Goal: Task Accomplishment & Management: Complete application form

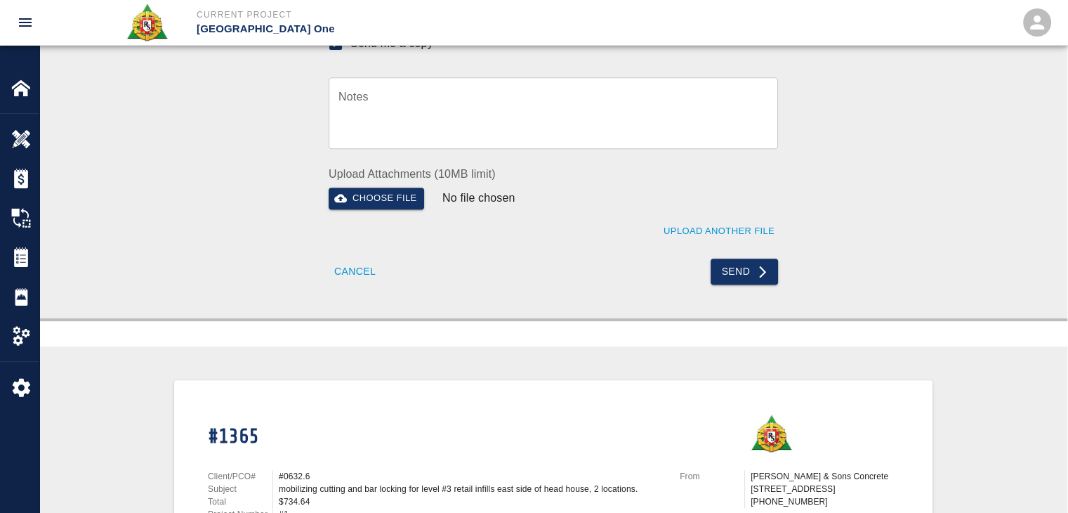
scroll to position [598, 0]
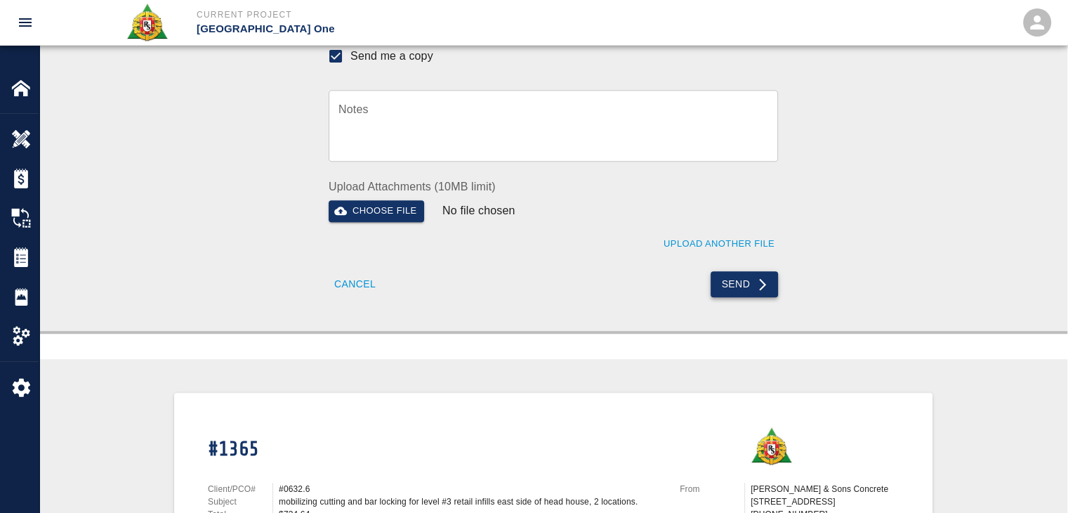
click at [723, 278] on button "Send" at bounding box center [745, 284] width 68 height 26
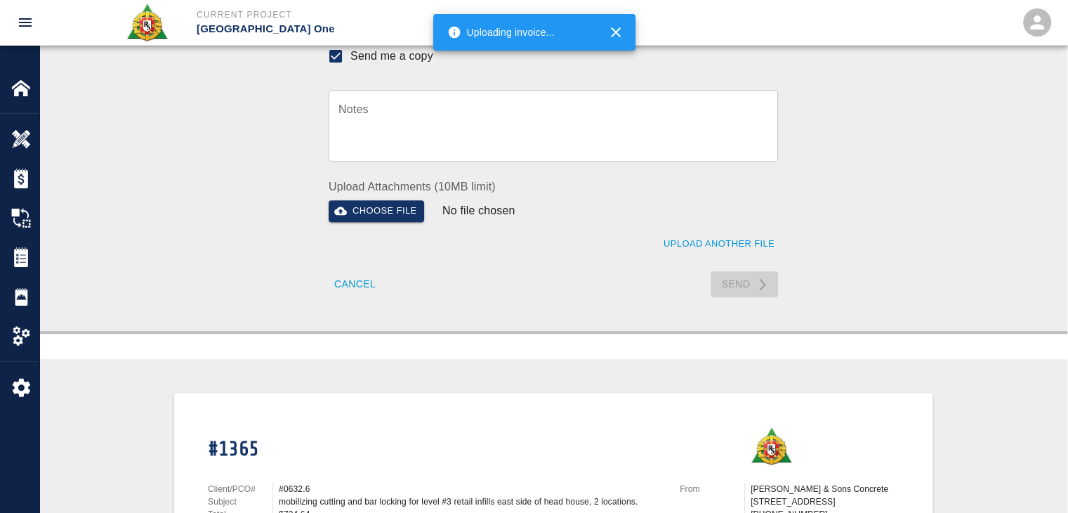
checkbox input "false"
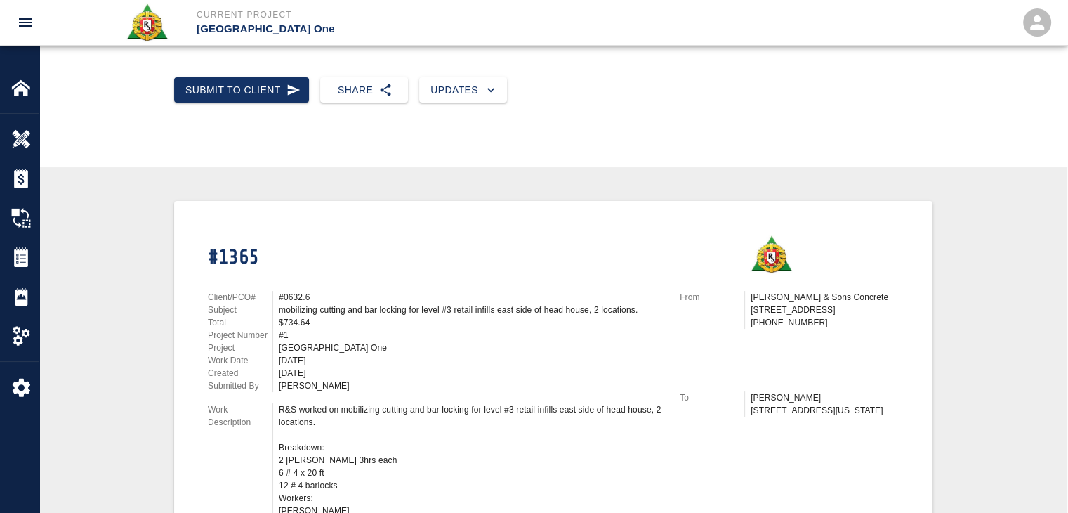
scroll to position [0, 0]
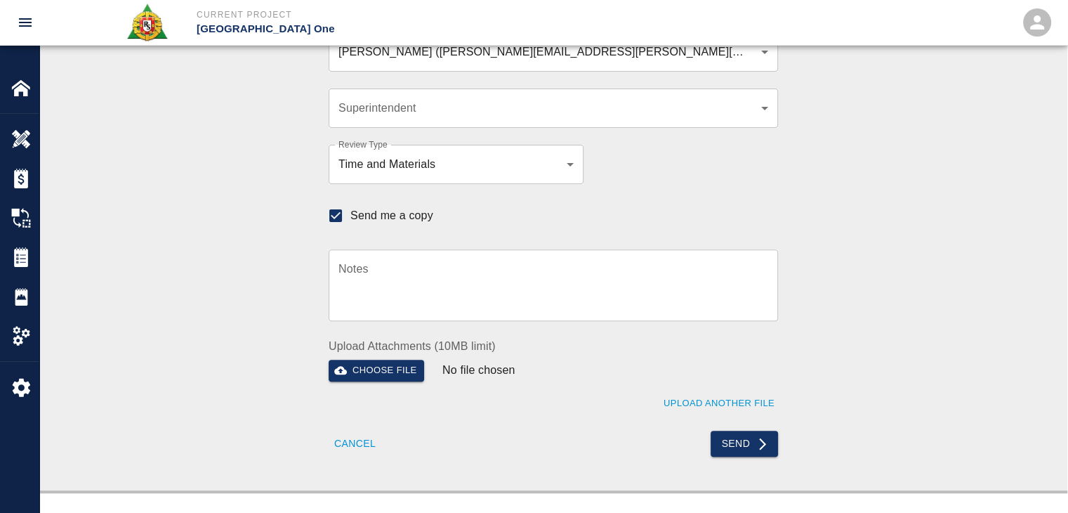
scroll to position [420, 0]
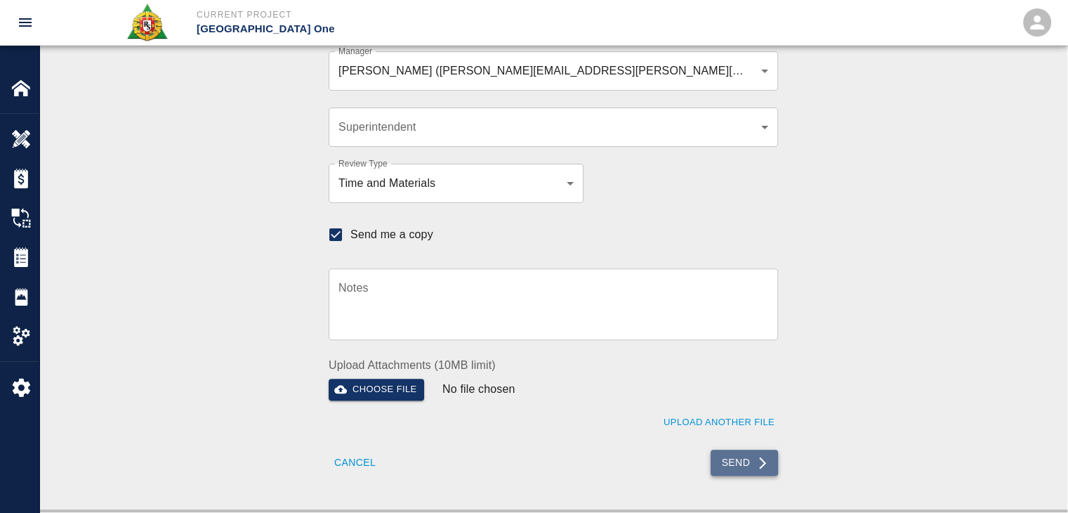
click at [720, 470] on button "Send" at bounding box center [745, 462] width 68 height 26
checkbox input "false"
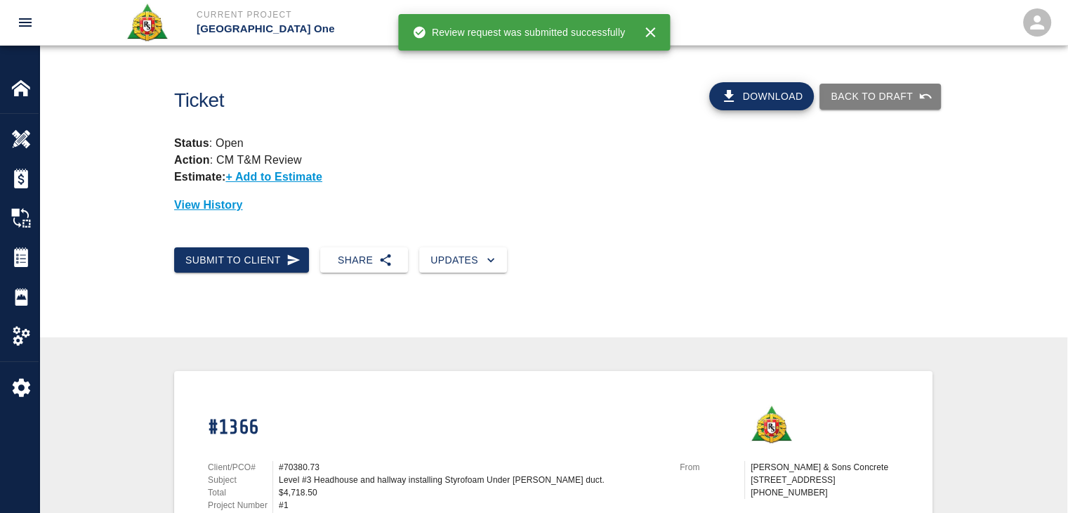
scroll to position [0, 0]
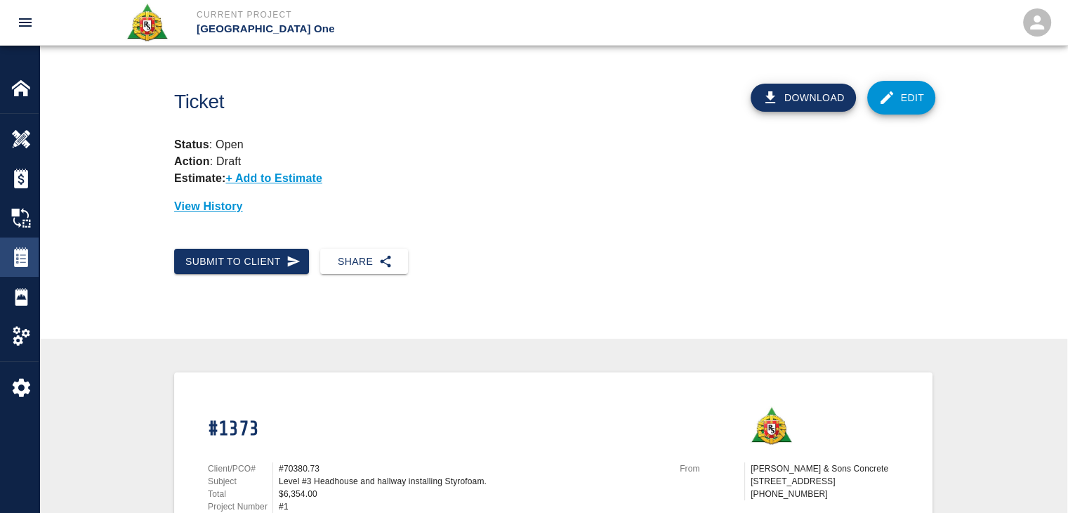
click at [25, 255] on img at bounding box center [21, 257] width 20 height 20
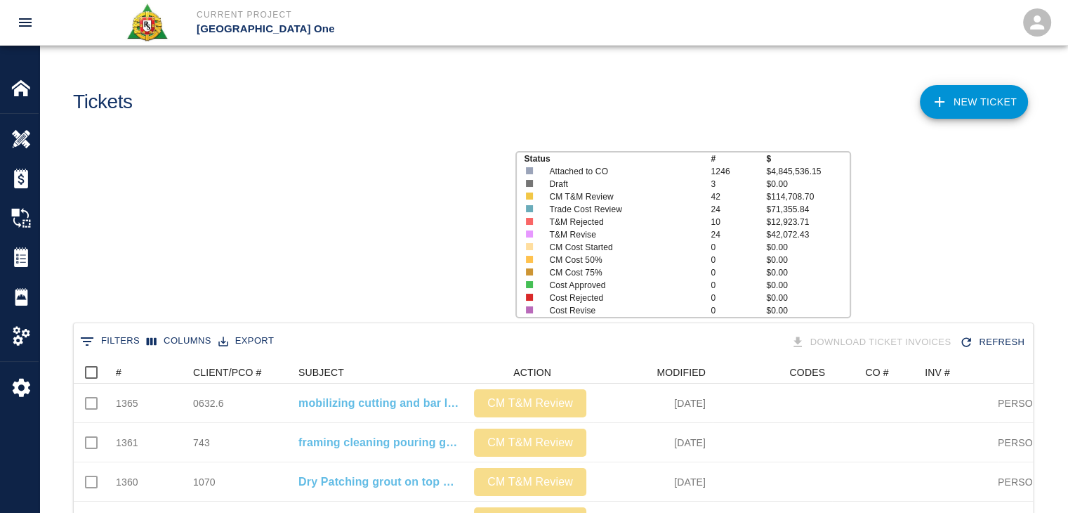
scroll to position [809, 949]
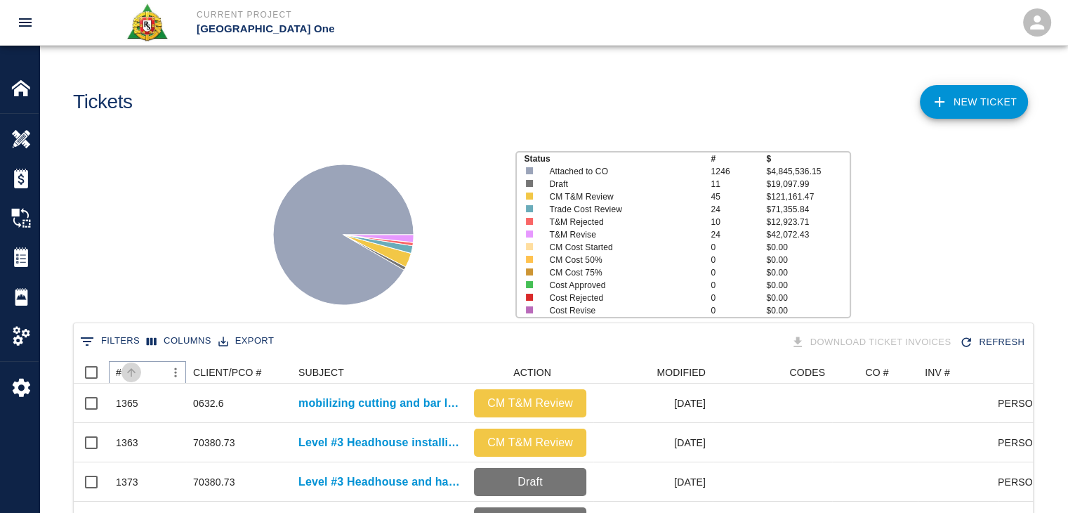
click at [132, 373] on icon "Sort" at bounding box center [131, 372] width 13 height 13
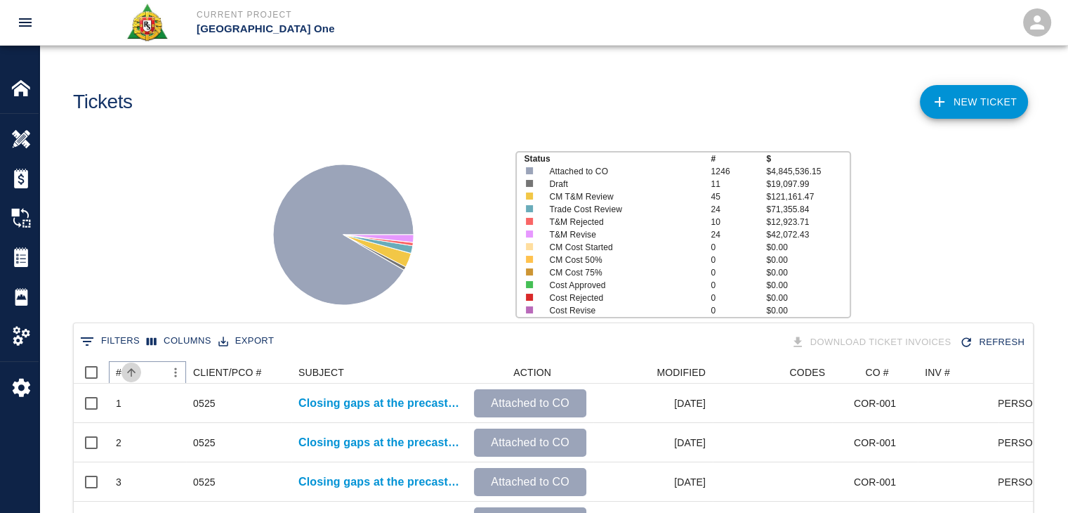
click at [132, 373] on icon "Sort" at bounding box center [131, 372] width 13 height 13
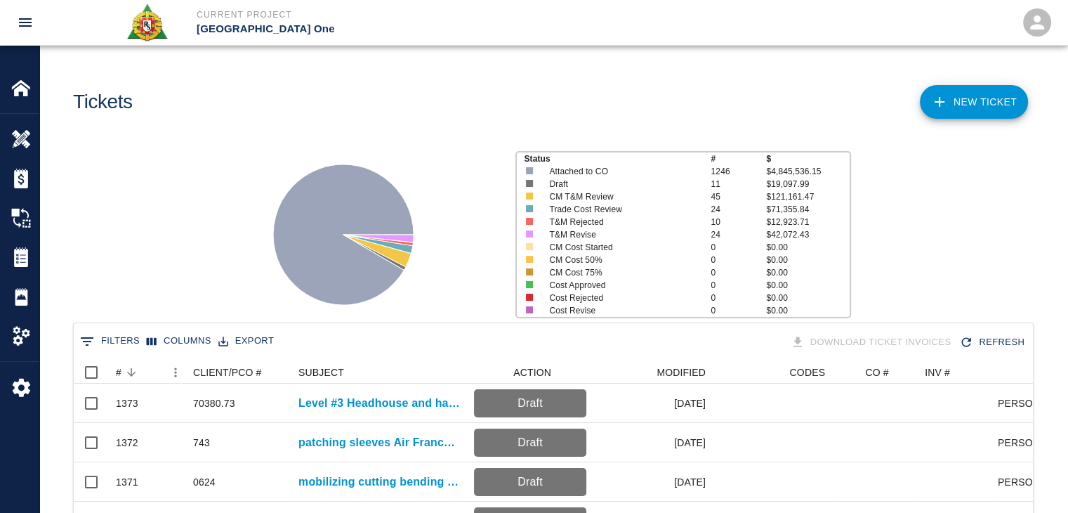
click at [145, 242] on div "Status # $ Attached to CO 1246 $4,845,536.15 Draft 11 $19,097.99 CM T&M Review …" at bounding box center [547, 229] width 1039 height 187
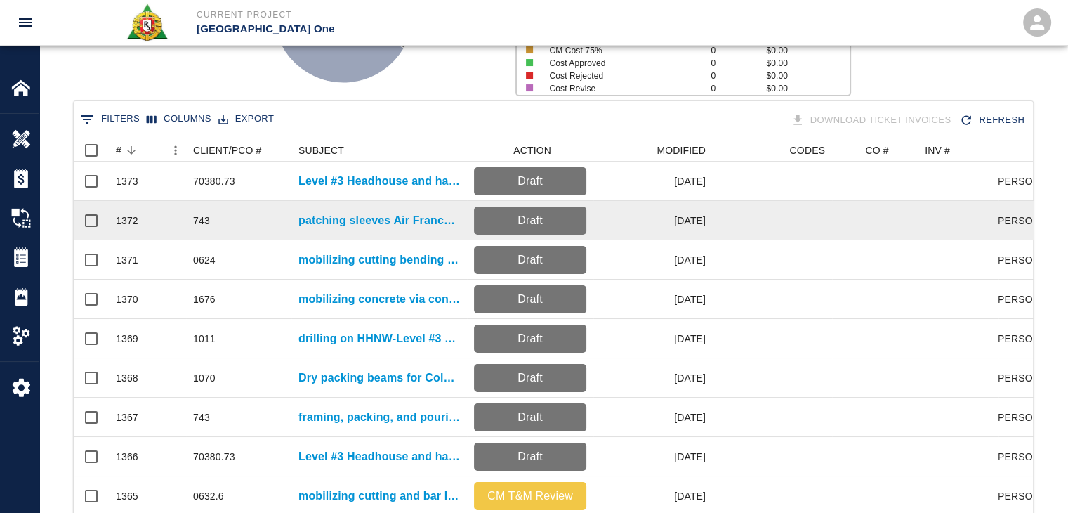
scroll to position [222, 0]
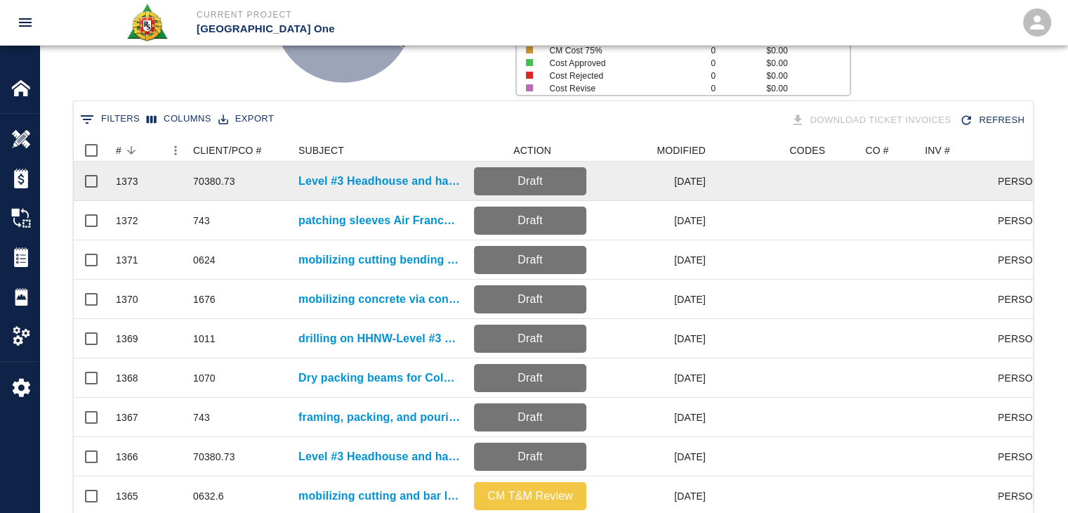
click at [320, 167] on div "Level #3 Headhouse and hallway installing Styrofoam." at bounding box center [379, 181] width 176 height 39
click at [334, 178] on p "Level #3 Headhouse and hallway installing Styrofoam." at bounding box center [379, 181] width 162 height 17
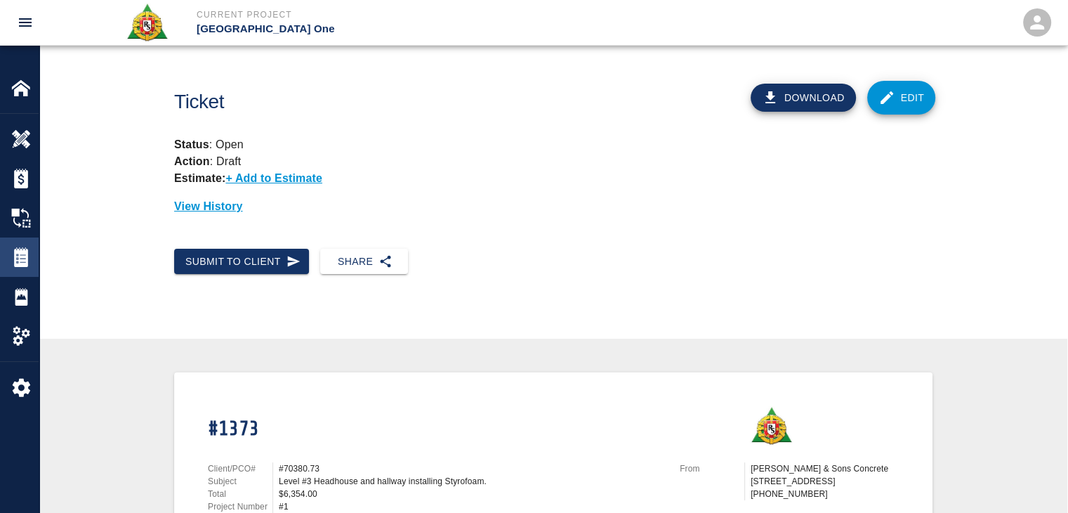
click at [20, 265] on img at bounding box center [21, 257] width 20 height 20
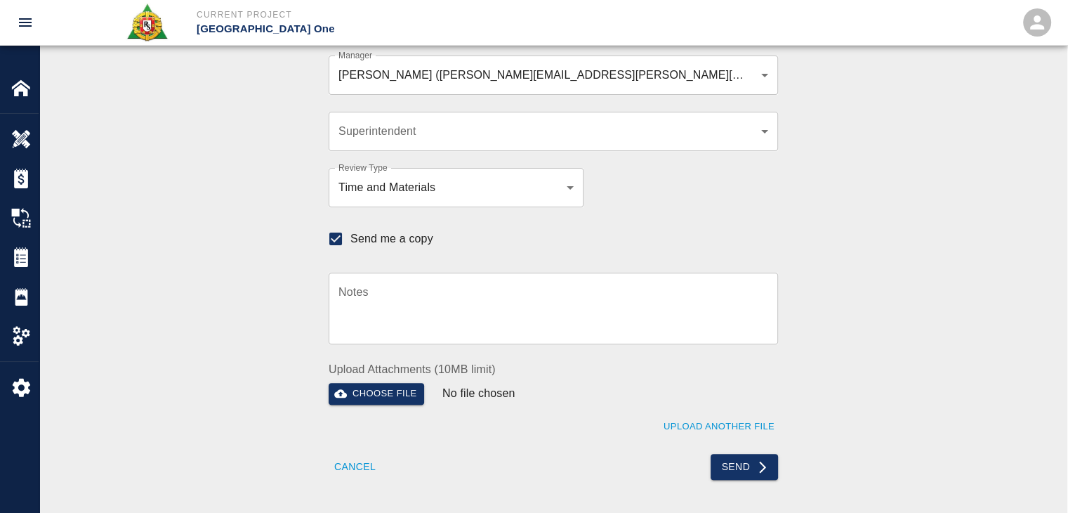
click at [626, 430] on div "Upload Another File" at bounding box center [545, 418] width 466 height 39
click at [731, 458] on button "Send" at bounding box center [745, 467] width 68 height 26
checkbox input "false"
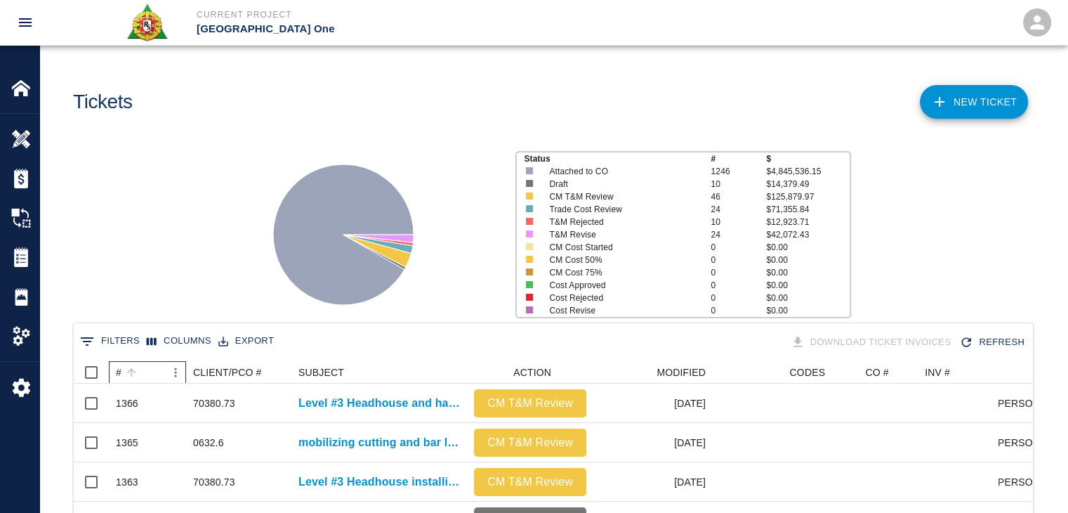
click at [149, 369] on div "#" at bounding box center [140, 372] width 49 height 22
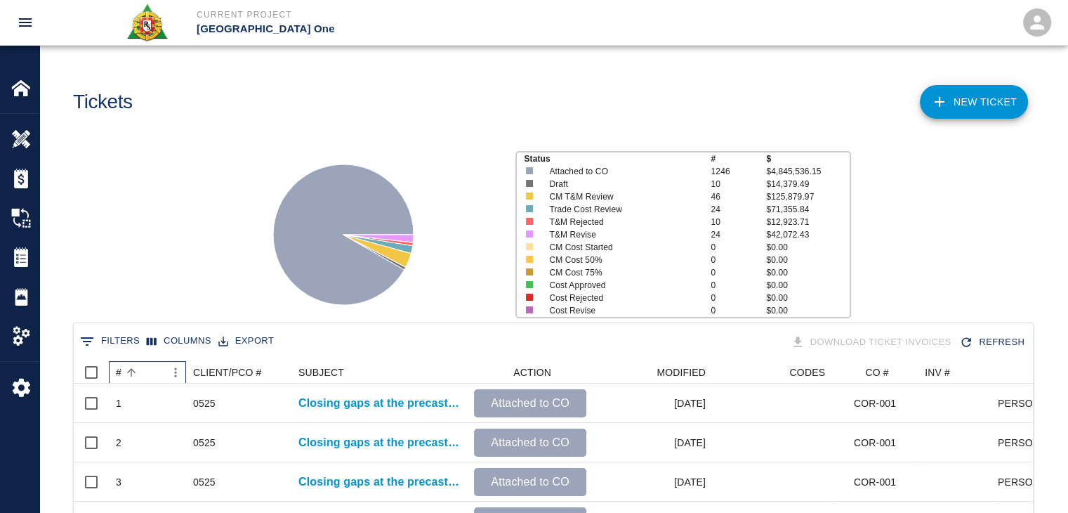
click at [149, 369] on div "#" at bounding box center [140, 372] width 49 height 22
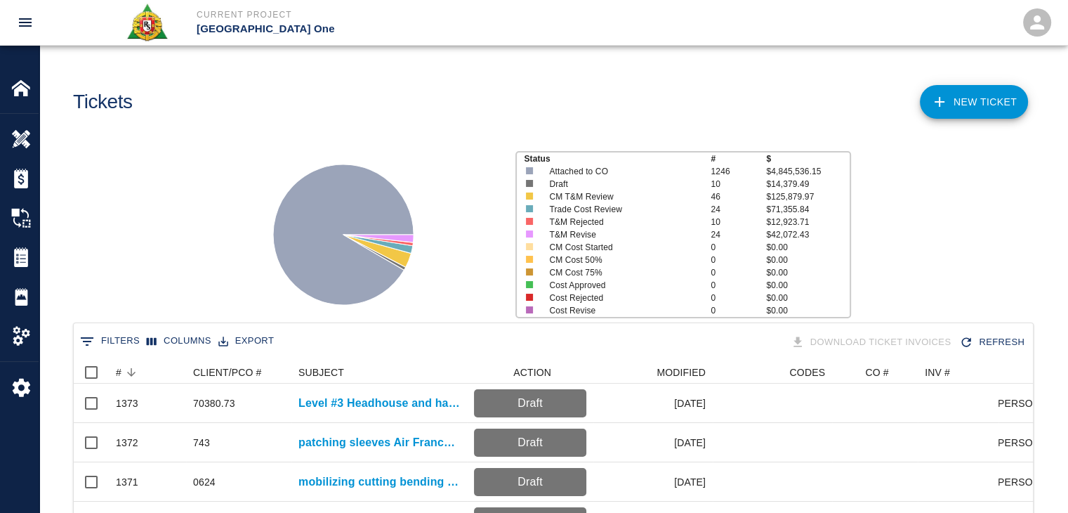
click at [140, 290] on div "Status # $ Attached to CO 1246 $4,845,536.15 Draft 10 $14,379.49 CM T&M Review …" at bounding box center [547, 229] width 1039 height 187
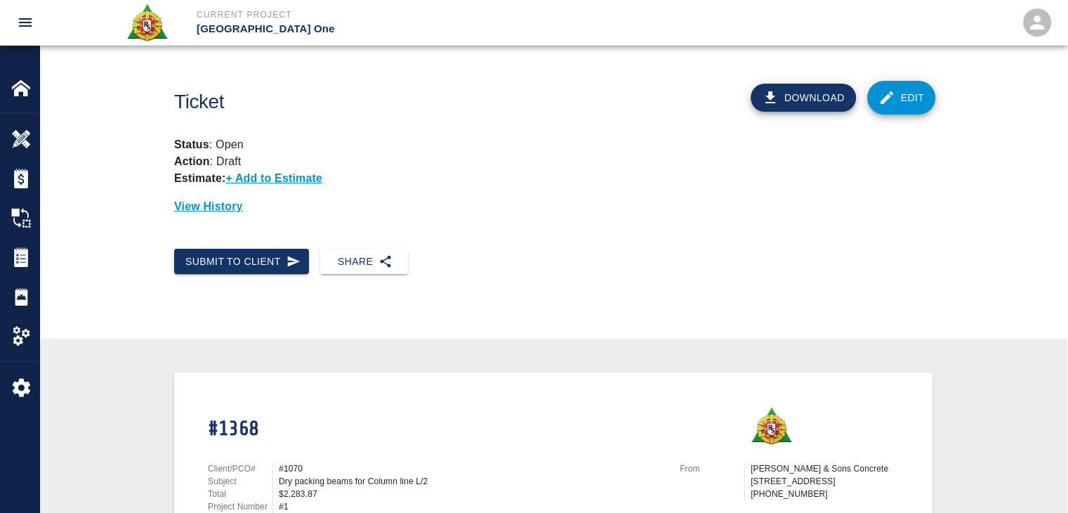
click at [272, 244] on div "Submit to Client" at bounding box center [236, 255] width 146 height 37
click at [293, 268] on icon "button" at bounding box center [294, 261] width 14 height 14
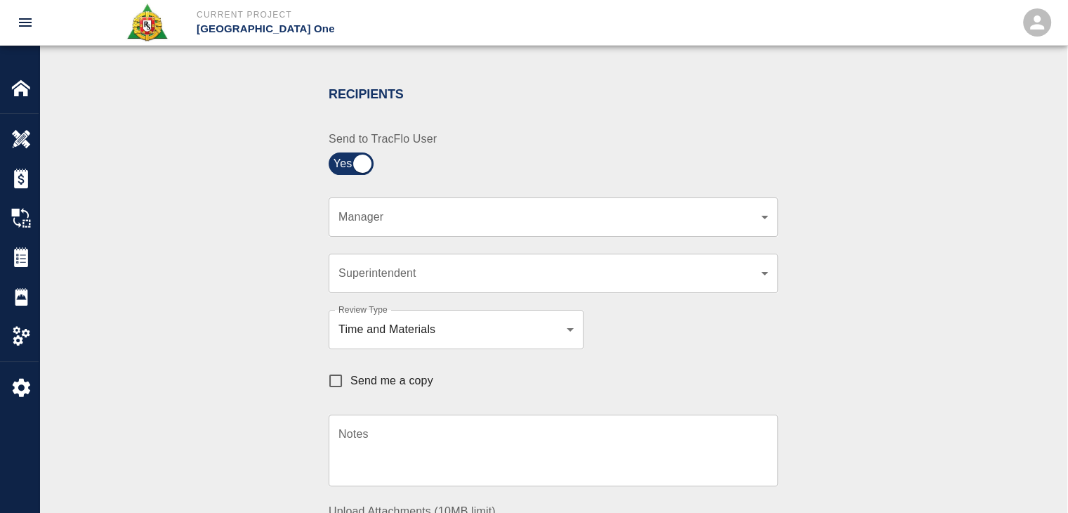
scroll to position [275, 0]
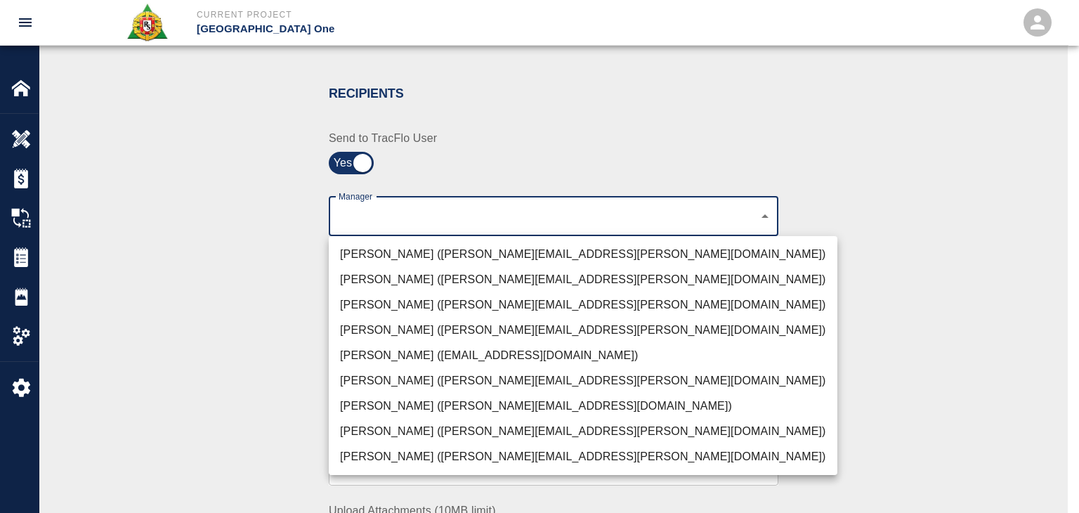
click at [430, 261] on li "Peter Hardecker (peter.hardecker@aecom.com)" at bounding box center [583, 254] width 508 height 25
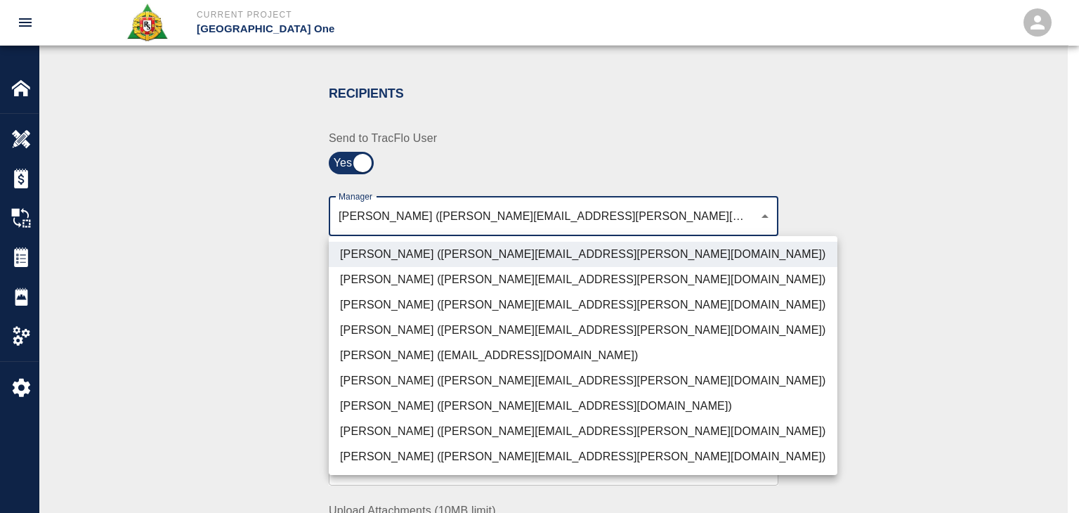
click at [367, 311] on li "Parin Kanani (parin.kanani@aecom.com)" at bounding box center [583, 304] width 508 height 25
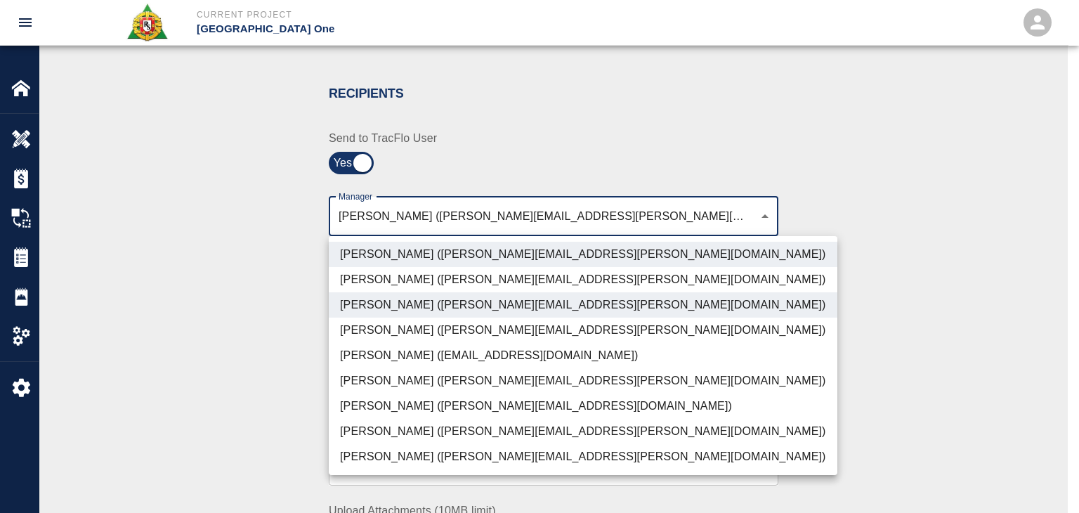
click at [376, 419] on li "Dylan Sims (dylan.sims@aecom.com)" at bounding box center [583, 431] width 508 height 25
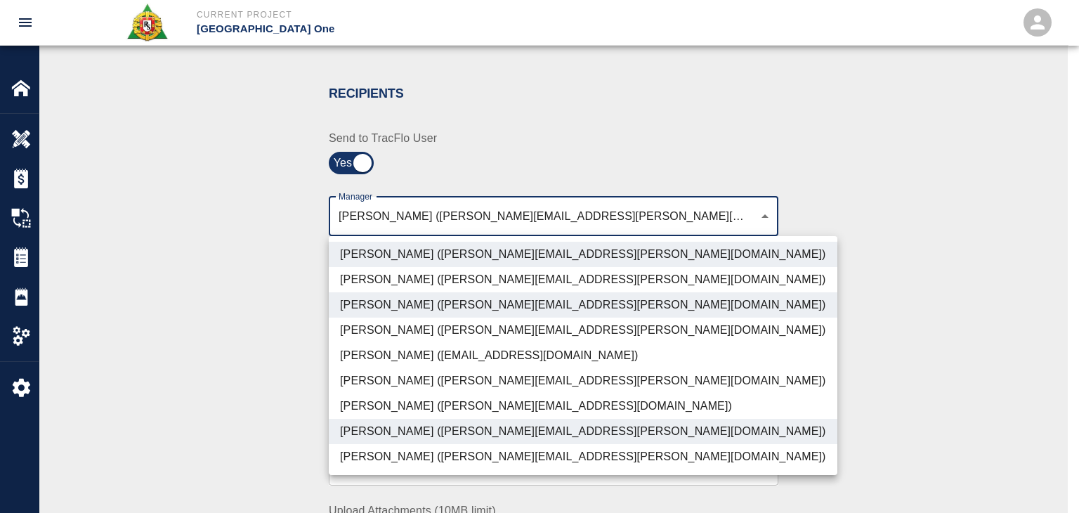
click at [360, 411] on li "Patrick Testino (patrick.testino@aecom.com)" at bounding box center [583, 405] width 508 height 25
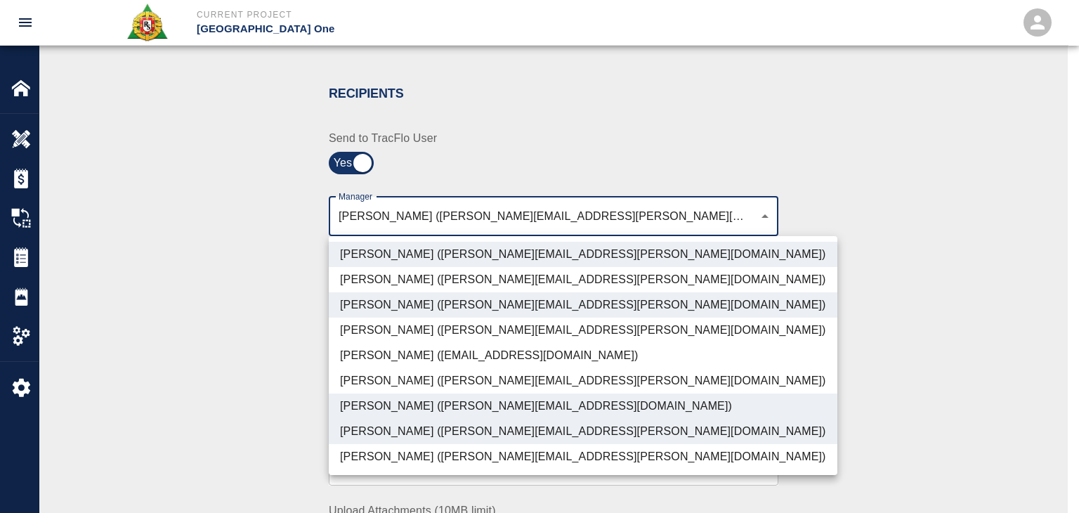
click at [359, 468] on li "[PERSON_NAME] ([PERSON_NAME][EMAIL_ADDRESS][PERSON_NAME][DOMAIN_NAME])" at bounding box center [583, 456] width 508 height 25
type input "ede96749-2565-4a65-a76c-ac2c5448e16e,69d78ca4-8a93-4c72-a988-7271956ccf0b,b38a7…"
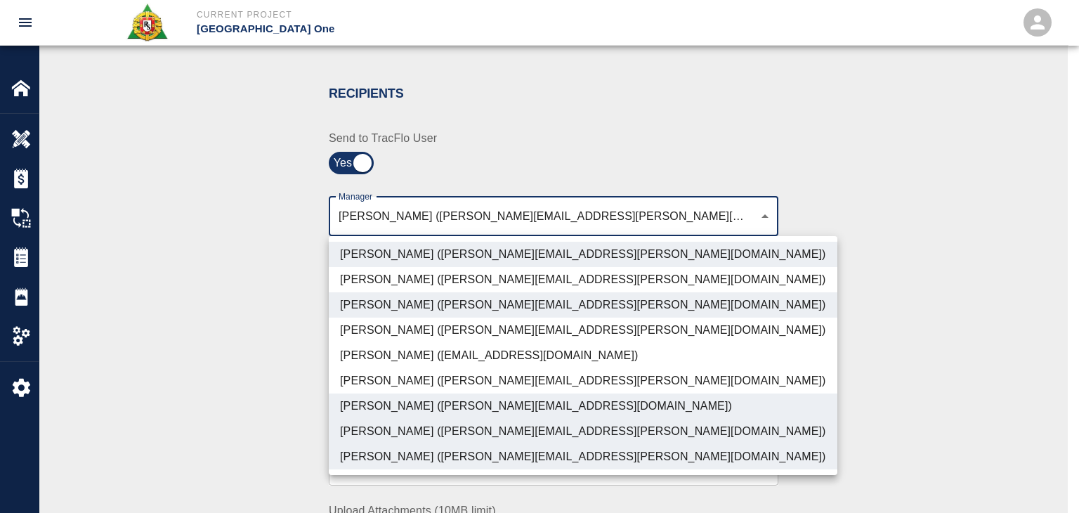
click at [243, 416] on div at bounding box center [539, 256] width 1079 height 513
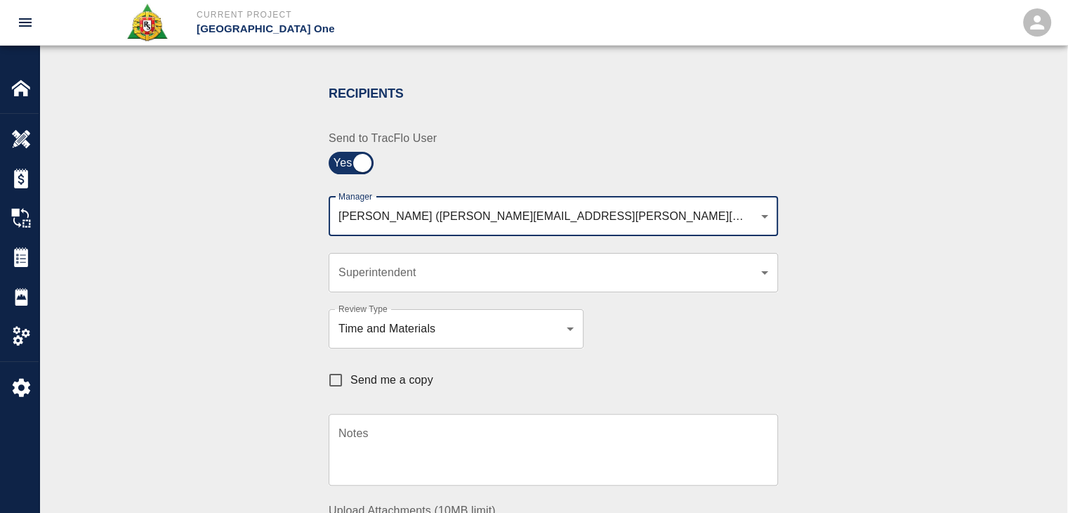
click at [411, 379] on span "Send me a copy" at bounding box center [391, 379] width 83 height 17
click at [350, 379] on input "Send me a copy" at bounding box center [335, 379] width 29 height 29
checkbox input "true"
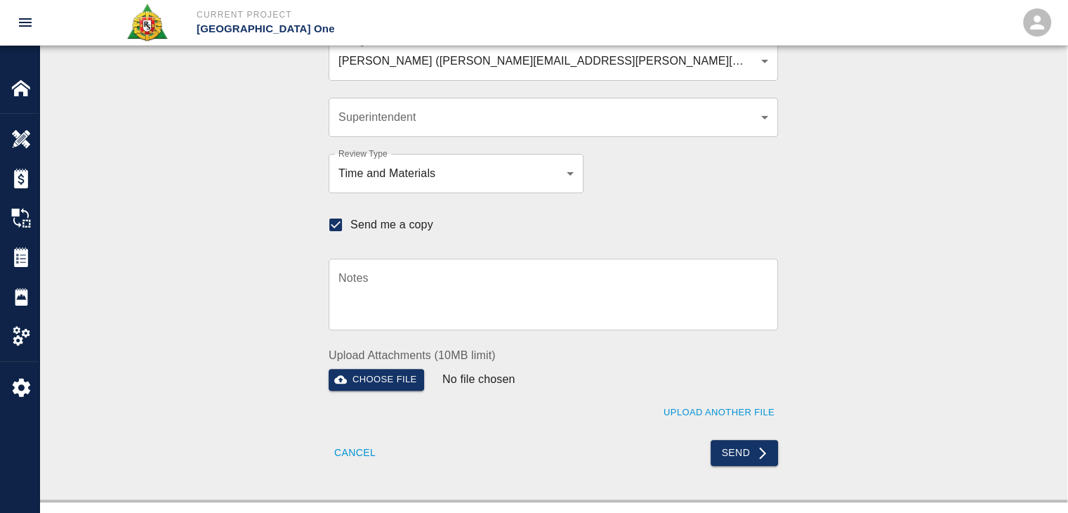
scroll to position [426, 0]
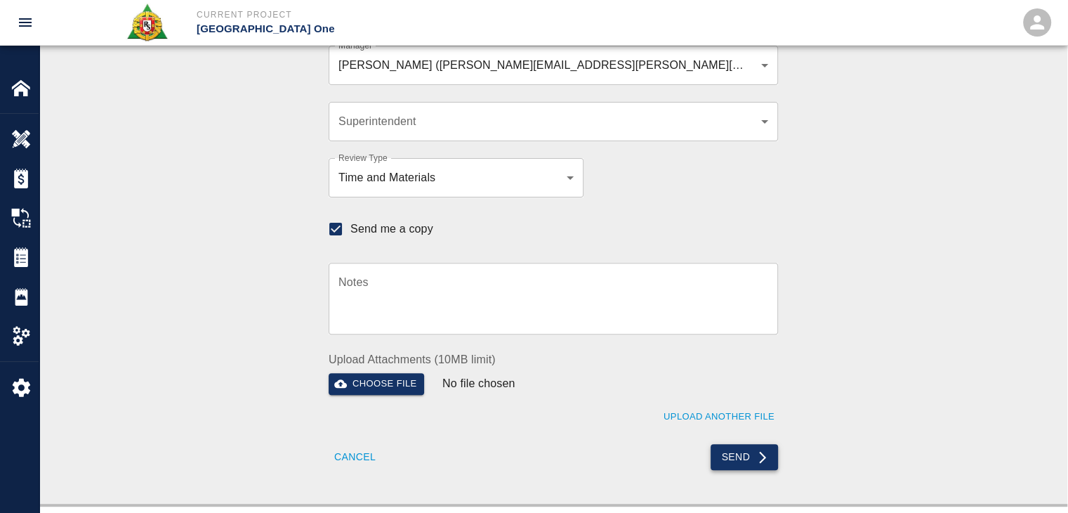
click at [730, 456] on button "Send" at bounding box center [745, 457] width 68 height 26
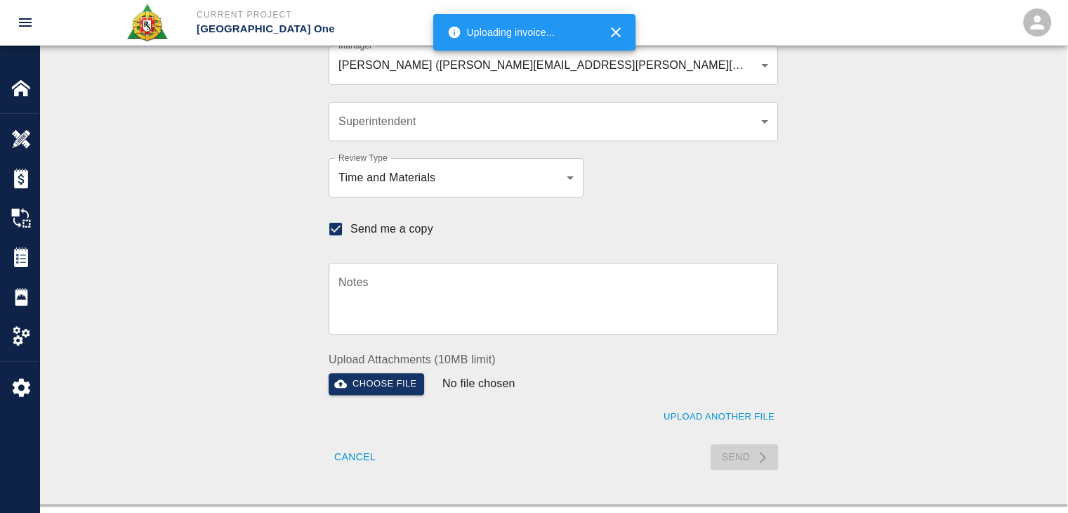
checkbox input "false"
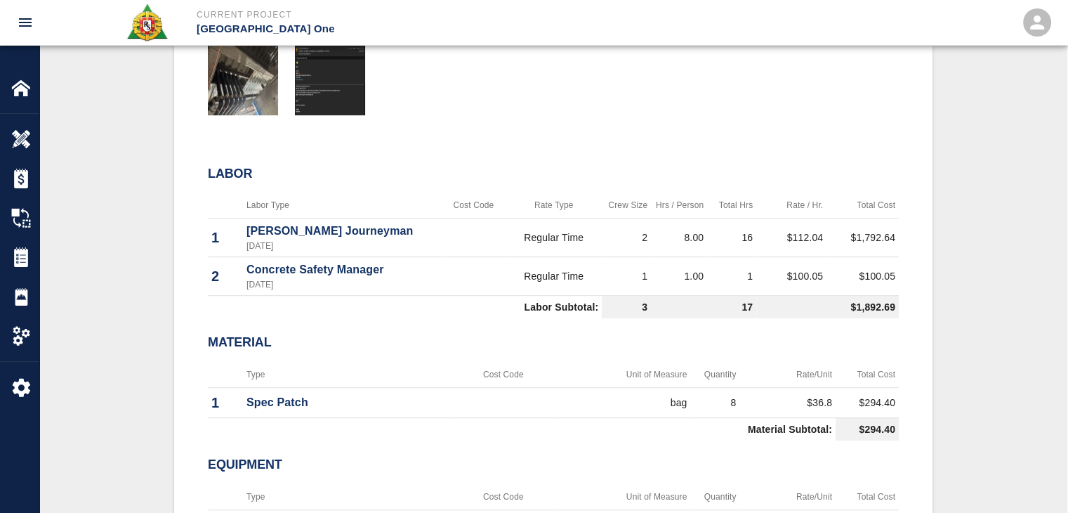
scroll to position [0, 0]
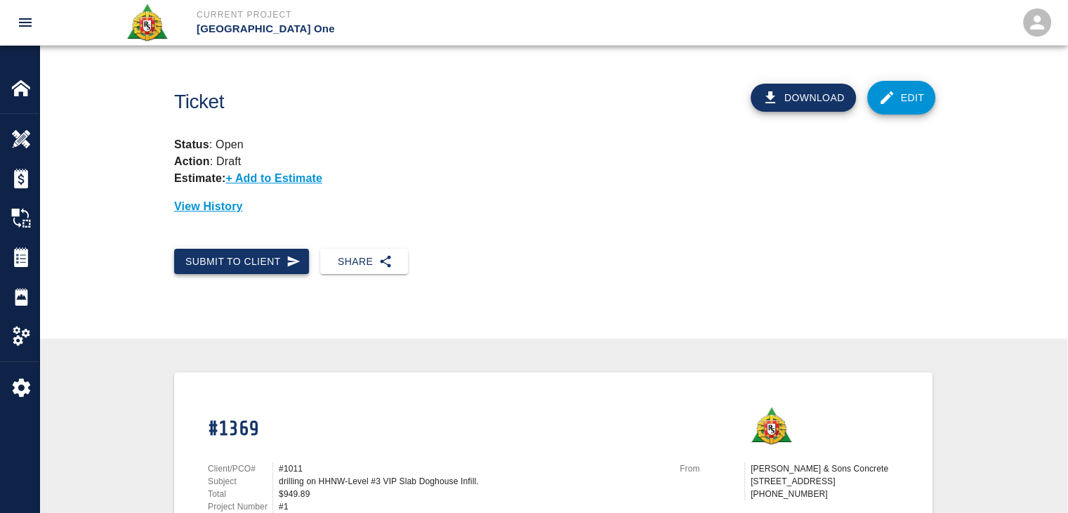
click at [245, 265] on button "Submit to Client" at bounding box center [241, 262] width 135 height 26
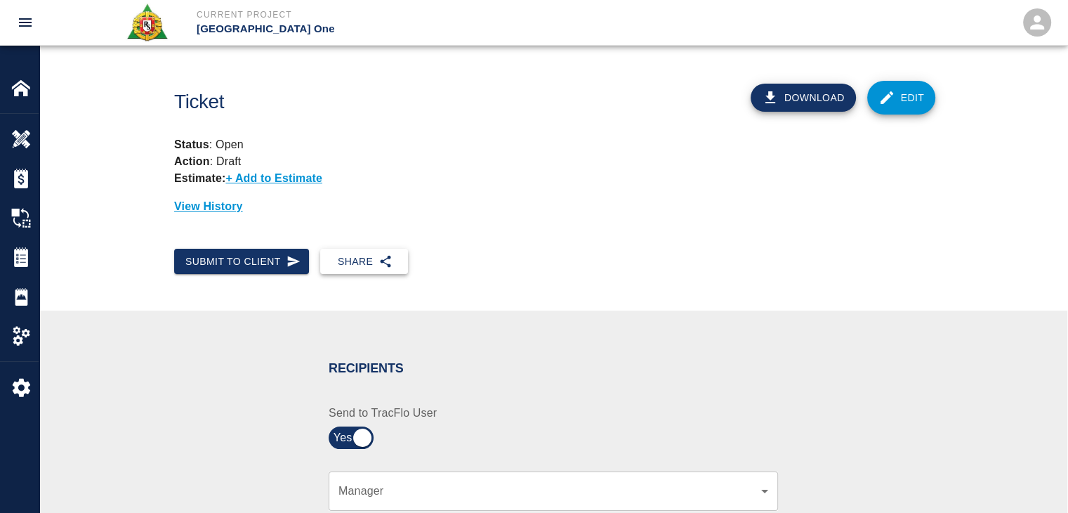
scroll to position [228, 0]
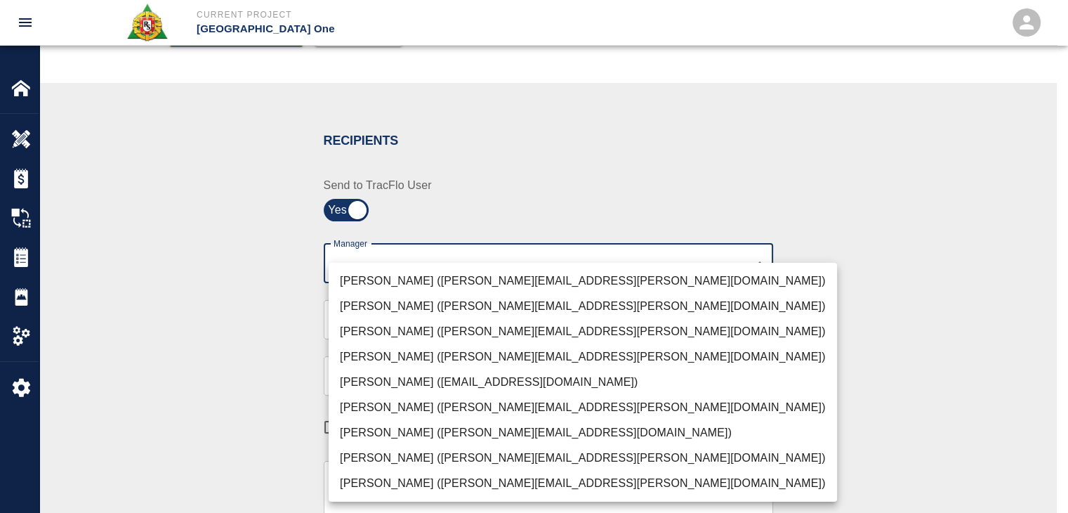
click at [406, 261] on body "Current Project [GEOGRAPHIC_DATA] One Home JFK Terminal One Overview Estimates …" at bounding box center [534, 28] width 1068 height 513
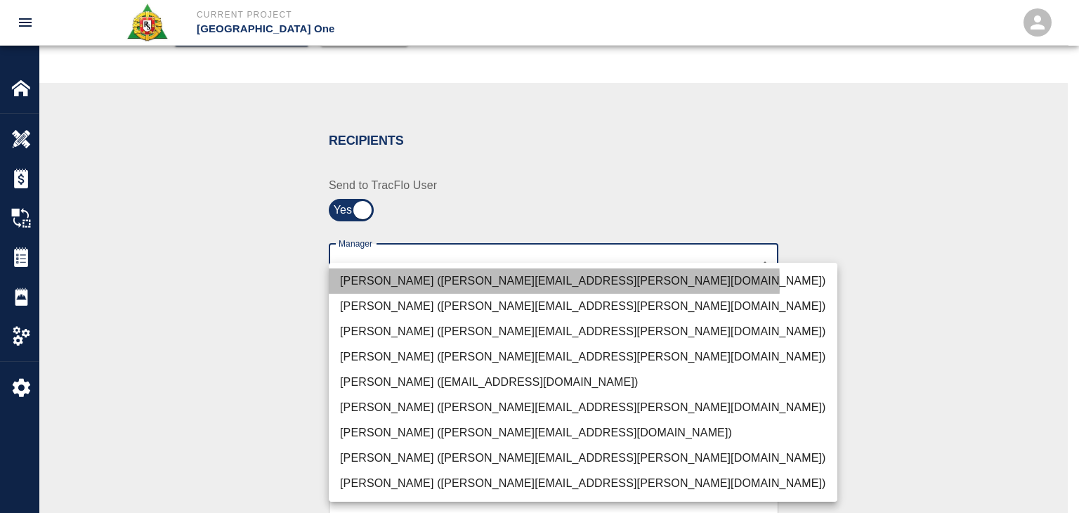
click at [421, 284] on li "Peter Hardecker (peter.hardecker@aecom.com)" at bounding box center [583, 280] width 508 height 25
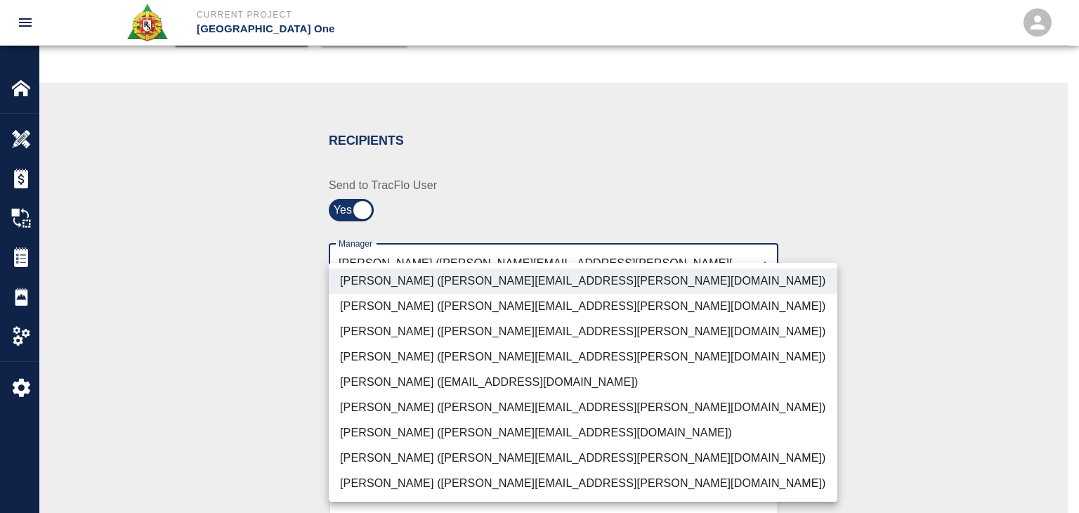
click at [403, 334] on li "Parin Kanani (parin.kanani@aecom.com)" at bounding box center [583, 331] width 508 height 25
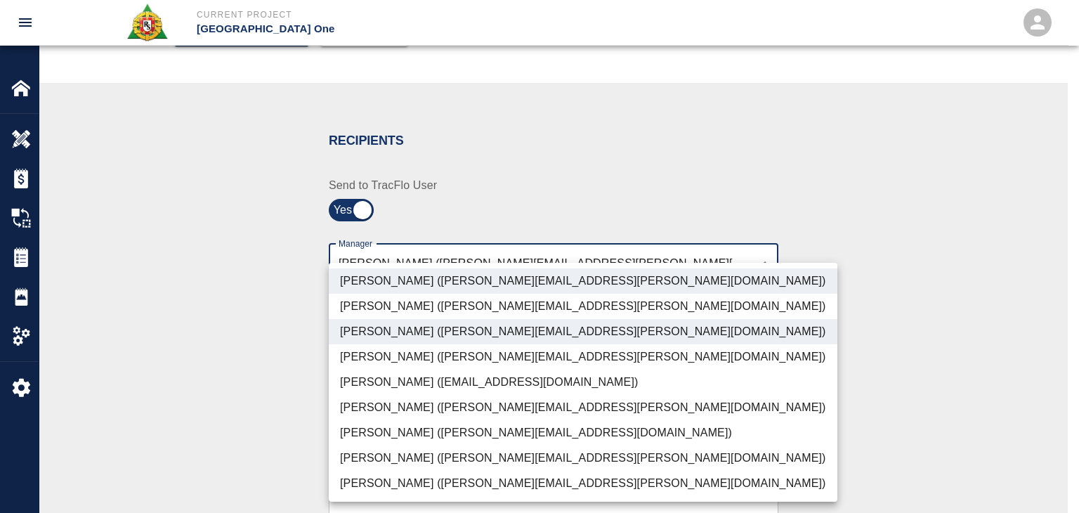
click at [405, 439] on li "Patrick Testino (patrick.testino@aecom.com)" at bounding box center [583, 432] width 508 height 25
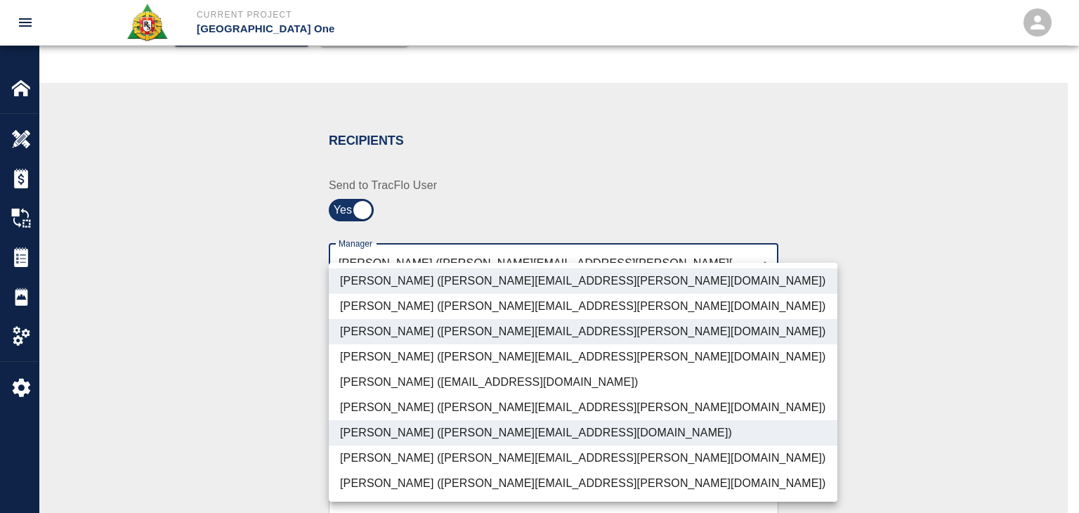
click at [409, 451] on li "Dylan Sims (dylan.sims@aecom.com)" at bounding box center [583, 457] width 508 height 25
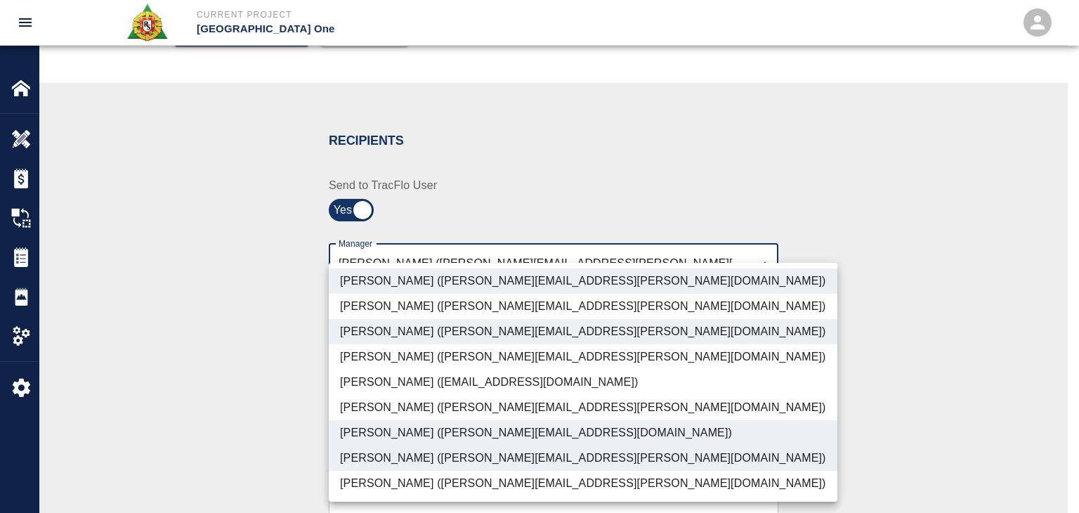
click at [370, 488] on li "Shane Lamay (shane.lamay@aecom.com)" at bounding box center [583, 482] width 508 height 25
type input "ede96749-2565-4a65-a76c-ac2c5448e16e,69d78ca4-8a93-4c72-a988-7271956ccf0b,ad99d…"
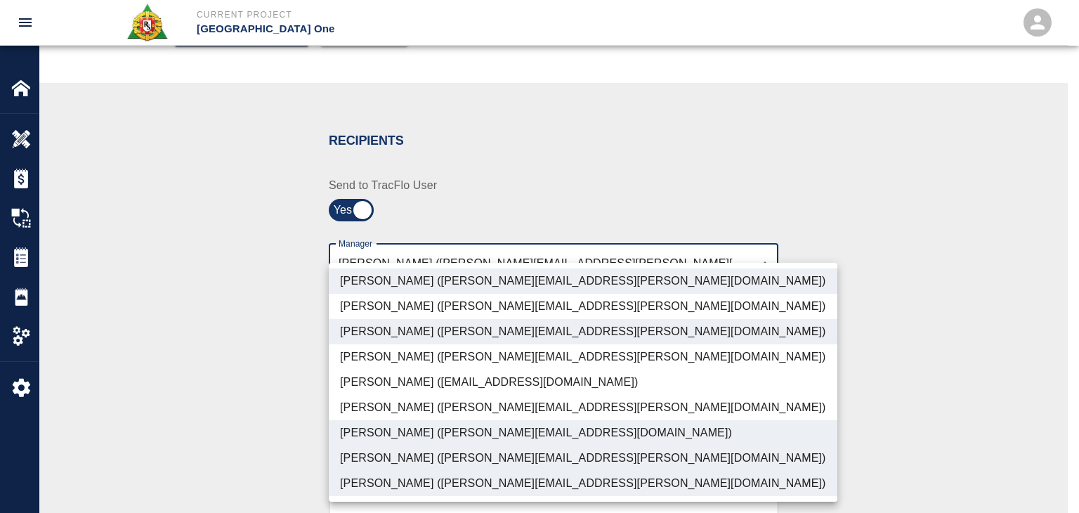
click at [247, 433] on div at bounding box center [539, 256] width 1079 height 513
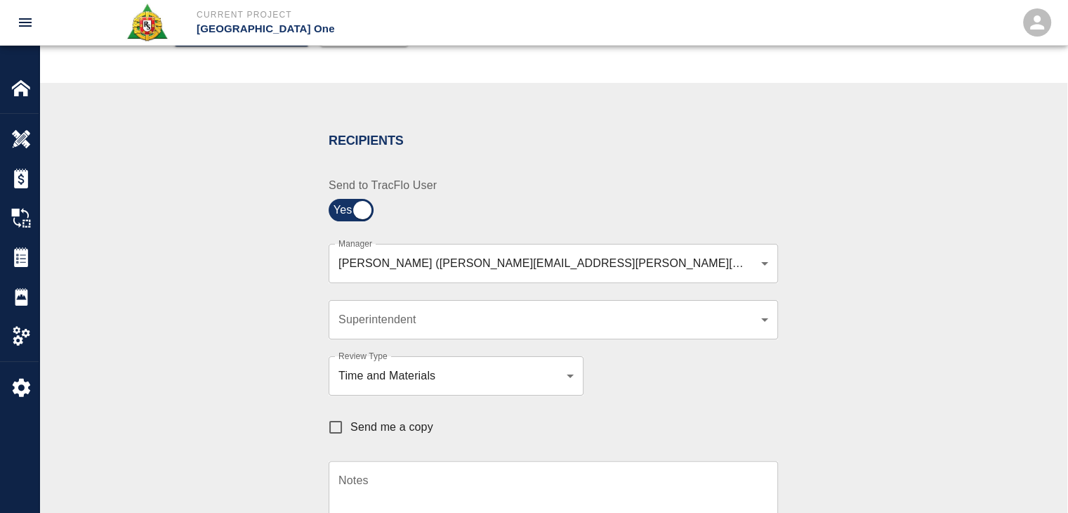
click at [394, 430] on span "Send me a copy" at bounding box center [391, 427] width 83 height 17
click at [350, 430] on input "Send me a copy" at bounding box center [335, 426] width 29 height 29
checkbox input "true"
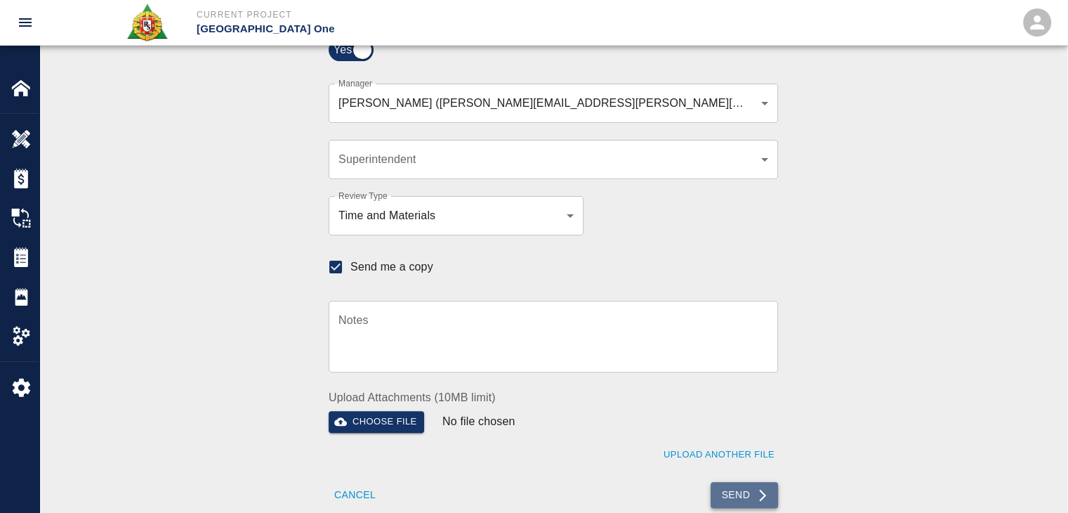
click at [736, 487] on button "Send" at bounding box center [745, 495] width 68 height 26
checkbox input "false"
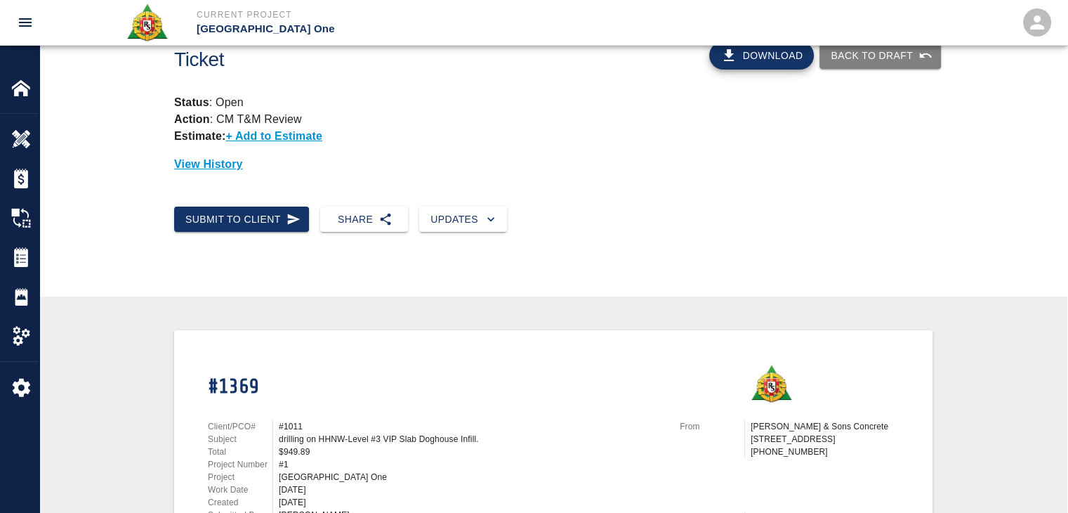
scroll to position [0, 0]
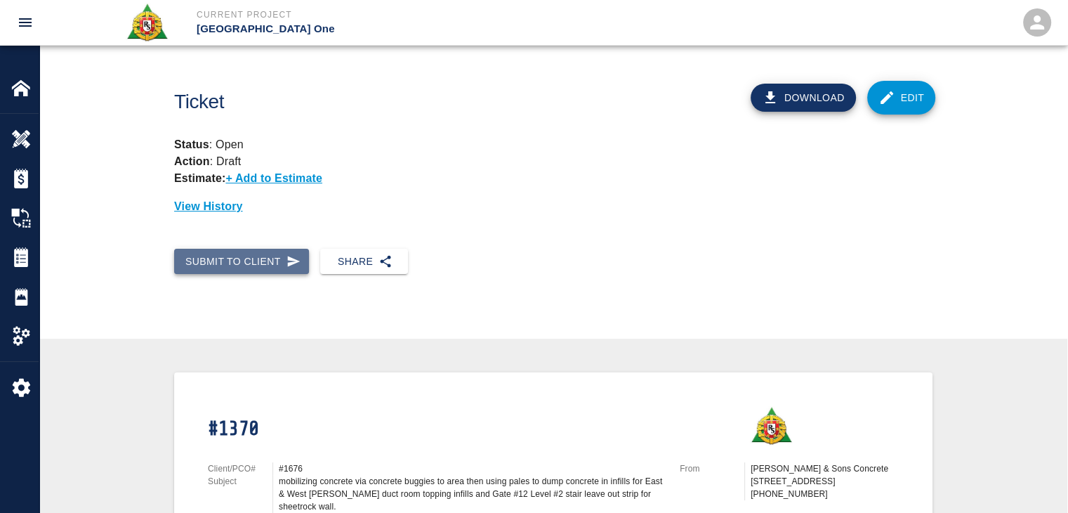
click at [265, 251] on button "Submit to Client" at bounding box center [241, 262] width 135 height 26
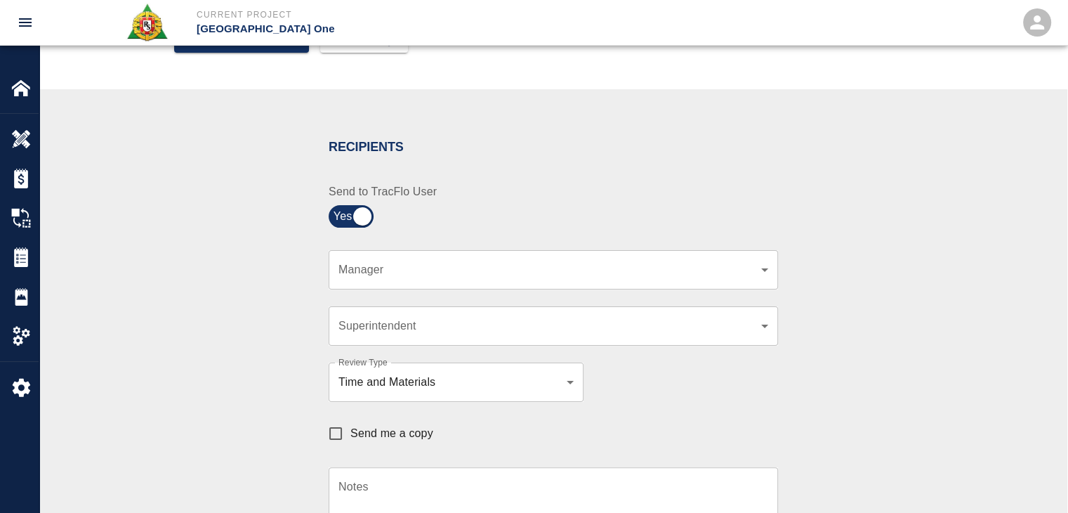
scroll to position [230, 0]
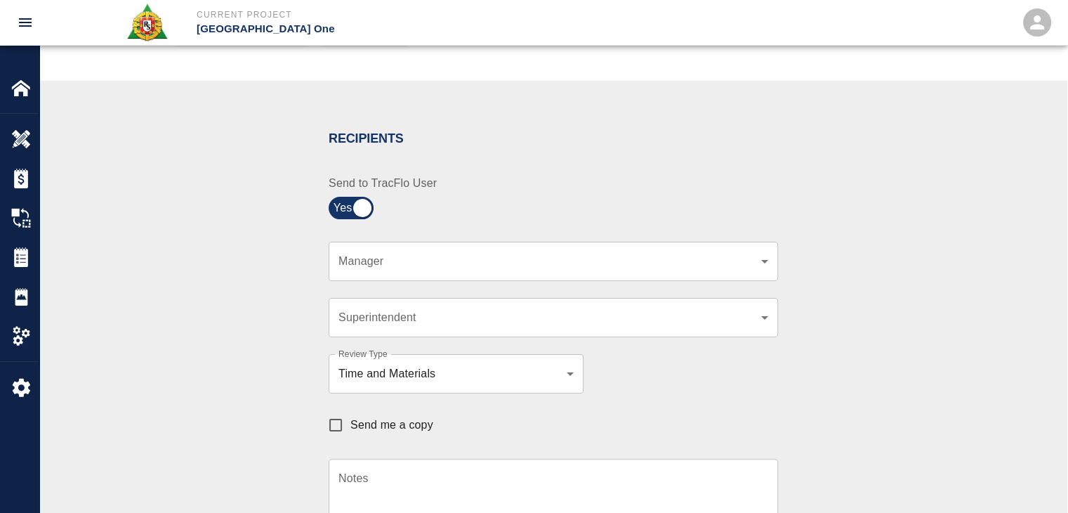
click at [400, 258] on body "Current Project [GEOGRAPHIC_DATA] One Home JFK Terminal One Overview Estimates …" at bounding box center [534, 26] width 1068 height 513
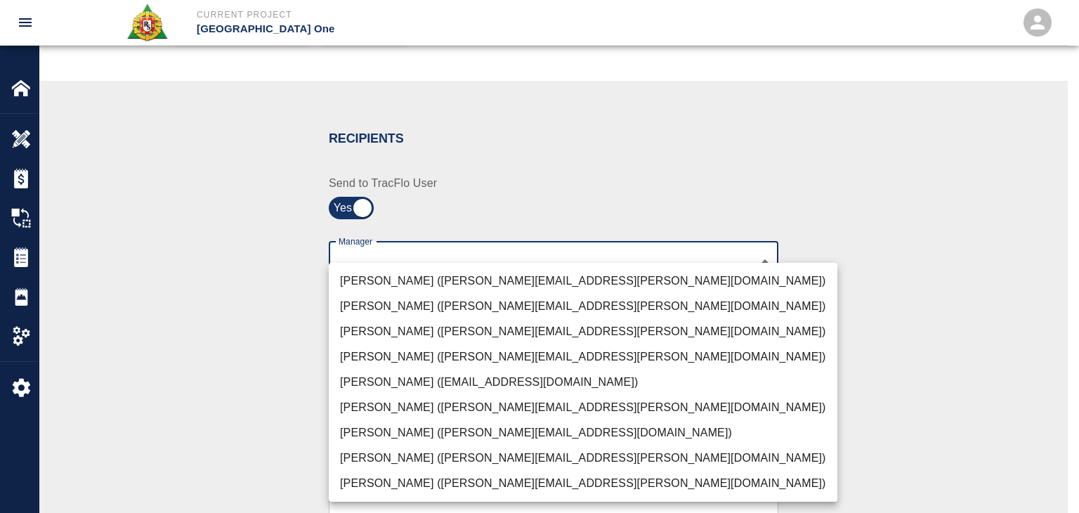
click at [428, 285] on li "[PERSON_NAME] ([PERSON_NAME][EMAIL_ADDRESS][PERSON_NAME][DOMAIN_NAME])" at bounding box center [583, 280] width 508 height 25
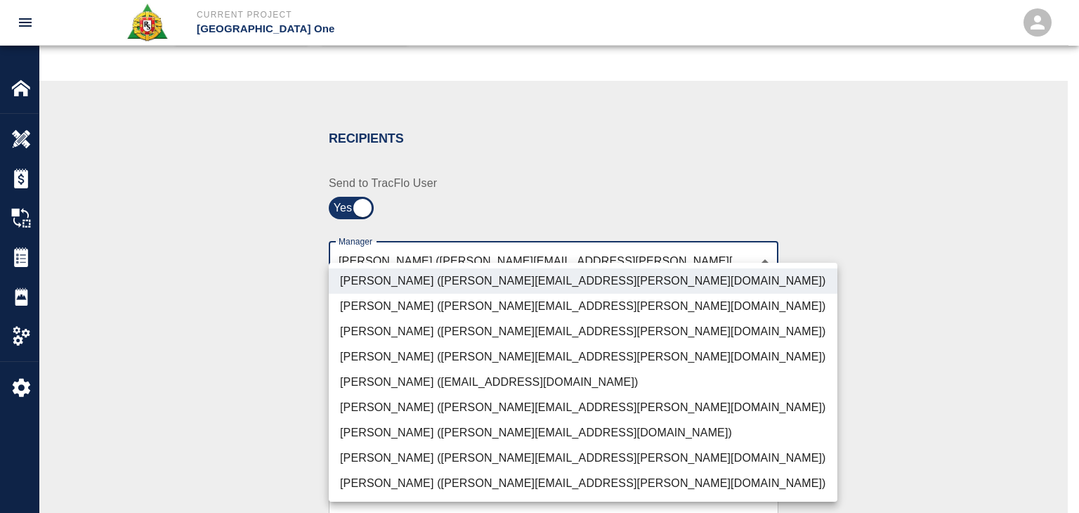
click at [369, 331] on li "[PERSON_NAME] ([PERSON_NAME][EMAIL_ADDRESS][PERSON_NAME][DOMAIN_NAME])" at bounding box center [583, 331] width 508 height 25
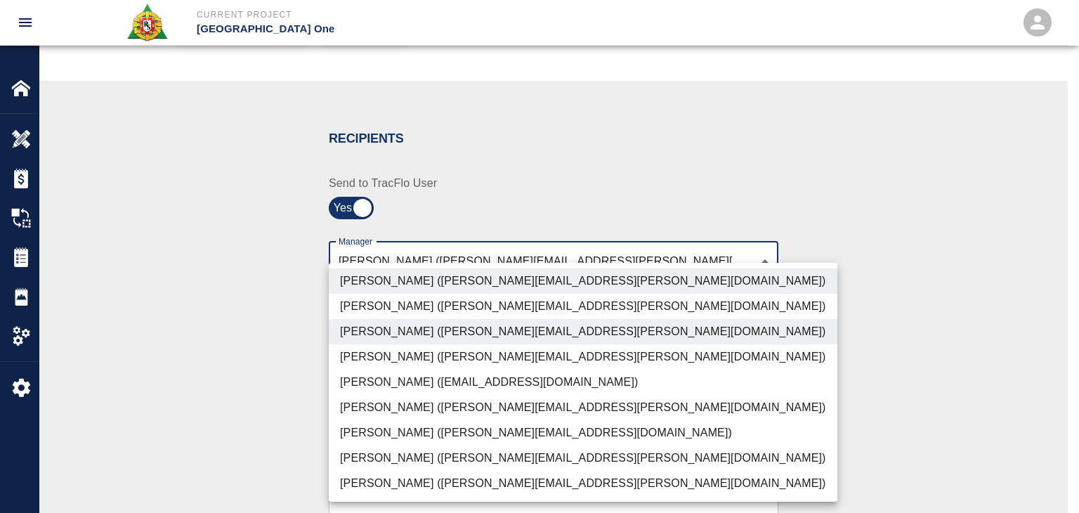
click at [366, 475] on li "[PERSON_NAME] ([PERSON_NAME][EMAIL_ADDRESS][PERSON_NAME][DOMAIN_NAME])" at bounding box center [583, 482] width 508 height 25
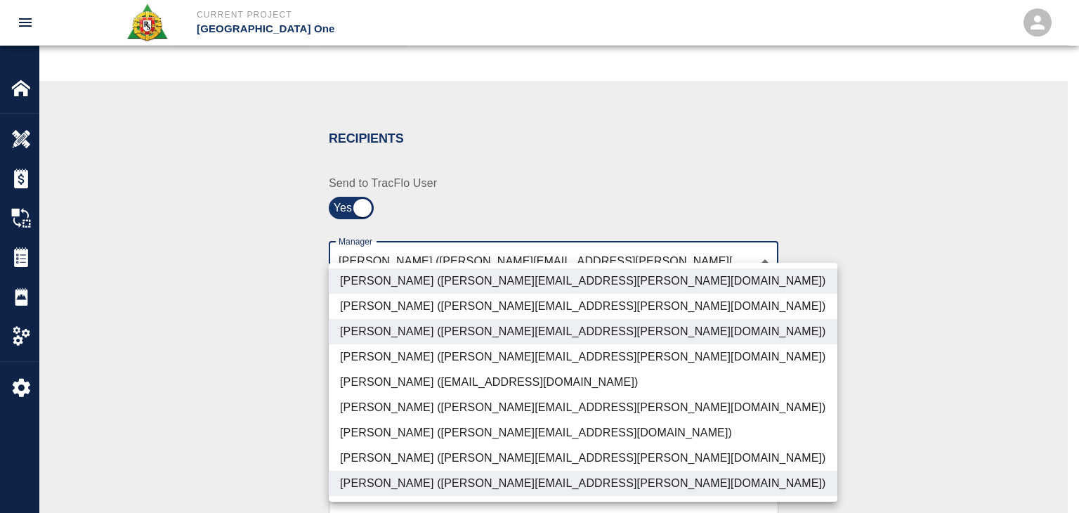
click at [357, 463] on li "[PERSON_NAME] ([PERSON_NAME][EMAIL_ADDRESS][PERSON_NAME][DOMAIN_NAME])" at bounding box center [583, 457] width 508 height 25
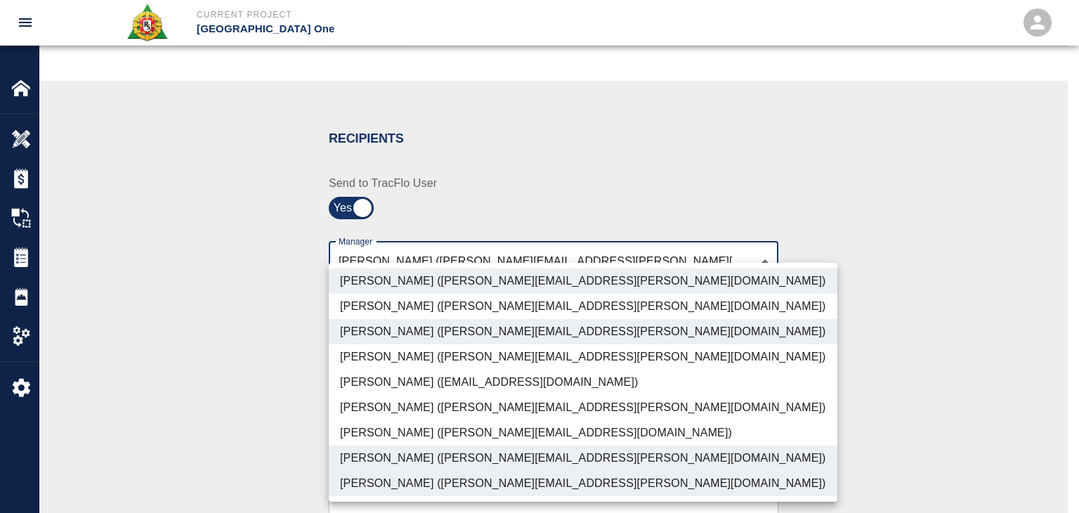
click at [346, 436] on li "[PERSON_NAME] ([PERSON_NAME][EMAIL_ADDRESS][DOMAIN_NAME])" at bounding box center [583, 432] width 508 height 25
type input "ede96749-2565-4a65-a76c-ac2c5448e16e,69d78ca4-8a93-4c72-a988-7271956ccf0b,c39cc…"
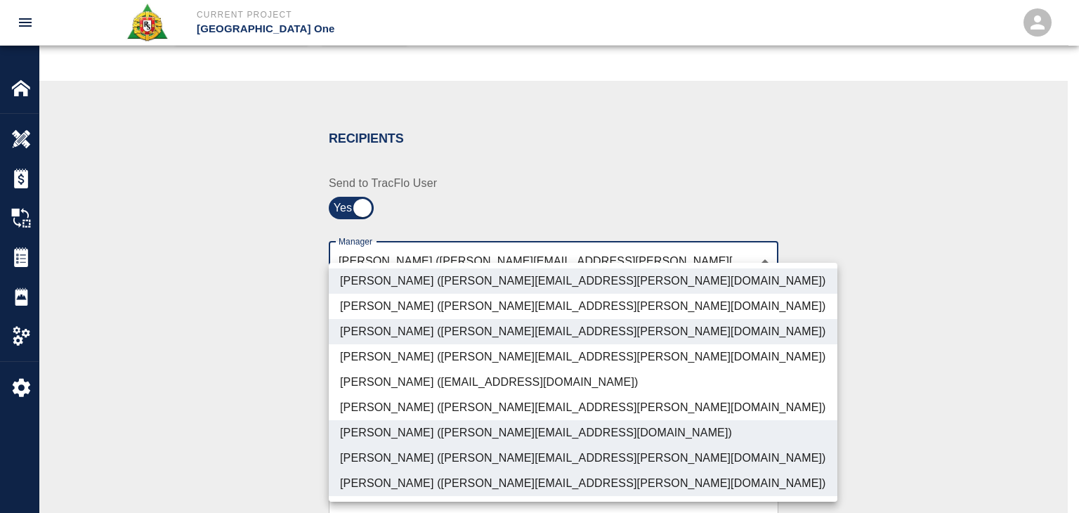
click at [273, 434] on div at bounding box center [539, 256] width 1079 height 513
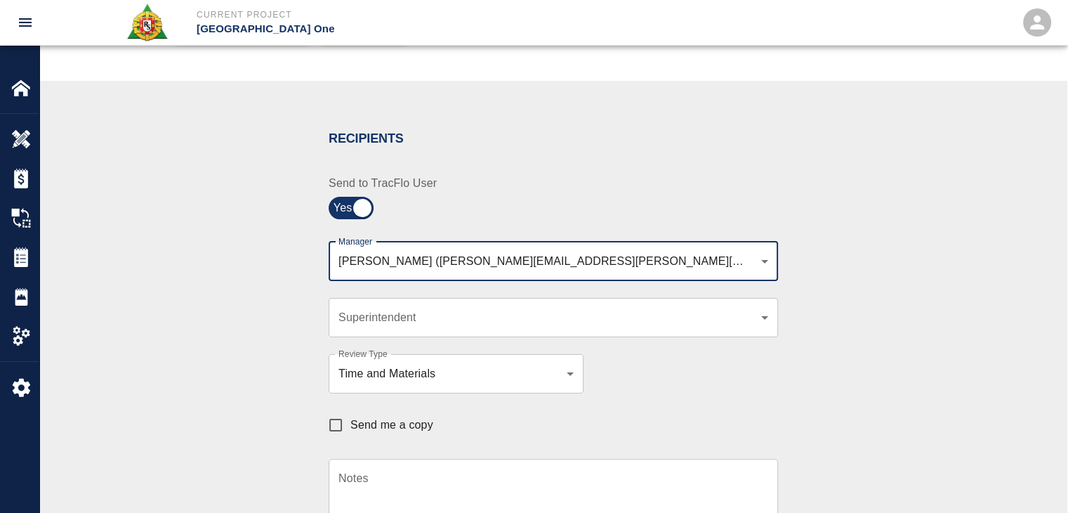
click at [353, 435] on label "Send me a copy" at bounding box center [377, 424] width 112 height 29
click at [350, 435] on input "Send me a copy" at bounding box center [335, 424] width 29 height 29
checkbox input "true"
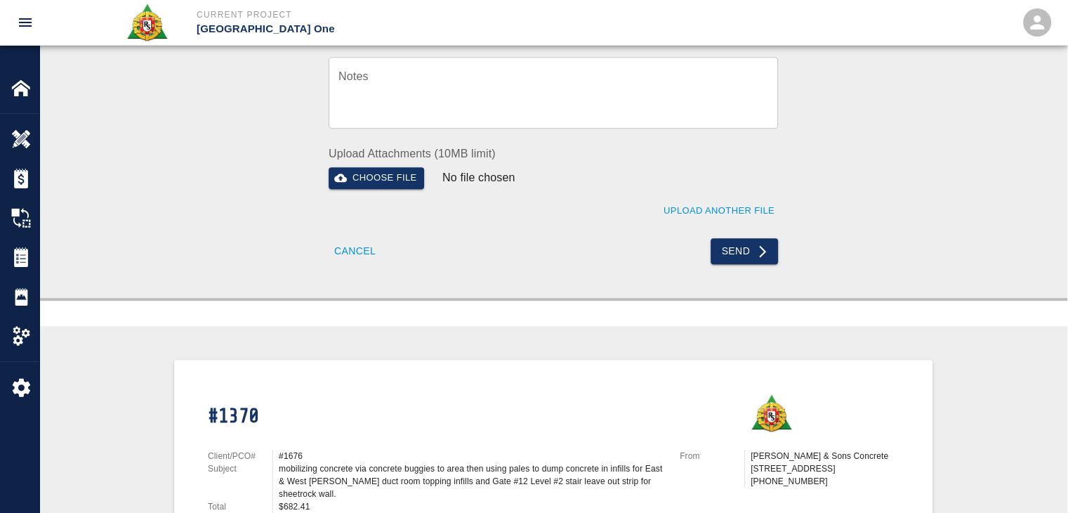
scroll to position [631, 0]
click at [748, 245] on button "Send" at bounding box center [745, 252] width 68 height 26
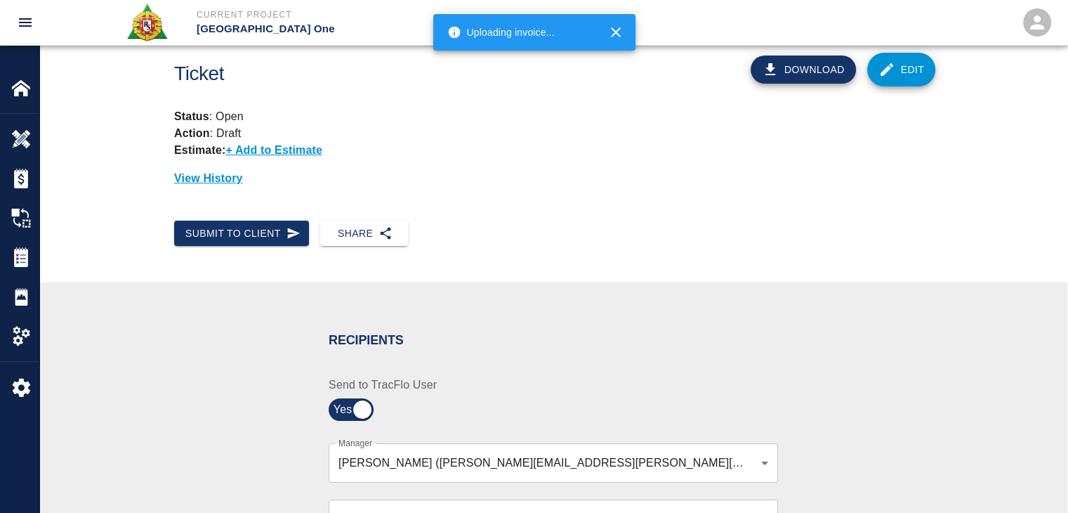
scroll to position [0, 0]
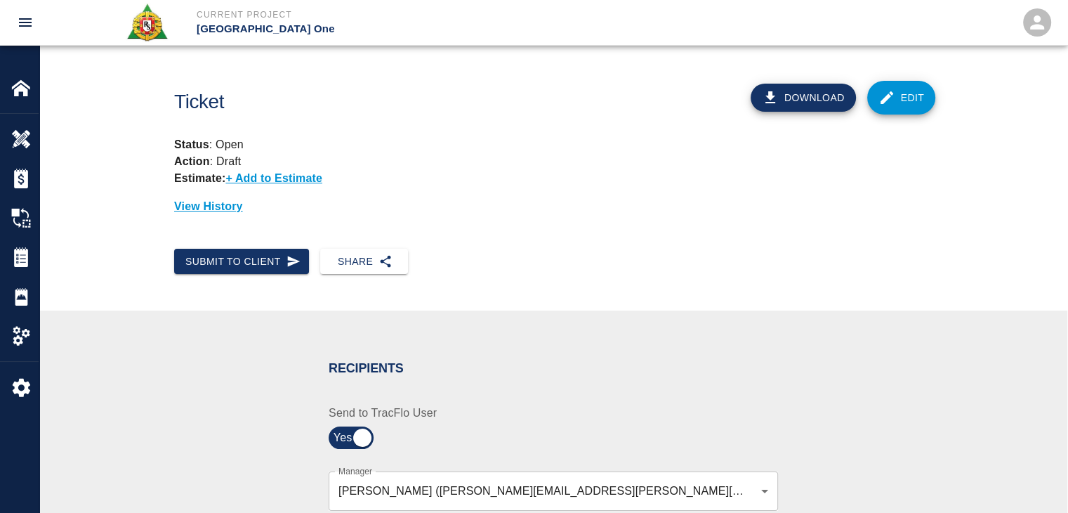
checkbox input "false"
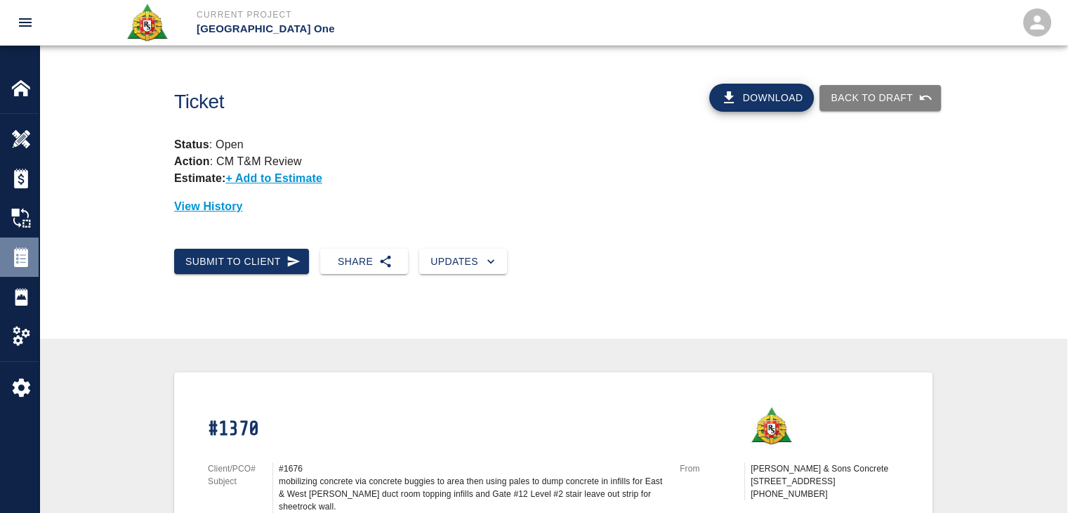
click at [20, 254] on img at bounding box center [21, 257] width 20 height 20
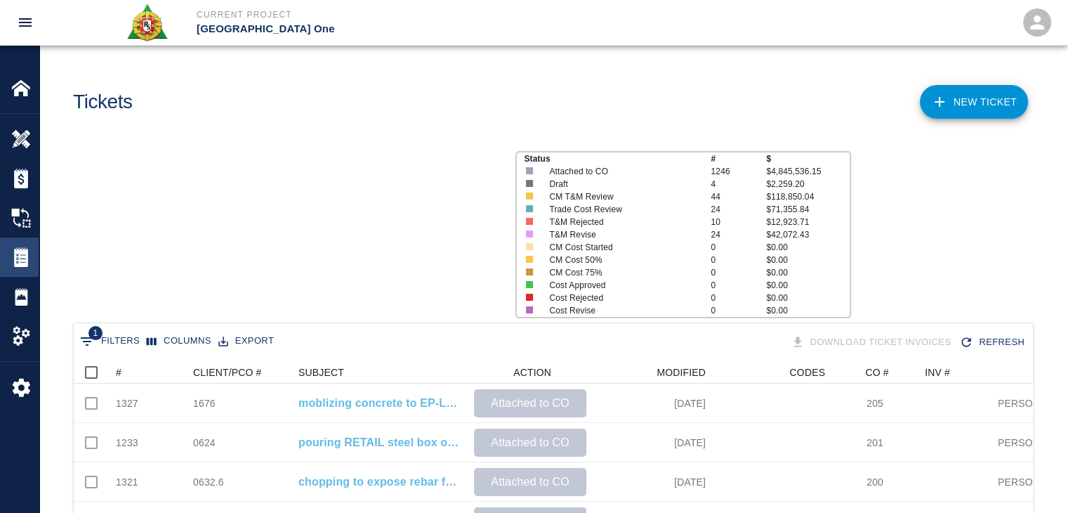
scroll to position [809, 949]
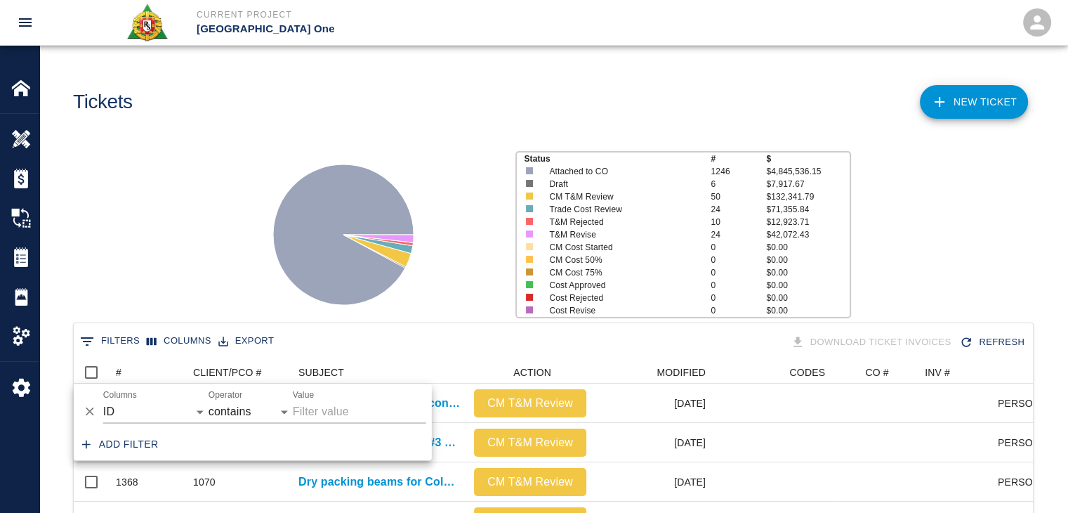
click at [135, 273] on div "Status # $ Attached to CO 1246 $4,845,536.15 Draft 6 $7,917.67 CM T&M Review 50…" at bounding box center [547, 229] width 1039 height 187
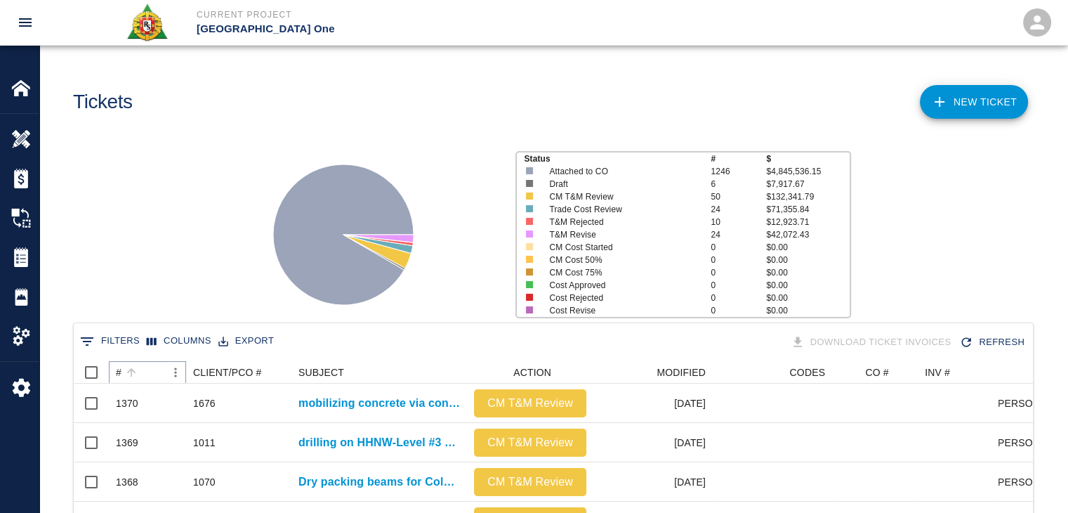
click at [126, 372] on icon "Sort" at bounding box center [131, 372] width 13 height 13
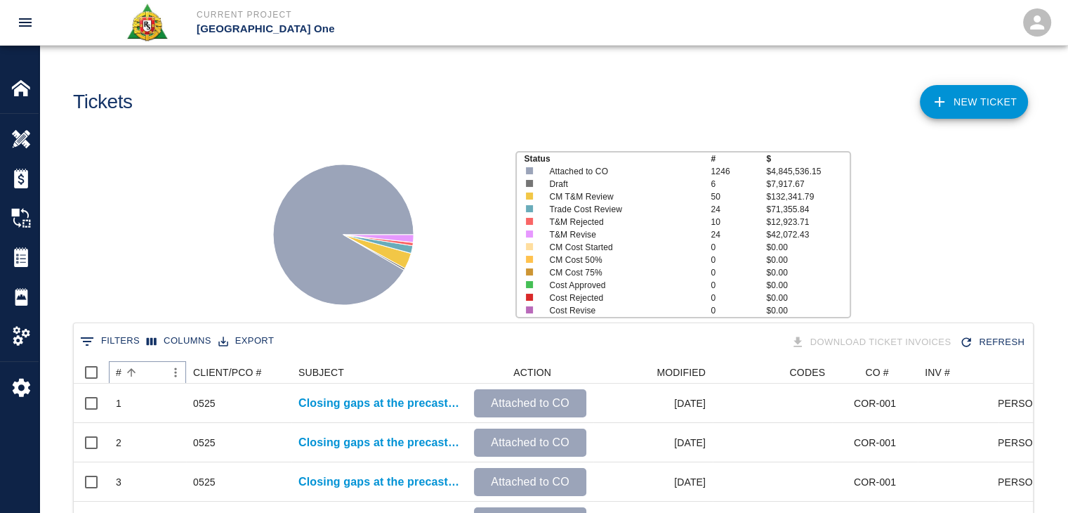
click at [126, 372] on icon "Sort" at bounding box center [131, 372] width 13 height 13
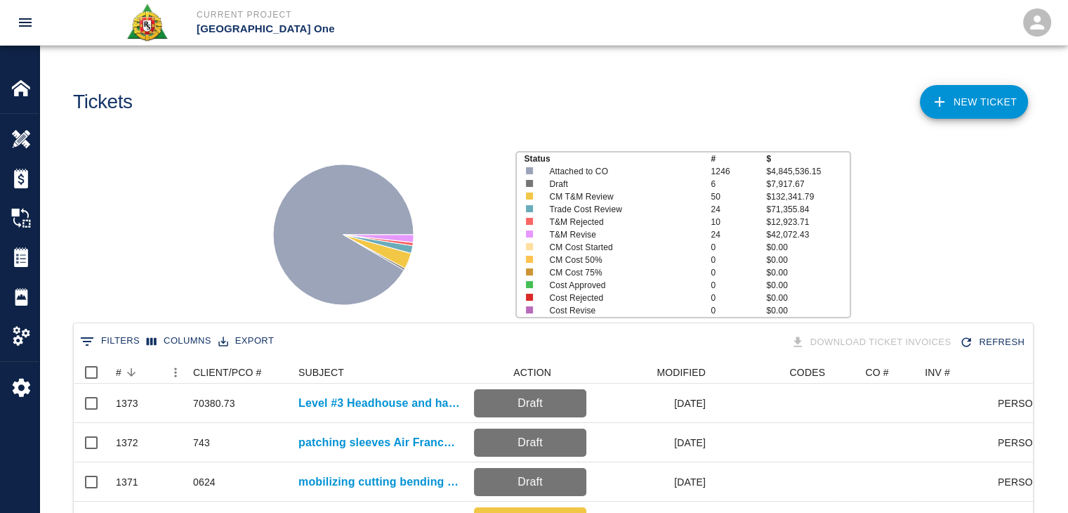
click at [133, 166] on div "Status # $ Attached to CO 1246 $4,845,536.15 Draft 6 $7,917.67 CM T&M Review 50…" at bounding box center [547, 229] width 1039 height 187
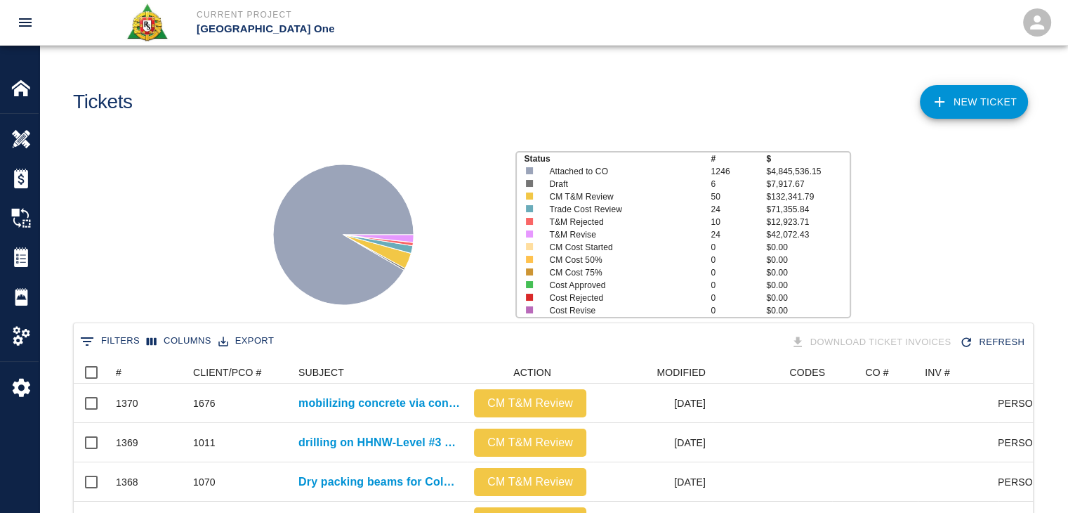
click at [473, 117] on div "Tickets" at bounding box center [305, 96] width 486 height 57
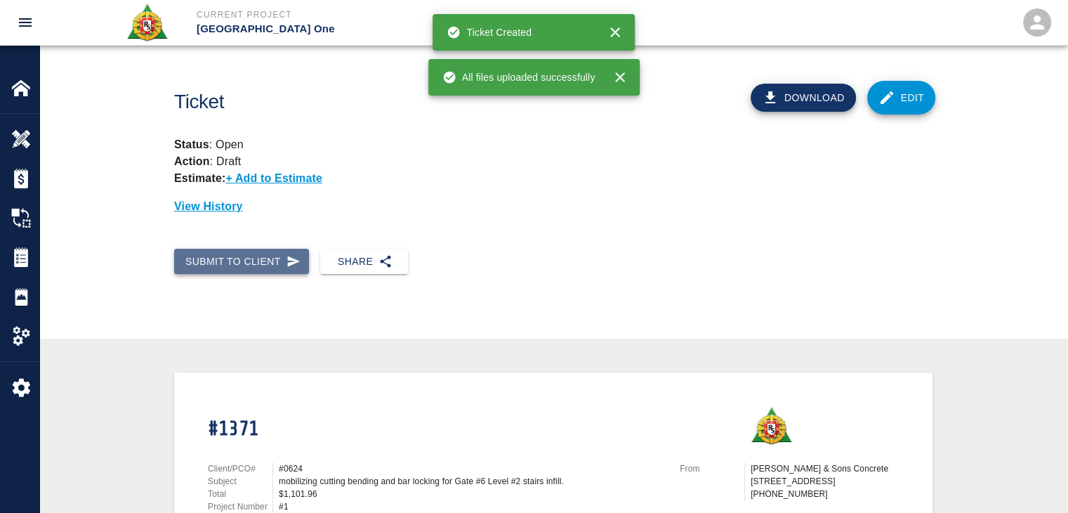
click at [284, 267] on button "Submit to Client" at bounding box center [241, 262] width 135 height 26
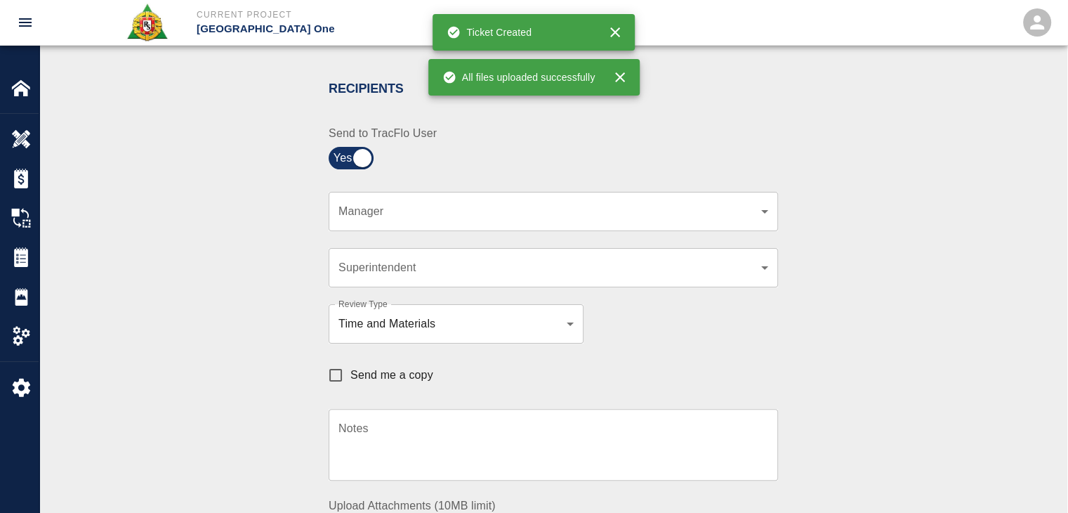
scroll to position [298, 0]
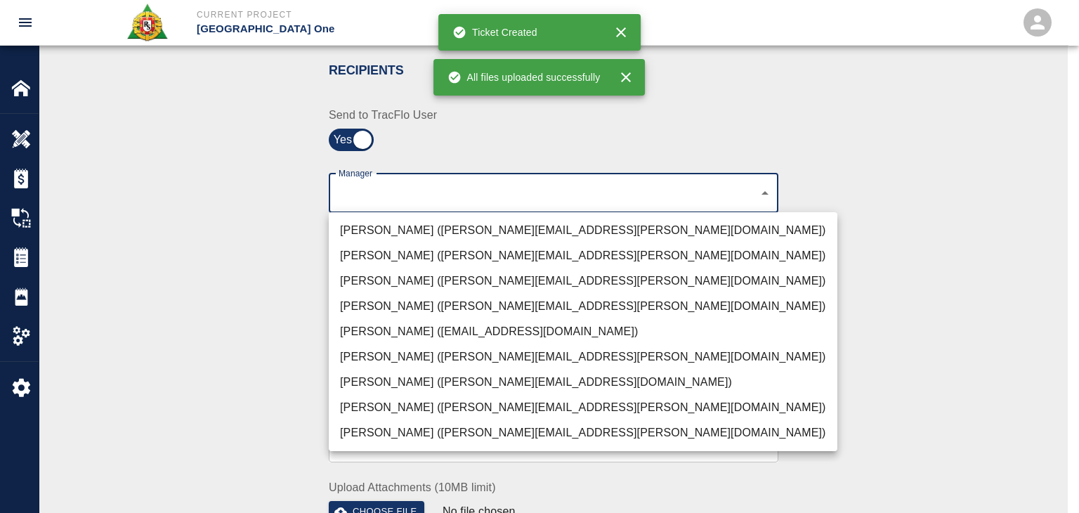
click at [423, 226] on li "Peter Hardecker (peter.hardecker@aecom.com)" at bounding box center [583, 230] width 508 height 25
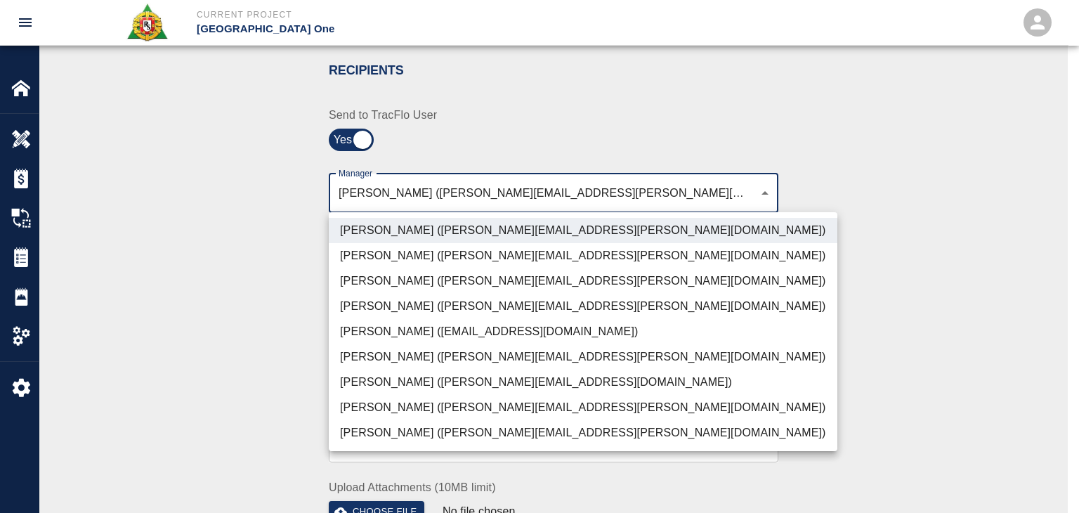
click at [440, 277] on li "Parin Kanani (parin.kanani@aecom.com)" at bounding box center [583, 280] width 508 height 25
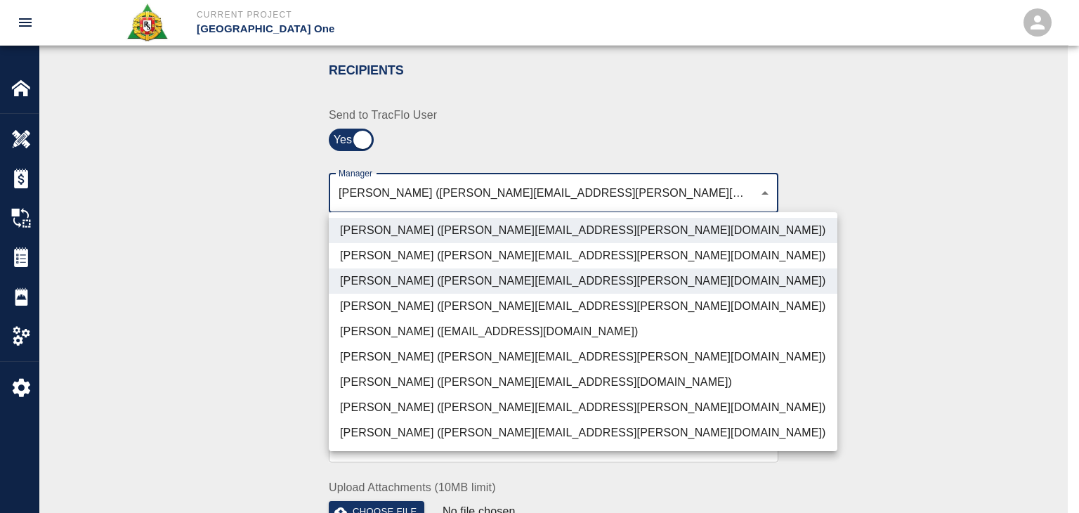
click at [421, 408] on li "Dylan Sims (dylan.sims@aecom.com)" at bounding box center [583, 407] width 508 height 25
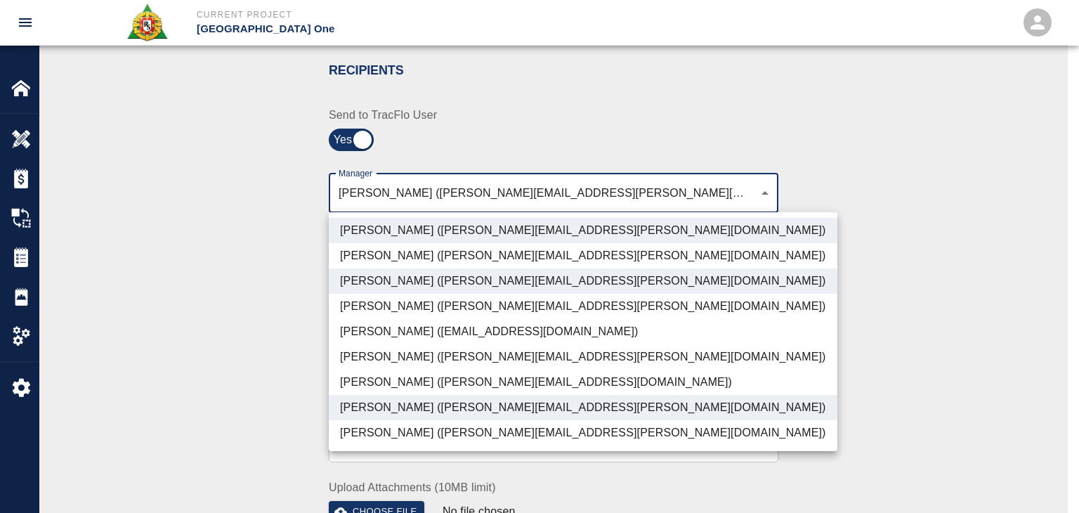
click at [390, 385] on li "Patrick Testino (patrick.testino@aecom.com)" at bounding box center [583, 381] width 508 height 25
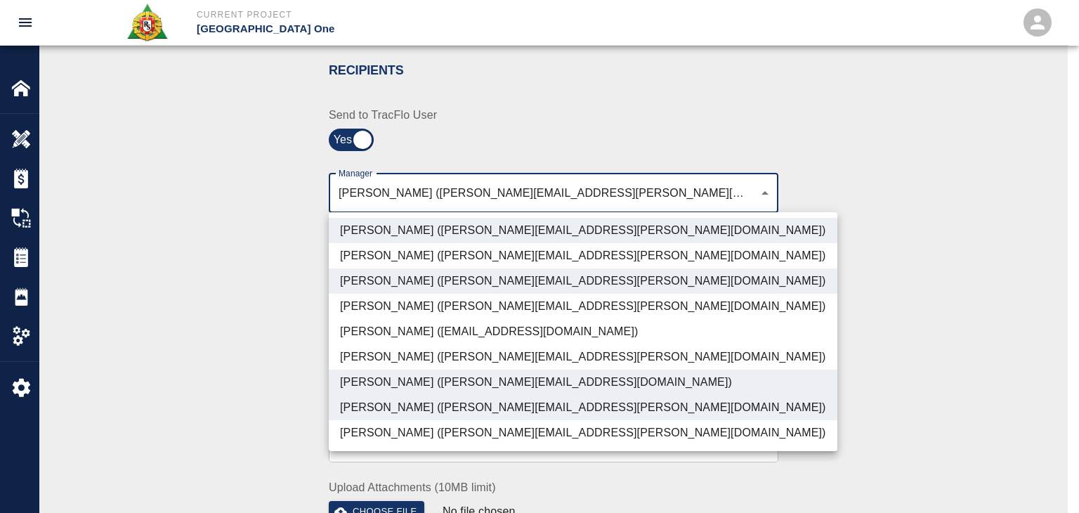
click at [414, 440] on li "Shane Lamay (shane.lamay@aecom.com)" at bounding box center [583, 432] width 508 height 25
type input "ede96749-2565-4a65-a76c-ac2c5448e16e,69d78ca4-8a93-4c72-a988-7271956ccf0b,b38a7…"
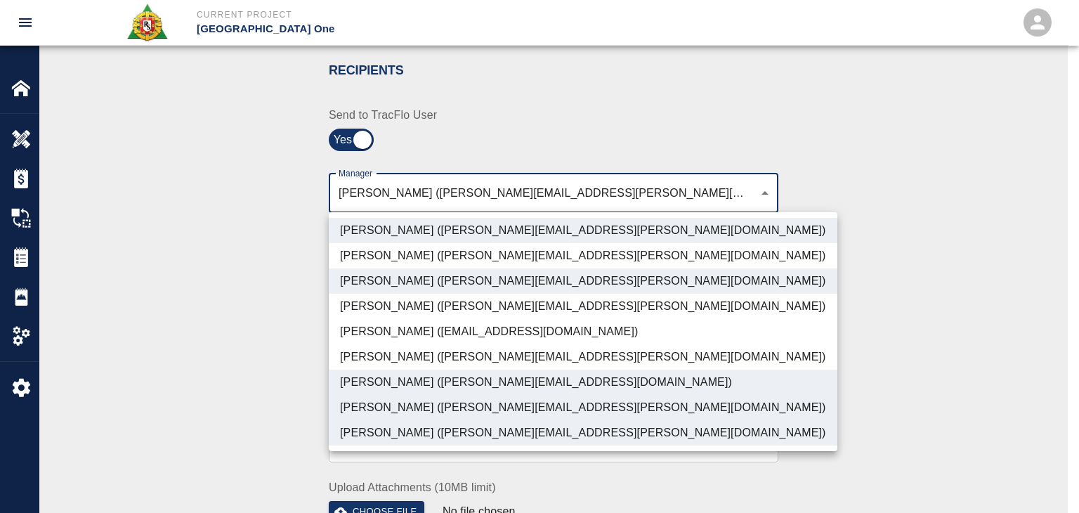
click at [230, 386] on div at bounding box center [539, 256] width 1079 height 513
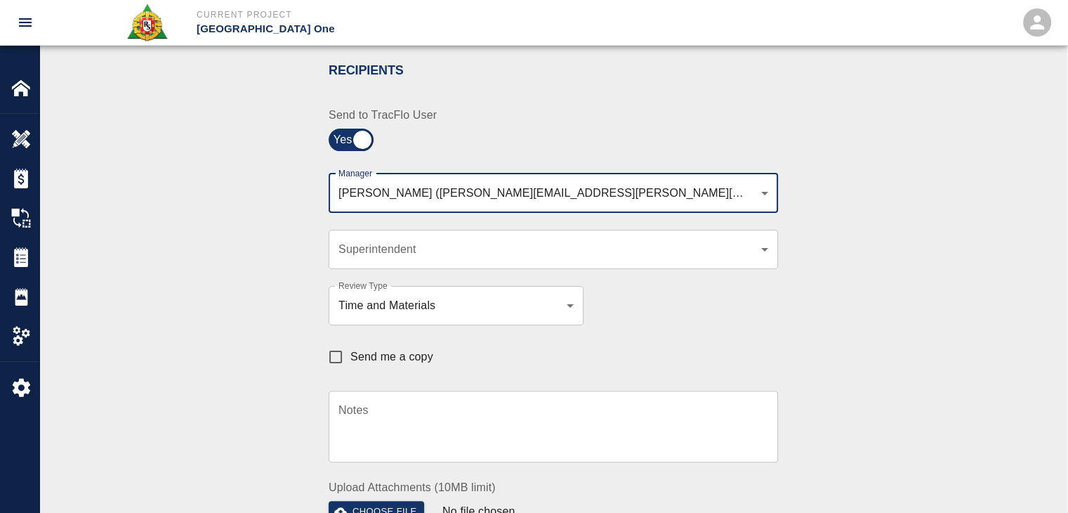
click at [346, 353] on input "Send me a copy" at bounding box center [335, 356] width 29 height 29
checkbox input "true"
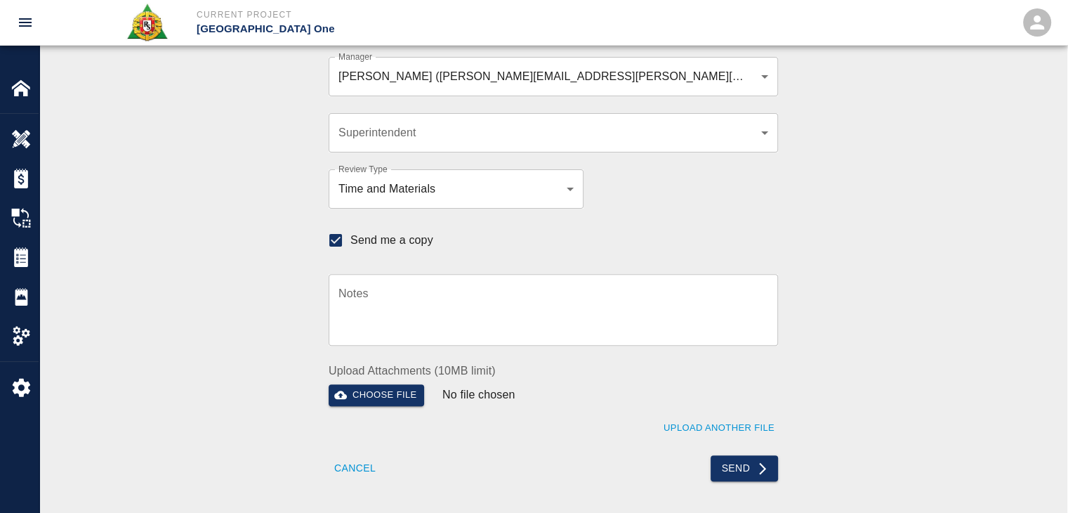
scroll to position [412, 0]
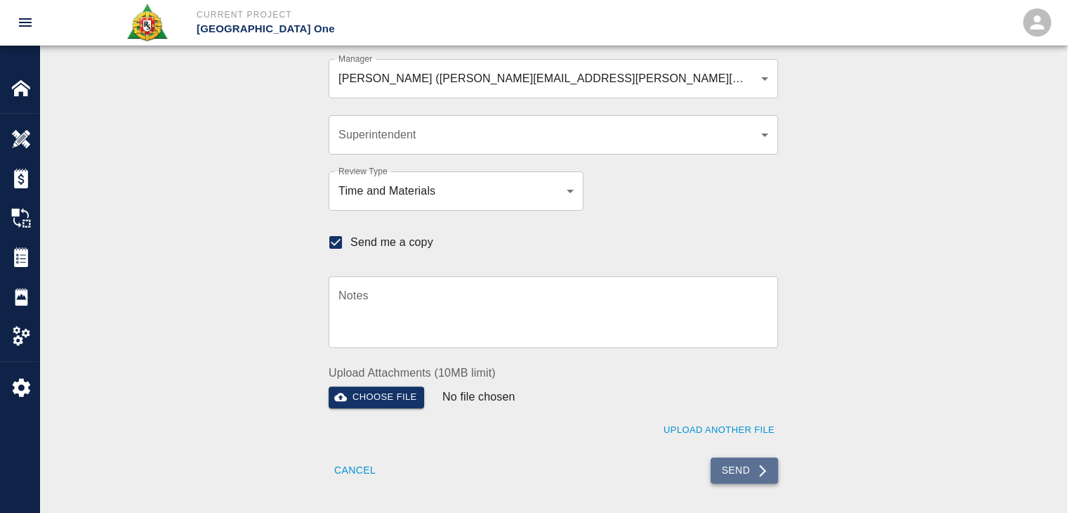
click at [742, 464] on button "Send" at bounding box center [745, 470] width 68 height 26
checkbox input "false"
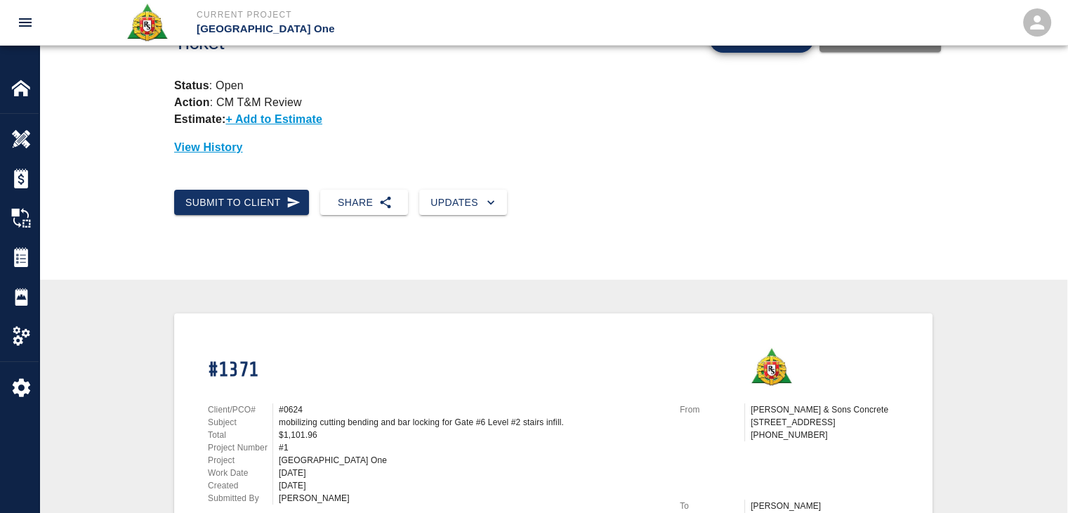
scroll to position [0, 0]
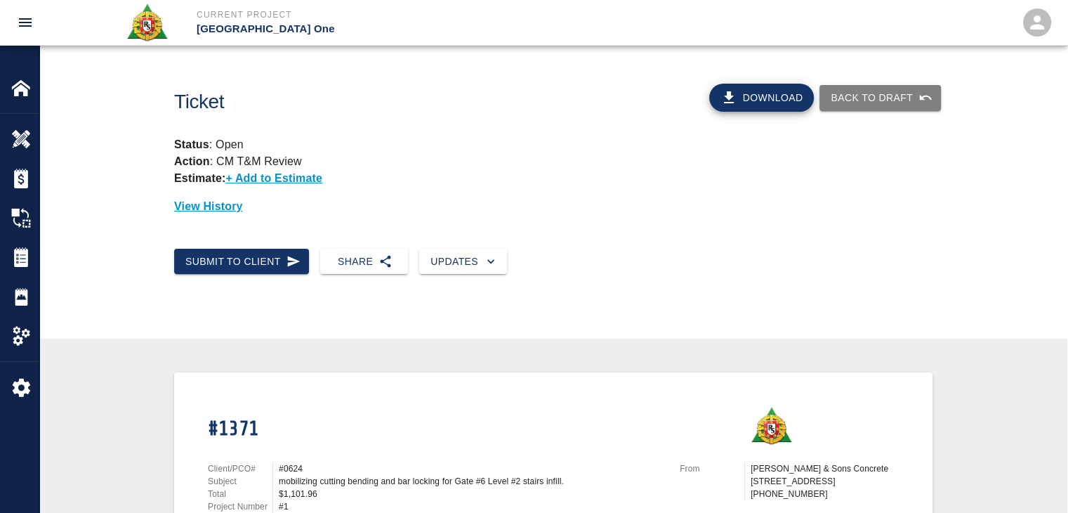
click at [42, 261] on div "Submit to Client Share Updates" at bounding box center [553, 272] width 1028 height 71
click at [14, 254] on img at bounding box center [21, 257] width 20 height 20
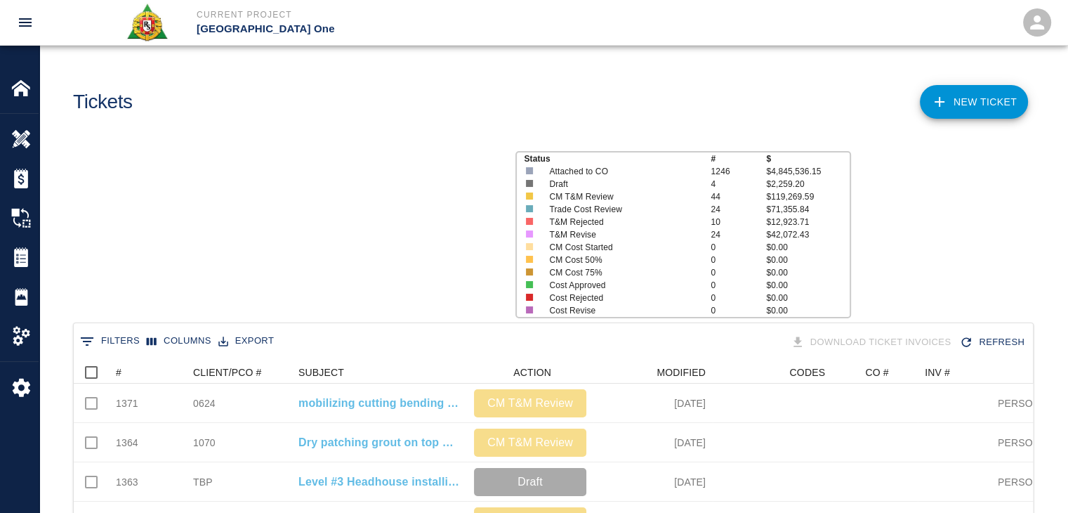
scroll to position [809, 949]
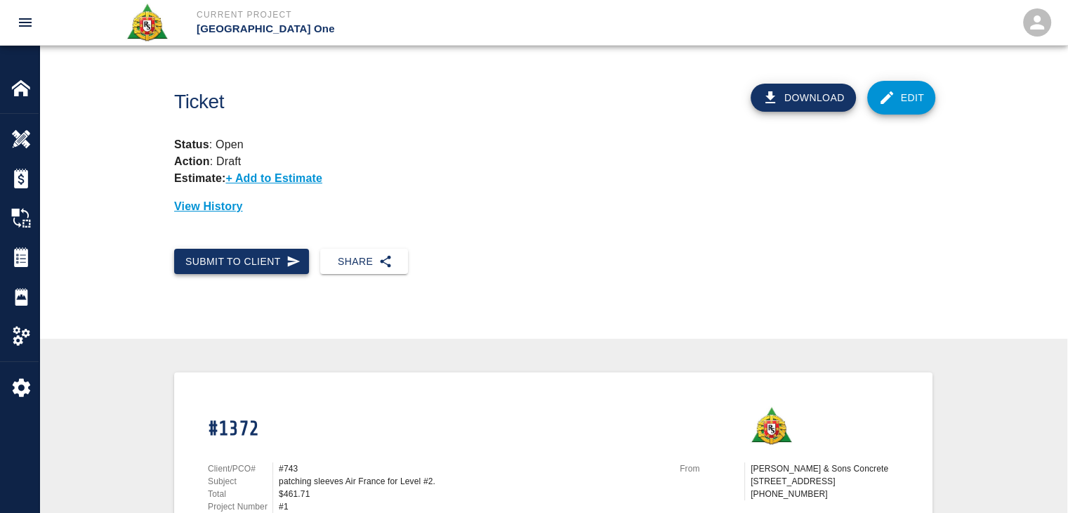
click at [256, 262] on button "Submit to Client" at bounding box center [241, 262] width 135 height 26
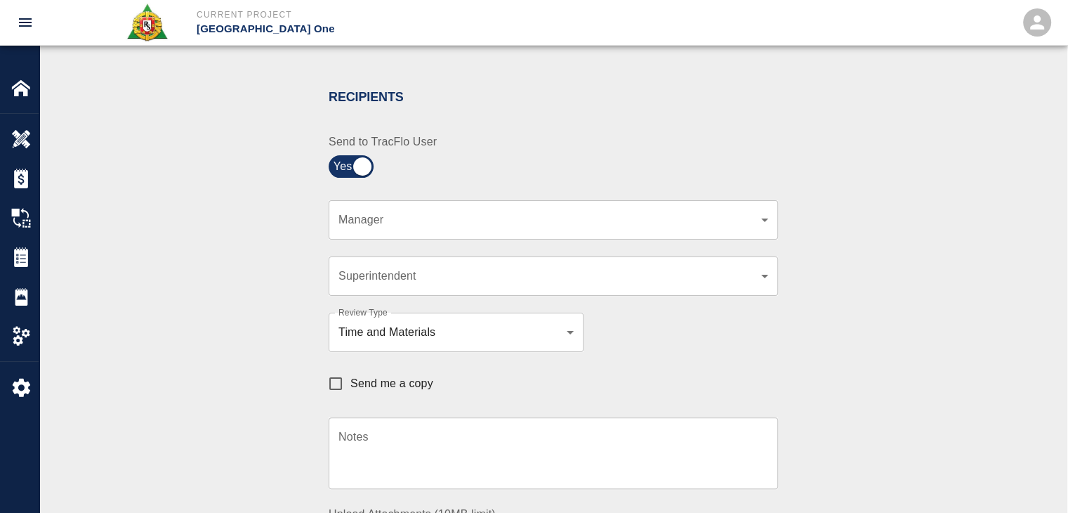
scroll to position [272, 0]
click at [387, 209] on div "​ Manager" at bounding box center [553, 218] width 449 height 39
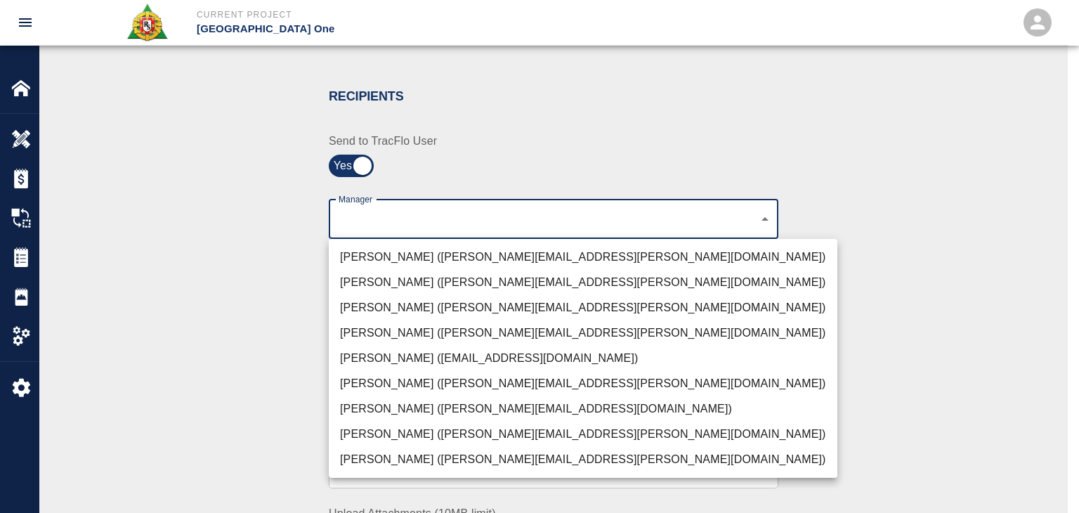
click at [414, 254] on li "[PERSON_NAME] ([PERSON_NAME][EMAIL_ADDRESS][PERSON_NAME][DOMAIN_NAME])" at bounding box center [583, 256] width 508 height 25
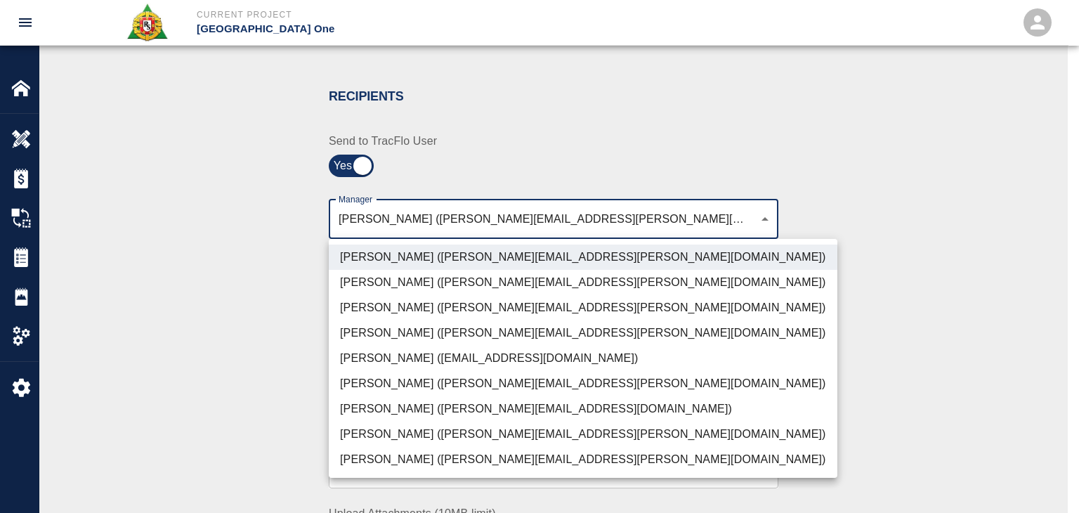
click at [441, 299] on li "[PERSON_NAME] ([PERSON_NAME][EMAIL_ADDRESS][PERSON_NAME][DOMAIN_NAME])" at bounding box center [583, 307] width 508 height 25
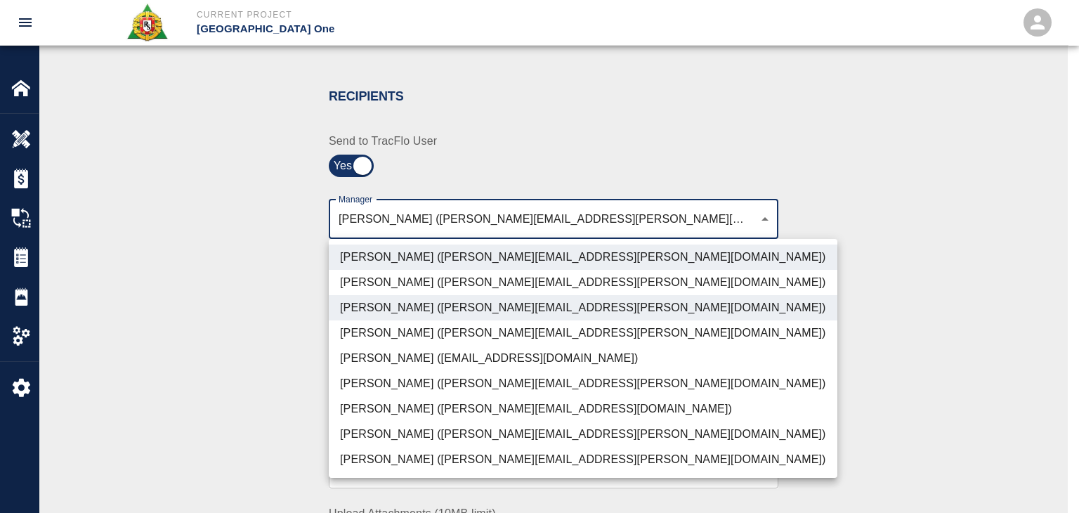
click at [432, 422] on li "[PERSON_NAME] ([PERSON_NAME][EMAIL_ADDRESS][PERSON_NAME][DOMAIN_NAME])" at bounding box center [583, 433] width 508 height 25
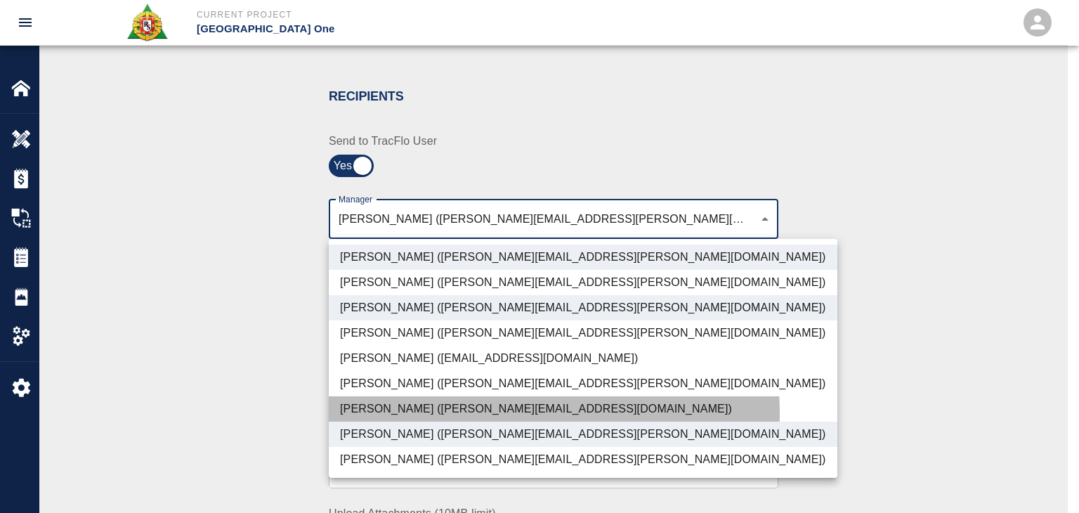
click at [424, 415] on li "[PERSON_NAME] ([PERSON_NAME][EMAIL_ADDRESS][DOMAIN_NAME])" at bounding box center [583, 408] width 508 height 25
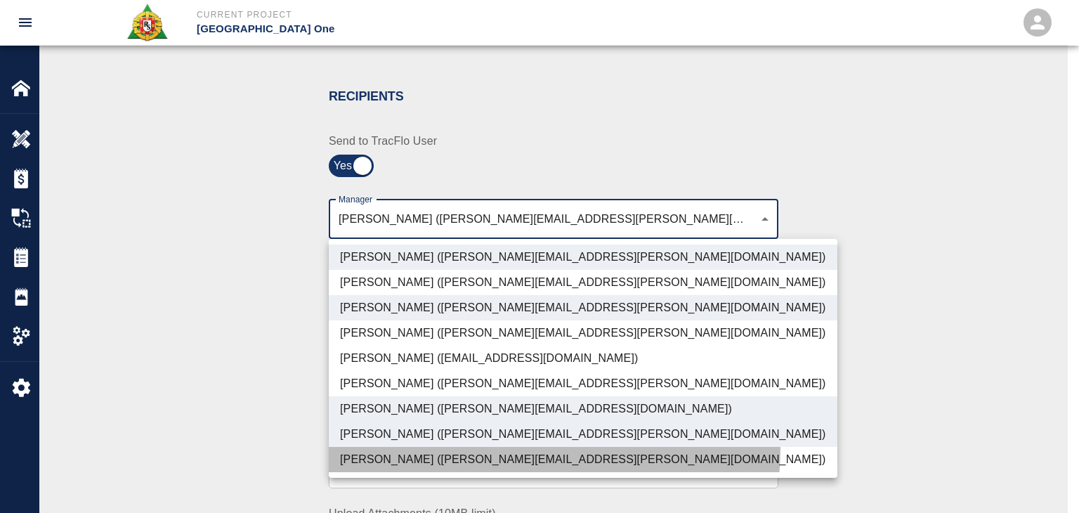
click at [450, 447] on li "[PERSON_NAME] ([PERSON_NAME][EMAIL_ADDRESS][PERSON_NAME][DOMAIN_NAME])" at bounding box center [583, 459] width 508 height 25
type input "ede96749-2565-4a65-a76c-ac2c5448e16e,69d78ca4-8a93-4c72-a988-7271956ccf0b,b38a7…"
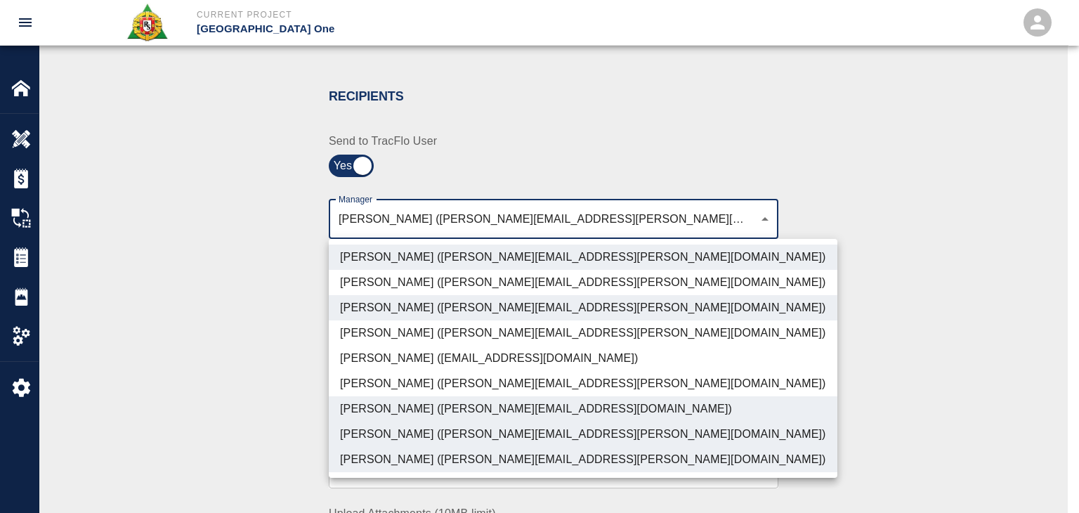
click at [245, 421] on div at bounding box center [539, 256] width 1079 height 513
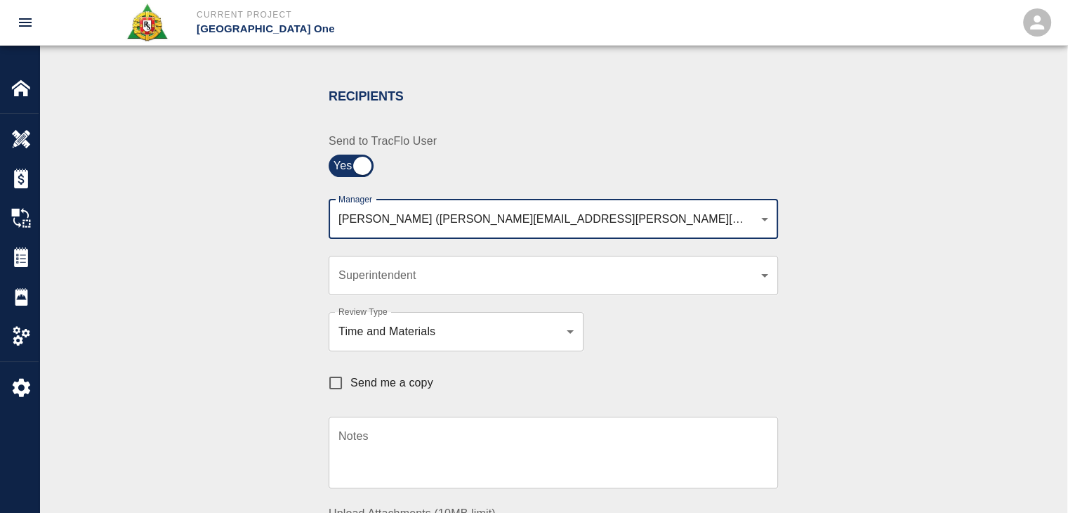
click at [380, 395] on label "Send me a copy" at bounding box center [377, 382] width 112 height 29
click at [350, 395] on input "Send me a copy" at bounding box center [335, 382] width 29 height 29
checkbox input "true"
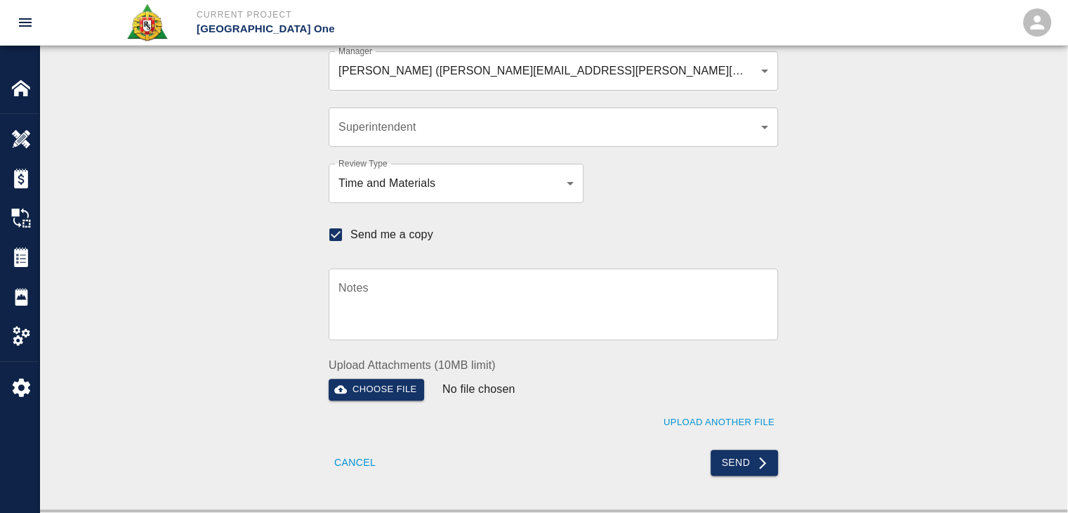
scroll to position [419, 0]
click at [721, 456] on button "Send" at bounding box center [745, 464] width 68 height 26
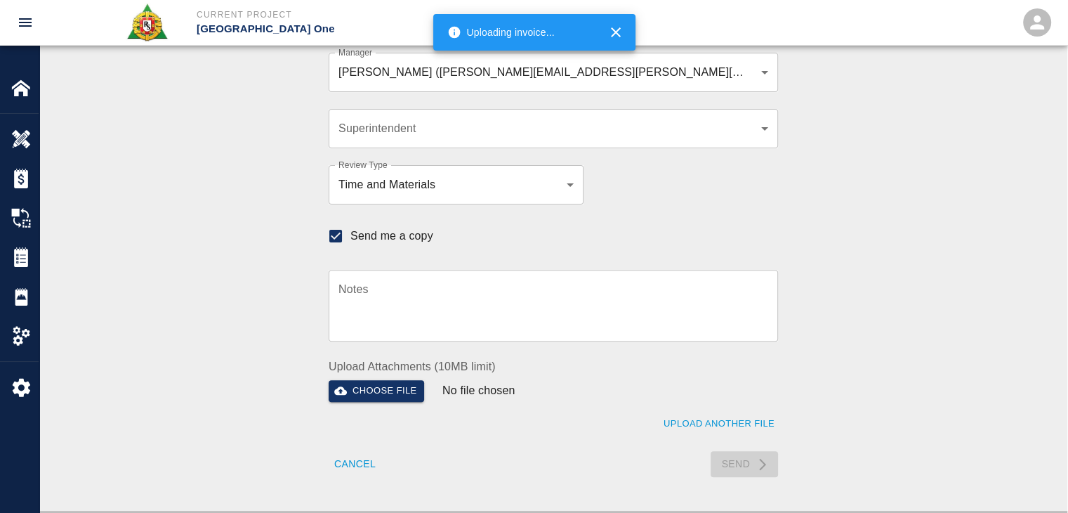
checkbox input "false"
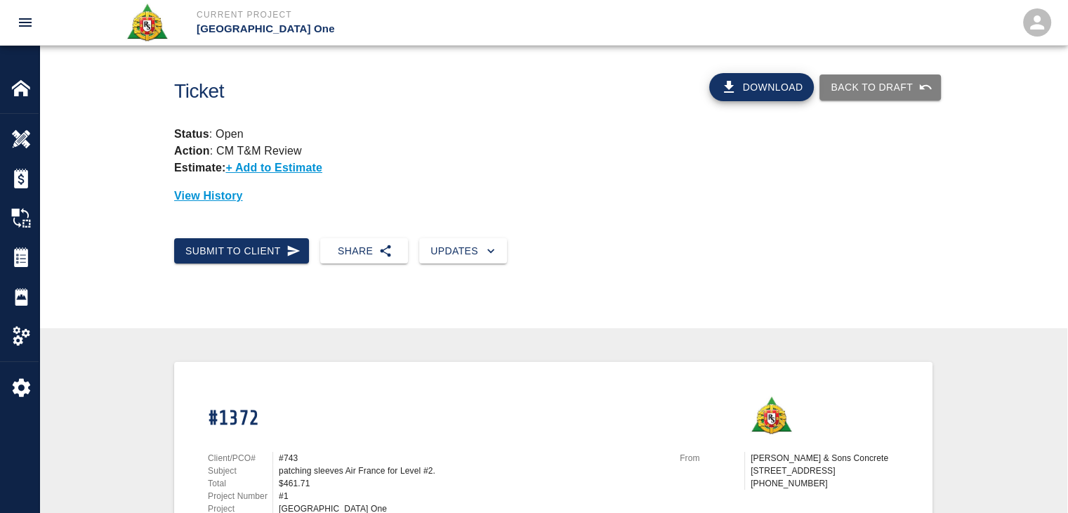
scroll to position [0, 0]
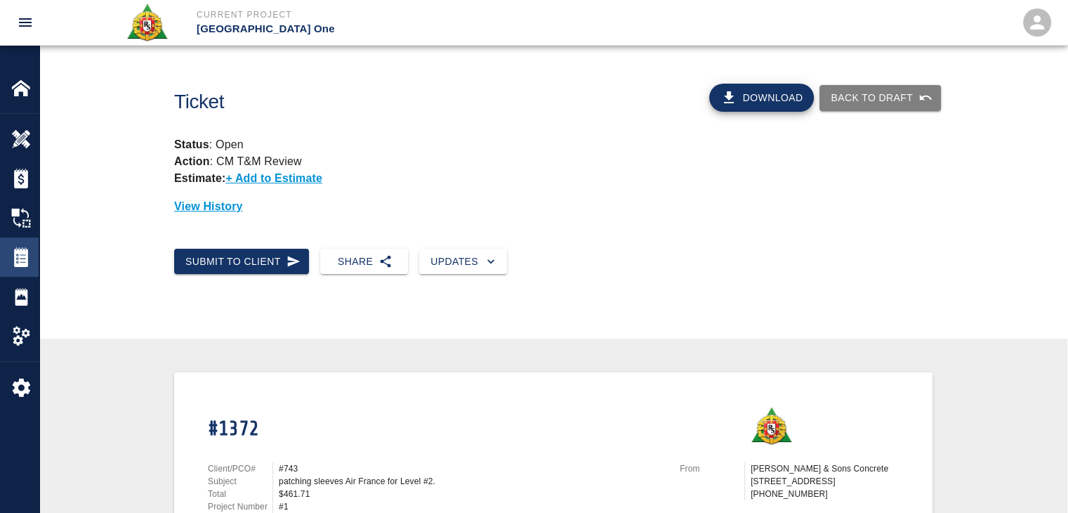
click at [34, 239] on div "Tickets" at bounding box center [19, 256] width 39 height 39
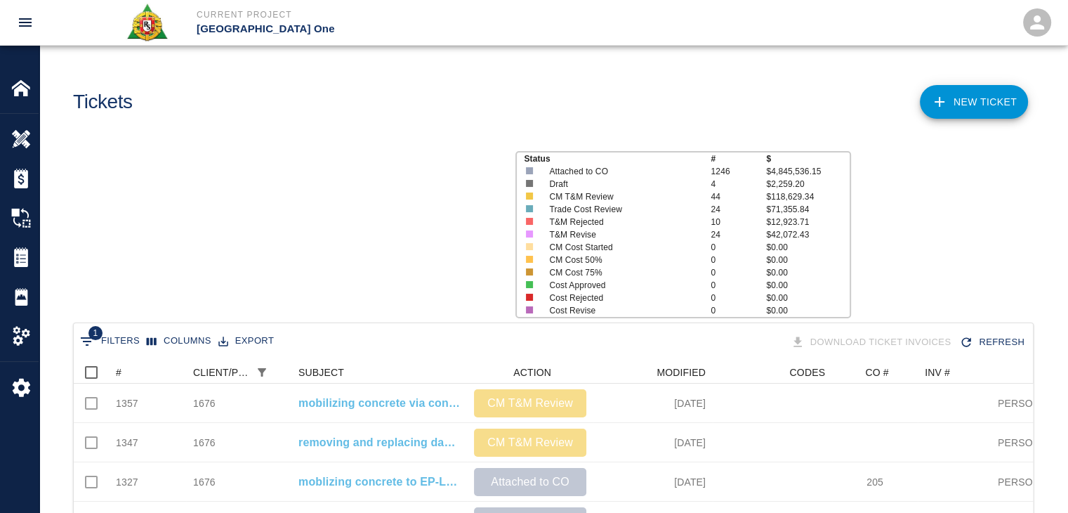
scroll to position [809, 949]
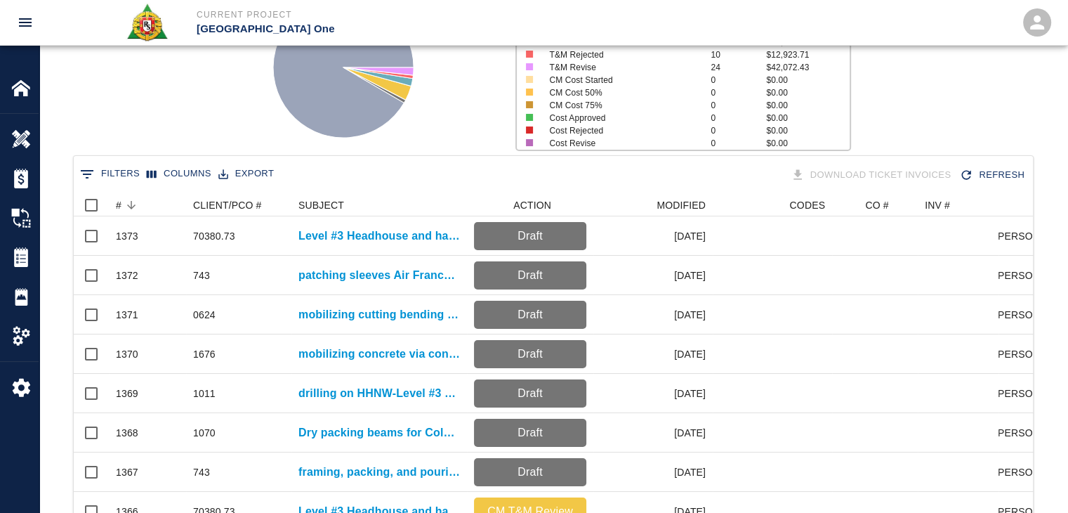
scroll to position [171, 0]
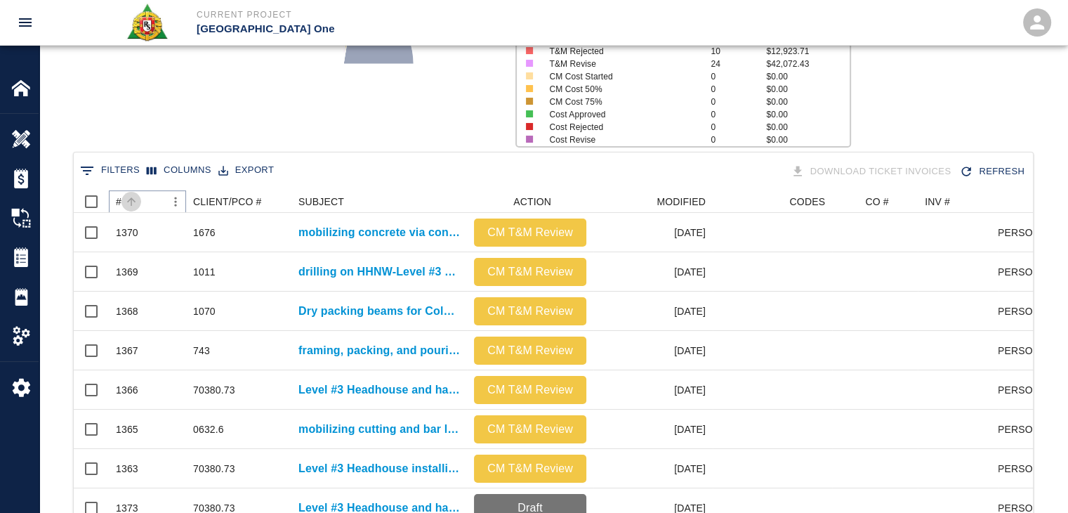
click at [136, 201] on icon "Sort" at bounding box center [131, 201] width 13 height 13
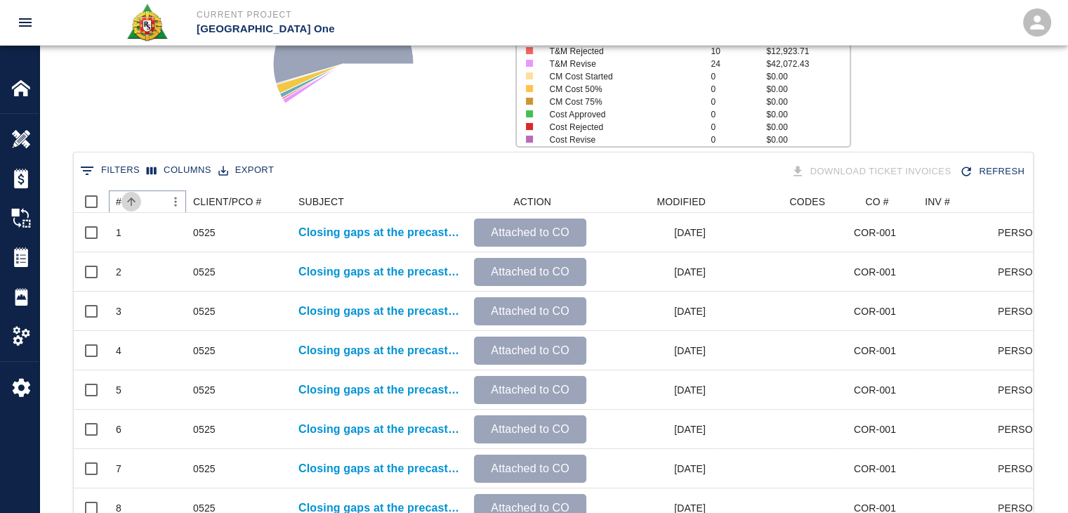
click at [136, 201] on icon "Sort" at bounding box center [131, 201] width 13 height 13
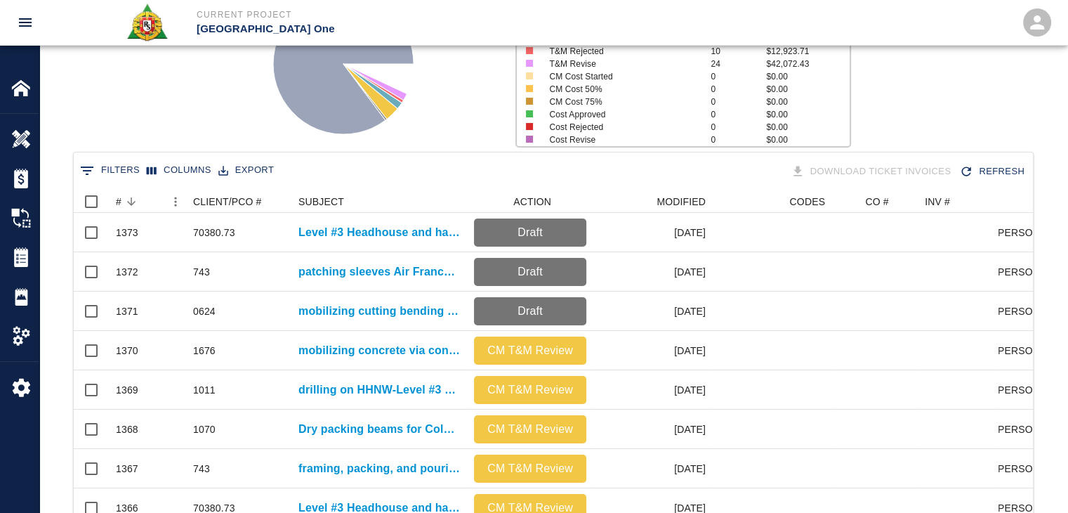
click at [152, 150] on div "Status # $ Attached to CO 1246 $4,845,536.15 Draft 6 $7,917.67 CM T&M Review 50…" at bounding box center [547, 58] width 1039 height 187
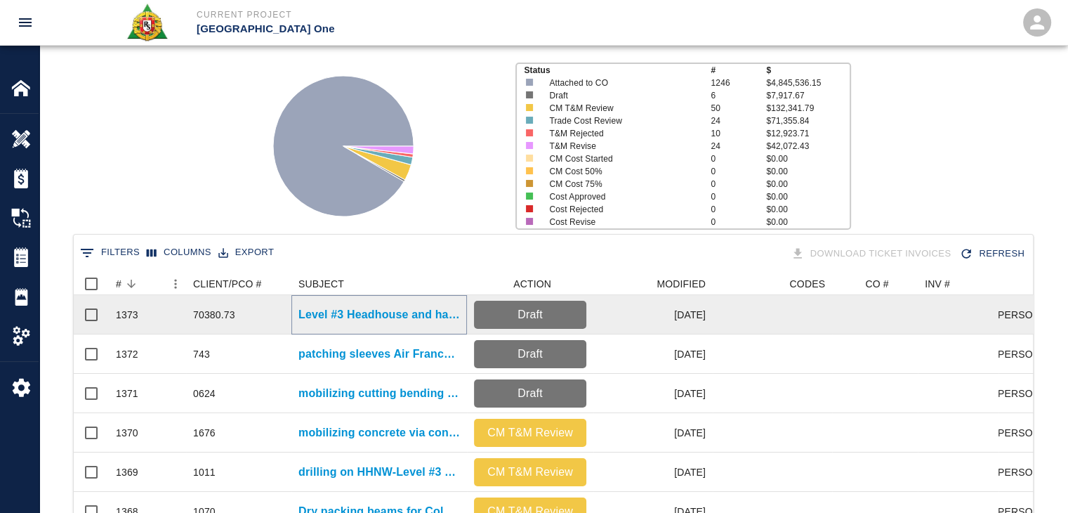
click at [339, 319] on p "Level #3 Headhouse and hallway installing Styrofoam." at bounding box center [379, 314] width 162 height 17
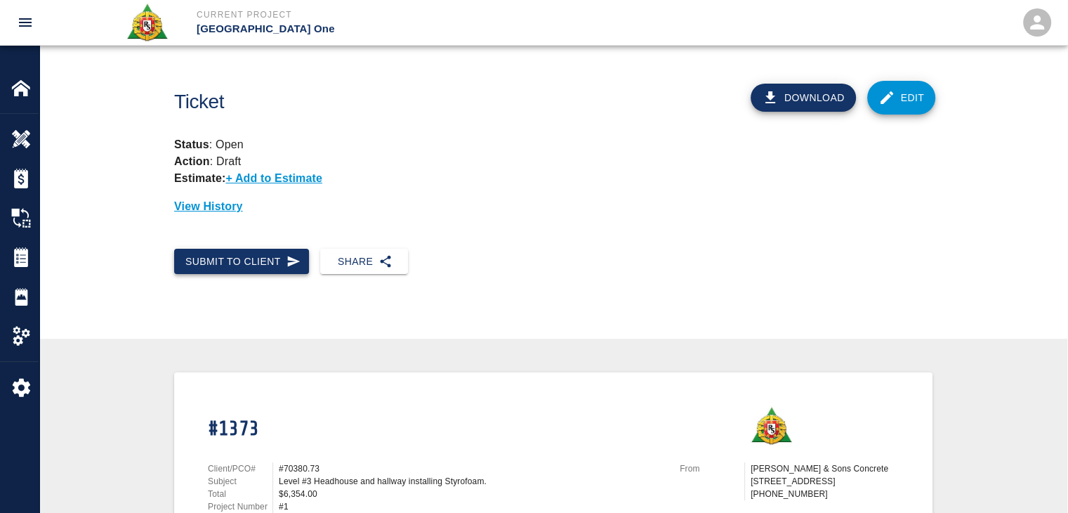
click at [256, 259] on button "Submit to Client" at bounding box center [241, 262] width 135 height 26
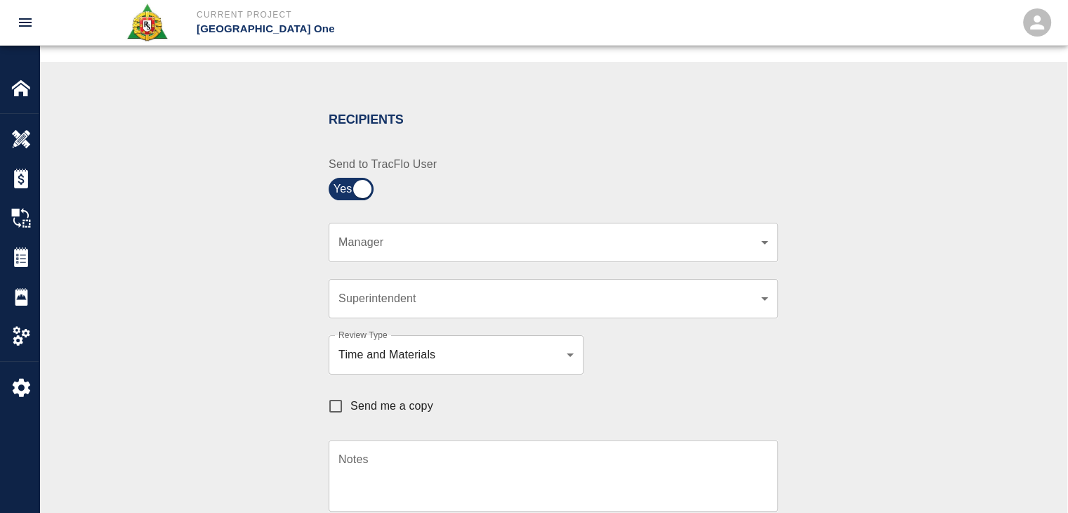
scroll to position [250, 0]
click at [426, 249] on div "​ Manager" at bounding box center [553, 240] width 449 height 39
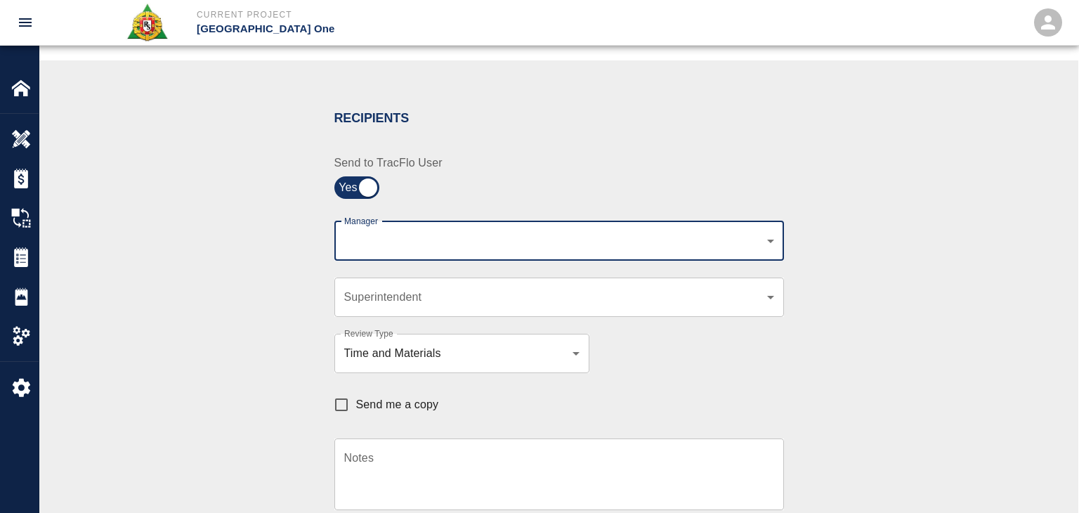
click at [401, 239] on body "Current Project [GEOGRAPHIC_DATA] One Home JFK Terminal One Overview Estimates …" at bounding box center [539, 6] width 1079 height 513
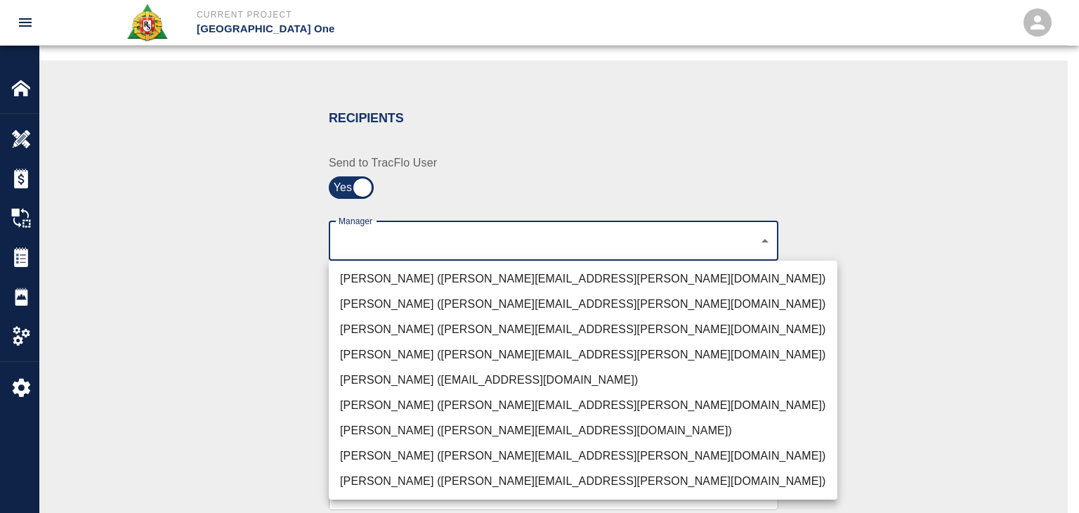
click at [421, 272] on li "[PERSON_NAME] ([PERSON_NAME][EMAIL_ADDRESS][PERSON_NAME][DOMAIN_NAME])" at bounding box center [583, 278] width 508 height 25
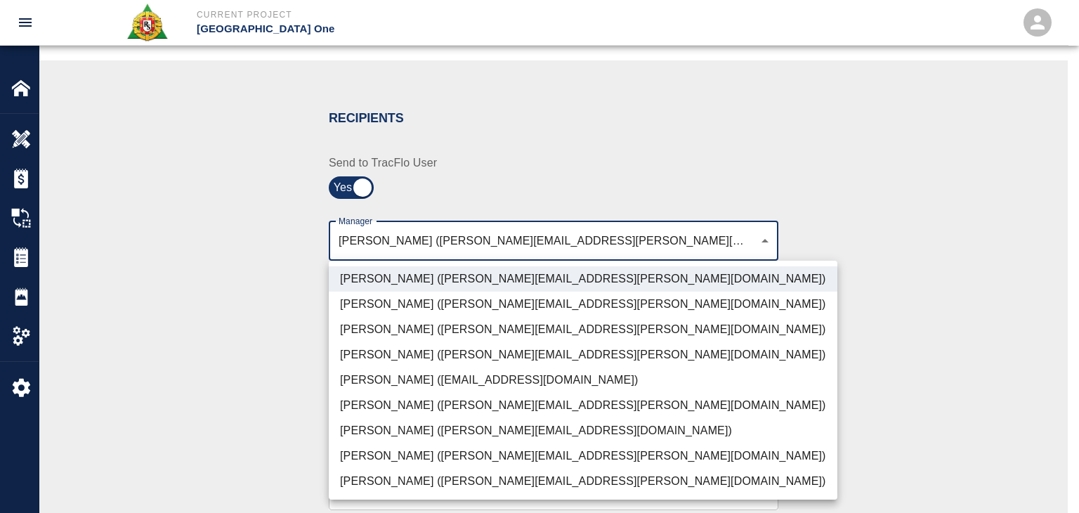
click at [391, 332] on li "[PERSON_NAME] ([PERSON_NAME][EMAIL_ADDRESS][PERSON_NAME][DOMAIN_NAME])" at bounding box center [583, 329] width 508 height 25
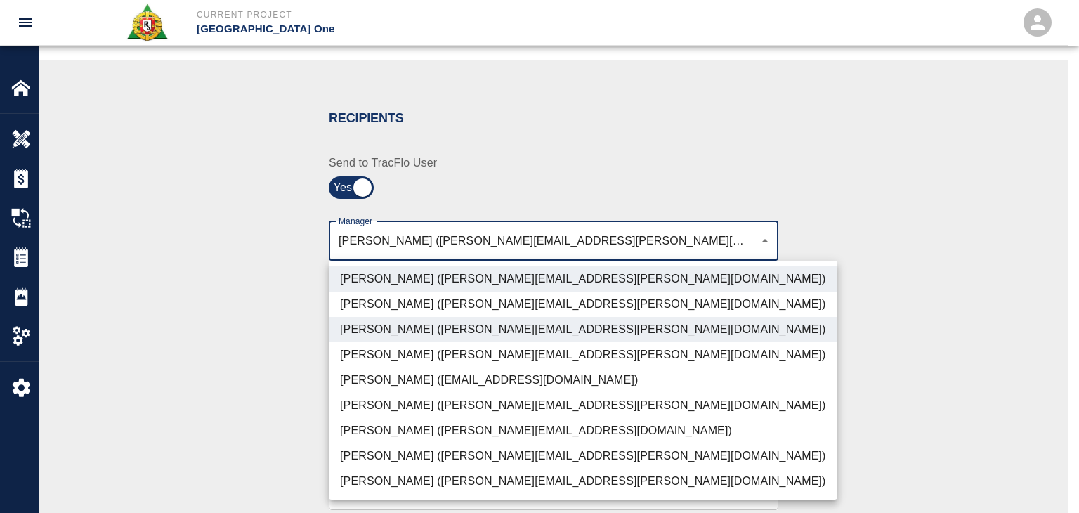
click at [423, 452] on li "[PERSON_NAME] ([PERSON_NAME][EMAIL_ADDRESS][PERSON_NAME][DOMAIN_NAME])" at bounding box center [583, 455] width 508 height 25
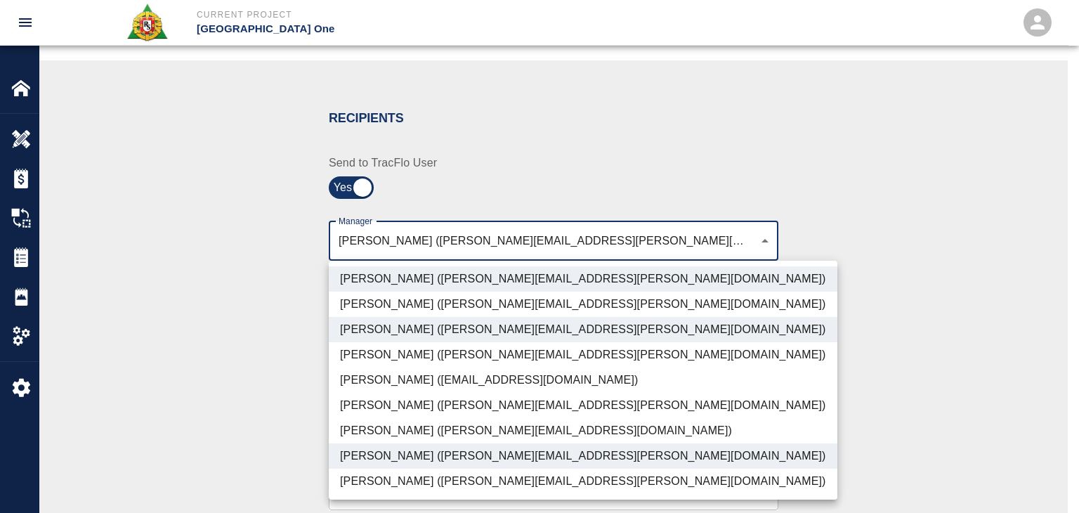
click at [404, 435] on li "[PERSON_NAME] ([PERSON_NAME][EMAIL_ADDRESS][DOMAIN_NAME])" at bounding box center [583, 430] width 508 height 25
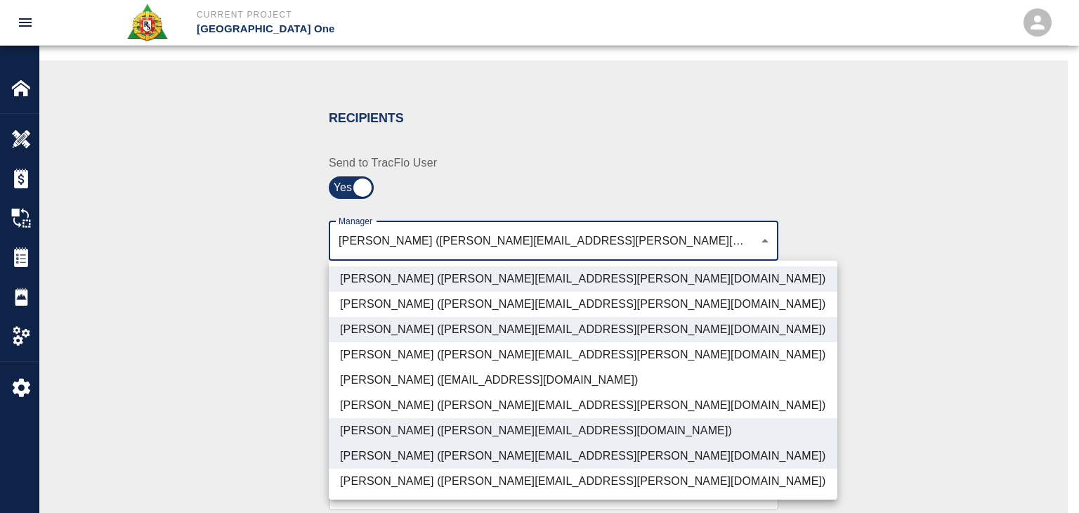
click at [433, 484] on li "[PERSON_NAME] ([PERSON_NAME][EMAIL_ADDRESS][PERSON_NAME][DOMAIN_NAME])" at bounding box center [583, 480] width 508 height 25
type input "ede96749-2565-4a65-a76c-ac2c5448e16e,69d78ca4-8a93-4c72-a988-7271956ccf0b,b38a7…"
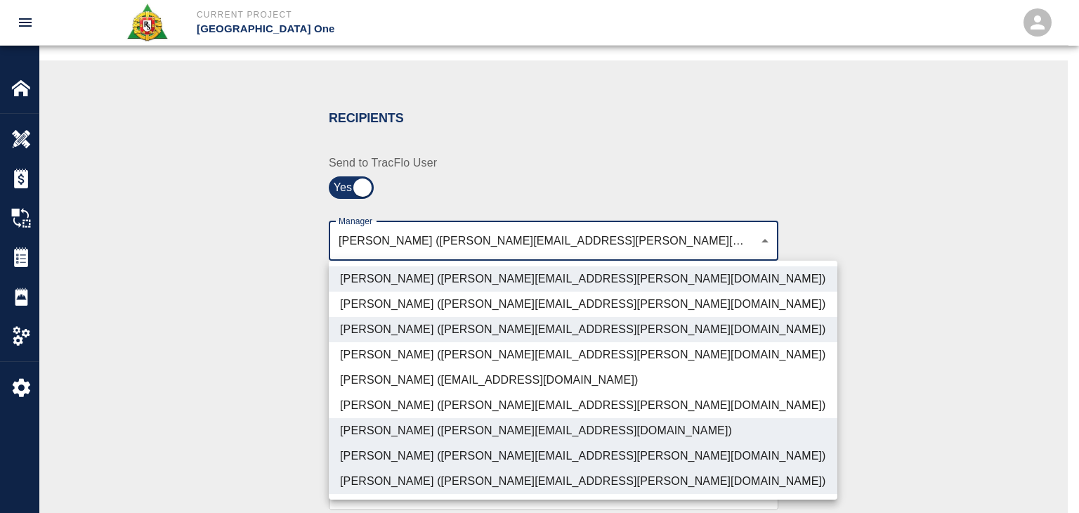
click at [253, 442] on div at bounding box center [539, 256] width 1079 height 513
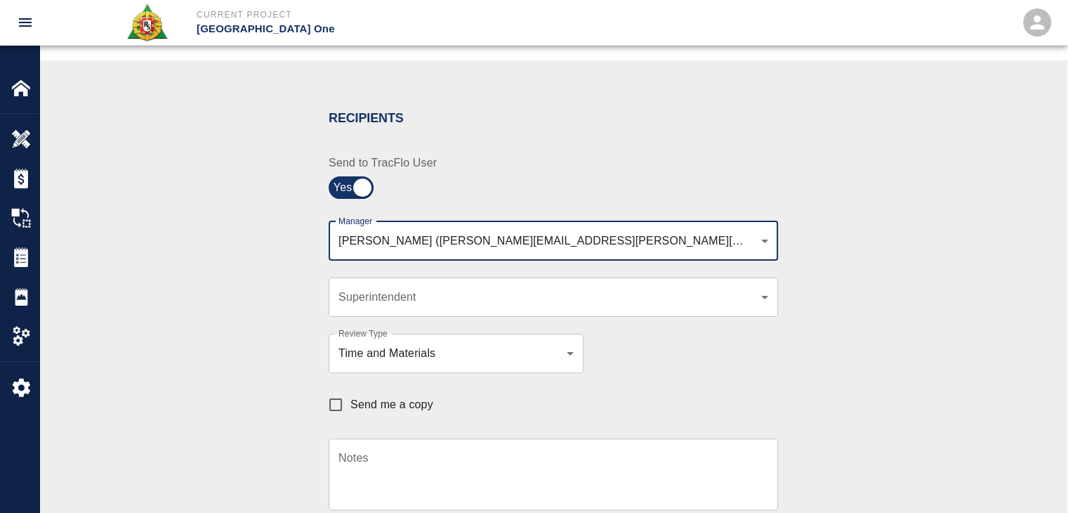
click at [361, 401] on span "Send me a copy" at bounding box center [391, 404] width 83 height 17
click at [350, 401] on input "Send me a copy" at bounding box center [335, 404] width 29 height 29
checkbox input "true"
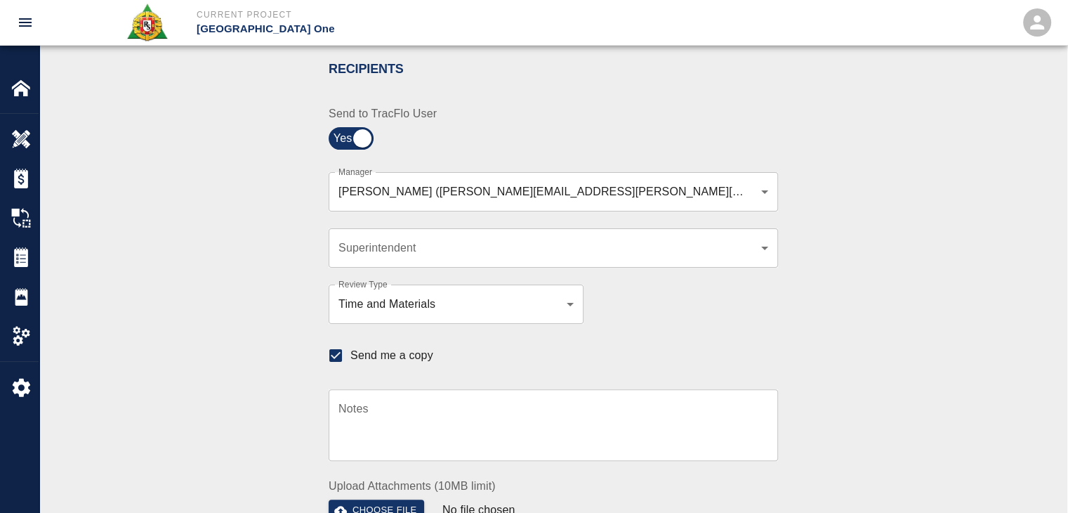
scroll to position [412, 0]
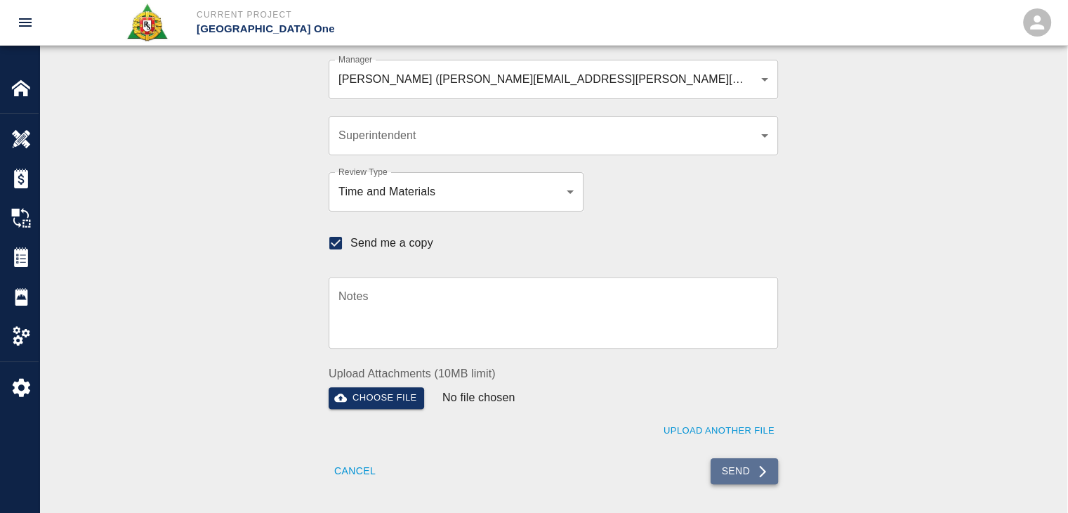
click at [716, 478] on button "Send" at bounding box center [745, 471] width 68 height 26
checkbox input "false"
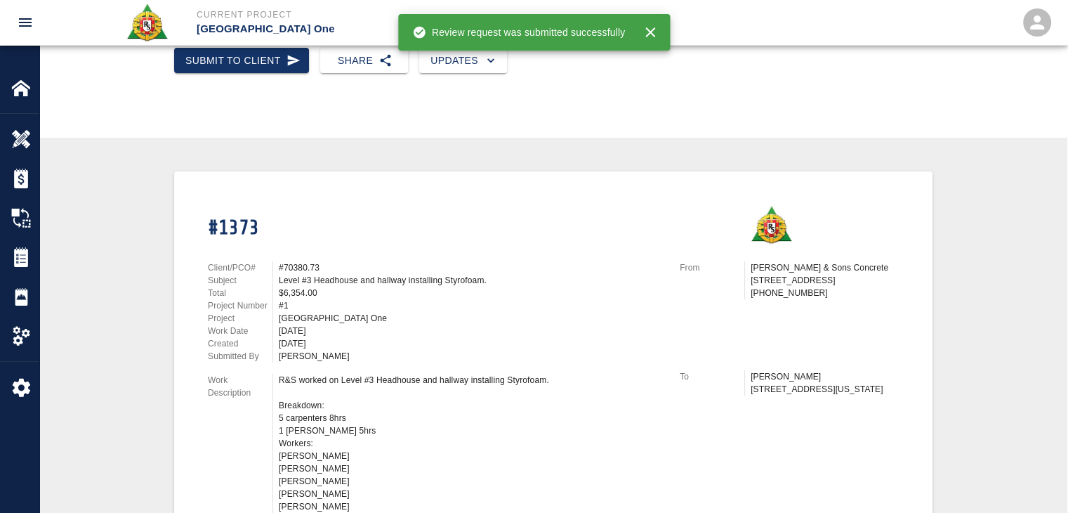
scroll to position [0, 0]
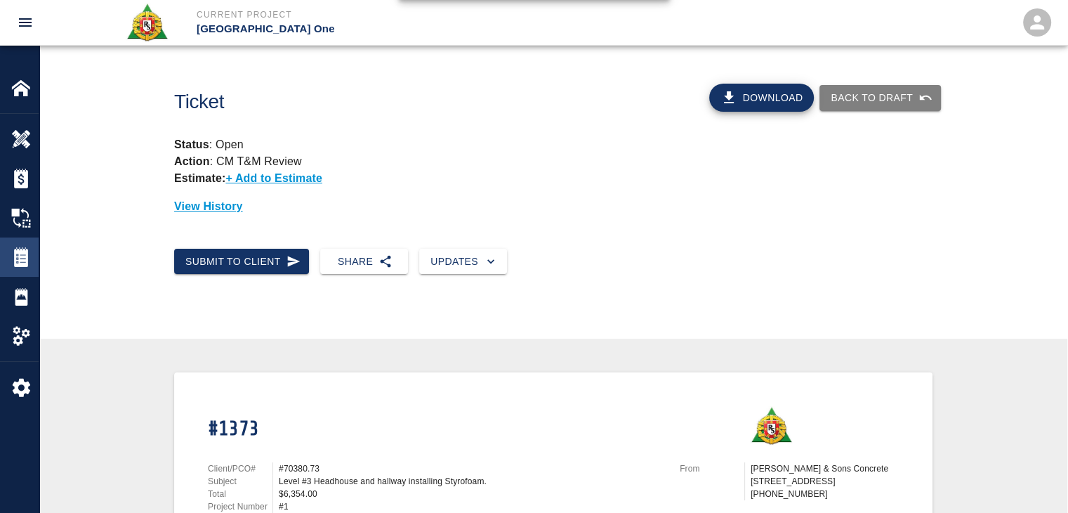
click at [17, 263] on img at bounding box center [21, 257] width 20 height 20
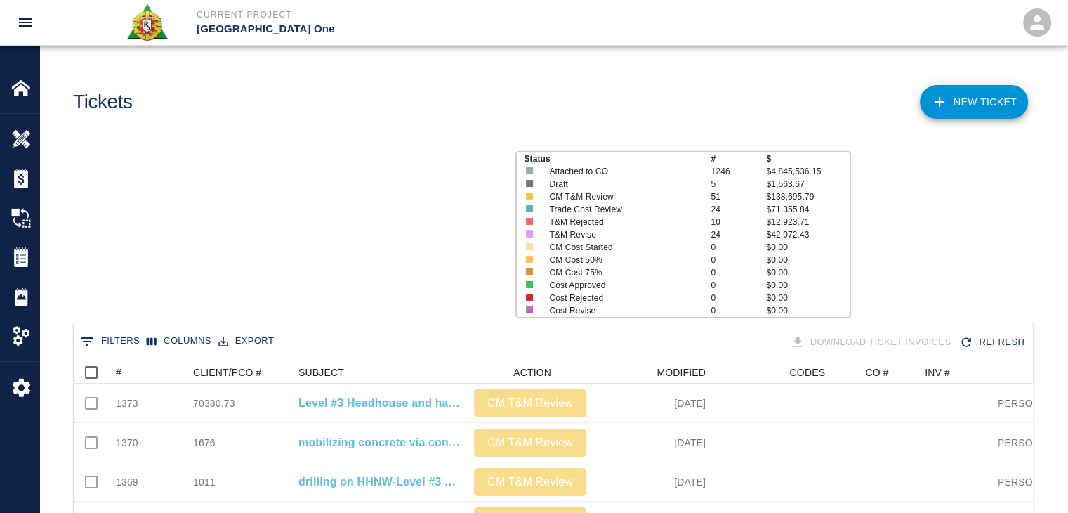
scroll to position [809, 949]
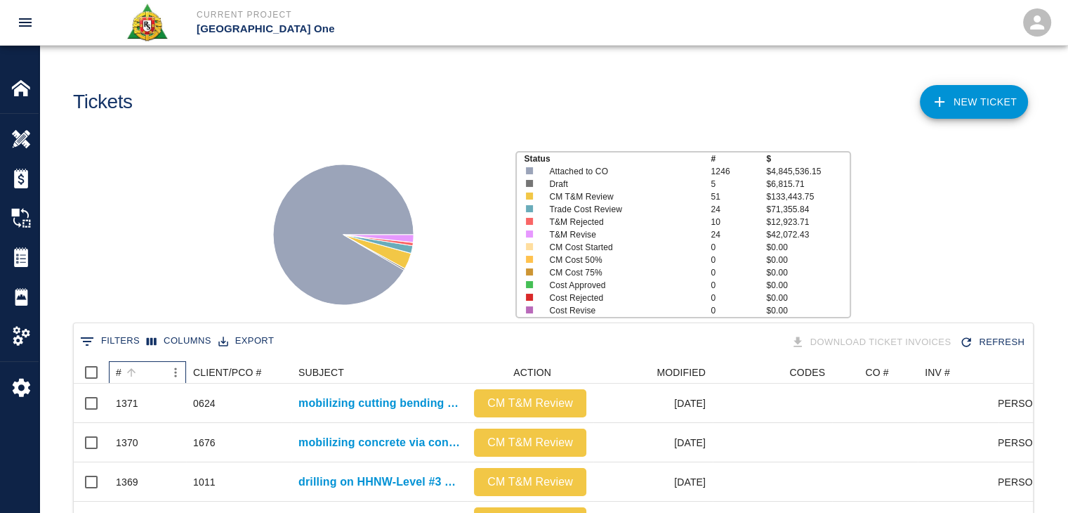
click at [144, 370] on div "#" at bounding box center [140, 372] width 49 height 22
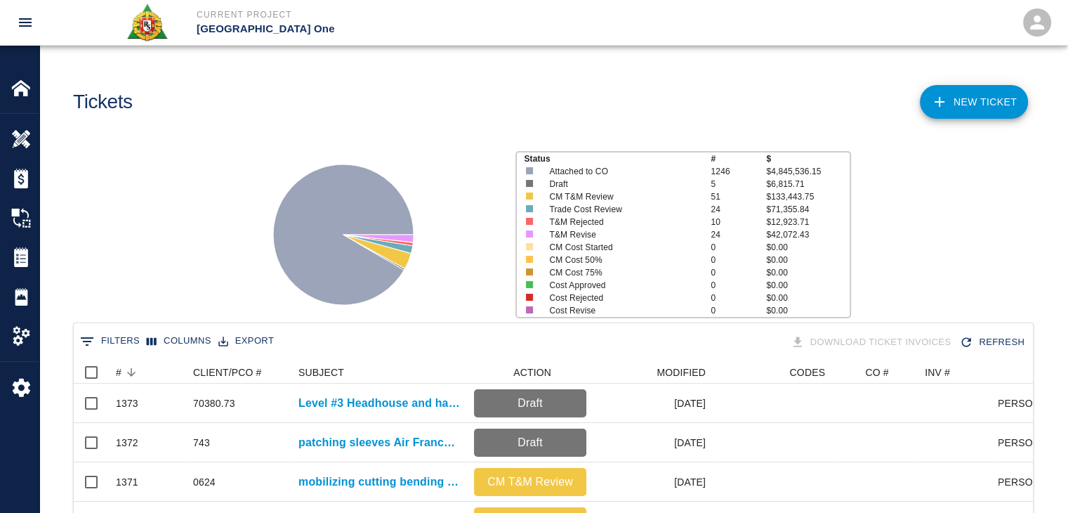
click at [118, 251] on div "Status # $ Attached to CO 1246 $4,845,536.15 Draft 5 $6,815.71 CM T&M Review 51…" at bounding box center [547, 229] width 1039 height 187
click at [930, 110] on link "NEW TICKET" at bounding box center [974, 102] width 108 height 34
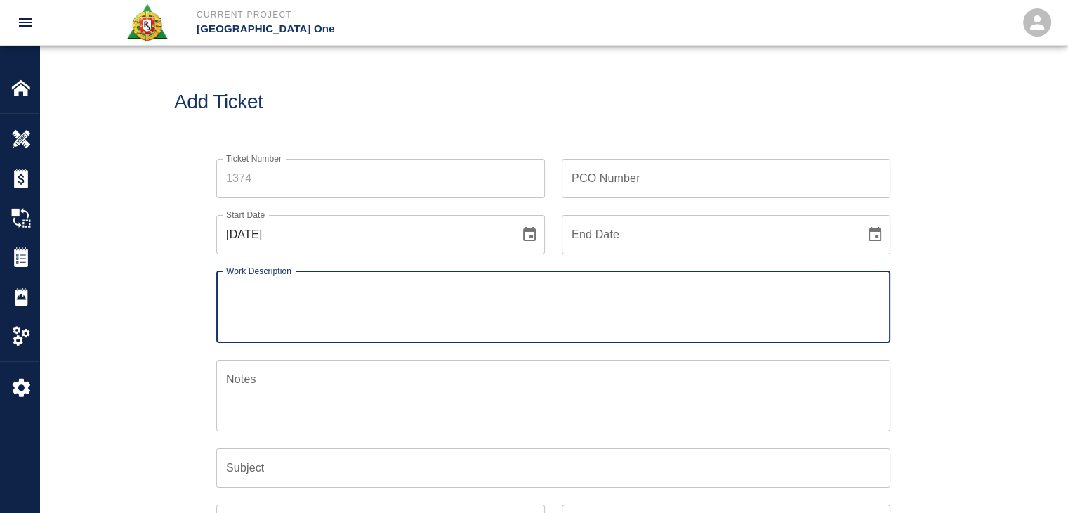
click at [526, 233] on icon "Choose date, selected date is Sep 24, 2025" at bounding box center [529, 234] width 17 height 17
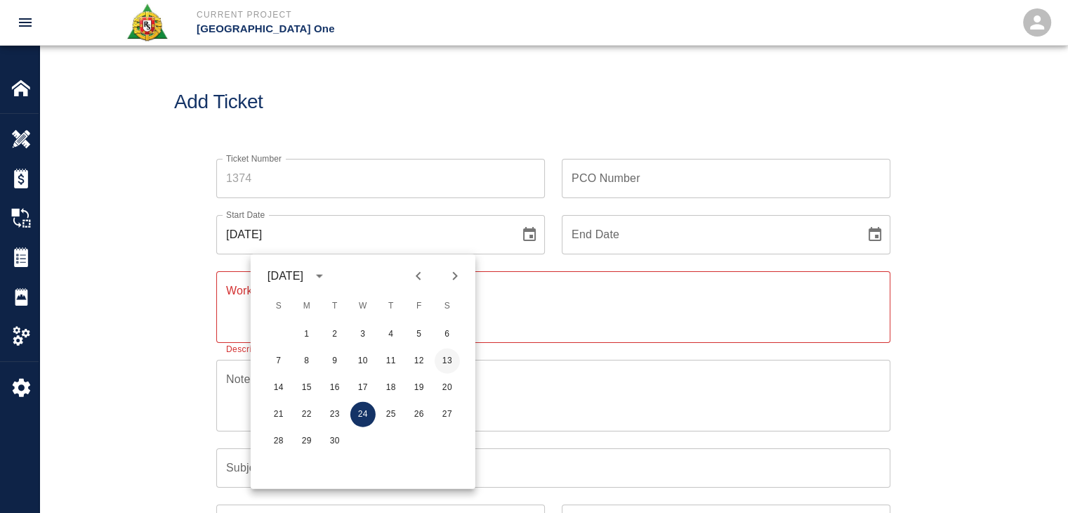
click at [442, 355] on button "13" at bounding box center [447, 360] width 25 height 25
type input "09/13/2025"
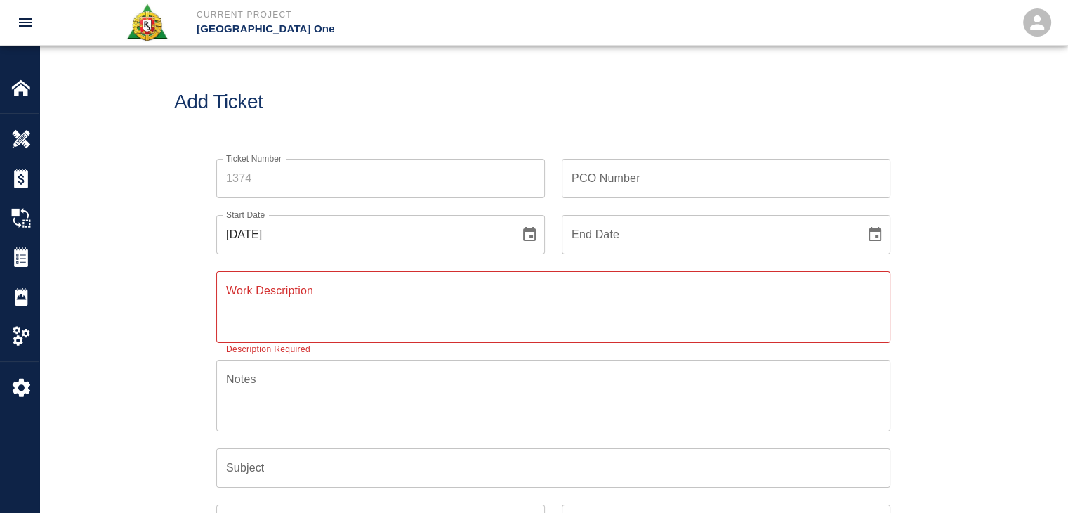
click at [336, 296] on textarea "Work Description" at bounding box center [553, 306] width 654 height 48
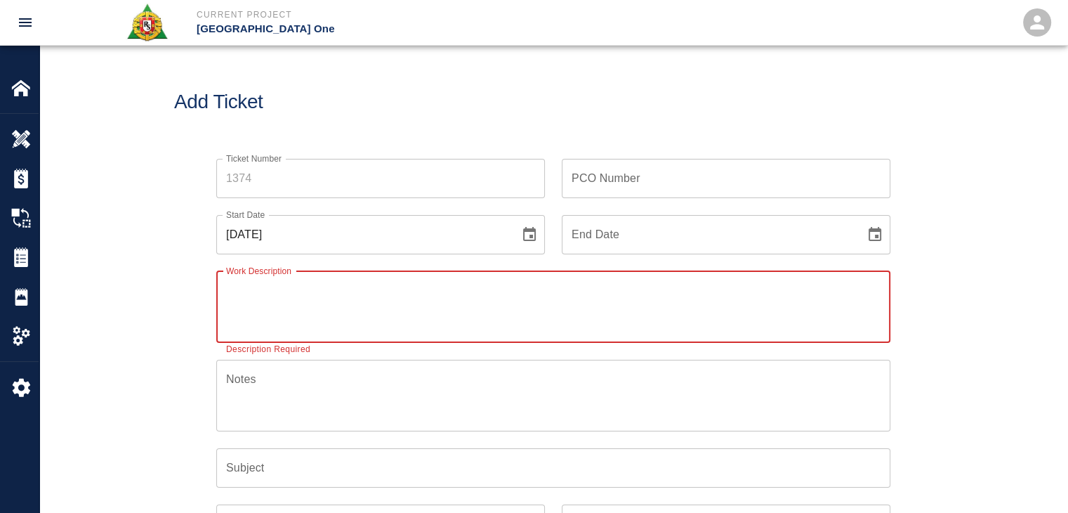
paste textarea "L3 Headhouse installing styrofoam PI#70380.73 8 Carpenters 8 hours Joaquim Dasi…"
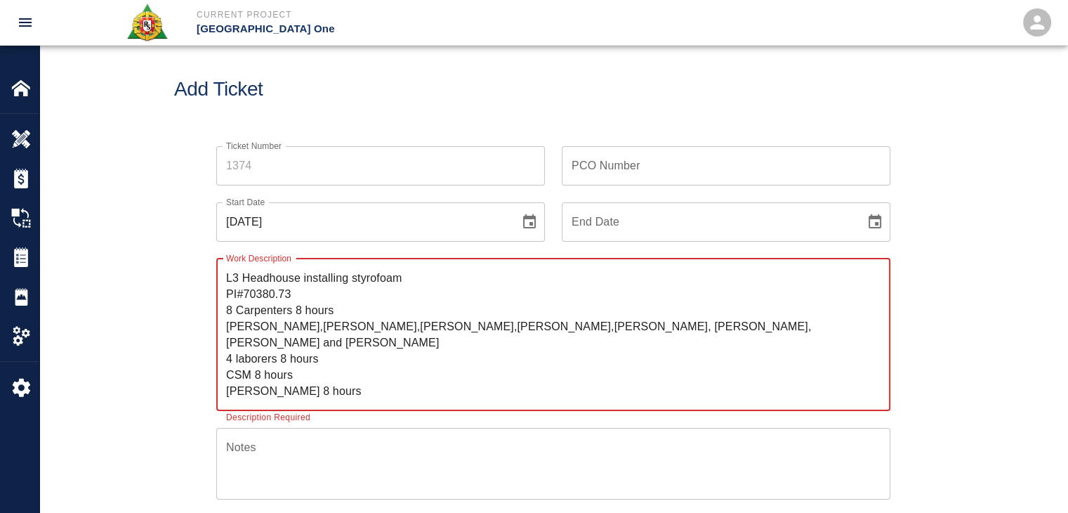
scroll to position [13, 0]
type textarea "L3 Headhouse installing styrofoam PI#70380.73 8 Carpenters 8 hours Joaquim Dasi…"
click at [252, 166] on input "Ticket Number" at bounding box center [380, 164] width 329 height 39
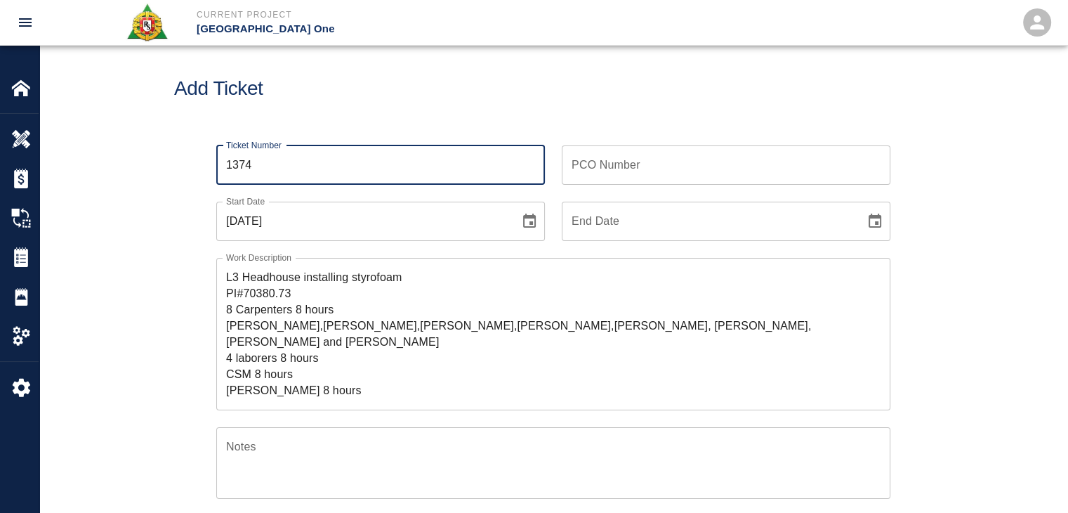
type input "1374"
click at [368, 111] on div "Add Ticket" at bounding box center [553, 88] width 1028 height 113
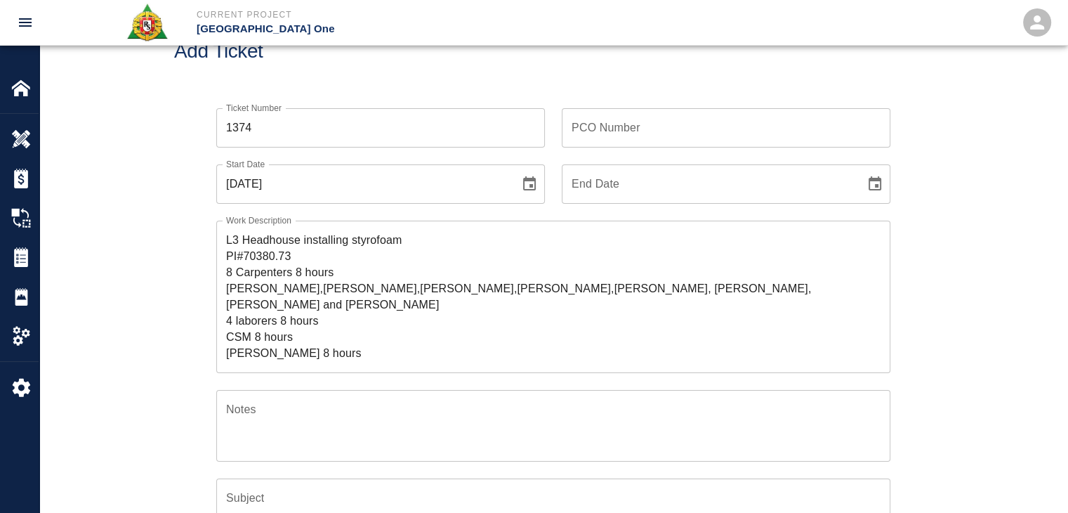
scroll to position [52, 0]
click at [228, 239] on textarea "L3 Headhouse installing styrofoam PI#70380.73 8 Carpenters 8 hours Joaquim Dasi…" at bounding box center [553, 294] width 654 height 129
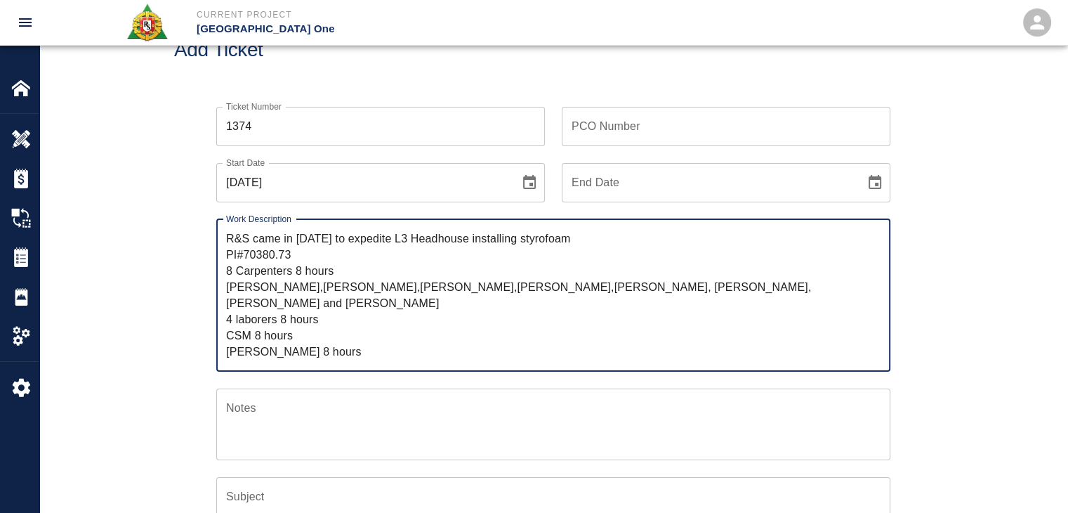
click at [426, 240] on textarea "R&S came in on saturday to expedite L3 Headhouse installing styrofoam PI#70380.…" at bounding box center [553, 294] width 654 height 129
click at [609, 238] on textarea "R&S came in on saturday to expedite Level #3 Headhouse installing styrofoam PI#…" at bounding box center [553, 294] width 654 height 129
drag, startPoint x: 326, startPoint y: 254, endPoint x: 243, endPoint y: 262, distance: 83.2
click at [243, 262] on textarea "R&S came in on saturday to expedite Level #3 Headhouse installing Styrofoam. PI…" at bounding box center [553, 294] width 654 height 129
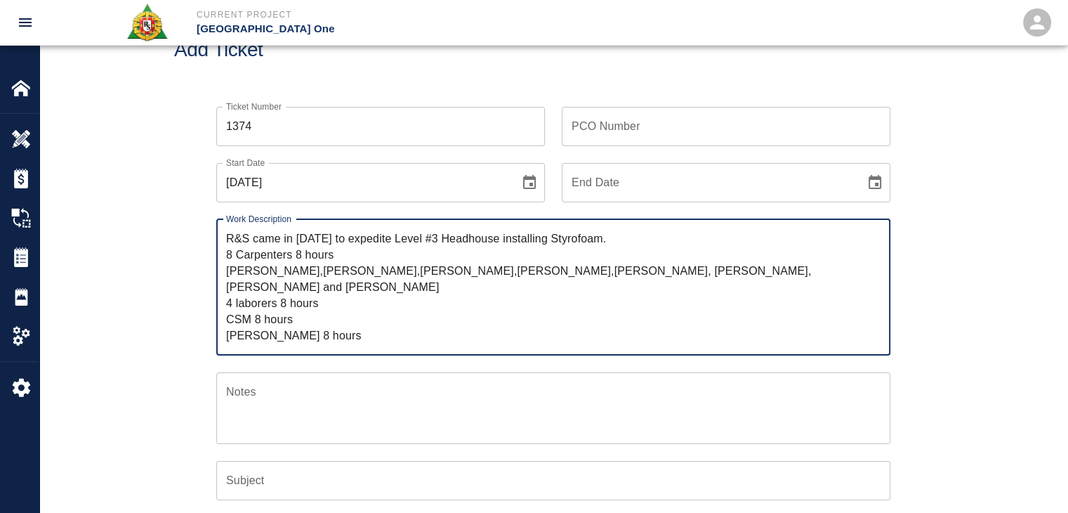
type textarea "R&S came in on saturday to expedite Level #3 Headhouse installing Styrofoam. 8 …"
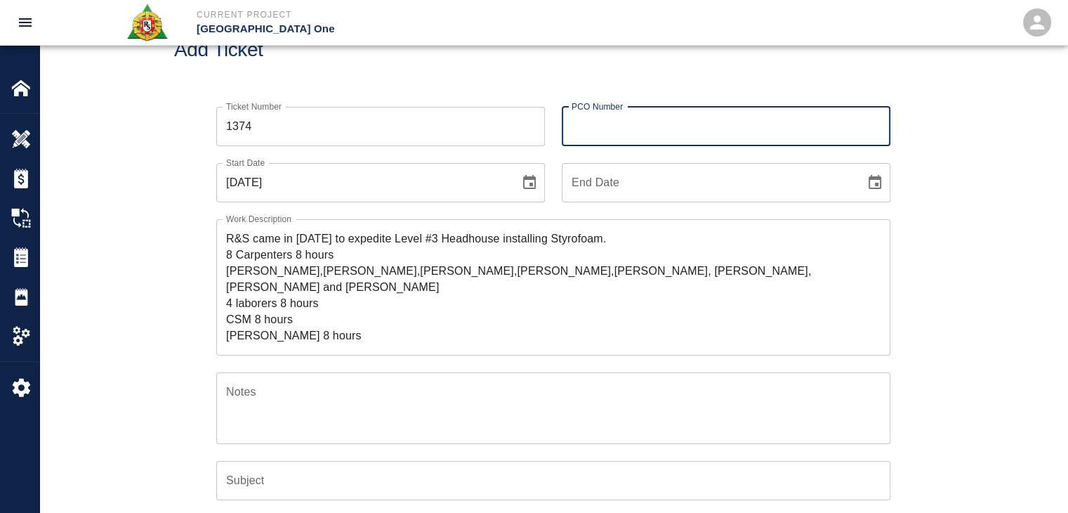
click at [594, 131] on input "PCO Number" at bounding box center [726, 126] width 329 height 39
paste input "70380.73"
type input "70380.73"
click at [650, 237] on textarea "R&S came in on saturday to expedite Level #3 Headhouse installing Styrofoam. 8 …" at bounding box center [553, 286] width 654 height 113
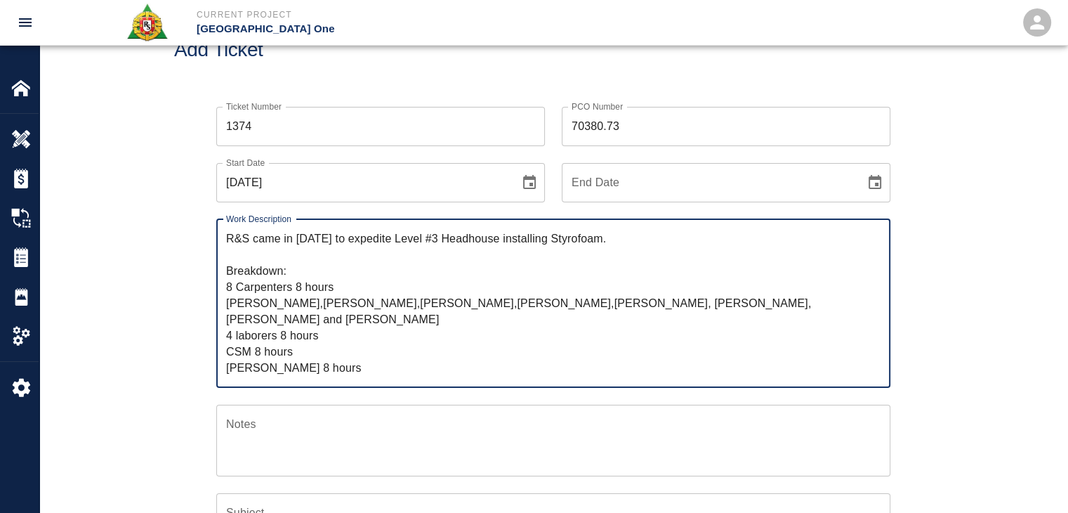
click at [237, 284] on textarea "R&S came in on saturday to expedite Level #3 Headhouse installing Styrofoam. Br…" at bounding box center [553, 302] width 654 height 145
click at [325, 287] on textarea "R&S came in on saturday to expedite Level #3 Headhouse installing Styrofoam. Br…" at bounding box center [553, 302] width 654 height 145
click at [321, 287] on textarea "R&S came in on saturday to expedite Level #3 Headhouse installing Styrofoam. Br…" at bounding box center [553, 302] width 654 height 145
click at [315, 303] on textarea "R&S came in on saturday to expedite Level #3 Headhouse installing Styrofoam. Br…" at bounding box center [553, 302] width 654 height 145
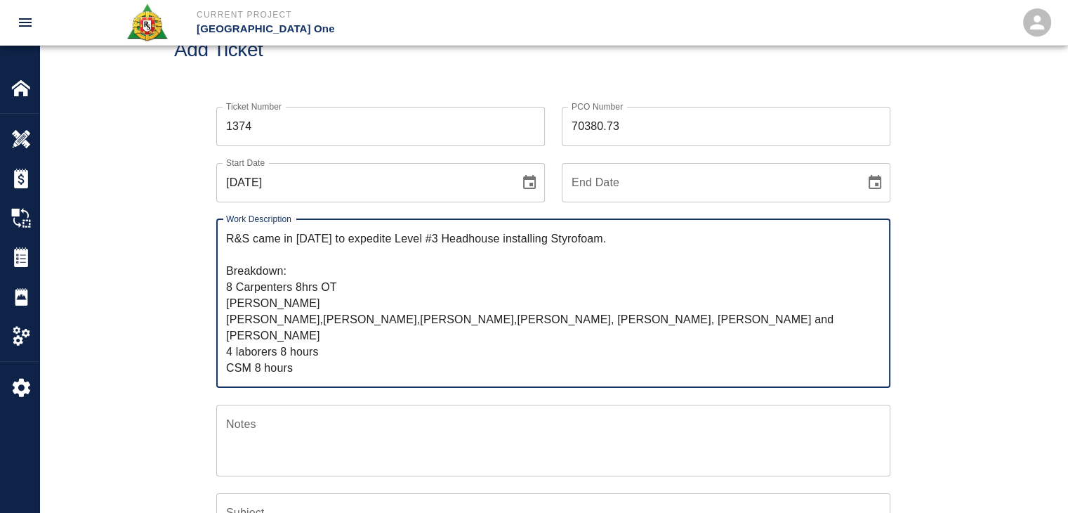
click at [322, 321] on textarea "R&S came in on saturday to expedite Level #3 Headhouse installing Styrofoam. Br…" at bounding box center [553, 302] width 654 height 145
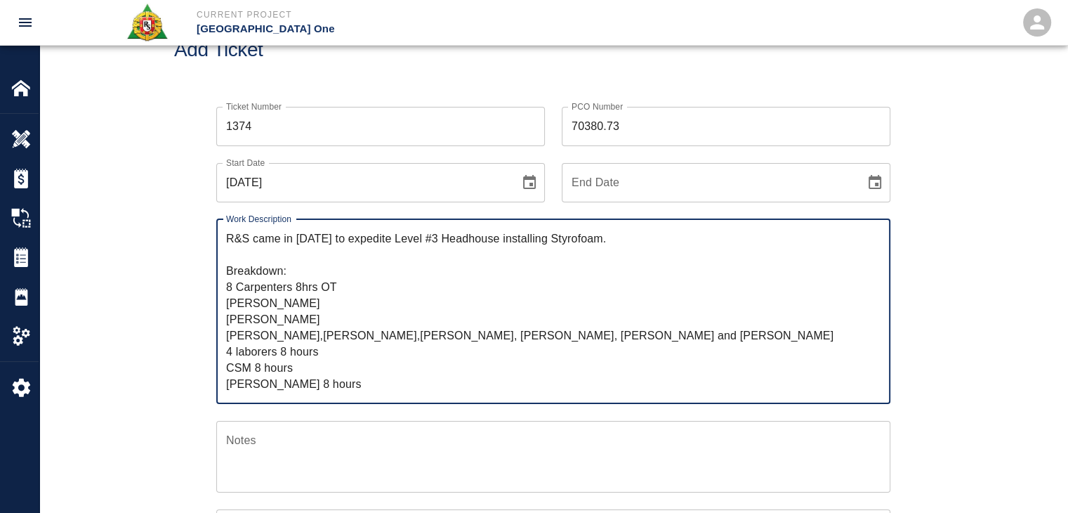
click at [315, 337] on textarea "R&S came in on saturday to expedite Level #3 Headhouse installing Styrofoam. Br…" at bounding box center [553, 311] width 654 height 162
click at [317, 337] on textarea "R&S came in on saturday to expedite Level #3 Headhouse installing Styrofoam. Br…" at bounding box center [553, 311] width 654 height 162
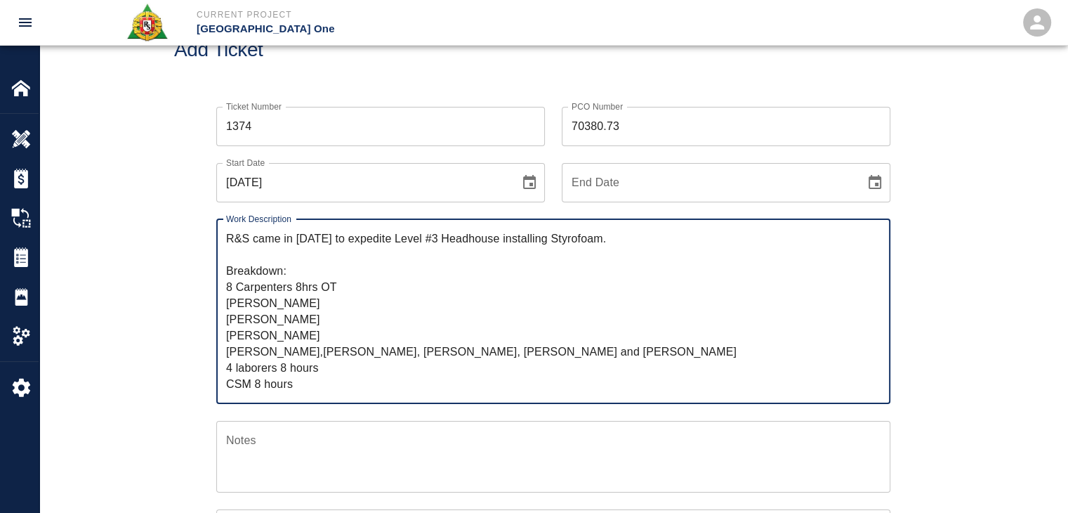
click at [301, 351] on textarea "R&S came in on saturday to expedite Level #3 Headhouse installing Styrofoam. Br…" at bounding box center [553, 311] width 654 height 162
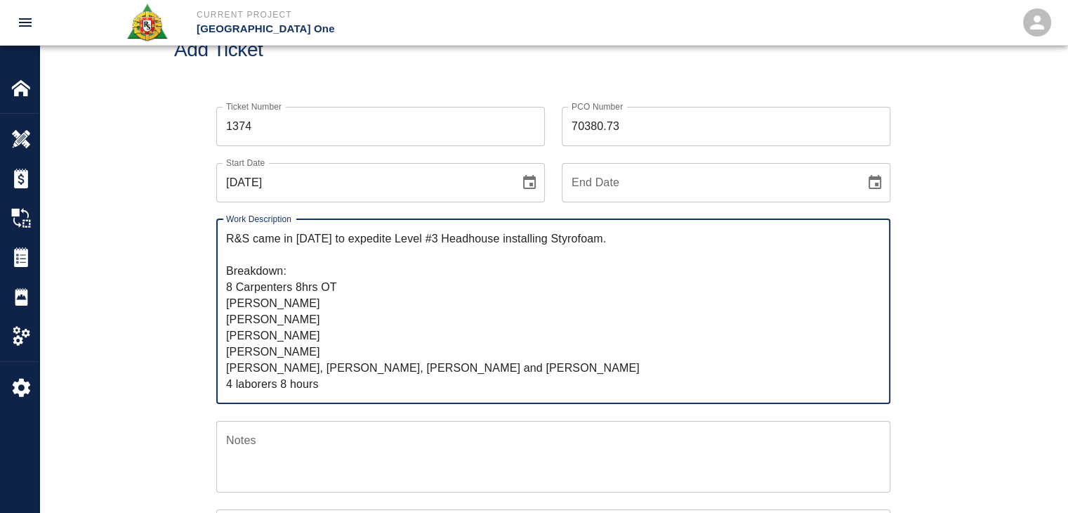
click at [306, 362] on textarea "R&S came in on saturday to expedite Level #3 Headhouse installing Styrofoam. Br…" at bounding box center [553, 311] width 654 height 162
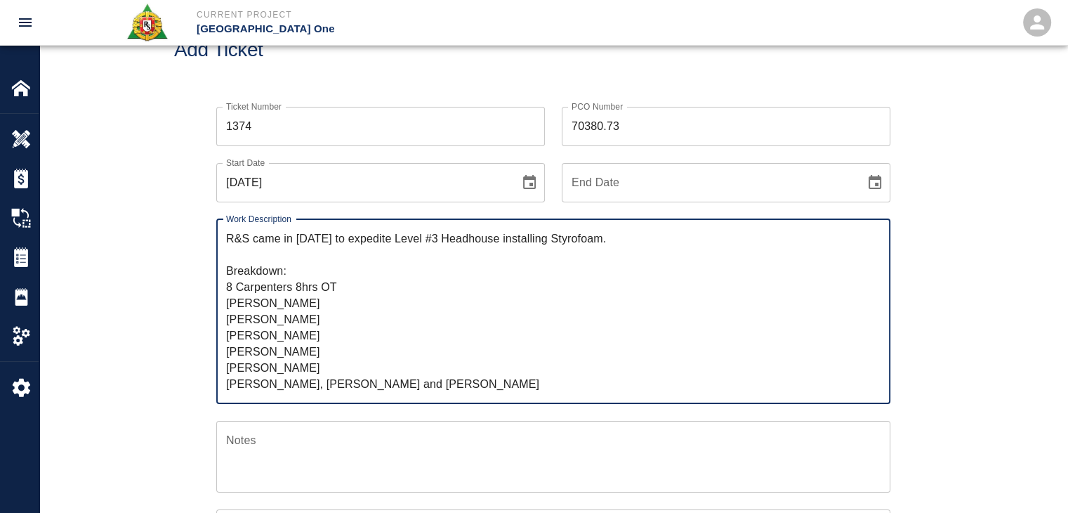
click at [305, 385] on textarea "R&S came in on saturday to expedite Level #3 Headhouse installing Styrofoam. Br…" at bounding box center [553, 311] width 654 height 162
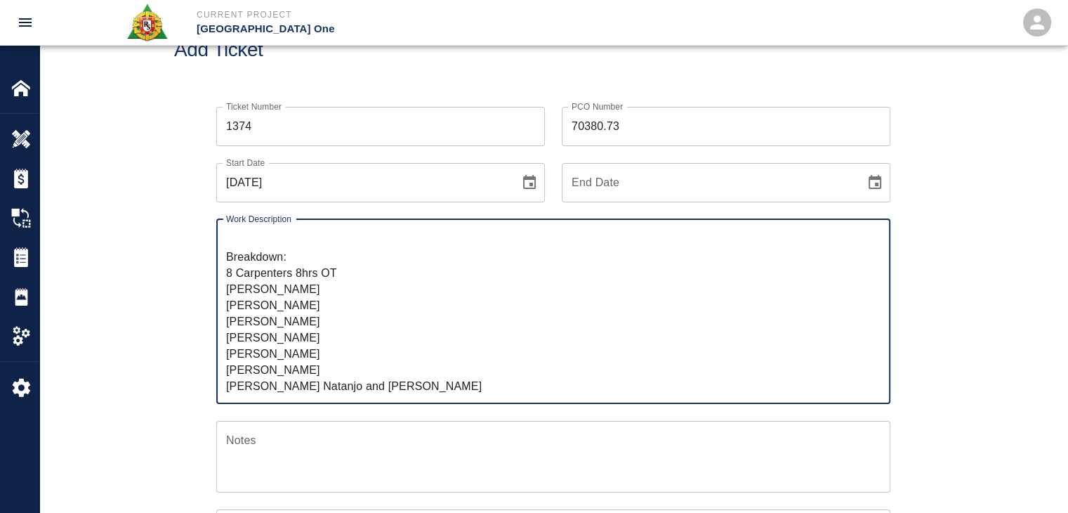
click at [305, 385] on textarea "R&S came in on saturday to expedite Level #3 Headhouse installing Styrofoam. Br…" at bounding box center [553, 311] width 654 height 162
click at [247, 393] on div "R&S came in on saturday to expedite Level #3 Headhouse installing Styrofoam. Br…" at bounding box center [553, 311] width 674 height 185
click at [247, 388] on textarea "R&S came in on saturday to expedite Level #3 Headhouse installing Styrofoam. Br…" at bounding box center [553, 311] width 654 height 162
click at [353, 383] on textarea "R&S came in on saturday to expedite Level #3 Headhouse installing Styrofoam. Br…" at bounding box center [553, 311] width 654 height 162
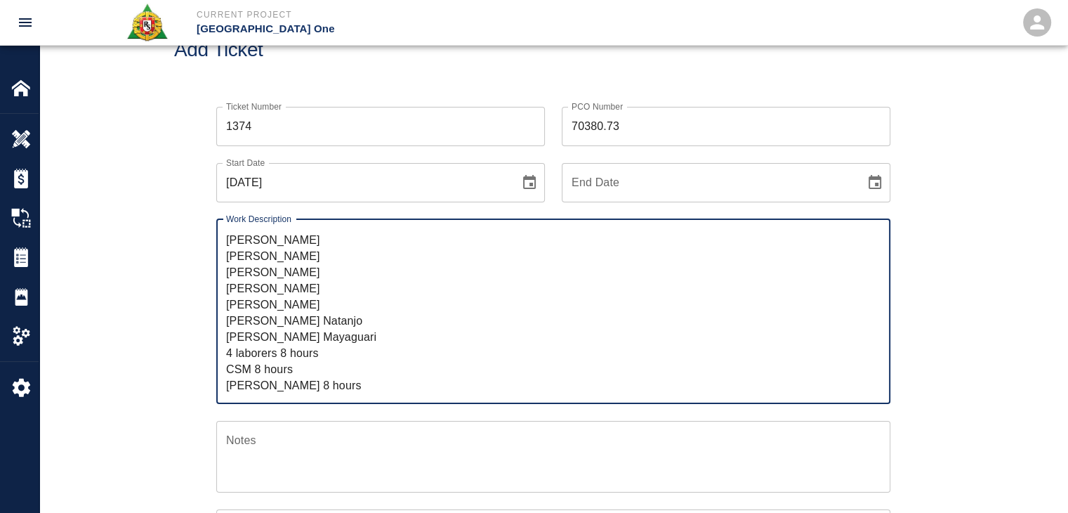
scroll to position [80, 0]
drag, startPoint x: 323, startPoint y: 355, endPoint x: 224, endPoint y: 355, distance: 99.0
click at [224, 355] on div "R&S came in on saturday to expedite Level #3 Headhouse installing Styrofoam. Br…" at bounding box center [553, 311] width 674 height 185
click at [348, 270] on textarea "R&S came in on saturday to expedite Level #3 Headhouse installing Styrofoam. Br…" at bounding box center [553, 311] width 654 height 162
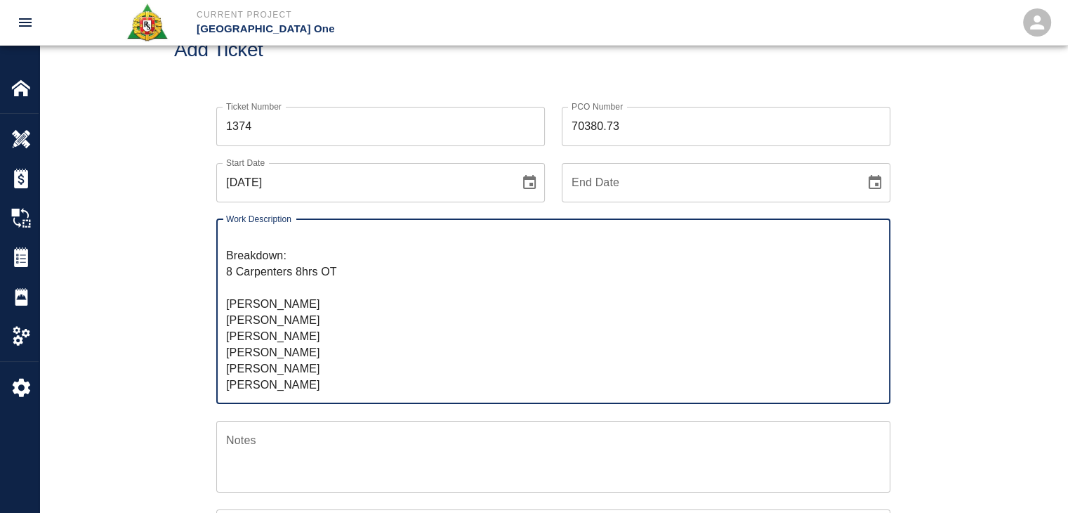
paste textarea "4 laborers 8 hours"
click at [311, 286] on textarea "R&S came in on saturday to expedite Level #3 Headhouse installing Styrofoam. Br…" at bounding box center [553, 311] width 654 height 162
click at [331, 329] on textarea "R&S came in on saturday to expedite Level #3 Headhouse installing Styrofoam. Br…" at bounding box center [553, 311] width 654 height 162
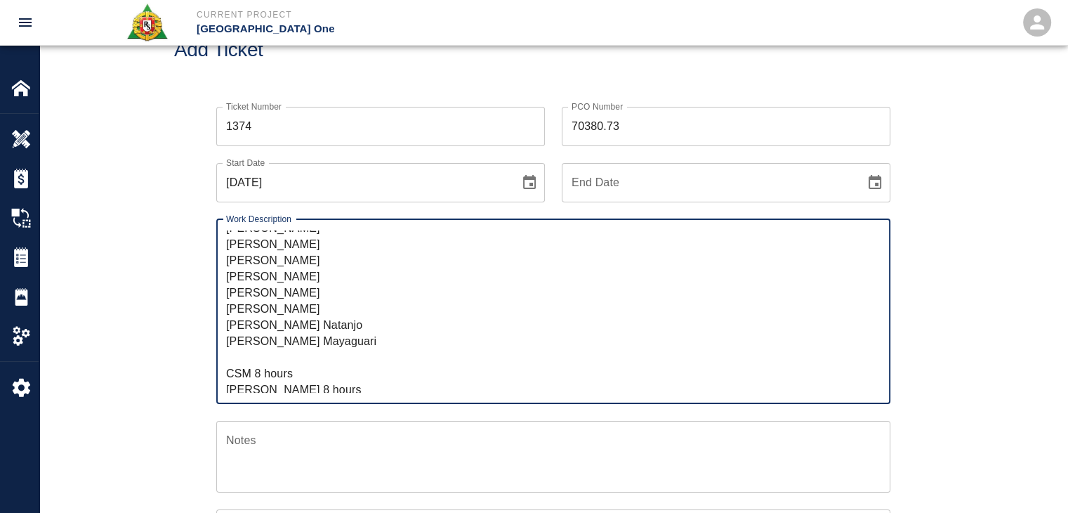
scroll to position [96, 0]
drag, startPoint x: 324, startPoint y: 386, endPoint x: 213, endPoint y: 368, distance: 112.3
click at [213, 368] on div "Work Description R&S came in on saturday to expedite Level #3 Headhouse install…" at bounding box center [544, 303] width 691 height 202
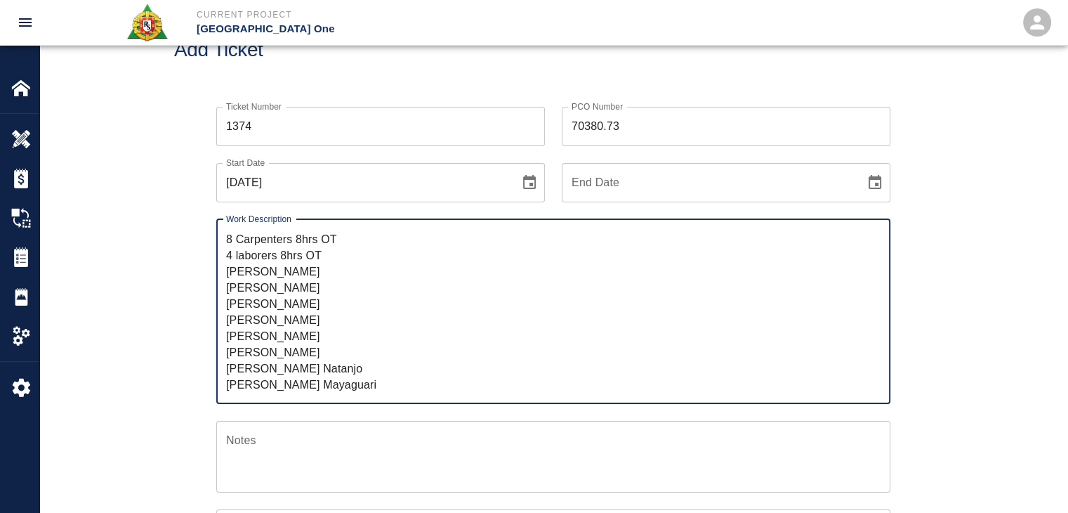
scroll to position [20, 0]
click at [323, 282] on textarea "R&S came in on saturday to expedite Level #3 Headhouse installing Styrofoam. Br…" at bounding box center [553, 311] width 654 height 162
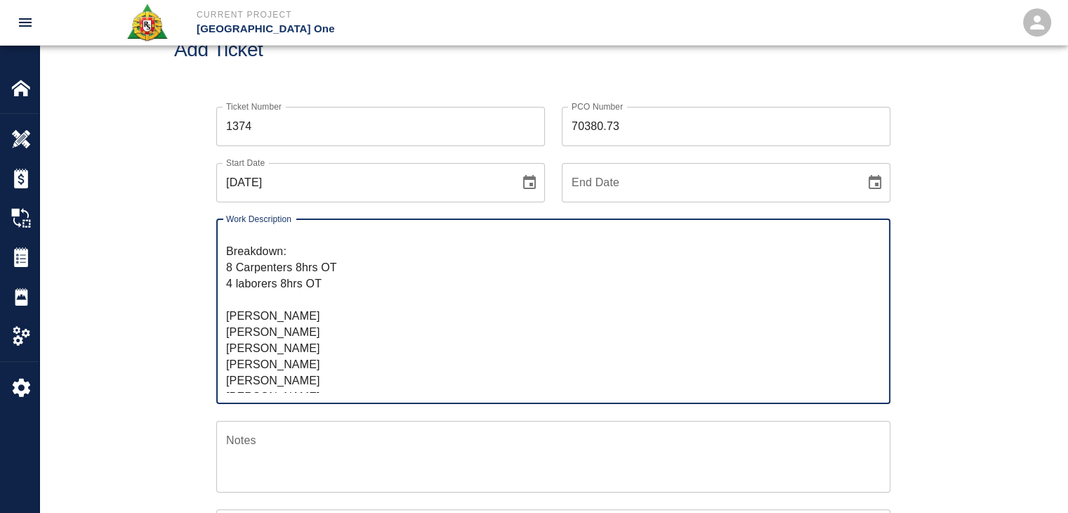
paste textarea "CSM 8 hours Foreman 8 hours"
click at [284, 300] on textarea "R&S came in on saturday to expedite Level #3 Headhouse installing Styrofoam. Br…" at bounding box center [553, 311] width 654 height 162
click at [325, 321] on textarea "R&S came in on saturday to expedite Level #3 Headhouse installing Styrofoam. Br…" at bounding box center [553, 311] width 654 height 162
click at [228, 315] on textarea "R&S came in on saturday to expedite Level #3 Headhouse installing Styrofoam. Br…" at bounding box center [553, 311] width 654 height 162
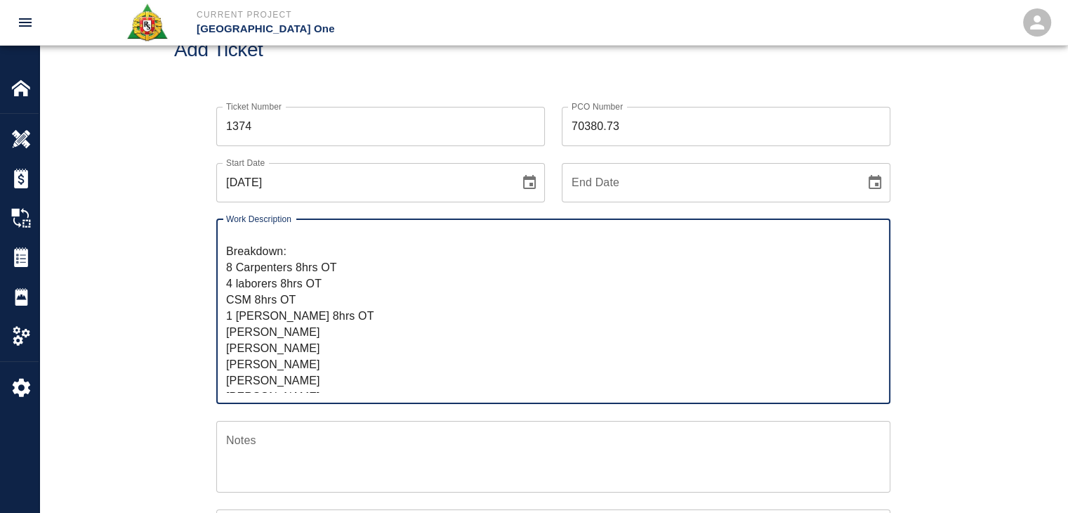
click at [228, 301] on textarea "R&S came in on saturday to expedite Level #3 Headhouse installing Styrofoam. Br…" at bounding box center [553, 311] width 654 height 162
click at [275, 327] on textarea "R&S came in on saturday to expedite Level #3 Headhouse installing Styrofoam. Br…" at bounding box center [553, 311] width 654 height 162
click at [313, 329] on textarea "R&S came in on saturday to expedite Level #3 Headhouse installing Styrofoam. Br…" at bounding box center [553, 311] width 654 height 162
click at [341, 298] on textarea "R&S came in on saturday to expedite Level #3 Headhouse installing Styrofoam. Br…" at bounding box center [553, 311] width 654 height 162
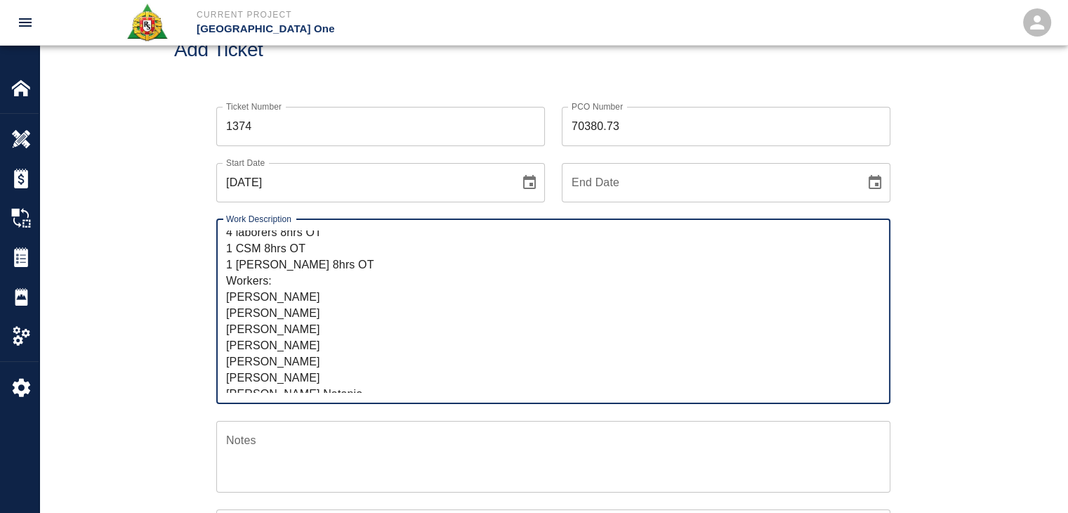
scroll to position [75, 0]
click at [256, 289] on textarea "R&S came in on saturday to expedite Level #3 Headhouse installing Styrofoam. Br…" at bounding box center [553, 311] width 654 height 162
click at [287, 293] on textarea "R&S came in on saturday to expedite Level #3 Headhouse installing Styrofoam. Br…" at bounding box center [553, 311] width 654 height 162
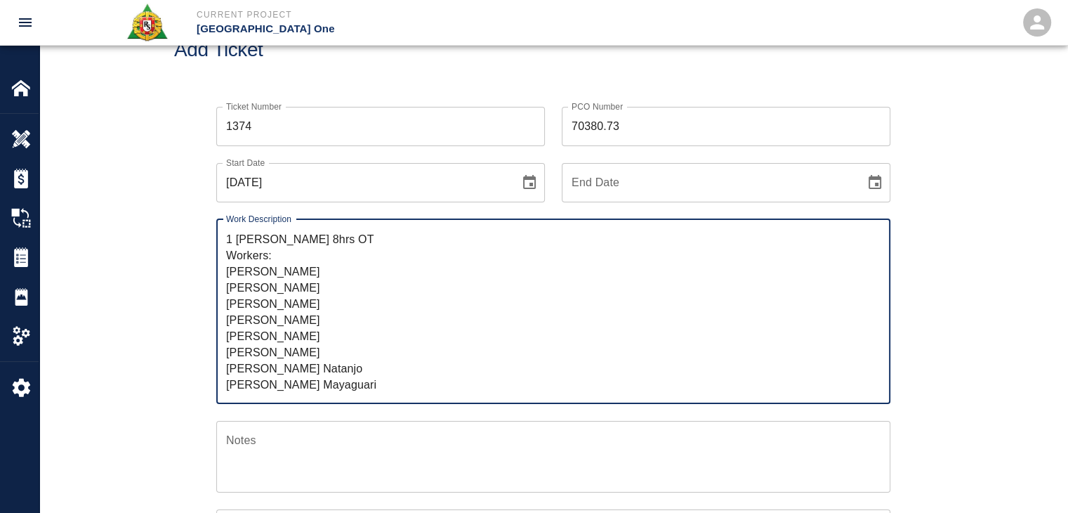
click at [242, 320] on textarea "R&S came in on saturday to expedite Level #3 Headhouse installing Styrofoam. Br…" at bounding box center [553, 311] width 654 height 162
click at [289, 313] on textarea "R&S came in on saturday to expedite Level #3 Headhouse installing Styrofoam. Br…" at bounding box center [553, 311] width 654 height 162
click at [326, 382] on textarea "R&S came in on saturday to expedite Level #3 Headhouse installing Styrofoam. Br…" at bounding box center [553, 311] width 654 height 162
click at [160, 350] on div "Ticket Number 1374 Ticket Number PCO Number 70380.73 PCO Number Start Date 09/1…" at bounding box center [553, 444] width 1028 height 709
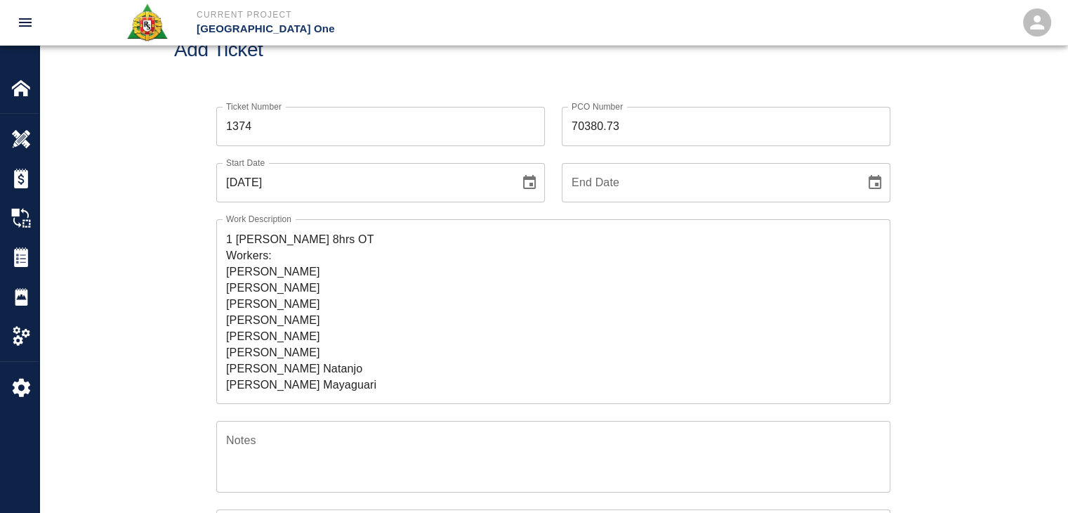
click at [343, 386] on textarea "R&S came in on saturday to expedite Level #3 Headhouse installing Styrofoam. Br…" at bounding box center [553, 311] width 654 height 162
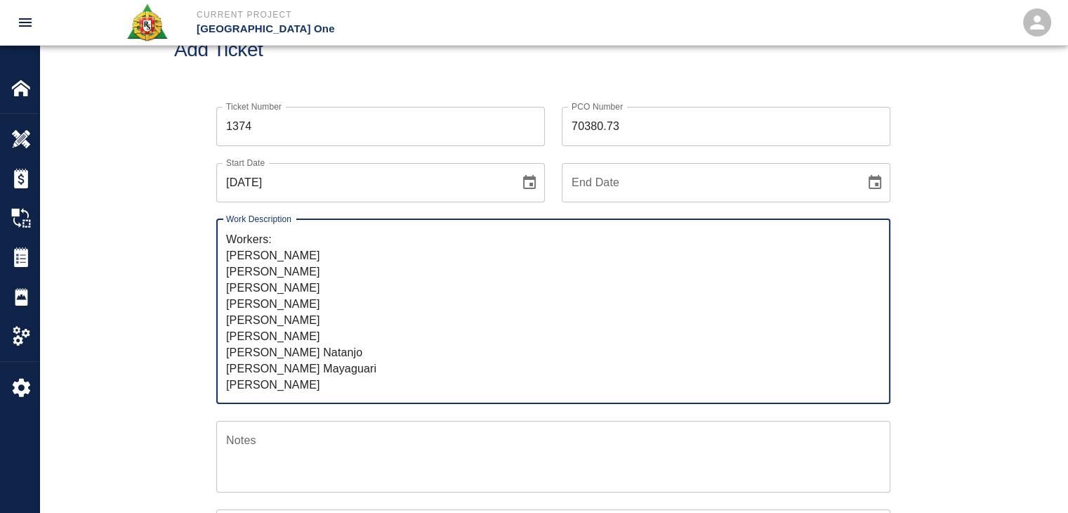
scroll to position [127, 0]
click at [86, 358] on div "Ticket Number 1374 Ticket Number PCO Number 70380.73 PCO Number Start Date 09/1…" at bounding box center [553, 444] width 1028 height 709
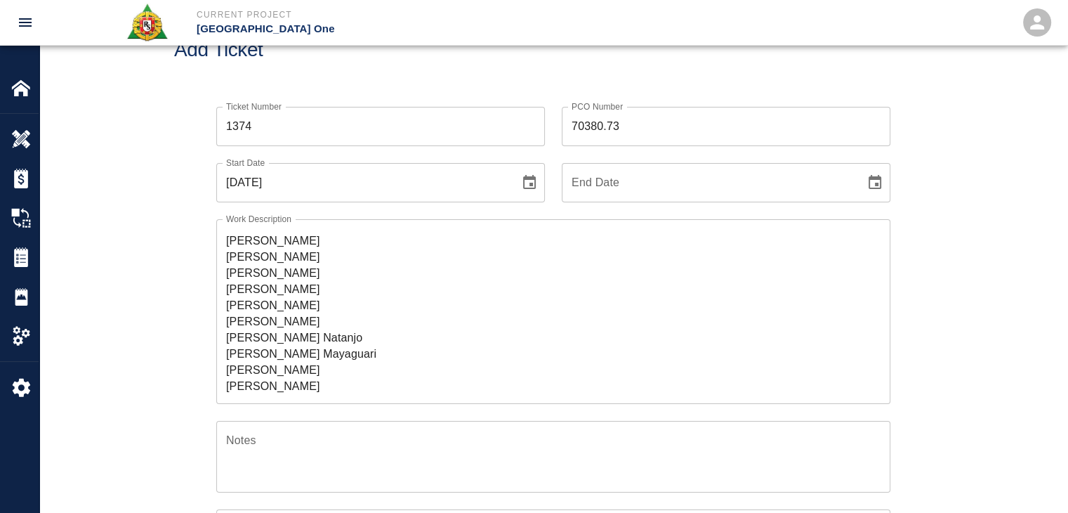
click at [244, 380] on textarea "R&S came in on saturday to expedite Level #3 Headhouse installing Styrofoam. Br…" at bounding box center [553, 311] width 654 height 162
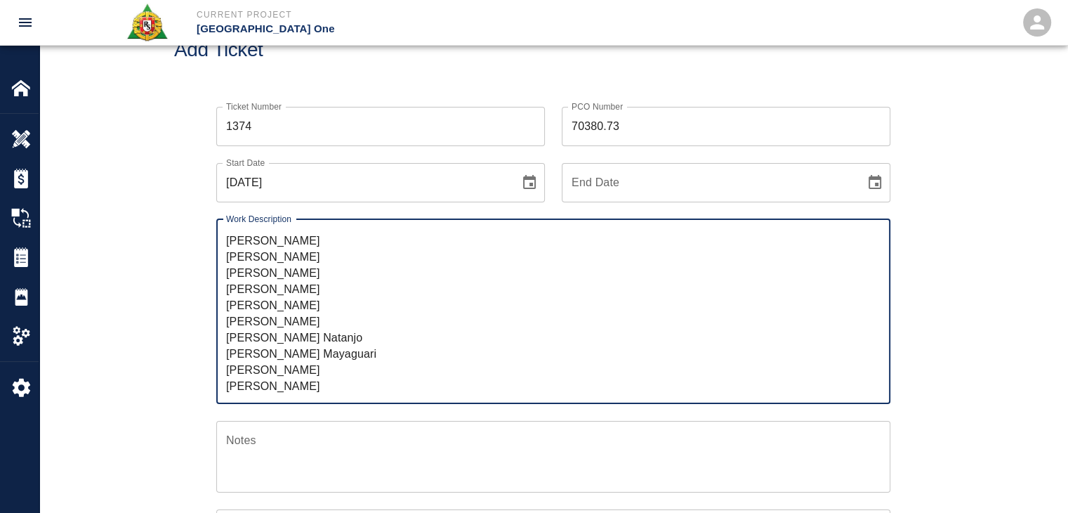
click at [343, 378] on textarea "R&S came in on saturday to expedite Level #3 Headhouse installing Styrofoam. Br…" at bounding box center [553, 311] width 654 height 162
click at [281, 366] on textarea "R&S came in on saturday to expedite Level #3 Headhouse installing Styrofoam. Br…" at bounding box center [553, 311] width 654 height 162
click at [338, 357] on textarea "R&S came in on saturday to expedite Level #3 Headhouse installing Styrofoam. Br…" at bounding box center [553, 311] width 654 height 162
click at [315, 350] on textarea "R&S came in on saturday to expedite Level #3 Headhouse installing Styrofoam. Br…" at bounding box center [553, 311] width 654 height 162
click at [147, 336] on div "Ticket Number 1374 Ticket Number PCO Number 70380.73 PCO Number Start Date 09/1…" at bounding box center [553, 444] width 1028 height 709
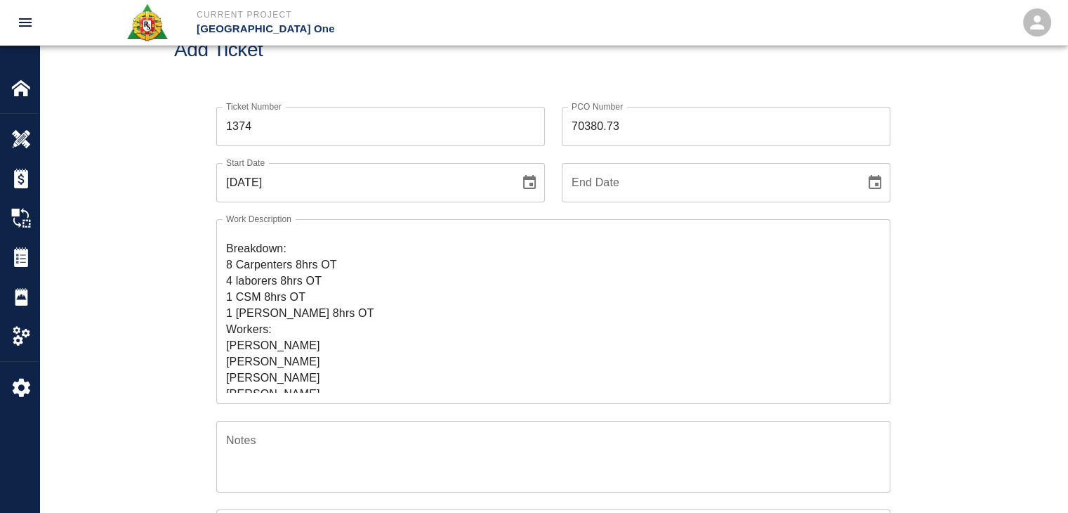
scroll to position [83, 0]
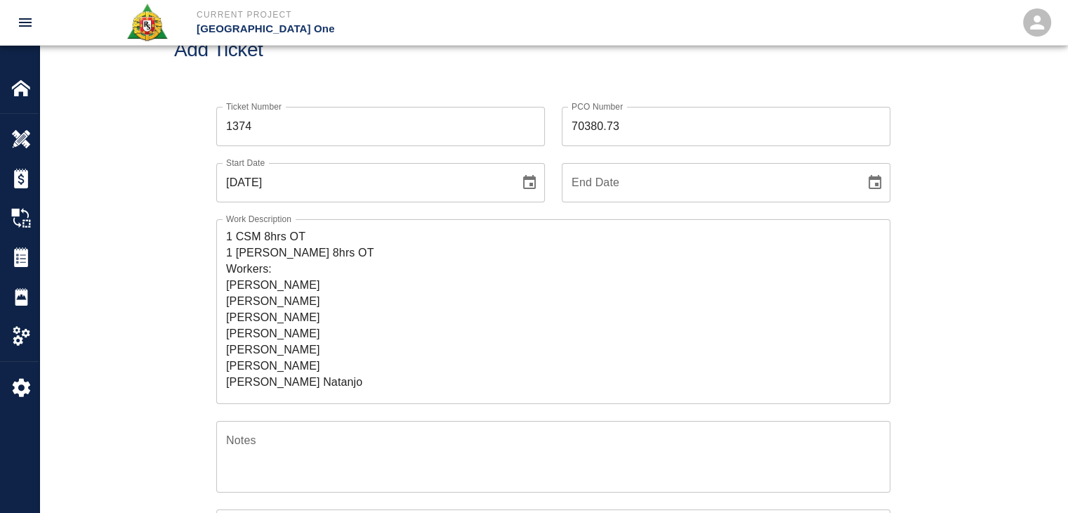
click at [251, 288] on textarea "R&S came in on saturday to expedite Level #3 Headhouse installing Styrofoam. Br…" at bounding box center [553, 311] width 654 height 162
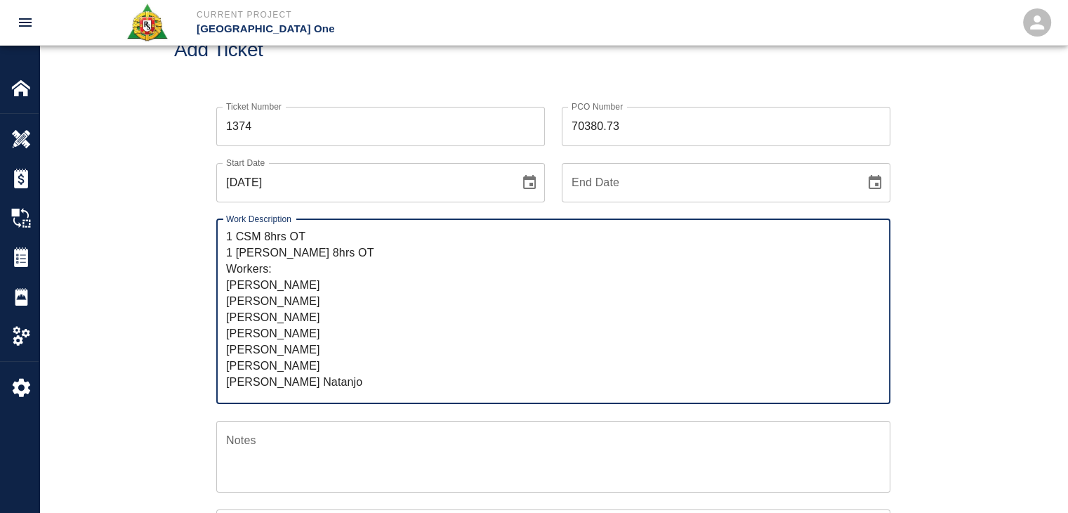
click at [254, 296] on textarea "R&S came in on saturday to expedite Level #3 Headhouse installing Styrofoam. Br…" at bounding box center [553, 311] width 654 height 162
click at [266, 309] on textarea "R&S came in on saturday to expedite Level #3 Headhouse installing Styrofoam. Br…" at bounding box center [553, 311] width 654 height 162
click at [271, 339] on textarea "R&S came in on saturday to expedite Level #3 Headhouse installing Styrofoam. Br…" at bounding box center [553, 311] width 654 height 162
click at [253, 342] on textarea "R&S came in on saturday to expedite Level #3 Headhouse installing Styrofoam. Br…" at bounding box center [553, 311] width 654 height 162
click at [258, 367] on textarea "R&S came in on saturday to expedite Level #3 Headhouse installing Styrofoam. Br…" at bounding box center [553, 311] width 654 height 162
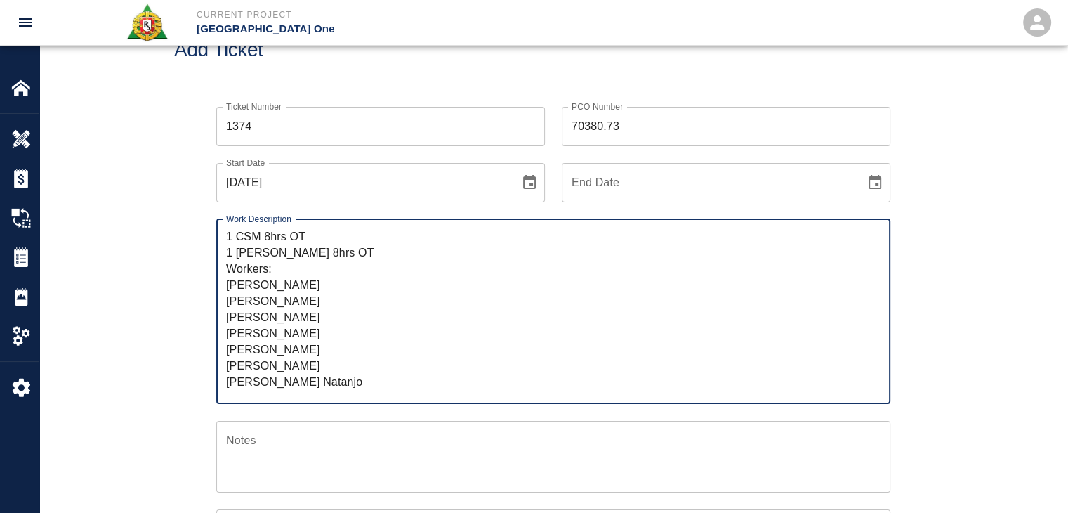
click at [265, 376] on textarea "R&S came in on saturday to expedite Level #3 Headhouse installing Styrofoam. Br…" at bounding box center [553, 311] width 654 height 162
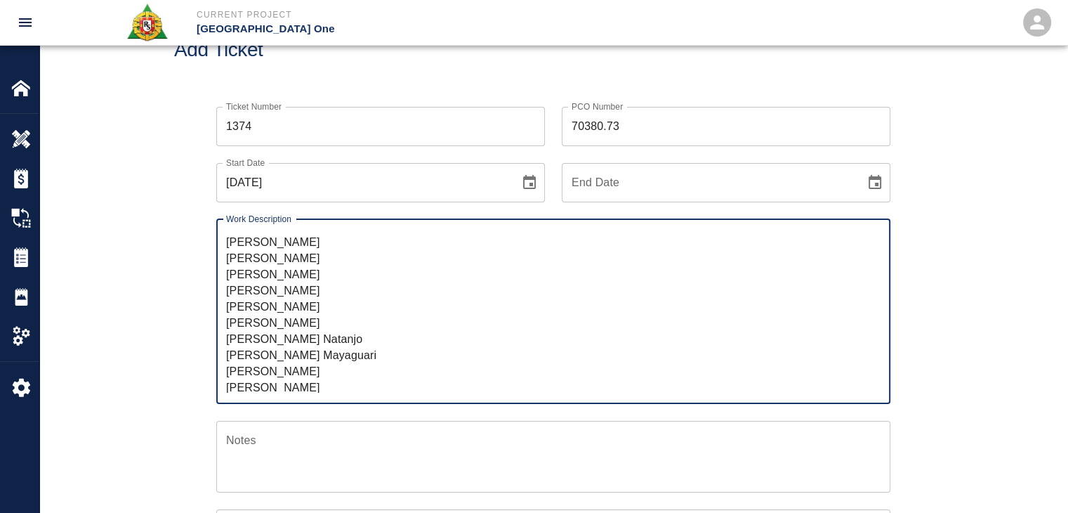
scroll to position [126, 0]
click at [248, 355] on textarea "R&S came in on saturday to expedite Level #3 Headhouse installing Styrofoam. Br…" at bounding box center [553, 311] width 654 height 162
click at [280, 370] on textarea "R&S came in on saturday to expedite Level #3 Headhouse installing Styrofoam. Br…" at bounding box center [553, 311] width 654 height 162
click at [299, 378] on textarea "R&S came in on saturday to expedite Level #3 Headhouse installing Styrofoam. Br…" at bounding box center [553, 311] width 654 height 162
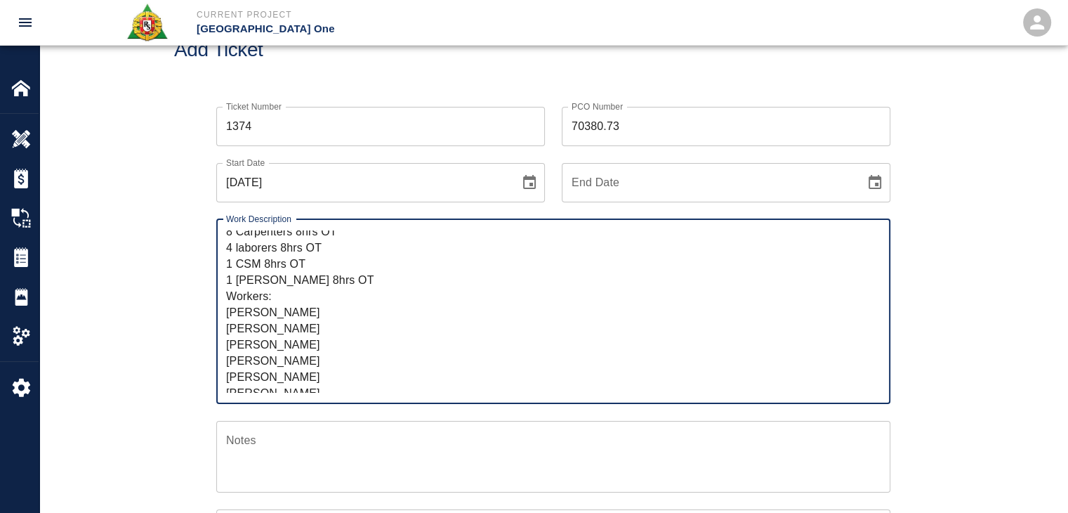
scroll to position [45, 0]
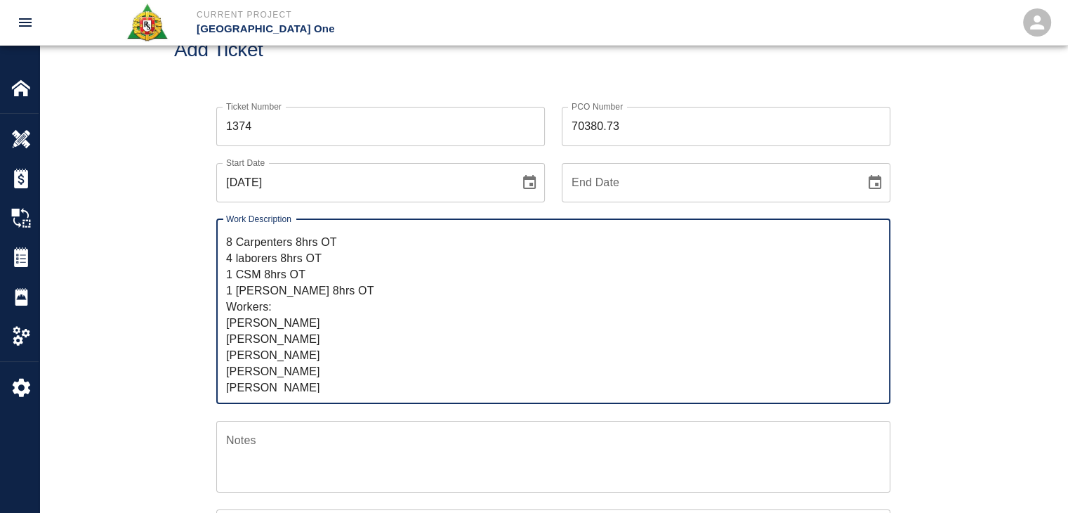
click at [230, 256] on textarea "R&S came in on saturday to expedite Level #3 Headhouse installing Styrofoam. Br…" at bounding box center [553, 311] width 654 height 162
click at [290, 308] on textarea "R&S came in on saturday to expedite Level #3 Headhouse installing Styrofoam. Br…" at bounding box center [553, 311] width 654 height 162
click at [304, 318] on textarea "R&S came in on saturday to expedite Level #3 Headhouse installing Styrofoam. Br…" at bounding box center [553, 311] width 654 height 162
click at [317, 321] on textarea "R&S came in on saturday to expedite Level #3 Headhouse installing Styrofoam. Br…" at bounding box center [553, 311] width 654 height 162
click at [270, 320] on textarea "R&S came in on saturday to expedite Level #3 Headhouse installing Styrofoam. Br…" at bounding box center [553, 311] width 654 height 162
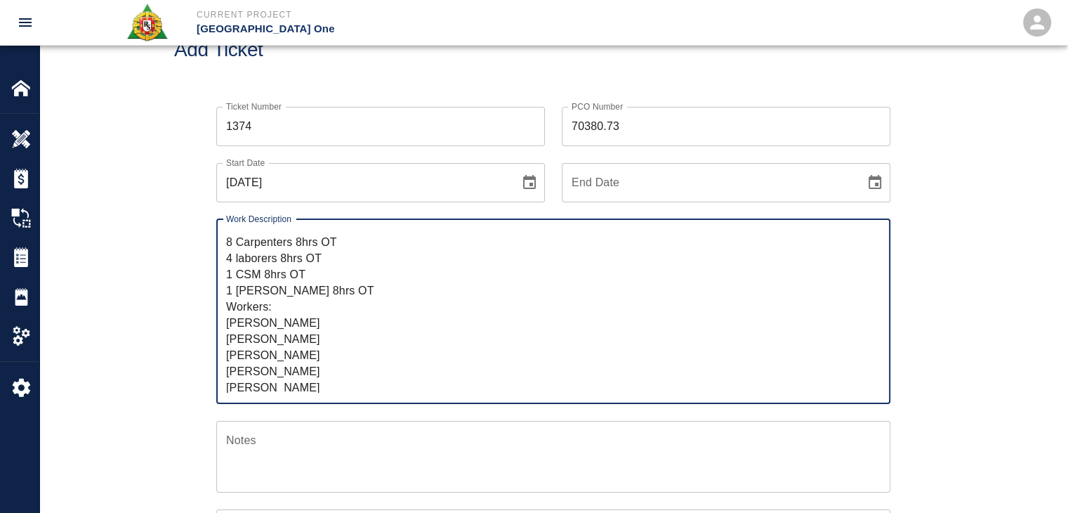
click at [323, 321] on textarea "R&S came in on saturday to expedite Level #3 Headhouse installing Styrofoam. Br…" at bounding box center [553, 311] width 654 height 162
click at [287, 305] on textarea "R&S came in on saturday to expedite Level #3 Headhouse installing Styrofoam. Br…" at bounding box center [553, 311] width 654 height 162
click at [326, 324] on textarea "R&S came in on saturday to expedite Level #3 Headhouse installing Styrofoam. Br…" at bounding box center [553, 311] width 654 height 162
click at [285, 329] on textarea "R&S came in on saturday to expedite Level #3 Headhouse installing Styrofoam. Br…" at bounding box center [553, 311] width 654 height 162
click at [242, 328] on textarea "R&S came in on saturday to expedite Level #3 Headhouse installing Styrofoam. Br…" at bounding box center [553, 311] width 654 height 162
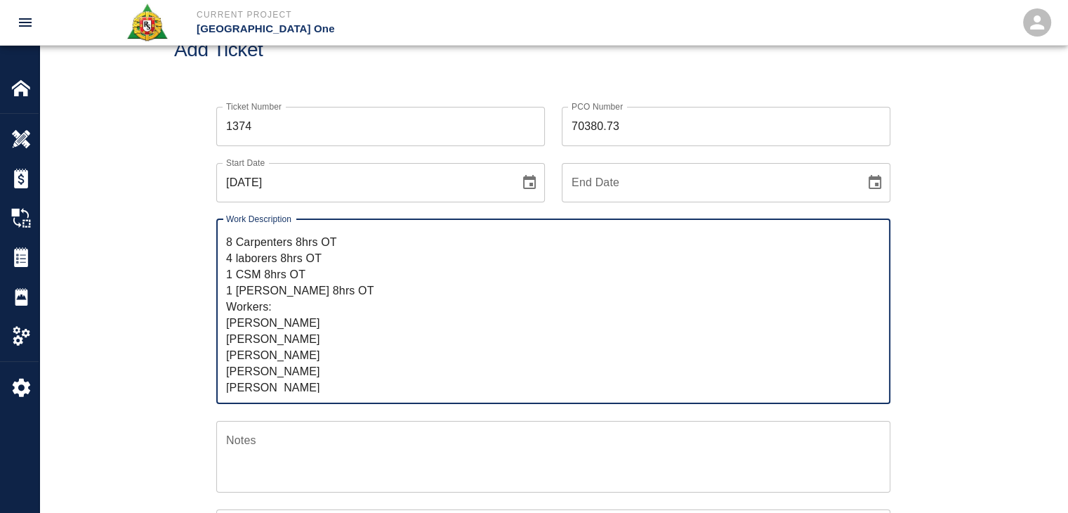
click at [298, 330] on textarea "R&S came in on saturday to expedite Level #3 Headhouse installing Styrofoam. Br…" at bounding box center [553, 311] width 654 height 162
click at [259, 312] on textarea "R&S came in on saturday to expedite Level #3 Headhouse installing Styrofoam. Br…" at bounding box center [553, 311] width 654 height 162
click at [279, 310] on textarea "R&S came in on saturday to expedite Level #3 Headhouse installing Styrofoam. Br…" at bounding box center [553, 311] width 654 height 162
click at [166, 329] on div "Ticket Number 1374 Ticket Number PCO Number 70380.73 PCO Number Start Date 09/1…" at bounding box center [553, 444] width 1028 height 709
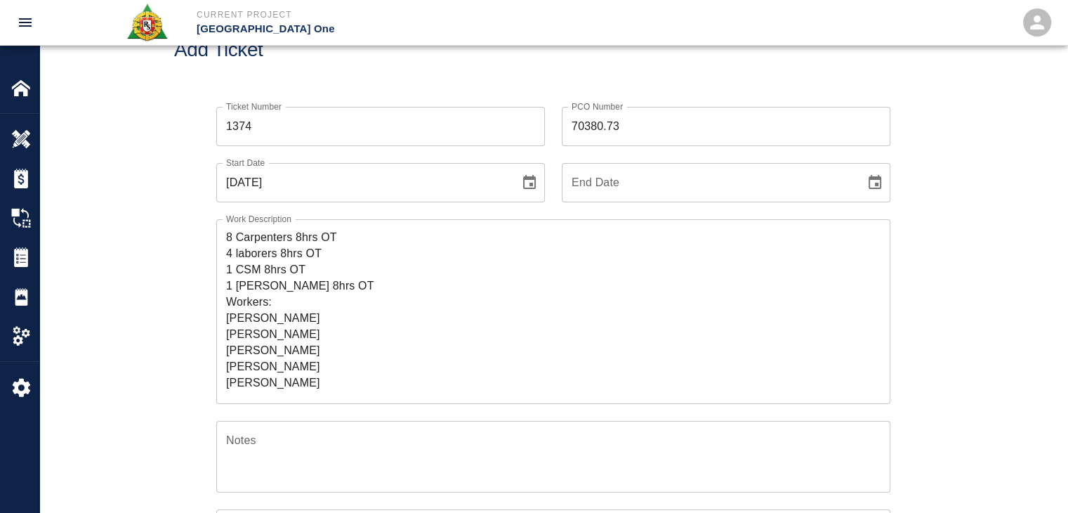
click at [327, 338] on textarea "R&S came in on saturday to expedite Level #3 Headhouse installing Styrofoam. Br…" at bounding box center [553, 311] width 654 height 162
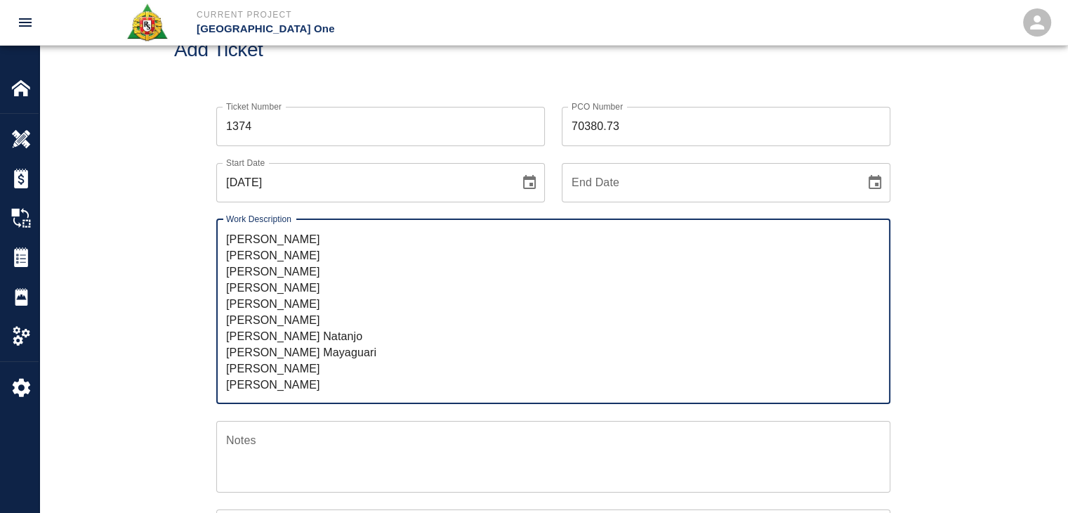
scroll to position [73, 0]
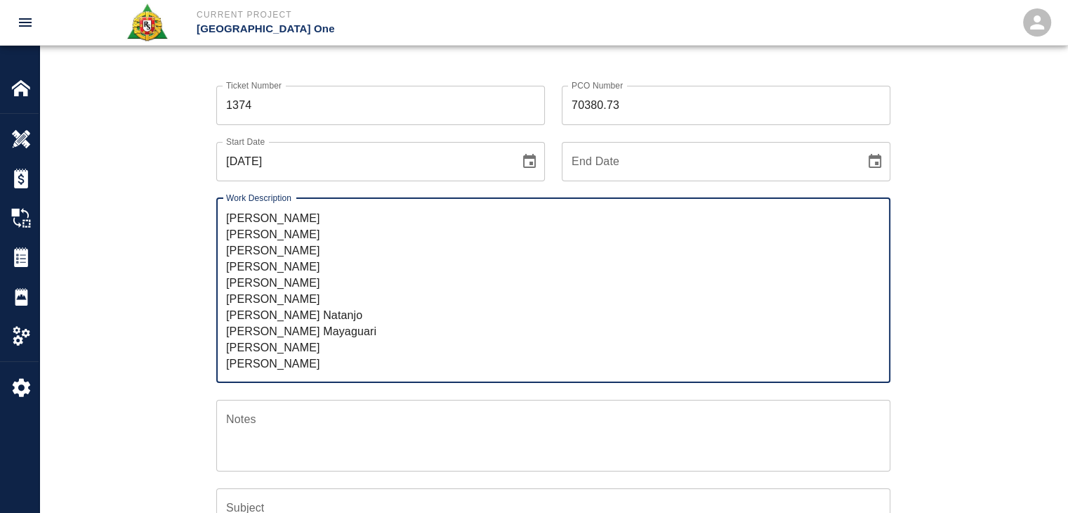
drag, startPoint x: 303, startPoint y: 297, endPoint x: 207, endPoint y: 297, distance: 96.2
click at [207, 297] on div "Work Description R&S came in on saturday to expedite Level #3 Headhouse install…" at bounding box center [544, 282] width 691 height 202
click at [282, 329] on textarea "R&S came in on saturday to expedite Level #3 Headhouse installing Styrofoam. Br…" at bounding box center [553, 290] width 654 height 162
click at [321, 352] on textarea "R&S came in on saturday to expedite Level #3 Headhouse installing Styrofoam. Br…" at bounding box center [553, 290] width 654 height 162
click at [335, 357] on textarea "R&S came in on saturday to expedite Level #3 Headhouse installing Styrofoam. Br…" at bounding box center [553, 290] width 654 height 162
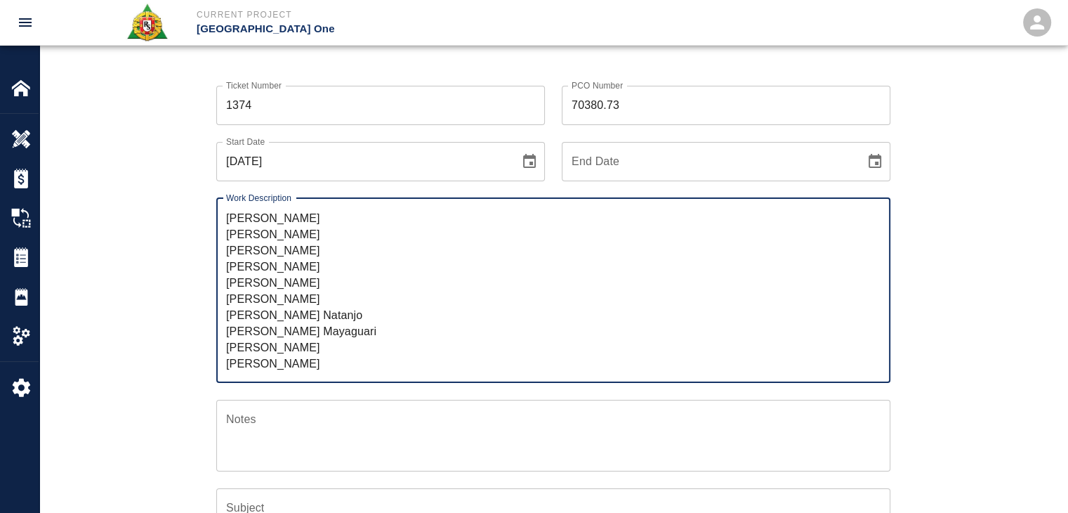
click at [318, 352] on textarea "R&S came in on saturday to expedite Level #3 Headhouse installing Styrofoam. Br…" at bounding box center [553, 290] width 654 height 162
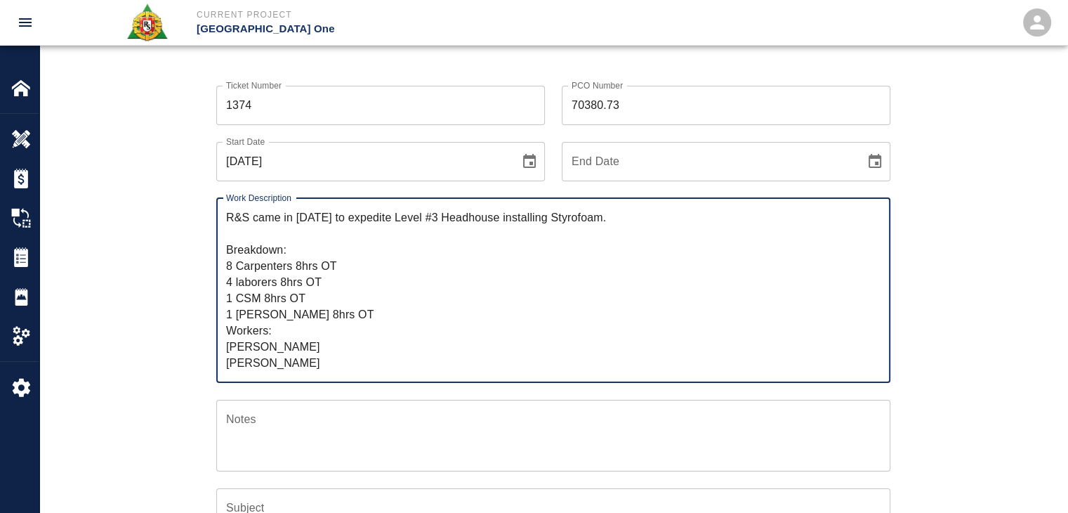
click at [230, 278] on textarea "R&S came in on saturday to expedite Level #3 Headhouse installing Styrofoam. Br…" at bounding box center [553, 290] width 654 height 162
click at [292, 315] on textarea "R&S came in on saturday to expedite Level #3 Headhouse installing Styrofoam. Br…" at bounding box center [553, 290] width 654 height 162
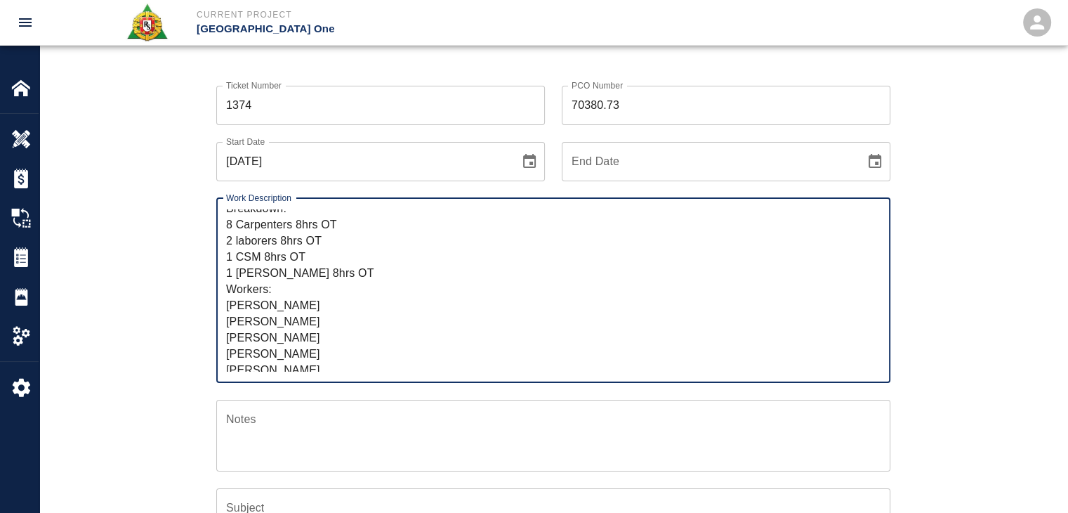
click at [272, 317] on textarea "R&S came in on saturday to expedite Level #3 Headhouse installing Styrofoam. Br…" at bounding box center [553, 290] width 654 height 162
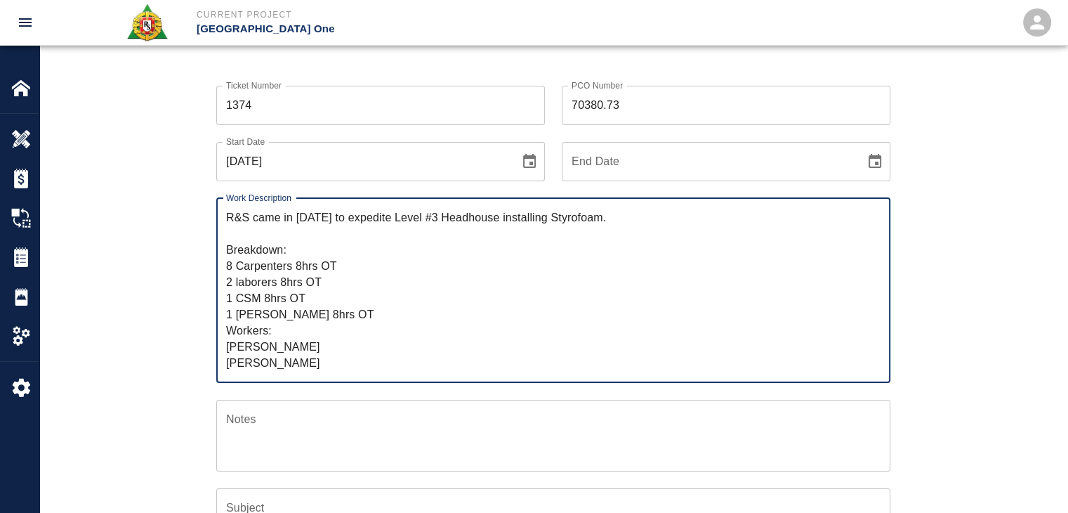
click at [340, 348] on textarea "R&S came in on saturday to expedite Level #3 Headhouse installing Styrofoam. Br…" at bounding box center [553, 290] width 654 height 162
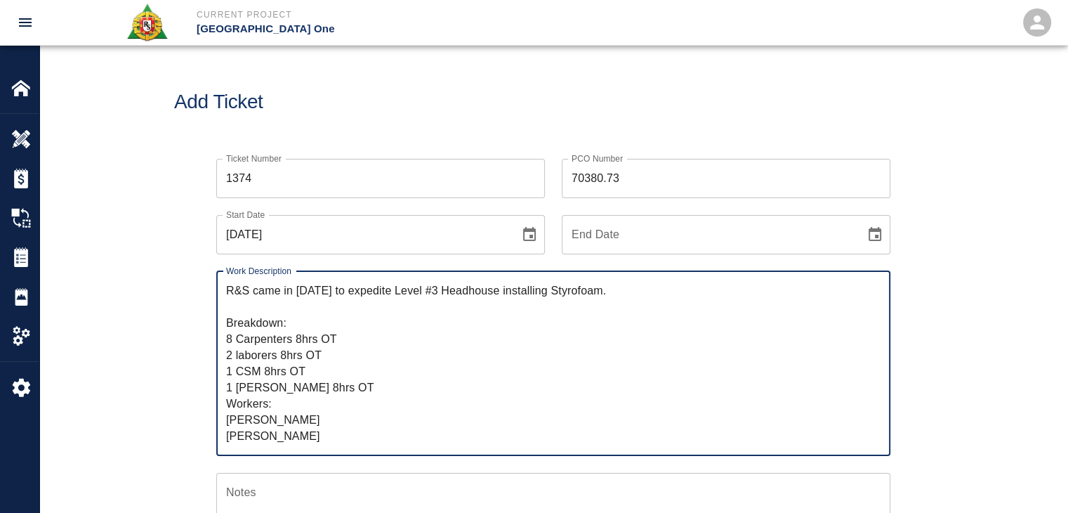
click at [177, 275] on div "Ticket Number 1374 Ticket Number PCO Number 70380.73 PCO Number Start Date 09/1…" at bounding box center [553, 479] width 758 height 675
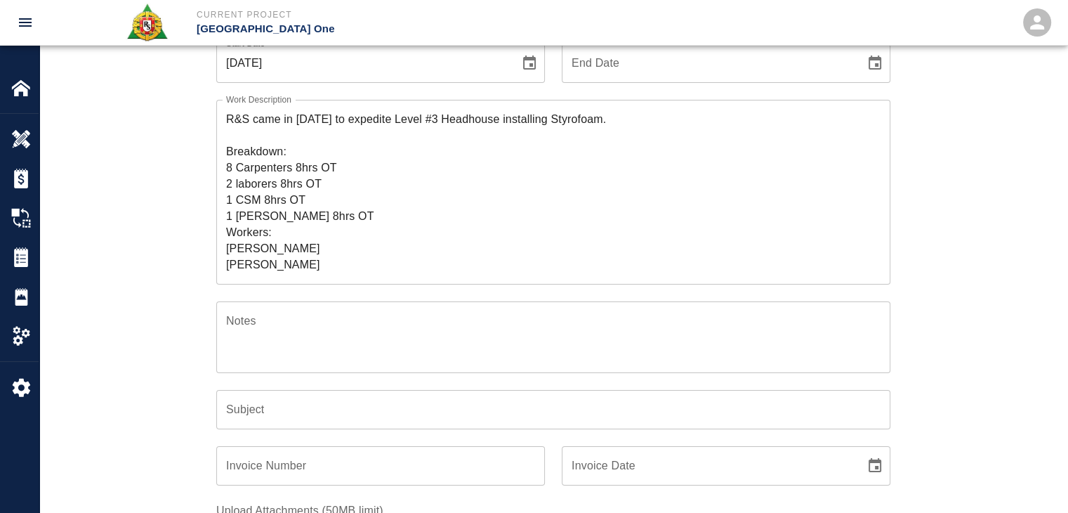
scroll to position [171, 0]
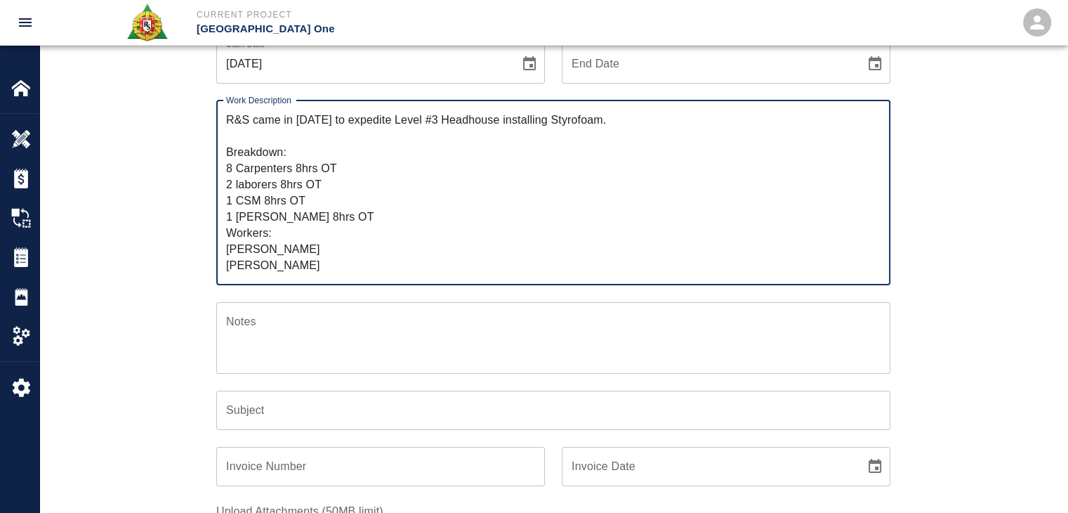
click at [319, 120] on textarea "R&S came in on saturday to expedite Level #3 Headhouse installing Styrofoam. Br…" at bounding box center [553, 193] width 654 height 162
drag, startPoint x: 656, startPoint y: 121, endPoint x: 305, endPoint y: 124, distance: 351.1
click at [305, 124] on textarea "R&S came in on Saturday to expedite Level #3 Headhouse installing Styrofoam. Br…" at bounding box center [553, 193] width 654 height 162
click at [435, 151] on textarea "R&S came in on Saturday to expedite Level #3 Headhouse installing Styrofoam. Br…" at bounding box center [553, 193] width 654 height 162
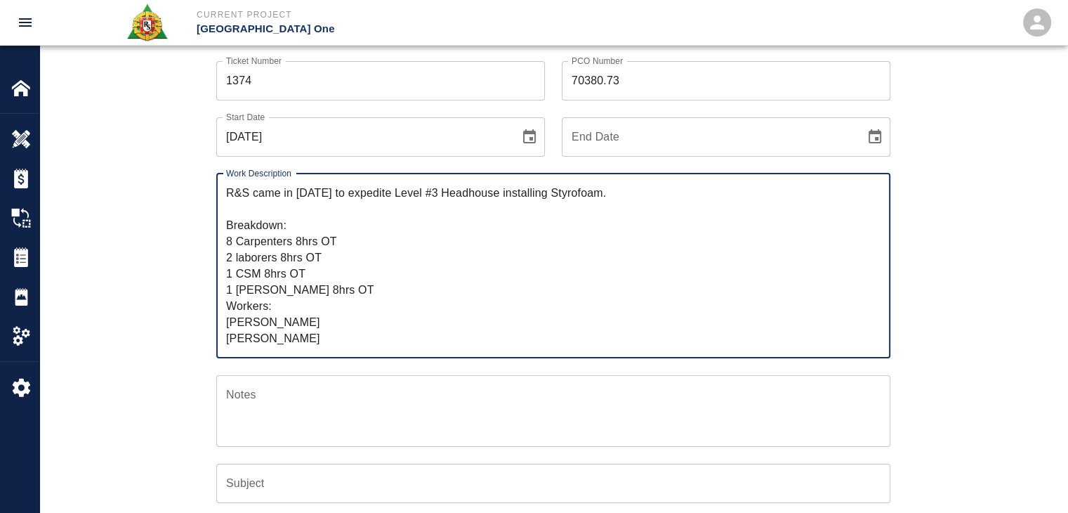
scroll to position [97, 0]
drag, startPoint x: 597, startPoint y: 195, endPoint x: 314, endPoint y: 197, distance: 283.0
click at [314, 197] on textarea "R&S came in on Saturday to expedite Level #3 Headhouse installing Styrofoam. Br…" at bounding box center [553, 266] width 654 height 162
type textarea "R&S came in on Saturday to expedite Level #3 Headhouse installing Styrofoam. Br…"
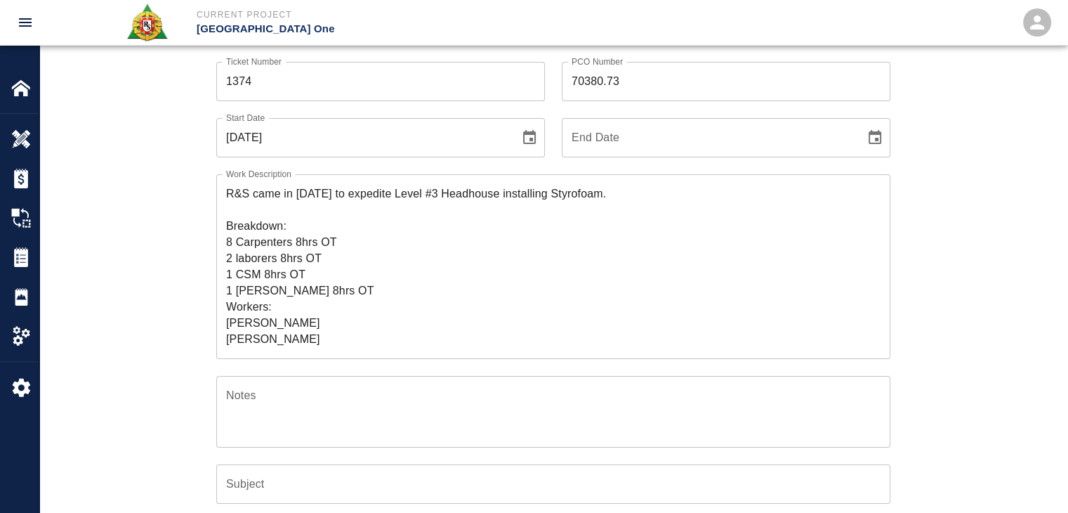
click at [163, 278] on div "Ticket Number 1374 Ticket Number PCO Number 70380.73 PCO Number Start Date 09/1…" at bounding box center [553, 399] width 1028 height 709
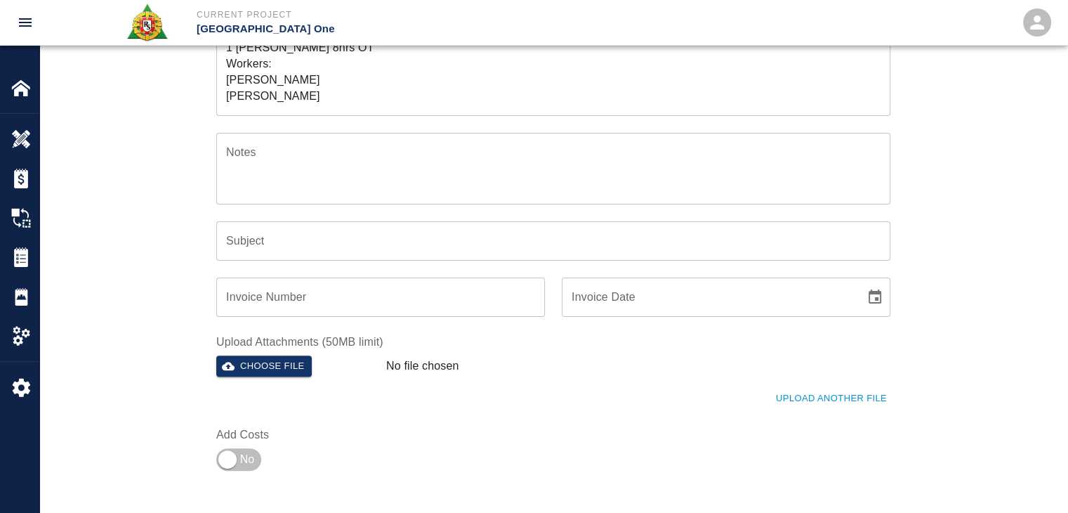
scroll to position [341, 0]
click at [244, 232] on div "Subject Subject" at bounding box center [553, 239] width 674 height 39
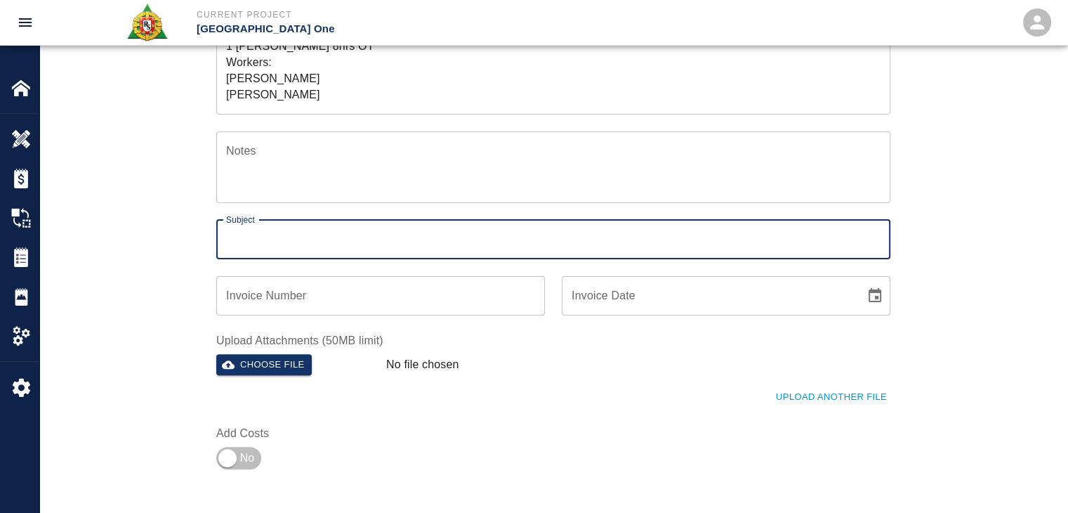
paste input "Saturday to expedite Level #3 Headhouse installing Styrofoam."
type input "Saturday to expedite Level #3 Headhouse installing Styrofoam."
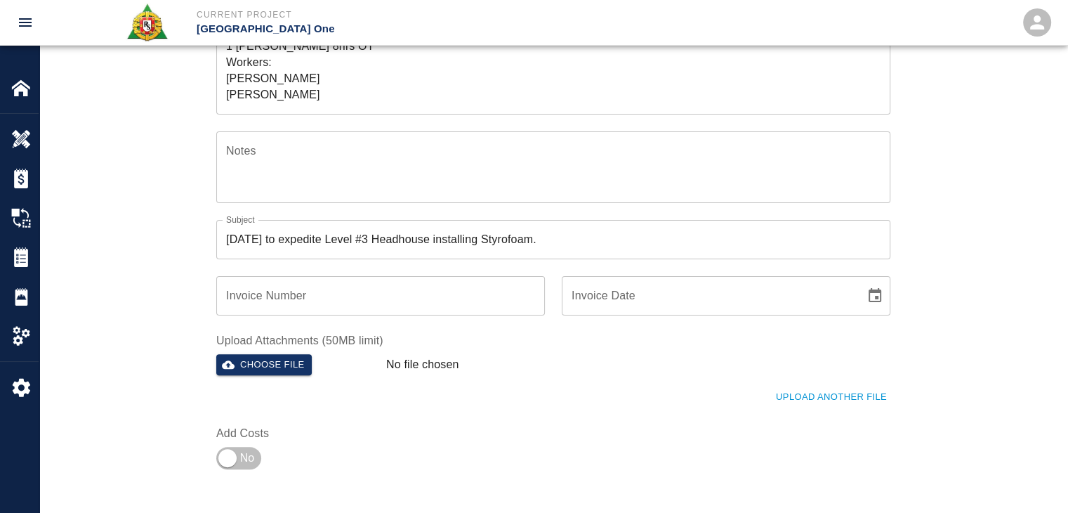
click at [176, 274] on div "Ticket Number 1374 Ticket Number PCO Number 70380.73 PCO Number Start Date 09/1…" at bounding box center [553, 138] width 758 height 675
click at [245, 470] on input "checkbox" at bounding box center [227, 458] width 101 height 34
checkbox input "true"
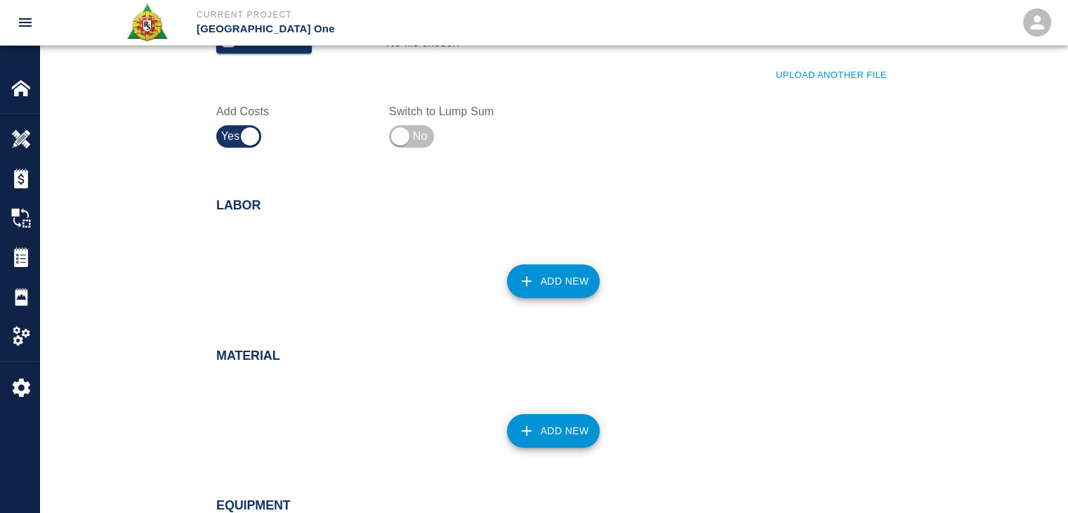
scroll to position [663, 0]
click at [518, 279] on icon "button" at bounding box center [526, 280] width 17 height 17
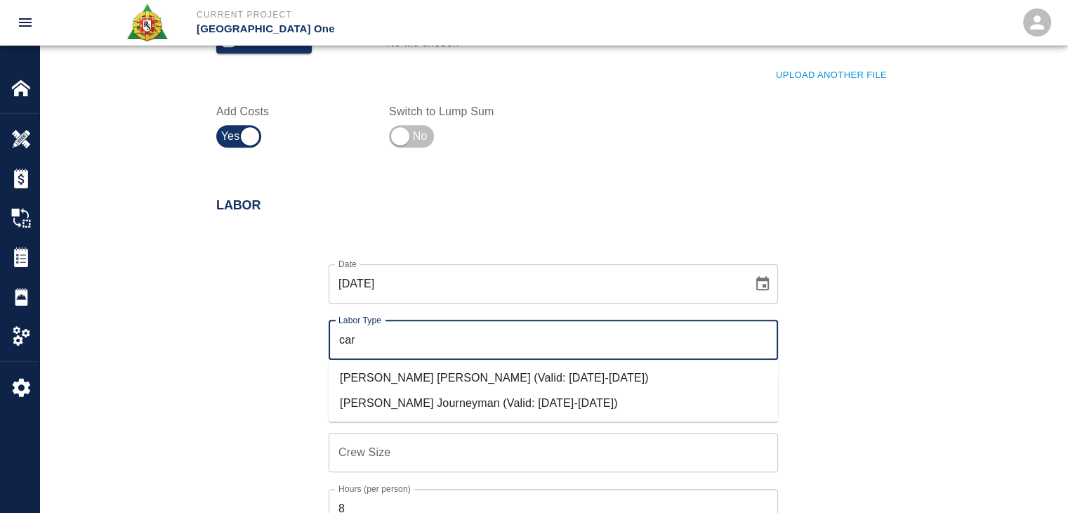
click at [390, 402] on li "Carpenter Journeyman (Valid: 07/01/2024-09/30/2025)" at bounding box center [553, 402] width 449 height 25
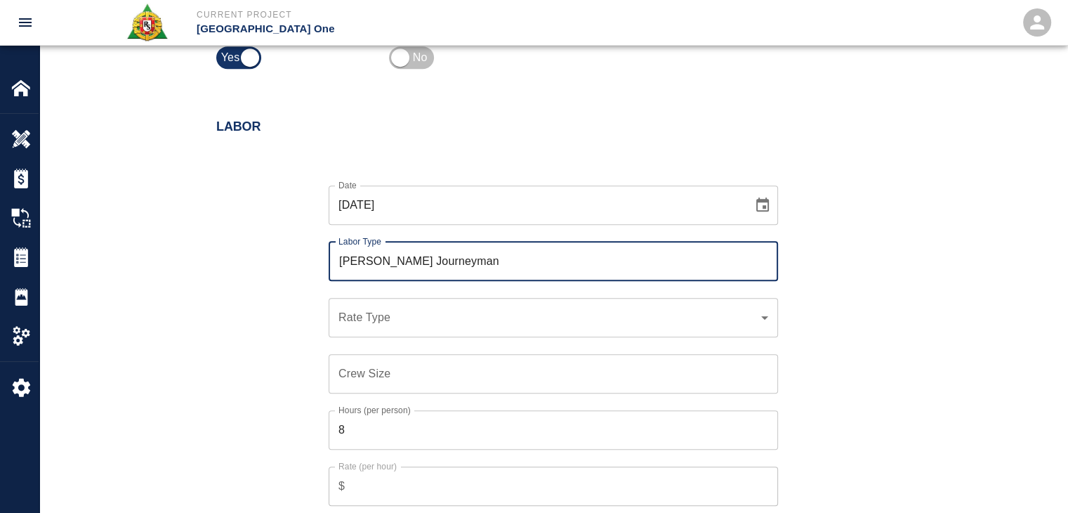
scroll to position [744, 0]
type input "Carpenter Journeyman"
click at [368, 326] on div "​ Rate Type" at bounding box center [553, 314] width 449 height 39
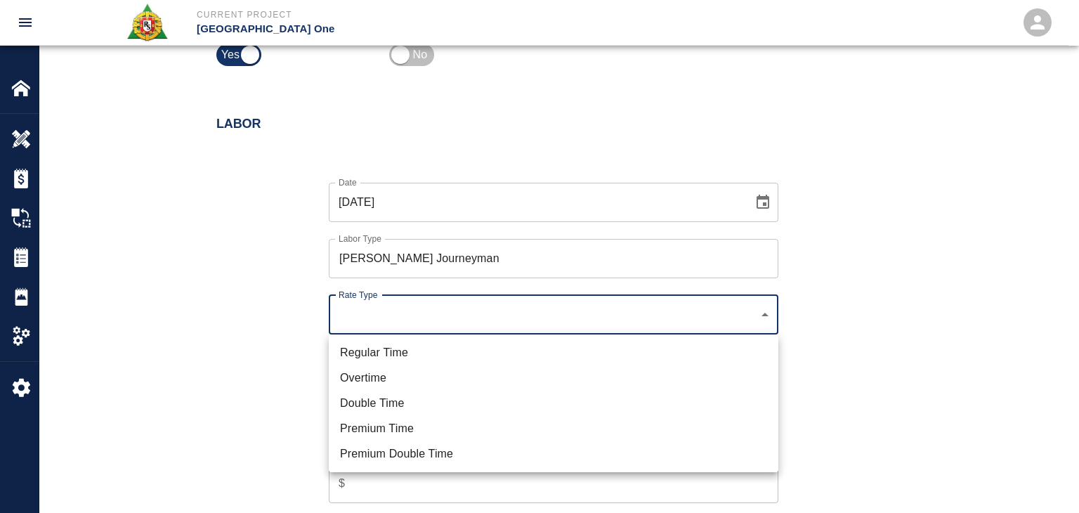
click at [350, 343] on li "Regular Time" at bounding box center [553, 352] width 449 height 25
type input "rate_rt"
type input "141.20"
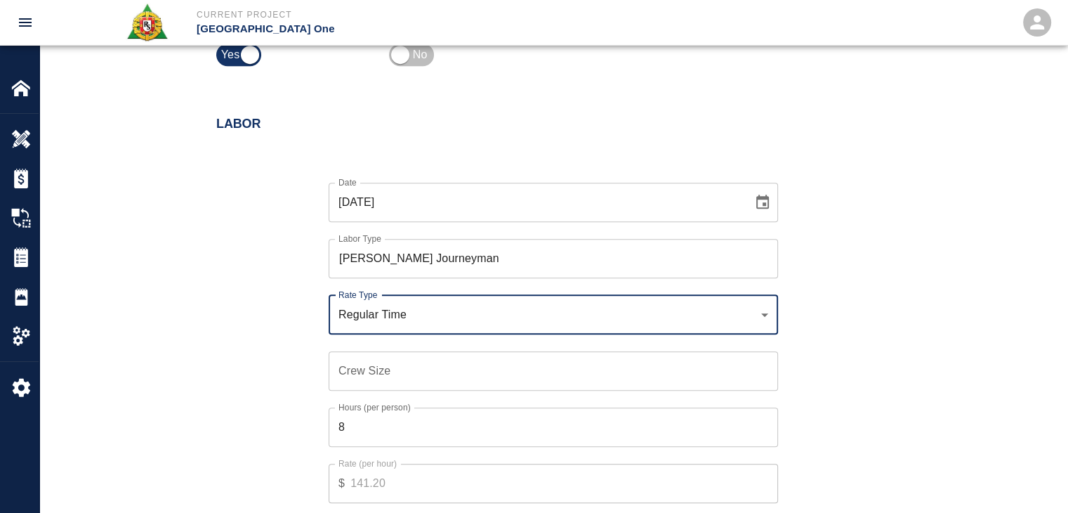
click at [389, 286] on div "Rate Type Regular Time rate_rt Rate Type" at bounding box center [545, 306] width 466 height 56
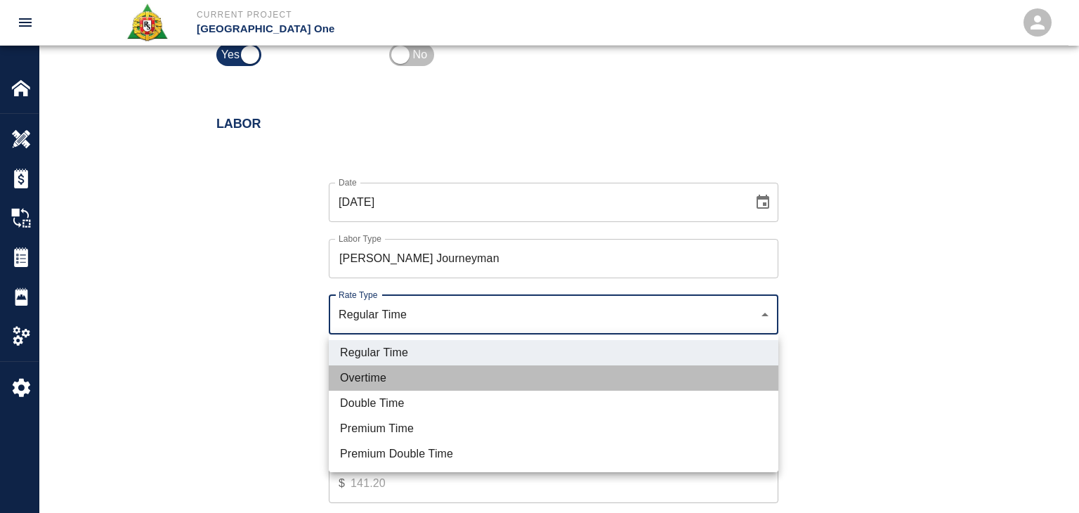
click at [359, 371] on li "Overtime" at bounding box center [553, 377] width 449 height 25
type input "rate_ot"
type input "178.89"
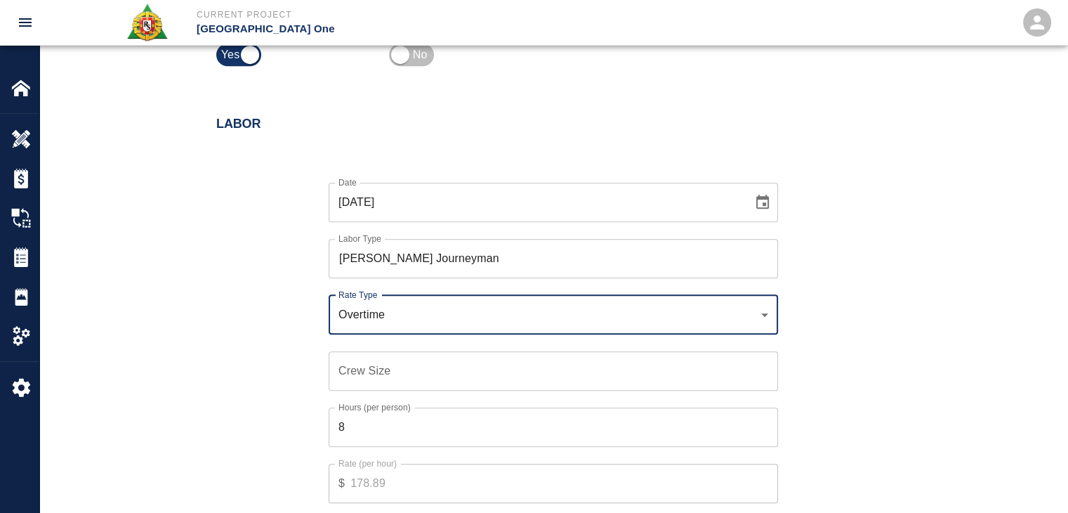
click at [370, 364] on div "Crew Size Crew Size" at bounding box center [553, 370] width 449 height 39
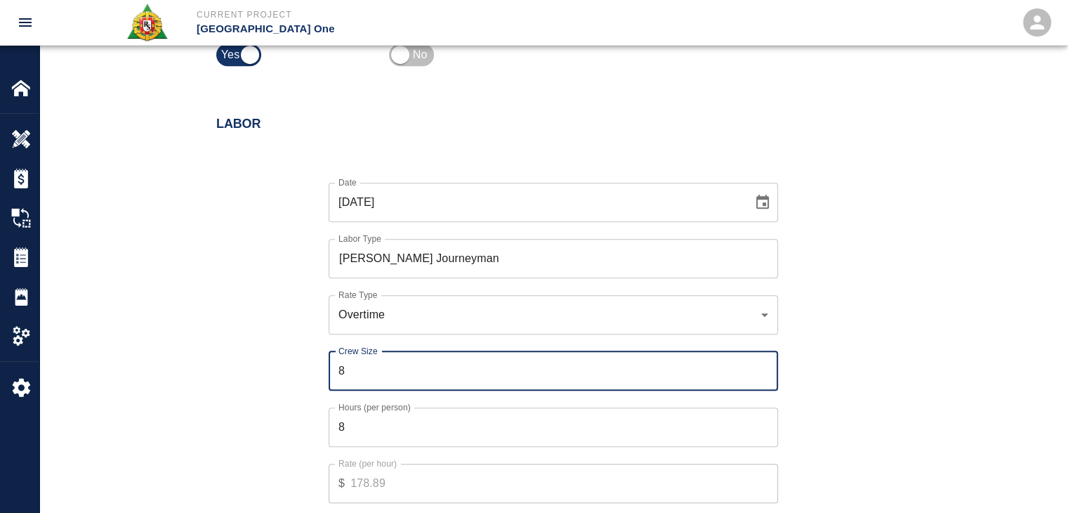
type input "8"
click at [301, 375] on div "Date 09/13/2025 Date Labor Type Carpenter Journeyman Labor Type Rate Type Overt…" at bounding box center [544, 353] width 691 height 386
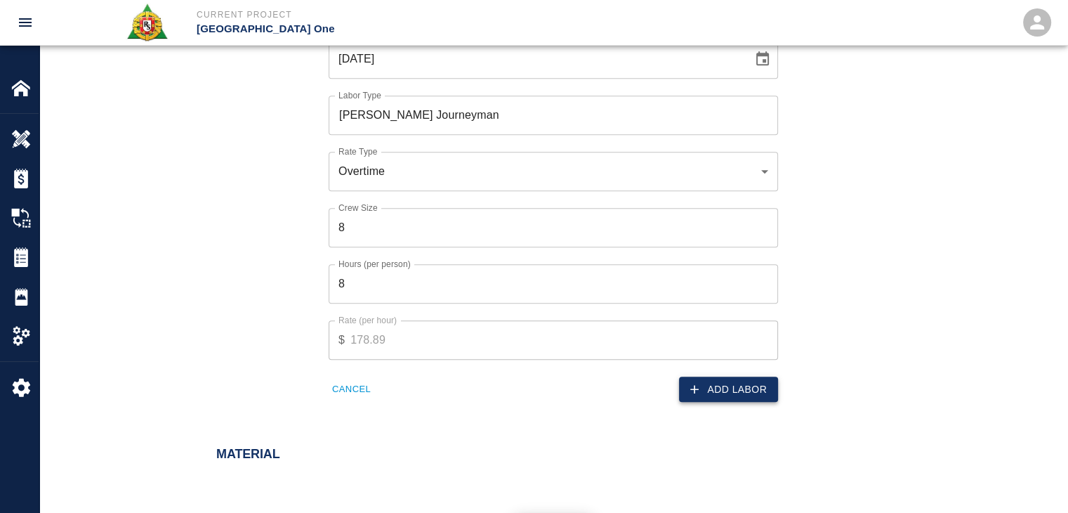
click at [692, 393] on icon "button" at bounding box center [694, 389] width 14 height 14
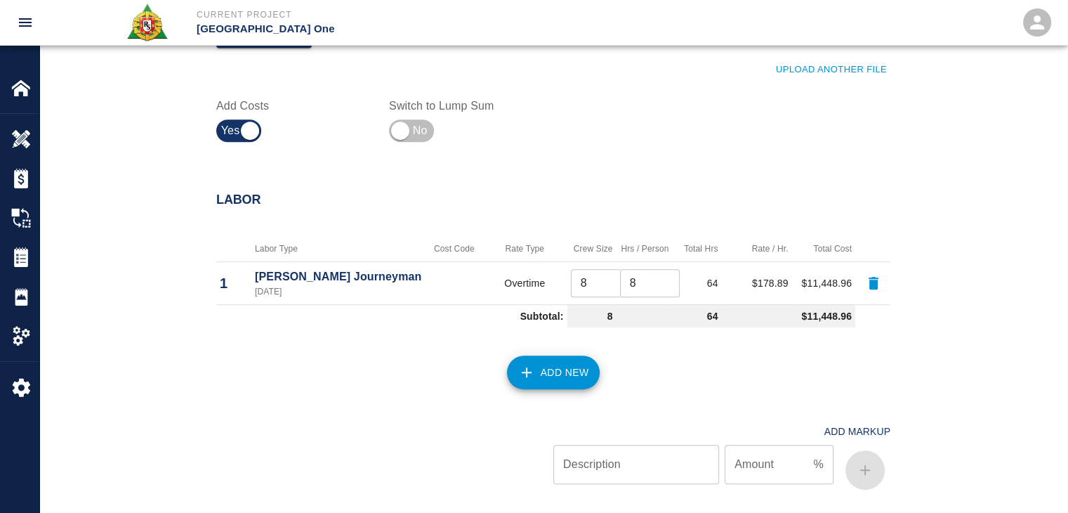
scroll to position [669, 0]
click at [592, 380] on button "Add New" at bounding box center [553, 372] width 93 height 34
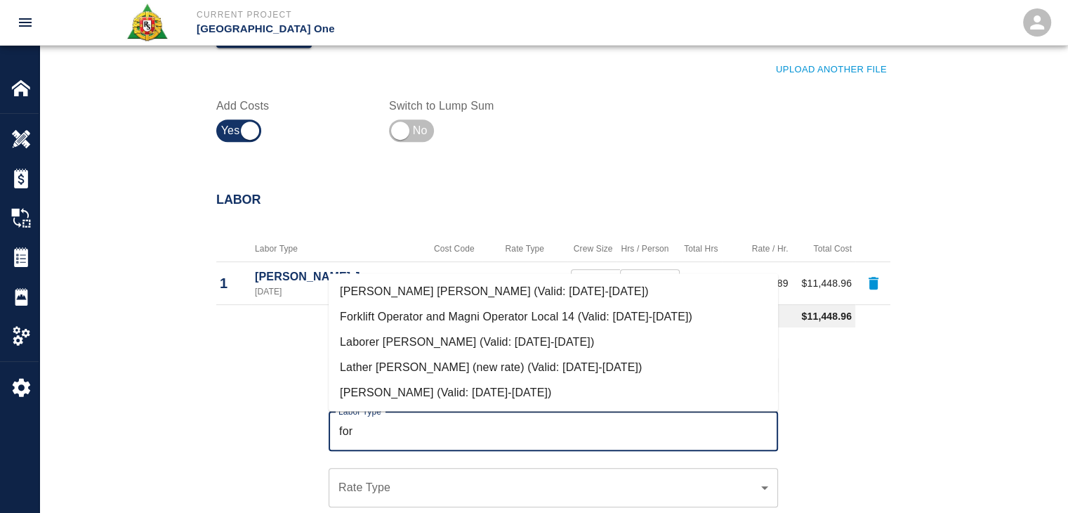
click at [429, 299] on li "Carpenter Foreman (Valid: 07/01/2024-09/30/2025)" at bounding box center [553, 291] width 449 height 25
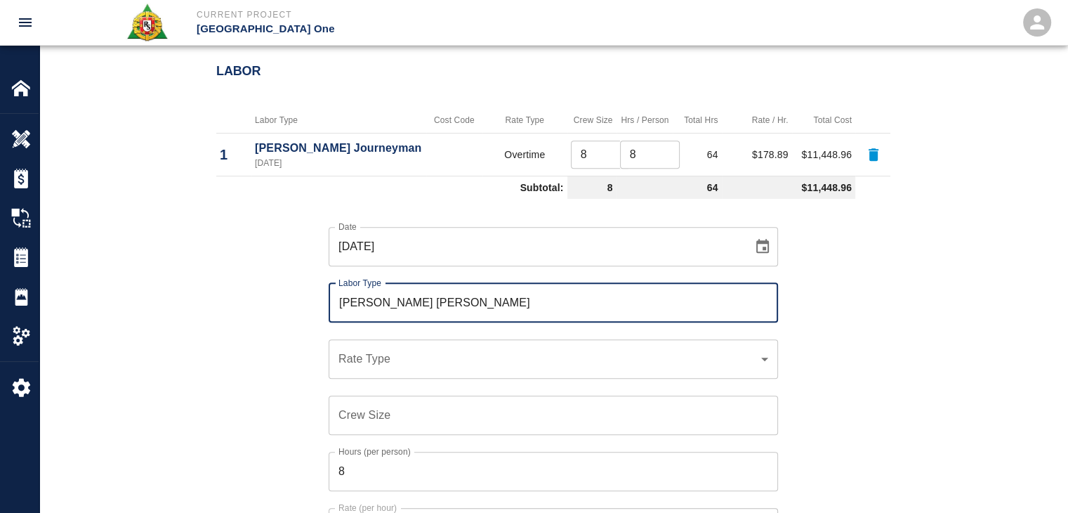
scroll to position [801, 0]
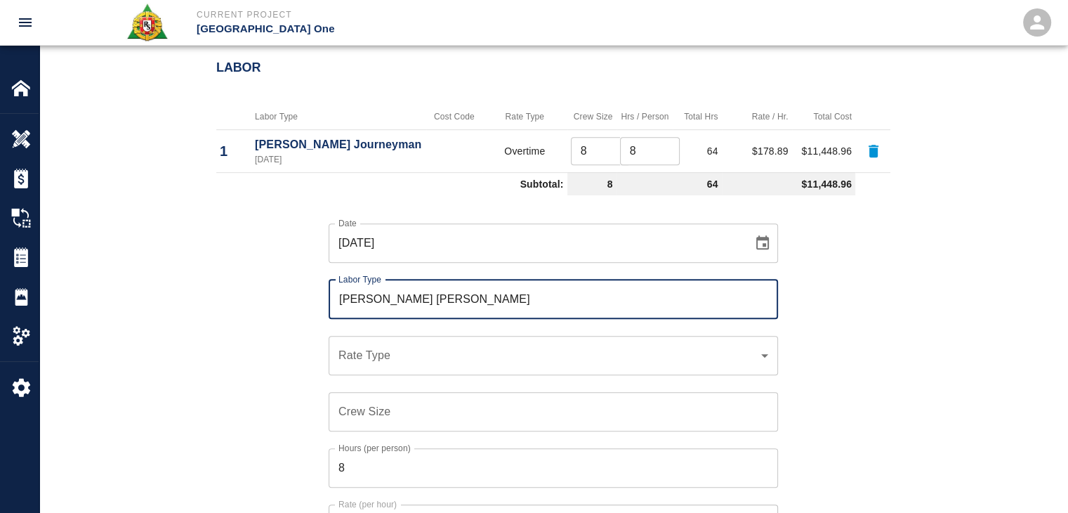
type input "Carpenter Foreman"
click at [362, 338] on div "​ Rate Type" at bounding box center [553, 355] width 449 height 39
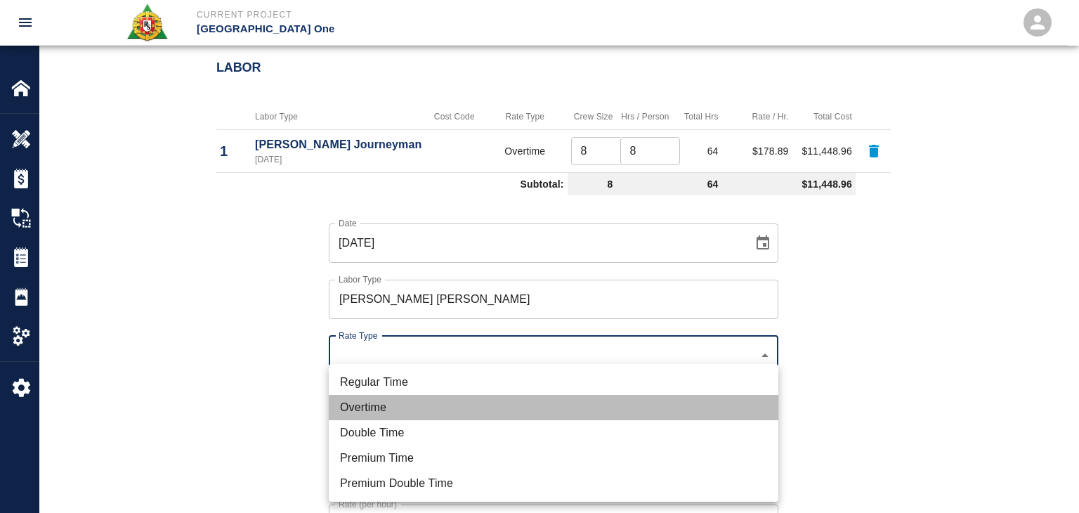
click at [362, 407] on li "Overtime" at bounding box center [553, 407] width 449 height 25
type input "rate_ot"
type input "190.08"
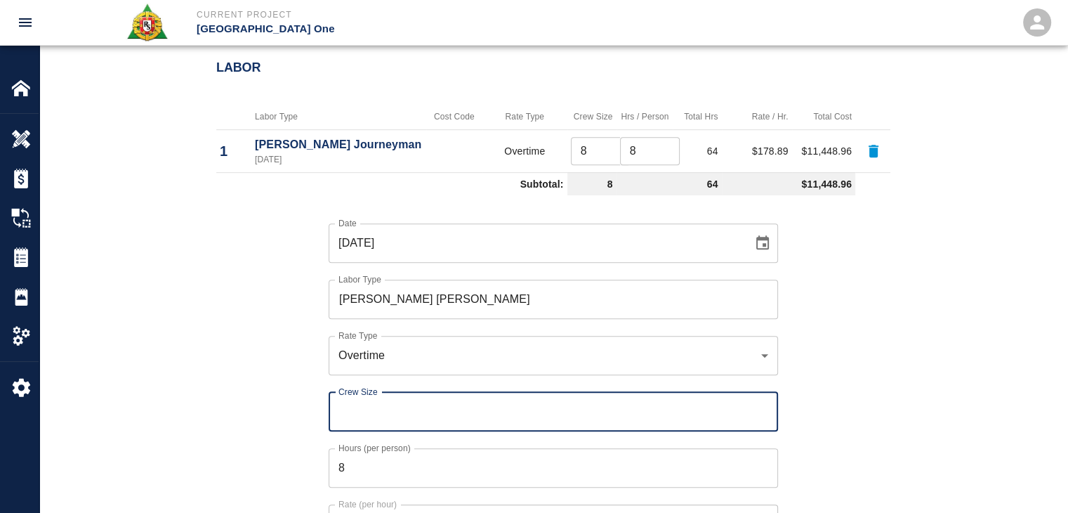
click at [348, 406] on div "Crew Size Crew Size" at bounding box center [553, 411] width 449 height 39
type input "1"
click at [270, 428] on div "Date 09/13/2025 Date Labor Type Carpenter Foreman Labor Type Rate Type Overtime…" at bounding box center [544, 394] width 691 height 386
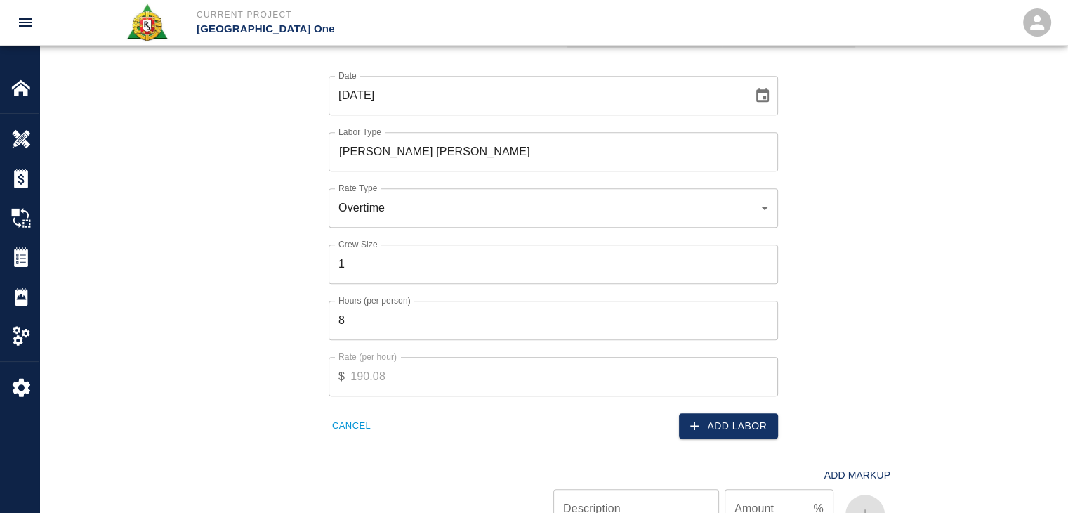
scroll to position [949, 0]
click at [718, 439] on div "Add Markup Description Description Amount % Amount" at bounding box center [544, 487] width 691 height 100
click at [685, 422] on button "Add Labor" at bounding box center [728, 425] width 99 height 26
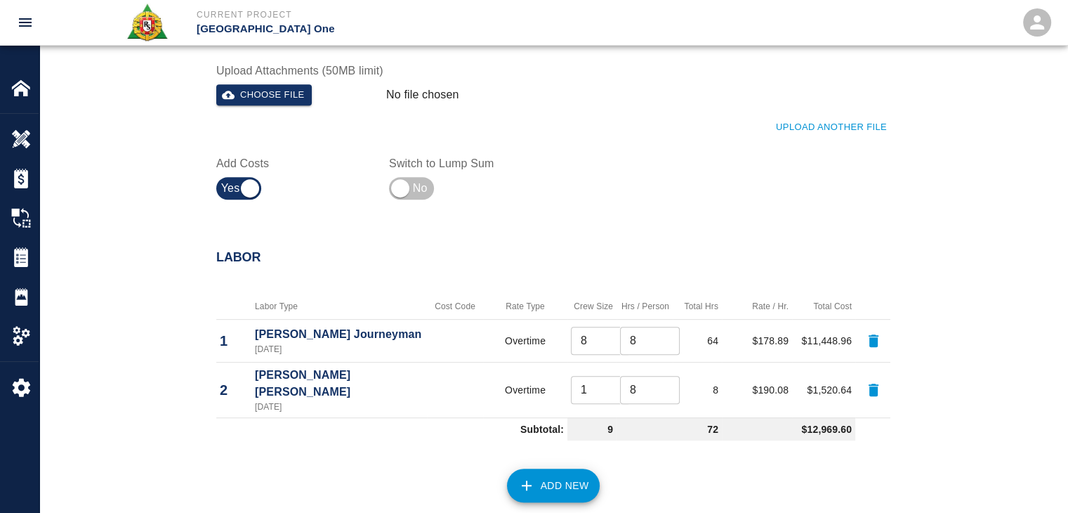
scroll to position [688, 0]
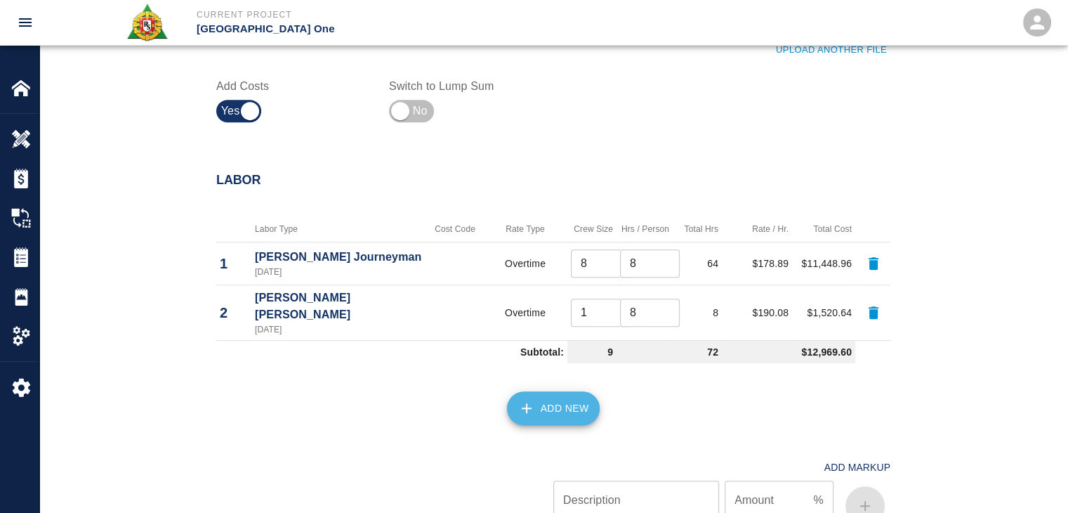
click at [526, 391] on button "Add New" at bounding box center [553, 408] width 93 height 34
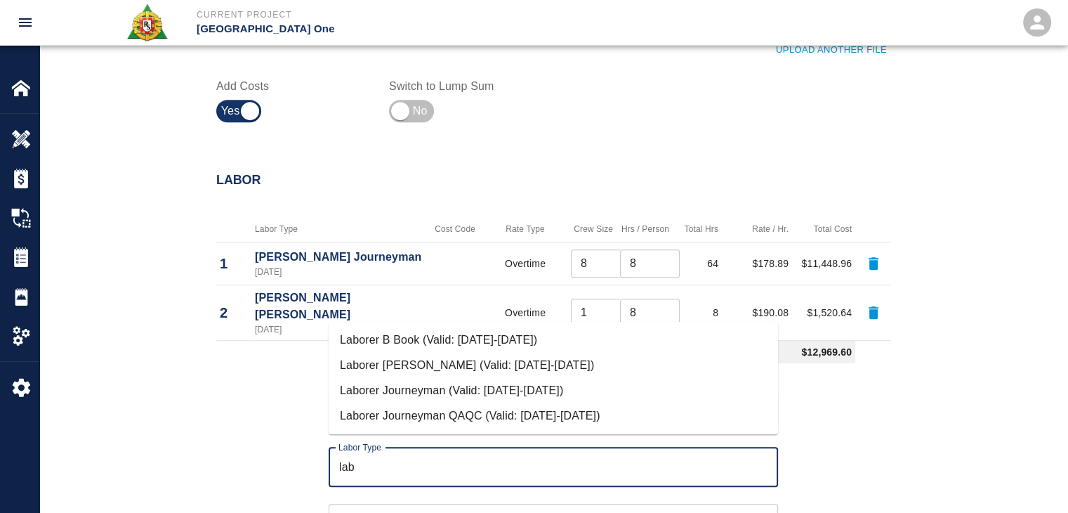
click at [526, 381] on li "Laborer Journeyman (Valid: 07/01/2024-09/30/2025)" at bounding box center [553, 390] width 449 height 25
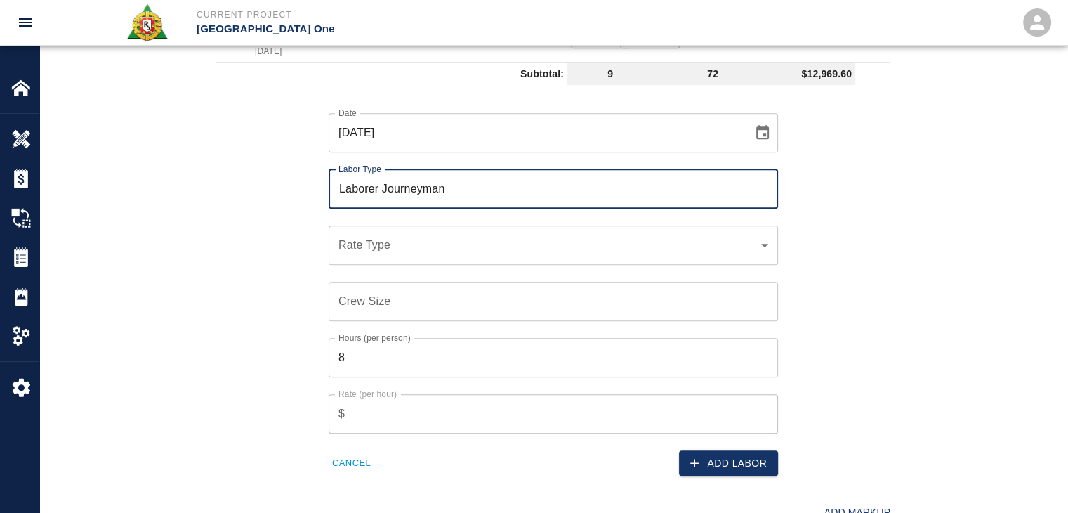
scroll to position [978, 0]
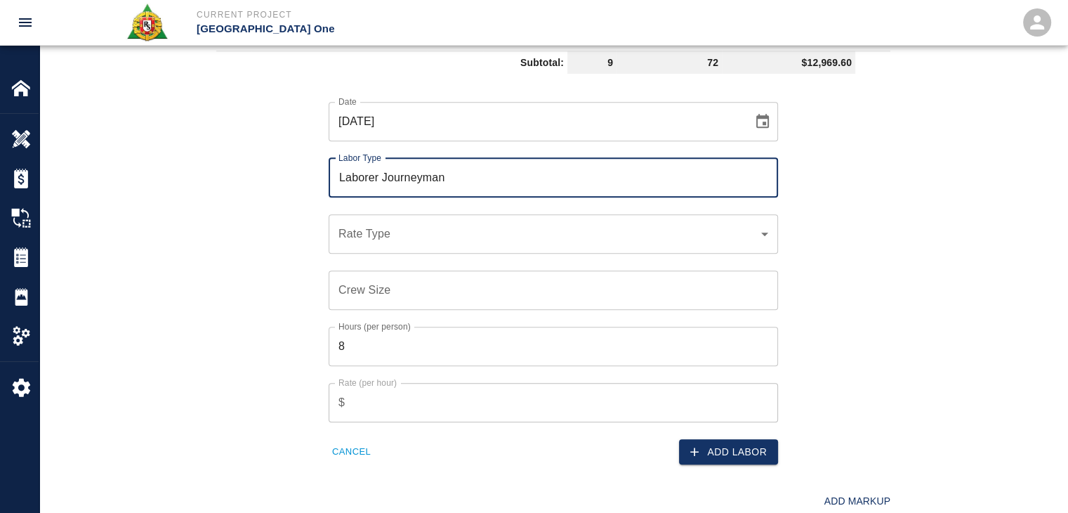
type input "Laborer Journeyman"
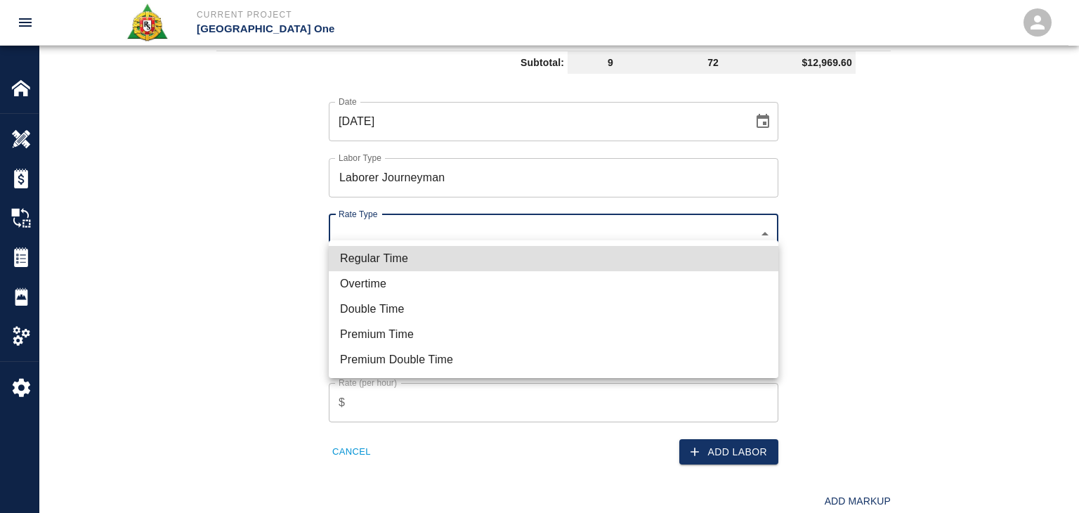
click at [402, 256] on li "Regular Time" at bounding box center [553, 258] width 449 height 25
type input "rate_rt"
type input "97.06"
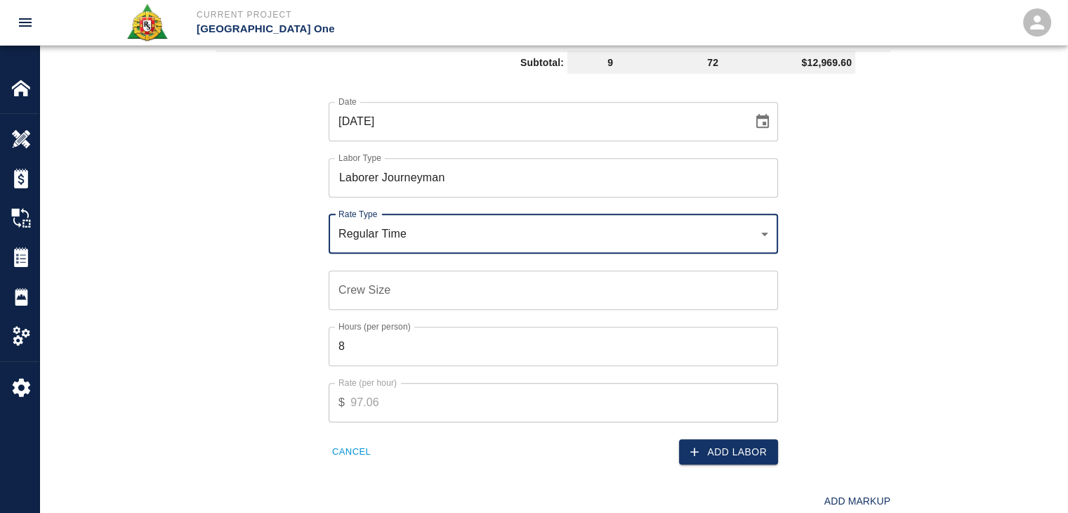
click at [391, 287] on input "Crew Size" at bounding box center [553, 289] width 449 height 39
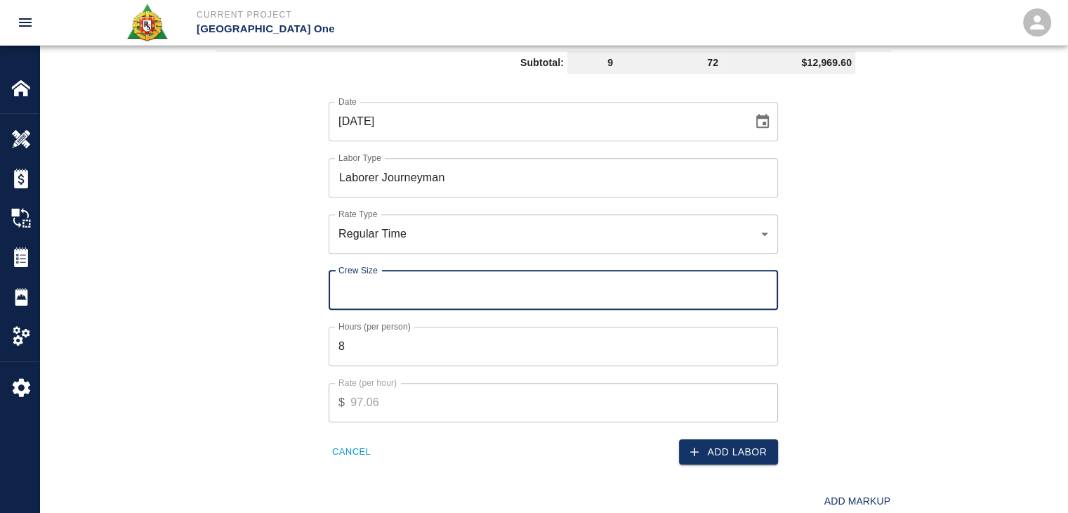
type input "1"
type input "2"
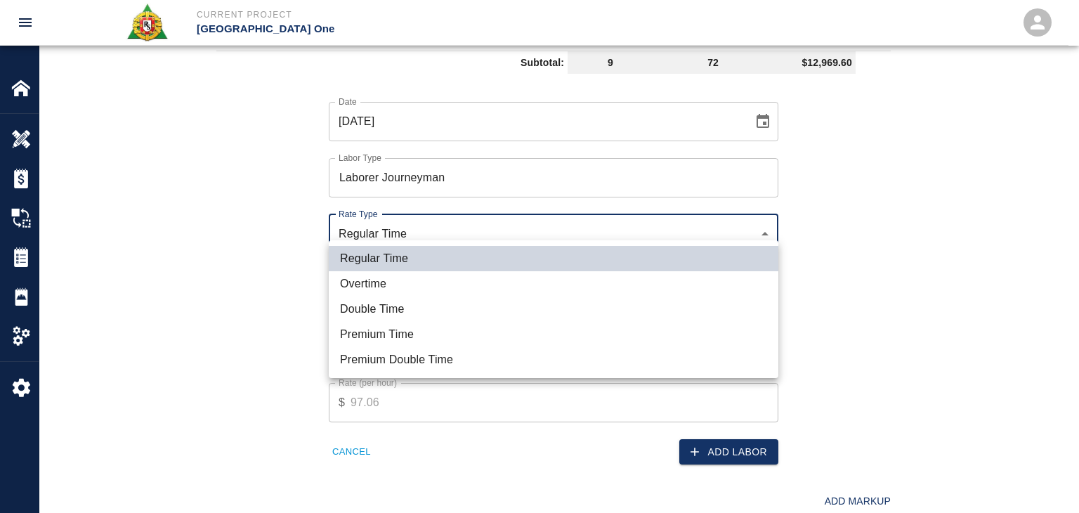
click at [419, 279] on li "Overtime" at bounding box center [553, 283] width 449 height 25
type input "rate_ot"
type input "133.82"
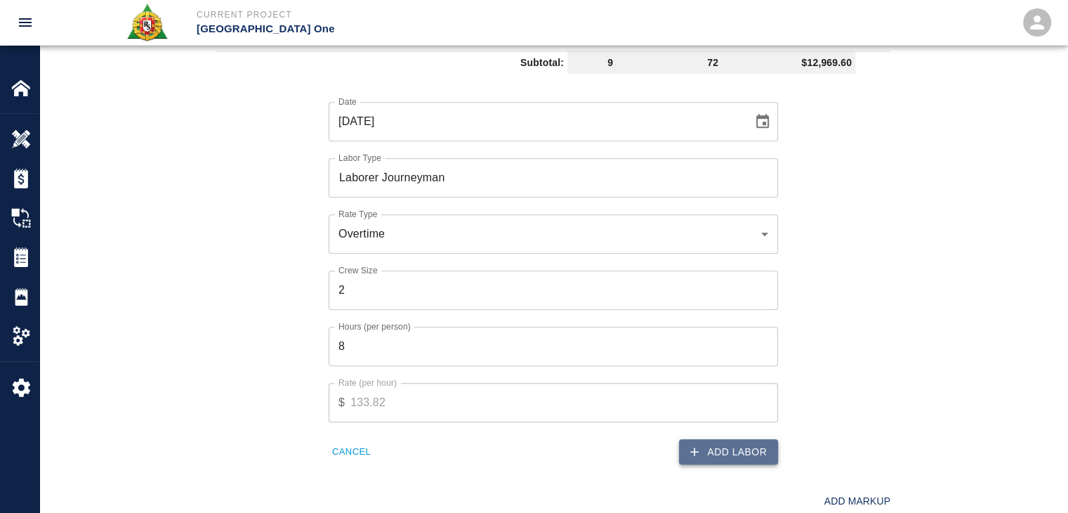
click at [694, 445] on icon "button" at bounding box center [694, 452] width 14 height 14
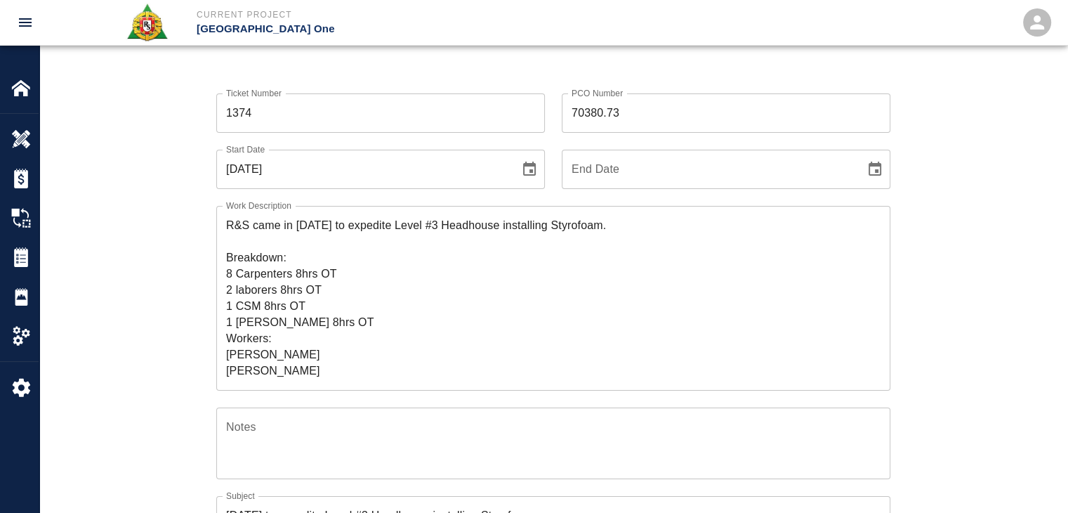
scroll to position [0, 0]
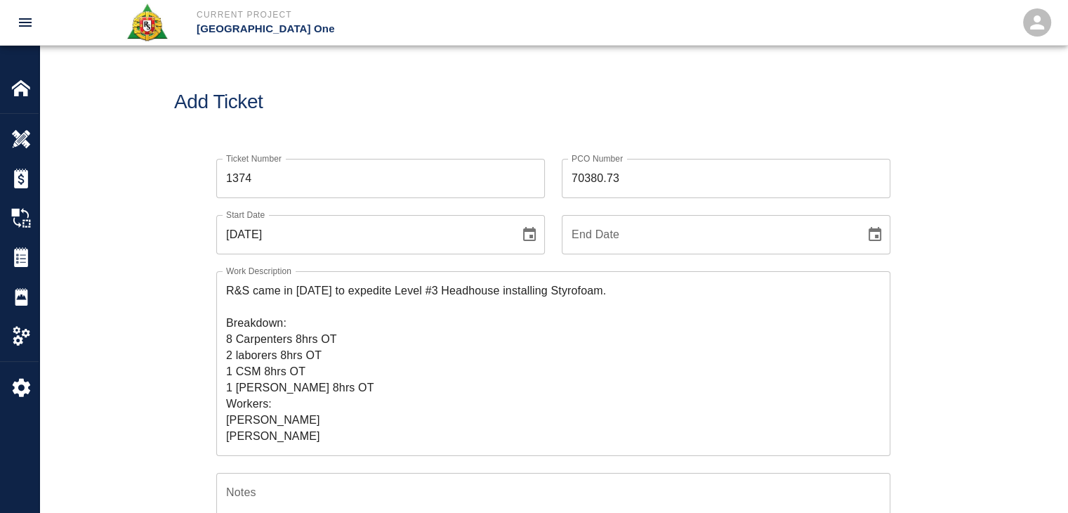
click at [188, 287] on div "Ticket Number 1374 Ticket Number PCO Number 70380.73 PCO Number Start Date 09/1…" at bounding box center [553, 479] width 758 height 675
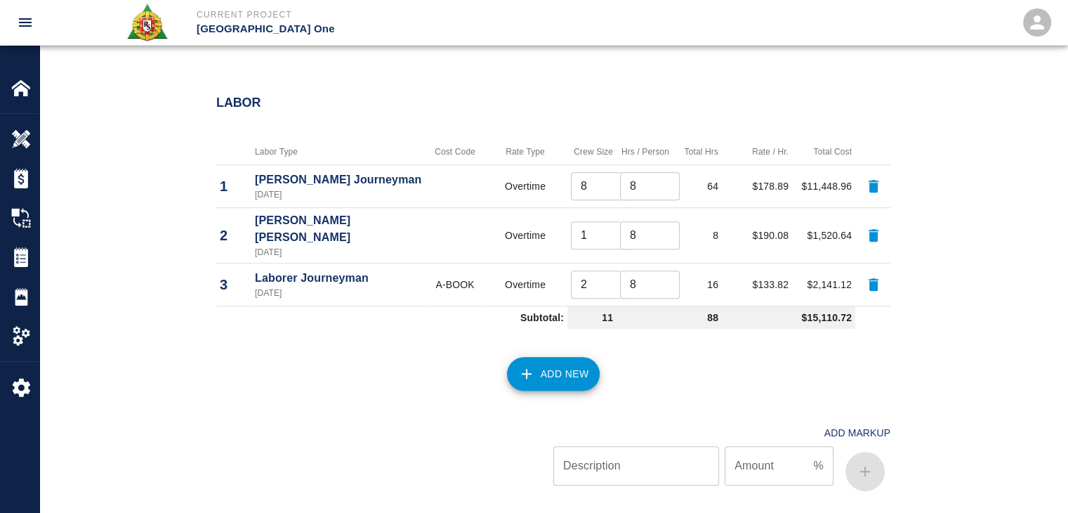
scroll to position [767, 0]
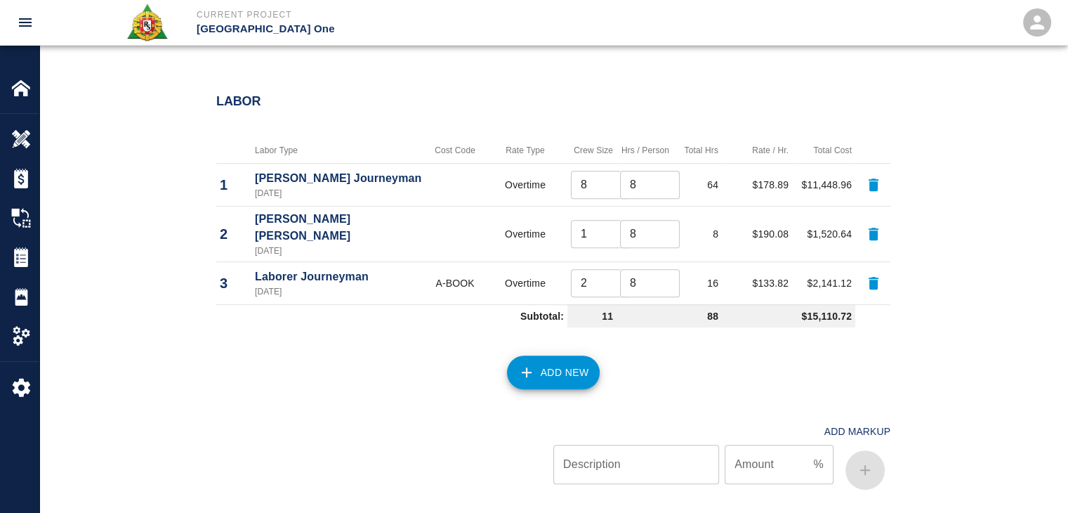
click at [513, 357] on button "Add New" at bounding box center [553, 372] width 93 height 34
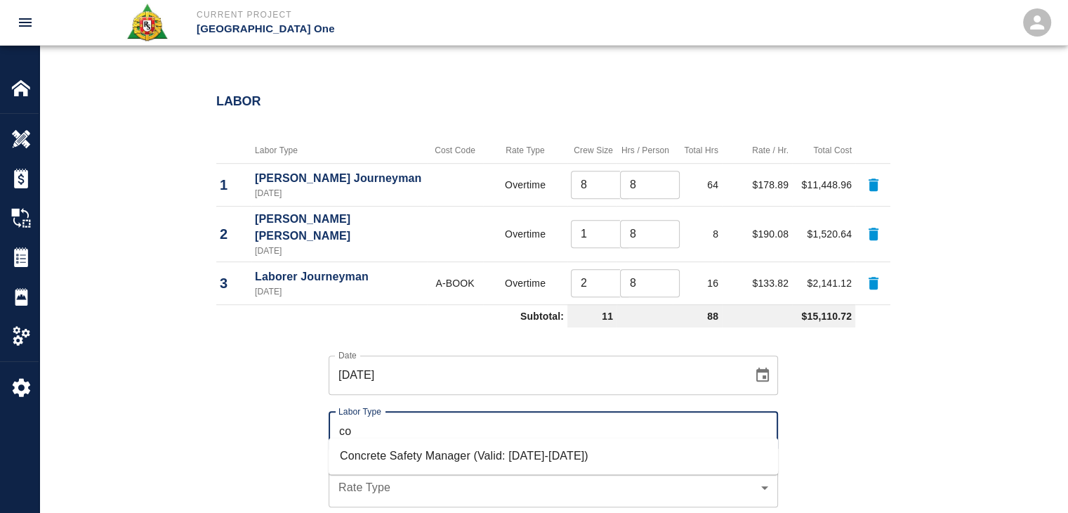
click at [366, 449] on li "Concrete Safety Manager (Valid: 01/01/2025-01/01/2026)" at bounding box center [553, 455] width 449 height 25
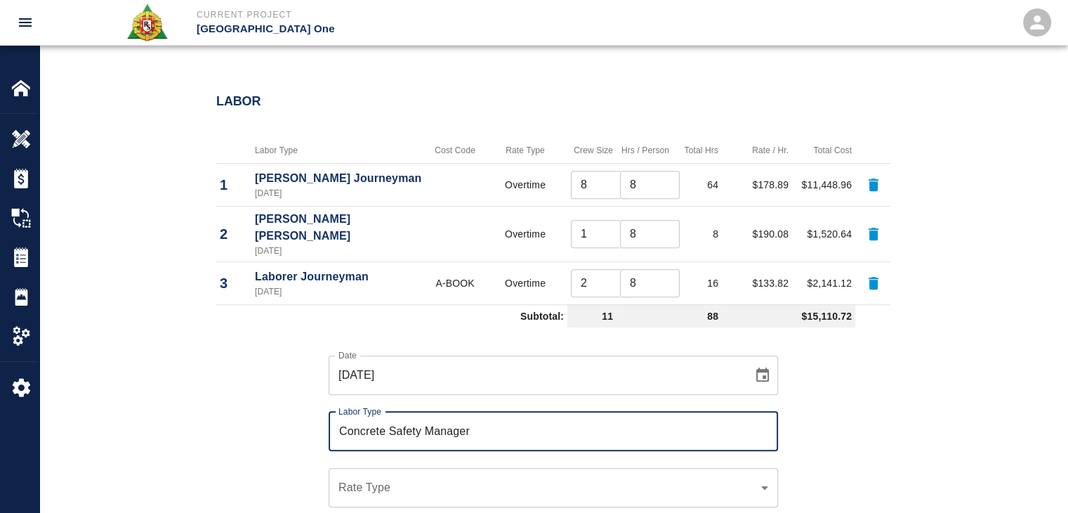
type input "Concrete Safety Manager"
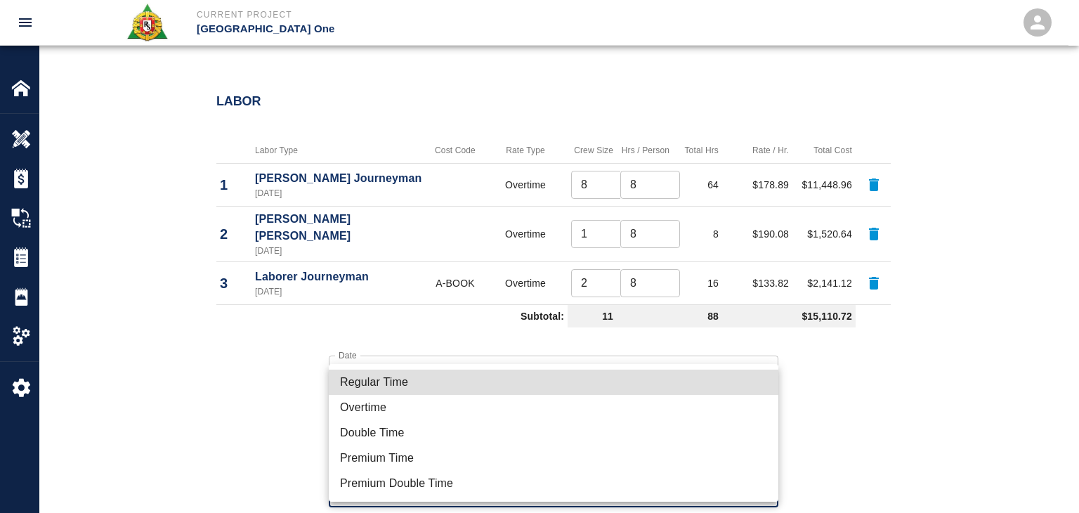
click at [357, 388] on li "Regular Time" at bounding box center [553, 381] width 449 height 25
type input "rate_rt"
type input "100.05"
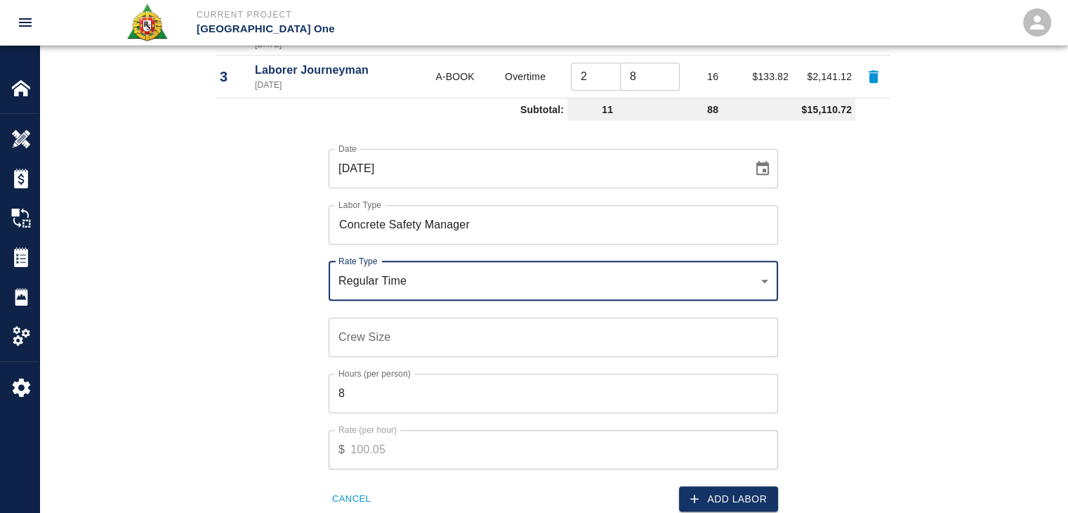
scroll to position [974, 0]
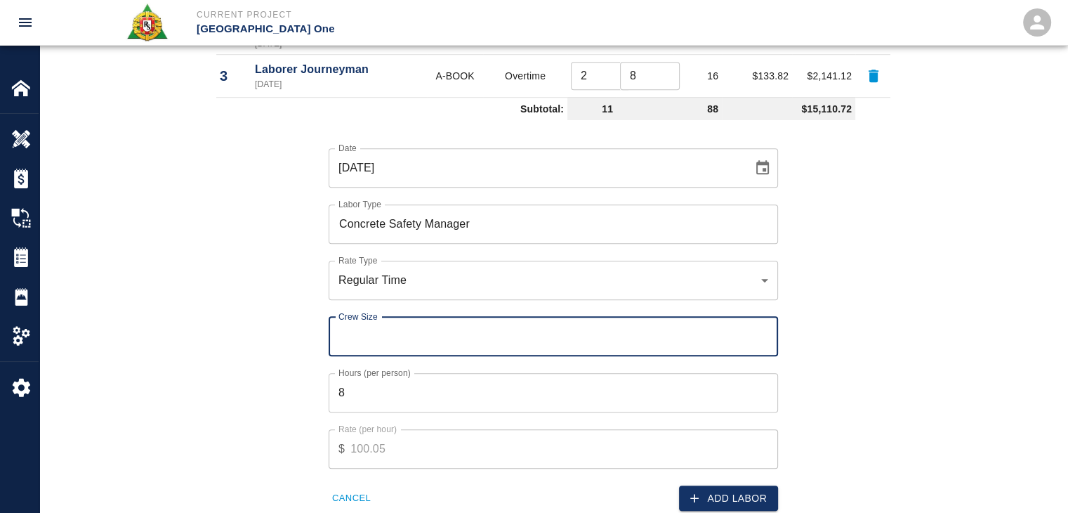
click at [359, 324] on input "Crew Size" at bounding box center [553, 336] width 449 height 39
type input "1"
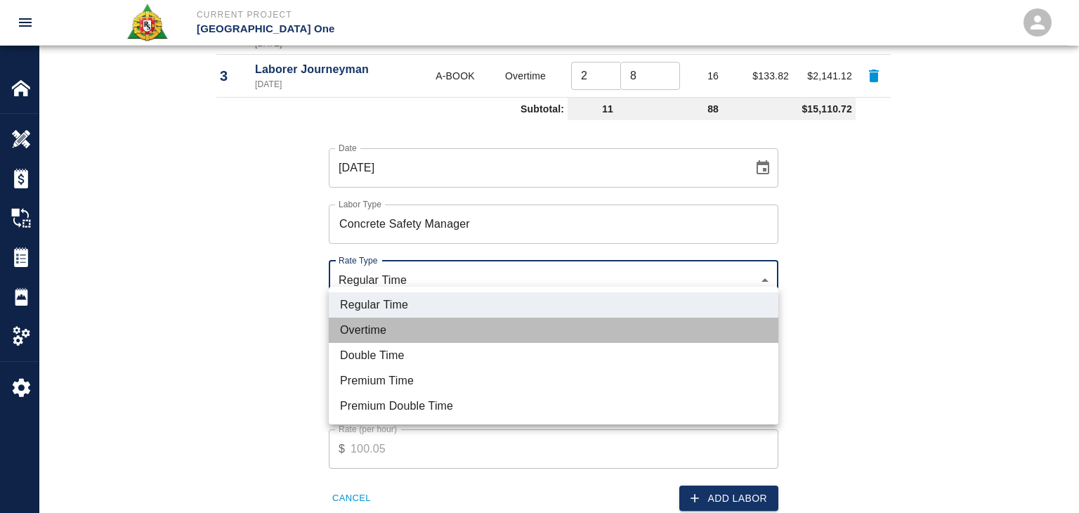
click at [372, 318] on li "Overtime" at bounding box center [553, 329] width 449 height 25
type input "rate_ot"
type input "150.08"
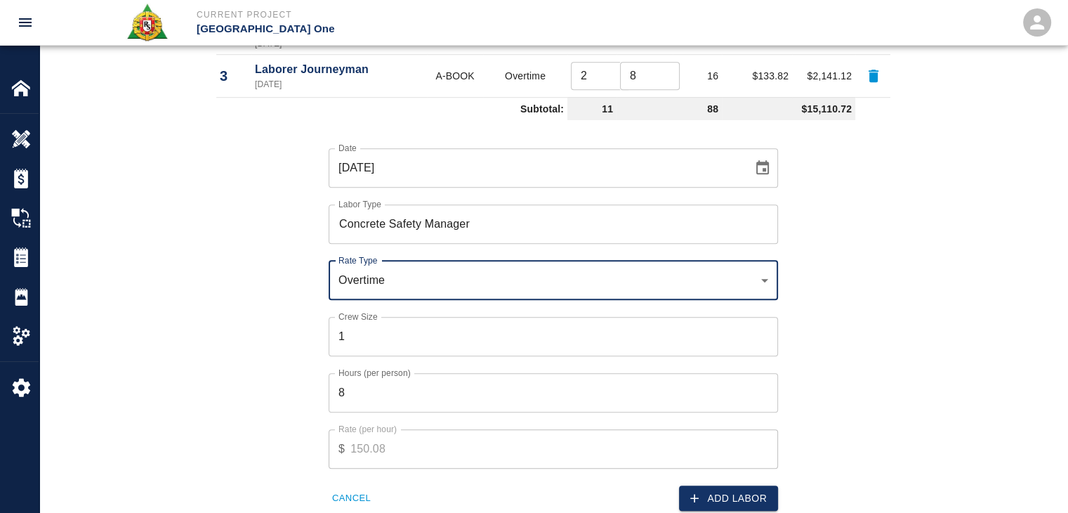
click at [289, 321] on div "Date 09/13/2025 Date Labor Type Concrete Safety Manager Labor Type Rate Type Ov…" at bounding box center [544, 319] width 691 height 386
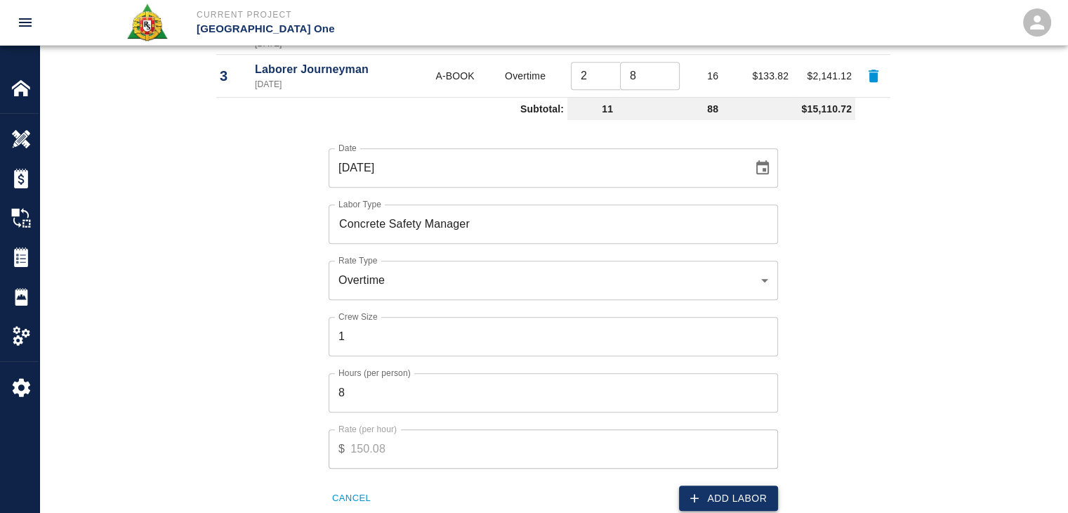
click at [695, 485] on button "Add Labor" at bounding box center [728, 498] width 99 height 26
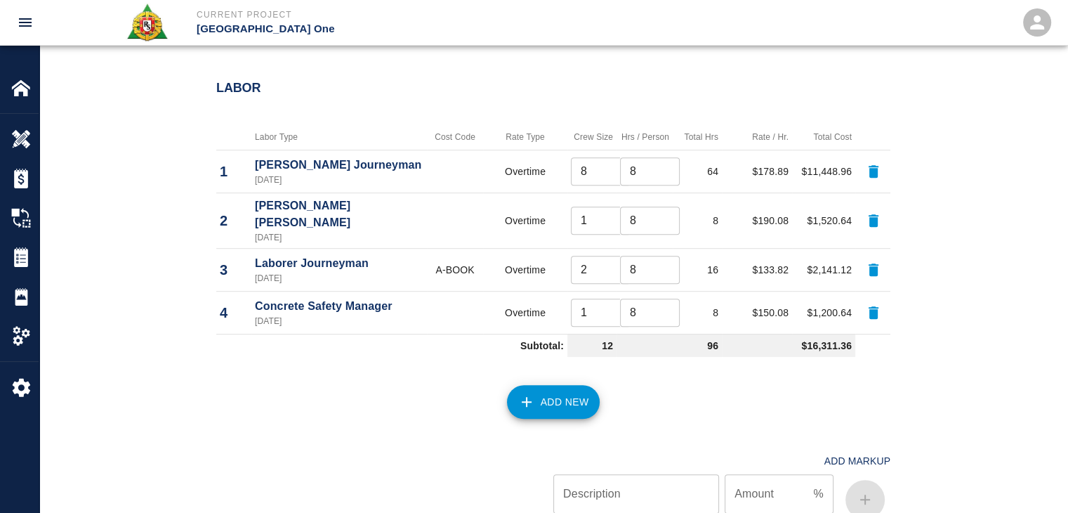
scroll to position [778, 0]
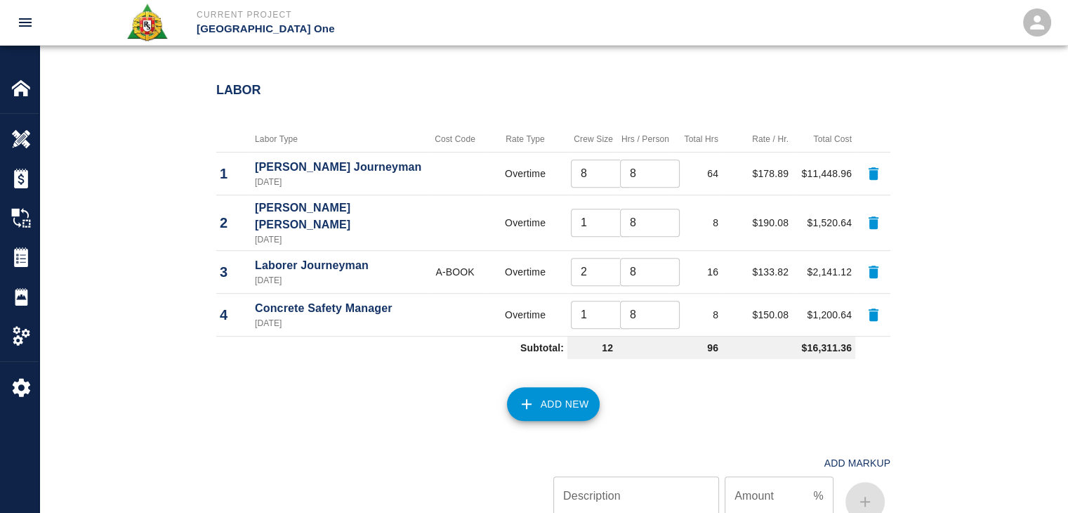
click at [388, 364] on div "Add New" at bounding box center [544, 395] width 691 height 62
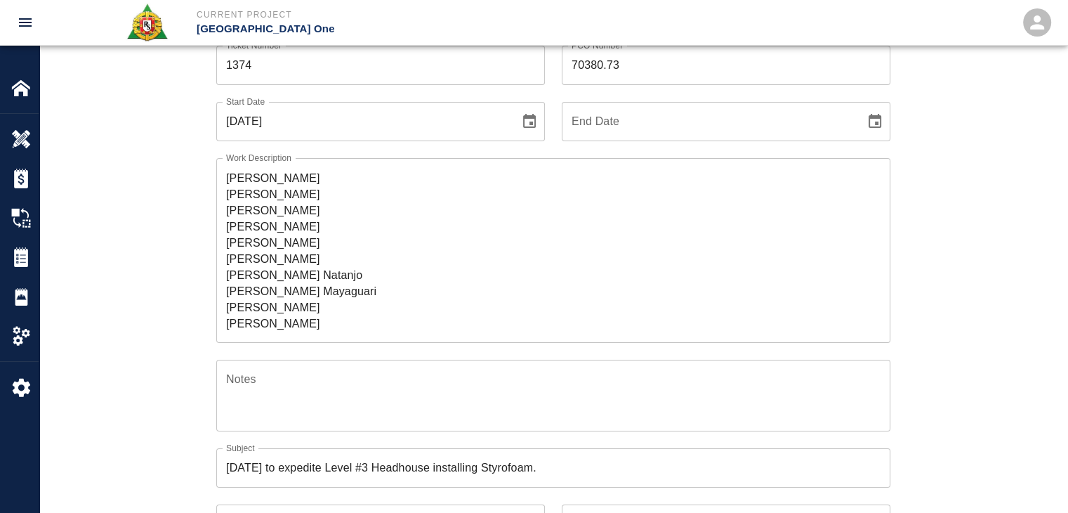
scroll to position [110, 0]
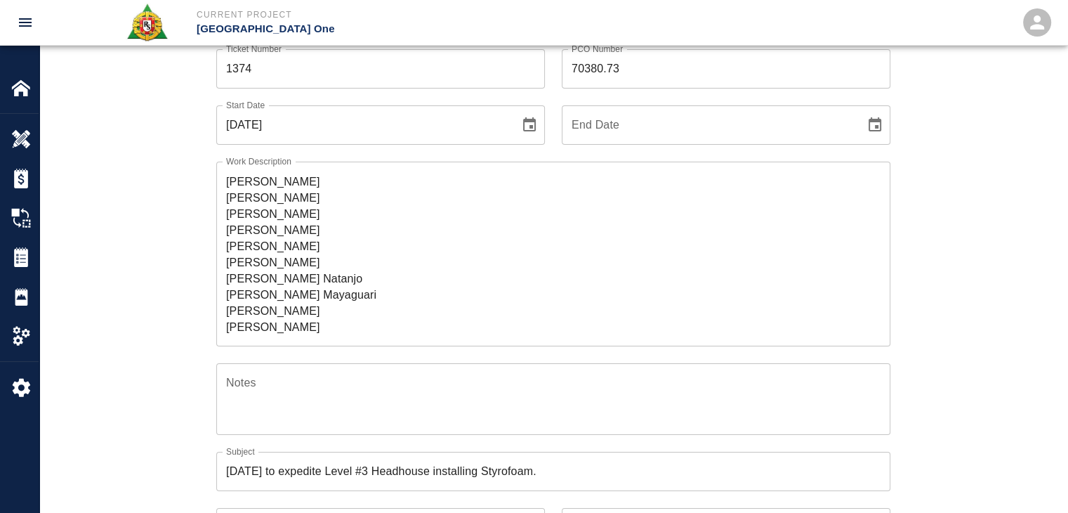
click at [334, 327] on textarea "R&S came in on Saturday to expedite Level #3 Headhouse installing Styrofoam. Br…" at bounding box center [553, 254] width 654 height 162
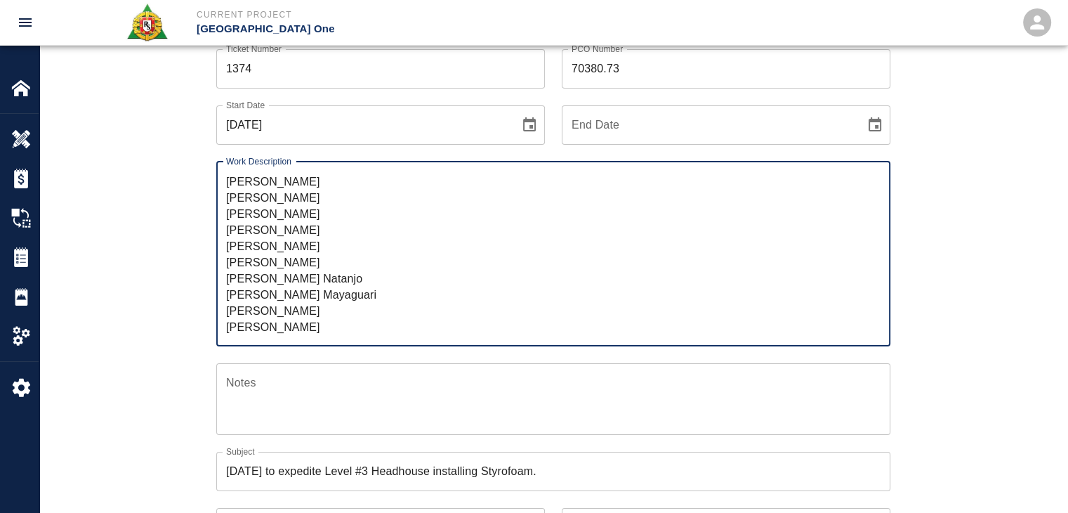
click at [179, 333] on div "Ticket Number 1374 Ticket Number PCO Number 70380.73 PCO Number Start Date 09/1…" at bounding box center [553, 369] width 758 height 675
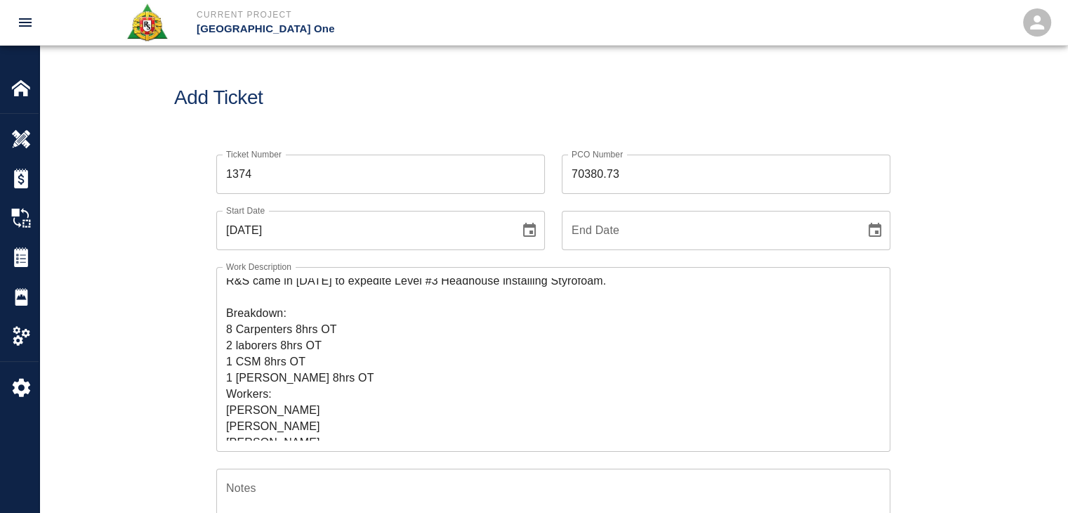
scroll to position [0, 0]
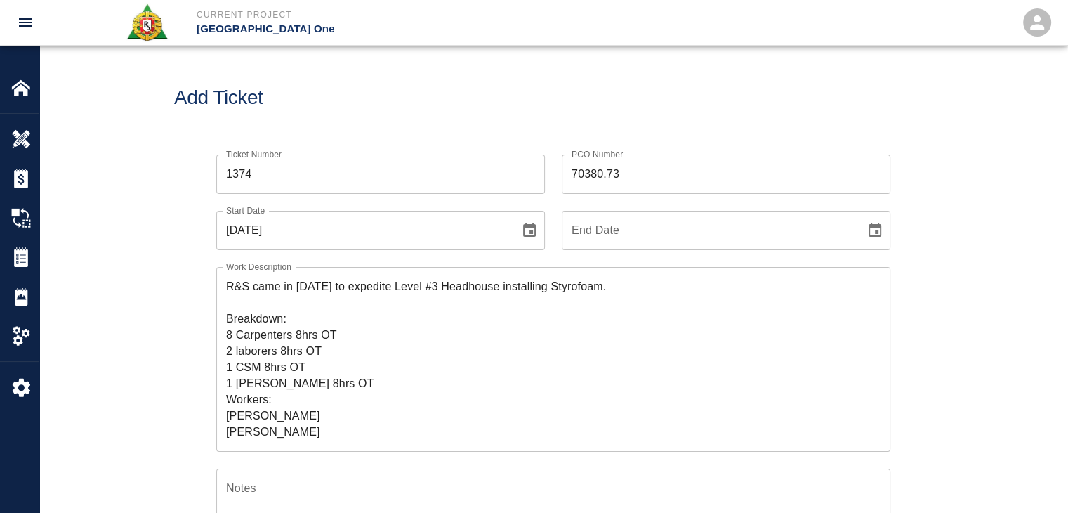
click at [205, 308] on div "Work Description R&S came in on Saturday to expedite Level #3 Headhouse install…" at bounding box center [544, 351] width 691 height 202
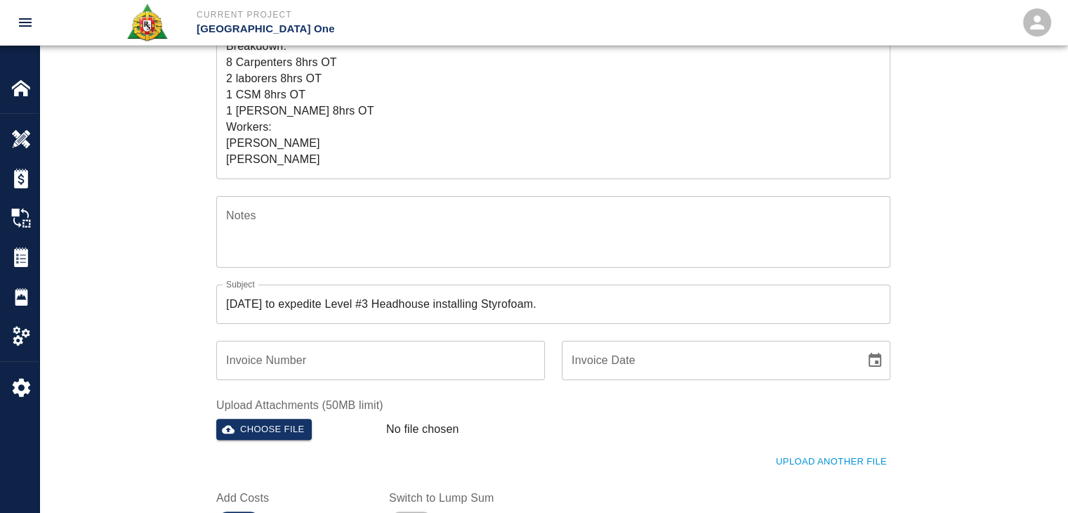
scroll to position [406, 0]
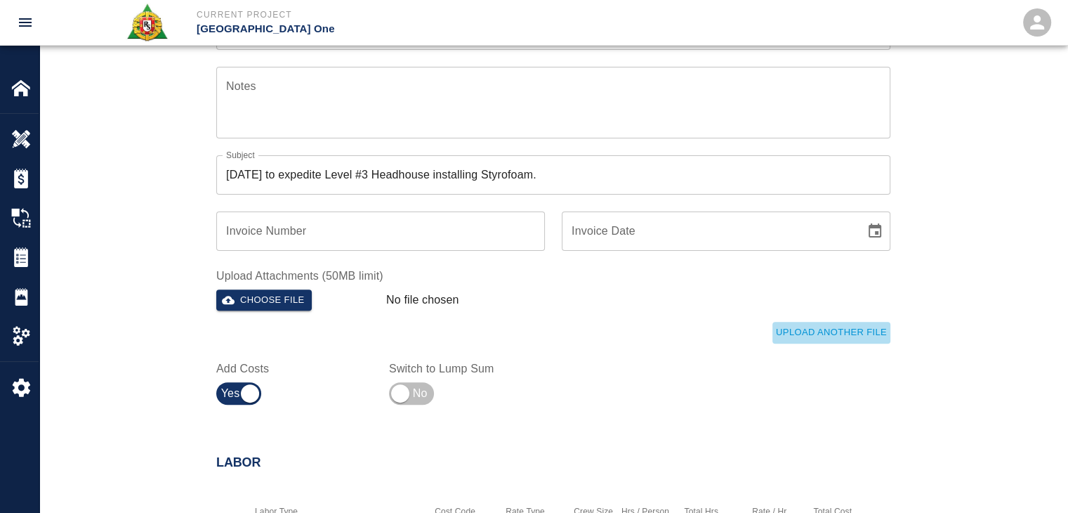
click at [843, 338] on button "Upload Another File" at bounding box center [831, 333] width 118 height 22
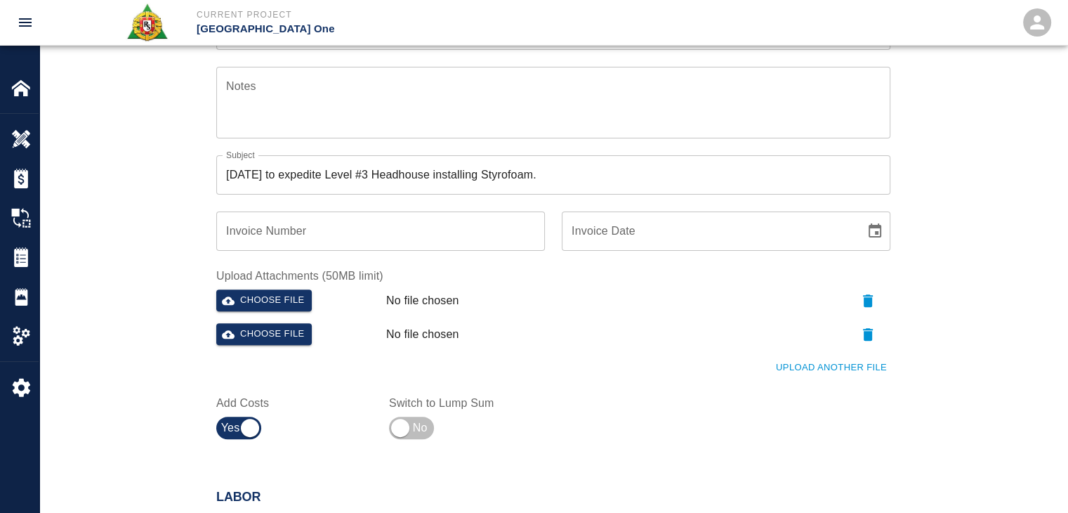
click at [843, 361] on button "Upload Another File" at bounding box center [831, 368] width 118 height 22
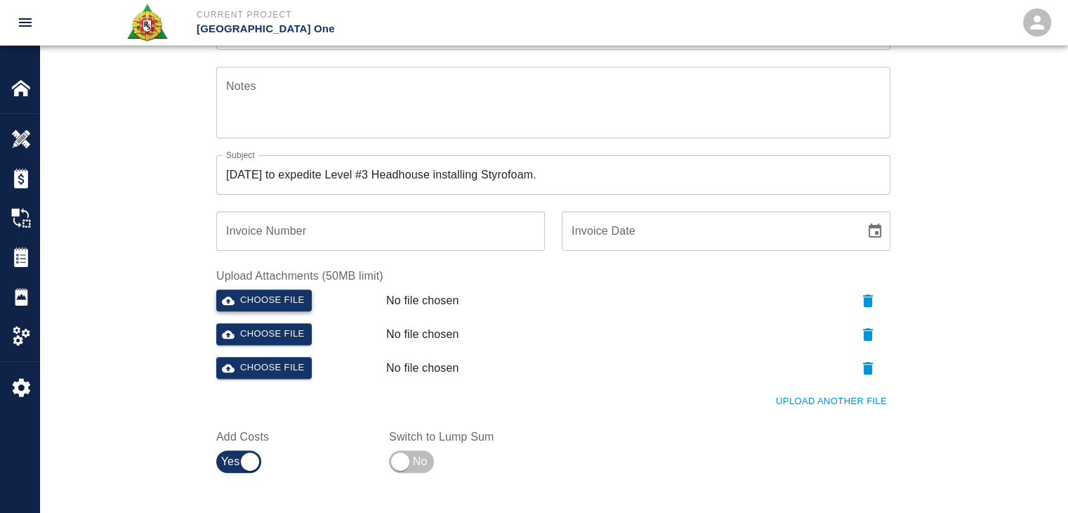
click at [275, 293] on button "Choose file" at bounding box center [264, 300] width 96 height 22
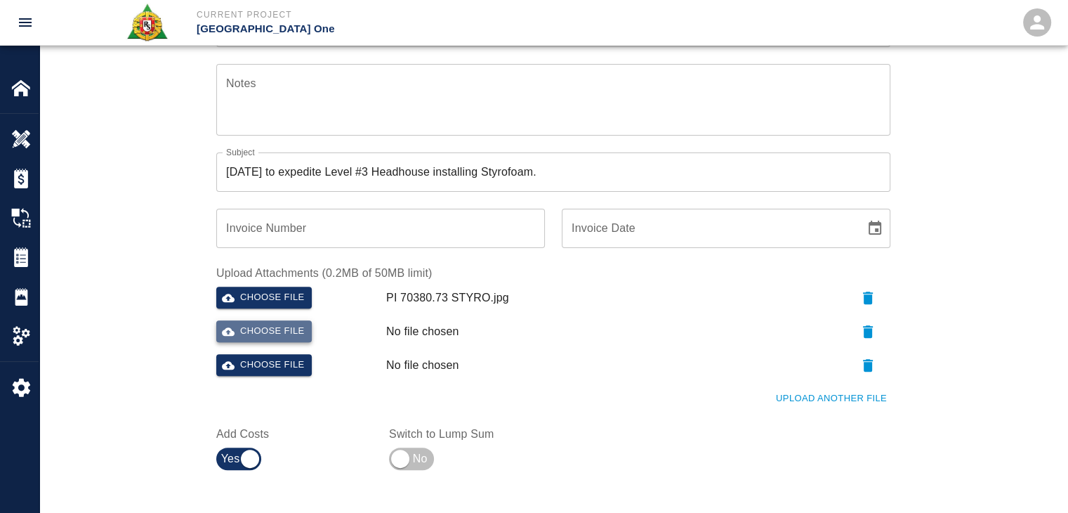
click at [290, 329] on button "Choose file" at bounding box center [264, 331] width 96 height 22
click at [146, 273] on div "Ticket Number 1374 Ticket Number PCO Number 70380.73 PCO Number Start Date 09/1…" at bounding box center [553, 121] width 1028 height 777
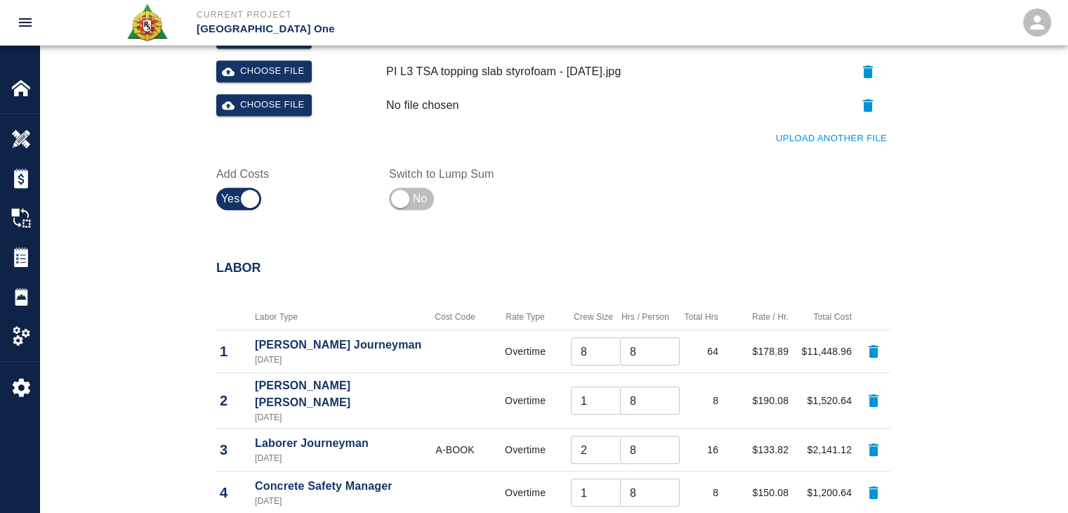
scroll to position [550, 0]
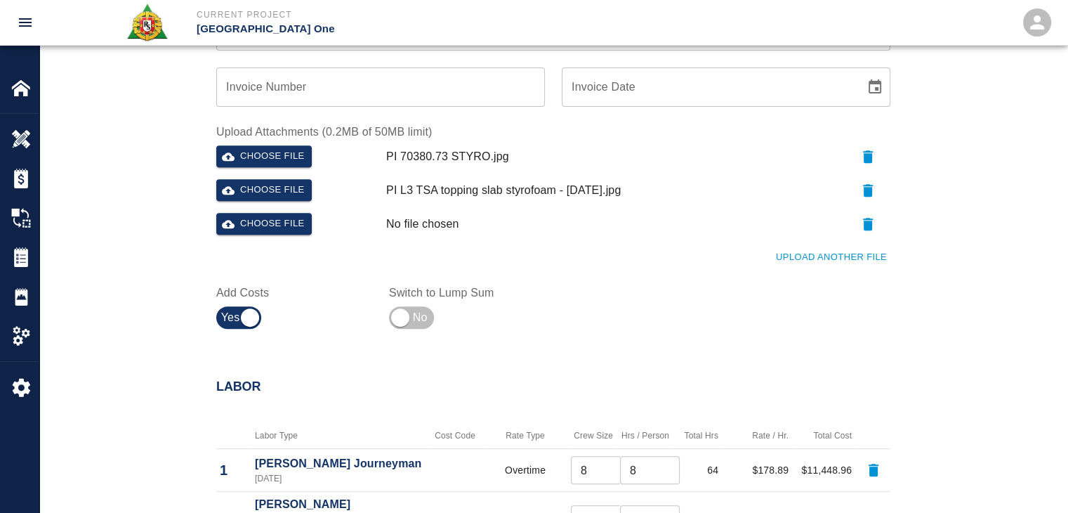
click at [803, 259] on button "Upload Another File" at bounding box center [831, 257] width 118 height 22
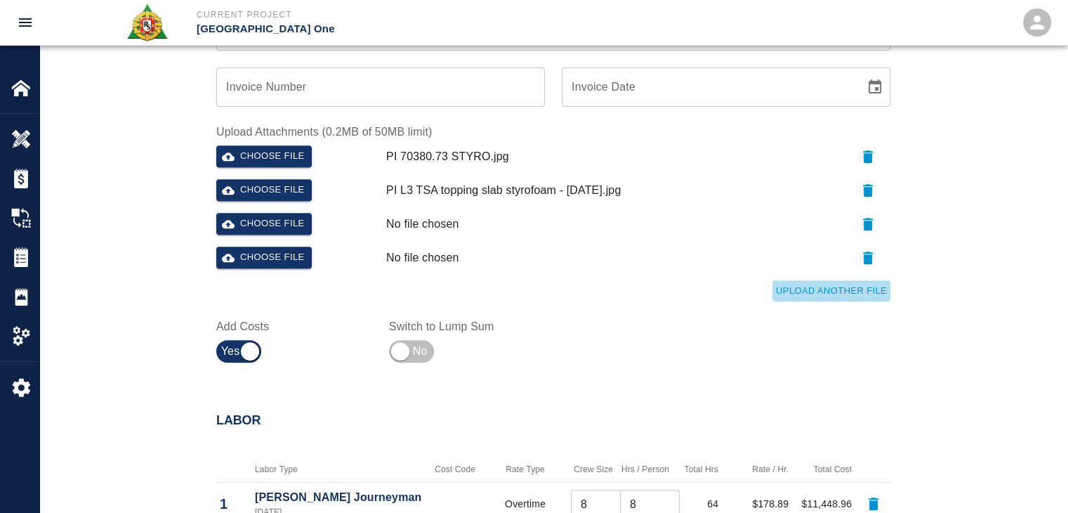
click at [815, 283] on button "Upload Another File" at bounding box center [831, 291] width 118 height 22
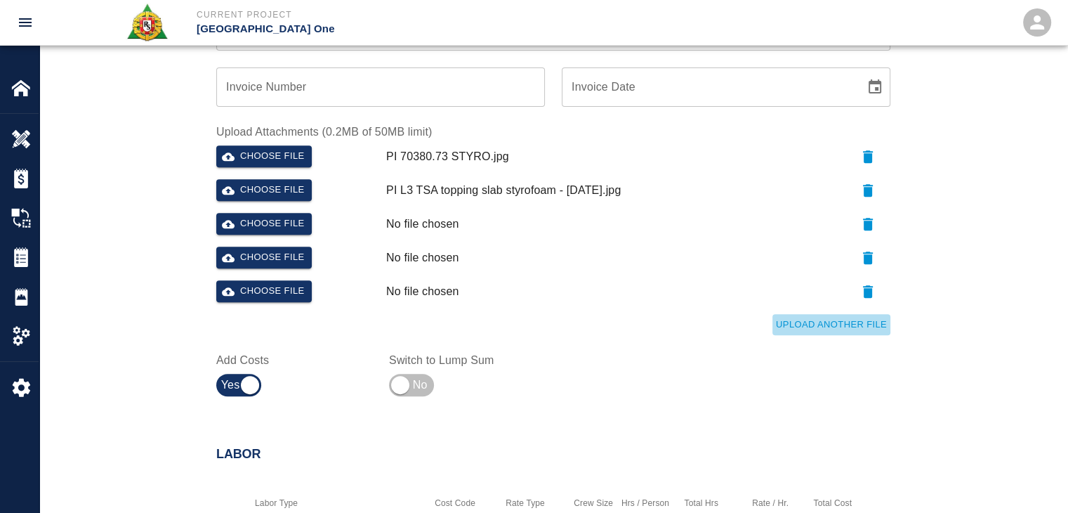
click at [801, 327] on button "Upload Another File" at bounding box center [831, 325] width 118 height 22
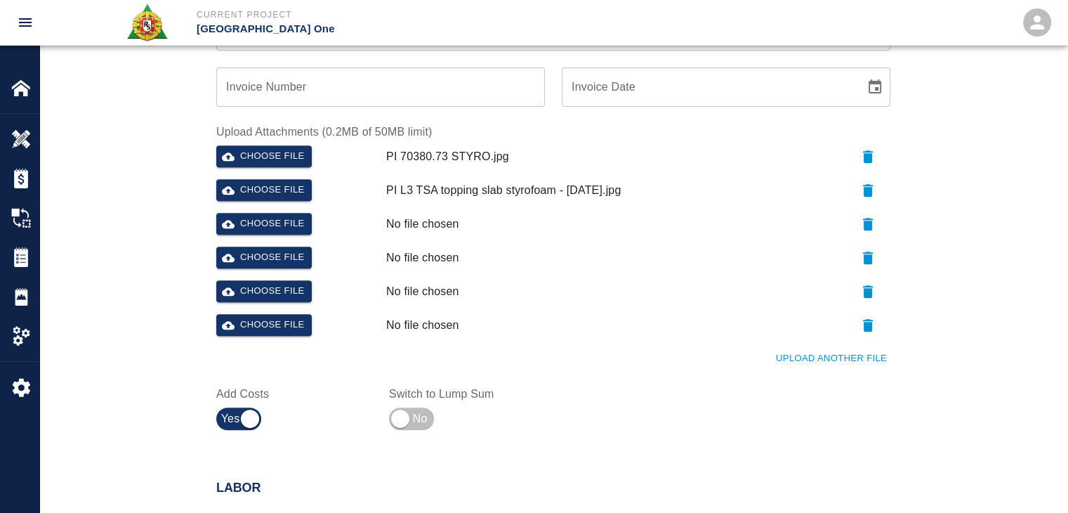
click at [803, 351] on button "Upload Another File" at bounding box center [831, 359] width 118 height 22
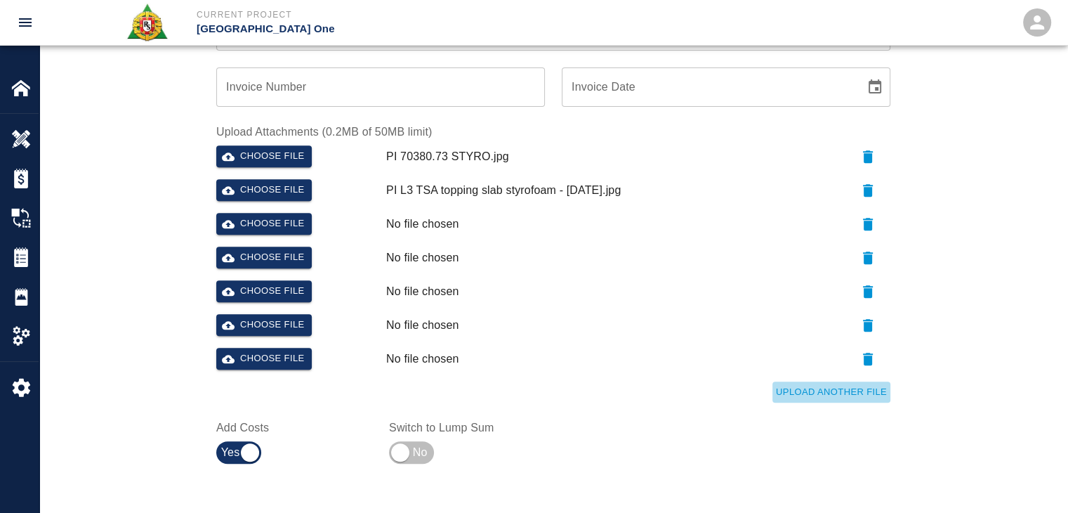
click at [809, 386] on button "Upload Another File" at bounding box center [831, 392] width 118 height 22
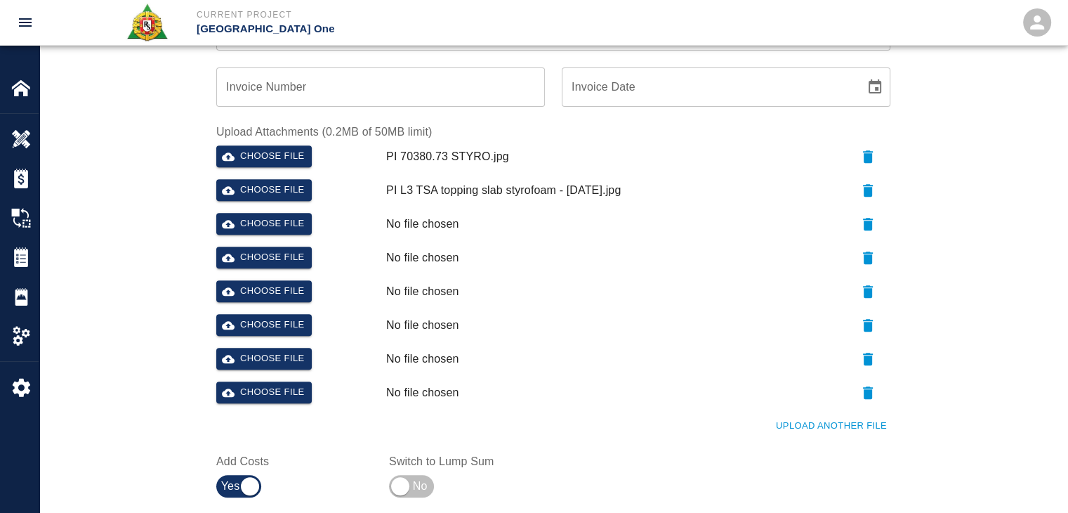
click at [837, 422] on button "Upload Another File" at bounding box center [831, 426] width 118 height 22
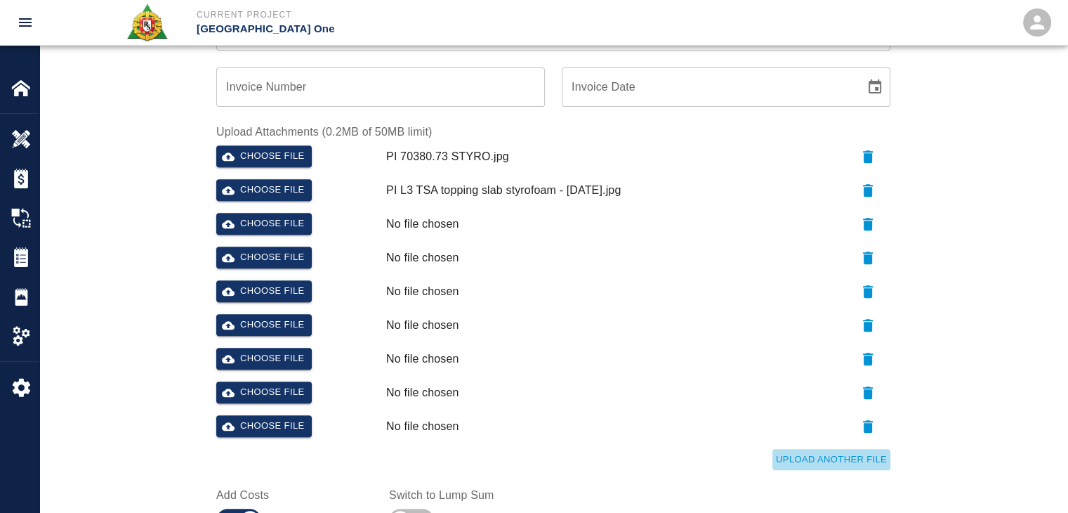
click at [787, 453] on button "Upload Another File" at bounding box center [831, 460] width 118 height 22
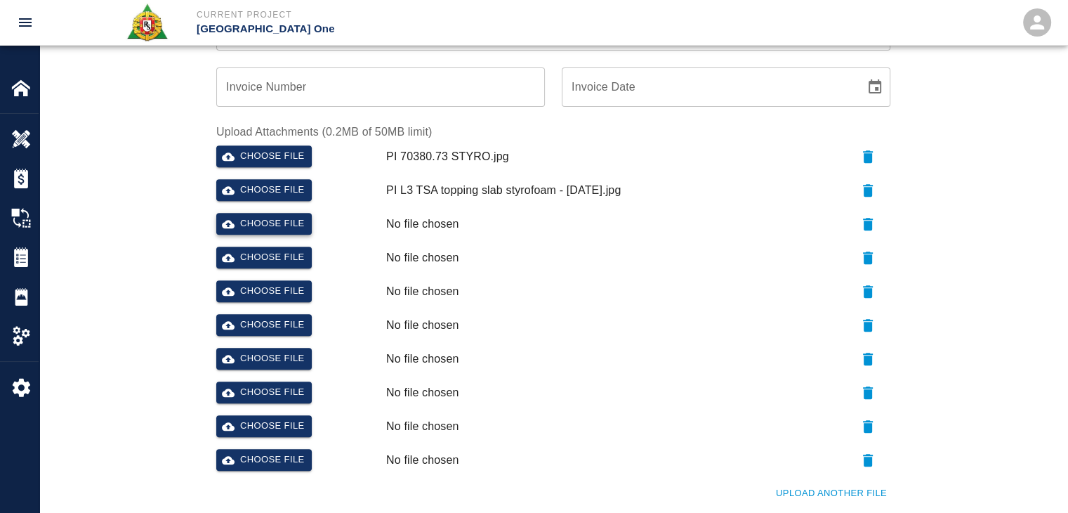
click at [275, 217] on button "Choose file" at bounding box center [264, 224] width 96 height 22
click at [284, 258] on button "Choose file" at bounding box center [264, 257] width 96 height 22
click at [279, 279] on div "Choose file" at bounding box center [296, 289] width 170 height 28
click at [296, 282] on button "Choose file" at bounding box center [264, 291] width 96 height 22
click at [244, 324] on button "Choose file" at bounding box center [264, 325] width 96 height 22
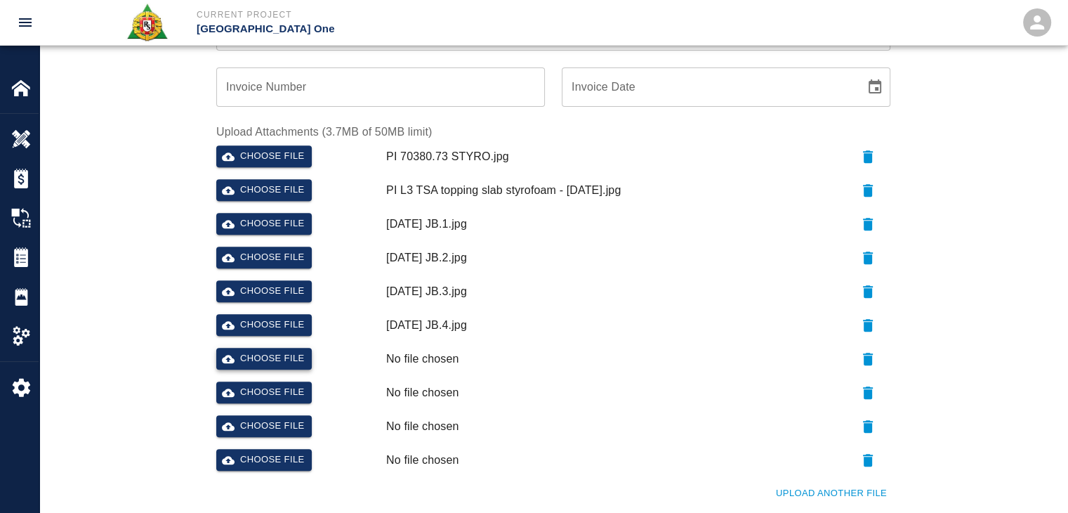
click at [276, 359] on button "Choose file" at bounding box center [264, 359] width 96 height 22
click at [269, 392] on button "Choose file" at bounding box center [264, 392] width 96 height 22
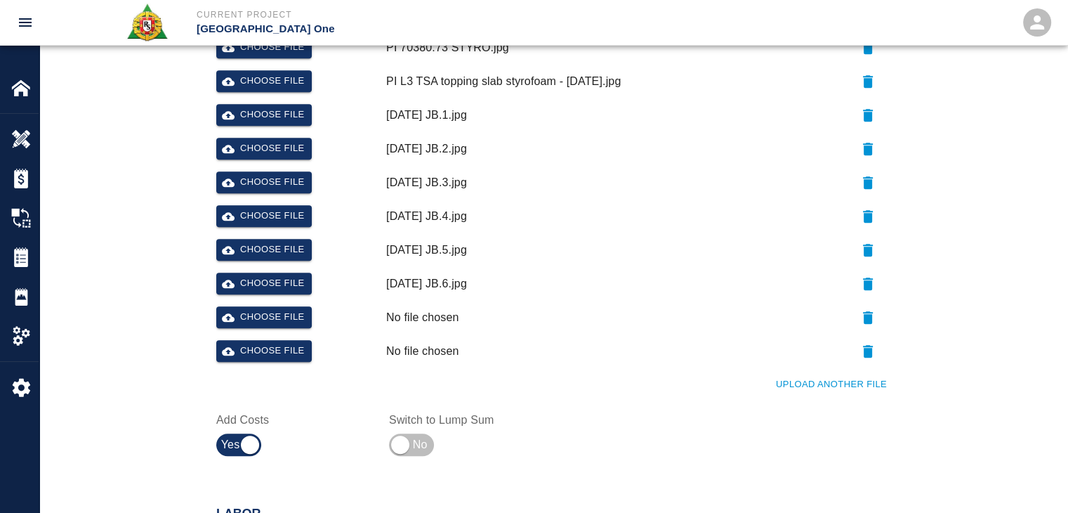
scroll to position [669, 0]
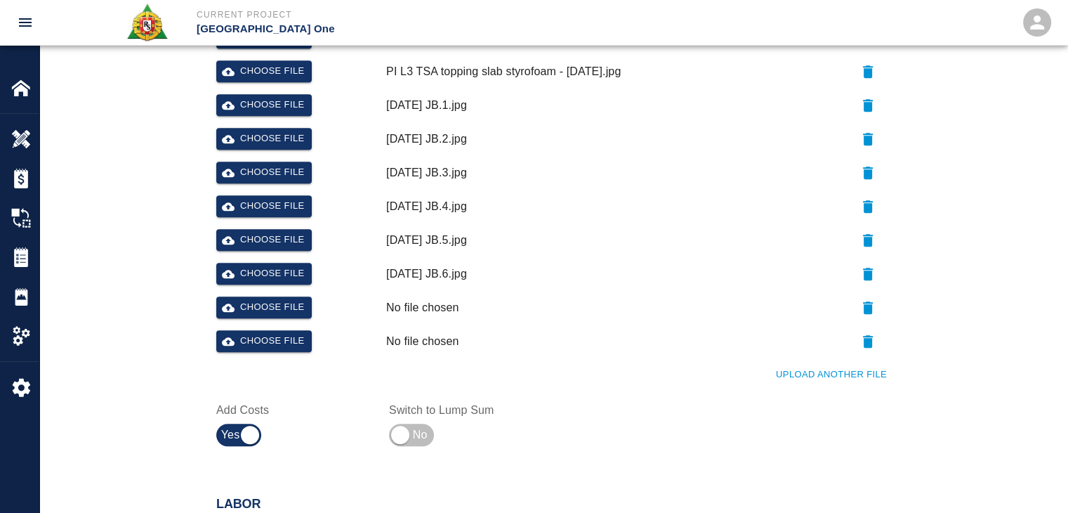
click at [838, 379] on button "Upload Another File" at bounding box center [831, 375] width 118 height 22
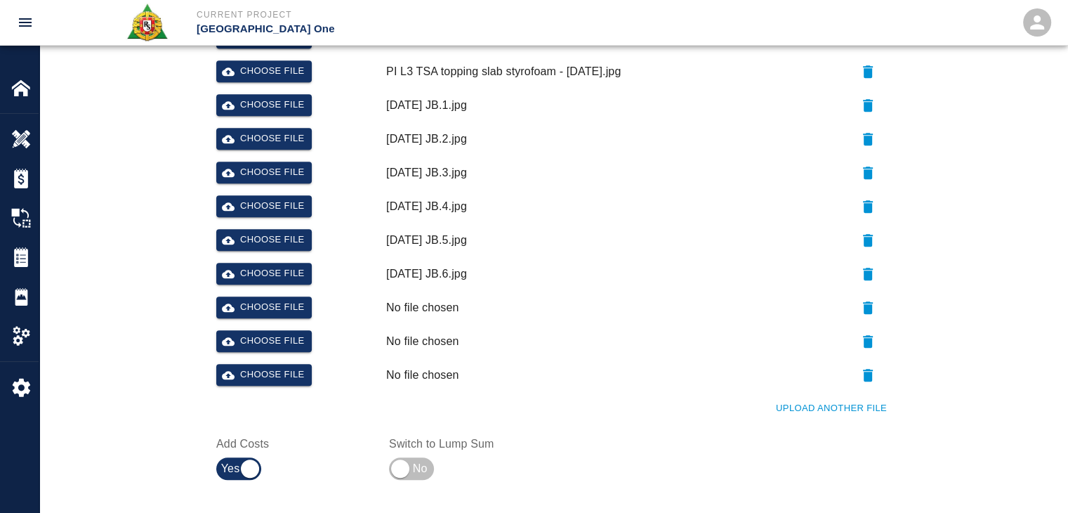
click at [289, 318] on div "Choose file" at bounding box center [296, 305] width 170 height 28
click at [268, 309] on button "Choose file" at bounding box center [264, 307] width 96 height 22
click at [276, 343] on button "Choose file" at bounding box center [264, 341] width 96 height 22
click at [260, 367] on button "Choose file" at bounding box center [264, 375] width 96 height 22
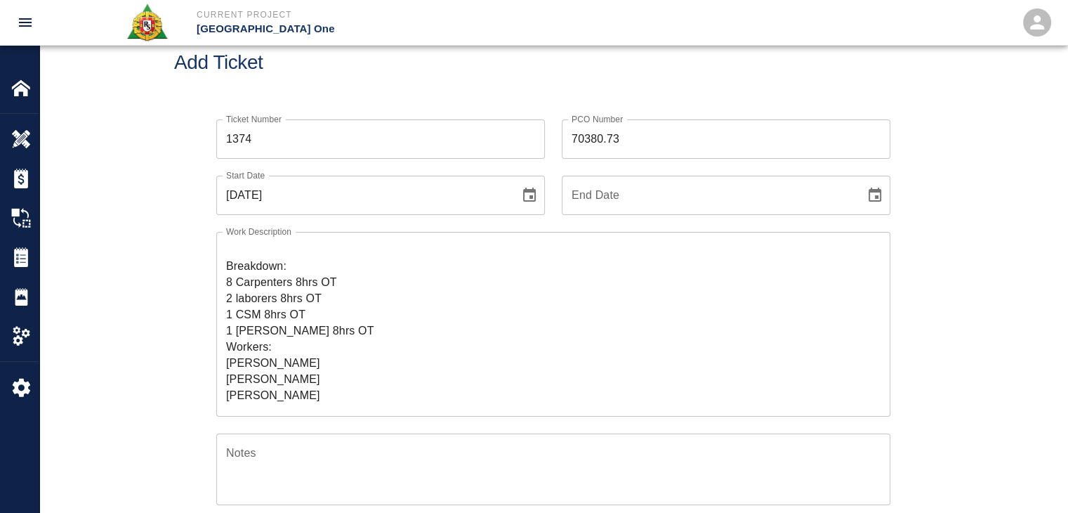
scroll to position [0, 0]
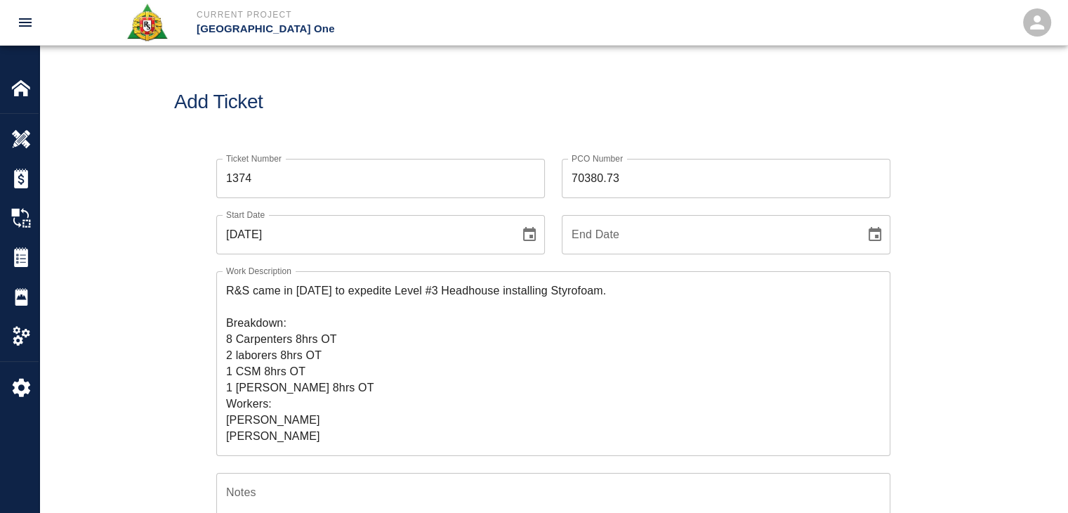
click at [649, 296] on textarea "R&S came in on Saturday to expedite Level #3 Headhouse installing Styrofoam. Br…" at bounding box center [553, 363] width 654 height 162
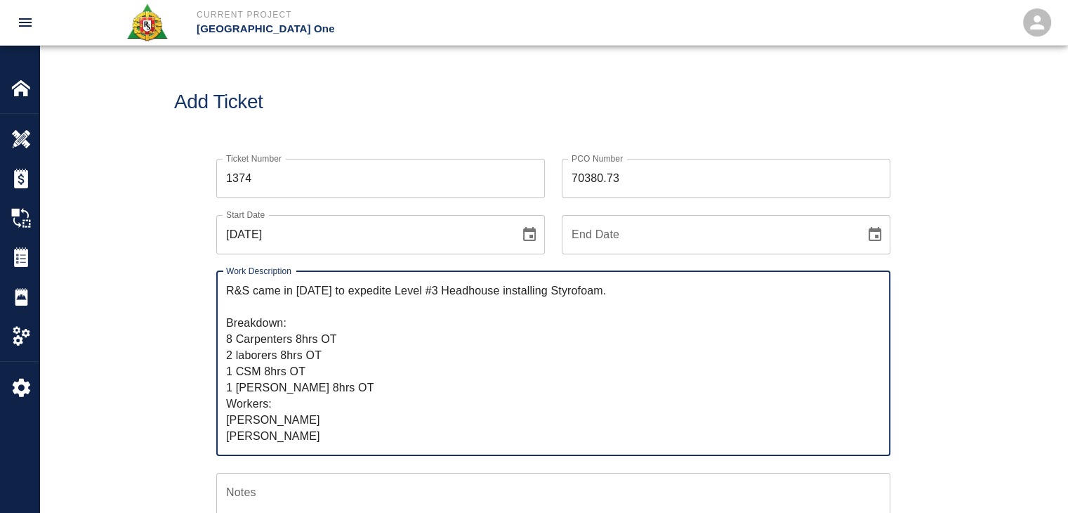
paste textarea "L3 TSA topping slab styrofoam"
drag, startPoint x: 634, startPoint y: 291, endPoint x: 527, endPoint y: 292, distance: 107.5
click at [527, 292] on textarea "R&S came in on Saturday to expedite Level #3 Headhouse installing Styrofoam. L3…" at bounding box center [553, 363] width 654 height 162
click at [671, 293] on textarea "R&S came in on Saturday to expedite Level #3 Headhouse L3 TSA topping slab styr…" at bounding box center [553, 363] width 654 height 162
click at [636, 289] on textarea "R&S came in on Saturday to expedite Level #3 Headhouse L3 TSA topping slab Styr…" at bounding box center [553, 363] width 654 height 162
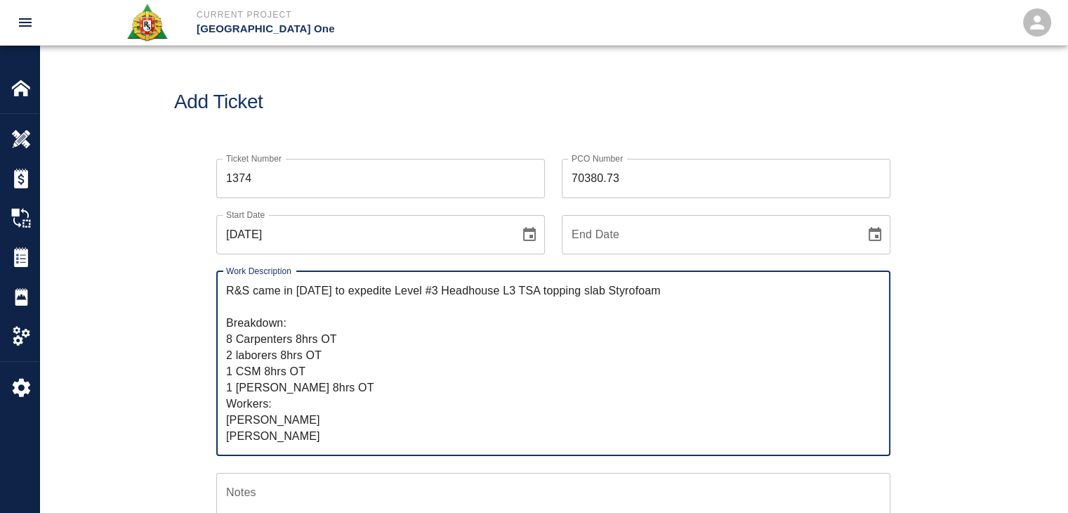
click at [690, 287] on textarea "R&S came in on Saturday to expedite Level #3 Headhouse L3 TSA topping slab Styr…" at bounding box center [553, 363] width 654 height 162
click at [421, 289] on textarea "R&S came in on Saturday to expedite Level #3 Headhouse L3 TSA topping slab Styr…" at bounding box center [553, 363] width 654 height 162
drag, startPoint x: 744, startPoint y: 291, endPoint x: 251, endPoint y: 292, distance: 493.0
click at [251, 292] on textarea "R&S came in on Saturday to expedite installing Level #3 Headhouse L3 TSA toppin…" at bounding box center [553, 363] width 654 height 162
type textarea "R&S came in on Saturday to expedite installing Level #3 Headhouse L3 TSA toppin…"
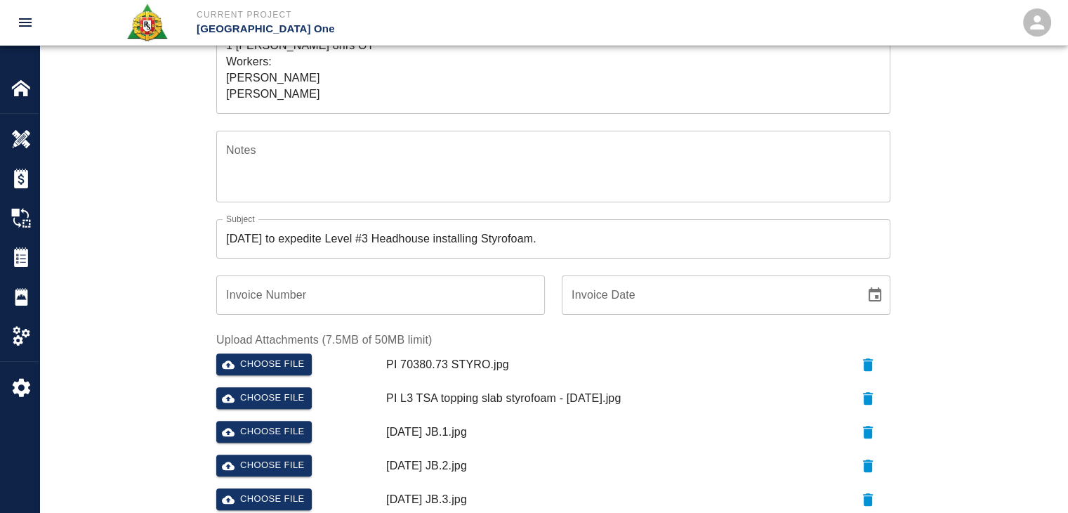
scroll to position [341, 0]
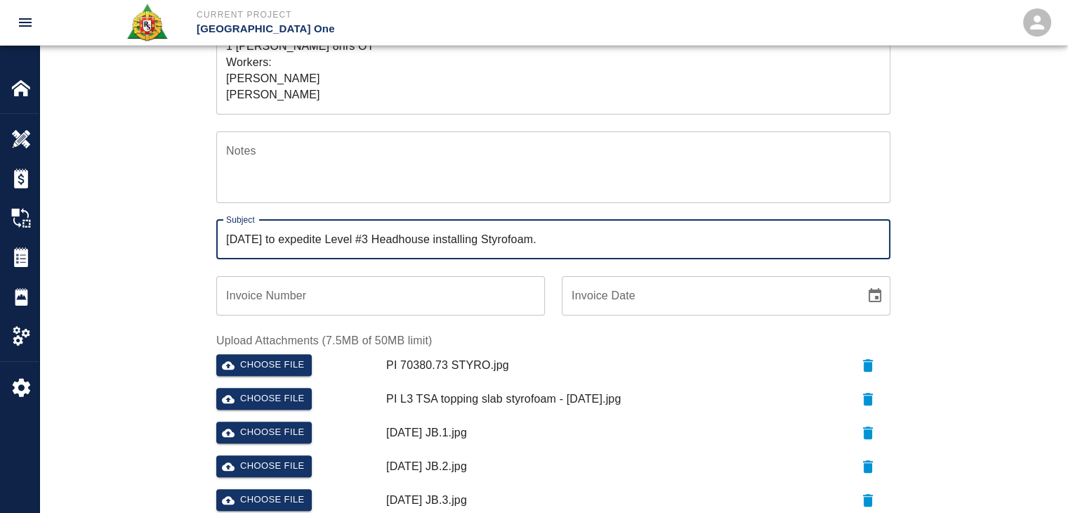
drag, startPoint x: 567, startPoint y: 240, endPoint x: 211, endPoint y: 237, distance: 356.1
click at [211, 237] on div "Subject Saturday to expedite Level #3 Headhouse installing Styrofoam. Subject" at bounding box center [544, 231] width 691 height 56
paste input "came in on Saturday to expedite installing Level #3 Headhouse L3 TSA topping sl…"
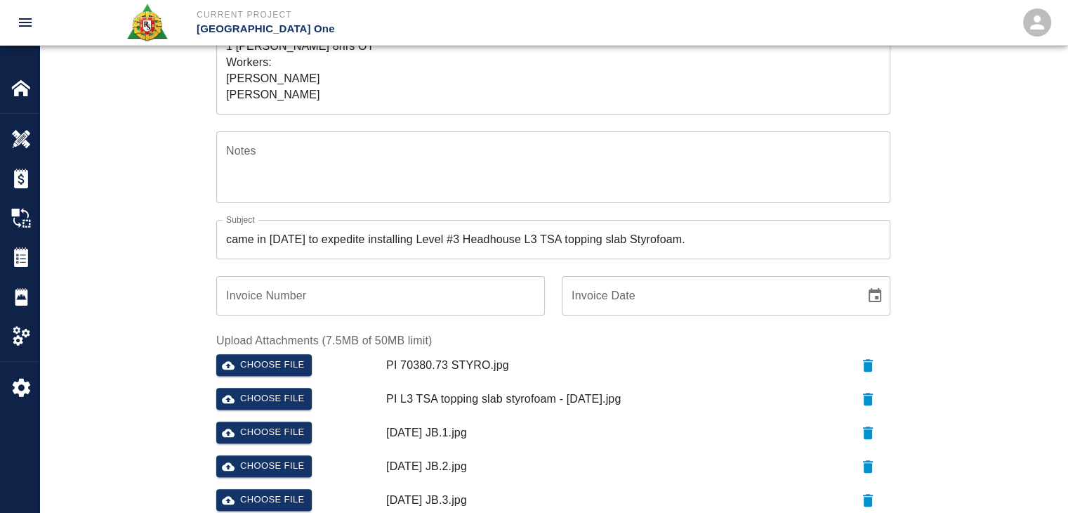
click at [134, 288] on div "Ticket Number 1374 Ticket Number PCO Number 70380.73 PCO Number Start Date 09/1…" at bounding box center [553, 324] width 1028 height 1046
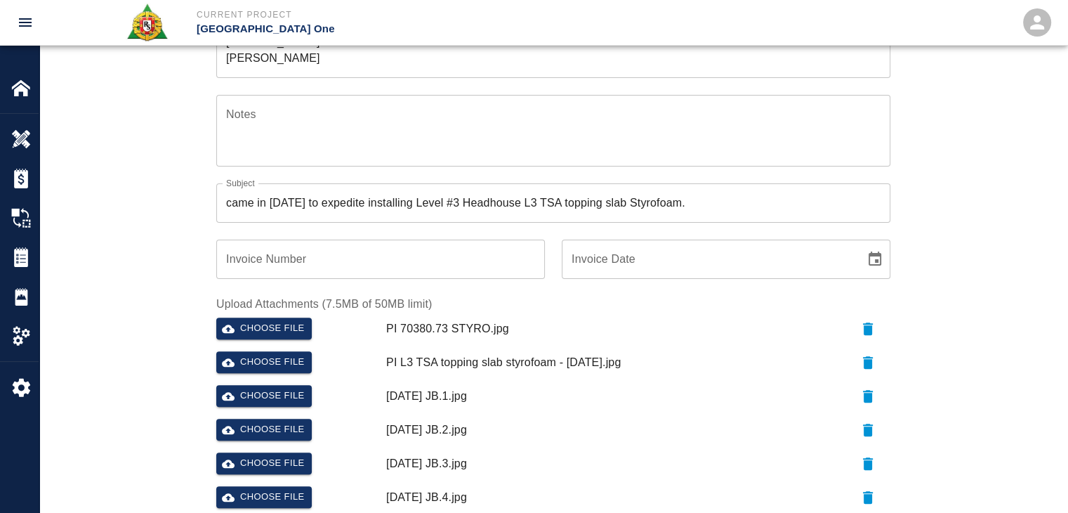
scroll to position [379, 0]
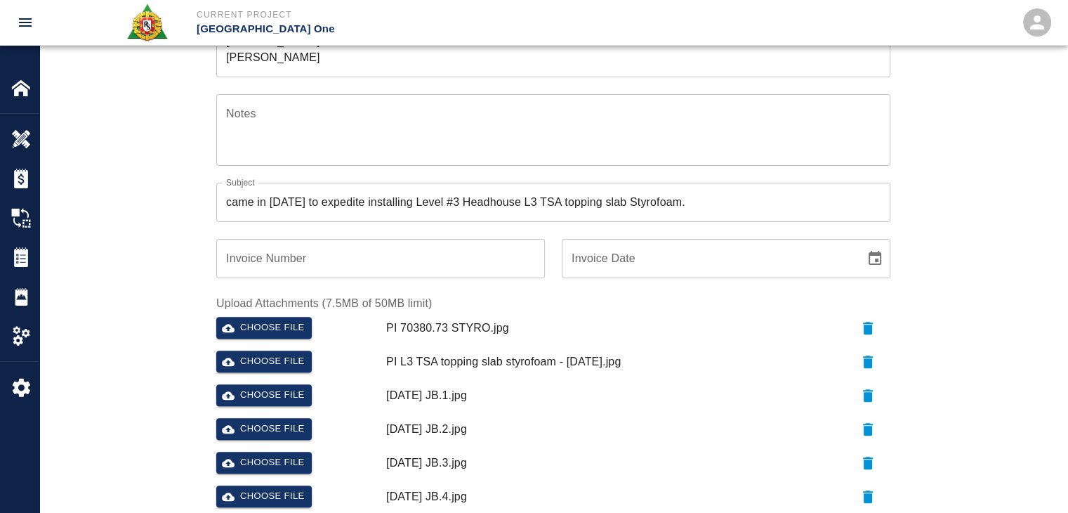
click at [564, 198] on input "came in on Saturday to expedite installing Level #3 Headhouse L3 TSA topping sl…" at bounding box center [553, 202] width 674 height 39
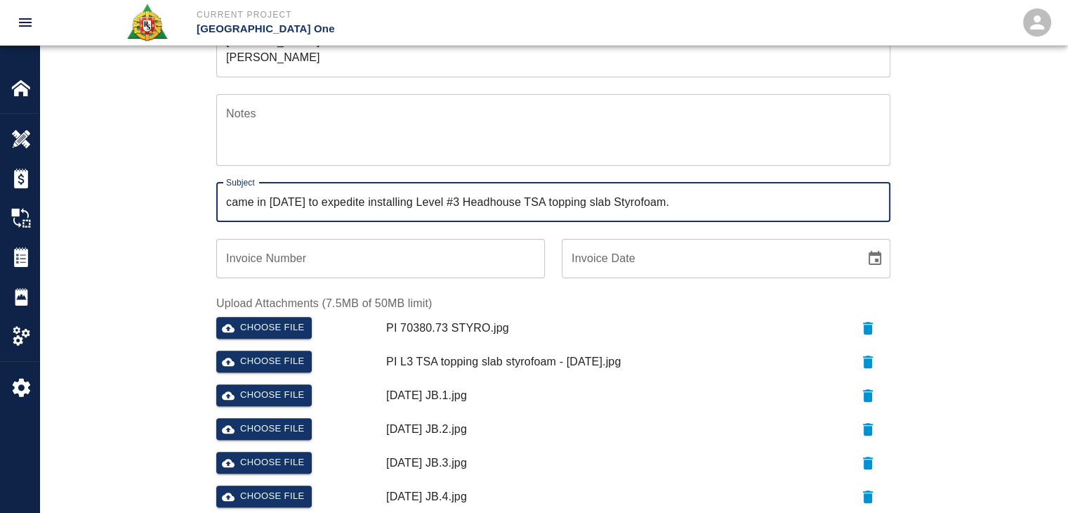
type input "came in [DATE] to expedite installing Level #3 Headhouse TSA topping slab Styro…"
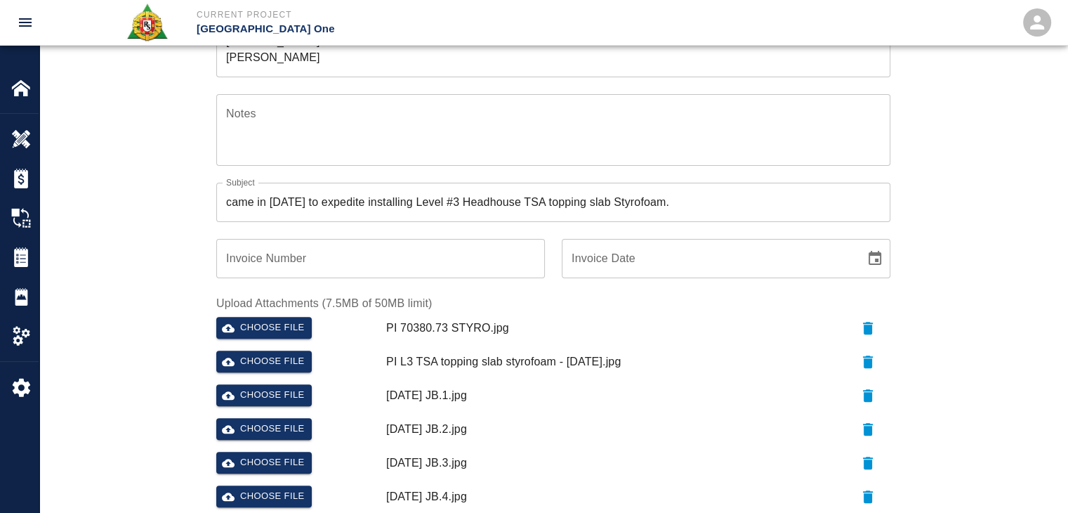
click at [442, 179] on div "Subject came in on Saturday to expedite installing Level #3 Headhouse TSA toppi…" at bounding box center [544, 194] width 691 height 56
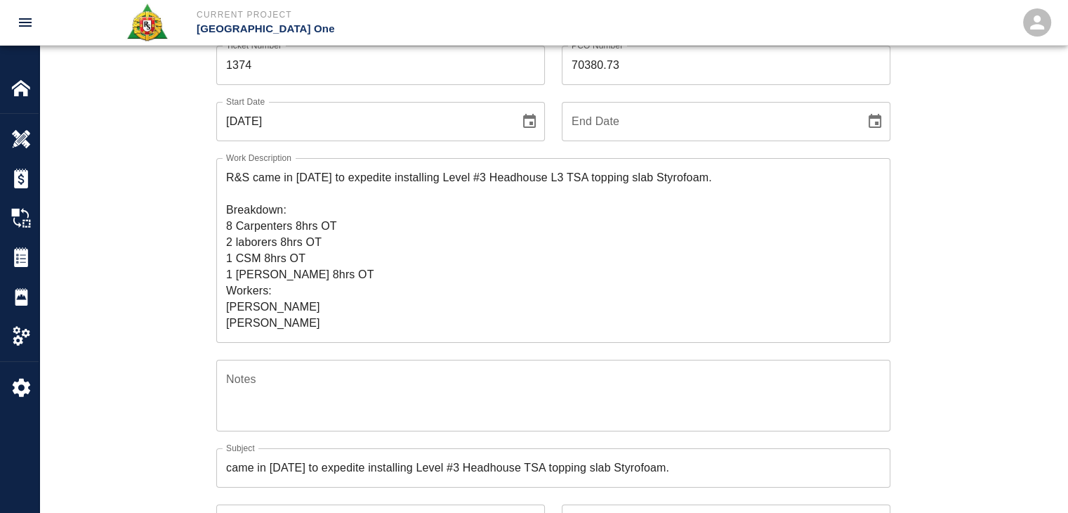
scroll to position [109, 0]
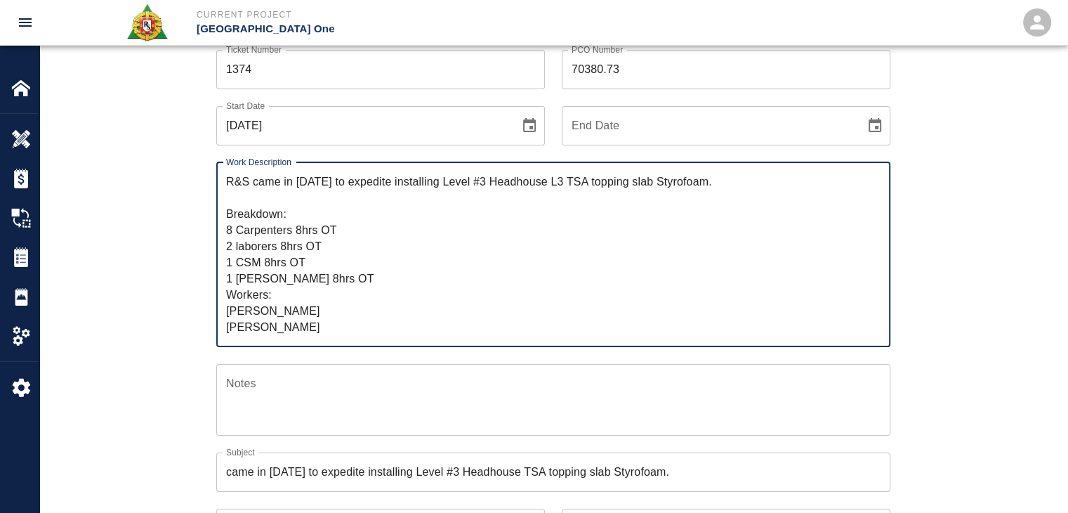
click at [591, 182] on textarea "R&S came in on Saturday to expedite installing Level #3 Headhouse L3 TSA toppin…" at bounding box center [553, 254] width 654 height 162
click at [533, 261] on textarea "R&S came in on Saturday to expedite installing Level #3 Headhouse TSA topping s…" at bounding box center [553, 254] width 654 height 162
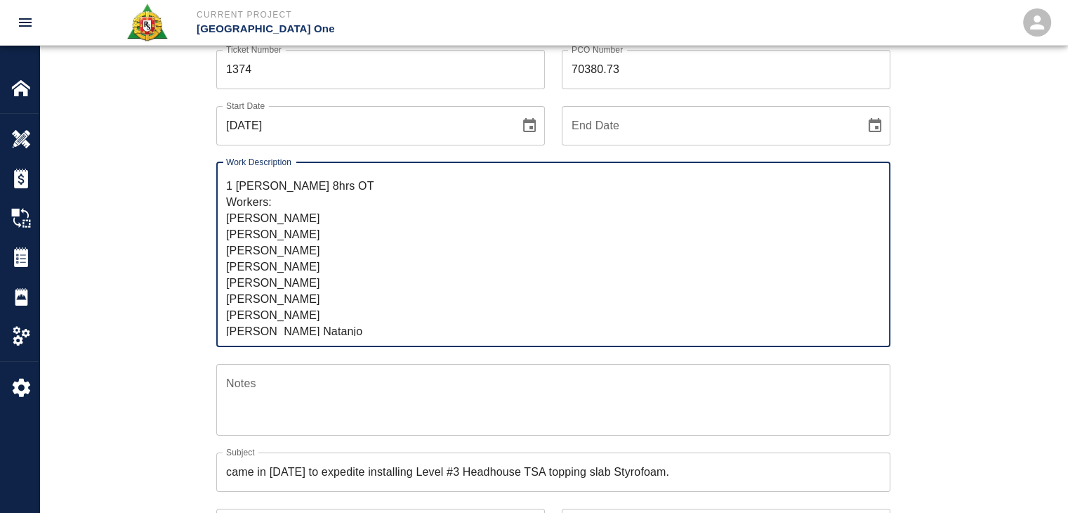
click at [306, 256] on textarea "R&S came in on Saturday to expedite installing Level #3 Headhouse TSA topping s…" at bounding box center [553, 254] width 654 height 162
click at [301, 284] on textarea "R&S came in on Saturday to expedite installing Level #3 Headhouse TSA topping s…" at bounding box center [553, 254] width 654 height 162
type textarea "R&S came in on Saturday to expedite installing Level #3 Headhouse TSA topping s…"
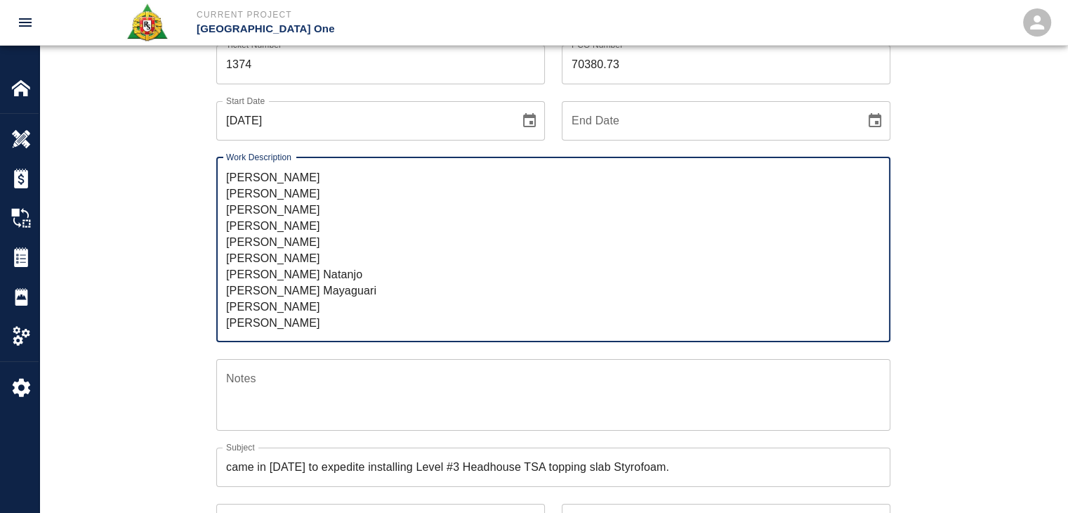
scroll to position [0, 0]
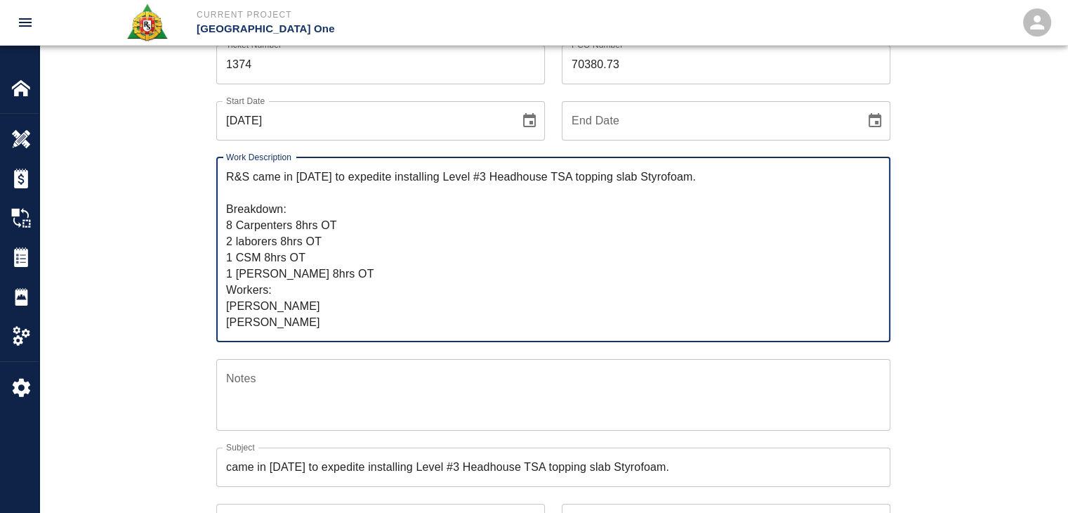
drag, startPoint x: 332, startPoint y: 315, endPoint x: 210, endPoint y: 134, distance: 217.9
click at [619, 258] on textarea "R&S came in on Saturday to expedite installing Level #3 Headhouse TSA topping s…" at bounding box center [553, 250] width 654 height 162
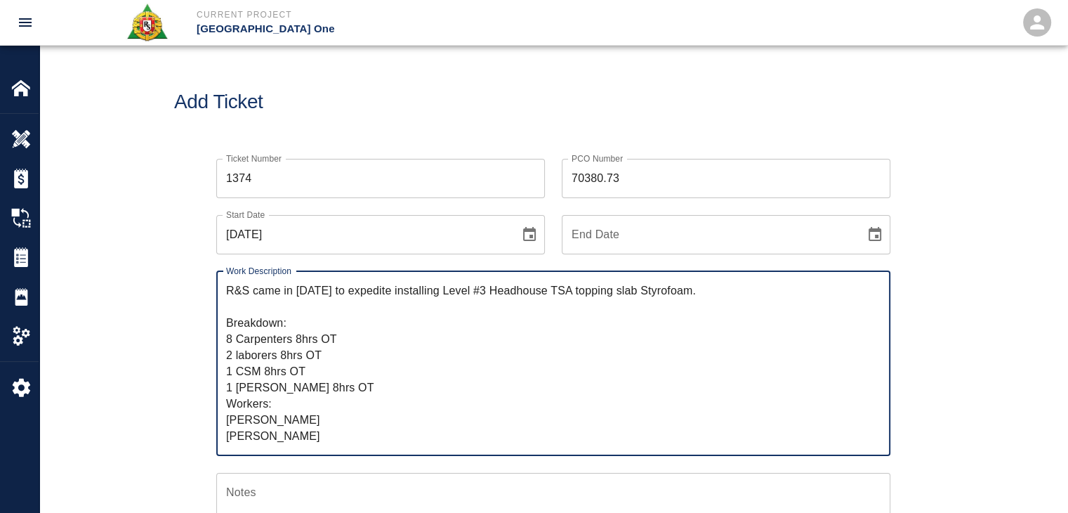
click at [624, 180] on input "70380.73" at bounding box center [726, 178] width 329 height 39
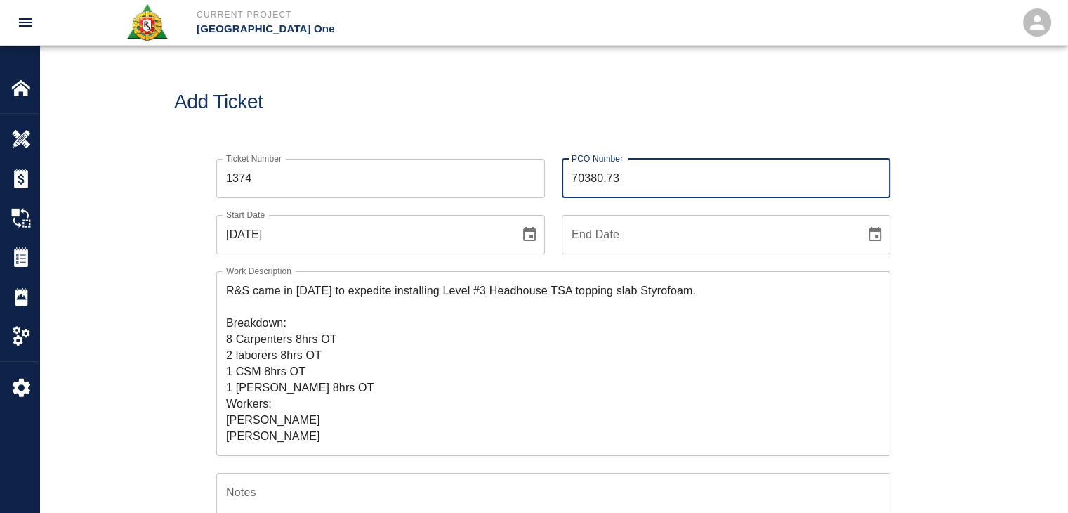
paste input "70380.73"
drag, startPoint x: 624, startPoint y: 175, endPoint x: 549, endPoint y: 167, distance: 74.8
click at [549, 167] on div "PCO Number 70380.73 70380.73 PCO Number" at bounding box center [718, 170] width 346 height 56
type input "70380.73"
click at [456, 81] on div "Add Ticket" at bounding box center [553, 102] width 1028 height 113
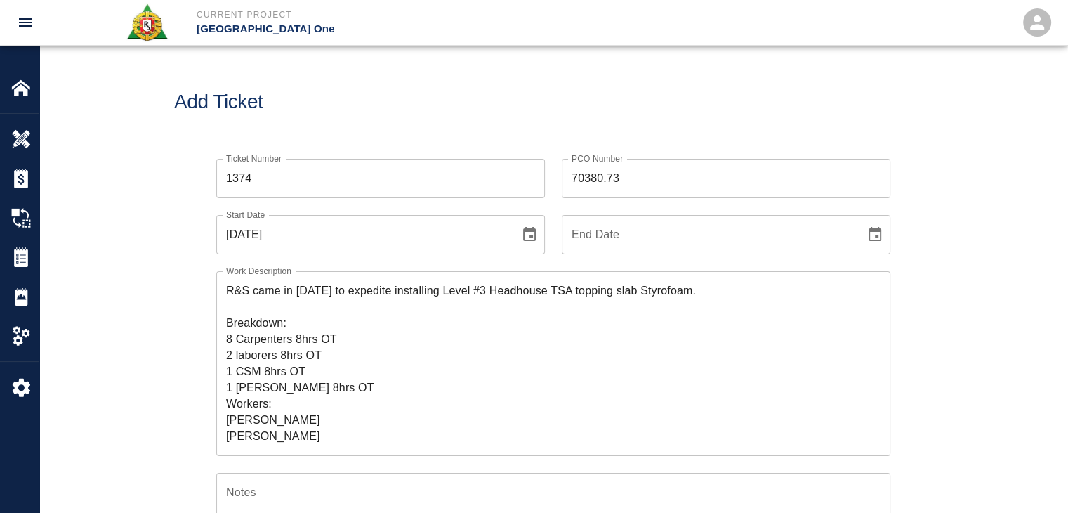
drag, startPoint x: 346, startPoint y: 120, endPoint x: 331, endPoint y: 121, distance: 14.1
click at [331, 121] on div "Add Ticket" at bounding box center [553, 102] width 1028 height 113
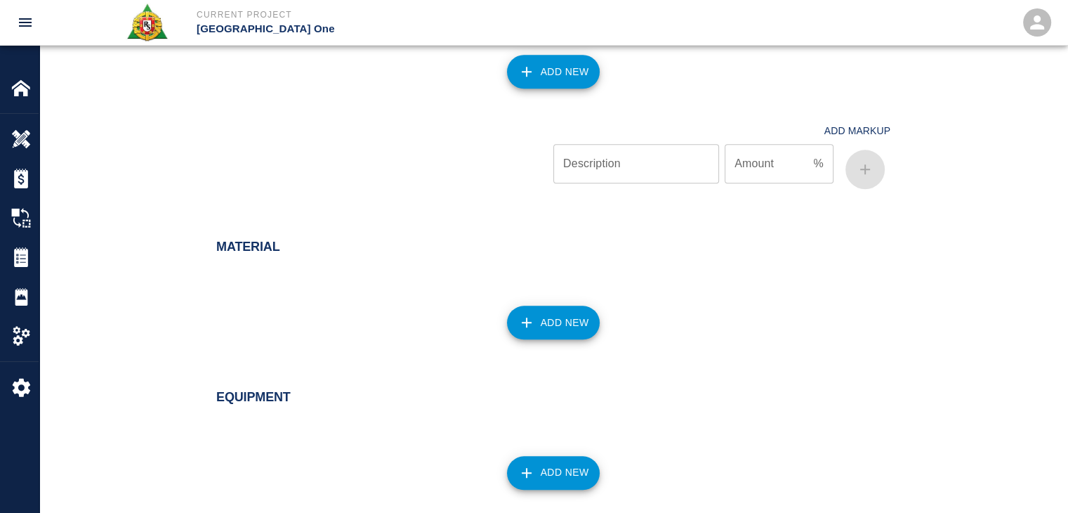
scroll to position [1749, 0]
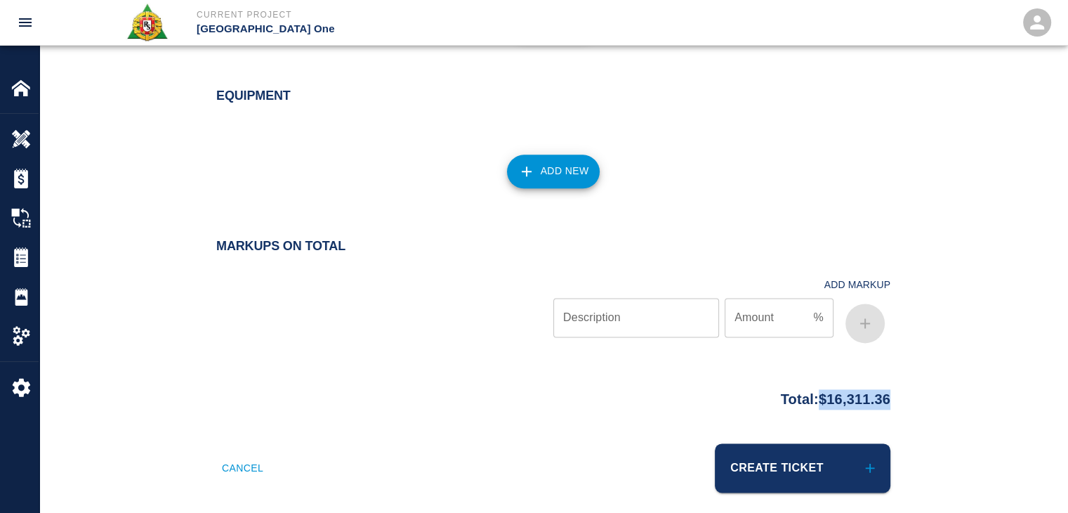
drag, startPoint x: 900, startPoint y: 381, endPoint x: 805, endPoint y: 383, distance: 94.1
click at [805, 383] on div "Total: $16,311.36" at bounding box center [553, 395] width 758 height 27
copy p "$16,311.36"
click at [635, 239] on h2 "Markups on Total" at bounding box center [553, 246] width 674 height 15
click at [485, 307] on div at bounding box center [384, 307] width 337 height 84
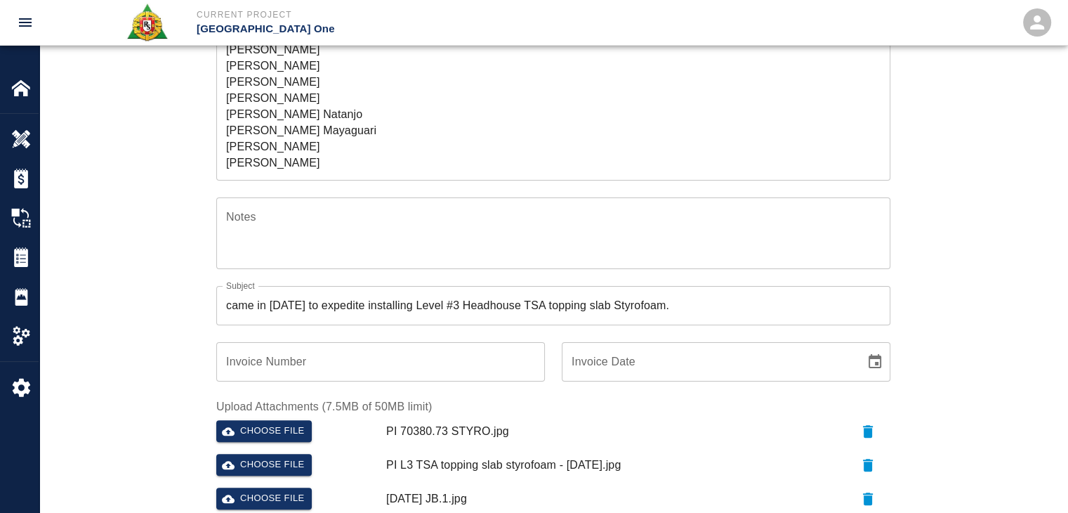
scroll to position [145, 0]
click at [333, 159] on textarea "R&S came in on Saturday to expedite installing Level #3 Headhouse TSA topping s…" at bounding box center [553, 88] width 654 height 162
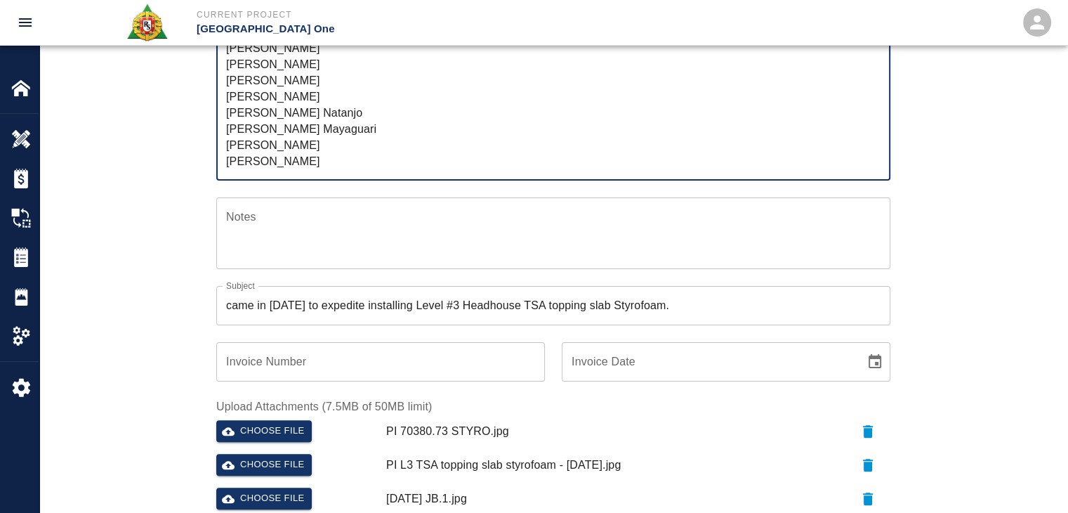
click at [183, 168] on div "Ticket Number 1374 Ticket Number PCO Number 70380.73 PCO Number Start Date 09/1…" at bounding box center [553, 373] width 758 height 1013
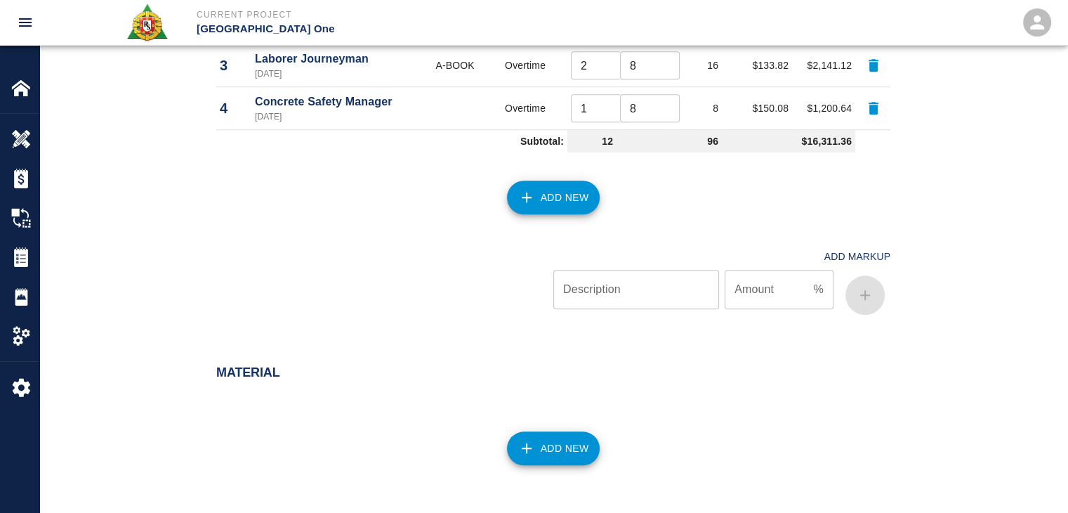
scroll to position [1749, 0]
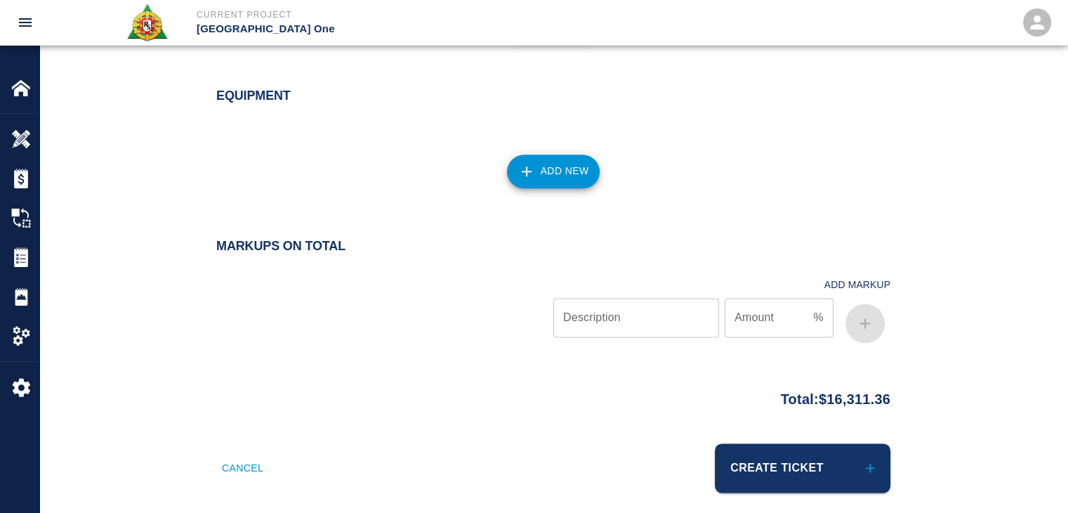
click at [401, 265] on div at bounding box center [384, 307] width 337 height 84
click at [738, 459] on button "Create Ticket" at bounding box center [803, 467] width 176 height 49
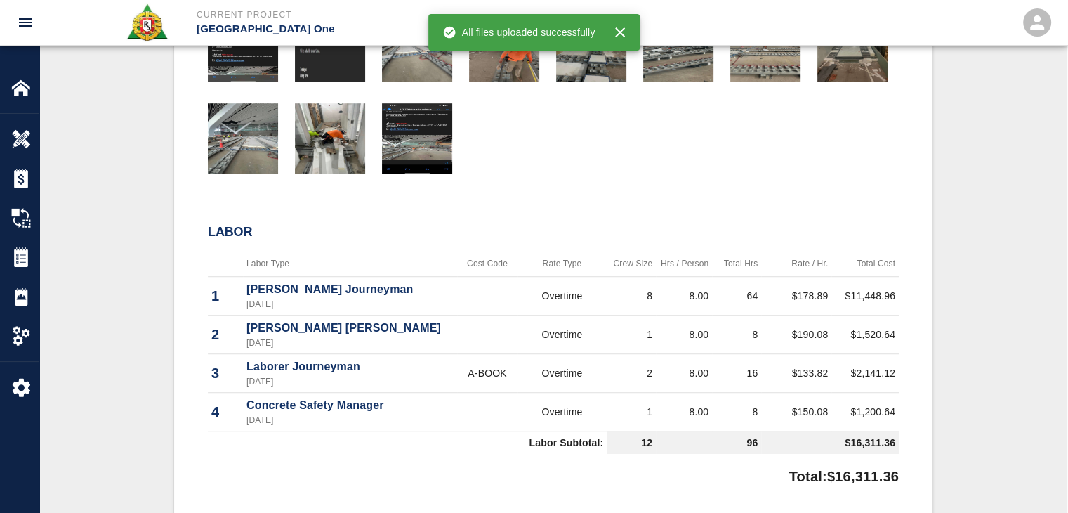
scroll to position [890, 0]
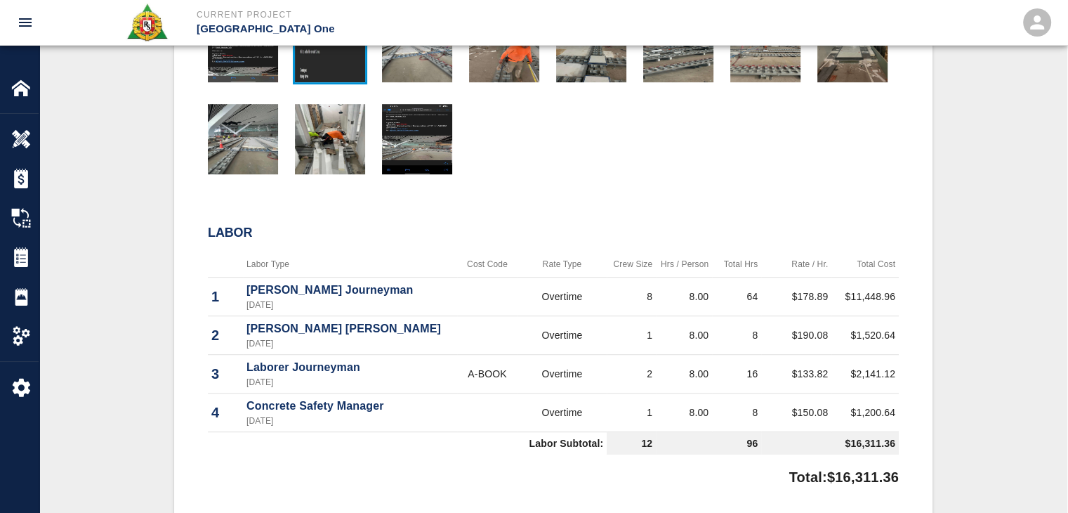
click at [339, 58] on img "button" at bounding box center [330, 47] width 70 height 70
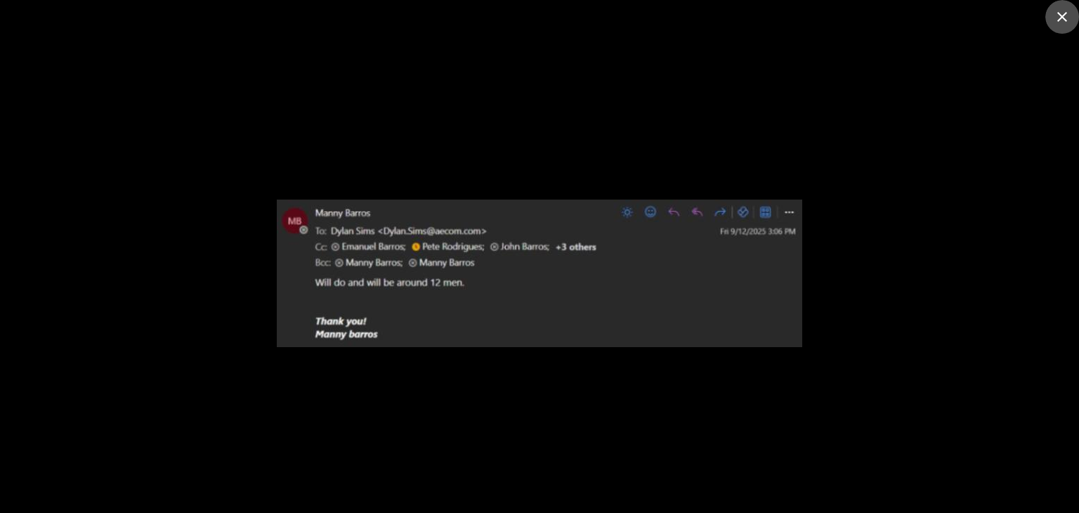
click at [1067, 11] on icon "close" at bounding box center [1061, 16] width 17 height 17
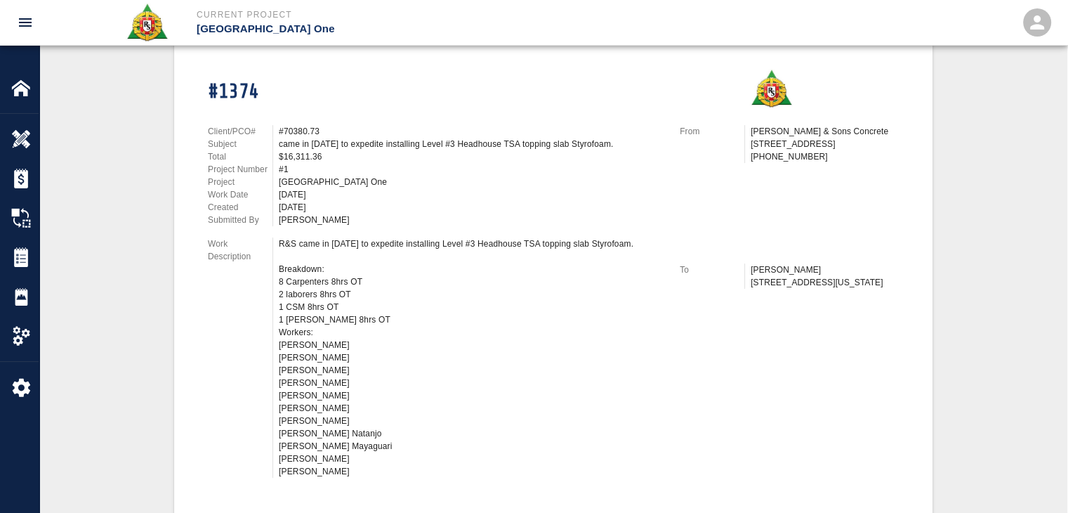
scroll to position [0, 0]
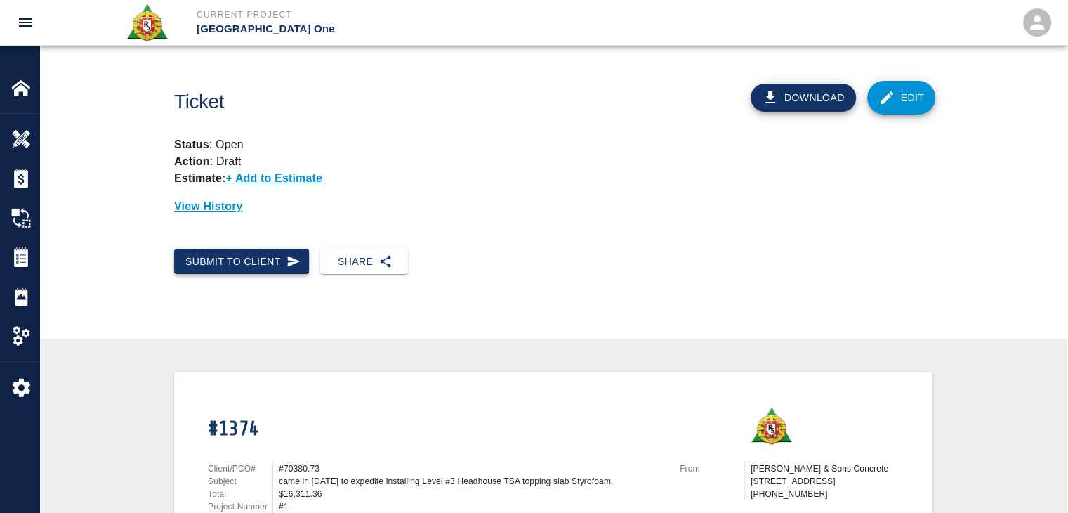
click at [259, 265] on button "Submit to Client" at bounding box center [241, 262] width 135 height 26
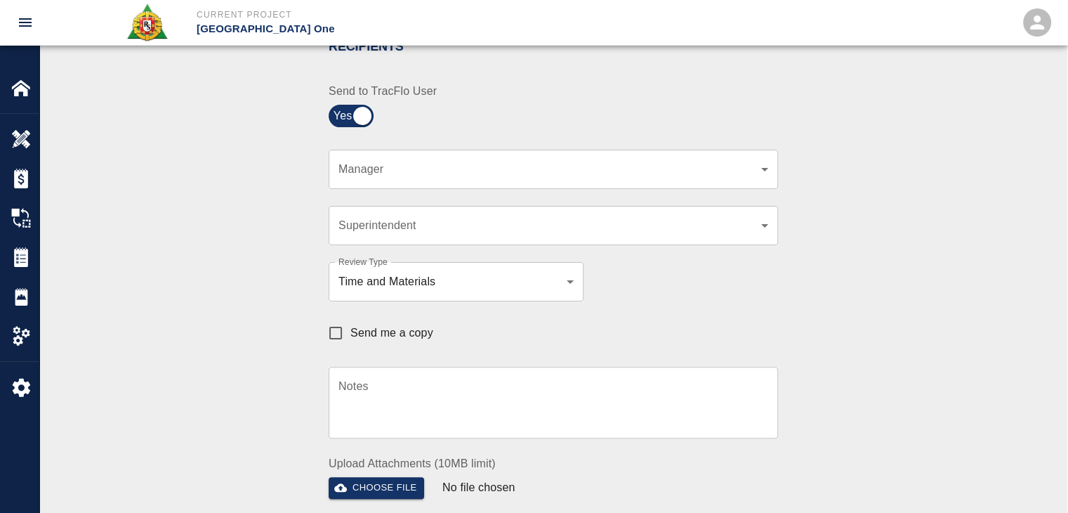
scroll to position [322, 0]
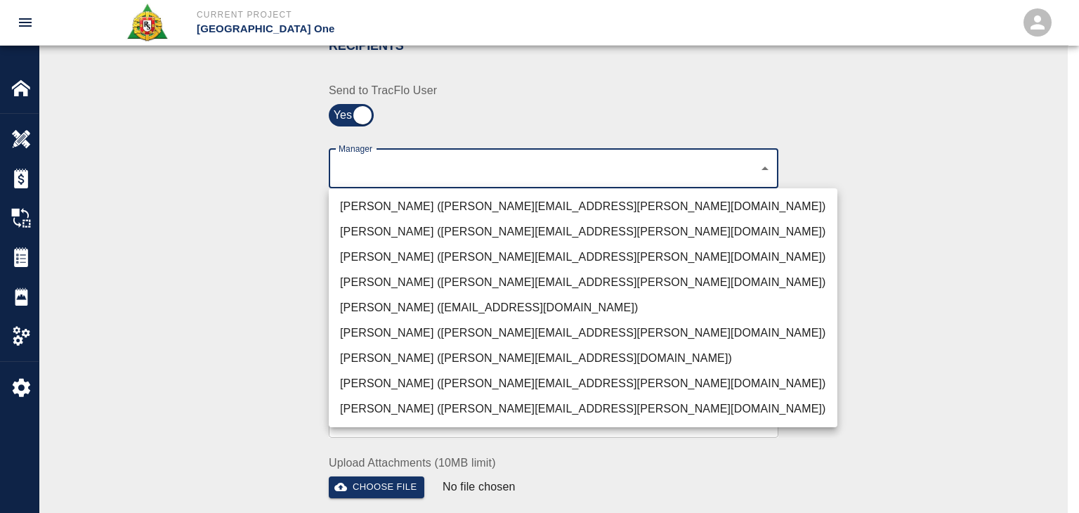
click at [400, 204] on li "Peter Hardecker (peter.hardecker@aecom.com)" at bounding box center [583, 206] width 508 height 25
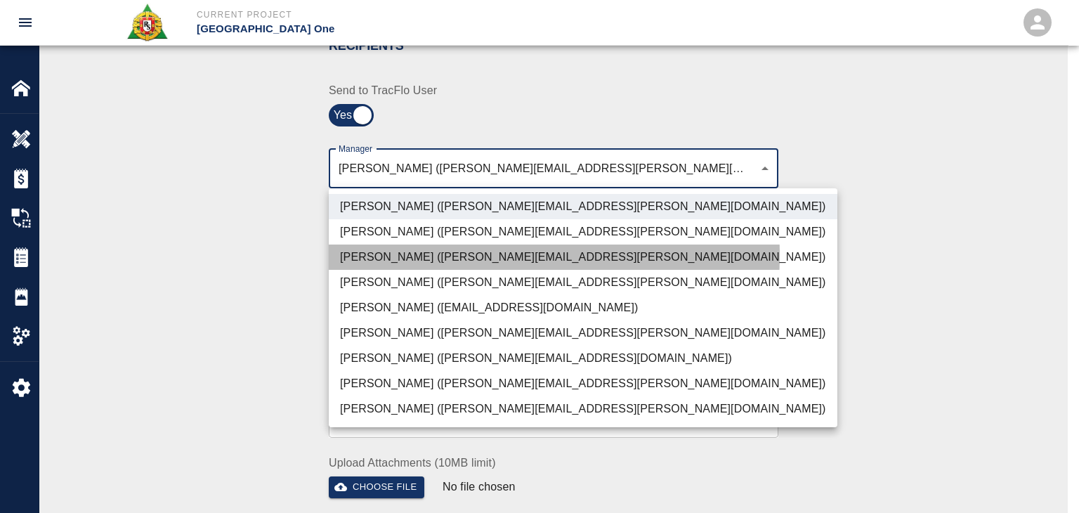
click at [395, 254] on li "Parin Kanani (parin.kanani@aecom.com)" at bounding box center [583, 256] width 508 height 25
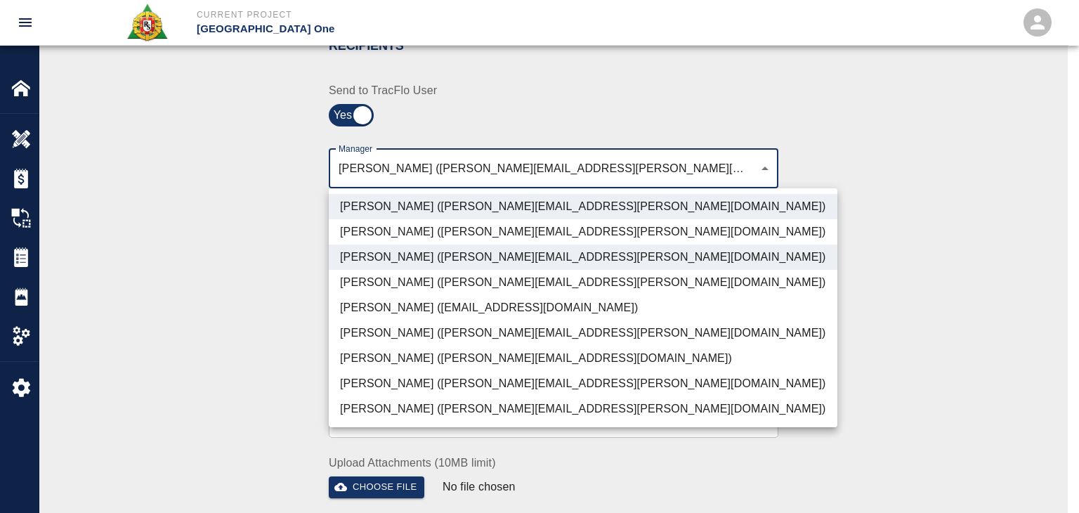
click at [495, 379] on li "Dylan Sims (dylan.sims@aecom.com)" at bounding box center [583, 383] width 508 height 25
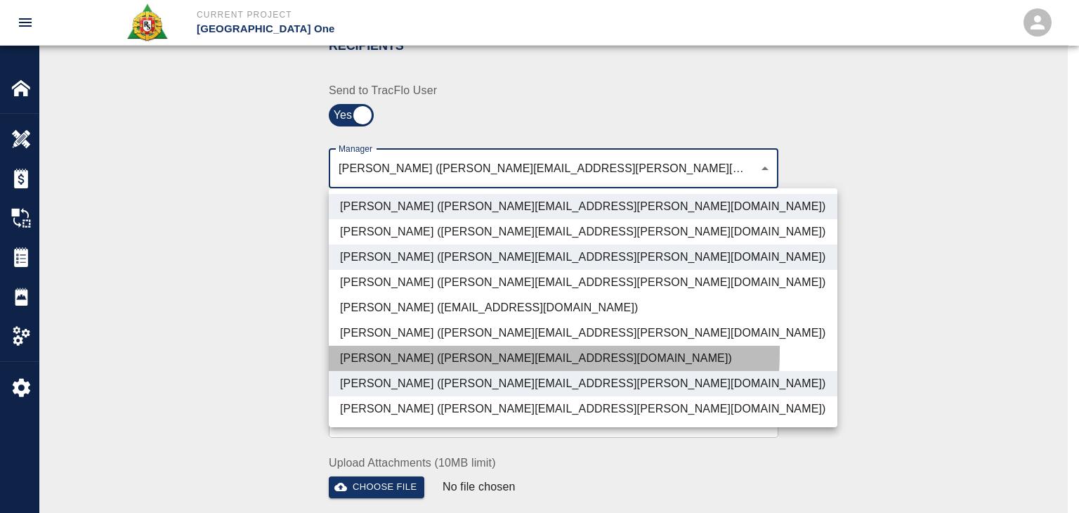
click at [425, 350] on li "Patrick Testino (patrick.testino@aecom.com)" at bounding box center [583, 358] width 508 height 25
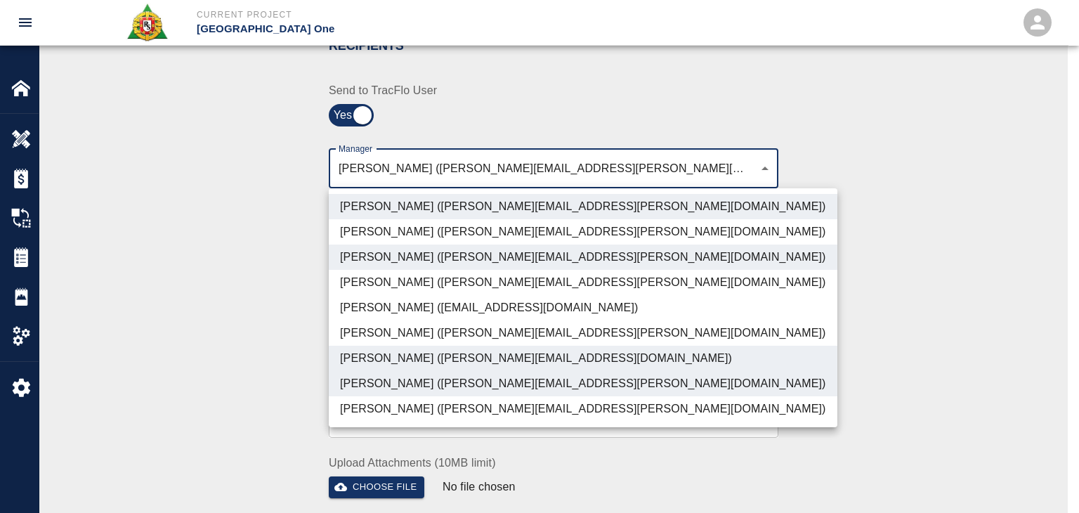
click at [492, 419] on li "Shane Lamay (shane.lamay@aecom.com)" at bounding box center [583, 408] width 508 height 25
type input "ede96749-2565-4a65-a76c-ac2c5448e16e,69d78ca4-8a93-4c72-a988-7271956ccf0b,b38a7…"
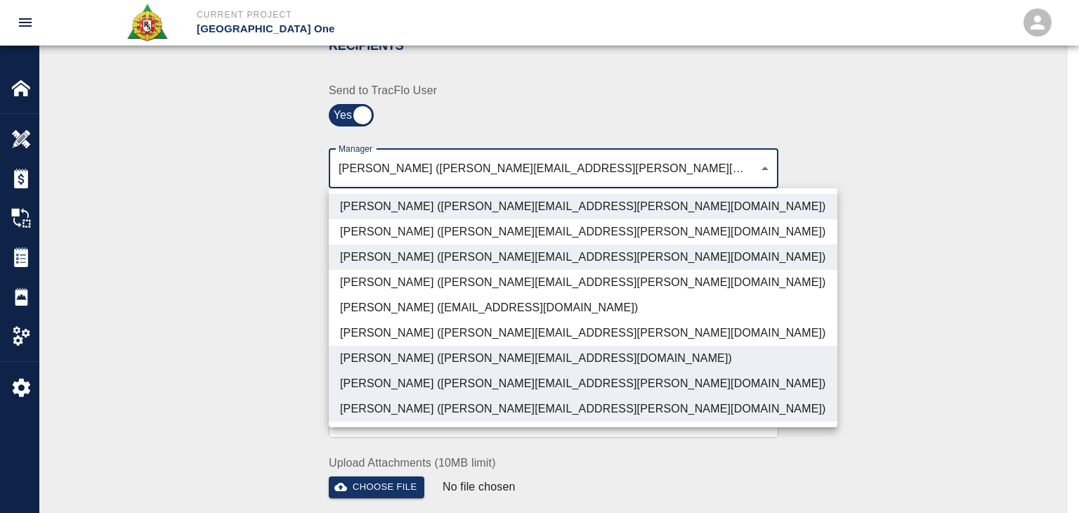
click at [283, 340] on div at bounding box center [539, 256] width 1079 height 513
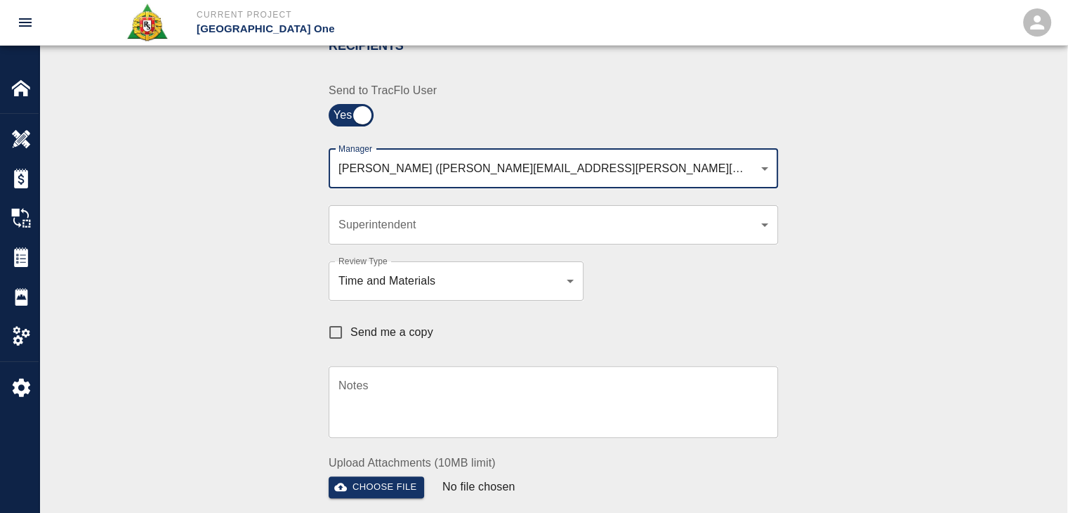
click at [338, 329] on input "Send me a copy" at bounding box center [335, 331] width 29 height 29
checkbox input "true"
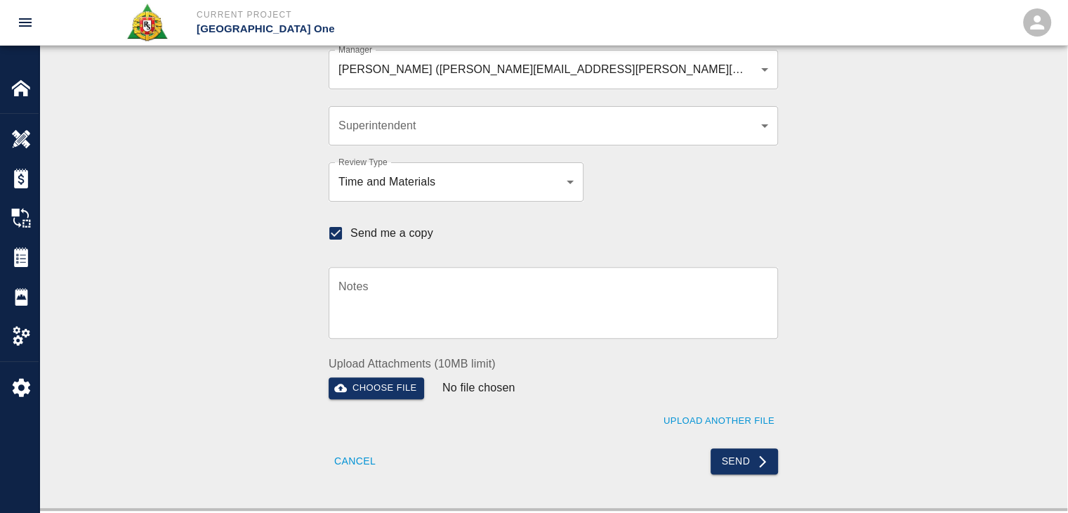
scroll to position [421, 0]
click at [719, 459] on button "Send" at bounding box center [745, 462] width 68 height 26
checkbox input "false"
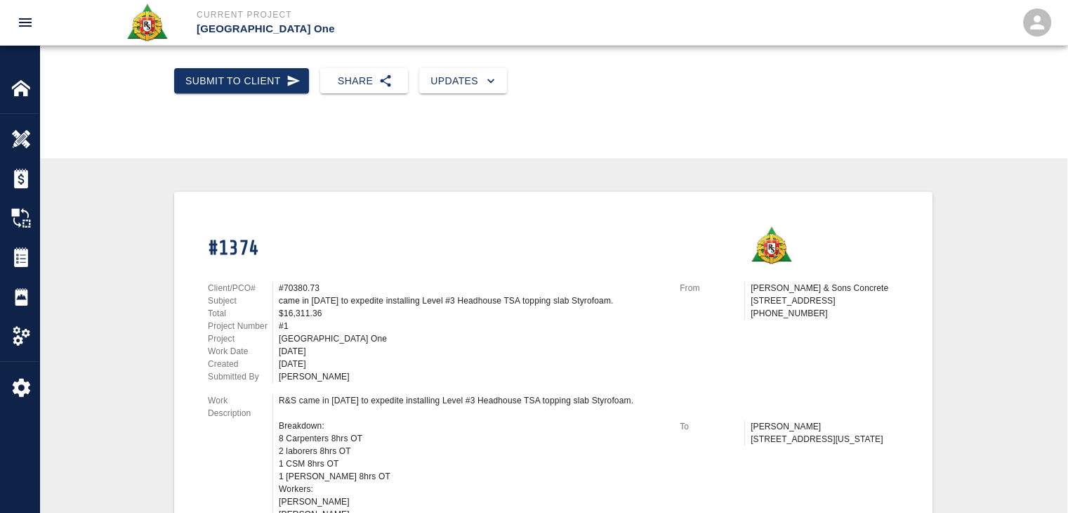
scroll to position [0, 0]
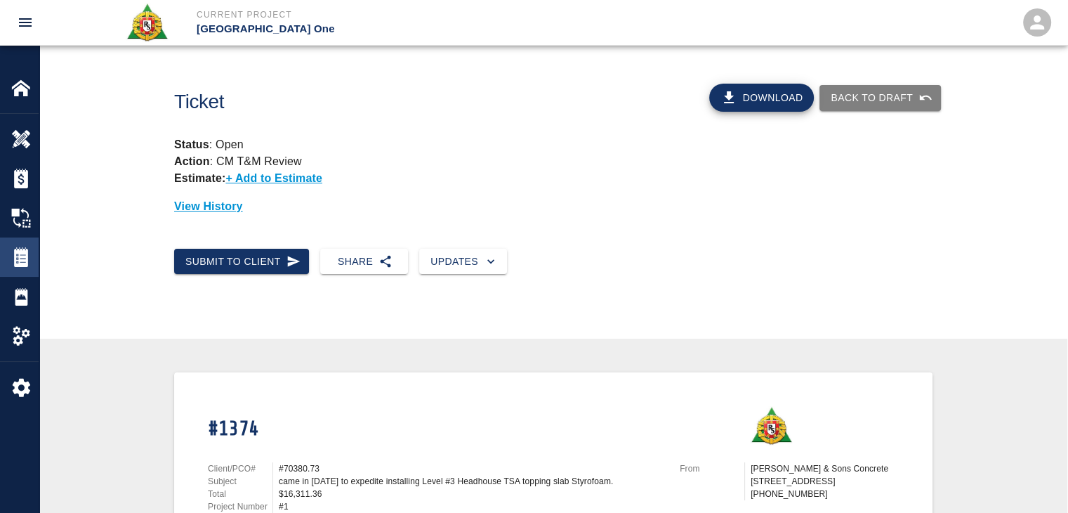
click at [12, 256] on img at bounding box center [21, 257] width 20 height 20
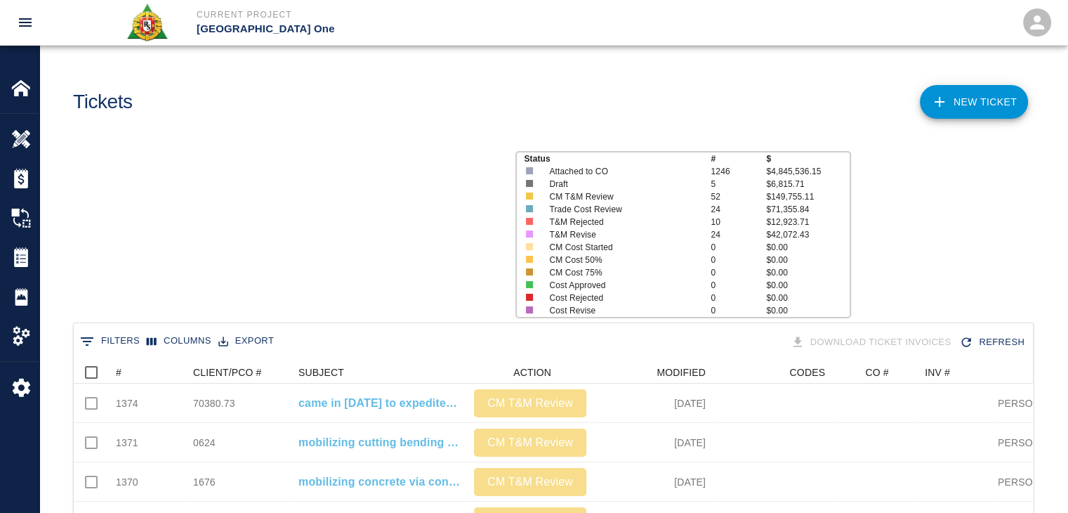
scroll to position [809, 949]
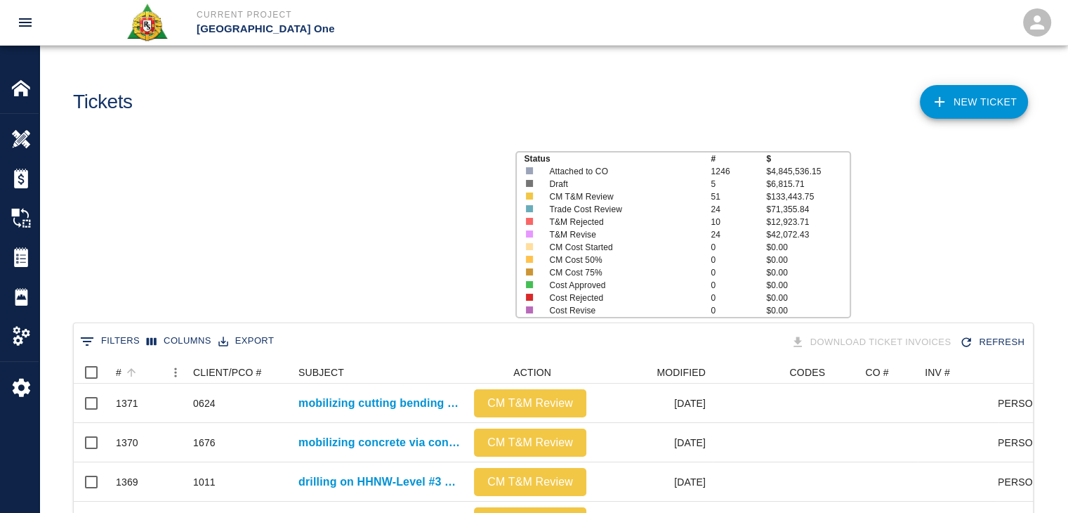
scroll to position [809, 949]
click at [127, 376] on icon "Sort" at bounding box center [131, 372] width 13 height 13
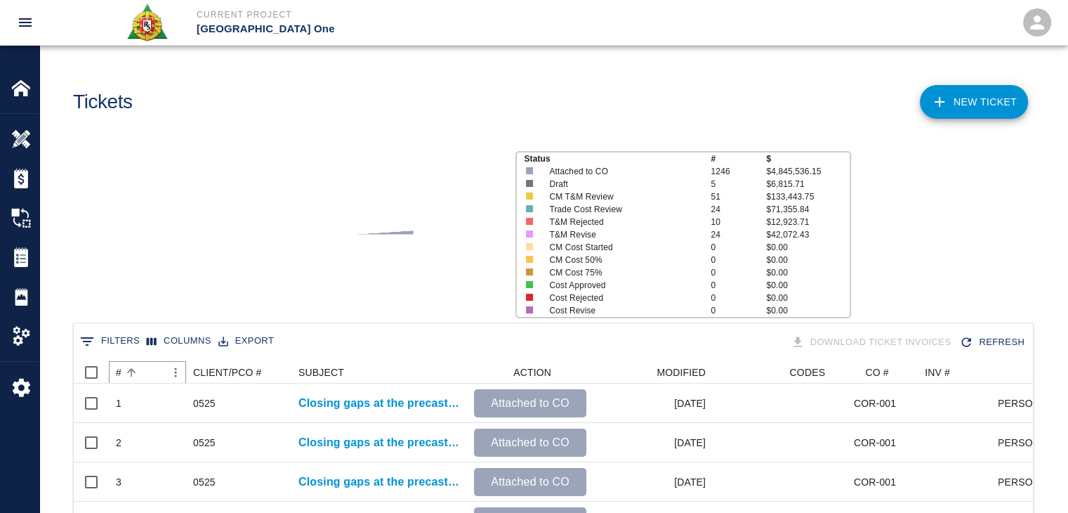
click at [127, 376] on icon "Sort" at bounding box center [131, 372] width 13 height 13
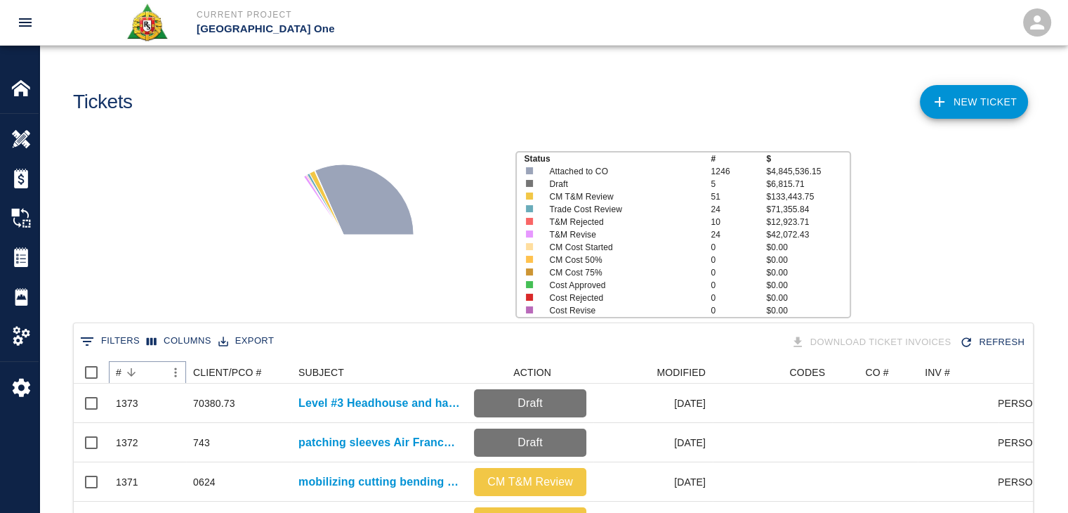
scroll to position [0, 0]
click at [119, 275] on div "Status # $ Attached to CO 1246 $4,845,536.15 Draft 5 $6,815.71 CM T&M Review 51…" at bounding box center [547, 229] width 1039 height 187
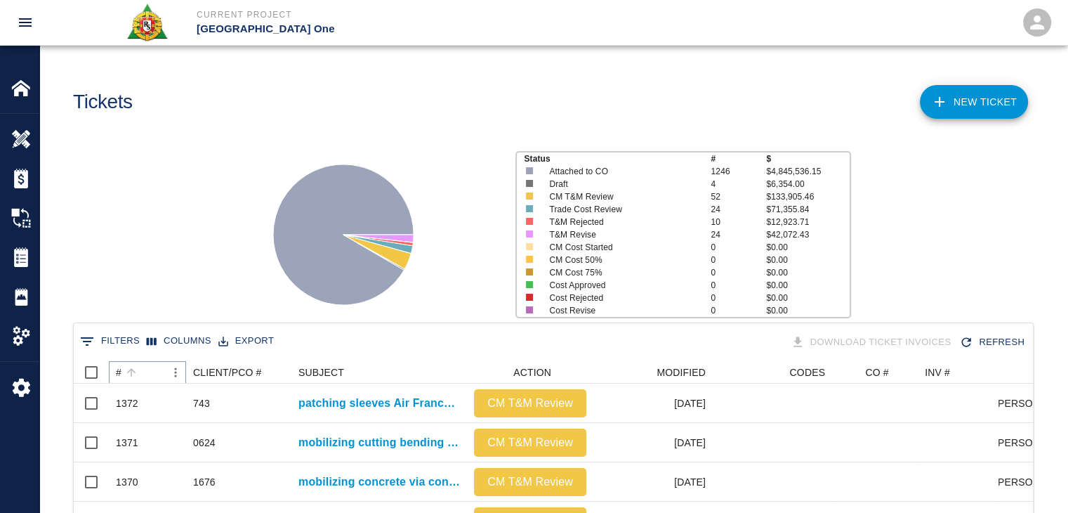
click at [133, 374] on icon "Sort" at bounding box center [131, 372] width 13 height 13
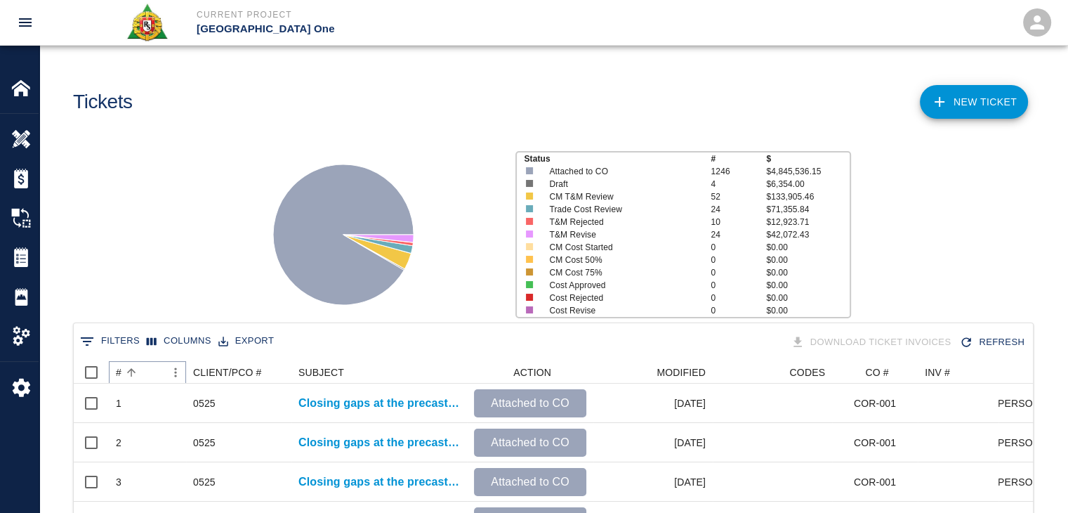
click at [133, 374] on icon "Sort" at bounding box center [131, 372] width 13 height 13
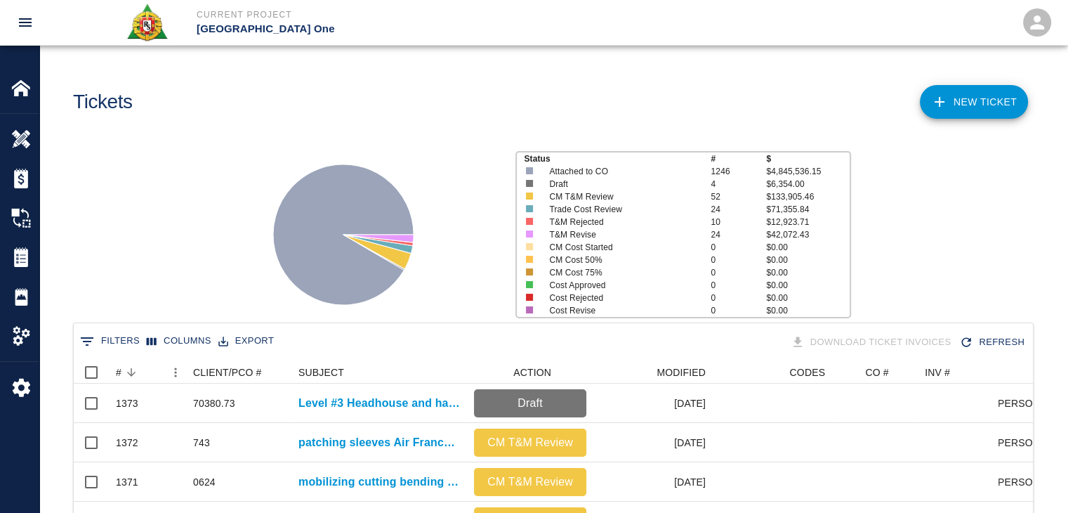
click at [215, 265] on div "Status # $ Attached to CO 1246 $4,845,536.15 Draft 4 $6,354.00 CM T&M Review 52…" at bounding box center [547, 229] width 1039 height 187
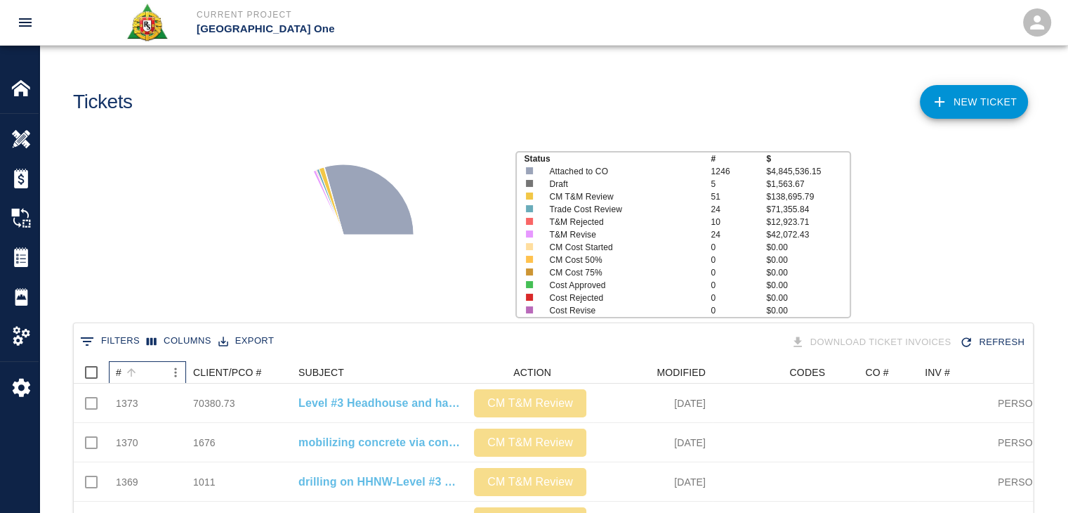
click at [139, 363] on div "#" at bounding box center [131, 372] width 20 height 20
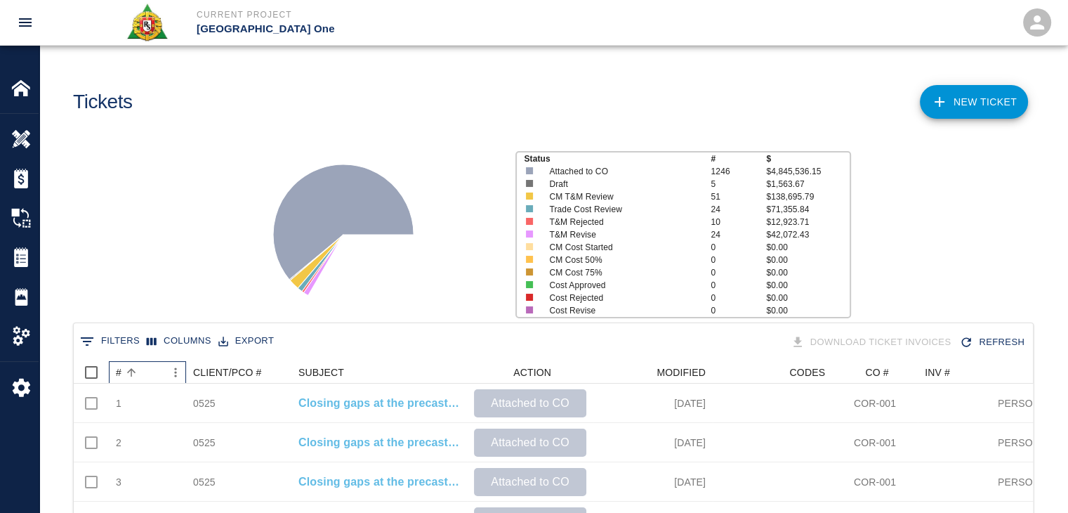
click at [139, 363] on div "#" at bounding box center [131, 372] width 20 height 20
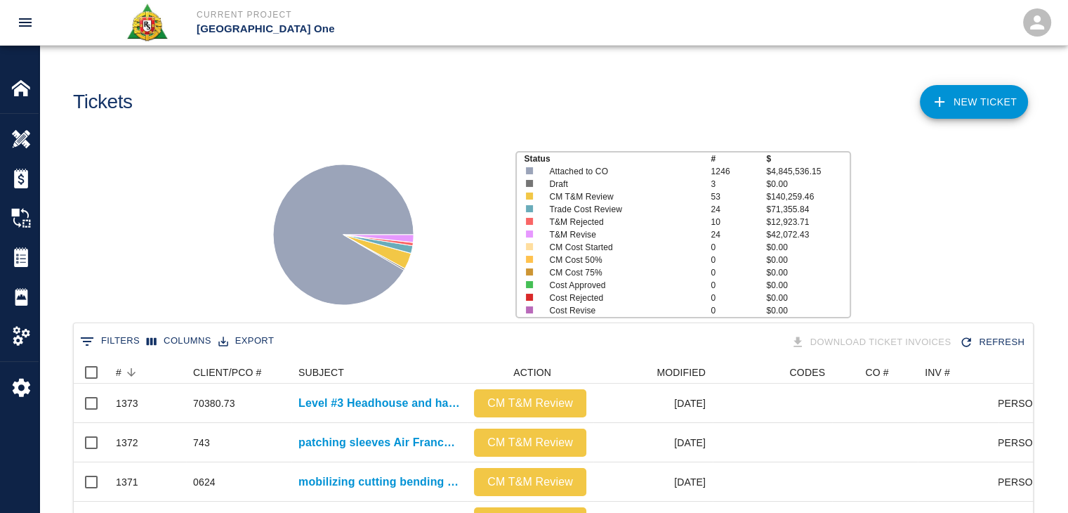
click at [167, 270] on div "Status # $ Attached to CO 1246 $4,845,536.15 Draft 3 $0.00 CM T&M Review 53 $14…" at bounding box center [547, 229] width 1039 height 187
click at [382, 83] on div "Tickets" at bounding box center [305, 96] width 486 height 57
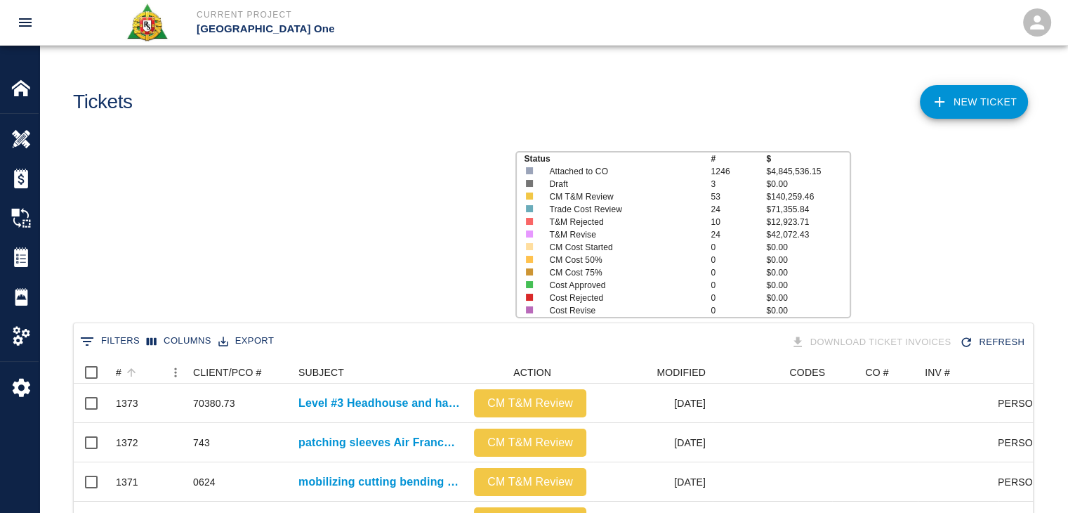
scroll to position [809, 949]
click at [129, 377] on icon "Sort" at bounding box center [131, 372] width 13 height 13
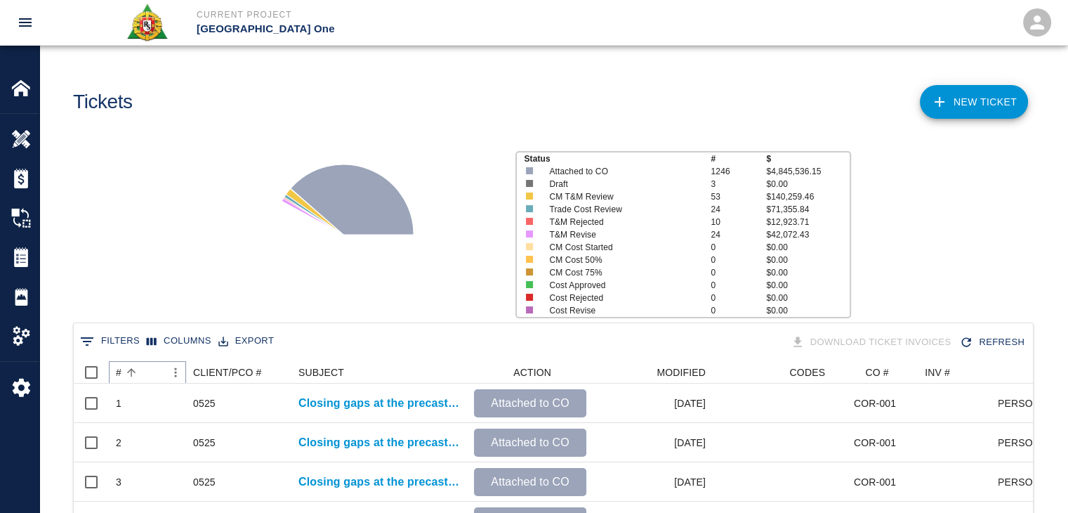
click at [129, 377] on icon "Sort" at bounding box center [131, 372] width 13 height 13
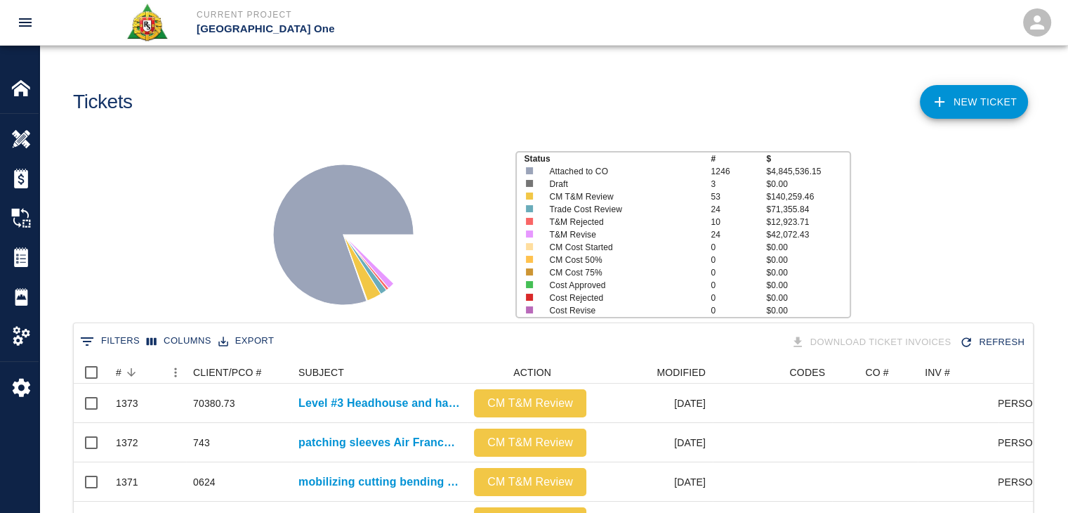
click at [164, 272] on div "Status # $ Attached to CO 1246 $4,845,536.15 Draft 3 $0.00 CM T&M Review 53 $14…" at bounding box center [547, 229] width 1039 height 187
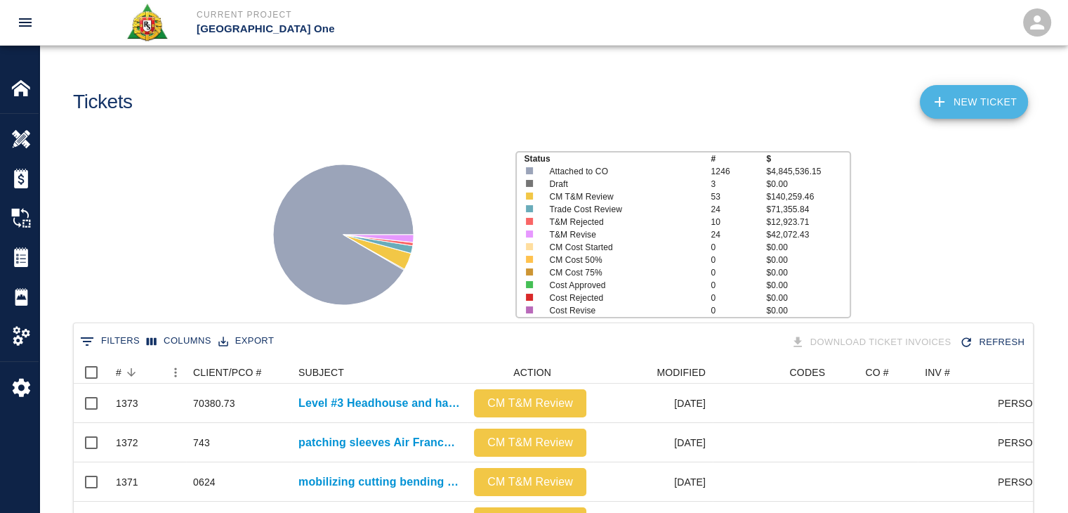
click at [965, 98] on link "NEW TICKET" at bounding box center [974, 102] width 108 height 34
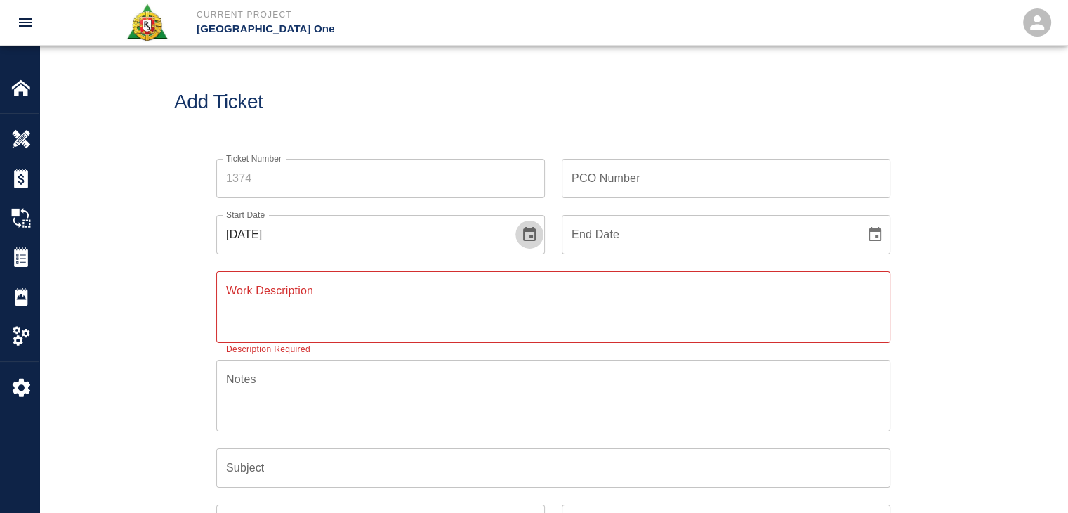
click at [525, 232] on icon "Choose date, selected date is Sep 24, 2025" at bounding box center [529, 234] width 17 height 17
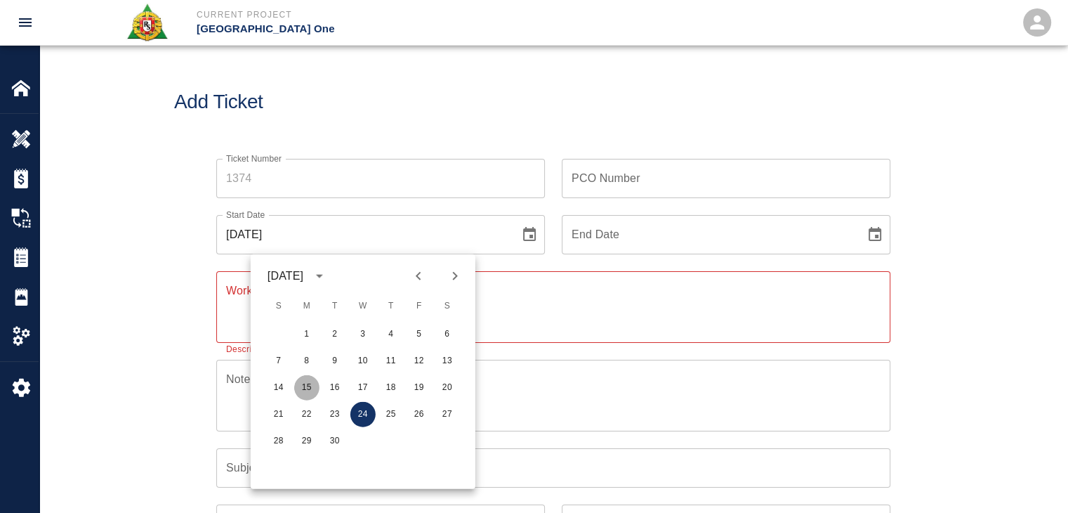
click at [310, 388] on button "15" at bounding box center [306, 387] width 25 height 25
type input "[DATE]"
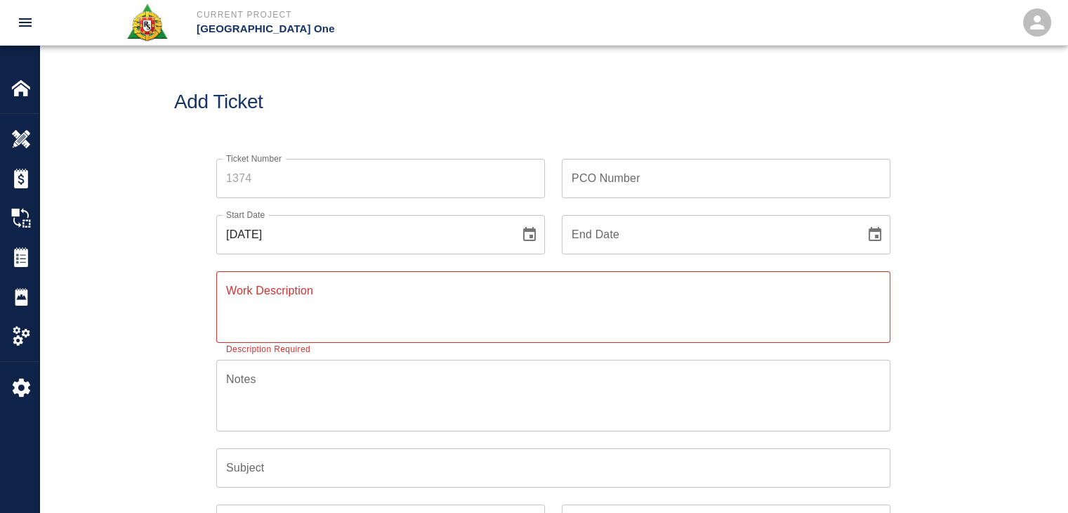
click at [269, 311] on textarea "Work Description" at bounding box center [553, 306] width 654 height 48
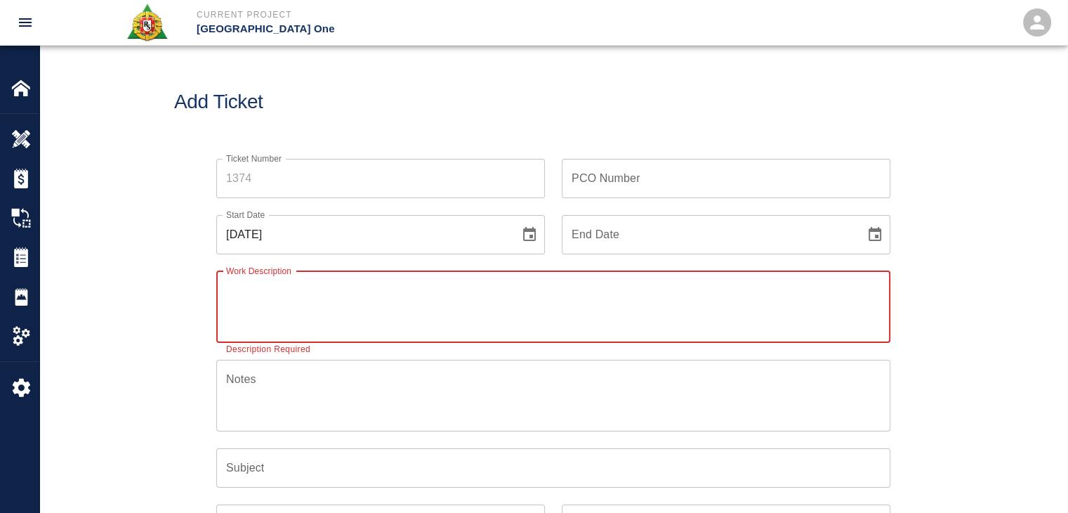
paste textarea "R&S worked on"
type textarea "R&S worked on"
click at [308, 164] on input "Ticket Number" at bounding box center [380, 178] width 329 height 39
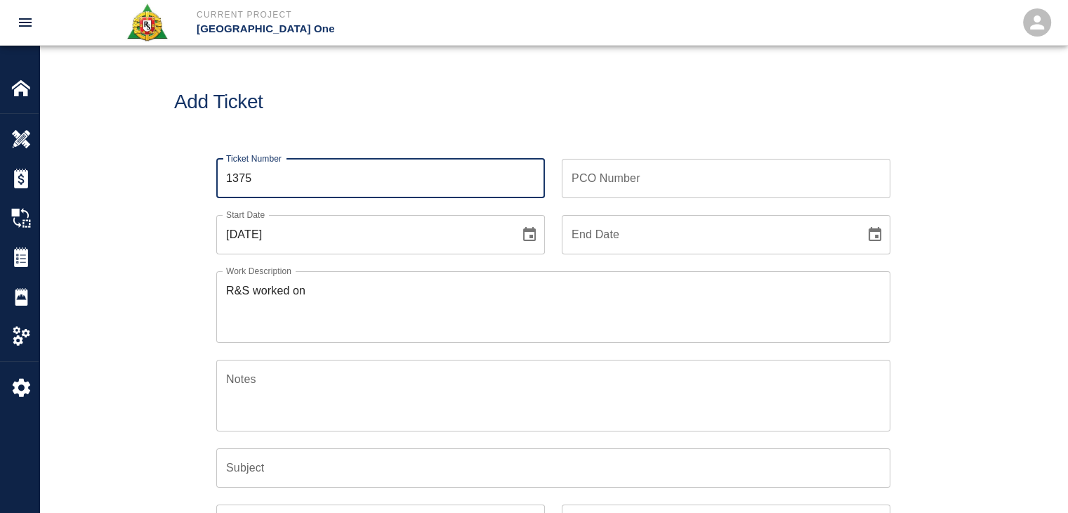
type input "1375"
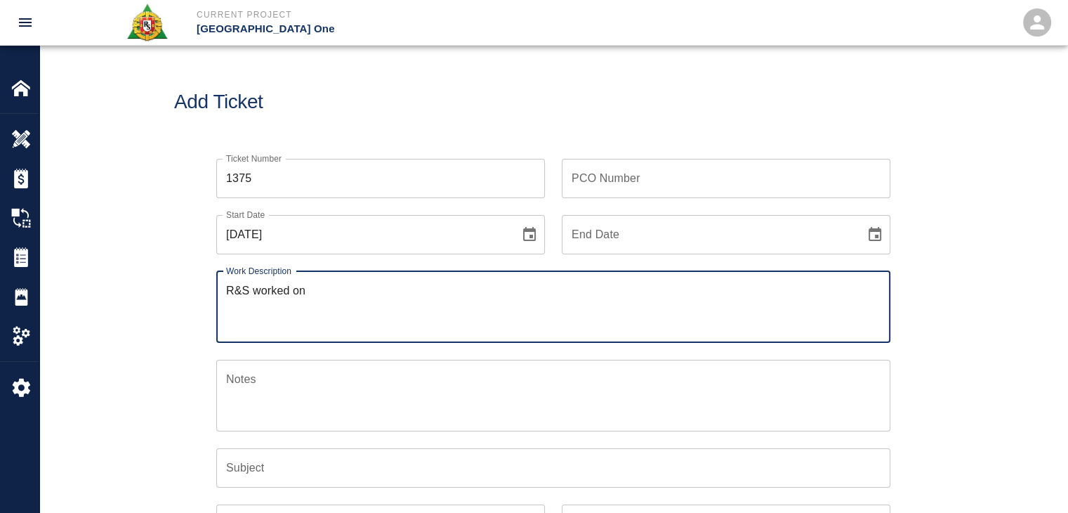
click at [359, 293] on textarea "R&S worked on" at bounding box center [553, 306] width 654 height 48
click at [341, 298] on textarea "R&S worked on" at bounding box center [553, 306] width 654 height 48
paste textarea "1 mason Sandro Giambrone 1 labor Giuseppe Gentle 8hrs each Framing,packing and …"
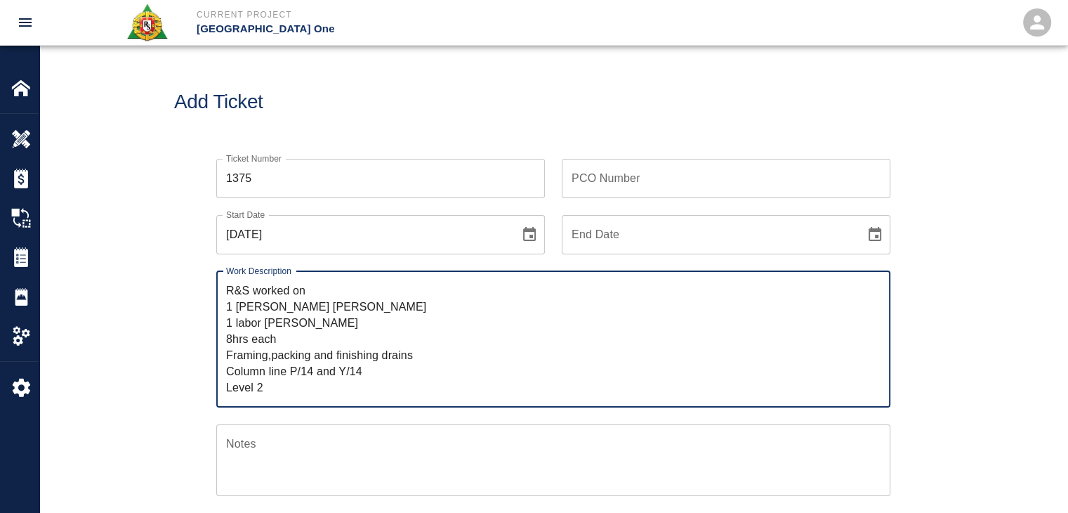
drag, startPoint x: 364, startPoint y: 374, endPoint x: 202, endPoint y: 357, distance: 163.1
click at [202, 357] on div "Work Description R&S worked on 1 mason Sandro Giambrone 1 labor Giuseppe Gentle…" at bounding box center [544, 330] width 691 height 153
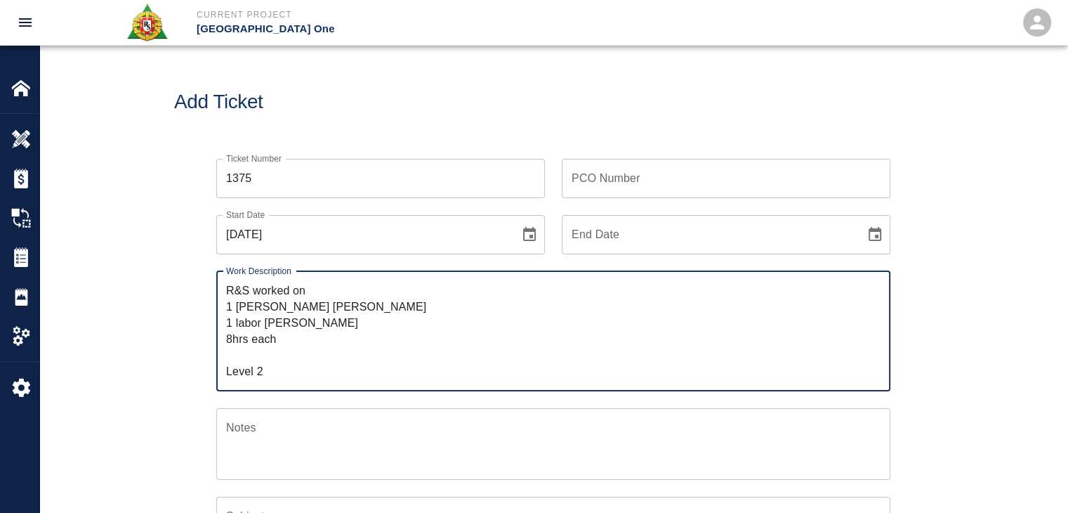
click at [320, 296] on textarea "R&S worked on 1 mason Sandro Giambrone 1 labor Giuseppe Gentle 8hrs each Level 2" at bounding box center [553, 330] width 654 height 97
paste textarea "Framing,packing and finishing drains Column line P/14 and Y/14"
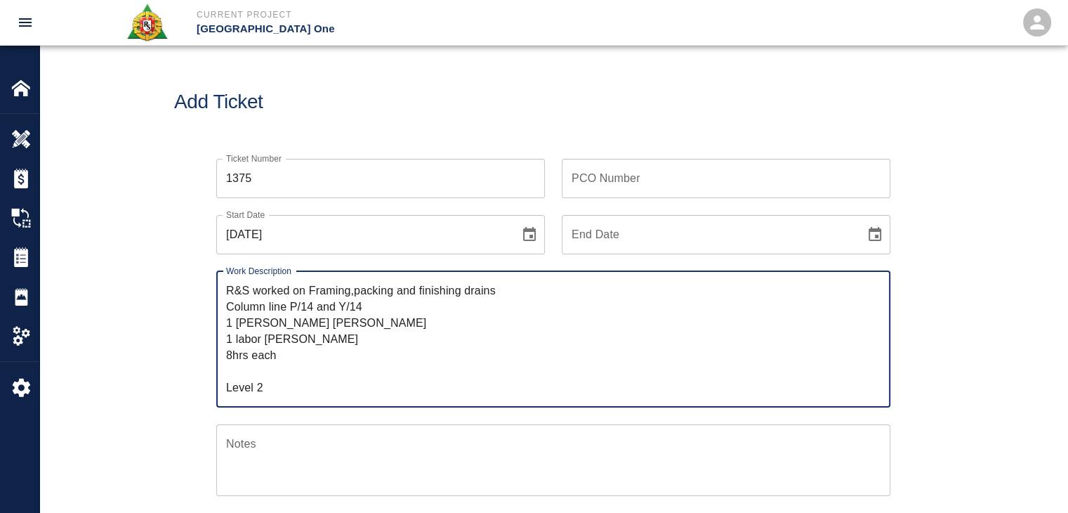
click at [312, 287] on textarea "R&S worked on Framing,packing and finishing drains Column line P/14 and Y/14 1 …" at bounding box center [553, 338] width 654 height 113
click at [351, 291] on textarea "R&S worked on framing,packing and finishing drains Column line P/14 and Y/14 1 …" at bounding box center [553, 338] width 654 height 113
click at [396, 292] on textarea "R&S worked on framing, packing and finishing drains Column line P/14 and Y/14 1…" at bounding box center [553, 338] width 654 height 113
click at [509, 293] on textarea "R&S worked on framing, packing, and finishing drains Column line P/14 and Y/14 …" at bounding box center [553, 338] width 654 height 113
click at [228, 306] on textarea "R&S worked on framing, packing, and finishing drains Column line P/14 and Y/14 …" at bounding box center [553, 338] width 654 height 113
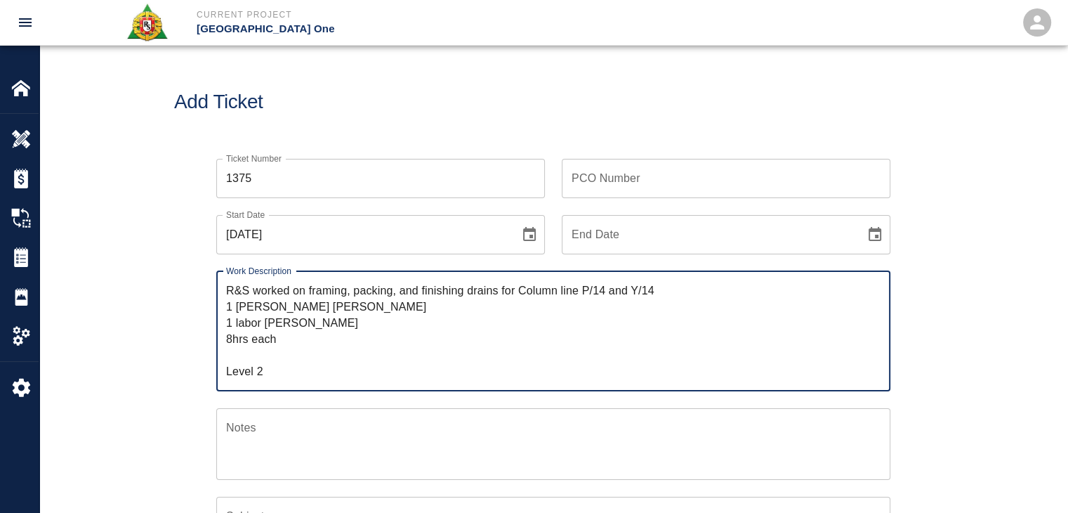
click at [661, 286] on textarea "R&S worked on framing, packing, and finishing drains for Column line P/14 and Y…" at bounding box center [553, 330] width 654 height 97
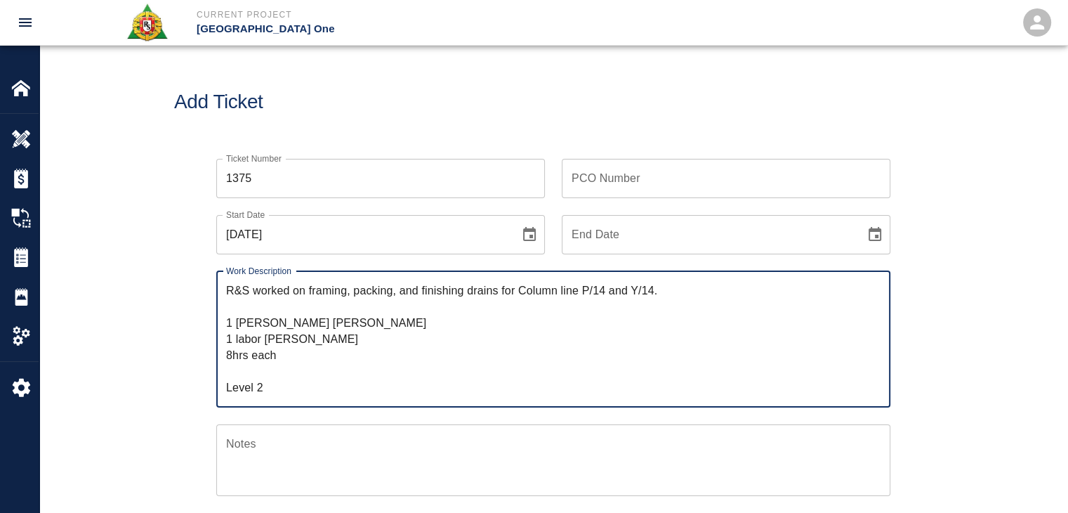
click at [661, 286] on textarea "R&S worked on framing, packing, and finishing drains for Column line P/14 and Y…" at bounding box center [553, 338] width 654 height 113
drag, startPoint x: 257, startPoint y: 383, endPoint x: 186, endPoint y: 381, distance: 71.0
click at [186, 381] on div "Ticket Number 1375 Ticket Number PCO Number PCO Number Start Date 09/15/2025 St…" at bounding box center [553, 455] width 758 height 626
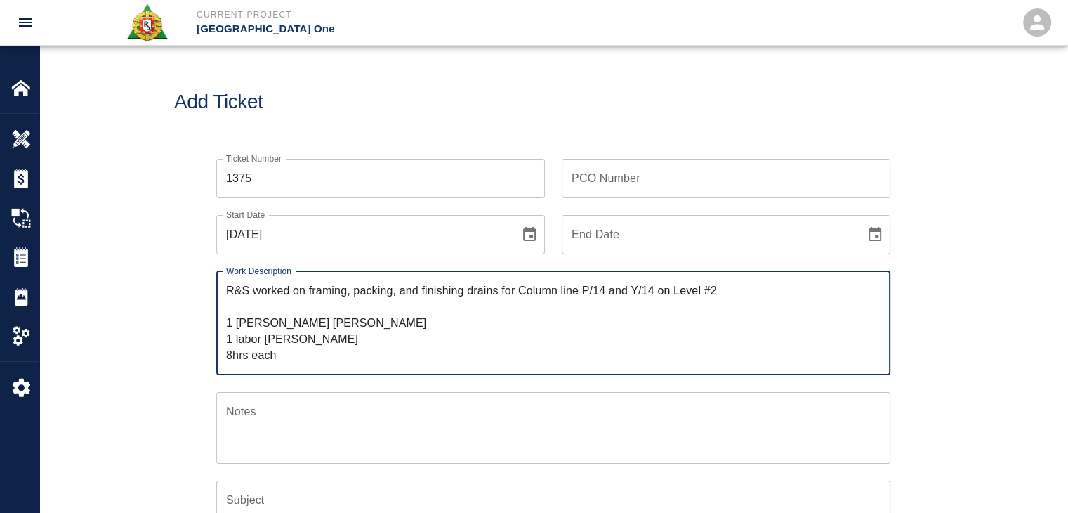
click at [260, 310] on textarea "R&S worked on framing, packing, and finishing drains for Column line P/14 and Y…" at bounding box center [553, 322] width 654 height 81
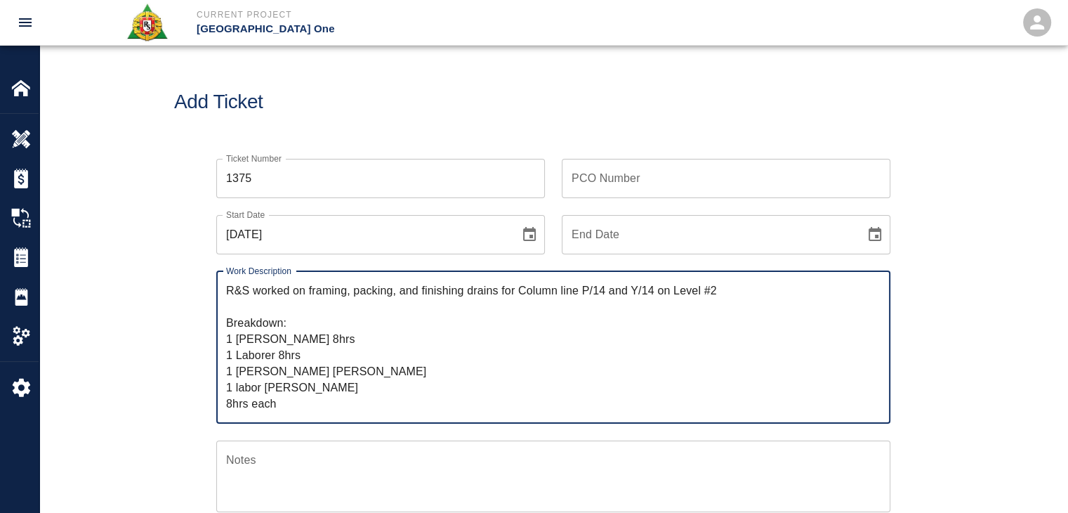
drag, startPoint x: 273, startPoint y: 370, endPoint x: 204, endPoint y: 369, distance: 69.5
click at [204, 369] on div "Work Description R&S worked on framing, packing, and finishing drains for Colum…" at bounding box center [544, 338] width 691 height 169
drag, startPoint x: 264, startPoint y: 385, endPoint x: 197, endPoint y: 384, distance: 67.4
click at [197, 384] on div "Ticket Number 1375 Ticket Number PCO Number PCO Number Start Date 09/15/2025 St…" at bounding box center [553, 463] width 758 height 643
drag, startPoint x: 289, startPoint y: 404, endPoint x: 143, endPoint y: 408, distance: 146.1
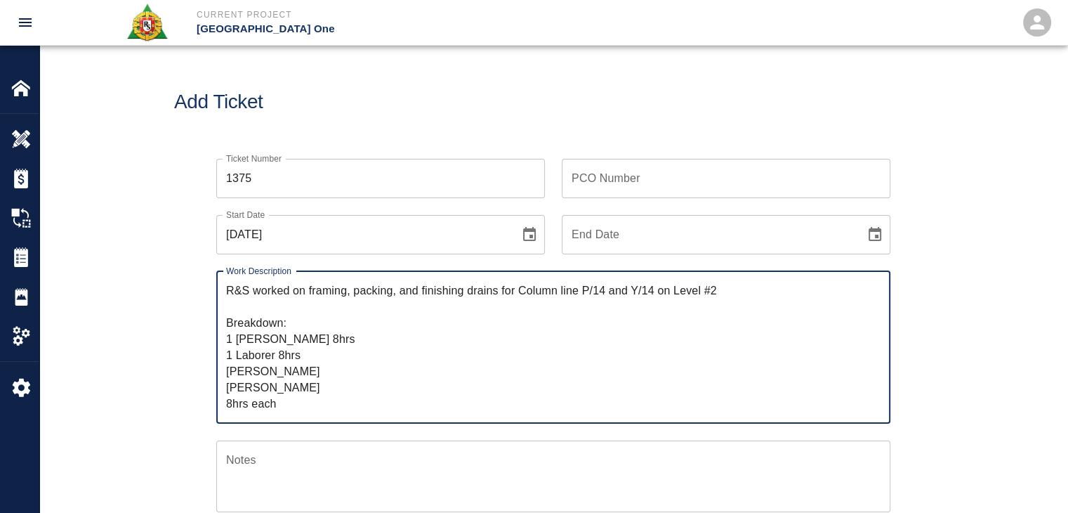
click at [143, 408] on div "Ticket Number 1375 Ticket Number PCO Number PCO Number Start Date 09/15/2025 St…" at bounding box center [553, 480] width 1028 height 676
click at [223, 374] on div "R&S worked on framing, packing, and finishing drains for Column line P/14 and Y…" at bounding box center [553, 347] width 674 height 152
click at [228, 370] on textarea "R&S worked on framing, packing, and finishing drains for Column line P/14 and Y…" at bounding box center [553, 346] width 654 height 129
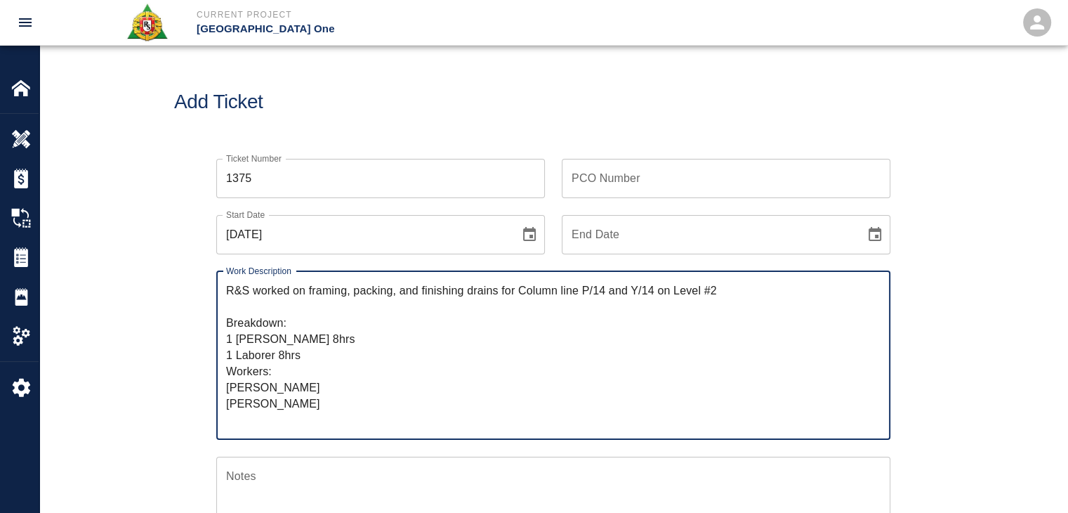
click at [283, 383] on textarea "R&S worked on framing, packing, and finishing drains for Column line P/14 and Y…" at bounding box center [553, 354] width 654 height 145
click at [298, 394] on textarea "R&S worked on framing, packing, and finishing drains for Column line P/14 and Y…" at bounding box center [553, 354] width 654 height 145
click at [292, 424] on textarea "R&S worked on framing, packing, and finishing drains for Column line P/14 and Y…" at bounding box center [553, 354] width 654 height 145
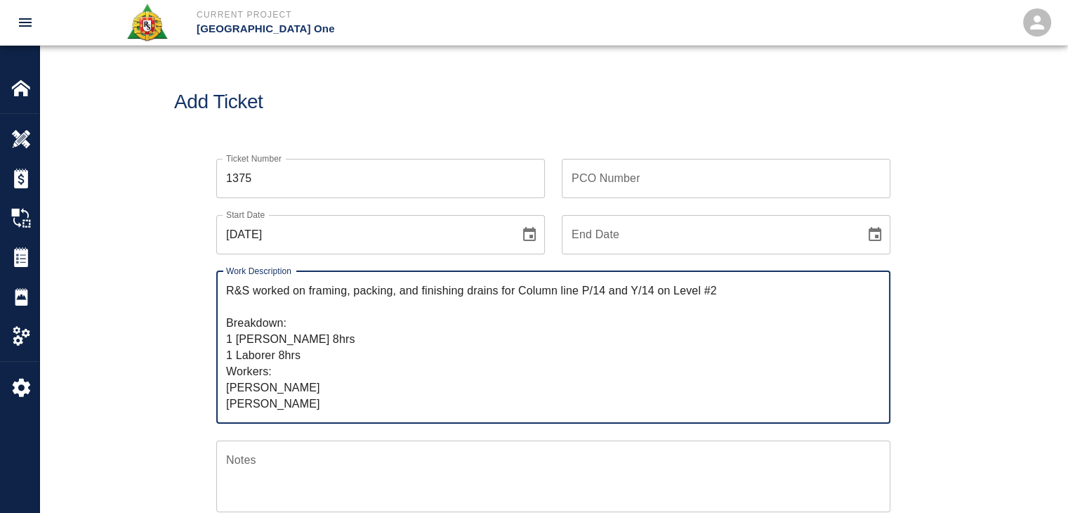
click at [272, 341] on textarea "R&S worked on framing, packing, and finishing drains for Column line P/14 and Y…" at bounding box center [553, 346] width 654 height 129
click at [294, 304] on textarea "R&S worked on framing, packing, and finishing drains for Column line P/14 and Y…" at bounding box center [553, 346] width 654 height 129
drag, startPoint x: 730, startPoint y: 293, endPoint x: 312, endPoint y: 285, distance: 418.6
click at [312, 285] on textarea "R&S worked on framing, packing, and finishing drains for Column line P/14 and Y…" at bounding box center [553, 346] width 654 height 129
click at [260, 370] on textarea "R&S worked on framing, packing, and finishing drains for Column line P/14 and Y…" at bounding box center [553, 346] width 654 height 129
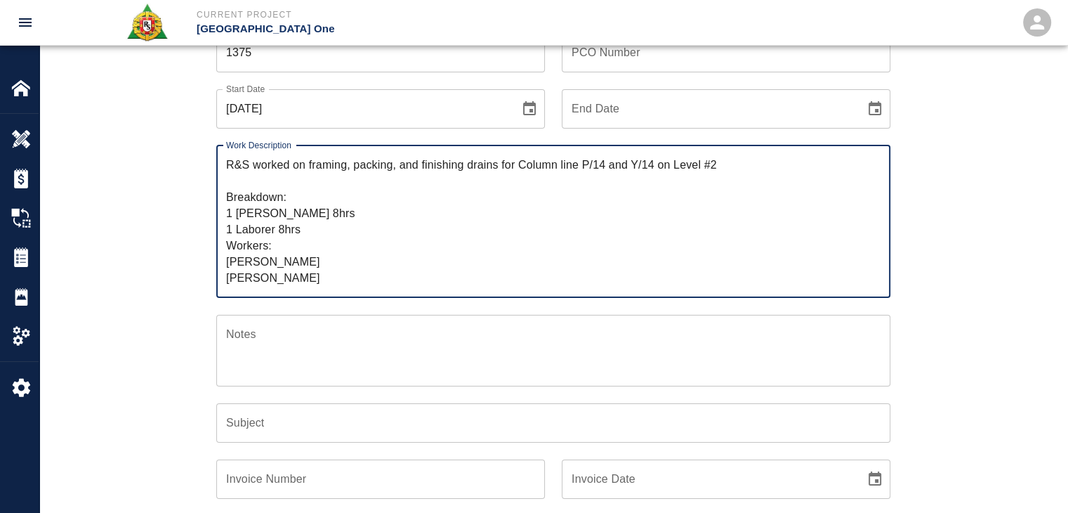
scroll to position [126, 0]
type textarea "R&S worked on framing, packing, and finishing drains for Column line P/14 and Y…"
click at [265, 430] on input "Subject" at bounding box center [553, 421] width 674 height 39
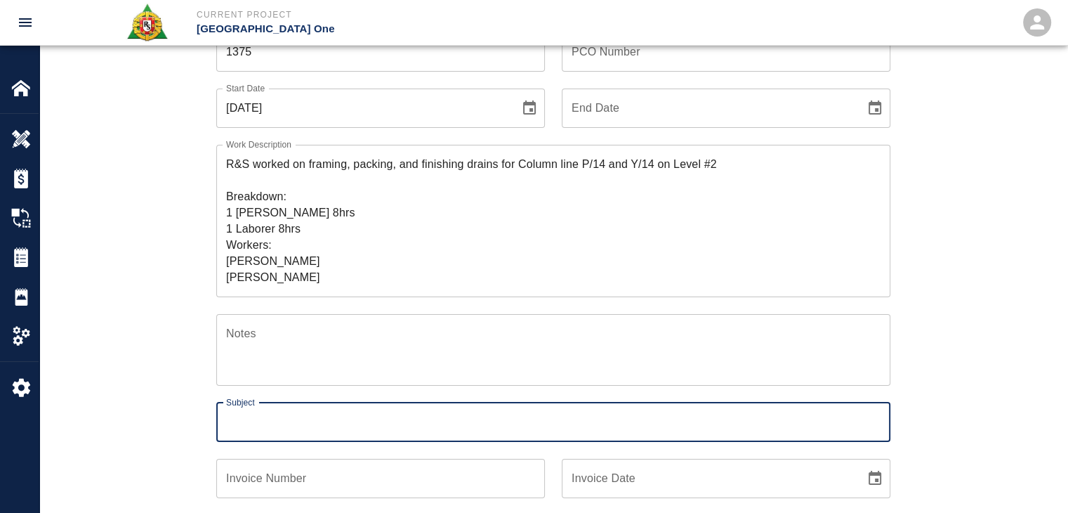
paste input "raming, packing, and finishing drains for Column line P/14 and Y/14 on Level #2"
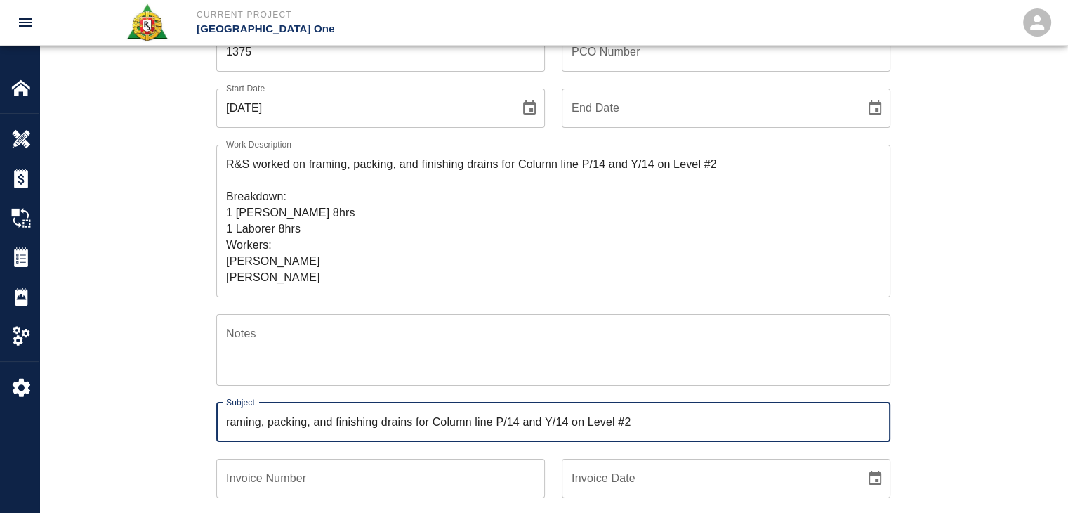
click at [228, 424] on input "raming, packing, and finishing drains for Column line P/14 and Y/14 on Level #2" at bounding box center [553, 421] width 674 height 39
type input "Framing, packing, and finishing drains for Column line P/14 and Y/14 on Level #2"
click at [213, 423] on div "Subject Framing, packing, and finishing drains for Column line P/14 and Y/14 on…" at bounding box center [544, 414] width 691 height 56
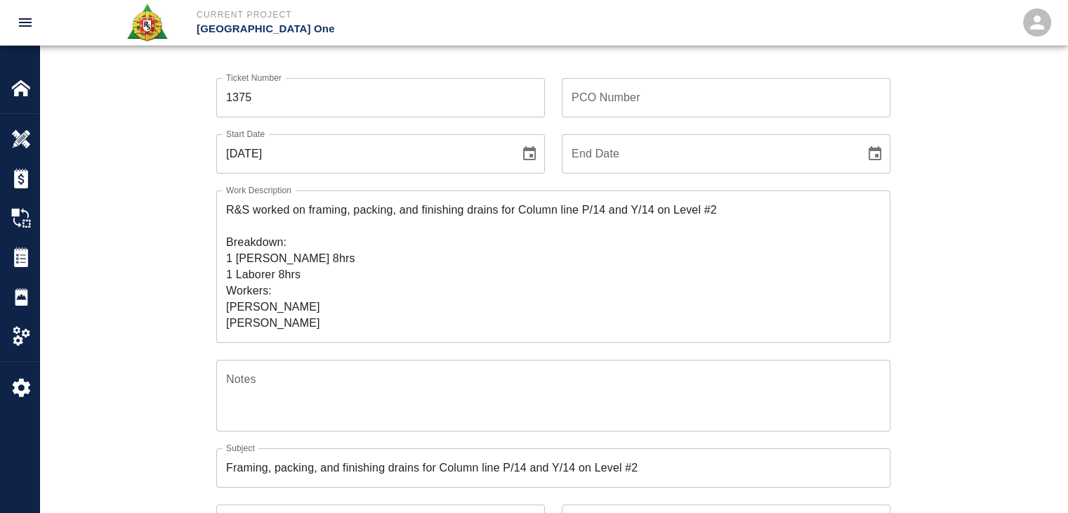
scroll to position [80, 0]
click at [600, 98] on div "PCO Number PCO Number" at bounding box center [726, 98] width 329 height 39
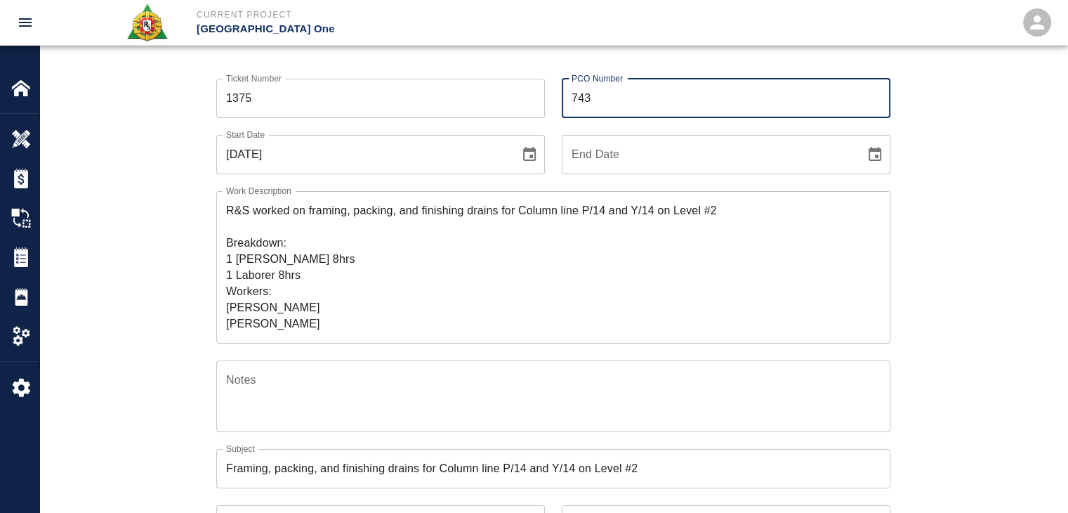
type input "743"
click at [548, 113] on div "PCO Number 743 PCO Number" at bounding box center [718, 90] width 346 height 56
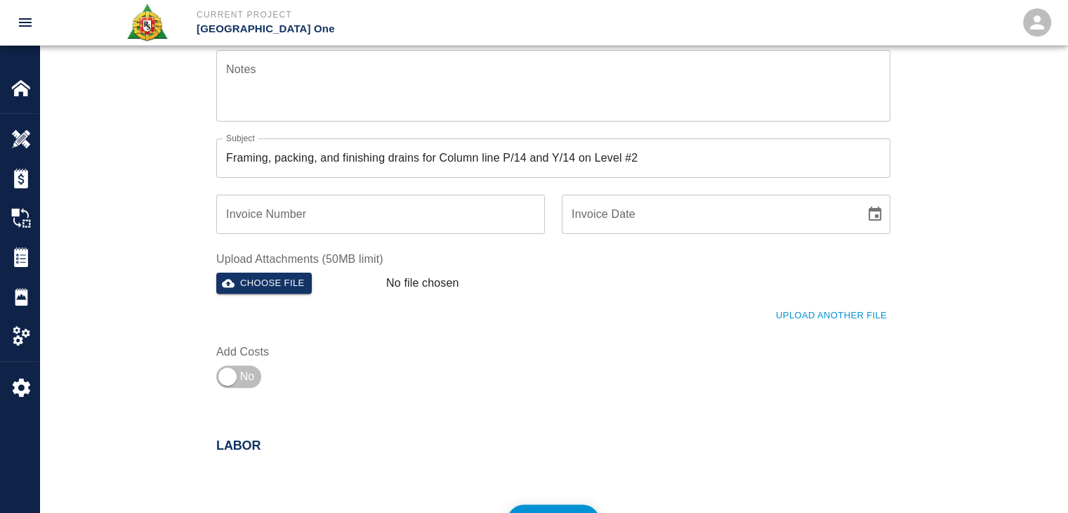
scroll to position [438, 0]
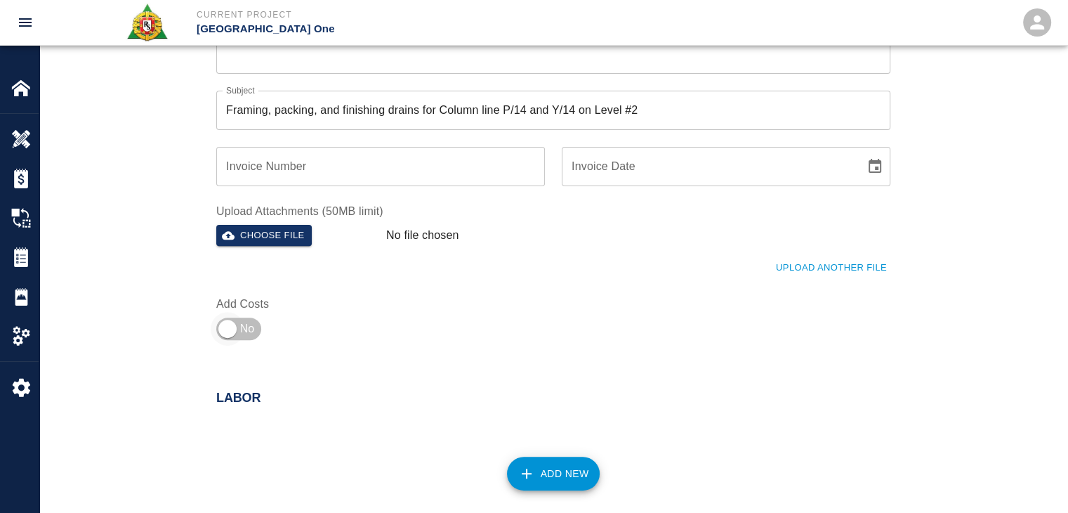
click at [228, 327] on input "checkbox" at bounding box center [227, 329] width 101 height 34
checkbox input "true"
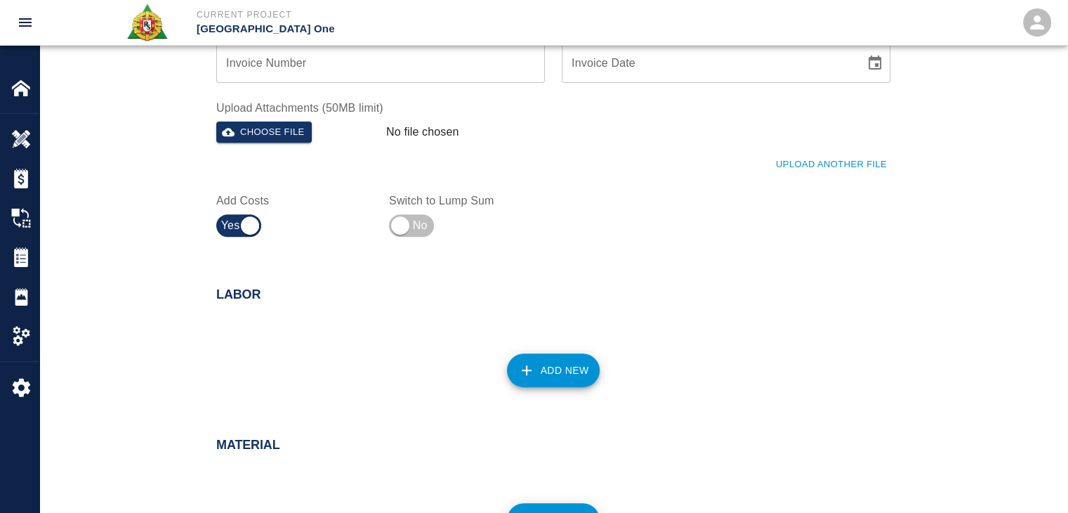
scroll to position [619, 0]
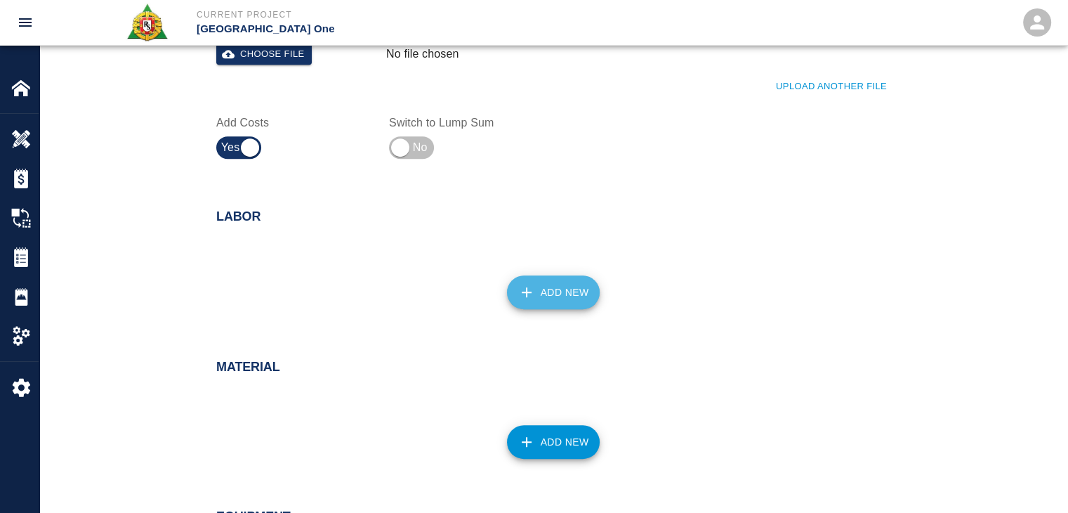
click at [555, 287] on button "Add New" at bounding box center [553, 292] width 93 height 34
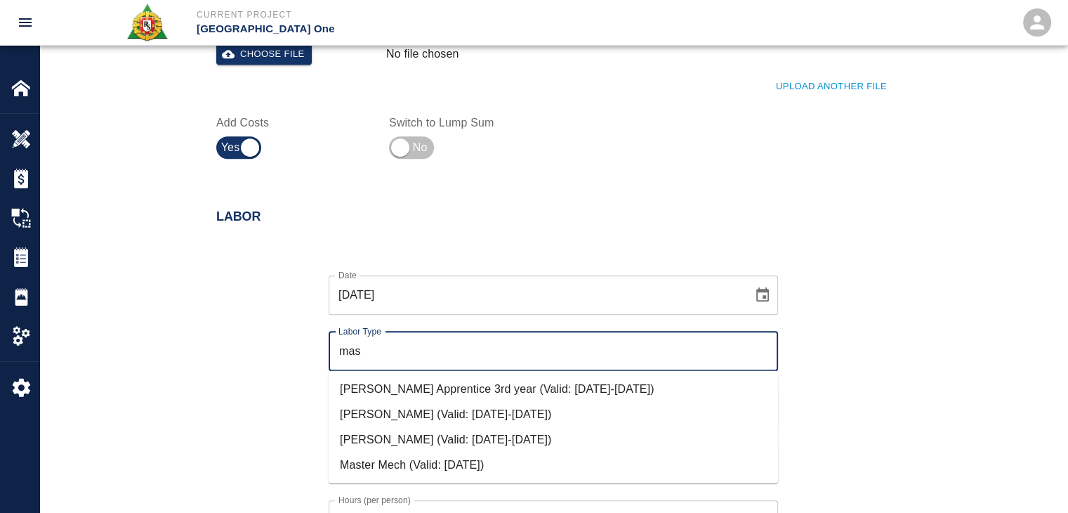
click at [435, 433] on li "[PERSON_NAME] (Valid: [DATE]-[DATE])" at bounding box center [553, 439] width 449 height 25
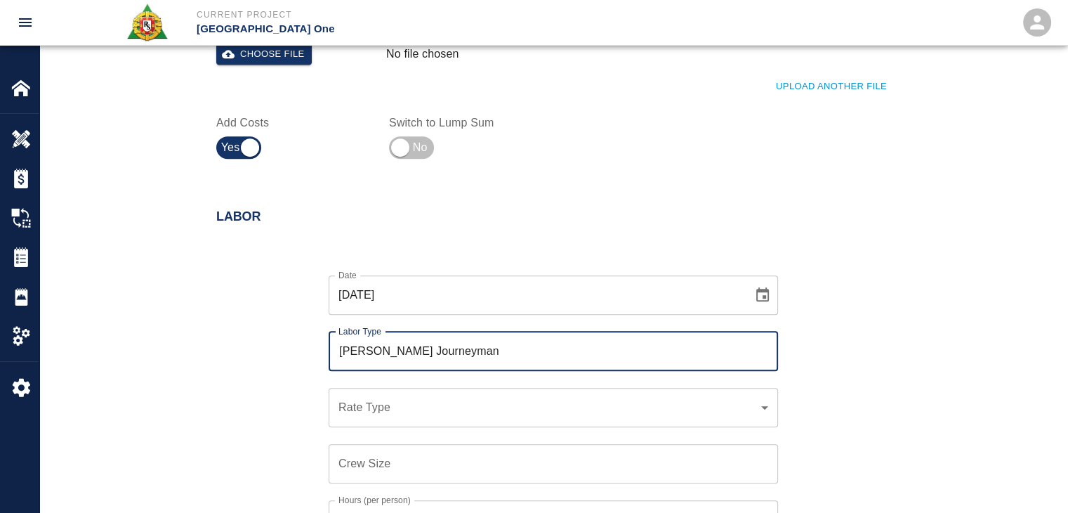
type input "[PERSON_NAME] Journeyman"
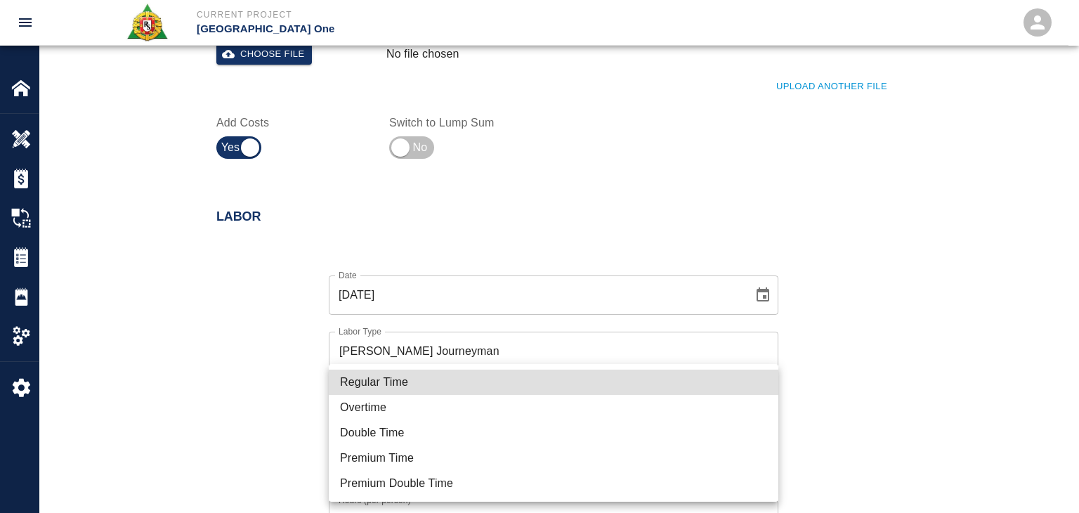
click at [374, 380] on li "Regular Time" at bounding box center [553, 381] width 449 height 25
type input "rate_rt"
type input "112.04"
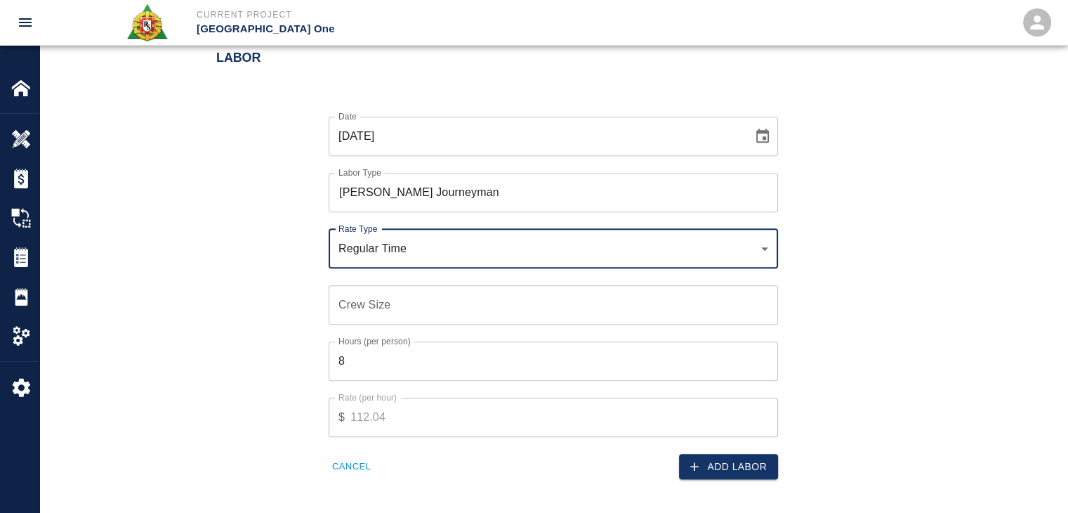
scroll to position [780, 0]
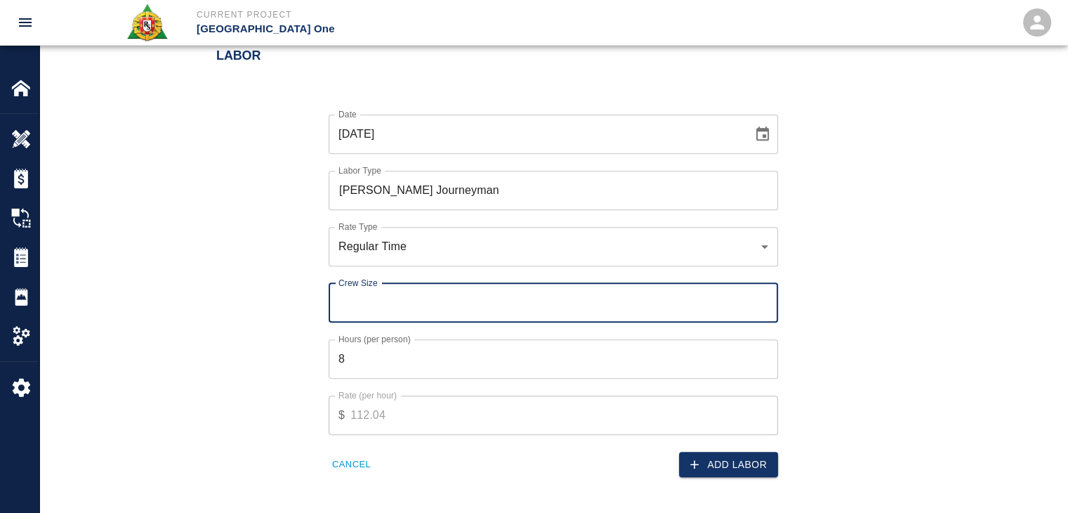
click at [358, 313] on input "Crew Size" at bounding box center [553, 302] width 449 height 39
type input "1"
click at [685, 454] on button "Add Labor" at bounding box center [728, 465] width 99 height 26
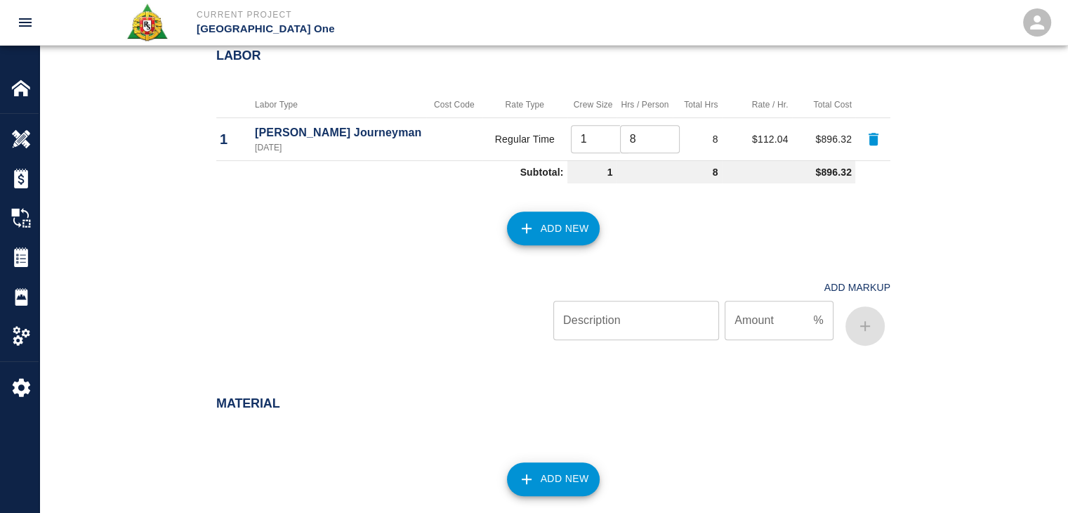
click at [542, 231] on button "Add New" at bounding box center [553, 228] width 93 height 34
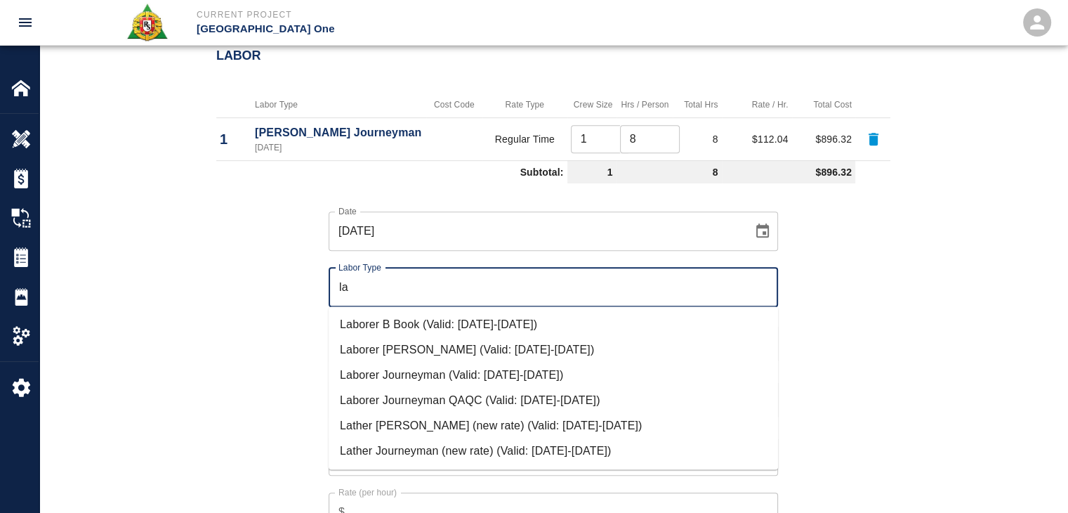
click at [414, 376] on li "Laborer Journeyman (Valid: [DATE]-[DATE])" at bounding box center [553, 374] width 449 height 25
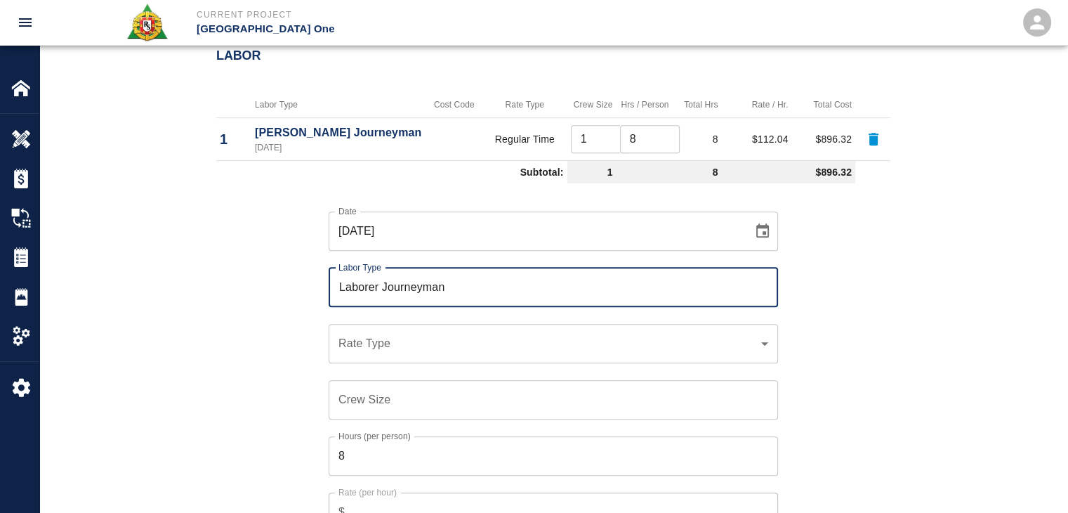
type input "Laborer Journeyman"
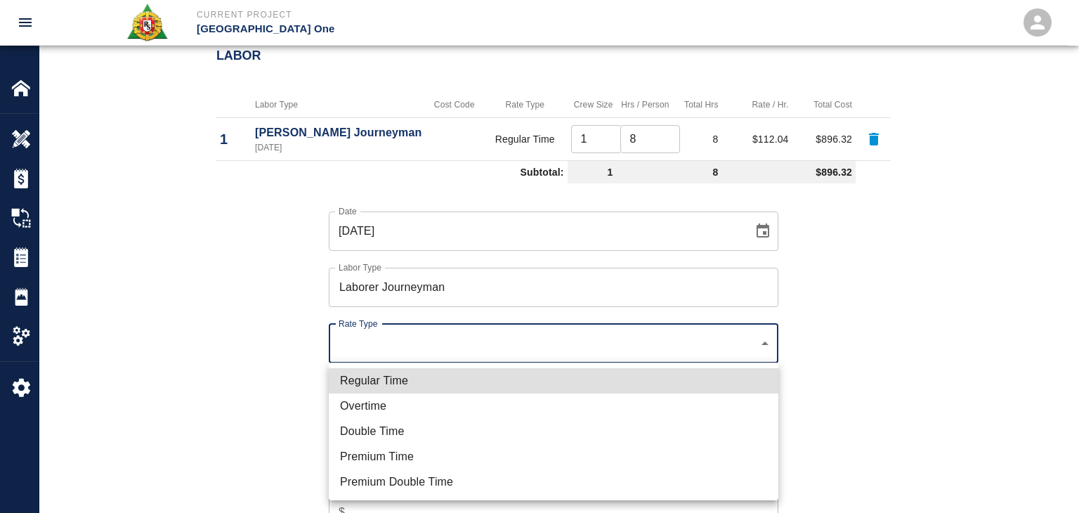
click at [410, 381] on li "Regular Time" at bounding box center [553, 380] width 449 height 25
type input "rate_rt"
type input "97.06"
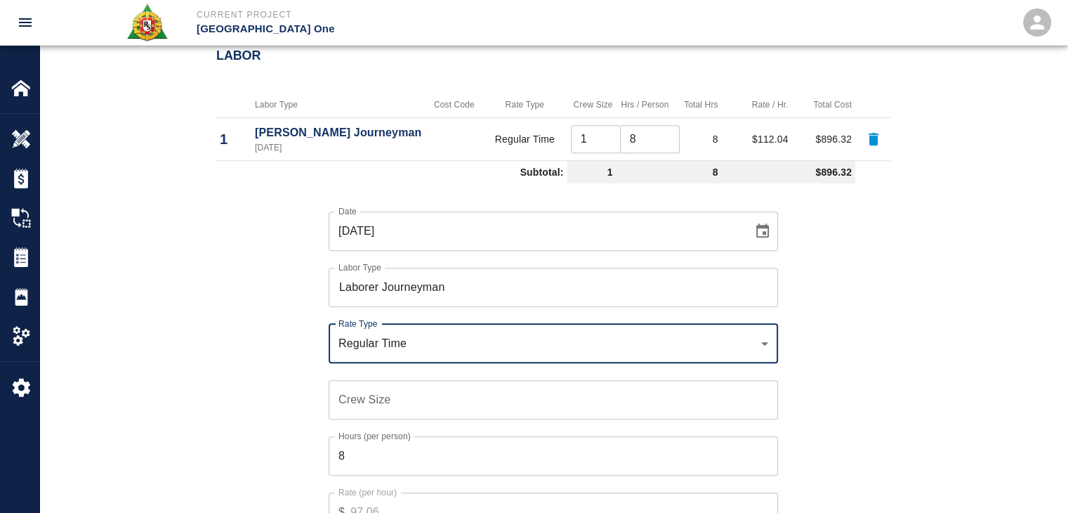
scroll to position [836, 0]
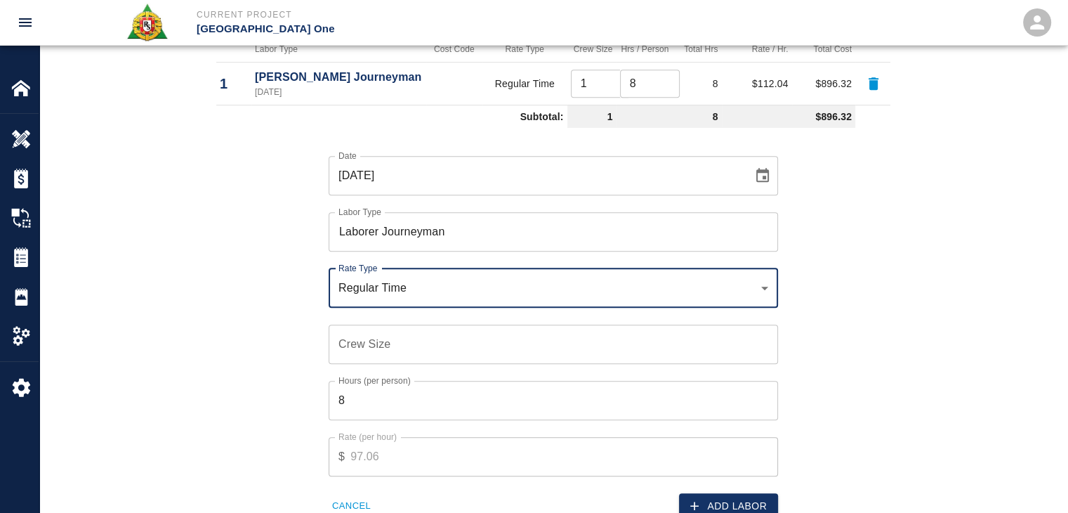
click at [357, 346] on input "Crew Size" at bounding box center [553, 343] width 449 height 39
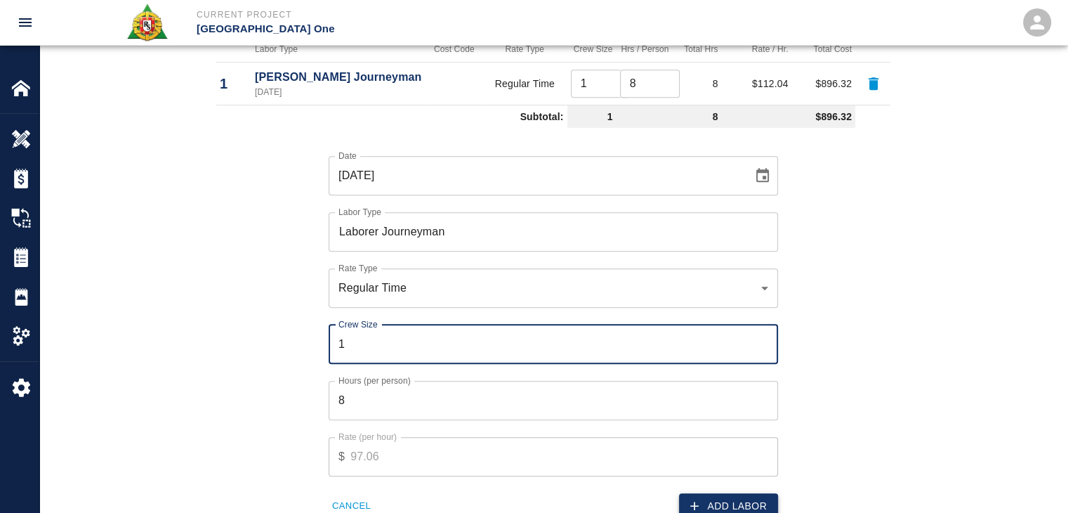
type input "1"
click at [697, 495] on button "Add Labor" at bounding box center [728, 506] width 99 height 26
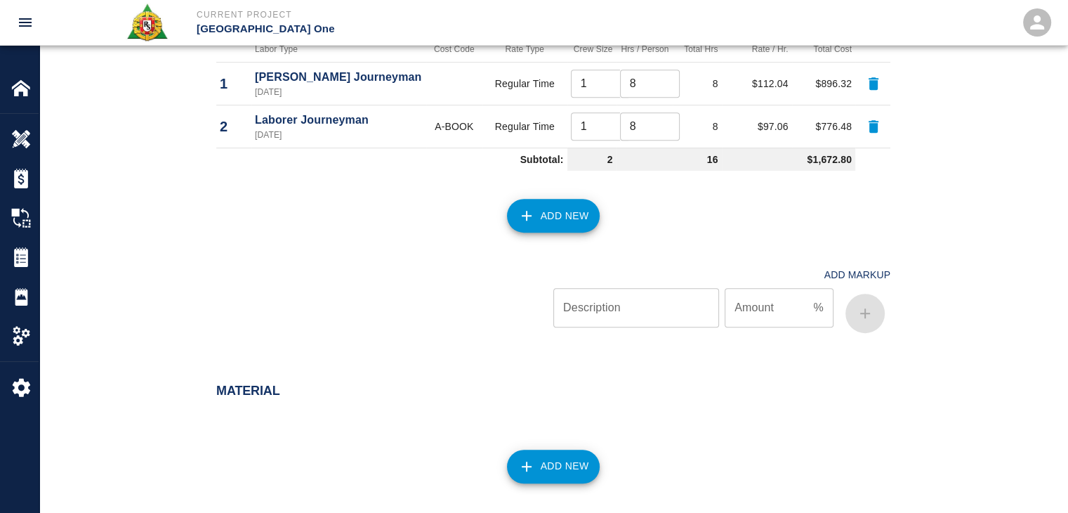
click at [563, 203] on button "Add New" at bounding box center [553, 216] width 93 height 34
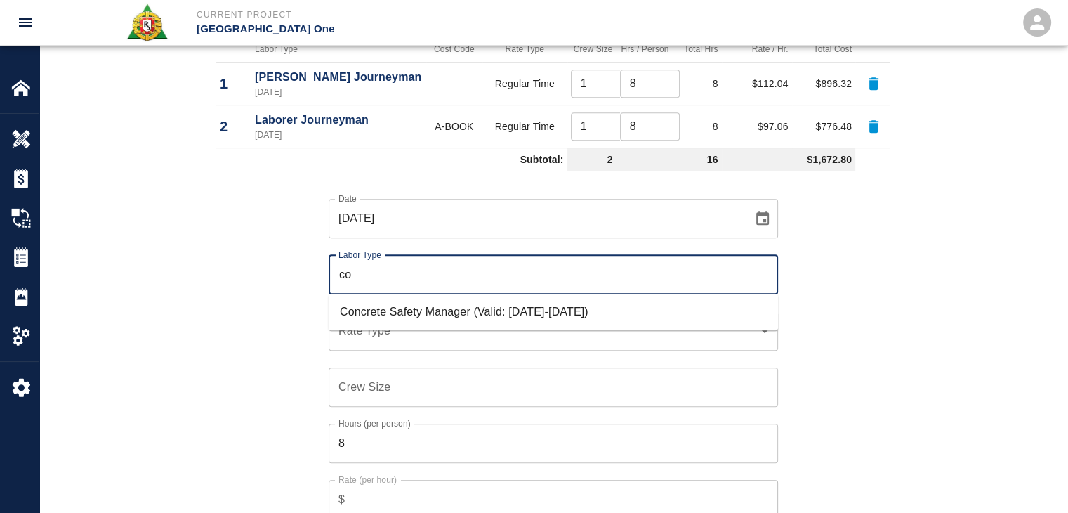
click at [441, 299] on li "Concrete Safety Manager (Valid: [DATE]-[DATE])" at bounding box center [553, 311] width 449 height 25
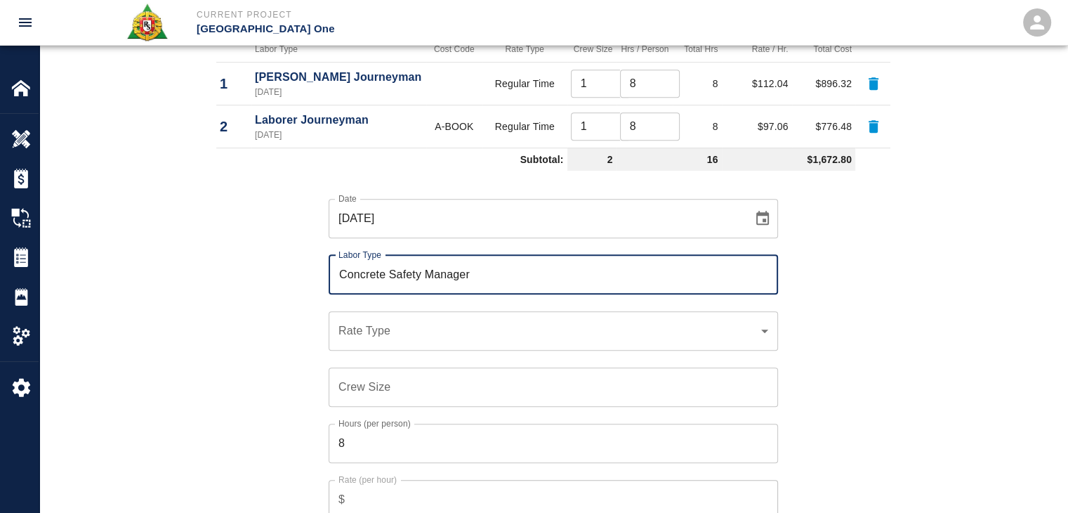
type input "Concrete Safety Manager"
click at [395, 345] on div "​ Rate Type" at bounding box center [553, 330] width 449 height 39
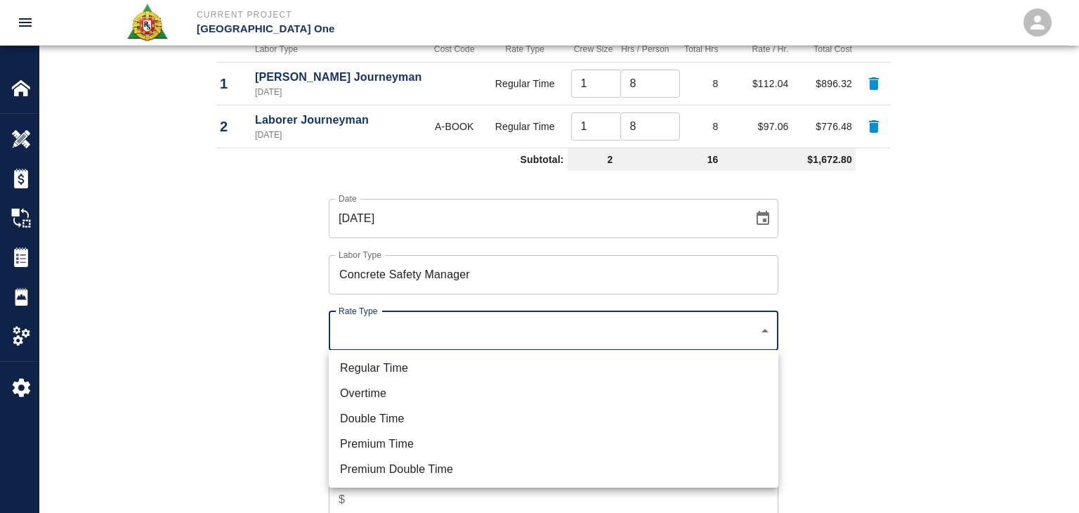
click at [386, 363] on li "Regular Time" at bounding box center [553, 367] width 449 height 25
type input "rate_rt"
type input "100.05"
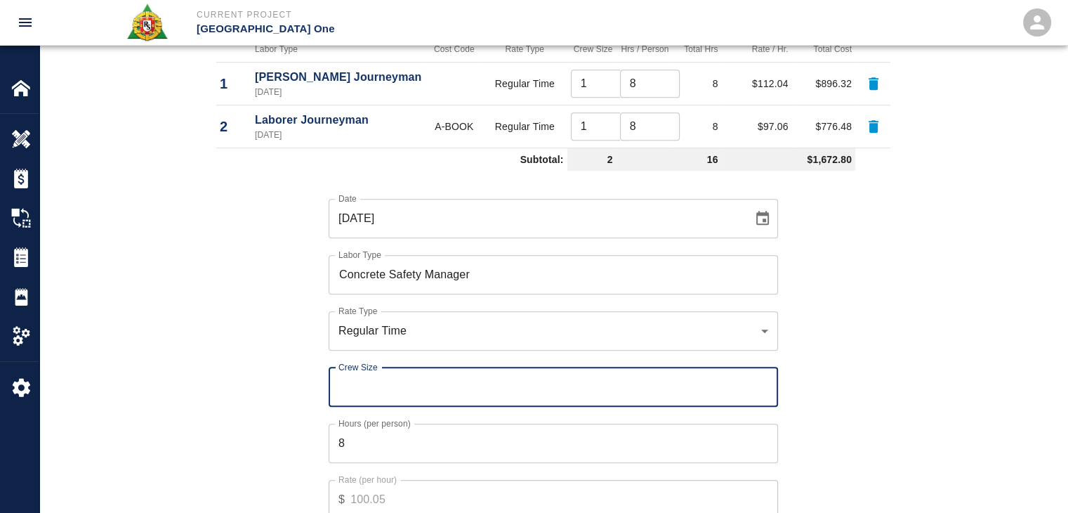
click at [376, 391] on input "Crew Size" at bounding box center [553, 386] width 449 height 39
type input "1"
click at [342, 440] on input "8" at bounding box center [553, 442] width 449 height 39
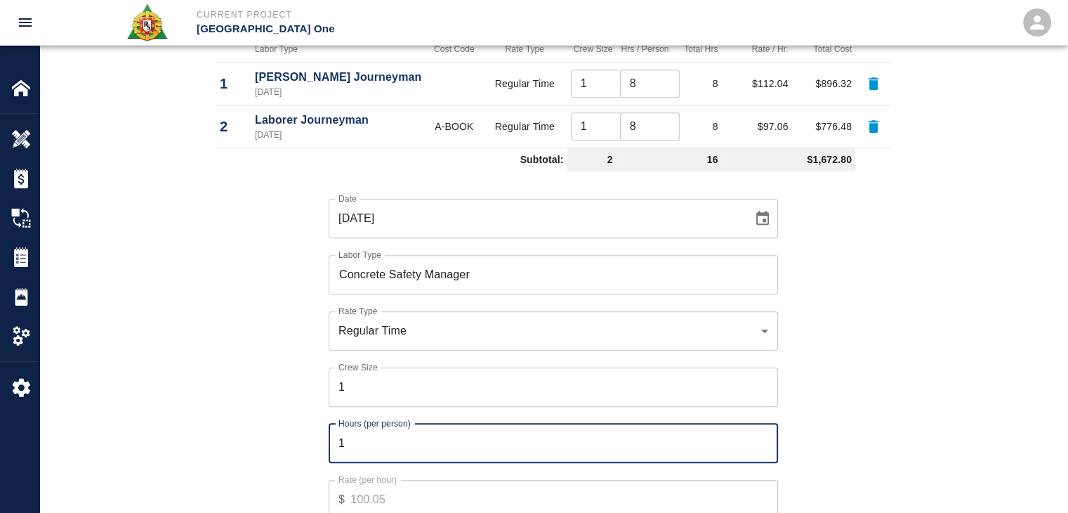
type input "1"
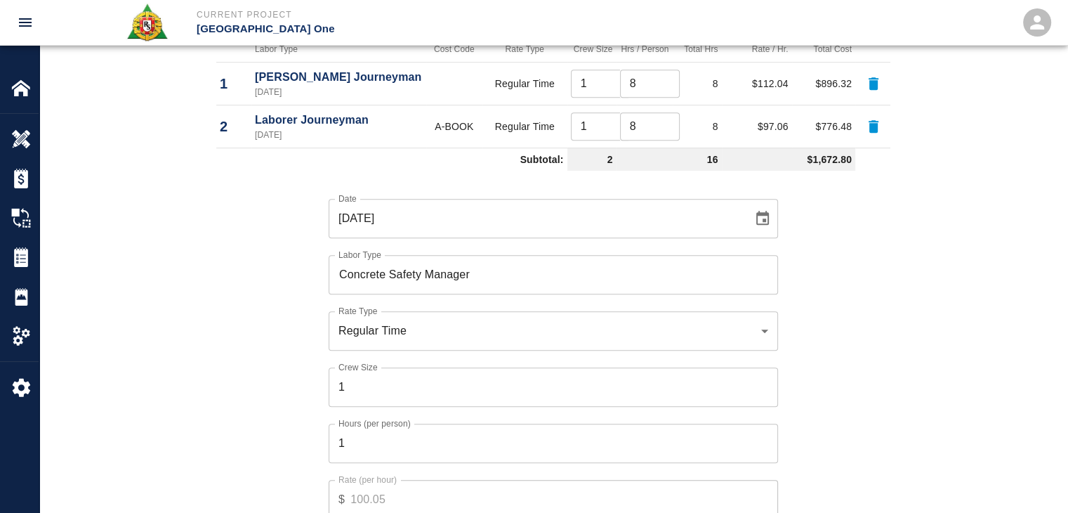
click at [275, 428] on div "Date 09/15/2025 Date Labor Type Concrete Safety Manager Labor Type Rate Type Re…" at bounding box center [544, 369] width 691 height 386
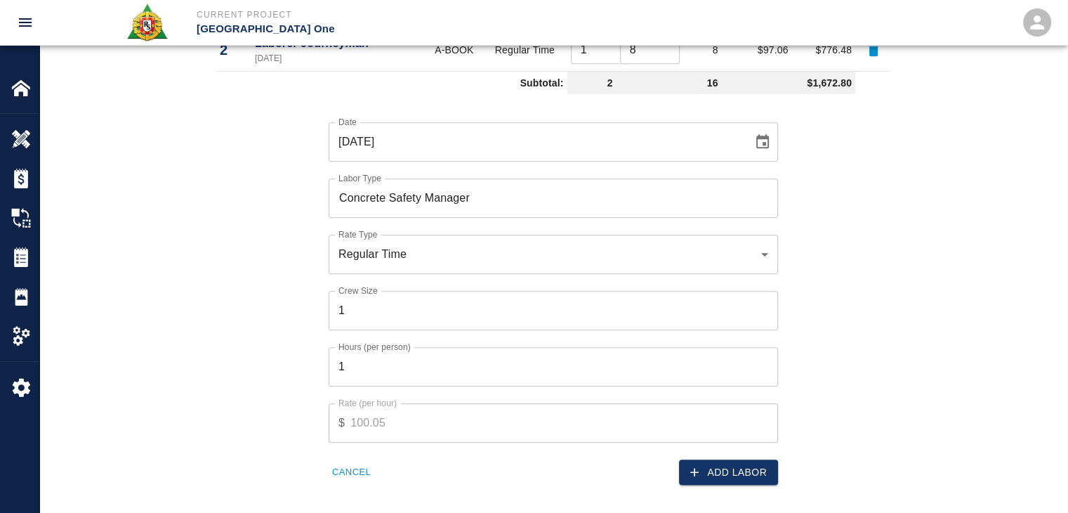
scroll to position [913, 0]
click at [713, 480] on button "Add Labor" at bounding box center [728, 472] width 99 height 26
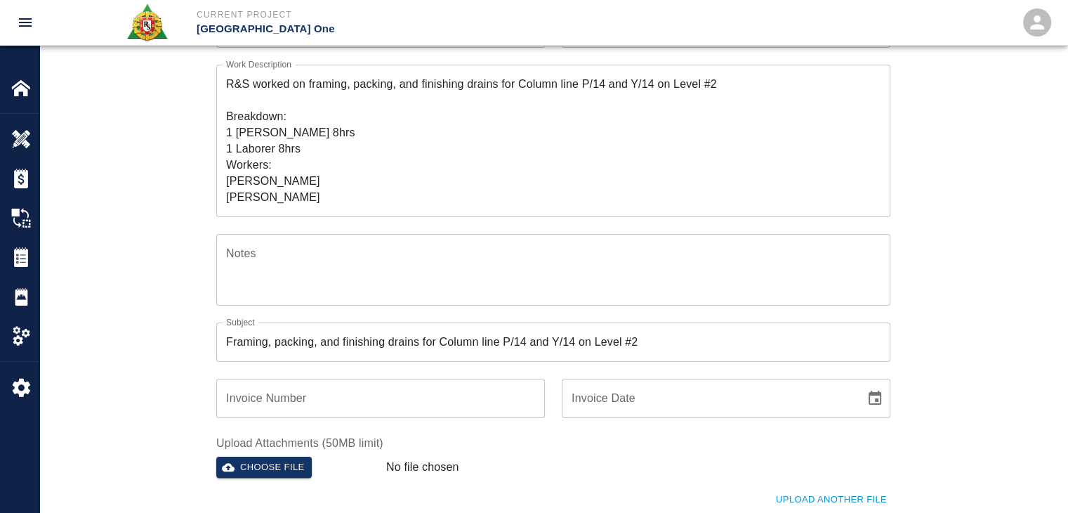
scroll to position [197, 0]
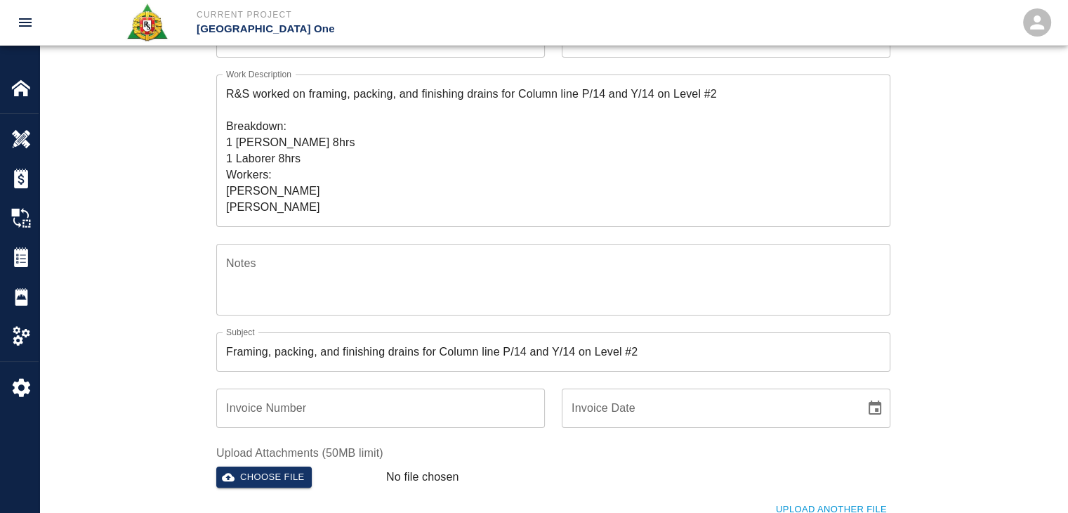
click at [315, 154] on textarea "R&S worked on framing, packing, and finishing drains for Column line P/14 and Y…" at bounding box center [553, 150] width 654 height 129
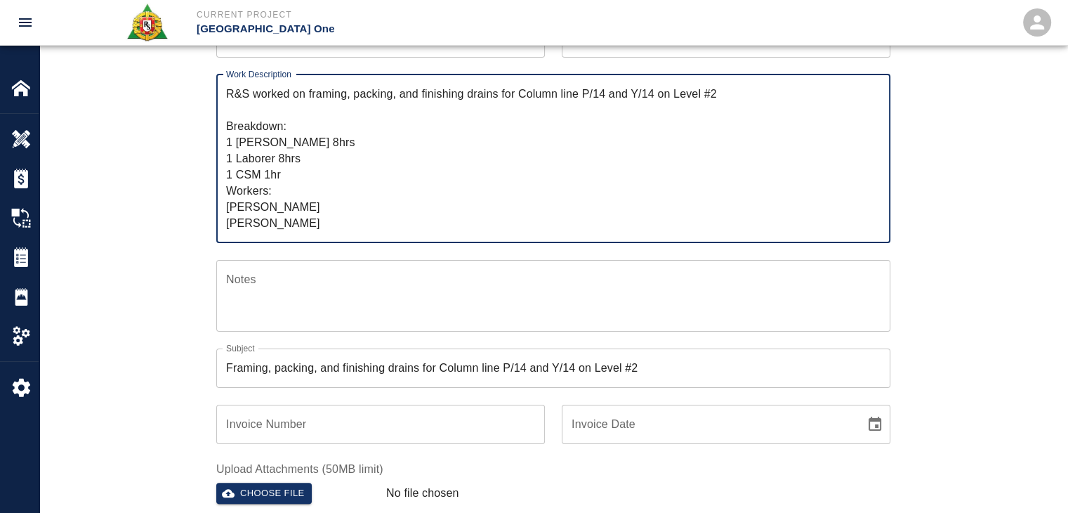
click at [127, 238] on div "Ticket Number 1375 Ticket Number PCO Number 743 PCO Number Start Date 09/15/202…" at bounding box center [553, 291] width 1028 height 692
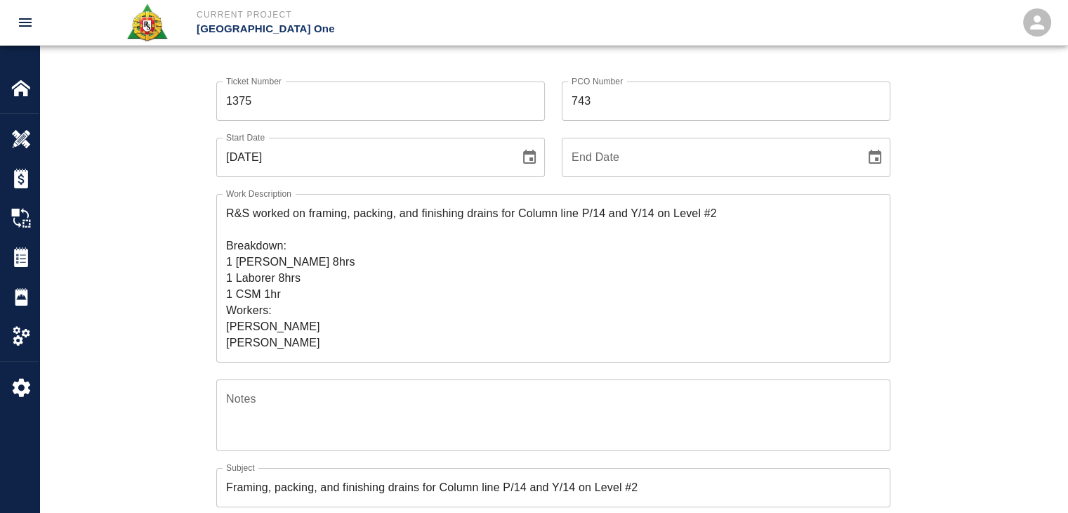
scroll to position [0, 0]
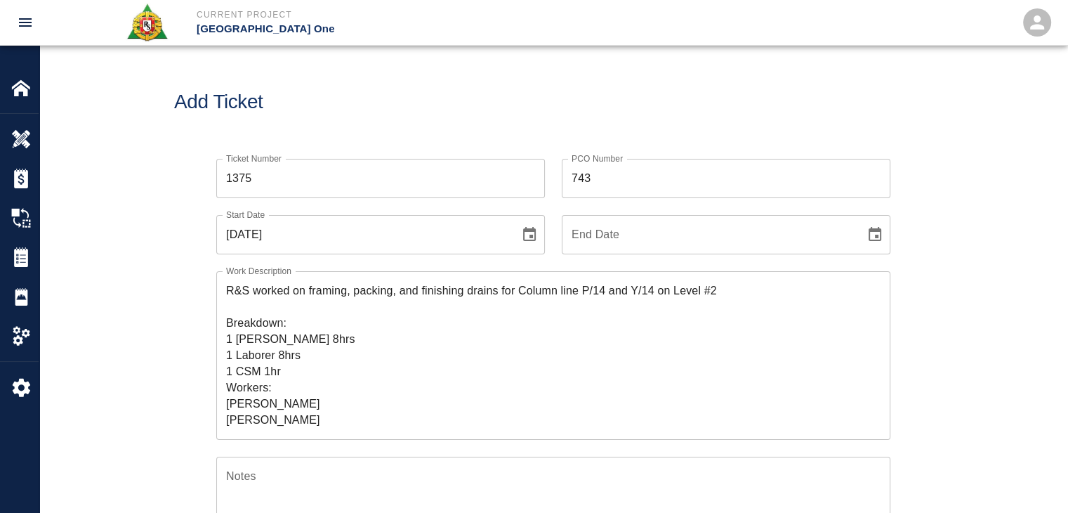
click at [317, 366] on textarea "R&S worked on framing, packing, and finishing drains for Column line P/14 and Y…" at bounding box center [553, 354] width 654 height 145
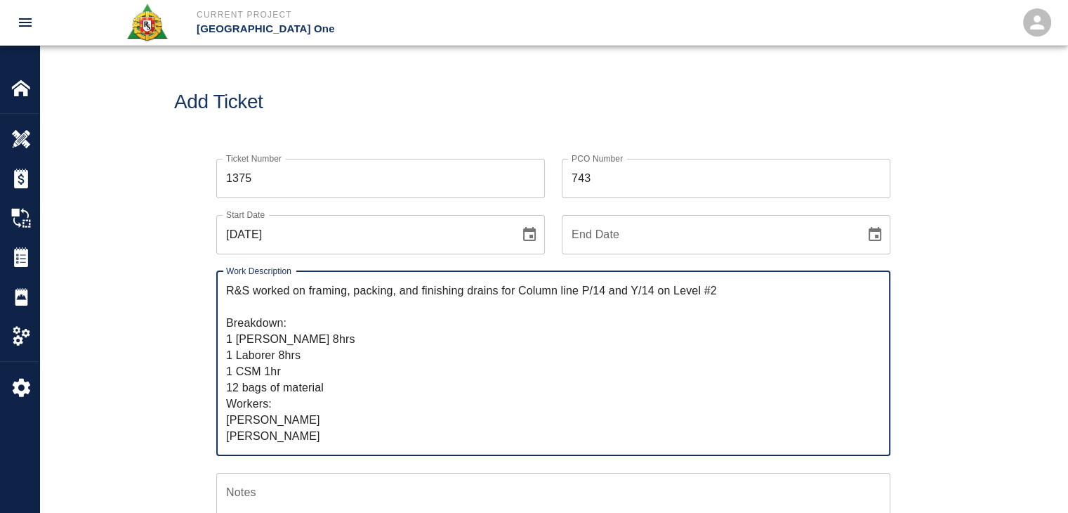
type textarea "R&S worked on framing, packing, and finishing drains for Column line P/14 and Y…"
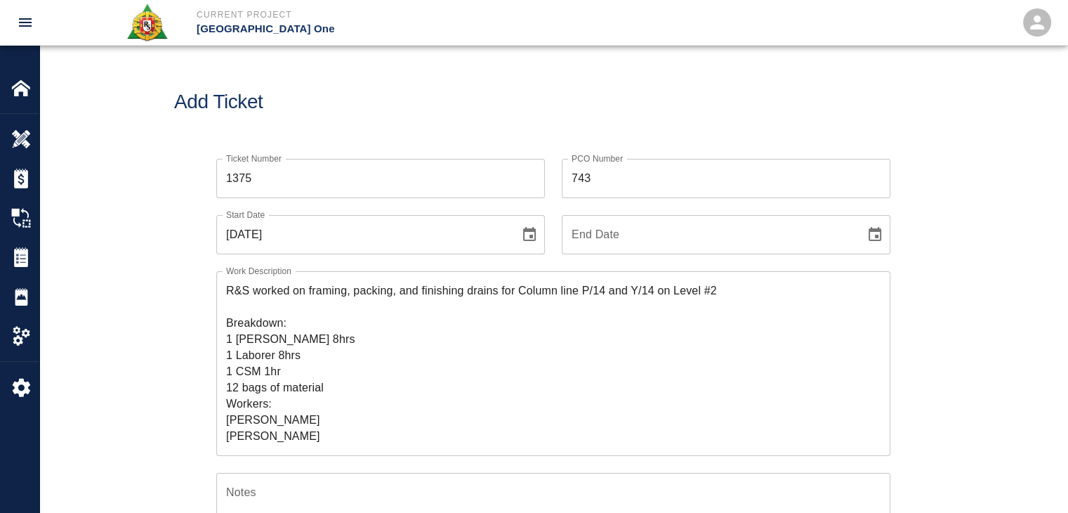
click at [180, 440] on div "Ticket Number 1375 Ticket Number PCO Number 743 PCO Number Start Date 09/15/202…" at bounding box center [553, 479] width 758 height 675
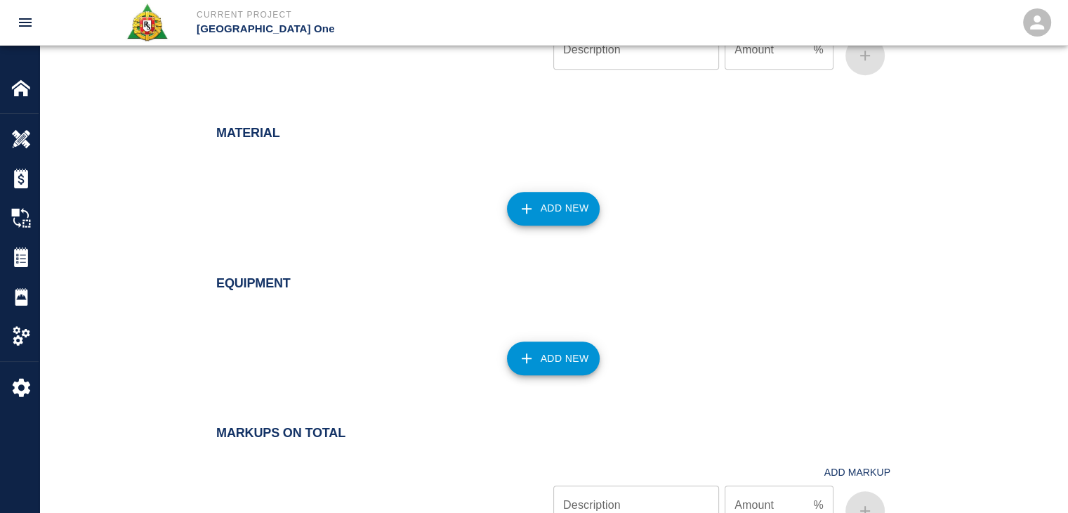
scroll to position [1171, 0]
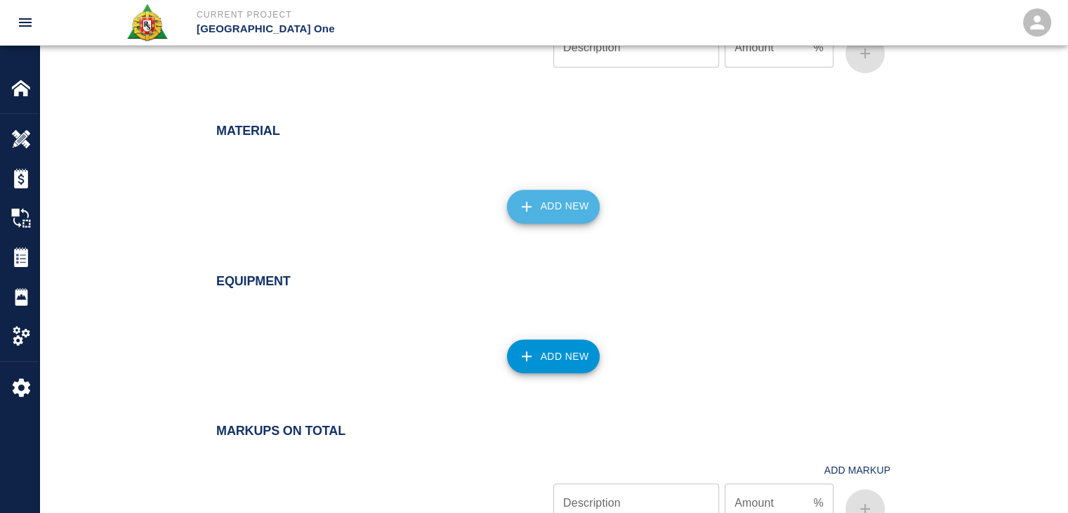
click at [542, 190] on button "Add New" at bounding box center [553, 207] width 93 height 34
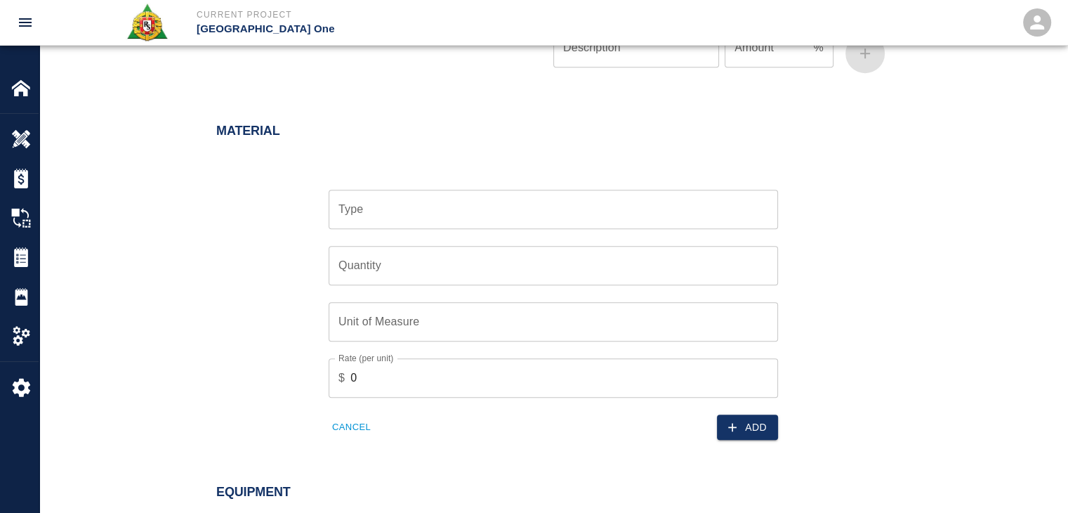
click at [439, 214] on input "Type" at bounding box center [553, 209] width 437 height 27
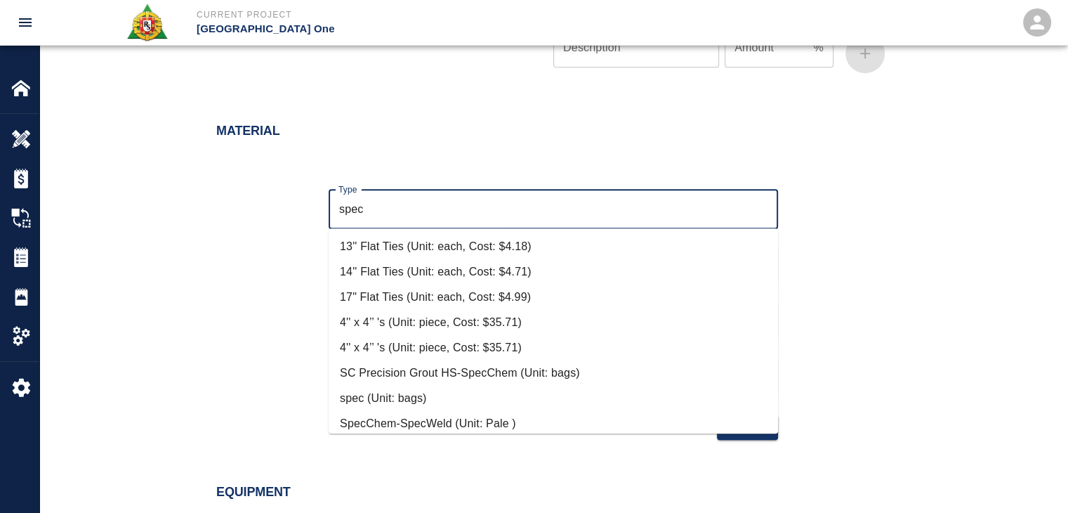
scroll to position [135, 0]
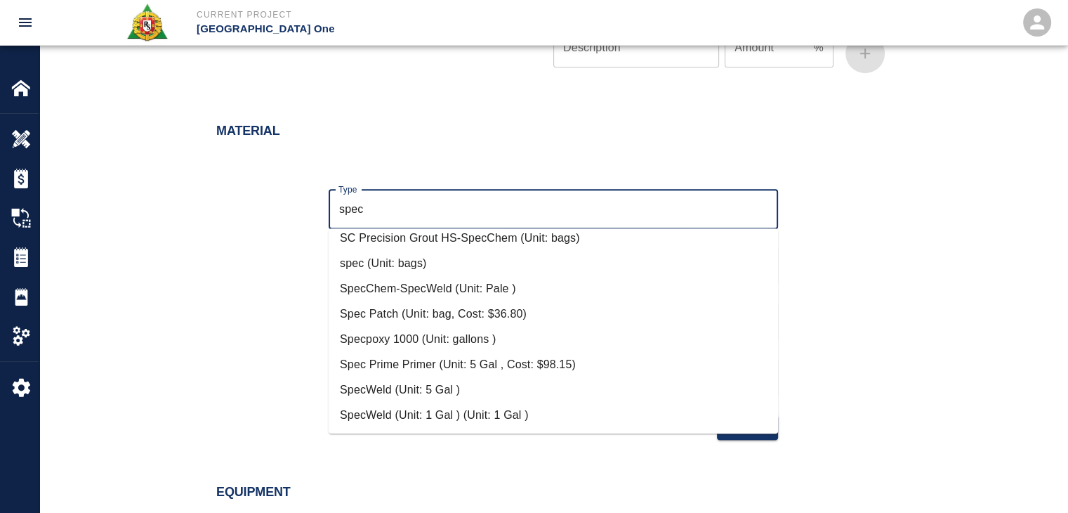
click at [463, 312] on li "Spec Patch (Unit: bag, Cost: $36.80)" at bounding box center [553, 313] width 449 height 25
type input "Spec Patch (Unit: bag, Cost: $36.80)"
type input "bag"
type input "36.8"
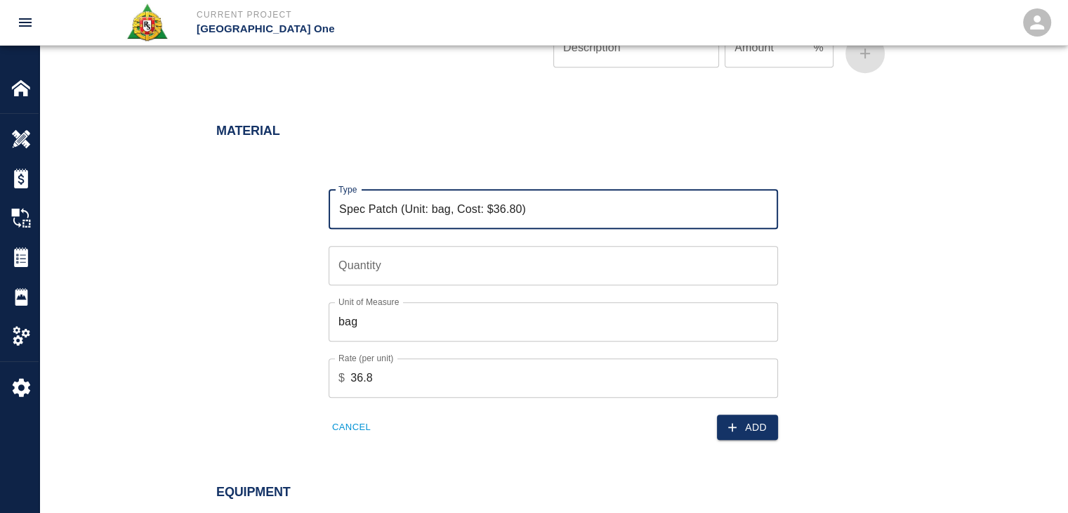
type input "Spec Patch (Unit: bag, Cost: $36.80)"
click at [351, 267] on input "Quantity" at bounding box center [553, 265] width 449 height 39
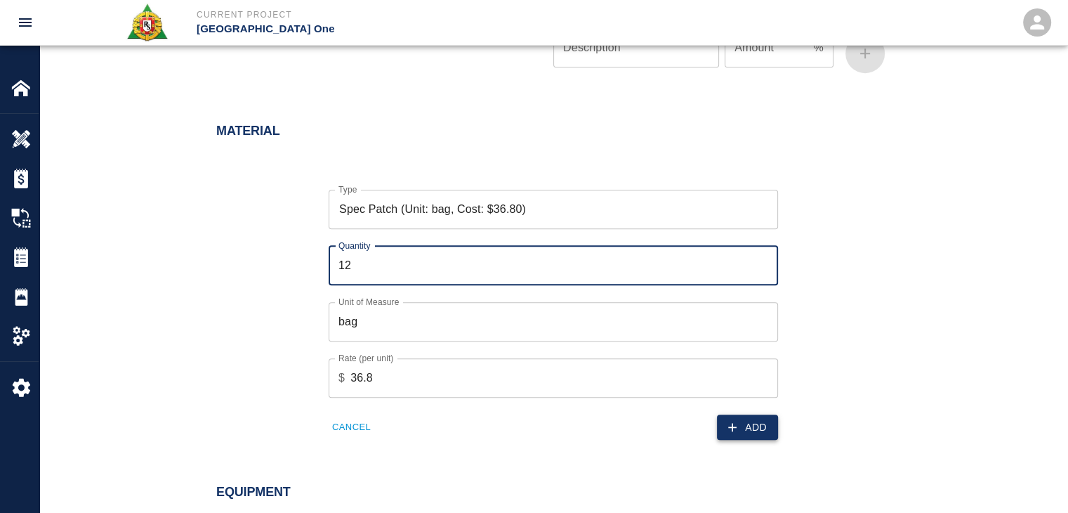
type input "12"
click at [736, 424] on icon "button" at bounding box center [732, 427] width 14 height 14
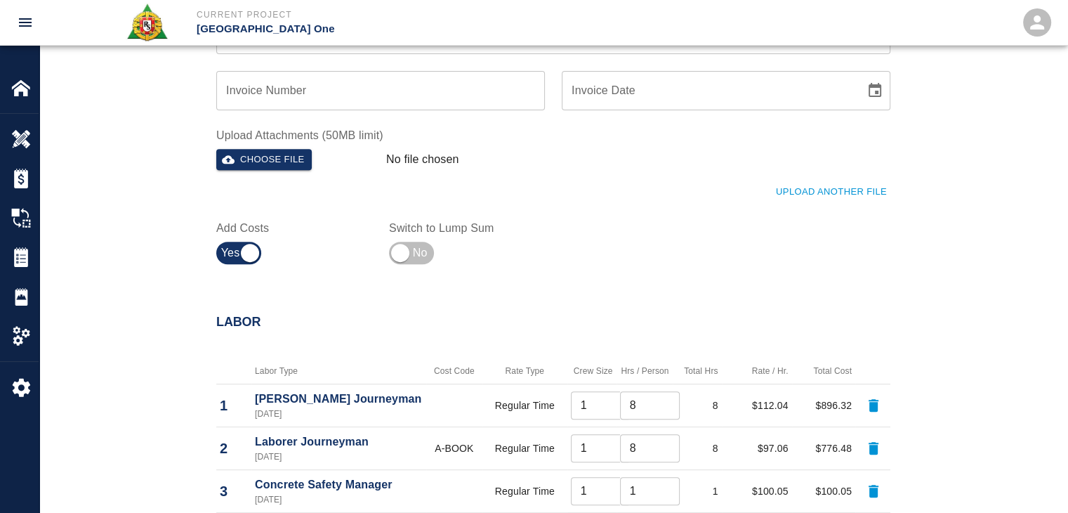
scroll to position [549, 0]
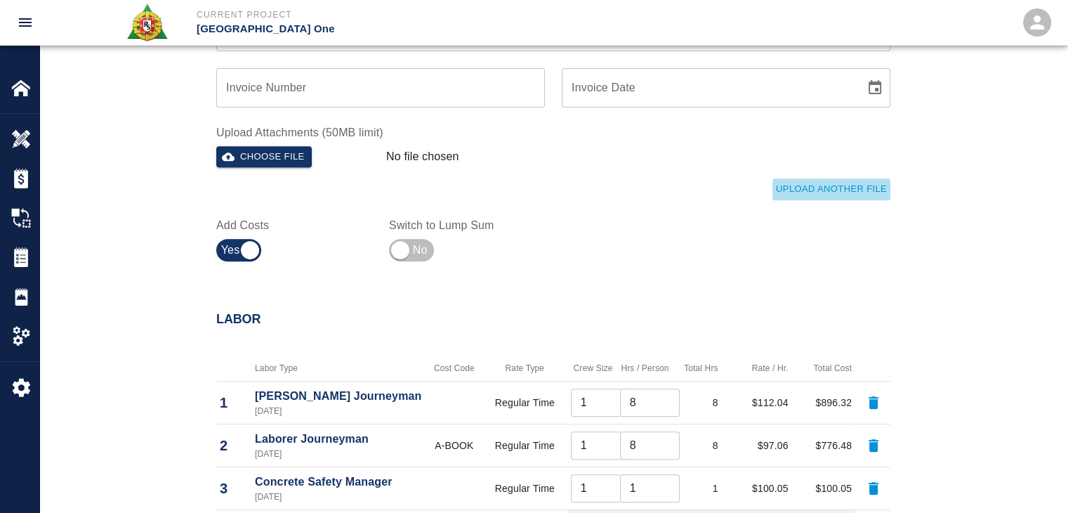
click at [842, 189] on button "Upload Another File" at bounding box center [831, 189] width 118 height 22
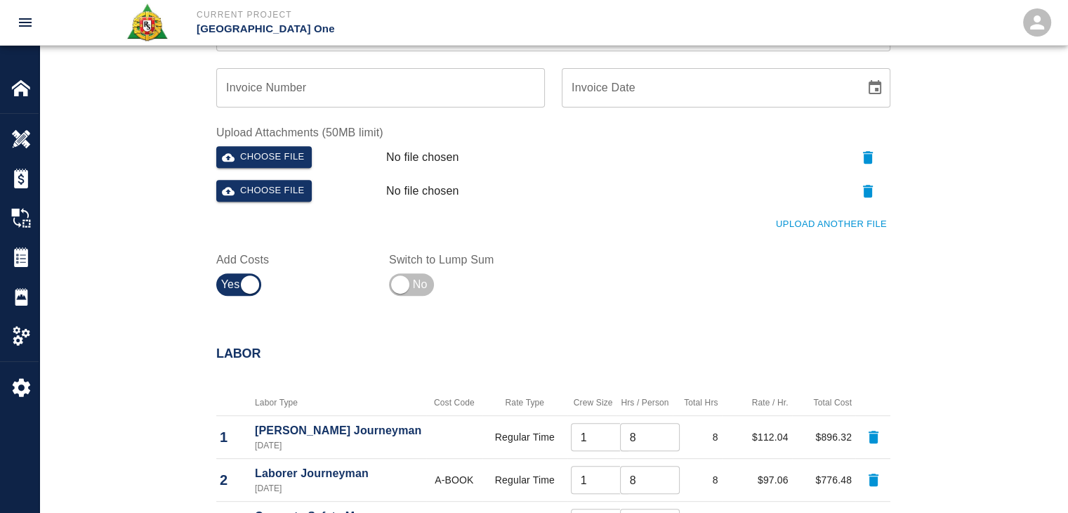
click at [843, 216] on button "Upload Another File" at bounding box center [831, 224] width 118 height 22
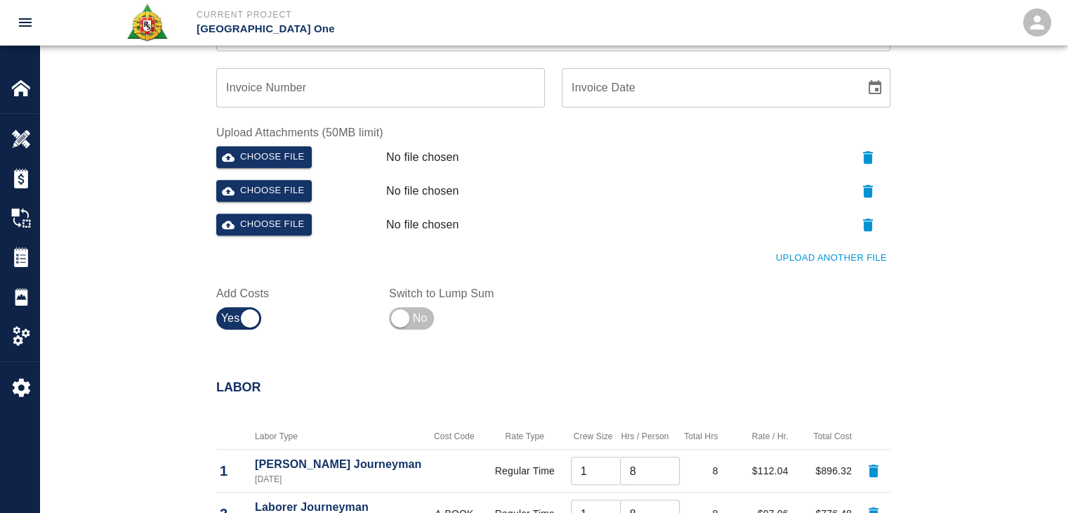
click at [885, 268] on button "Upload Another File" at bounding box center [831, 258] width 118 height 22
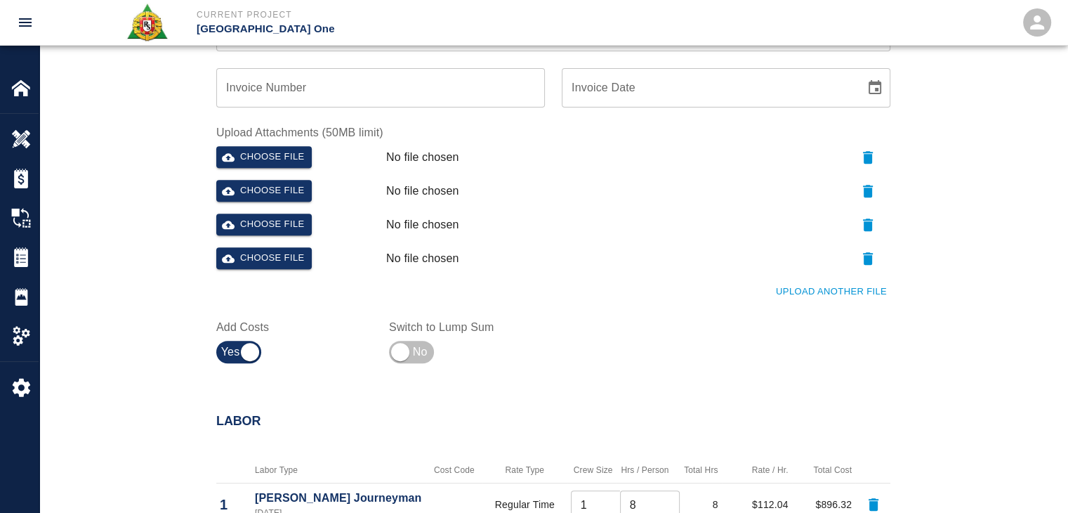
click at [883, 268] on button "button" at bounding box center [867, 258] width 45 height 22
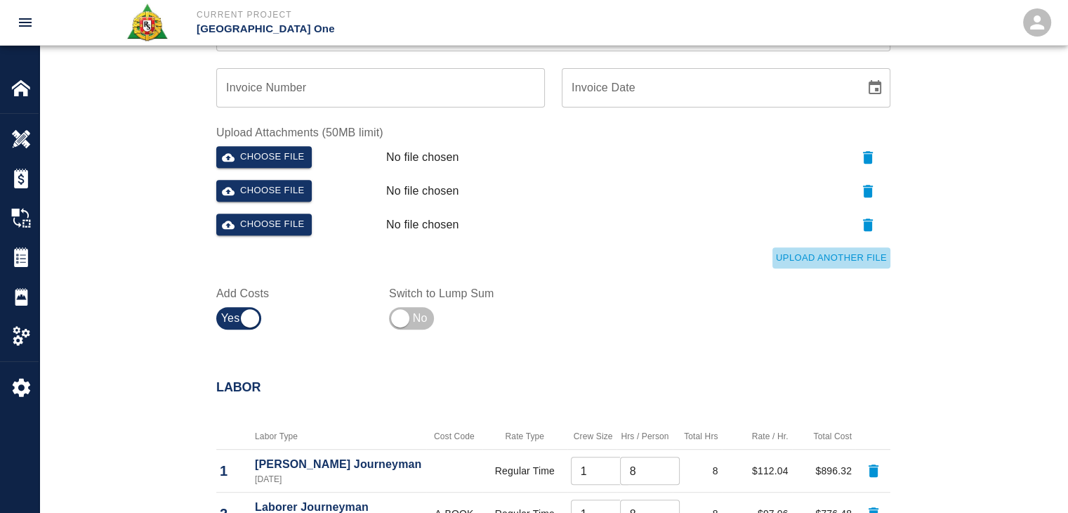
click at [824, 263] on button "Upload Another File" at bounding box center [831, 258] width 118 height 22
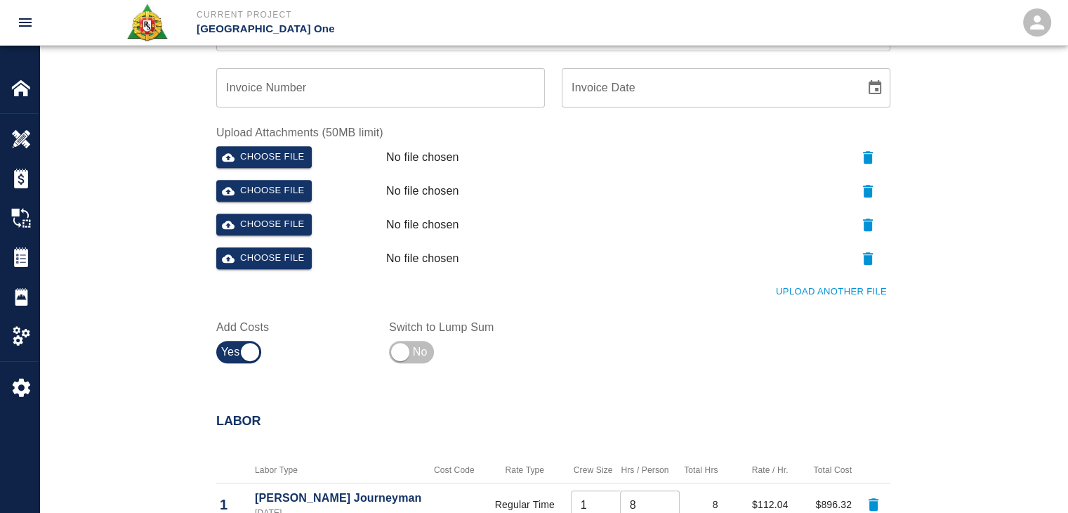
click at [867, 300] on button "Upload Another File" at bounding box center [831, 292] width 118 height 22
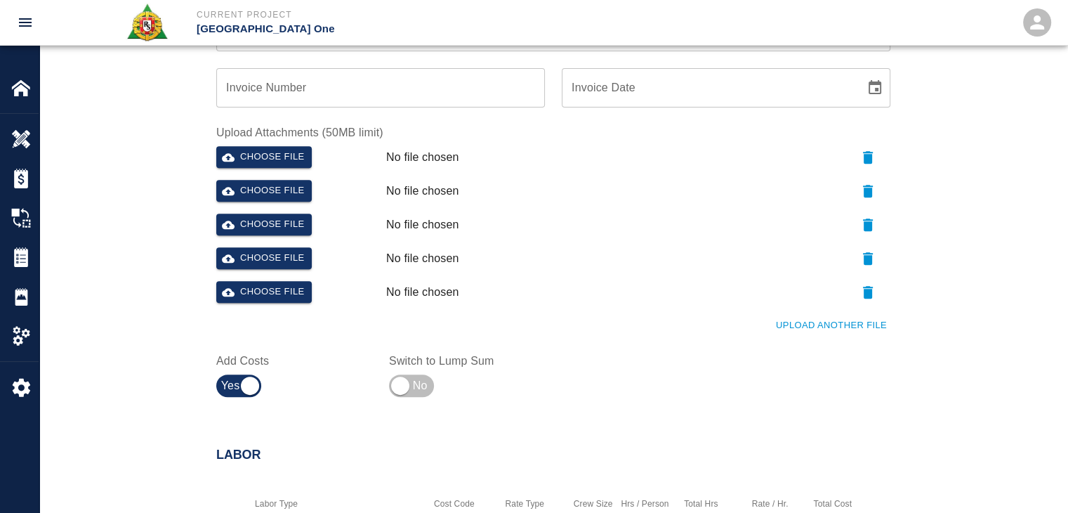
click at [796, 322] on button "Upload Another File" at bounding box center [831, 326] width 118 height 22
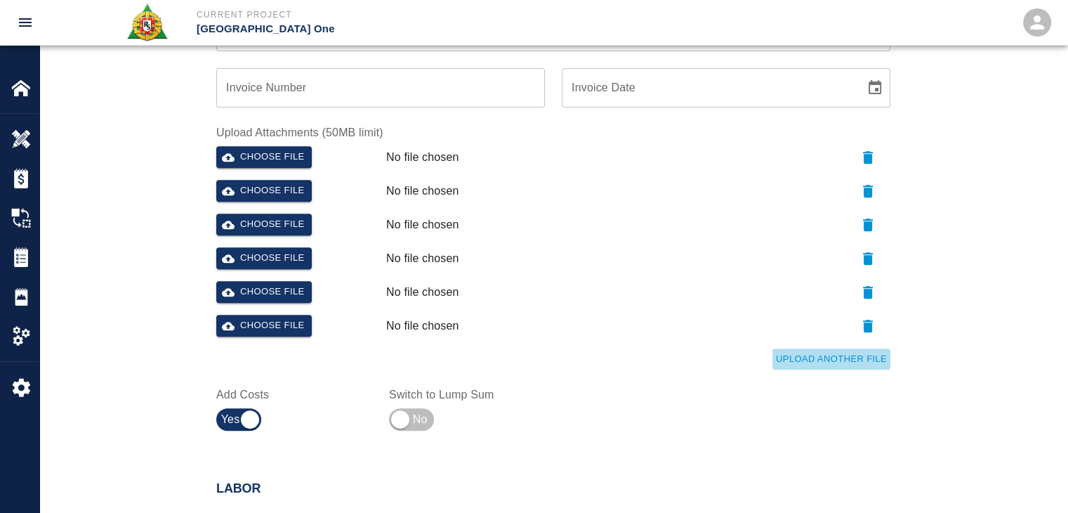
click at [837, 360] on button "Upload Another File" at bounding box center [831, 359] width 118 height 22
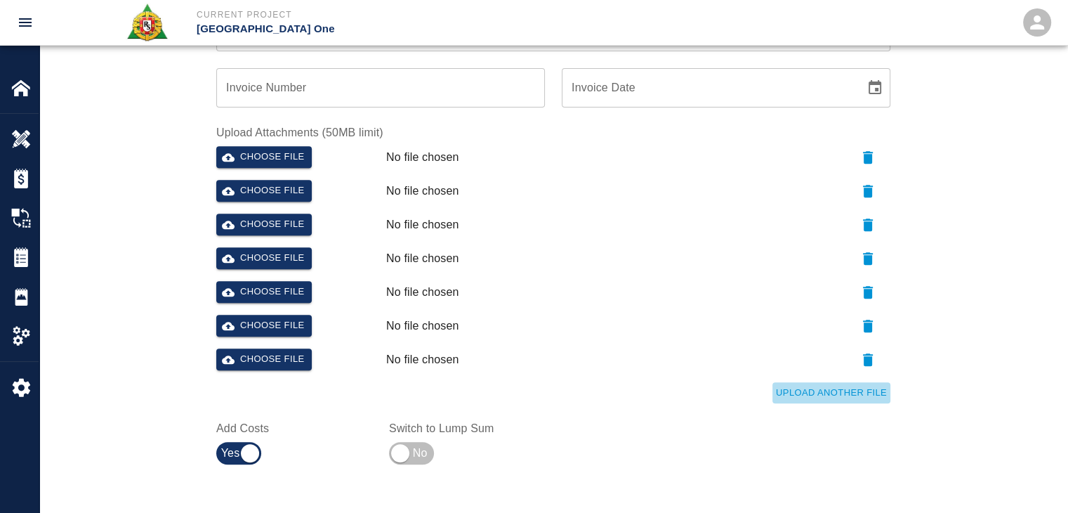
click at [789, 384] on button "Upload Another File" at bounding box center [831, 393] width 118 height 22
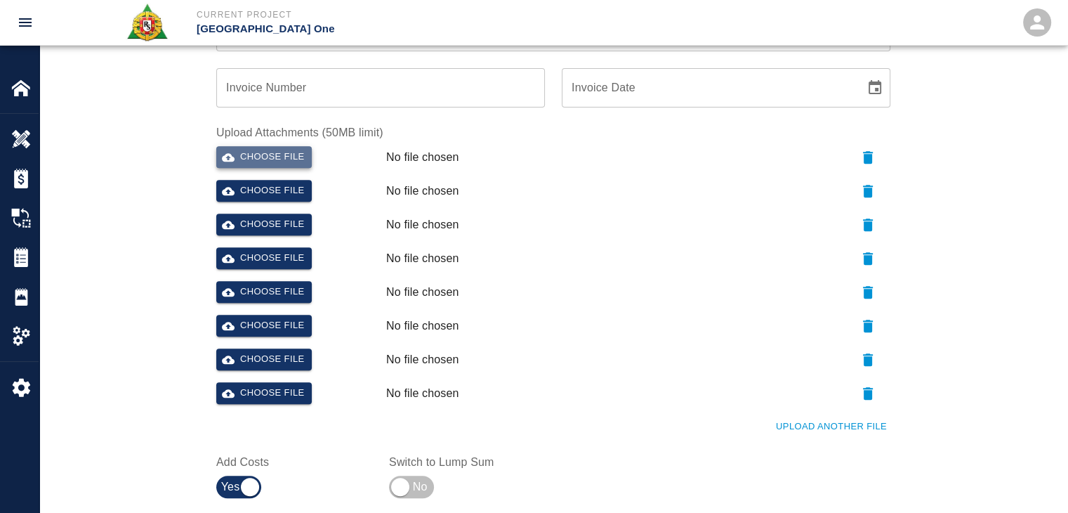
click at [293, 147] on button "Choose file" at bounding box center [264, 157] width 96 height 22
click at [295, 190] on button "Choose file" at bounding box center [264, 191] width 96 height 22
click at [261, 193] on button "Choose file" at bounding box center [264, 191] width 96 height 22
click at [301, 211] on div "Choose file" at bounding box center [296, 222] width 170 height 28
click at [301, 213] on button "Choose file" at bounding box center [264, 224] width 96 height 22
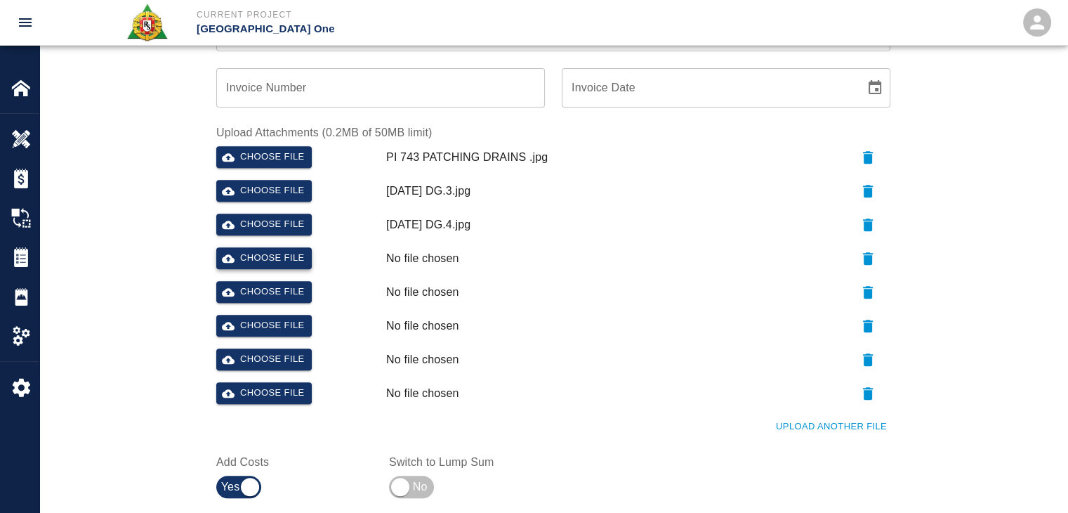
click at [267, 250] on button "Choose file" at bounding box center [264, 258] width 96 height 22
click at [246, 296] on button "Choose file" at bounding box center [264, 292] width 96 height 22
click at [261, 315] on button "Choose file" at bounding box center [264, 326] width 96 height 22
click at [261, 361] on button "Choose file" at bounding box center [264, 359] width 96 height 22
click at [779, 433] on button "Upload Another File" at bounding box center [831, 427] width 118 height 22
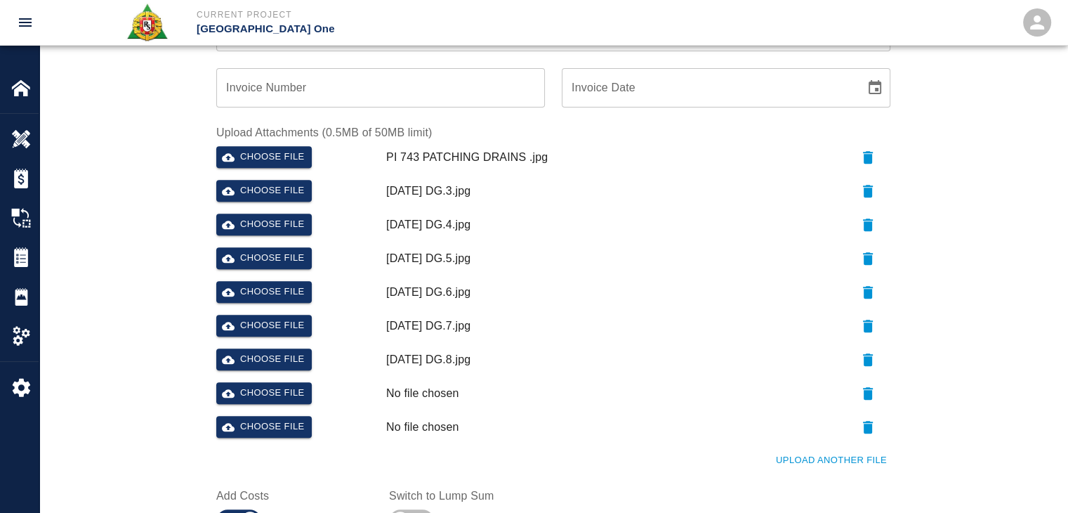
click at [802, 453] on button "Upload Another File" at bounding box center [831, 460] width 118 height 22
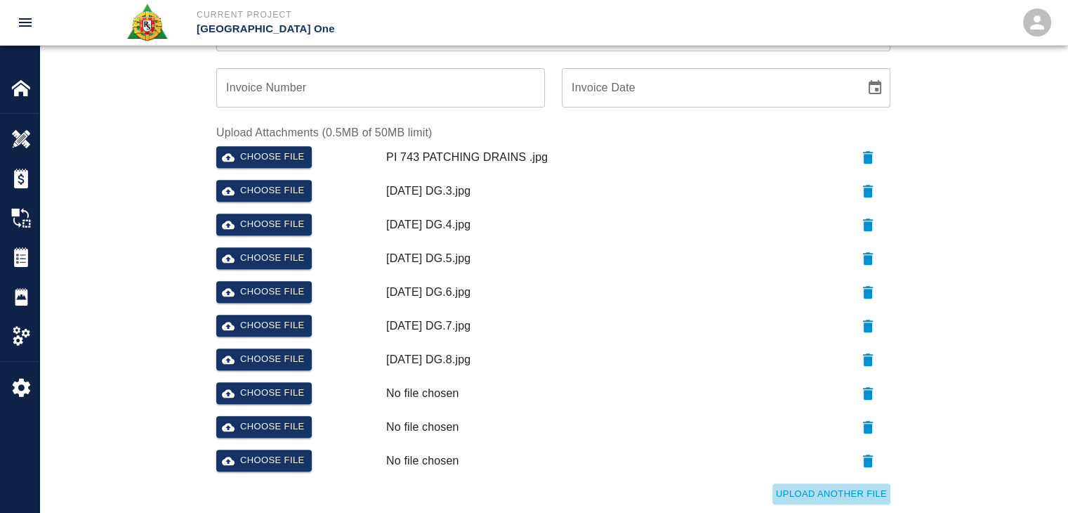
click at [781, 487] on button "Upload Another File" at bounding box center [831, 494] width 118 height 22
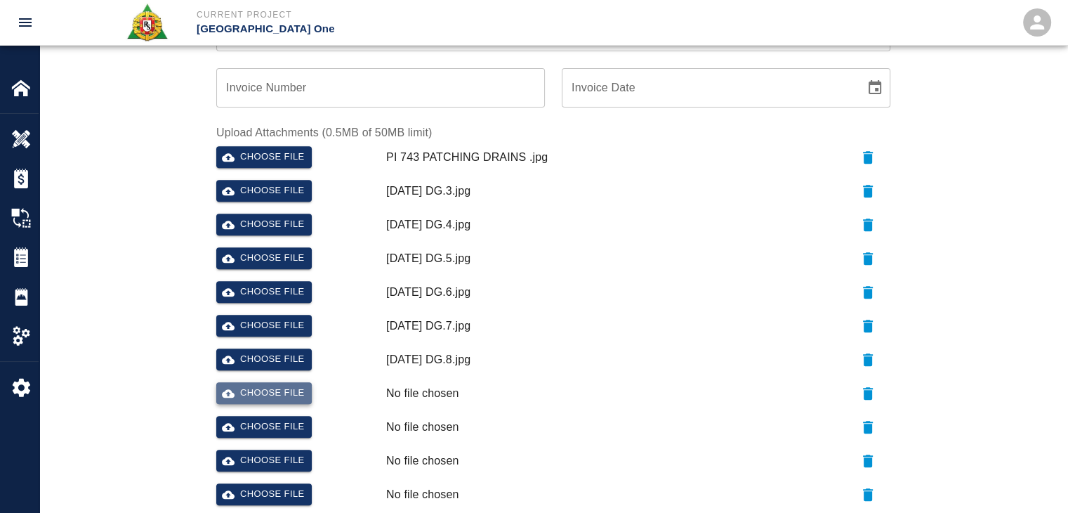
click at [265, 395] on button "Choose file" at bounding box center [264, 393] width 96 height 22
click at [273, 411] on div "Choose file" at bounding box center [296, 424] width 170 height 28
click at [303, 430] on button "Choose file" at bounding box center [264, 427] width 96 height 22
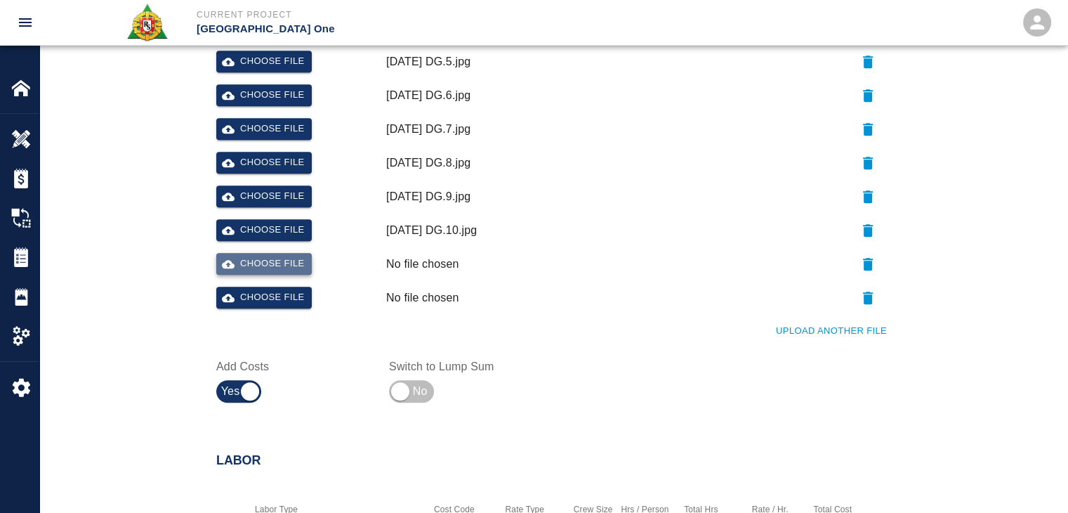
click at [277, 256] on button "Choose file" at bounding box center [264, 264] width 96 height 22
click at [298, 290] on button "Choose file" at bounding box center [264, 298] width 96 height 22
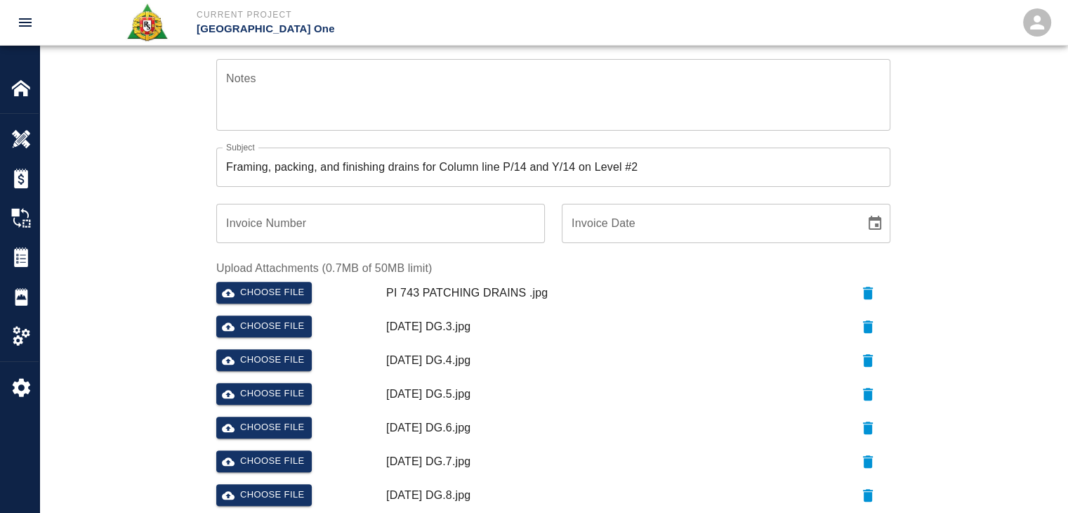
scroll to position [0, 0]
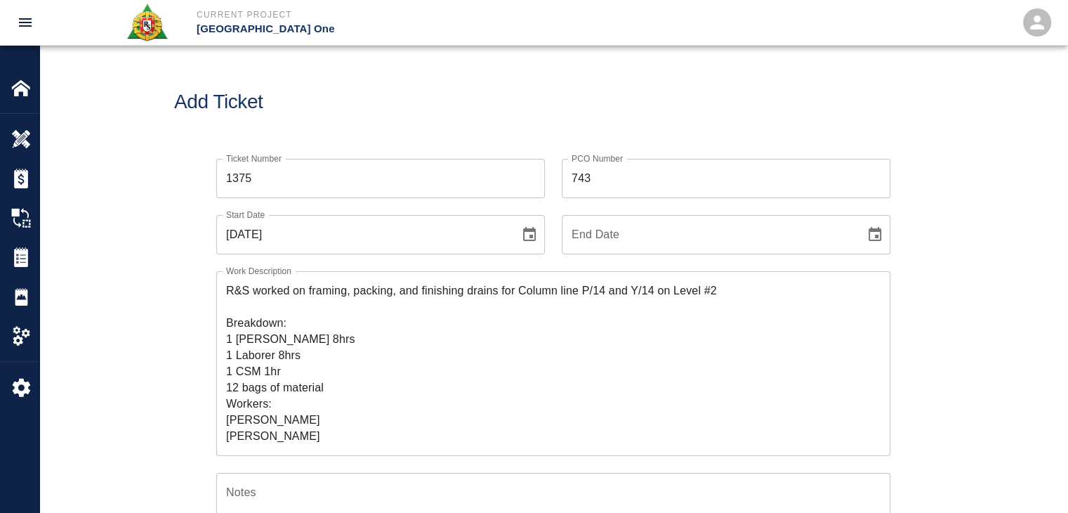
click at [469, 112] on h1 "Add Ticket" at bounding box center [553, 102] width 758 height 23
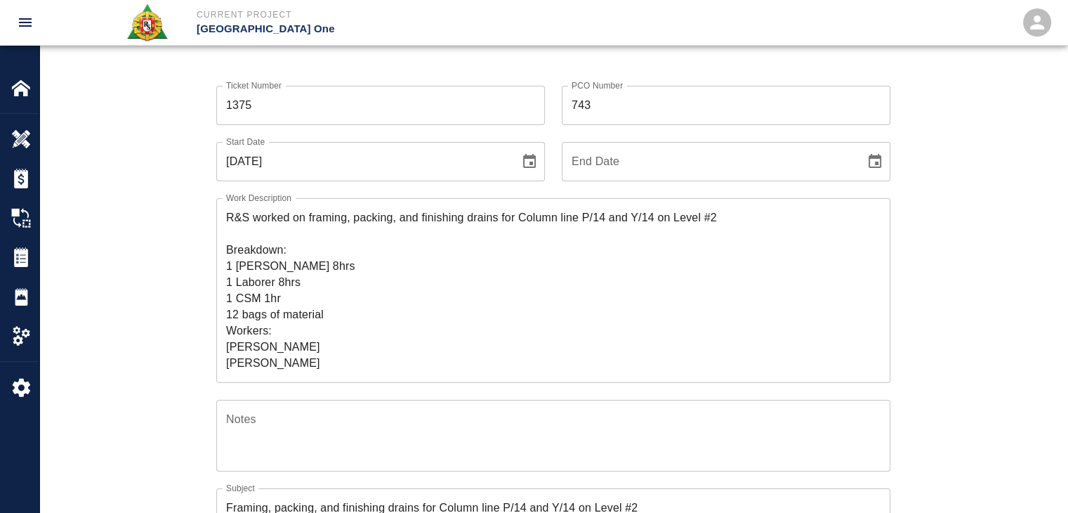
scroll to position [75, 0]
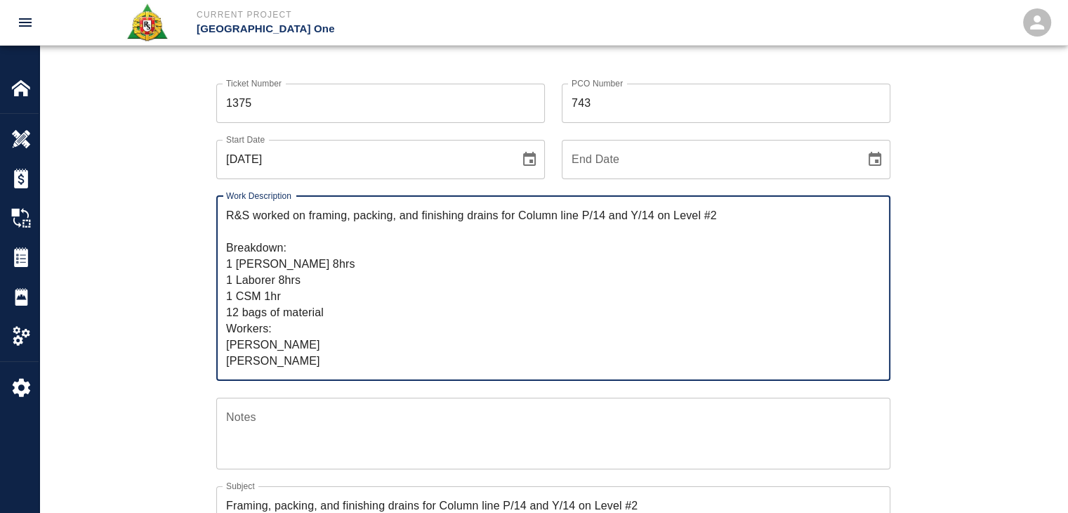
drag, startPoint x: 317, startPoint y: 360, endPoint x: 220, endPoint y: 196, distance: 190.5
click at [220, 196] on div "R&S worked on framing, packing, and finishing drains for Column line P/14 and Y…" at bounding box center [553, 288] width 674 height 185
click at [365, 320] on textarea "R&S worked on framing, packing, and finishing drains for Column line P/14 and Y…" at bounding box center [553, 288] width 654 height 162
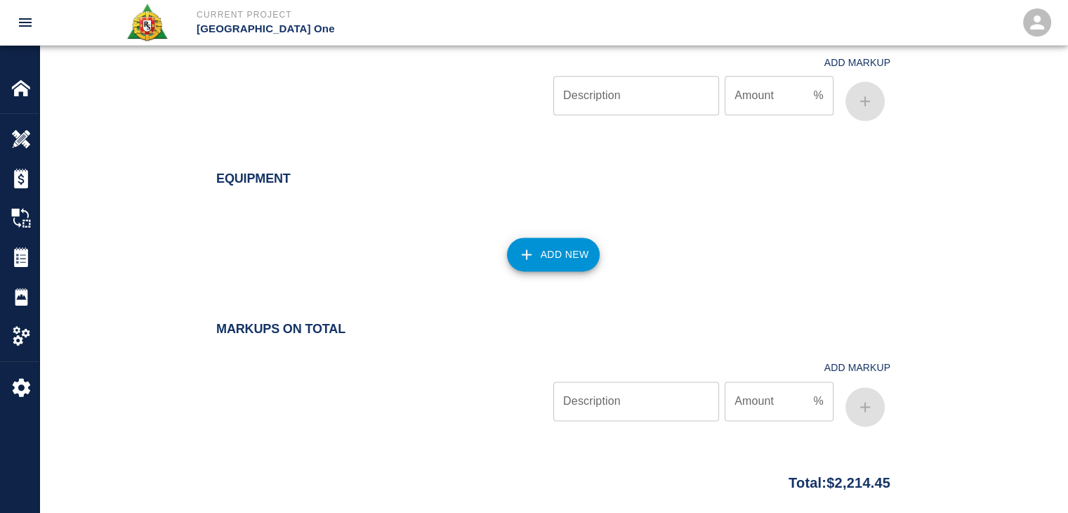
scroll to position [1904, 0]
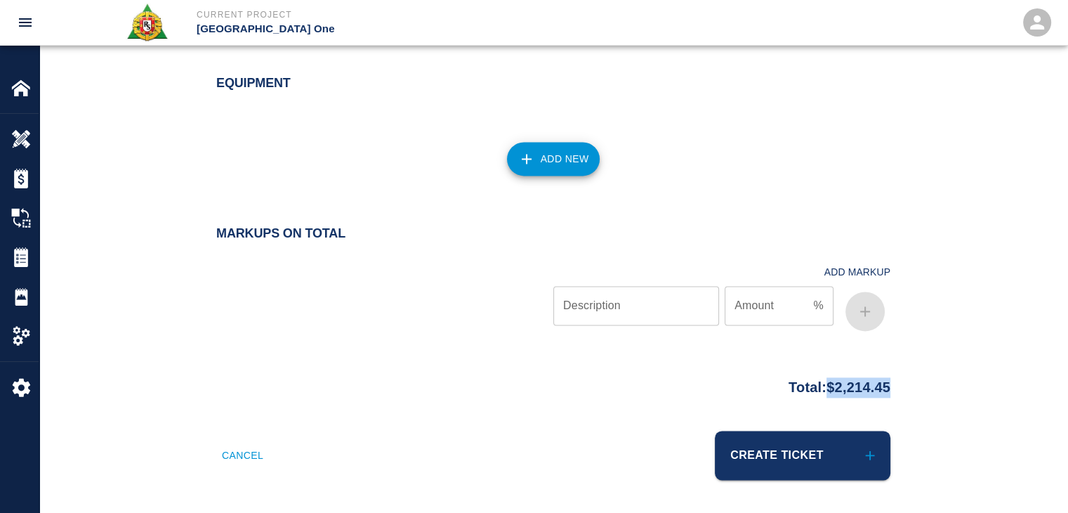
drag, startPoint x: 865, startPoint y: 382, endPoint x: 815, endPoint y: 380, distance: 50.6
click at [815, 380] on div "Total: $2,214.45" at bounding box center [553, 383] width 758 height 27
copy p "$2,214.45"
click at [420, 277] on div at bounding box center [384, 294] width 337 height 84
click at [756, 449] on button "Create Ticket" at bounding box center [803, 454] width 176 height 49
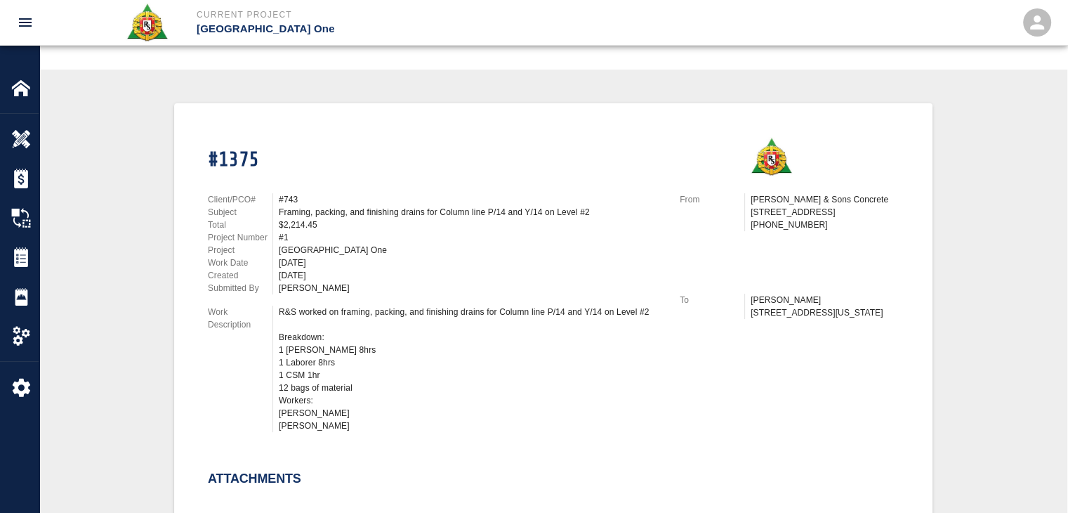
scroll to position [115, 0]
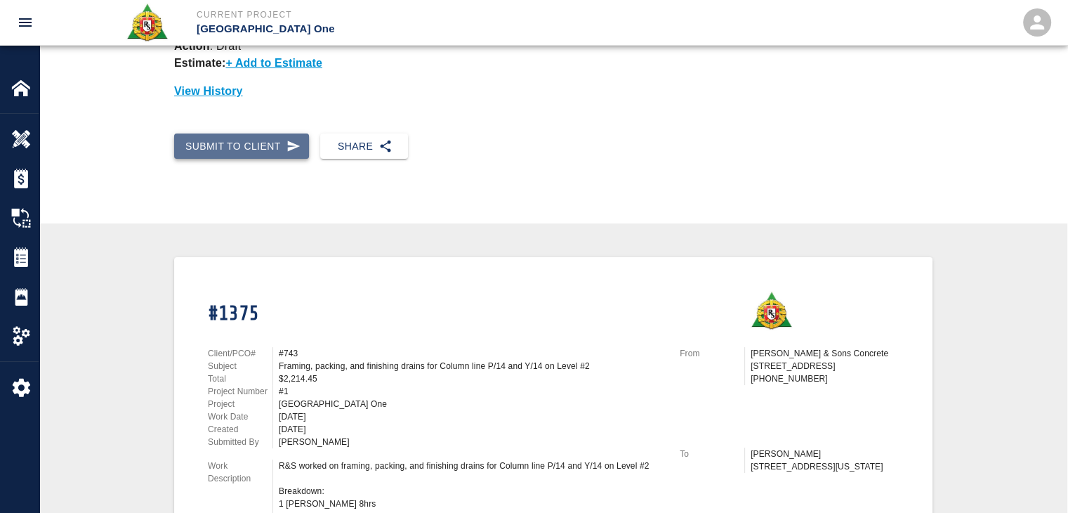
click at [261, 141] on button "Submit to Client" at bounding box center [241, 146] width 135 height 26
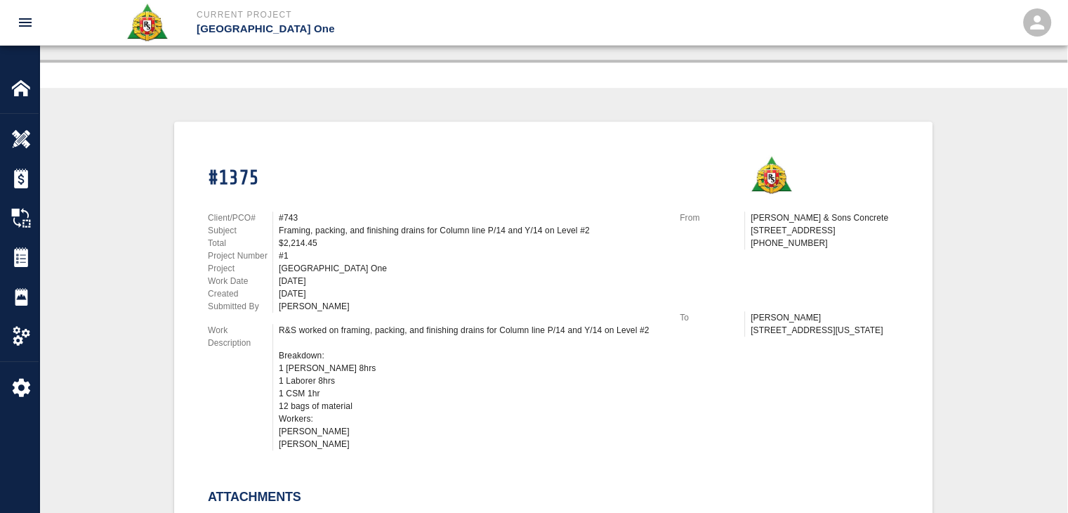
scroll to position [1152, 0]
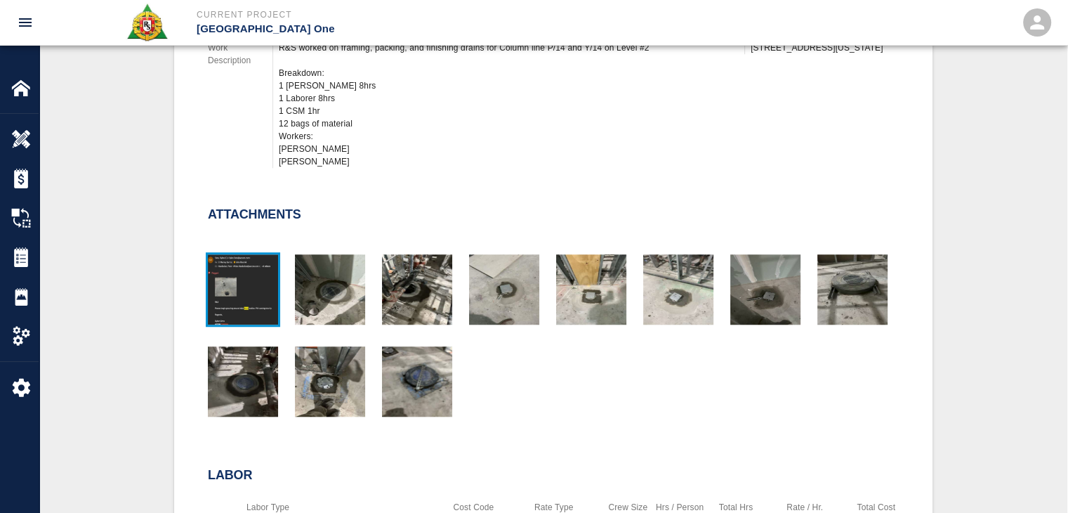
click at [258, 312] on img "button" at bounding box center [243, 289] width 70 height 70
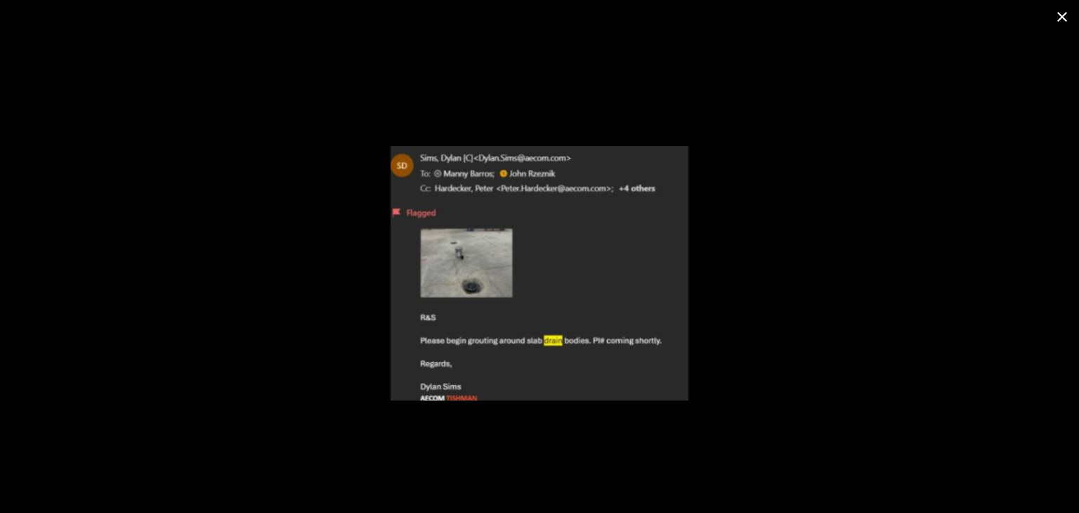
click at [1067, 18] on icon "close" at bounding box center [1061, 16] width 17 height 17
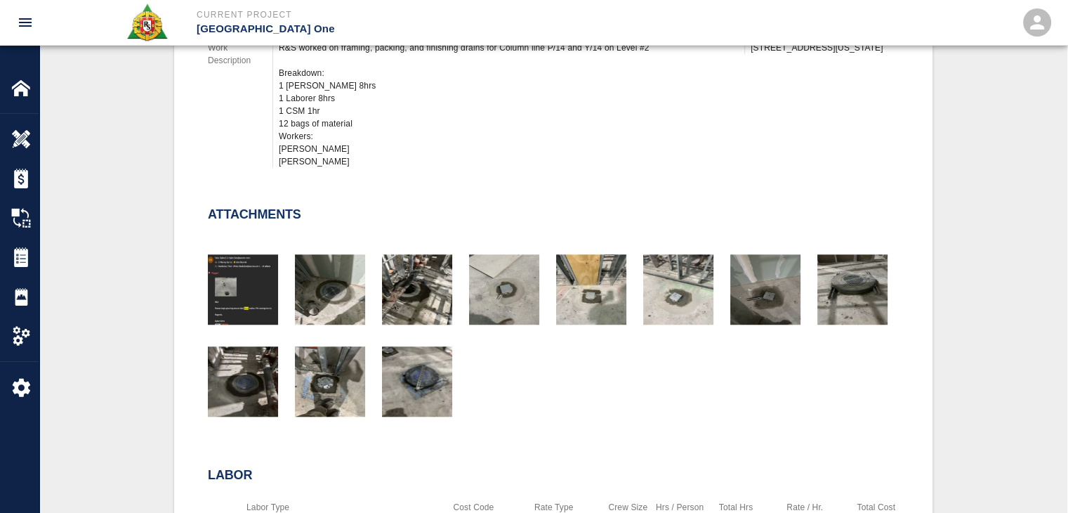
click at [529, 177] on div "Client/PCO# #743 Subject Framing, packing, and finishing drains for Column line…" at bounding box center [427, 45] width 472 height 267
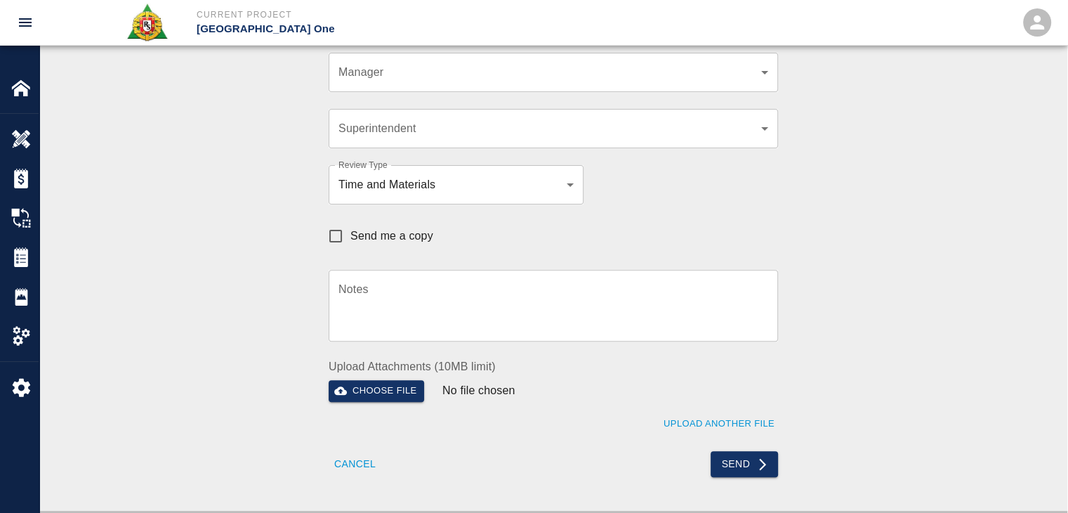
scroll to position [426, 0]
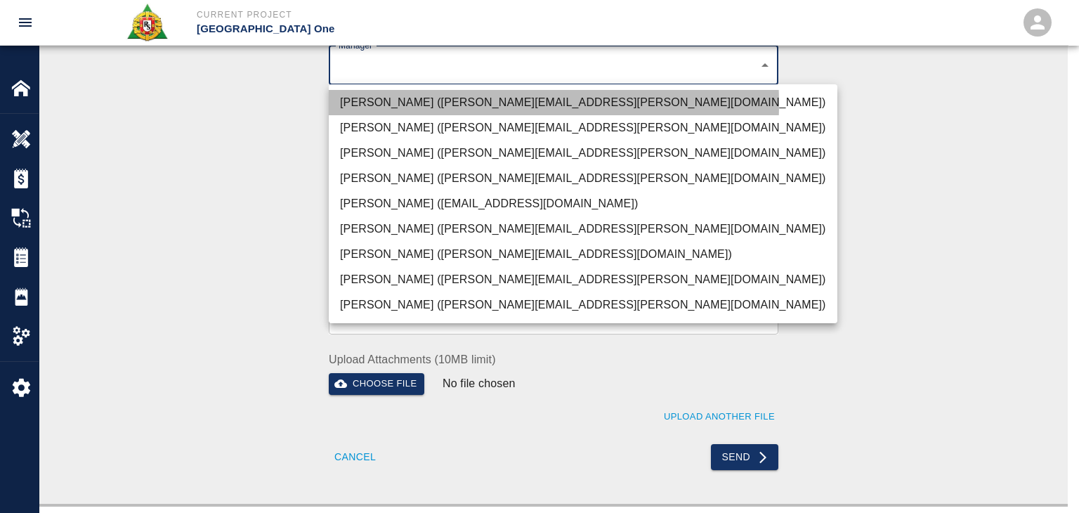
click at [402, 104] on li "Peter Hardecker (peter.hardecker@aecom.com)" at bounding box center [583, 102] width 508 height 25
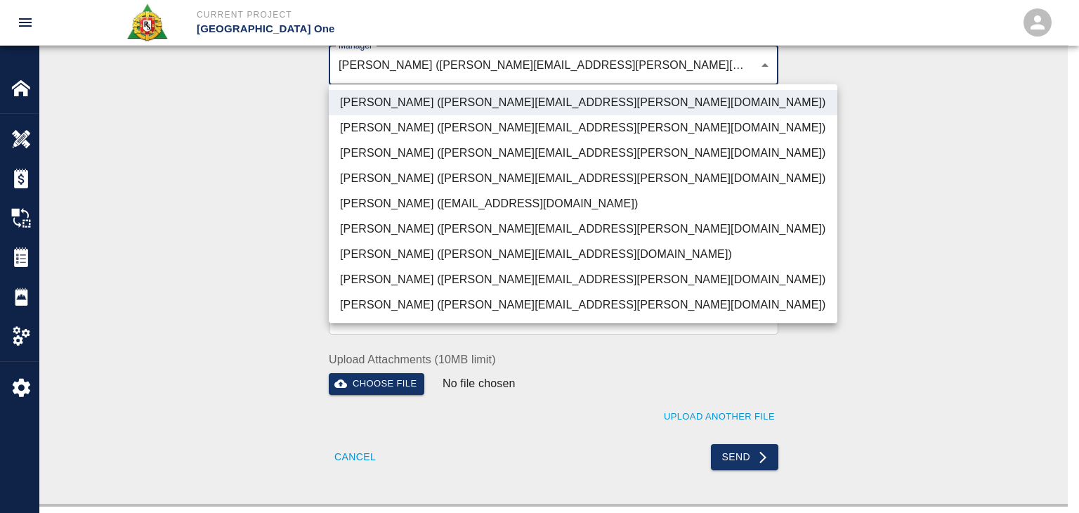
click at [402, 151] on li "Parin Kanani (parin.kanani@aecom.com)" at bounding box center [583, 152] width 508 height 25
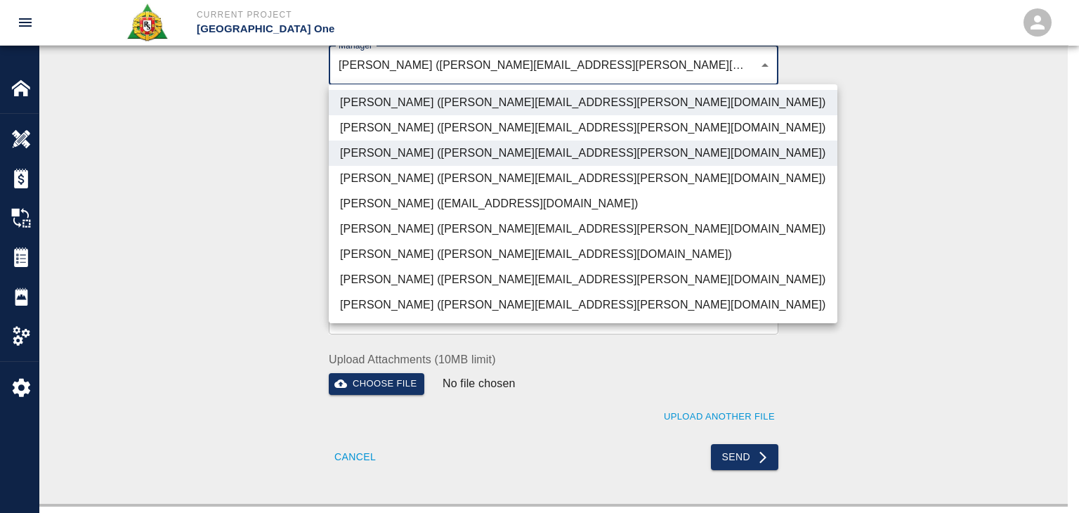
click at [390, 288] on li "Dylan Sims (dylan.sims@aecom.com)" at bounding box center [583, 279] width 508 height 25
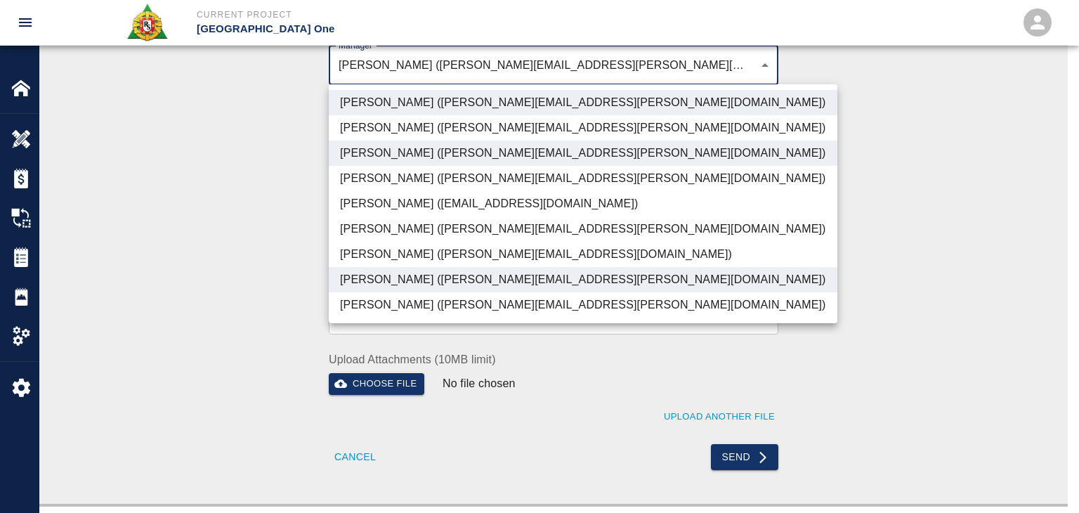
click at [397, 261] on li "Patrick Testino (patrick.testino@aecom.com)" at bounding box center [583, 254] width 508 height 25
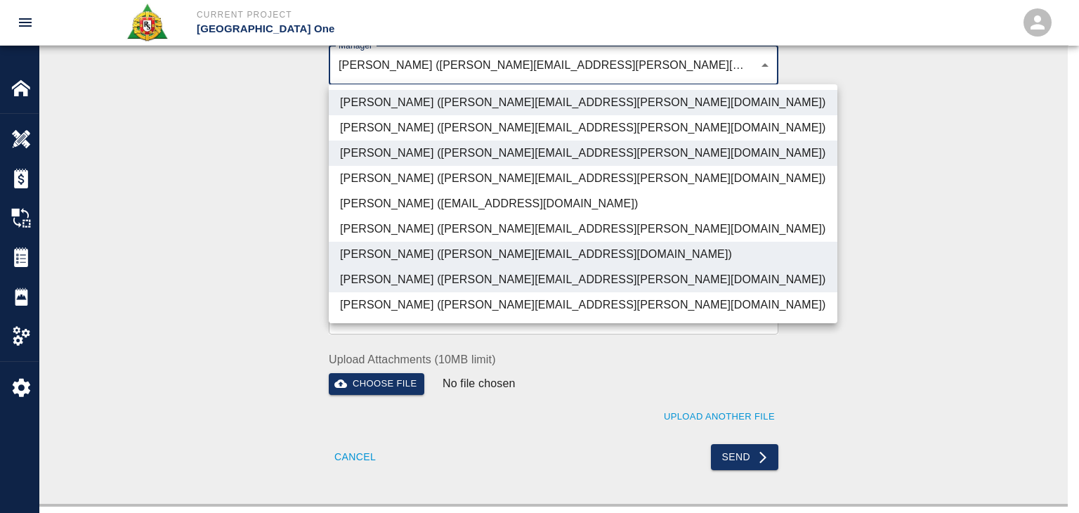
click at [421, 293] on li "Shane Lamay (shane.lamay@aecom.com)" at bounding box center [583, 304] width 508 height 25
type input "ede96749-2565-4a65-a76c-ac2c5448e16e,69d78ca4-8a93-4c72-a988-7271956ccf0b,b38a7…"
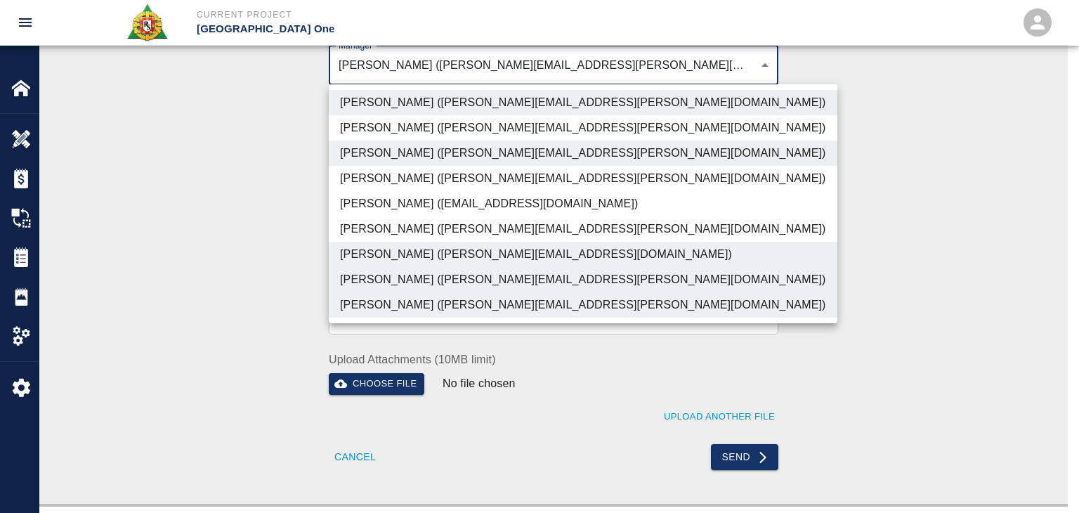
click at [279, 259] on div at bounding box center [539, 256] width 1079 height 513
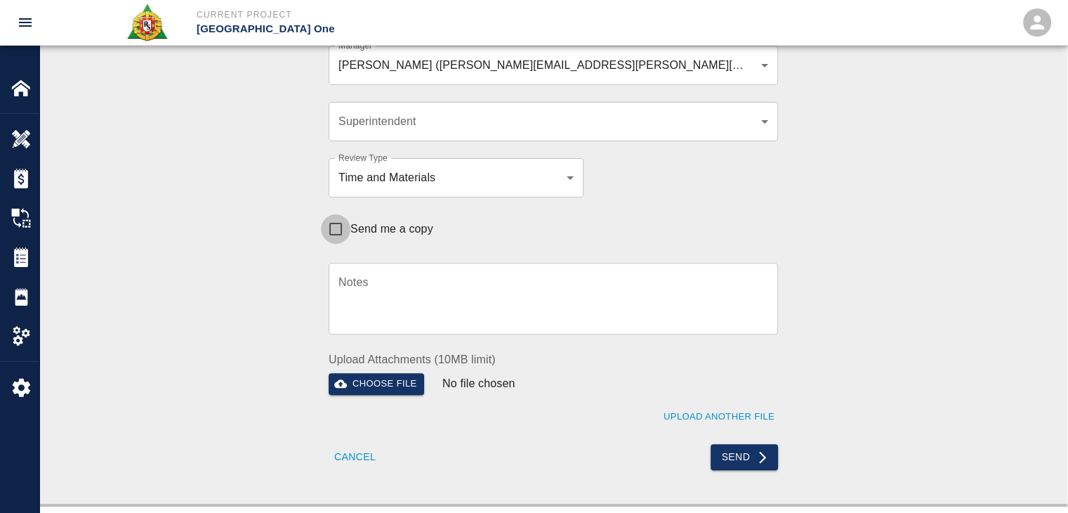
click at [346, 237] on input "Send me a copy" at bounding box center [335, 228] width 29 height 29
checkbox input "true"
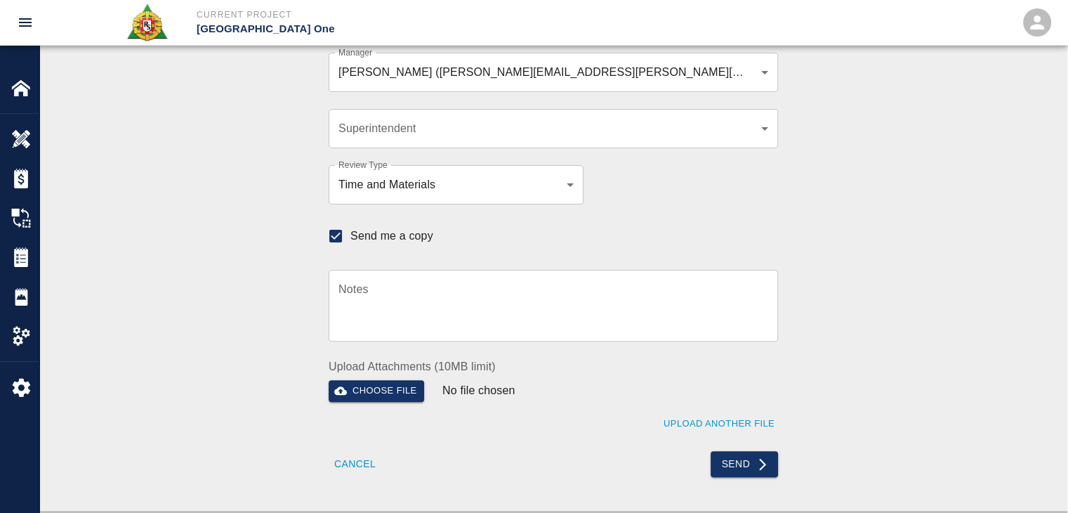
scroll to position [419, 0]
click at [744, 468] on button "Send" at bounding box center [745, 464] width 68 height 26
checkbox input "false"
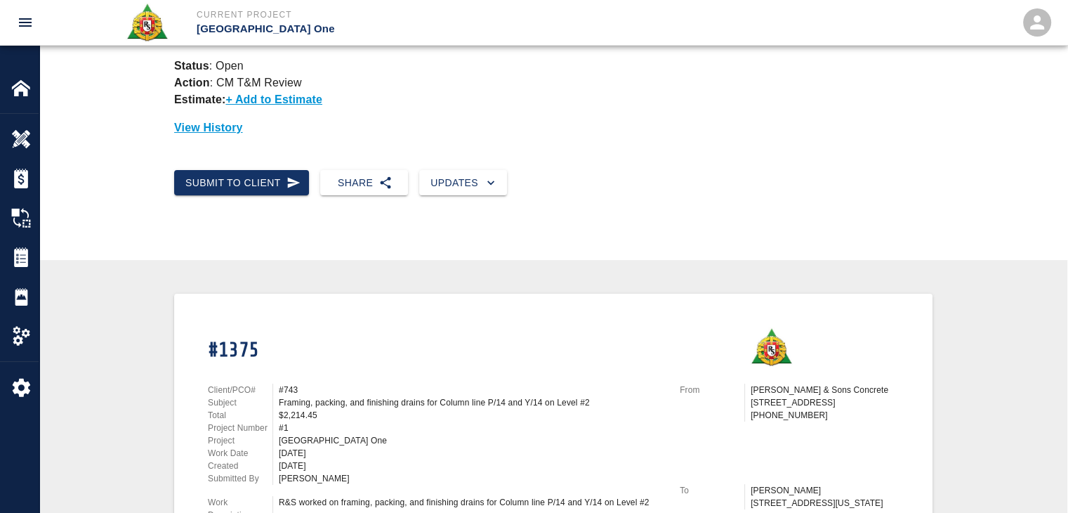
scroll to position [0, 0]
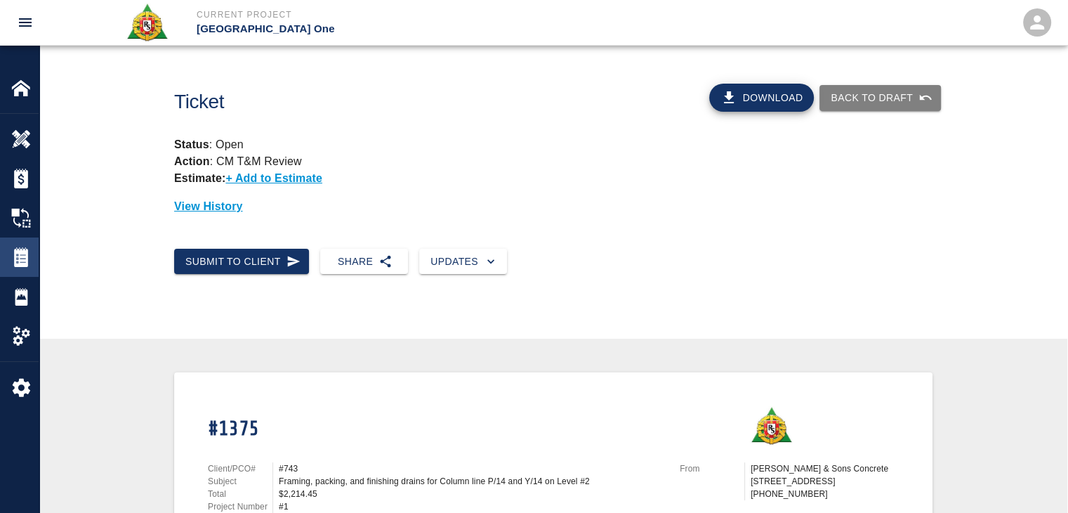
click at [34, 249] on div at bounding box center [30, 257] width 39 height 20
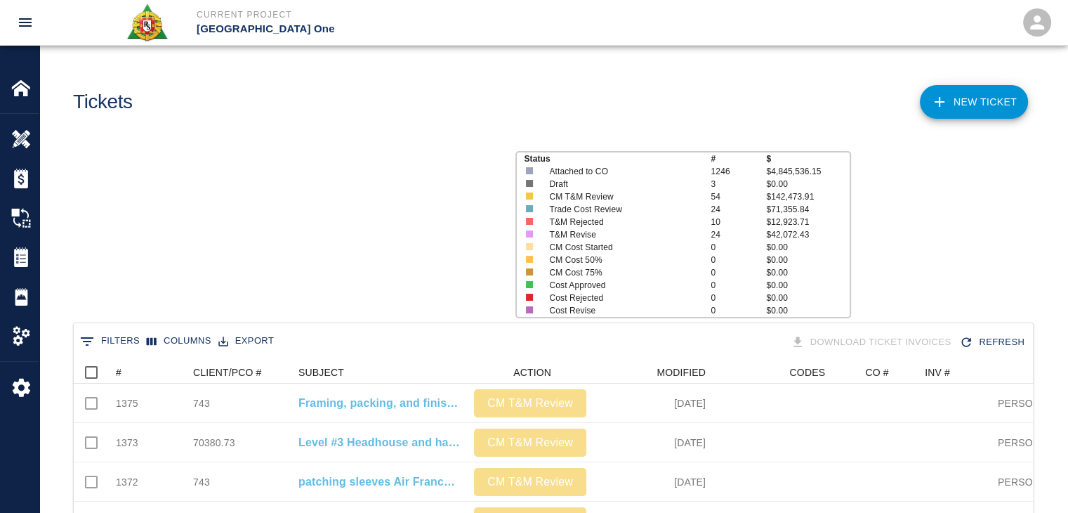
scroll to position [809, 949]
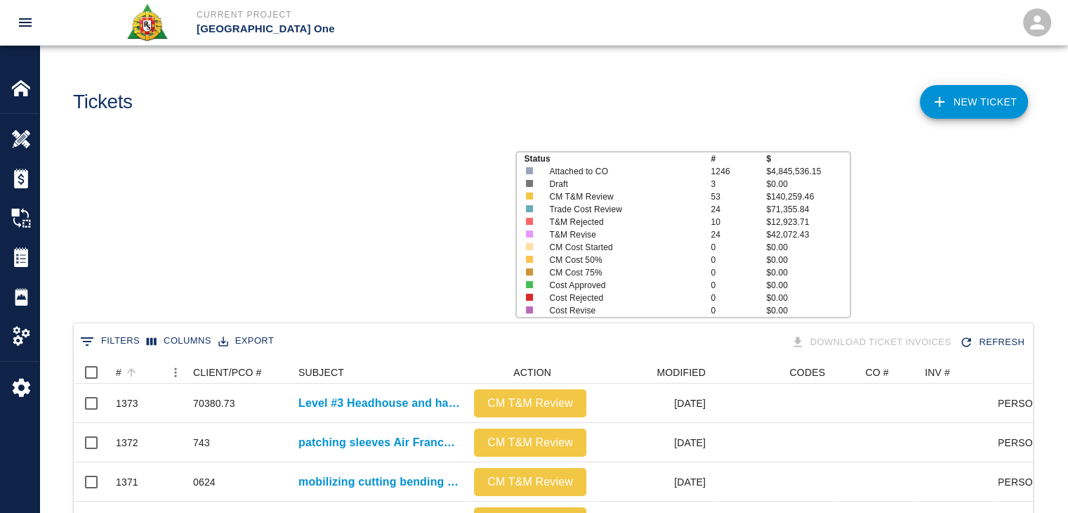
scroll to position [809, 949]
click at [146, 376] on div "#" at bounding box center [140, 372] width 49 height 22
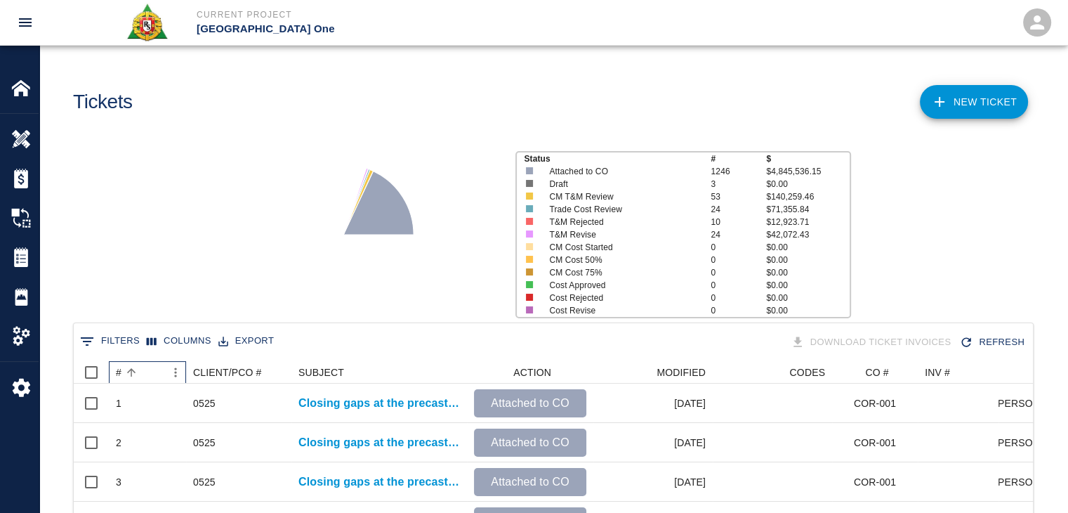
click at [146, 376] on div "#" at bounding box center [140, 372] width 49 height 22
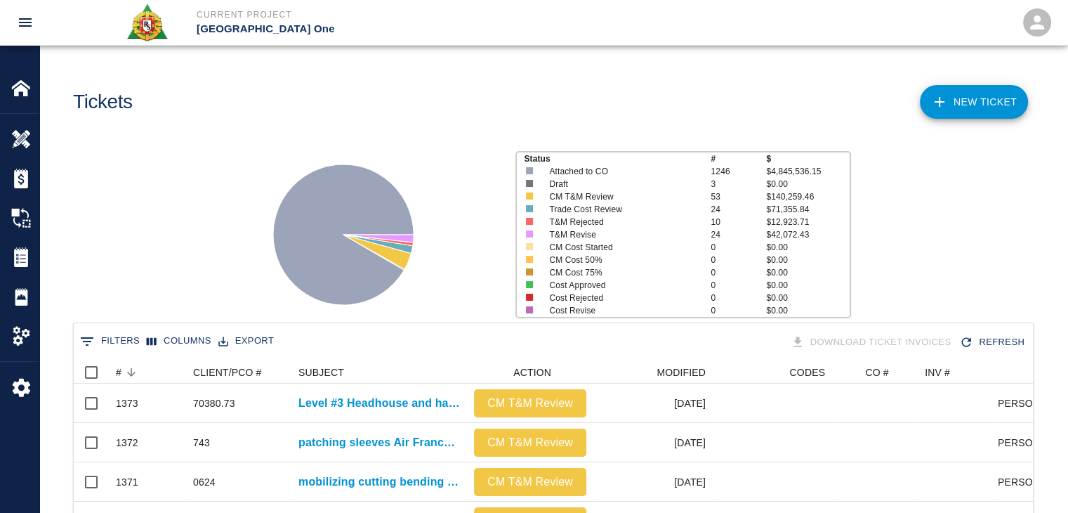
drag, startPoint x: 197, startPoint y: 258, endPoint x: 136, endPoint y: 256, distance: 61.1
click at [136, 256] on div "Status # $ Attached to CO 1246 $4,845,536.15 Draft 3 $0.00 CM T&M Review 53 $14…" at bounding box center [547, 229] width 1039 height 187
click at [993, 102] on link "NEW TICKET" at bounding box center [974, 102] width 108 height 34
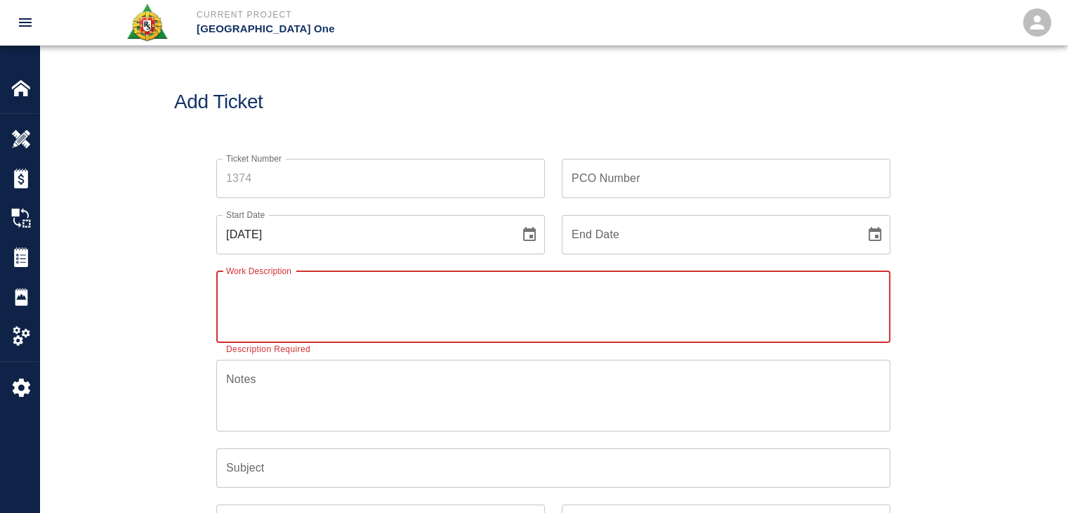
click at [522, 242] on icon "Choose date, selected date is Sep 24, 2025" at bounding box center [529, 234] width 17 height 17
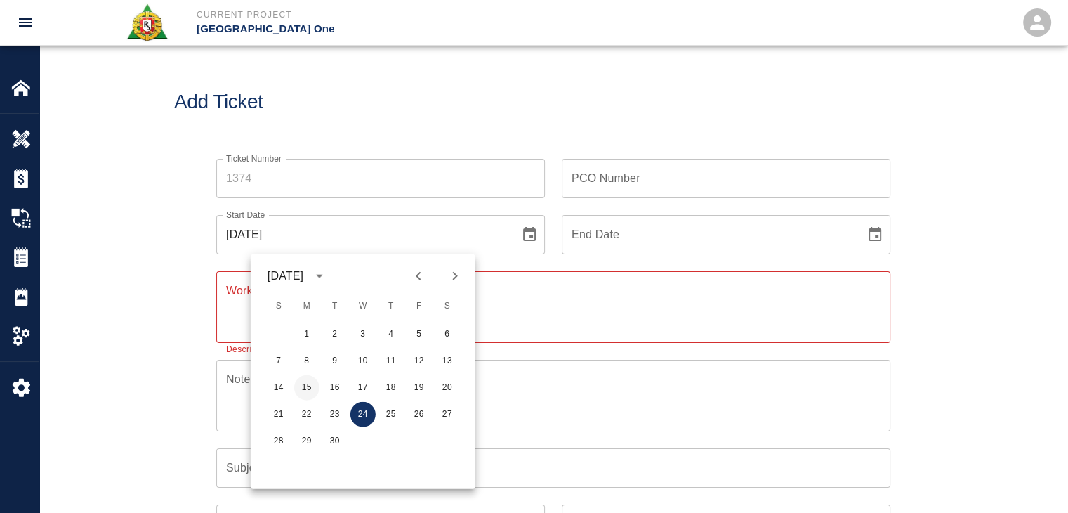
click at [318, 382] on button "15" at bounding box center [306, 387] width 25 height 25
type input "[DATE]"
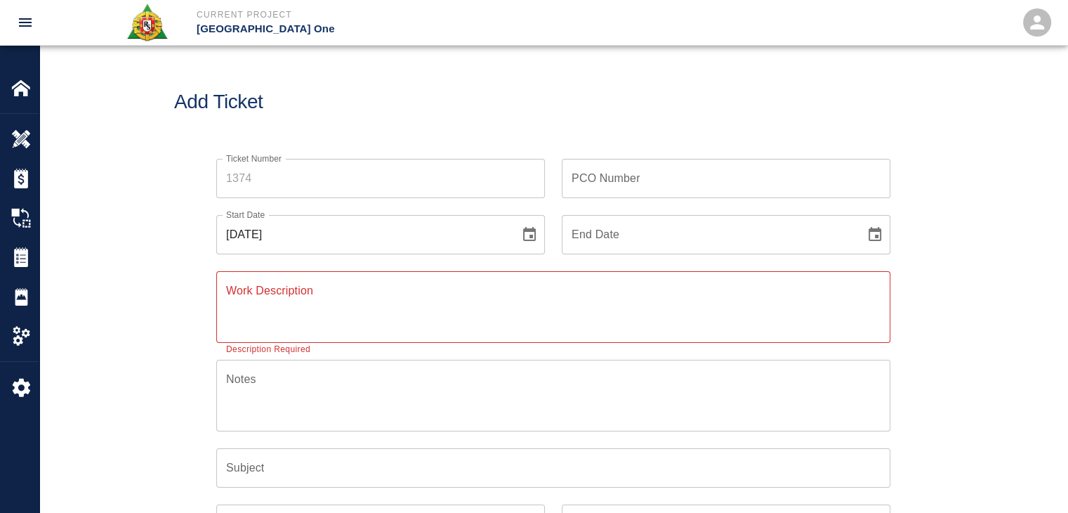
click at [236, 340] on div "x Work Description" at bounding box center [553, 307] width 674 height 72
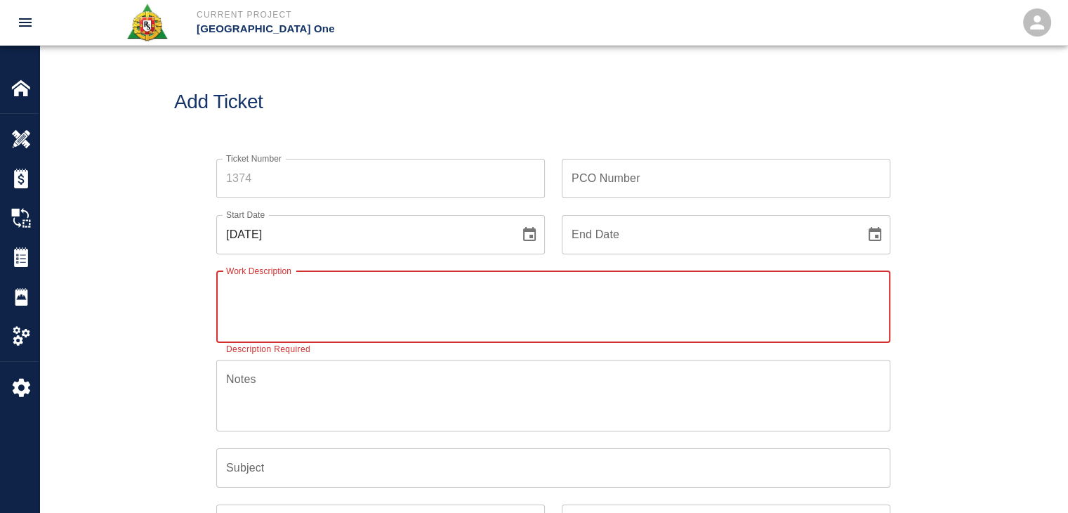
paste textarea "R&S worked on"
type textarea "R&S worked on"
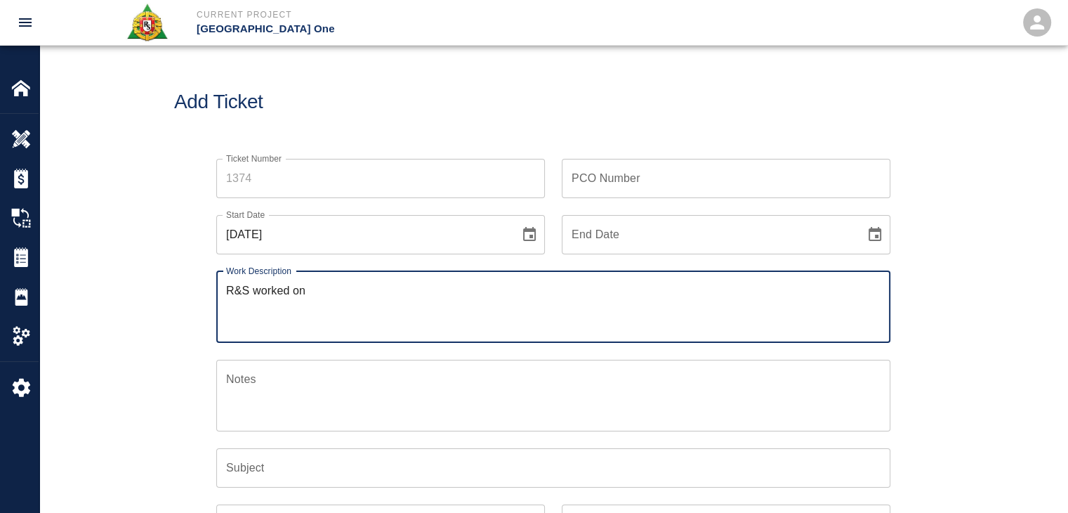
click at [240, 176] on input "Ticket Number" at bounding box center [380, 178] width 329 height 39
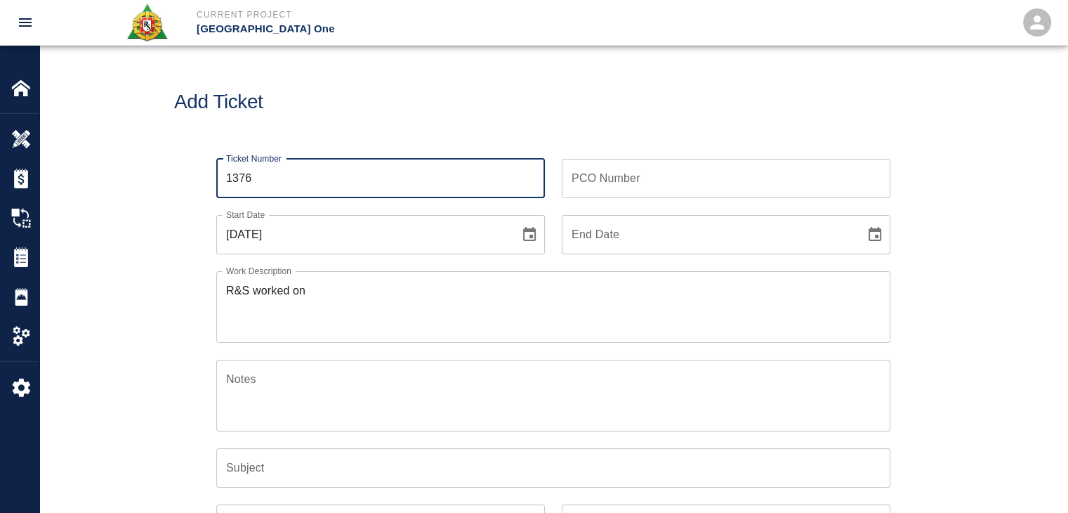
type input "1376"
click at [346, 284] on textarea "R&S worked on" at bounding box center [553, 306] width 654 height 48
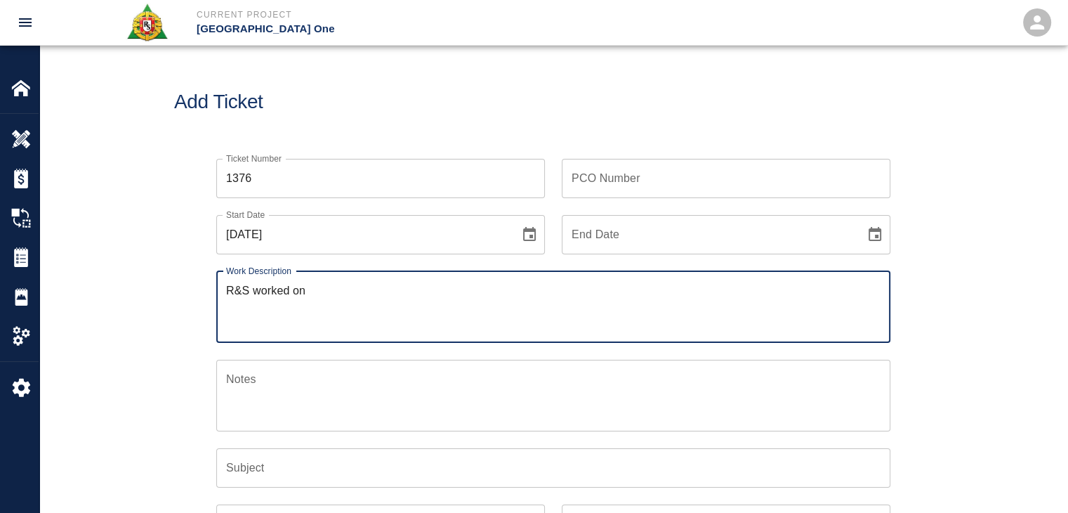
paste textarea "Patching grout on top of beams [GEOGRAPHIC_DATA] line L/2 2nd fl 2 masons 8hrs …"
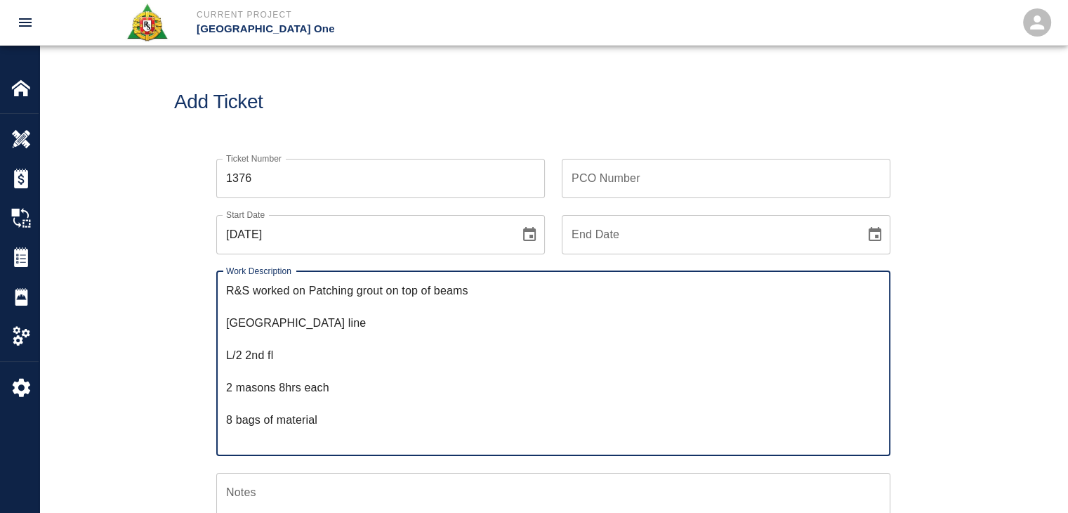
click at [310, 291] on textarea "R&S worked on Patching grout on top of beams [GEOGRAPHIC_DATA] line L/2 2nd fl …" at bounding box center [553, 363] width 654 height 162
click at [336, 291] on textarea "R&S worked on Dry Patching grout on top of beams [GEOGRAPHIC_DATA] line L/2 2nd…" at bounding box center [553, 363] width 654 height 162
click at [227, 318] on textarea "R&S worked on Dry patching grout on top of beams [GEOGRAPHIC_DATA] line L/2 2nd…" at bounding box center [553, 363] width 654 height 162
click at [227, 318] on textarea "R&S worked on Dry patching grout on top of beams for Column line L/2 2nd fl 2 m…" at bounding box center [553, 363] width 654 height 162
click at [625, 290] on textarea "R&S worked on Dry patching grout on top of beams for Column line L/2 2nd fl 2 m…" at bounding box center [553, 363] width 654 height 162
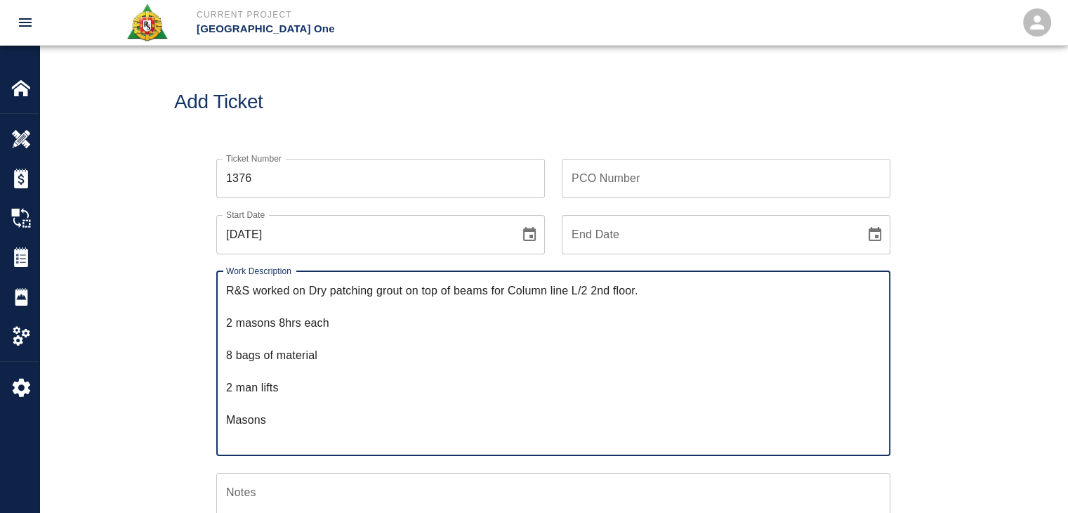
click at [228, 320] on textarea "R&S worked on Dry patching grout on top of beams for Column line L/2 2nd floor.…" at bounding box center [553, 363] width 654 height 162
click at [253, 355] on textarea "R&S worked on Dry patching grout on top of beams for Column line L/2 2nd floor.…" at bounding box center [553, 363] width 654 height 162
click at [246, 376] on textarea "R&S worked on Dry patching grout on top of beams for Column line L/2 2nd floor.…" at bounding box center [553, 363] width 654 height 162
click at [235, 386] on textarea "R&S worked on Dry patching grout on top of beams for Column line L/2 2nd floor.…" at bounding box center [553, 363] width 654 height 162
drag, startPoint x: 264, startPoint y: 386, endPoint x: 236, endPoint y: 386, distance: 28.1
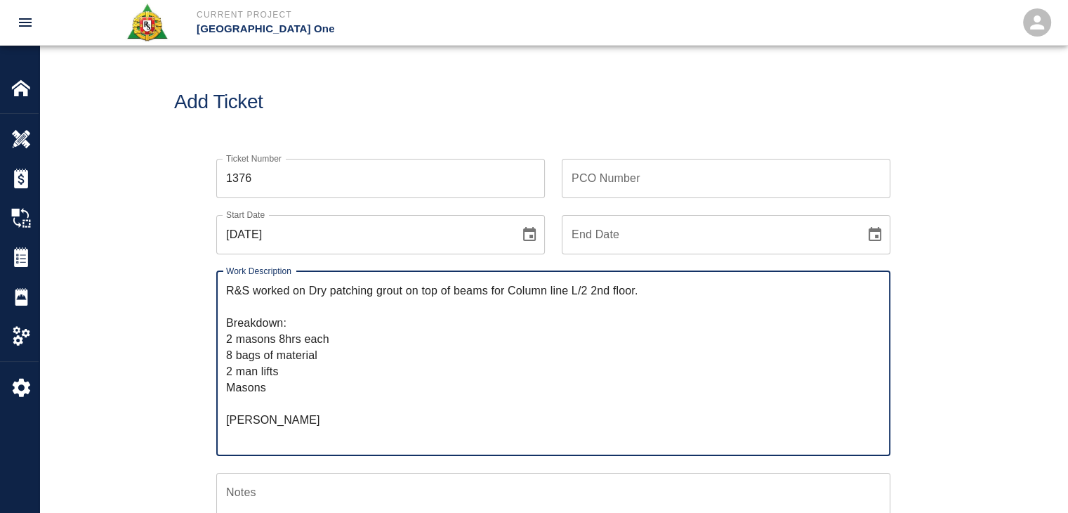
click at [236, 386] on textarea "R&S worked on Dry patching grout on top of beams for Column line L/2 2nd floor.…" at bounding box center [553, 363] width 654 height 162
click at [248, 408] on textarea "R&S worked on Dry patching grout on top of beams for Column line L/2 2nd floor.…" at bounding box center [553, 363] width 654 height 162
click at [258, 427] on textarea "R&S worked on Dry patching grout on top of beams for Column line L/2 2nd floor.…" at bounding box center [553, 363] width 654 height 162
click at [262, 429] on textarea "R&S worked on Dry patching grout on top of beams for Column line L/2 2nd floor.…" at bounding box center [553, 363] width 654 height 162
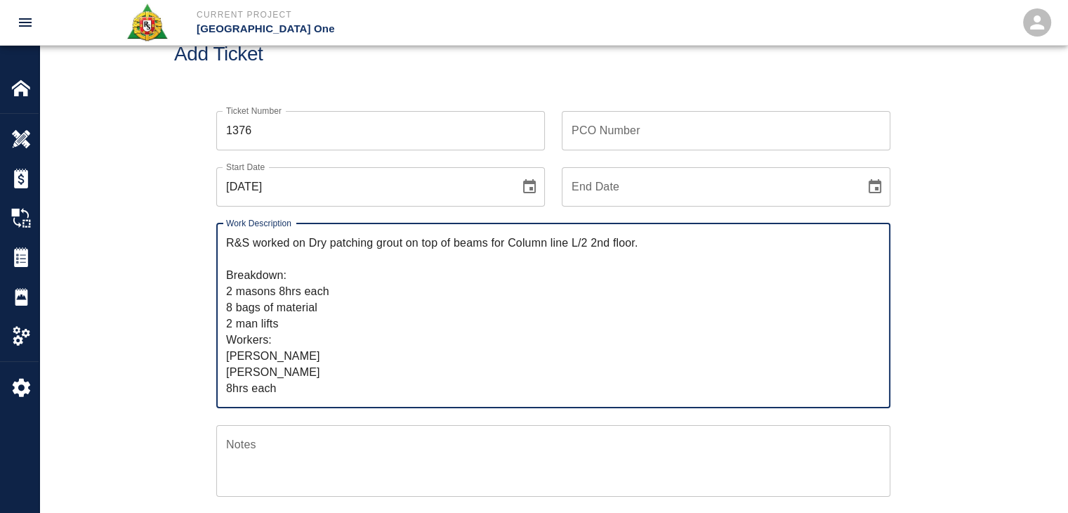
drag, startPoint x: 281, startPoint y: 390, endPoint x: 204, endPoint y: 388, distance: 76.6
click at [204, 388] on div "Work Description R&S worked on Dry patching grout on top of beams for Column li…" at bounding box center [544, 307] width 691 height 202
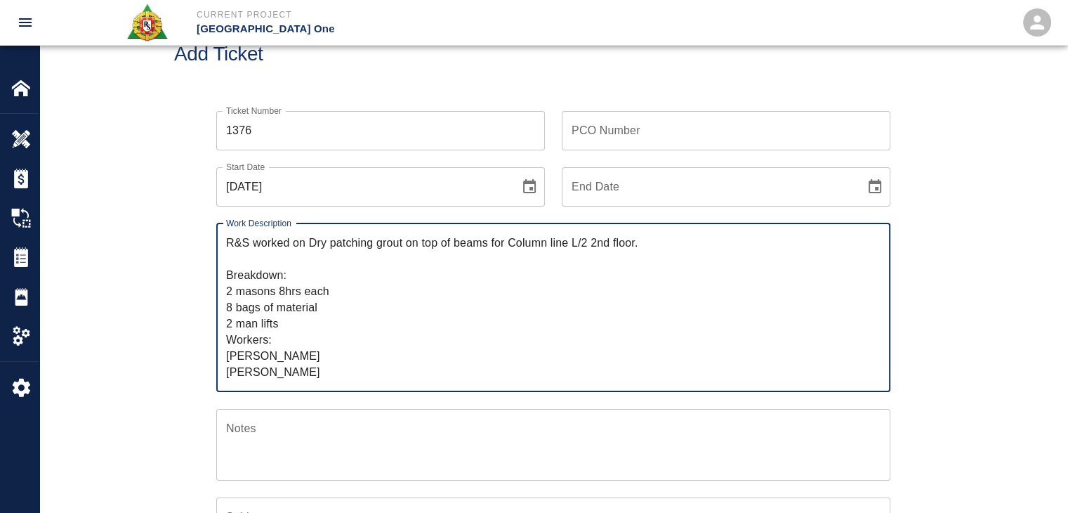
click at [278, 340] on textarea "R&S worked on Dry patching grout on top of beams for Column line L/2 2nd floor.…" at bounding box center [553, 307] width 654 height 145
click at [309, 329] on textarea "R&S worked on Dry patching grout on top of beams for Column line L/2 2nd floor.…" at bounding box center [553, 307] width 654 height 145
click at [324, 301] on textarea "R&S worked on Dry patching grout on top of beams for Column line L/2 2nd floor.…" at bounding box center [553, 307] width 654 height 145
click at [346, 290] on textarea "R&S worked on Dry patching grout on top of beams for Column line L/2 2nd floor.…" at bounding box center [553, 307] width 654 height 145
click at [313, 278] on textarea "R&S worked on Dry patching grout on top of beams for Column line L/2 2nd floor.…" at bounding box center [553, 307] width 654 height 145
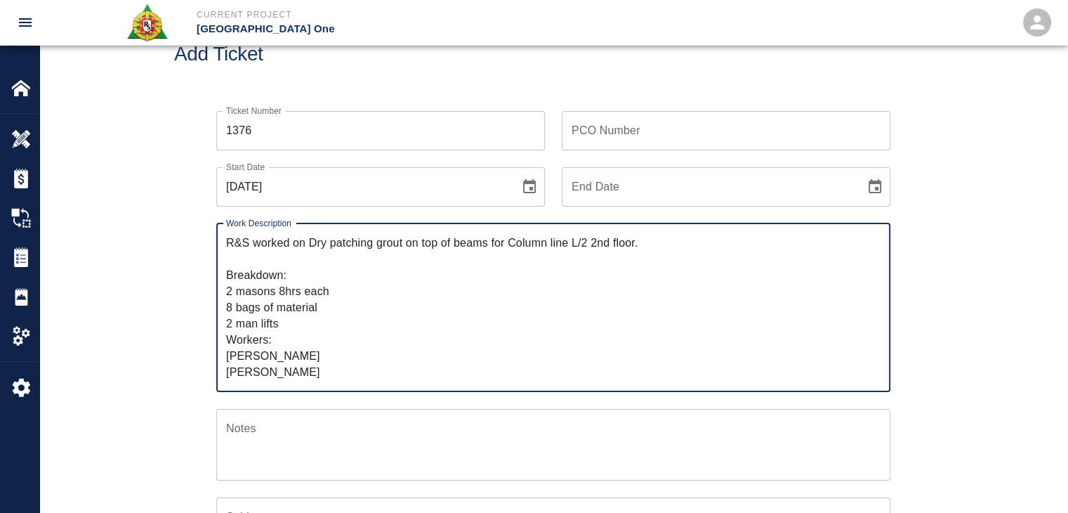
click at [286, 262] on textarea "R&S worked on Dry patching grout on top of beams for Column line L/2 2nd floor.…" at bounding box center [553, 307] width 654 height 145
click at [353, 287] on textarea "R&S worked on Dry patching grout on top of beams for Column line L/2 2nd floor.…" at bounding box center [553, 307] width 654 height 145
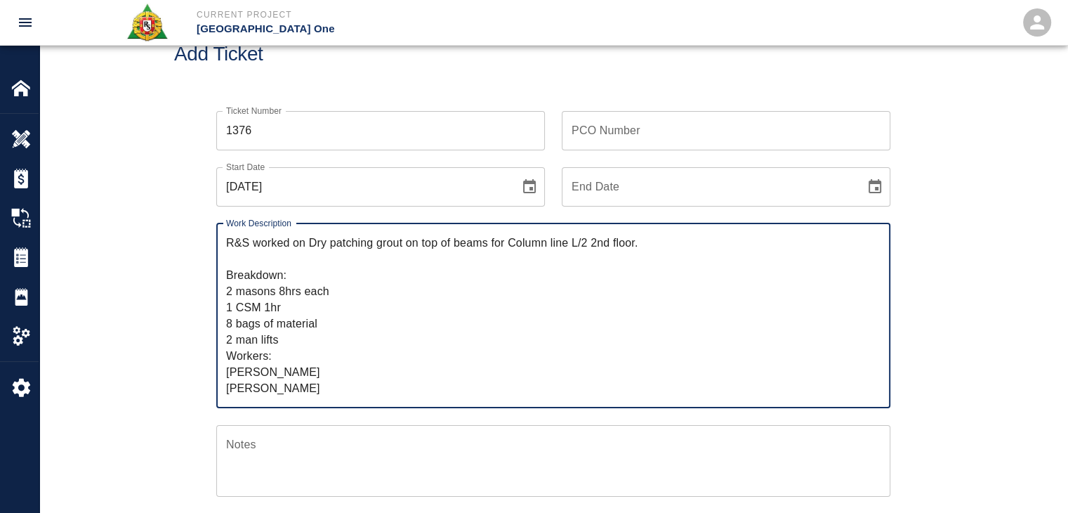
click at [329, 296] on textarea "R&S worked on Dry patching grout on top of beams for Column line L/2 2nd floor.…" at bounding box center [553, 316] width 654 height 162
type textarea "R&S worked on Dry patching grout on top of beams for Column line L/2 2nd floor.…"
click at [626, 132] on input "PCO Number" at bounding box center [726, 130] width 329 height 39
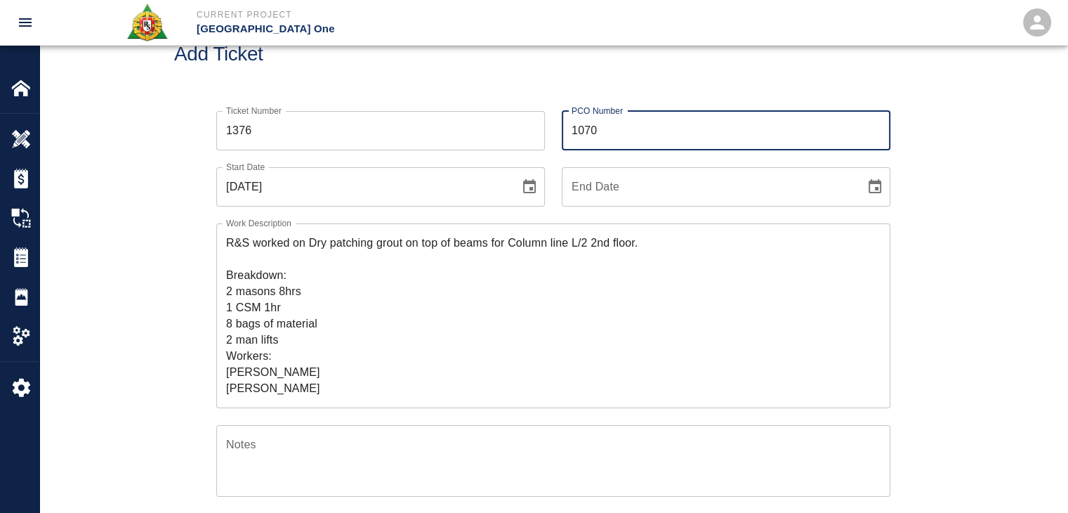
type input "1070"
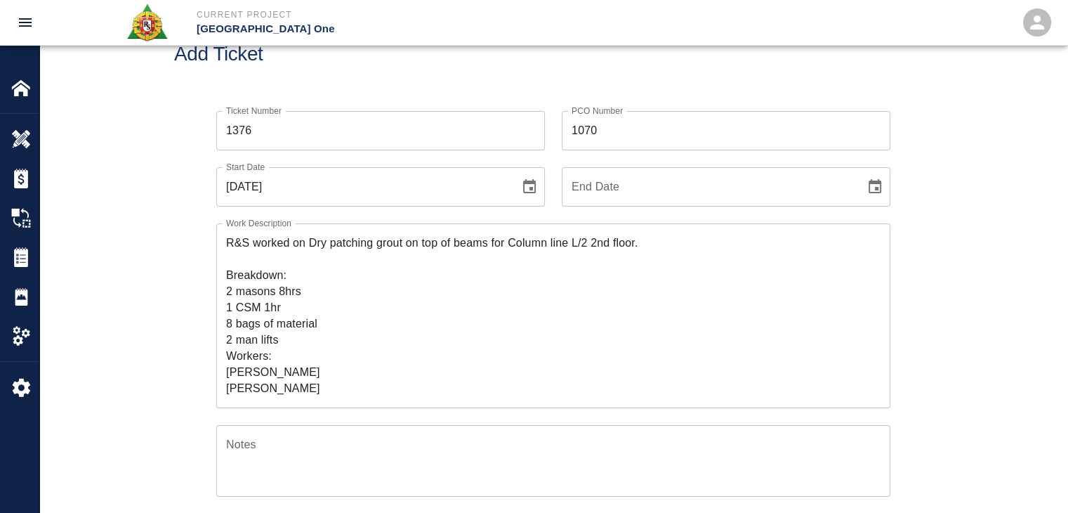
click at [558, 100] on div "PCO Number 1070 PCO Number" at bounding box center [718, 122] width 346 height 56
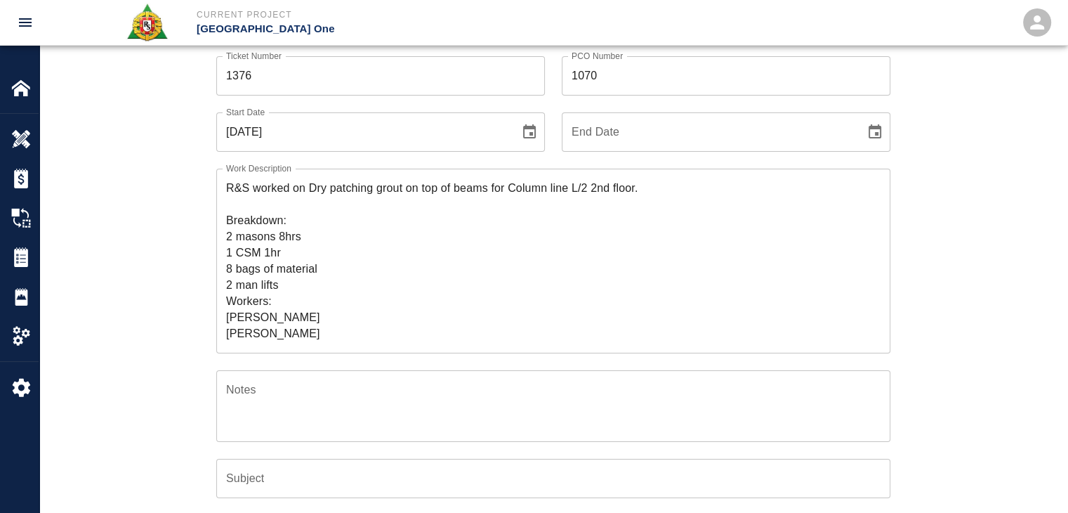
scroll to position [101, 0]
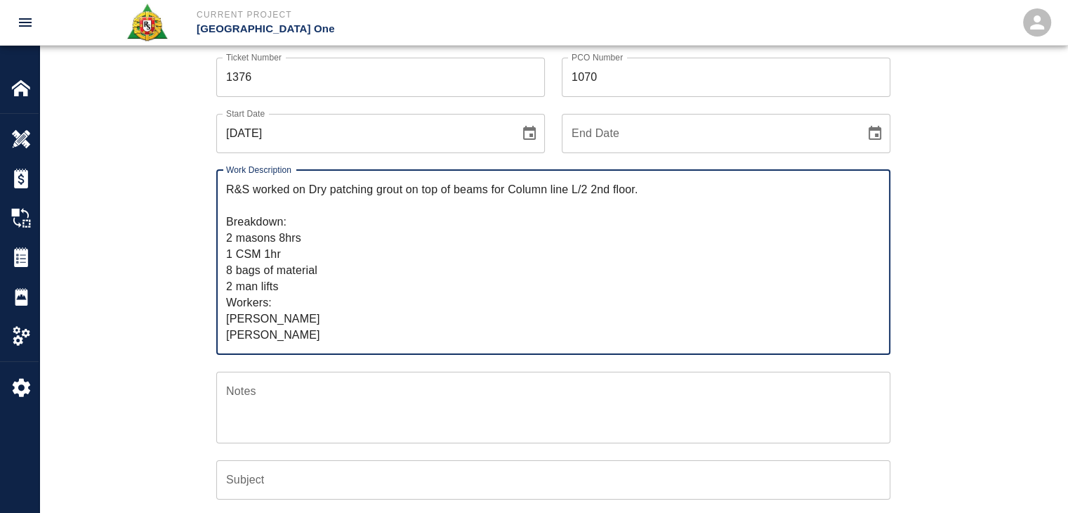
click at [319, 192] on textarea "R&S worked on Dry patching grout on top of beams for Column line L/2 2nd floor.…" at bounding box center [553, 262] width 654 height 162
drag, startPoint x: 315, startPoint y: 202, endPoint x: 308, endPoint y: 189, distance: 14.1
click at [308, 189] on textarea "R&S worked on Dry patching grout on top of beams for Column line L/2 2nd floor.…" at bounding box center [553, 262] width 654 height 162
click at [268, 470] on input "Subject" at bounding box center [553, 479] width 674 height 39
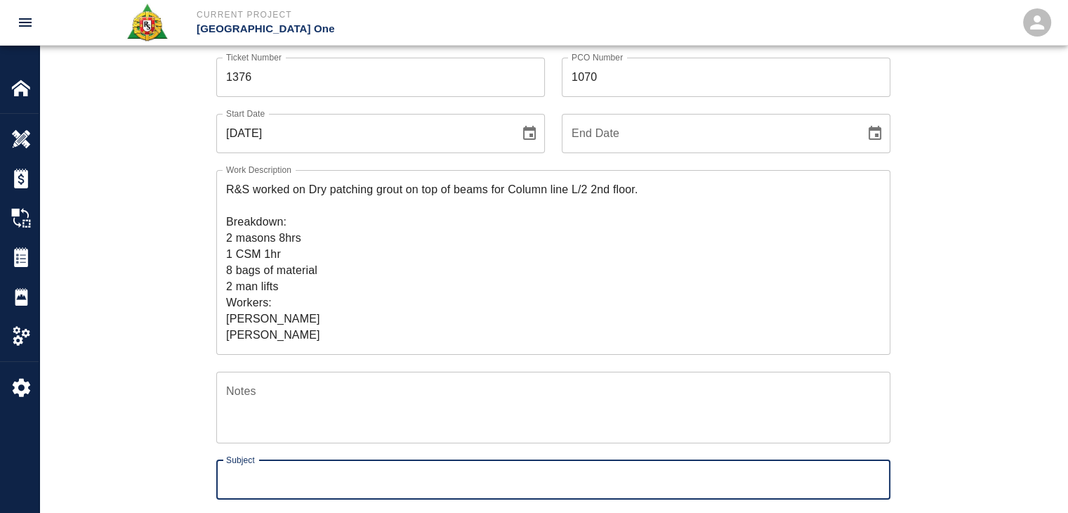
paste input "Dry patching grout on top of beams for Column line L/2 2nd floor."
type input "Dry patching grout on top of beams for Column line L/2 2nd floor."
click at [171, 456] on div "Ticket Number 1376 Ticket Number PCO Number 1070 PCO Number Start Date 09/15/20…" at bounding box center [553, 395] width 1028 height 709
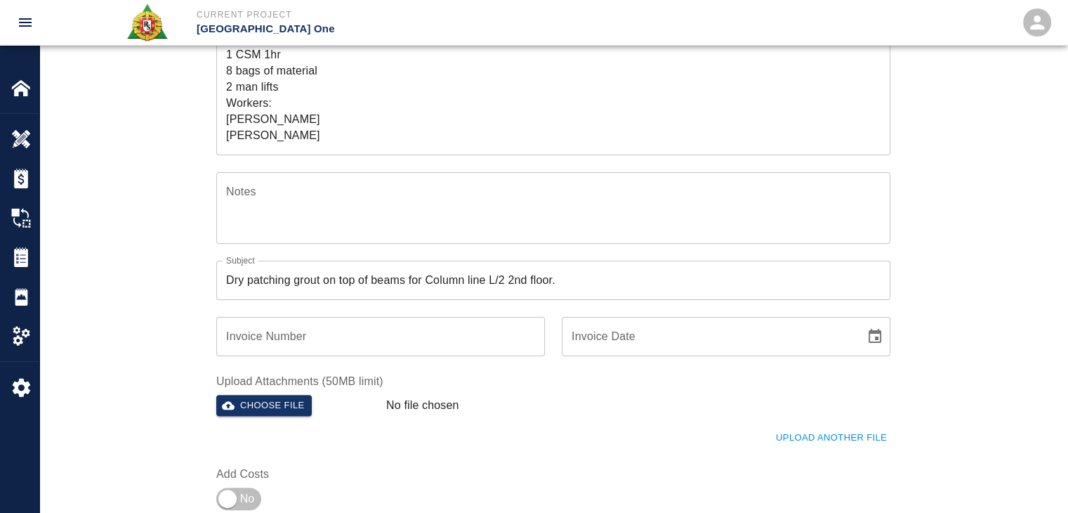
scroll to position [305, 0]
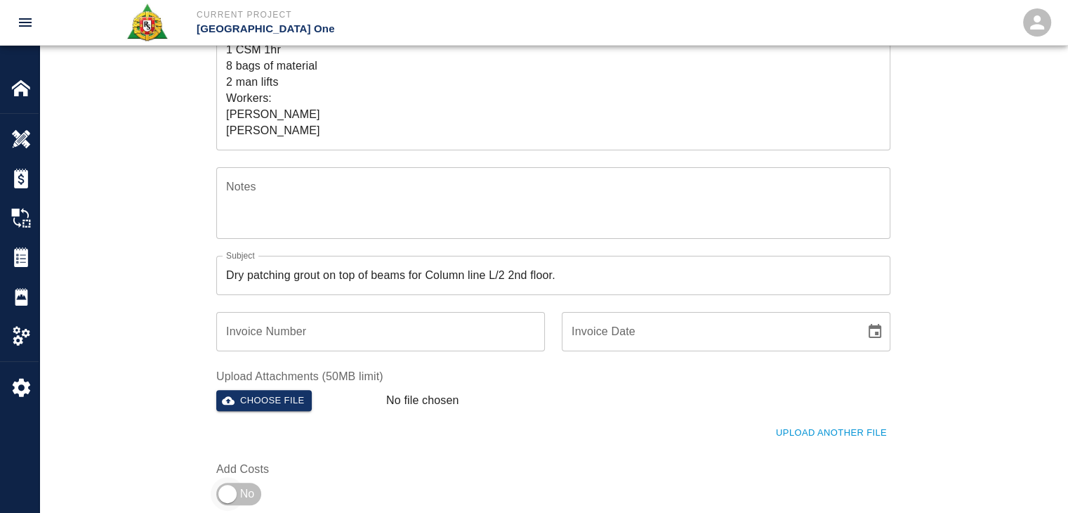
click at [240, 496] on input "checkbox" at bounding box center [227, 494] width 101 height 34
checkbox input "true"
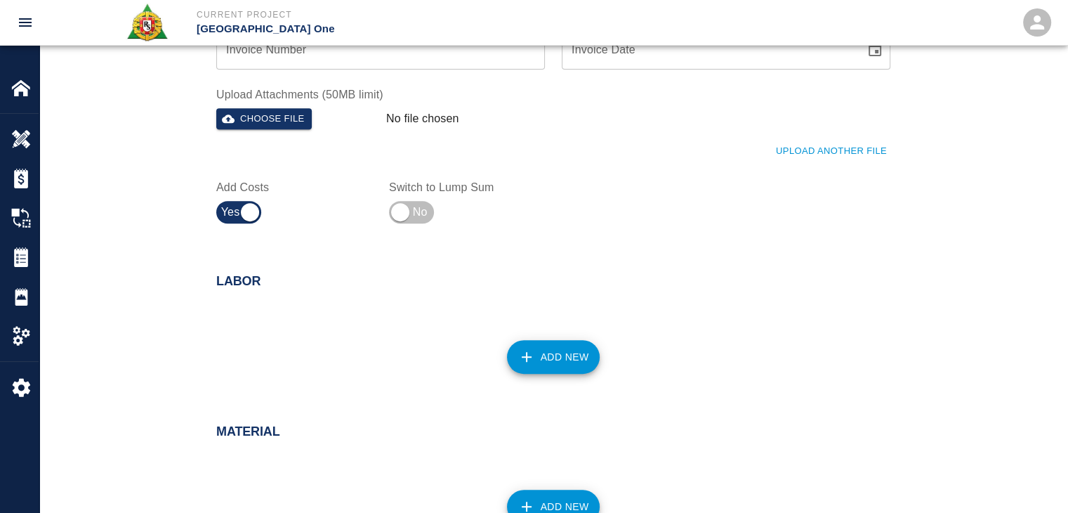
scroll to position [600, 0]
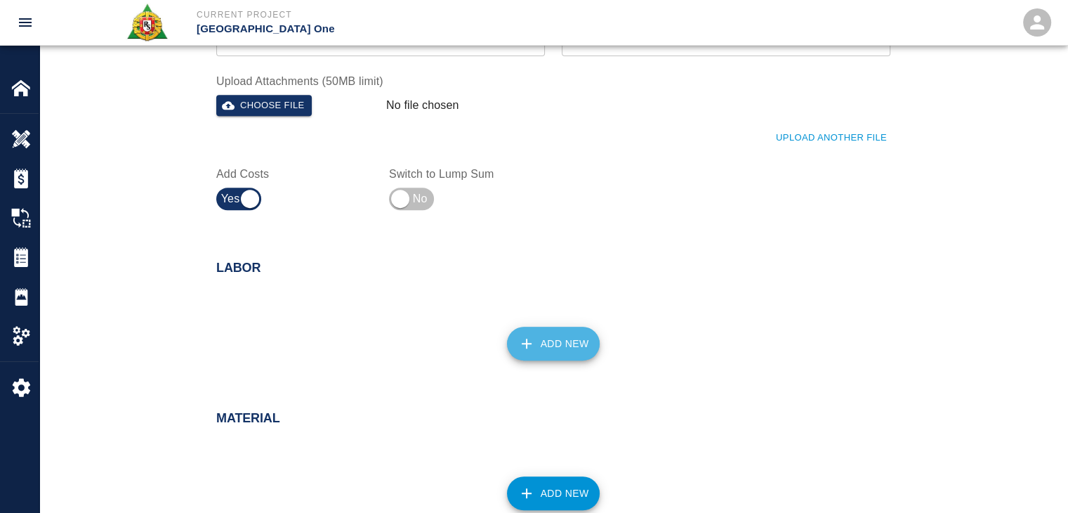
click at [535, 338] on button "Add New" at bounding box center [553, 344] width 93 height 34
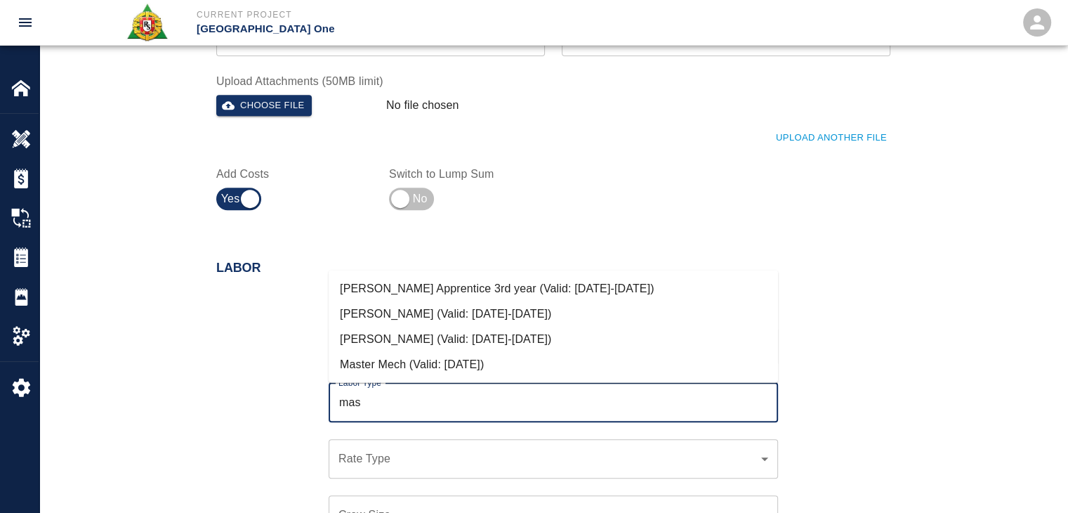
click at [535, 338] on li "[PERSON_NAME] (Valid: [DATE]-[DATE])" at bounding box center [553, 339] width 449 height 25
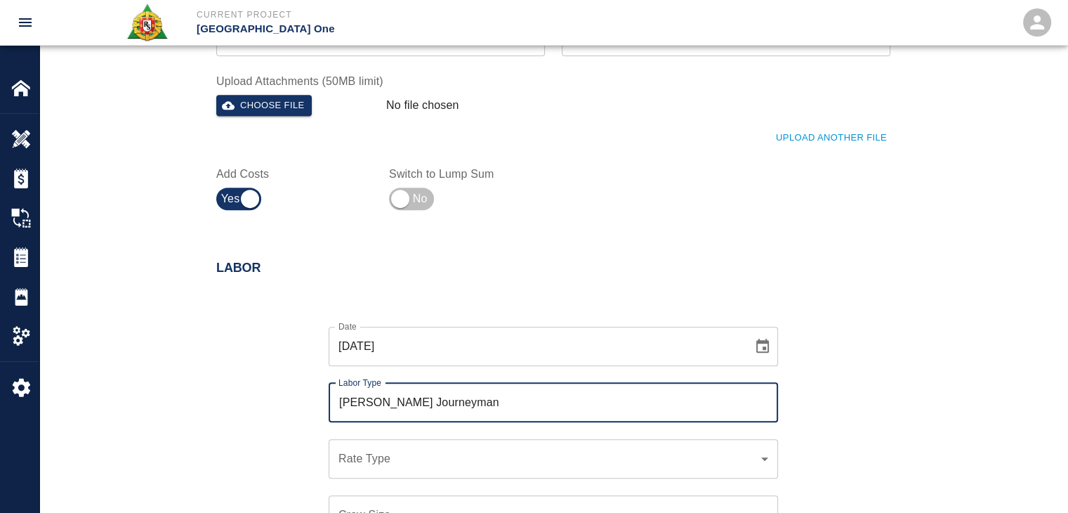
scroll to position [728, 0]
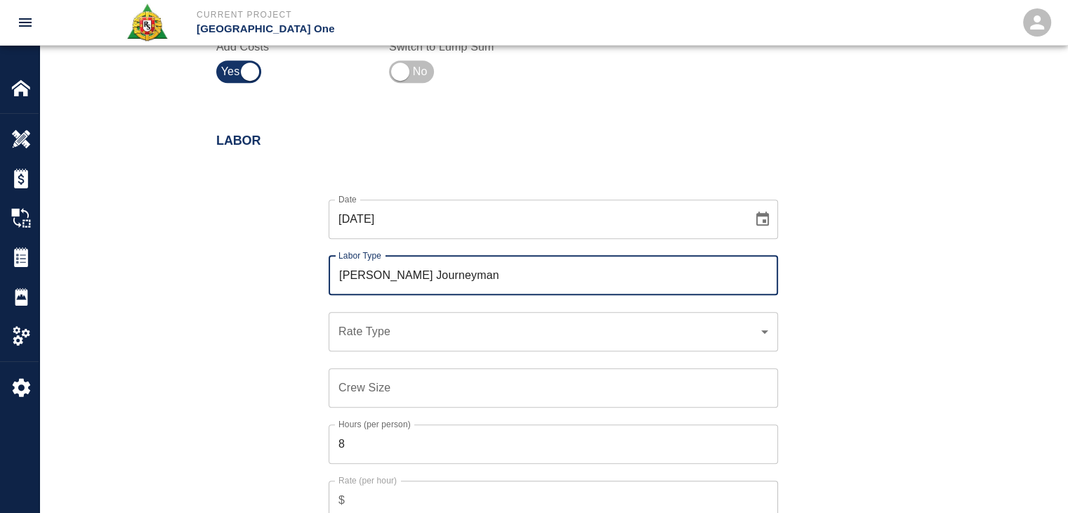
type input "Mason Journeyman"
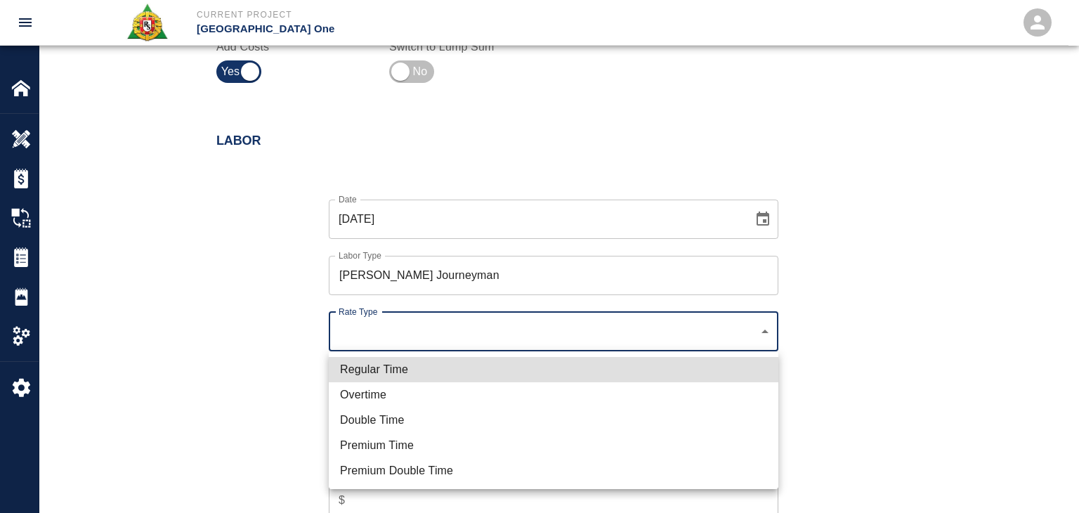
click at [397, 362] on li "Regular Time" at bounding box center [553, 369] width 449 height 25
type input "rate_rt"
type input "112.04"
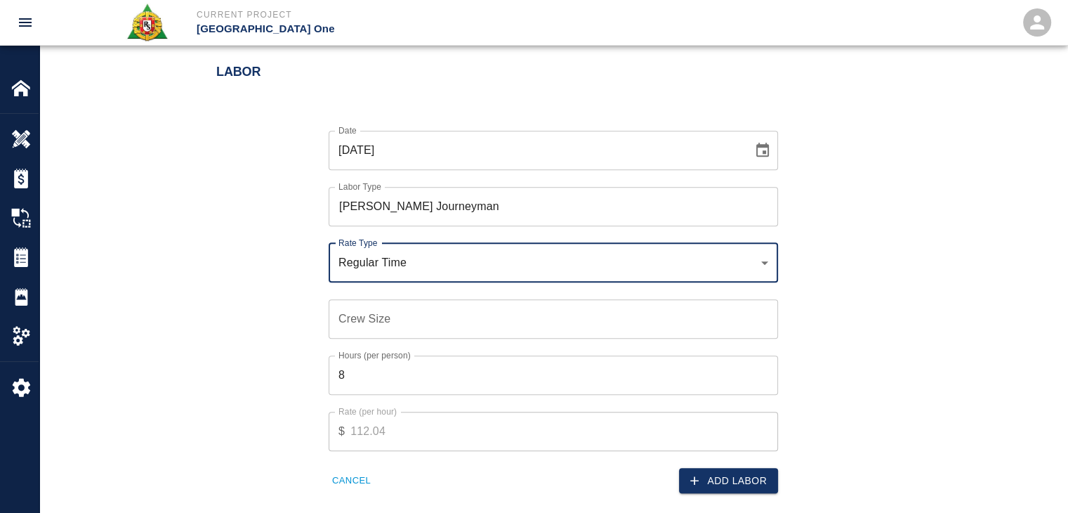
scroll to position [798, 0]
click at [369, 325] on input "Crew Size" at bounding box center [553, 317] width 449 height 39
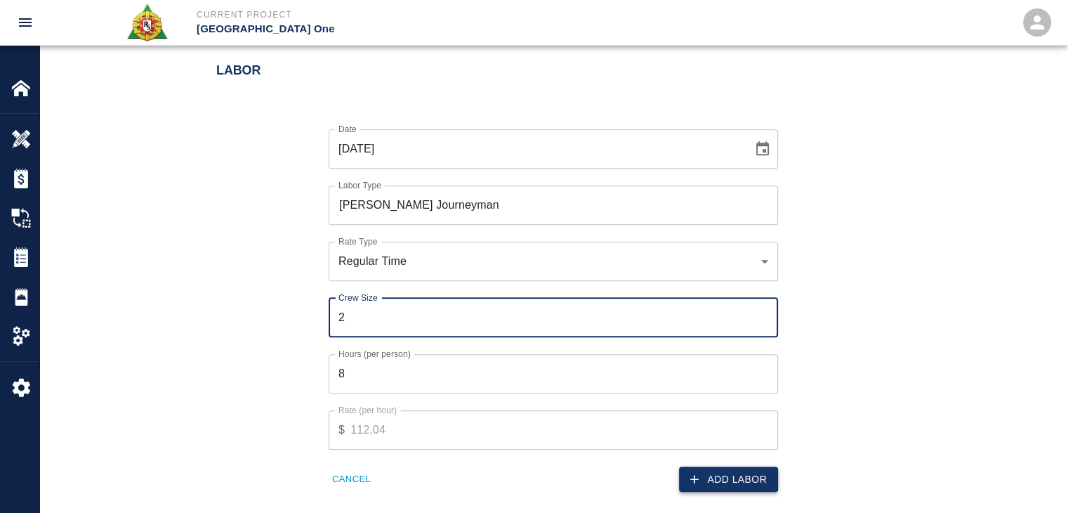
type input "2"
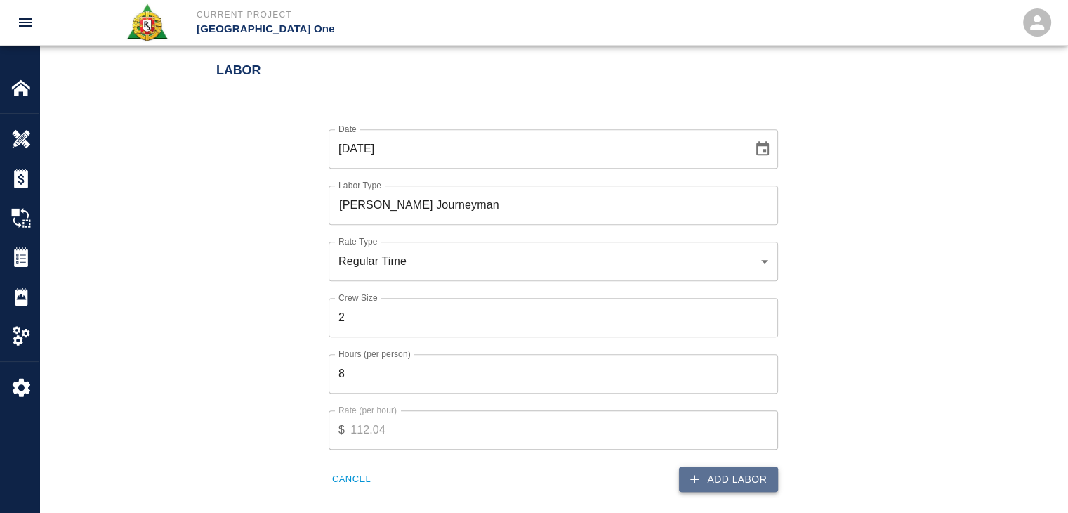
click at [693, 472] on icon "button" at bounding box center [694, 479] width 14 height 14
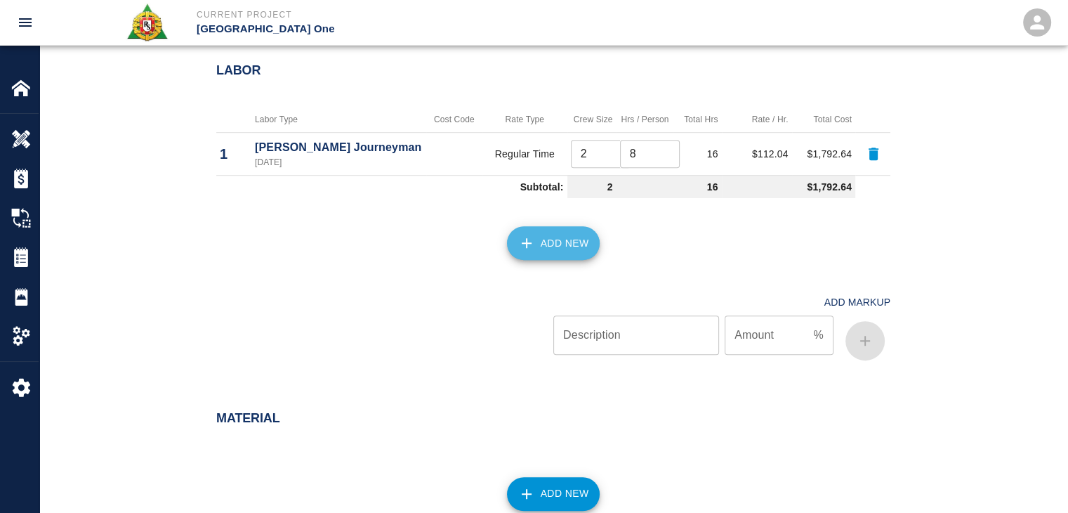
click at [549, 254] on button "Add New" at bounding box center [553, 243] width 93 height 34
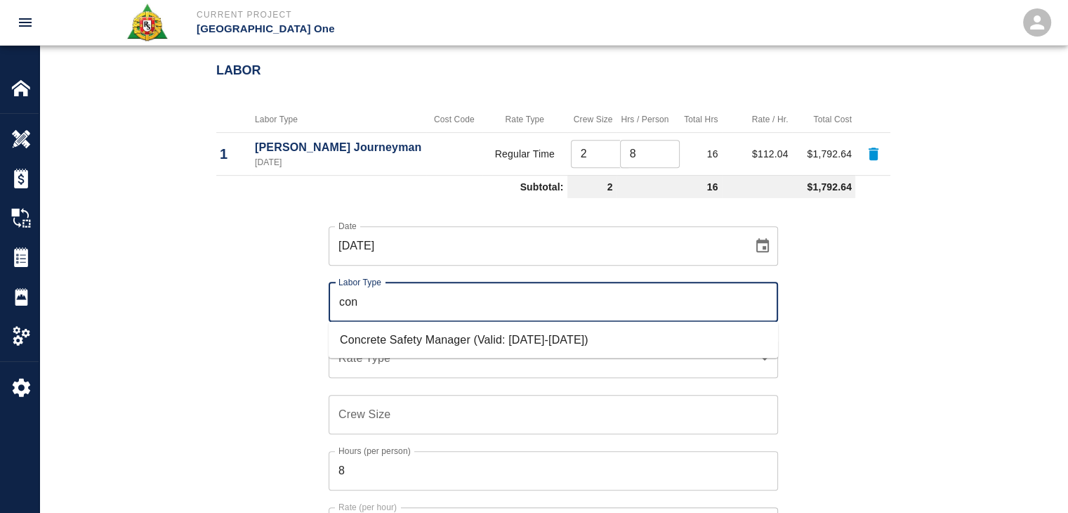
click at [430, 335] on li "Concrete Safety Manager (Valid: [DATE]-[DATE])" at bounding box center [553, 339] width 449 height 25
type input "Concrete Safety Manager"
click at [379, 343] on div "​ Rate Type" at bounding box center [553, 357] width 449 height 39
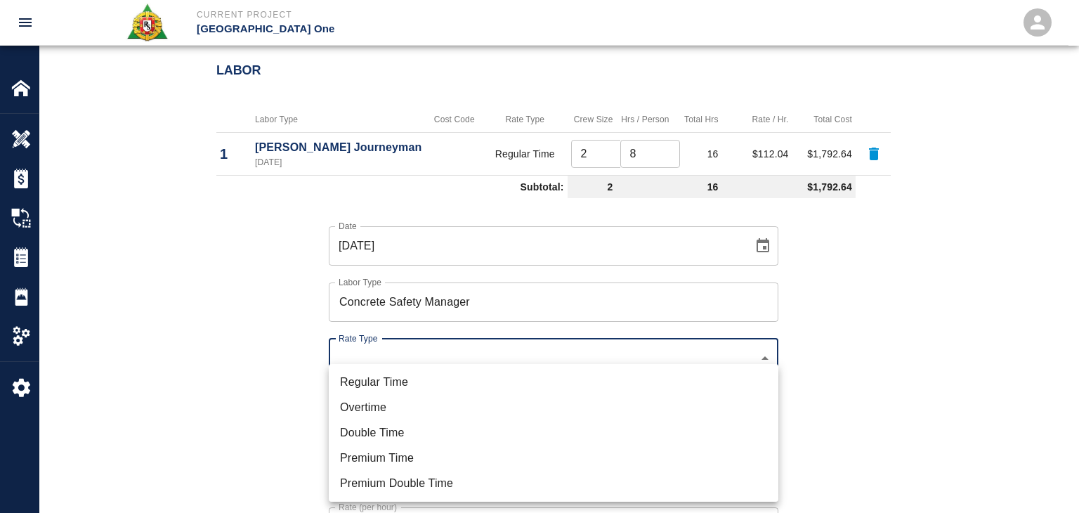
click at [374, 390] on li "Regular Time" at bounding box center [553, 381] width 449 height 25
type input "rate_rt"
type input "100.05"
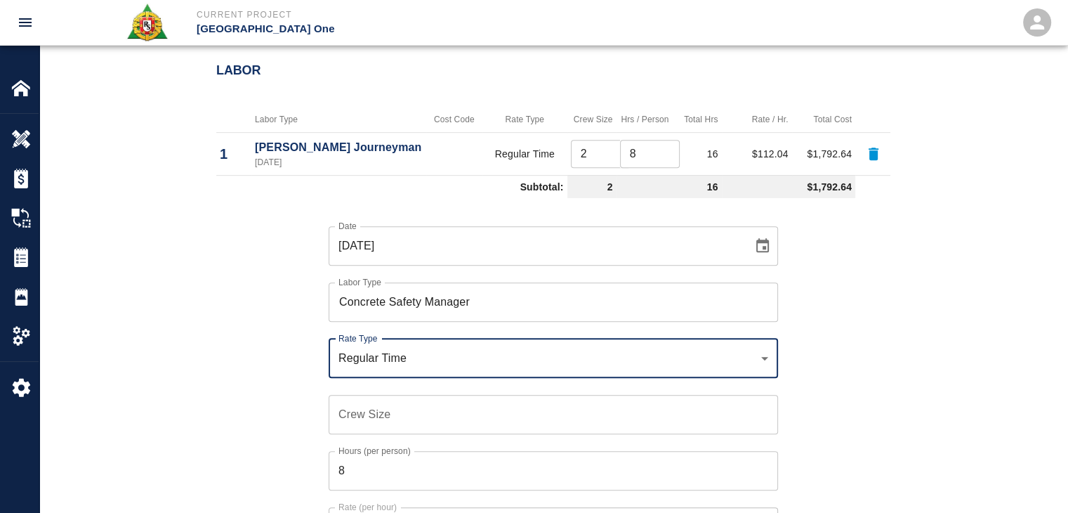
click at [408, 407] on input "Crew Size" at bounding box center [553, 414] width 449 height 39
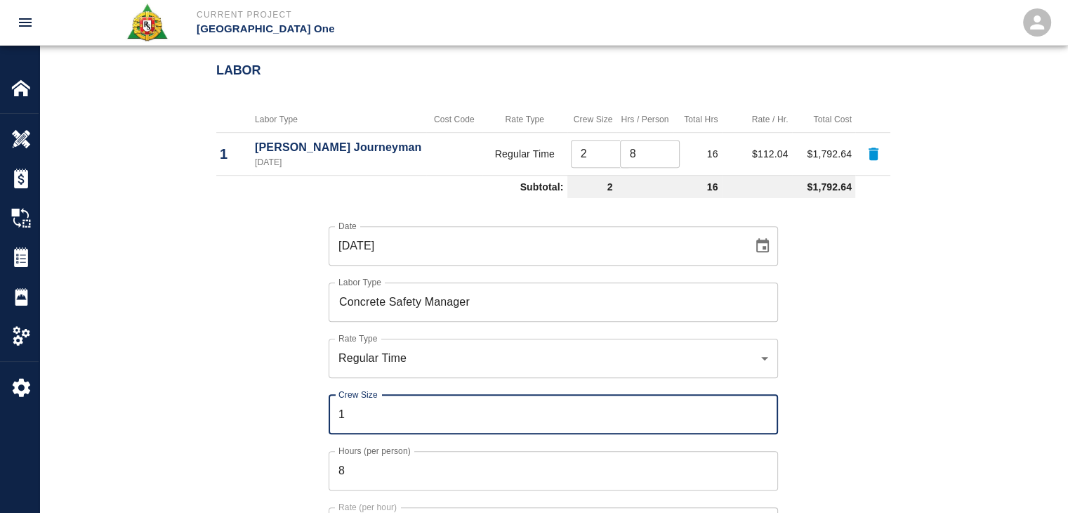
type input "1"
click at [383, 459] on input "8" at bounding box center [553, 470] width 449 height 39
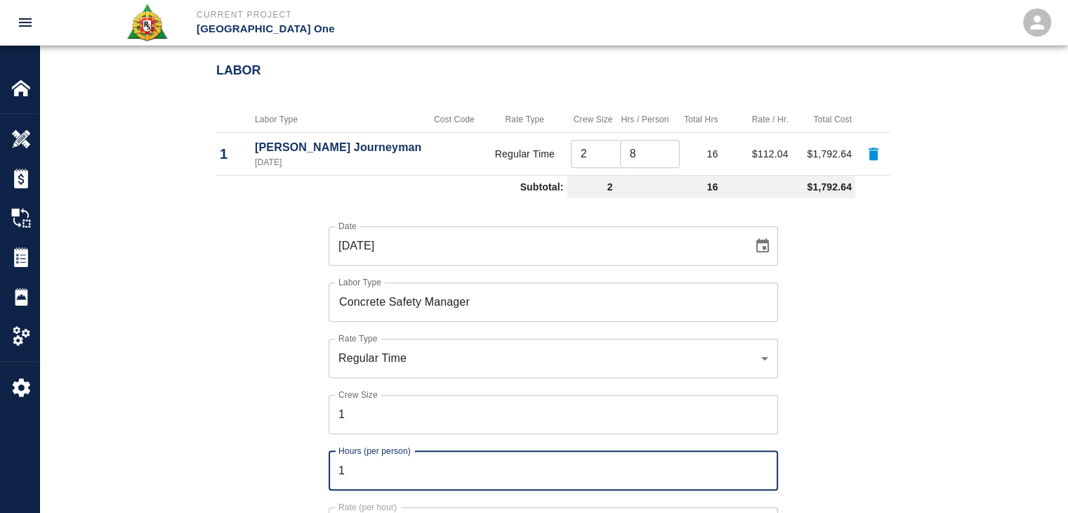
type input "1"
click at [315, 449] on div "Hours (per person) 1 Hours (per person)" at bounding box center [545, 462] width 466 height 56
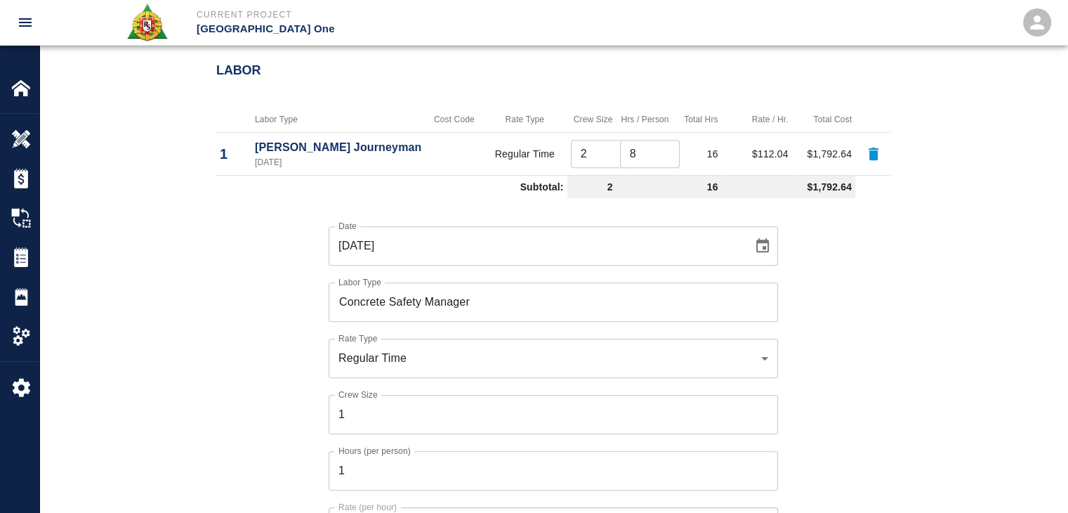
scroll to position [933, 0]
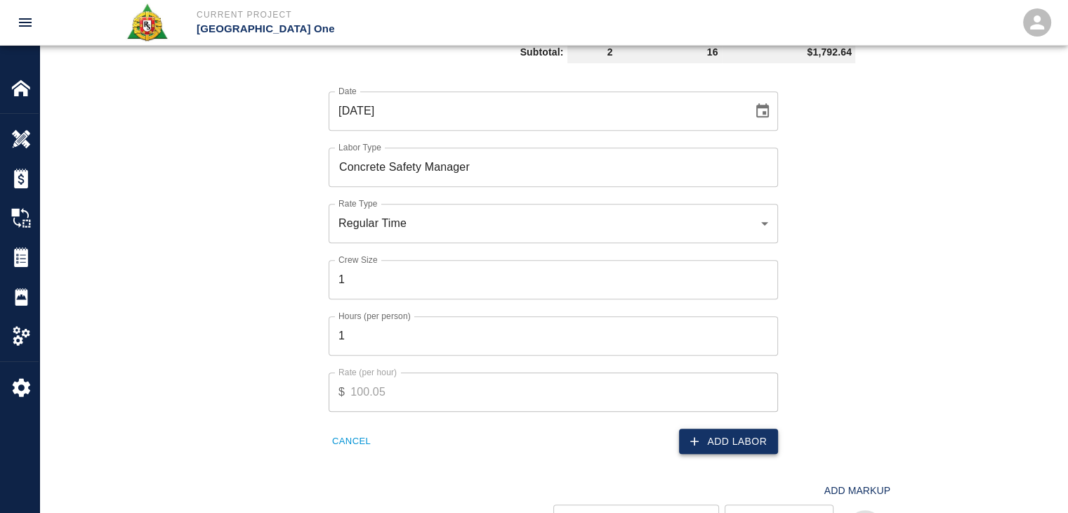
click at [737, 442] on button "Add Labor" at bounding box center [728, 441] width 99 height 26
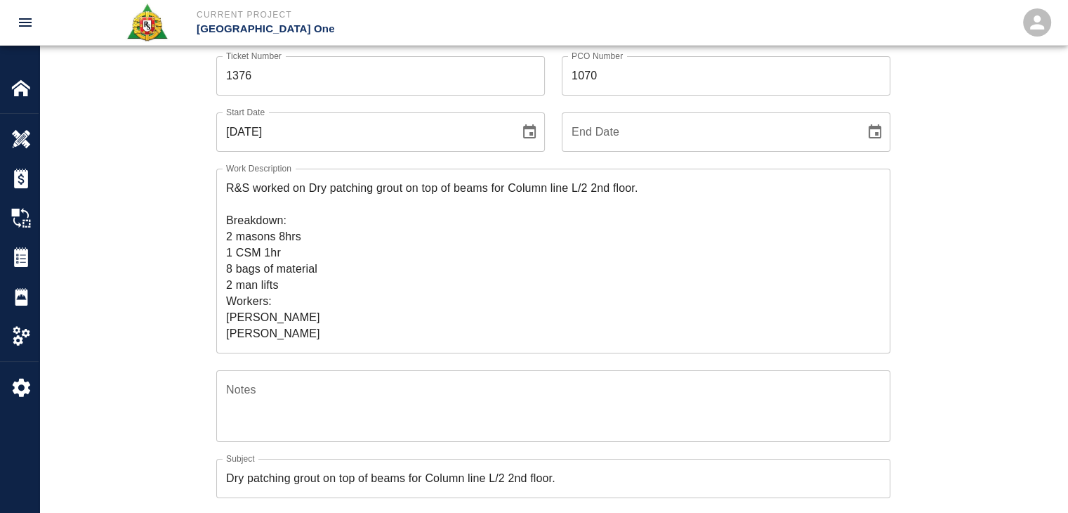
scroll to position [101, 0]
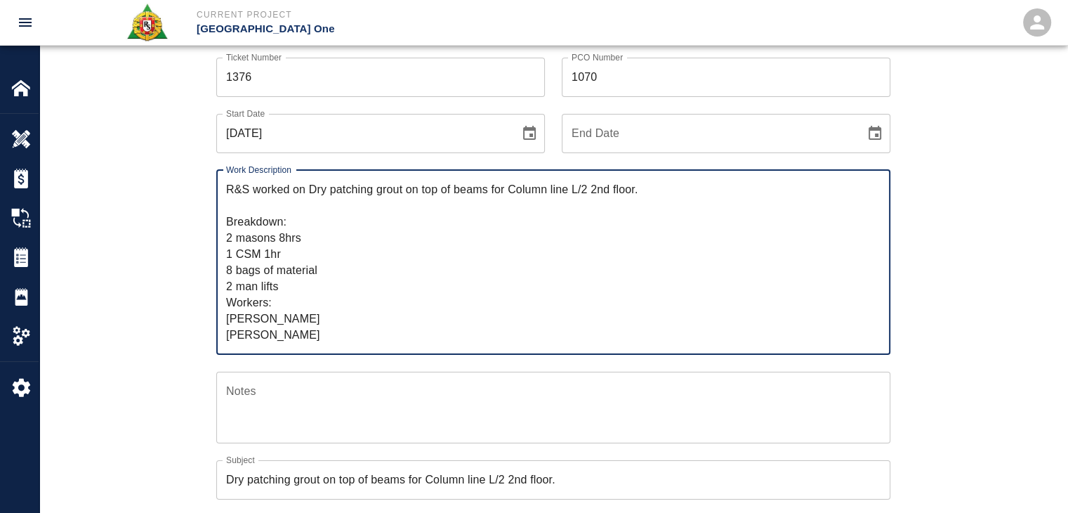
click at [303, 239] on textarea "R&S worked on Dry patching grout on top of beams for Column line L/2 2nd floor.…" at bounding box center [553, 262] width 654 height 162
click at [287, 251] on textarea "R&S worked on Dry patching grout on top of beams for Column line L/2 2nd floor.…" at bounding box center [553, 262] width 654 height 162
click at [327, 229] on textarea "R&S worked on Dry patching grout on top of beams for Column line L/2 2nd floor.…" at bounding box center [553, 262] width 654 height 162
click at [298, 311] on textarea "R&S worked on Dry patching grout on top of beams for Column line L/2 2nd floor.…" at bounding box center [553, 262] width 654 height 162
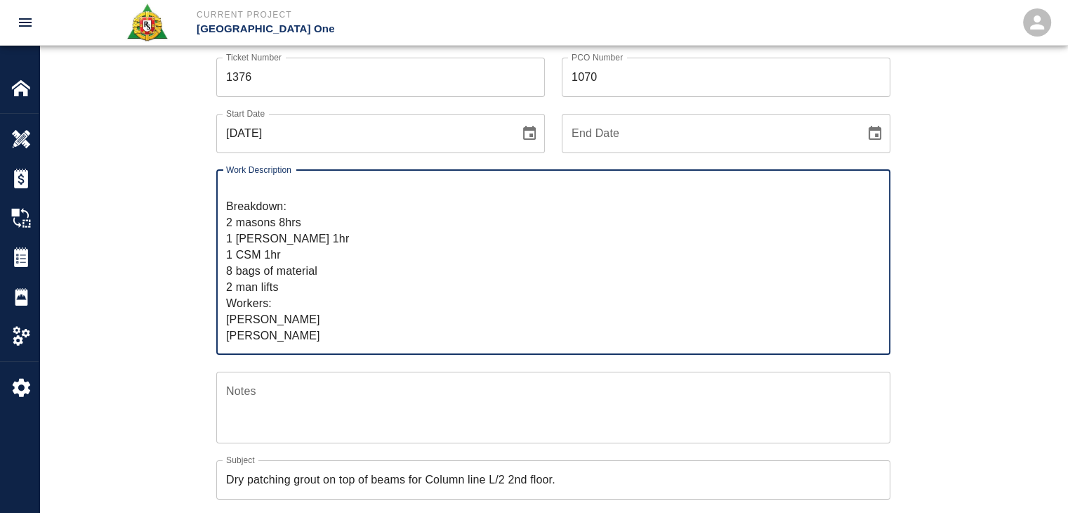
click at [298, 334] on textarea "R&S worked on Dry patching grout on top of beams for Column line L/2 2nd floor.…" at bounding box center [553, 262] width 654 height 162
type textarea "R&S worked on Dry patching grout on top of beams for Column line L/2 2nd floor.…"
click at [147, 356] on div "Ticket Number 1376 Ticket Number PCO Number 1070 PCO Number Start Date 09/15/20…" at bounding box center [553, 395] width 1028 height 709
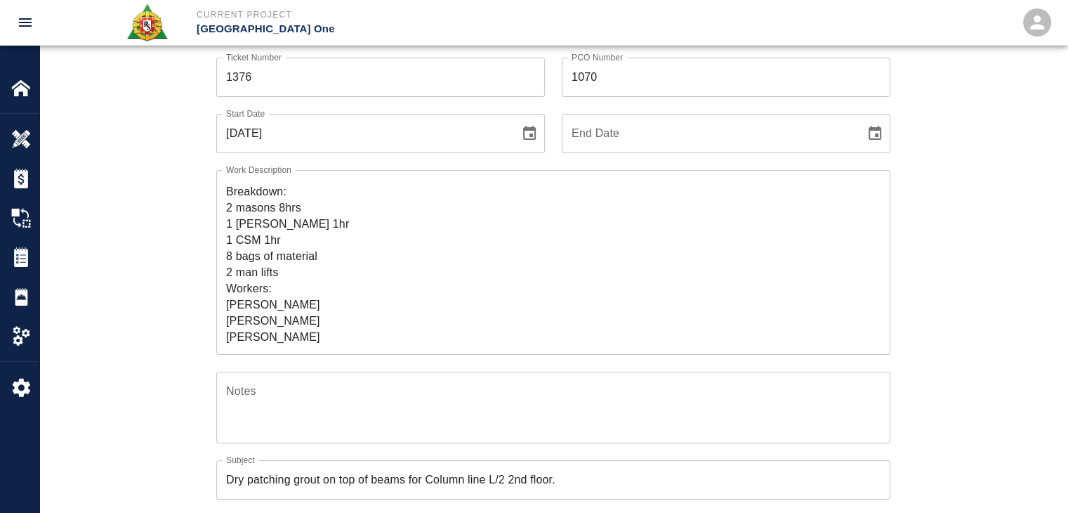
scroll to position [32, 0]
click at [190, 324] on div "Ticket Number 1376 Ticket Number PCO Number 1070 PCO Number Start Date 09/15/20…" at bounding box center [553, 378] width 758 height 675
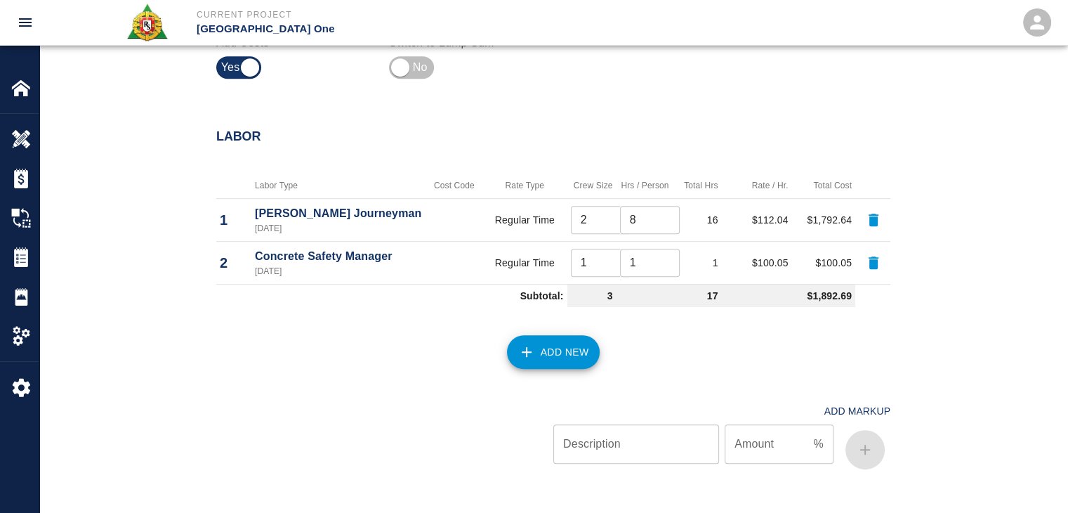
scroll to position [758, 0]
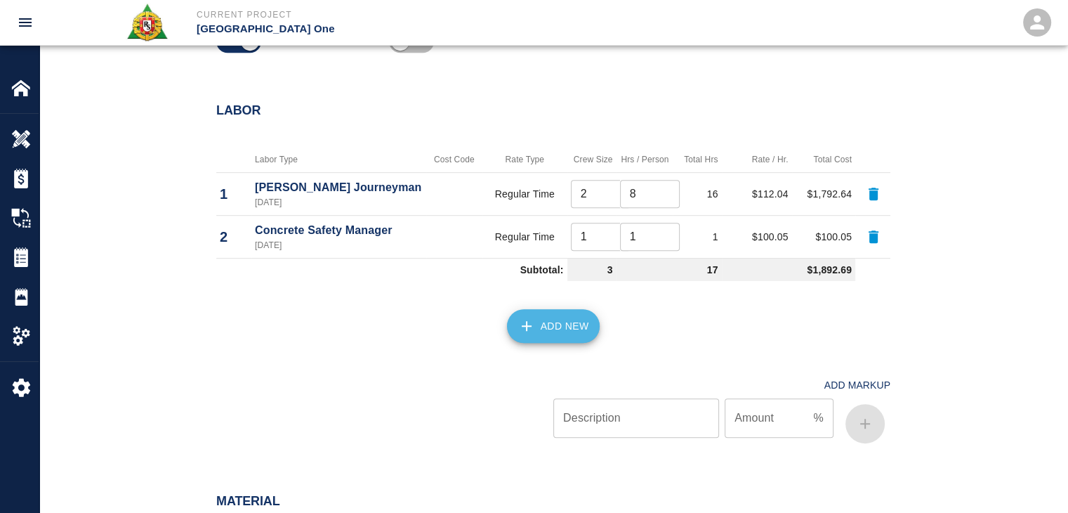
click at [542, 316] on button "Add New" at bounding box center [553, 326] width 93 height 34
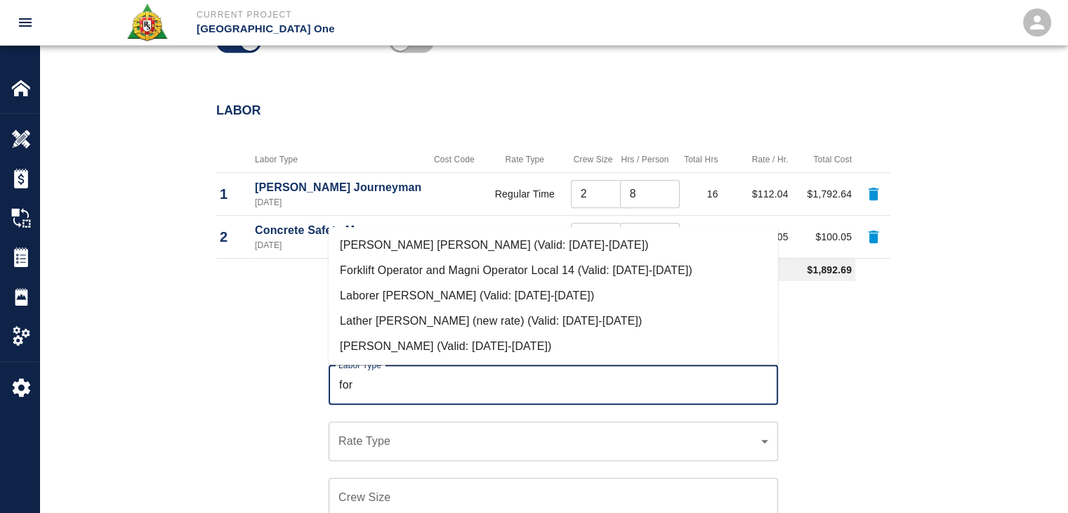
click at [488, 338] on li "[PERSON_NAME] (Valid: [DATE]-[DATE])" at bounding box center [553, 346] width 449 height 25
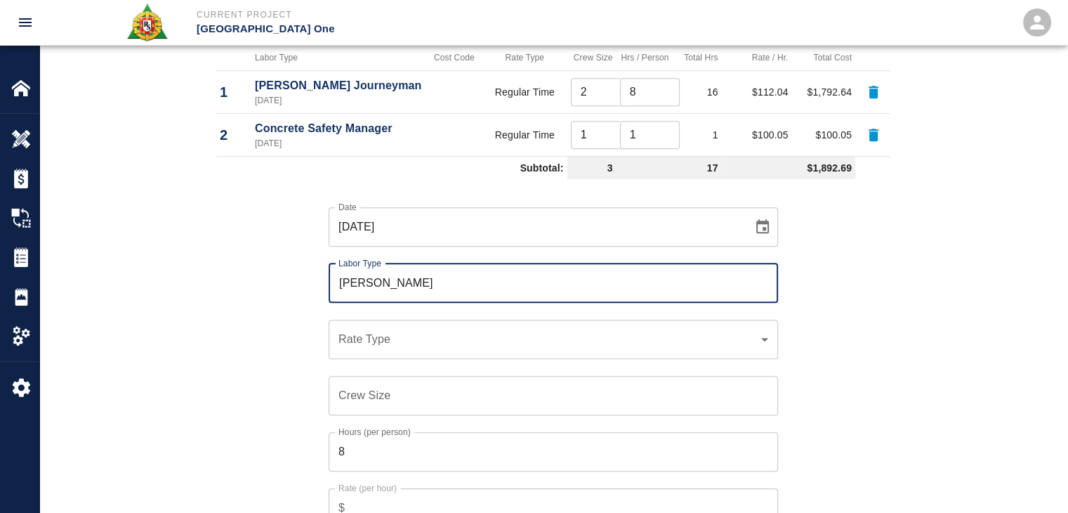
scroll to position [862, 0]
type input "Mason Foreman"
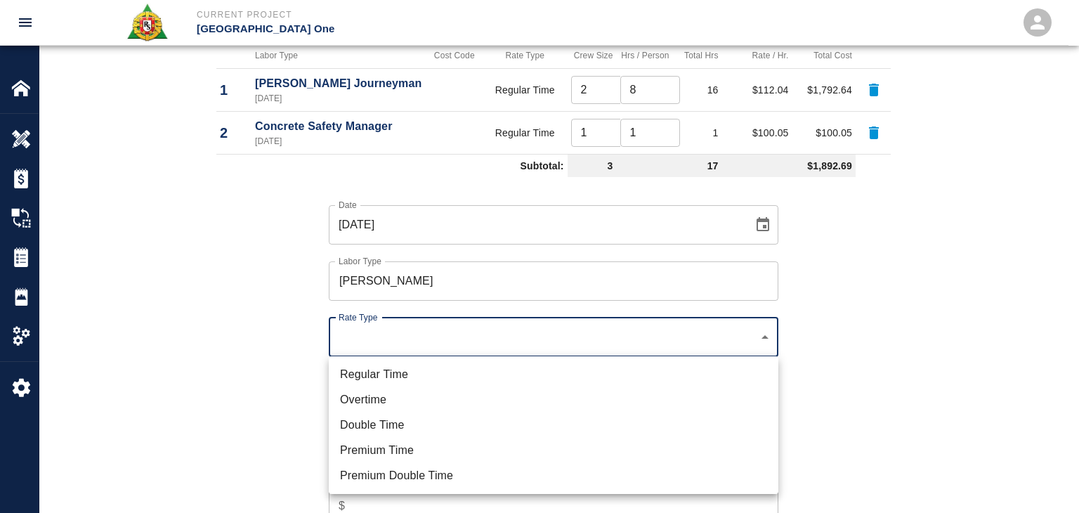
click at [409, 357] on ul "Regular Time Overtime Double Time Premium Time Premium Double Time" at bounding box center [553, 425] width 449 height 138
click at [397, 368] on li "Regular Time" at bounding box center [553, 374] width 449 height 25
type input "rate_rt"
type input "114.53"
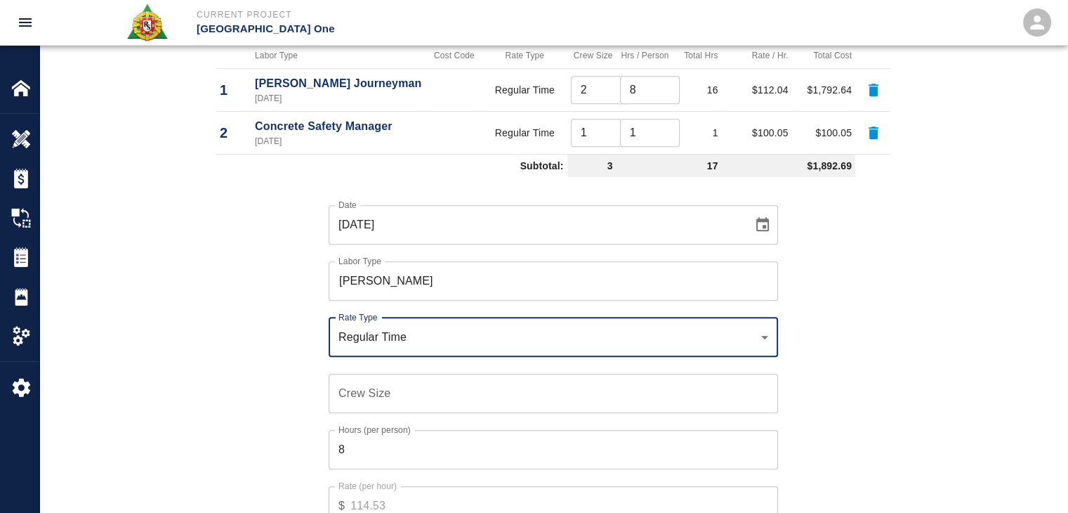
scroll to position [952, 0]
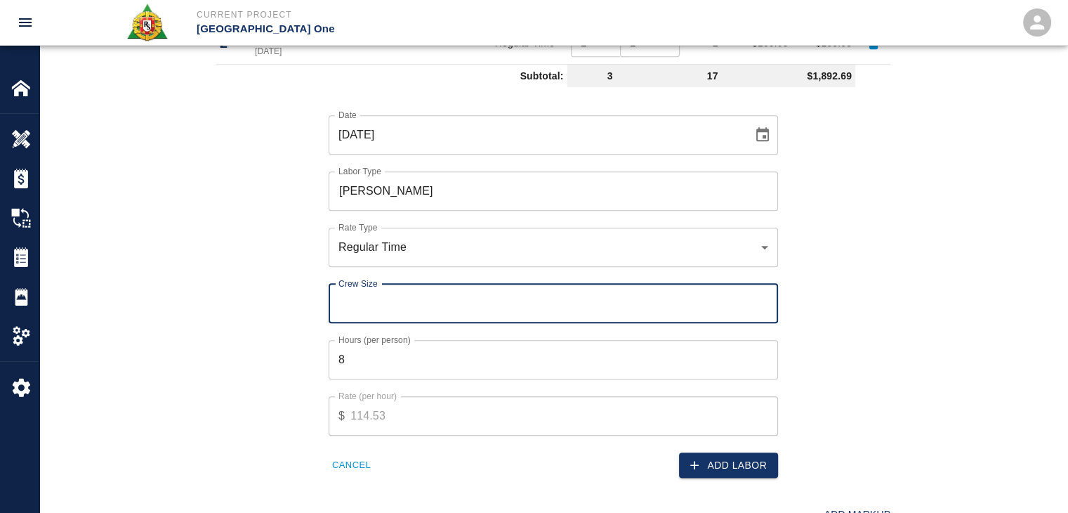
click at [374, 302] on input "Crew Size" at bounding box center [553, 303] width 449 height 39
type input "1"
click at [375, 360] on input "8" at bounding box center [553, 359] width 449 height 39
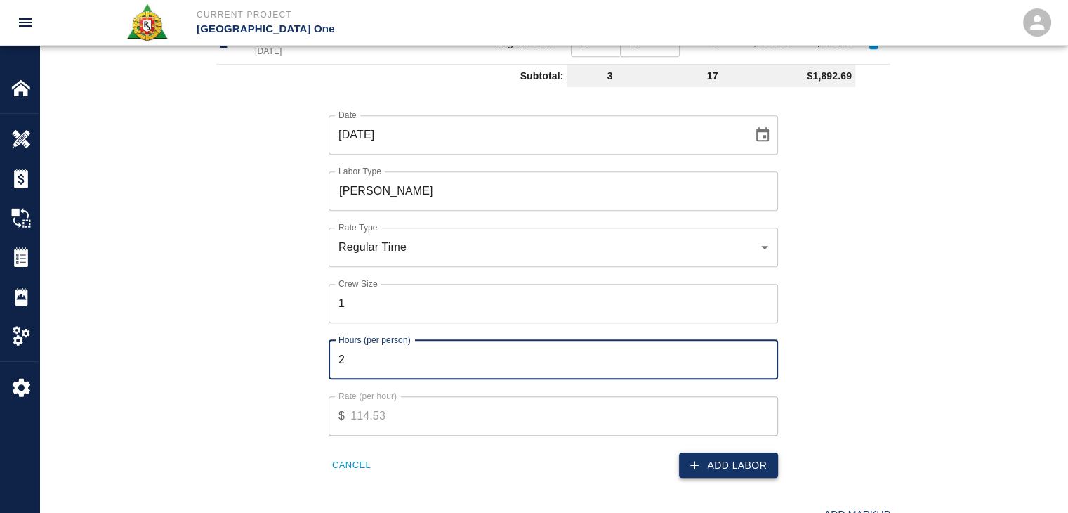
type input "2"
click at [739, 470] on button "Add Labor" at bounding box center [728, 465] width 99 height 26
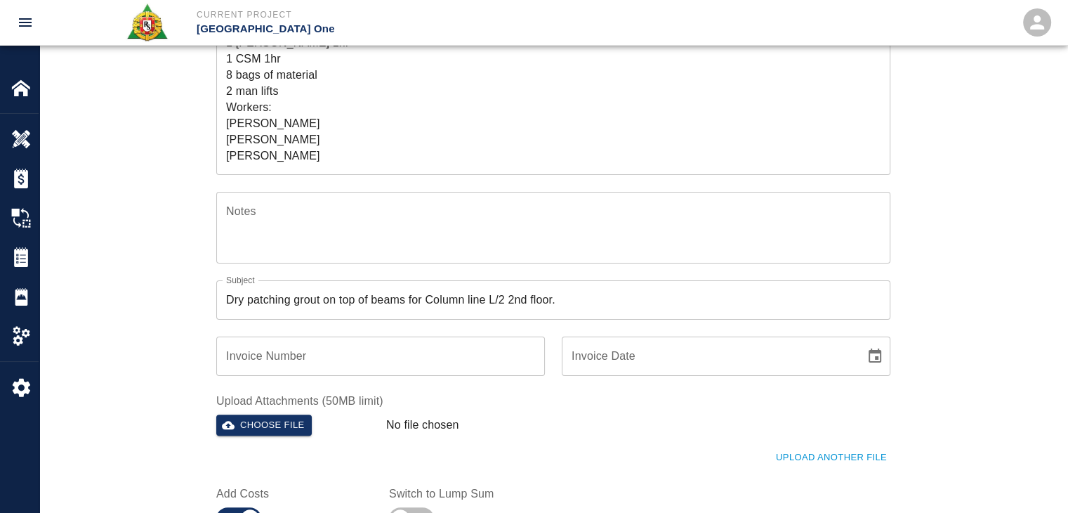
scroll to position [280, 0]
click at [270, 62] on textarea "R&S worked on Dry patching grout on top of beams for Column line L/2 2nd floor.…" at bounding box center [553, 83] width 654 height 162
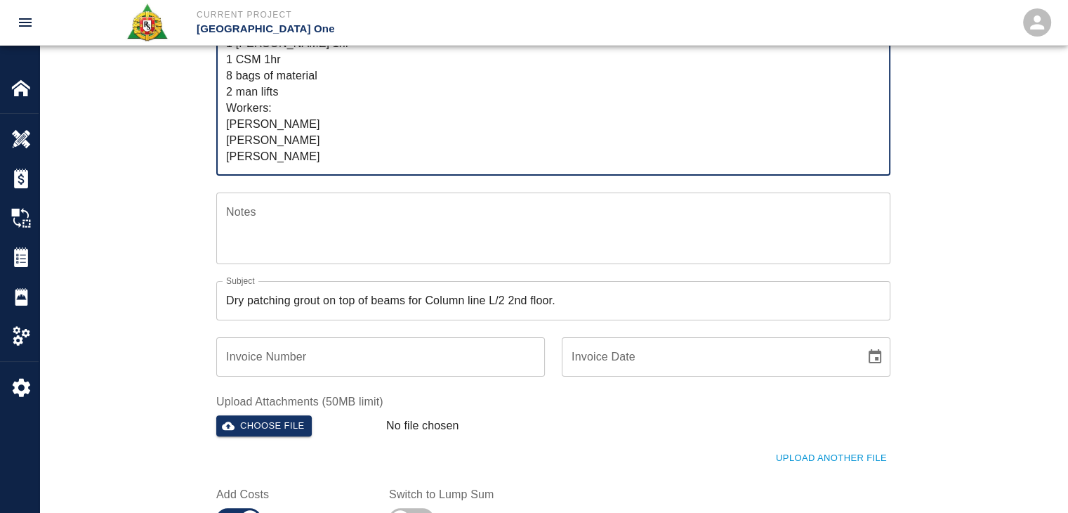
scroll to position [0, 0]
click at [289, 73] on textarea "R&S worked on Dry patching grout on top of beams for Column line L/2 2nd floor.…" at bounding box center [553, 83] width 654 height 162
click at [303, 78] on textarea "R&S worked on Dry patching grout on top of beams for Column line L/2 2nd floor.…" at bounding box center [553, 83] width 654 height 162
type textarea "R&S worked on Dry patching grout on top of beams for Column line L/2 2nd floor.…"
click at [158, 102] on div "Ticket Number 1376 Ticket Number PCO Number 1070 PCO Number Start Date 09/15/20…" at bounding box center [553, 216] width 1028 height 709
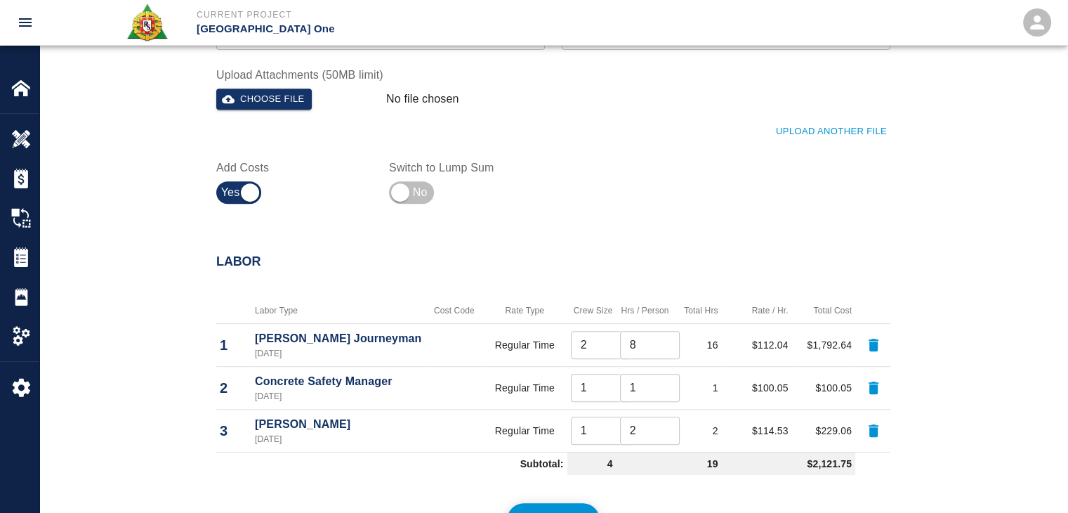
scroll to position [612, 0]
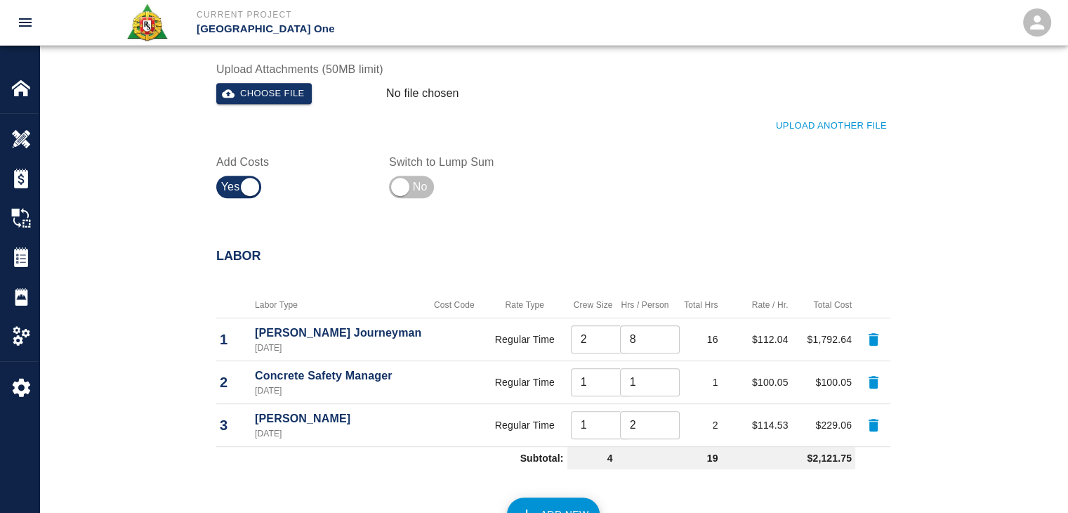
click at [791, 124] on button "Upload Another File" at bounding box center [831, 126] width 118 height 22
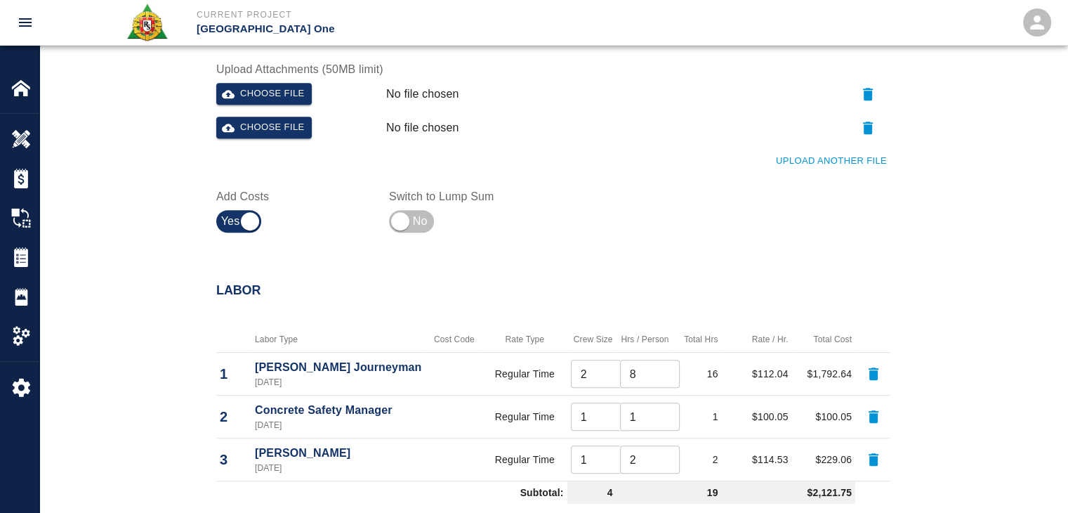
click at [798, 144] on div "Upload Another File" at bounding box center [544, 152] width 691 height 39
click at [792, 164] on button "Upload Another File" at bounding box center [831, 161] width 118 height 22
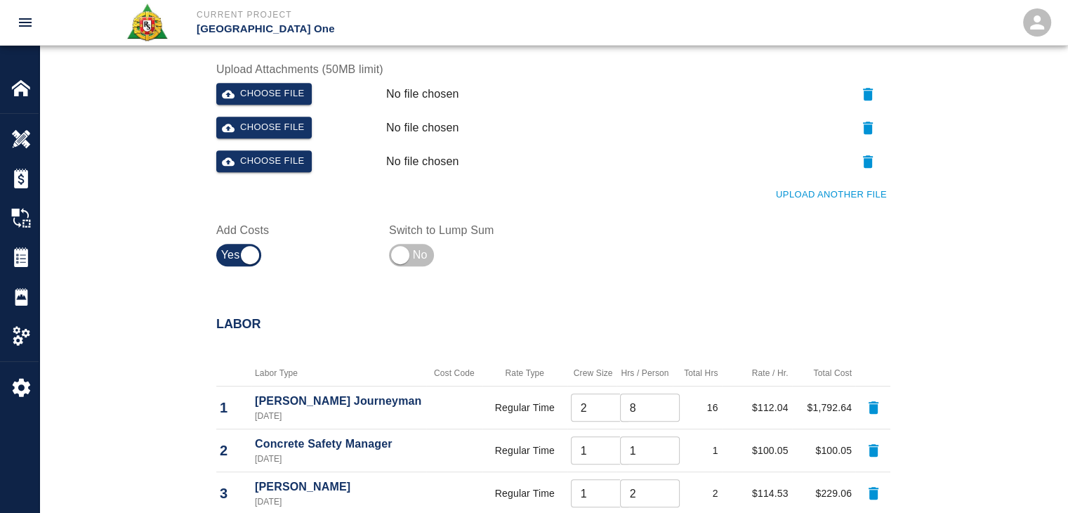
click at [807, 197] on button "Upload Another File" at bounding box center [831, 195] width 118 height 22
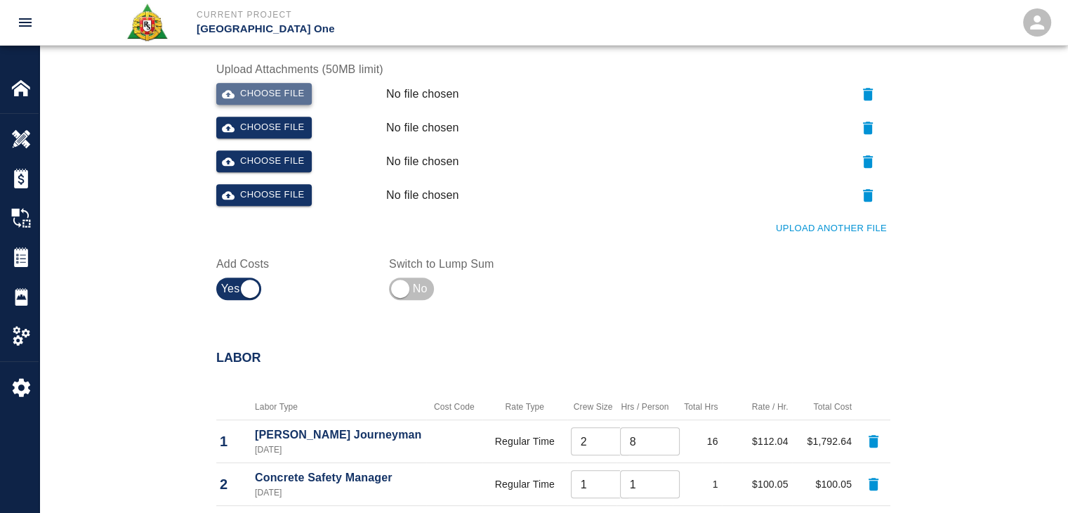
click at [268, 86] on button "Choose file" at bounding box center [264, 94] width 96 height 22
click at [294, 137] on button "Choose file" at bounding box center [264, 128] width 96 height 22
click at [272, 151] on button "Choose file" at bounding box center [264, 161] width 96 height 22
click at [860, 197] on icon "button" at bounding box center [868, 195] width 17 height 17
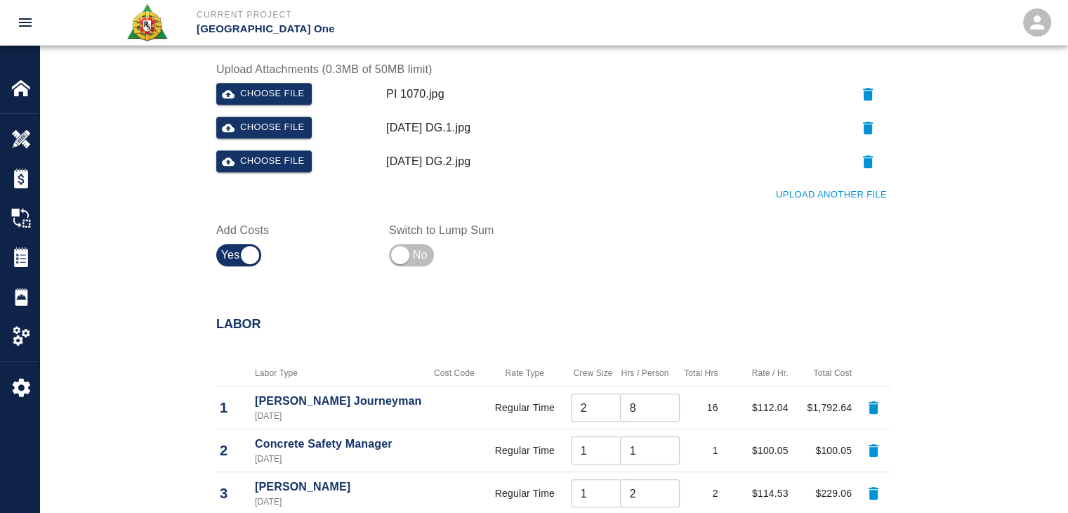
click at [536, 244] on div at bounding box center [467, 255] width 156 height 34
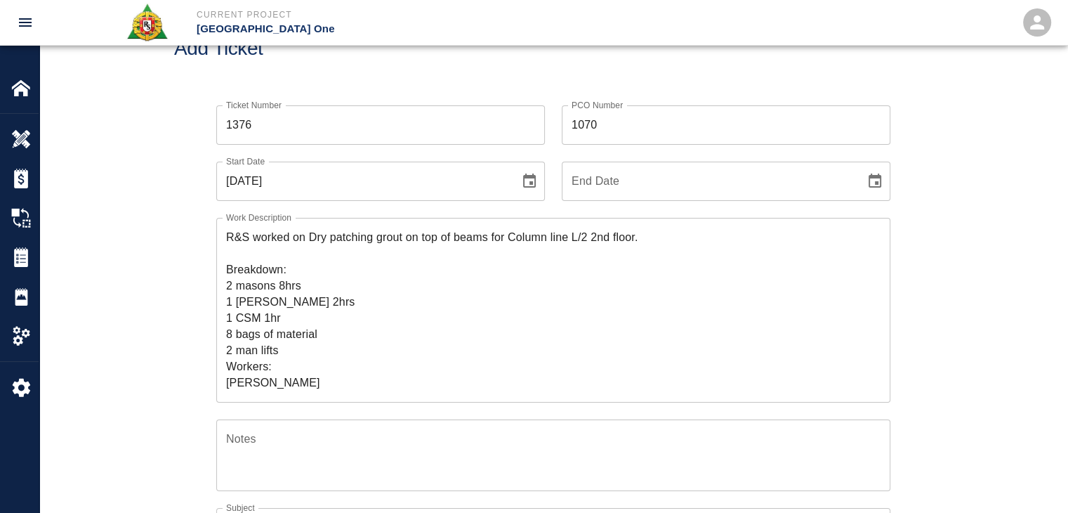
scroll to position [0, 0]
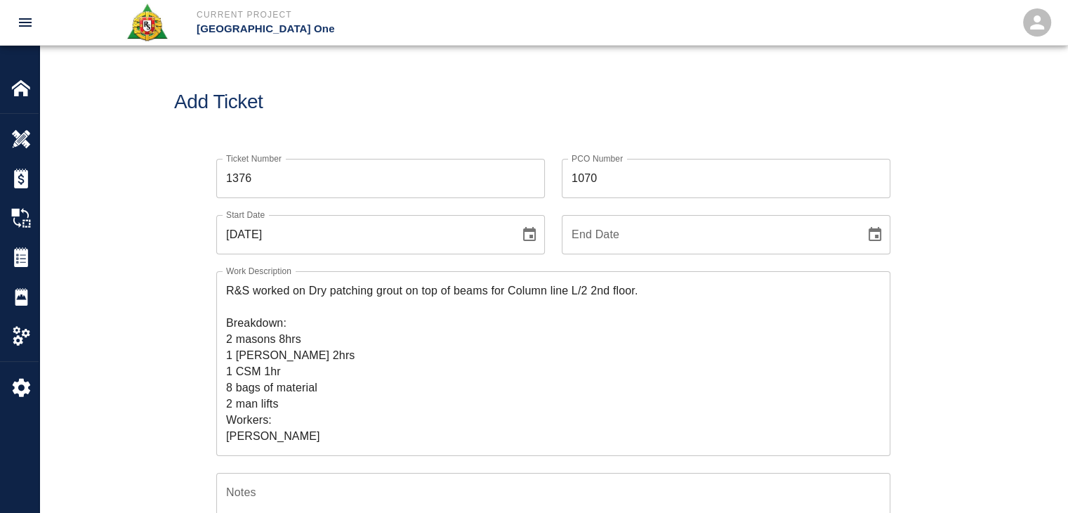
click at [524, 123] on div "Add Ticket" at bounding box center [553, 102] width 1028 height 113
click at [306, 100] on h1 "Add Ticket" at bounding box center [553, 102] width 758 height 23
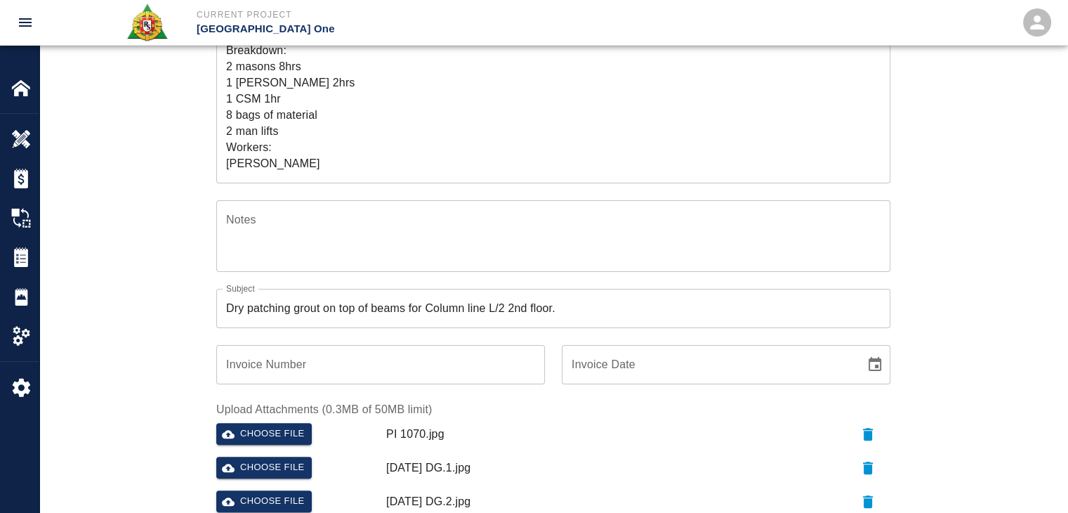
scroll to position [32, 0]
click at [153, 239] on div "Ticket Number 1376 Ticket Number PCO Number 1070 PCO Number Start Date 09/15/20…" at bounding box center [553, 257] width 1028 height 777
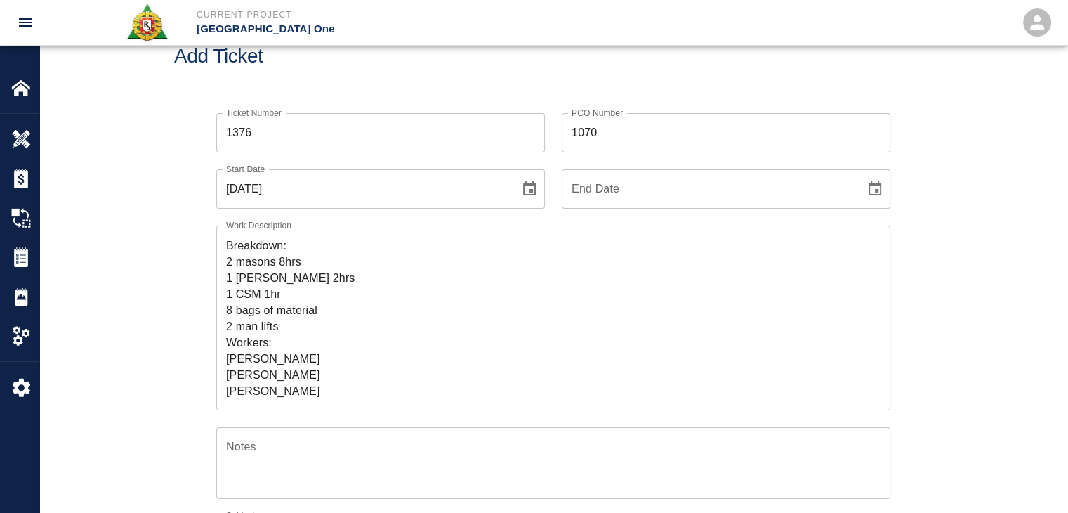
scroll to position [0, 0]
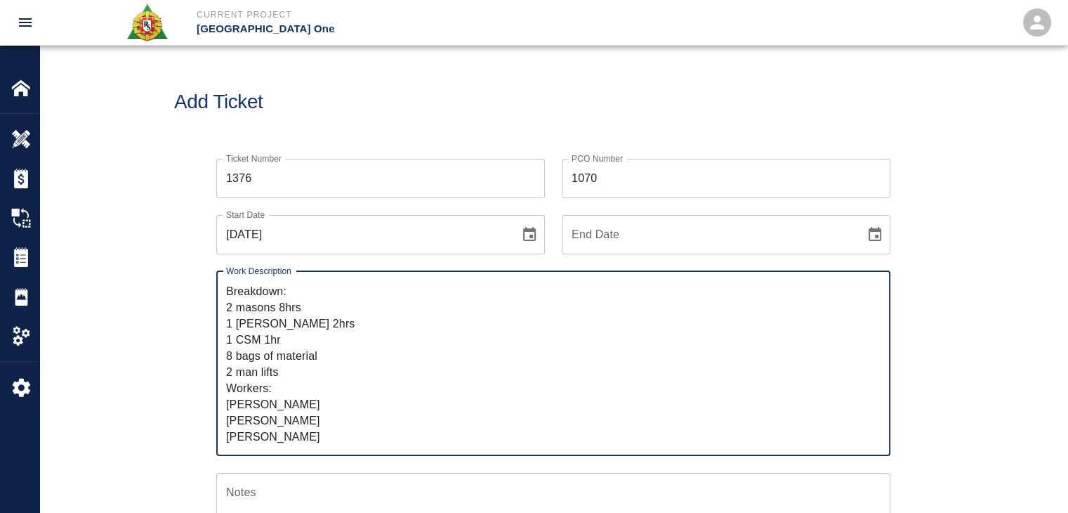
click at [298, 433] on textarea "R&S worked on Dry patching grout on top of beams for Column line L/2 2nd floor.…" at bounding box center [553, 363] width 654 height 162
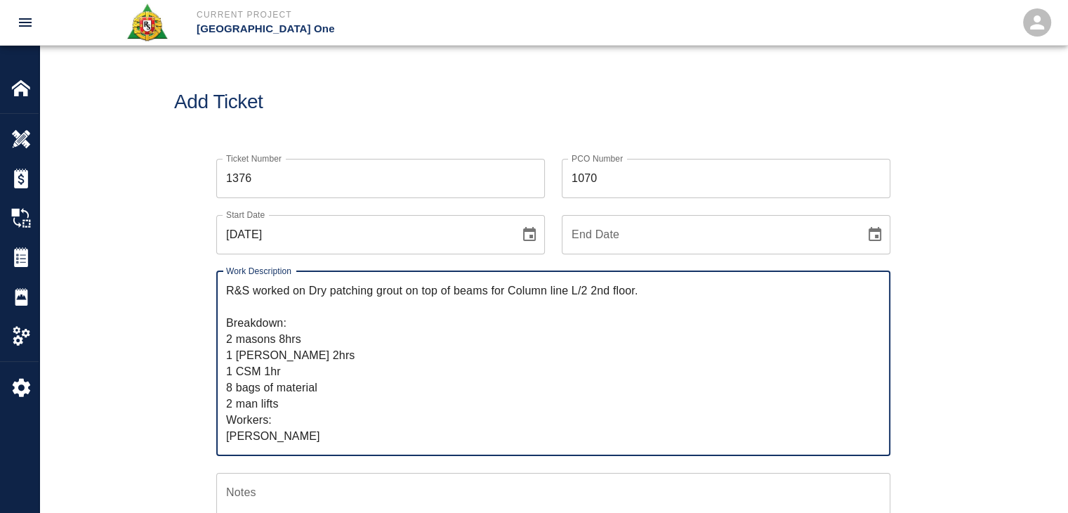
drag, startPoint x: 312, startPoint y: 432, endPoint x: 187, endPoint y: 223, distance: 243.4
click at [187, 223] on div "Ticket Number 1376 Ticket Number PCO Number 1070 PCO Number Start Date 09/15/20…" at bounding box center [553, 513] width 758 height 743
click at [433, 332] on textarea "R&S worked on Dry patching grout on top of beams for Column line L/2 2nd floor.…" at bounding box center [553, 363] width 654 height 162
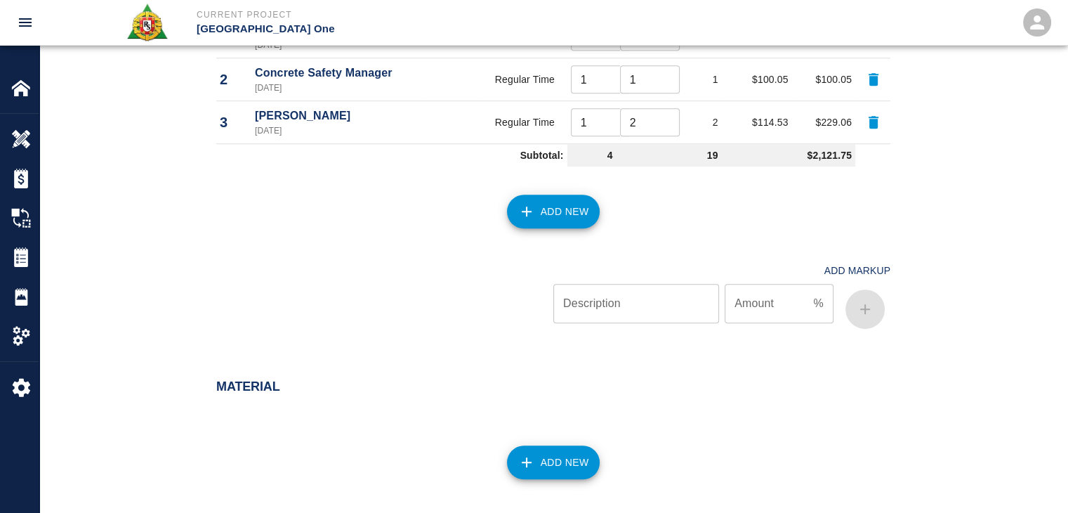
scroll to position [1437, 0]
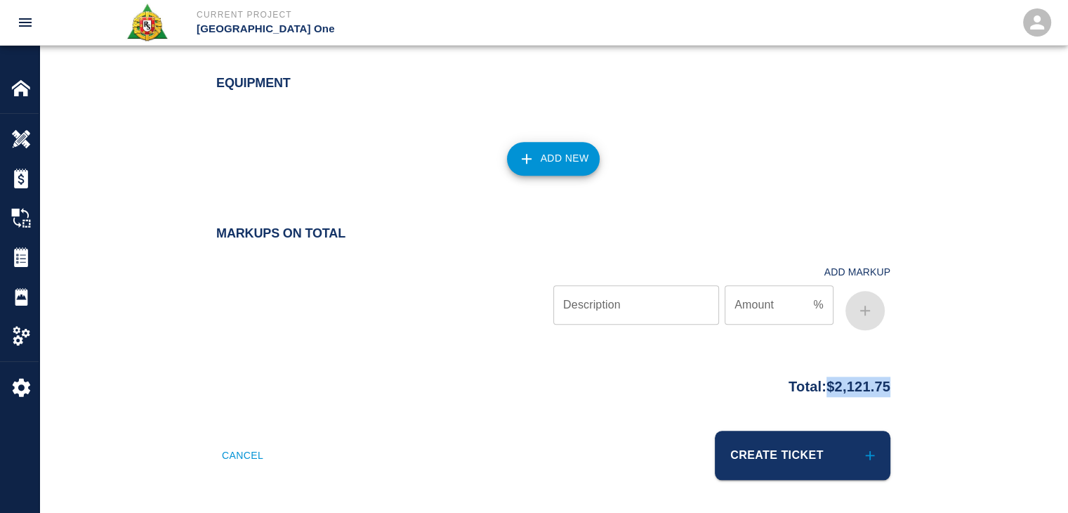
drag, startPoint x: 916, startPoint y: 386, endPoint x: 815, endPoint y: 383, distance: 100.4
click at [815, 383] on div "Total: $2,121.75" at bounding box center [553, 382] width 758 height 27
copy p "$2,121.75"
click at [376, 186] on div "Equipment Add New" at bounding box center [553, 131] width 1028 height 167
click at [855, 456] on button "Create Ticket" at bounding box center [803, 454] width 176 height 49
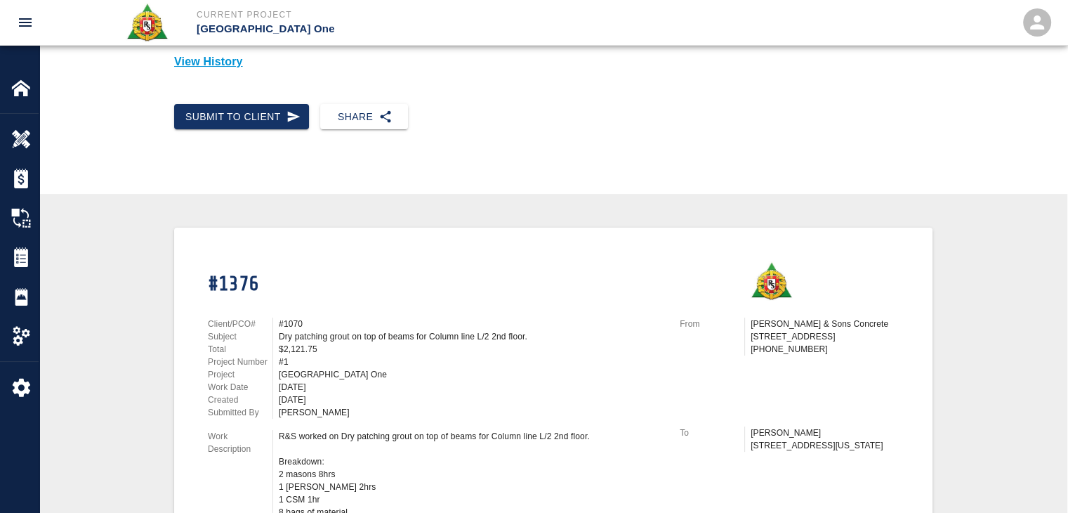
scroll to position [143, 0]
click at [275, 112] on button "Submit to Client" at bounding box center [241, 118] width 135 height 26
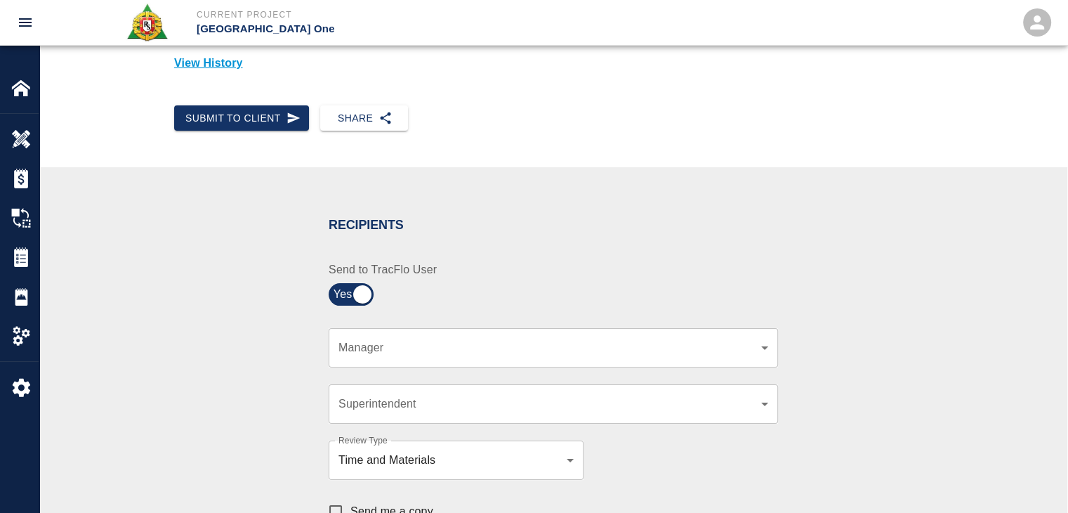
scroll to position [213, 0]
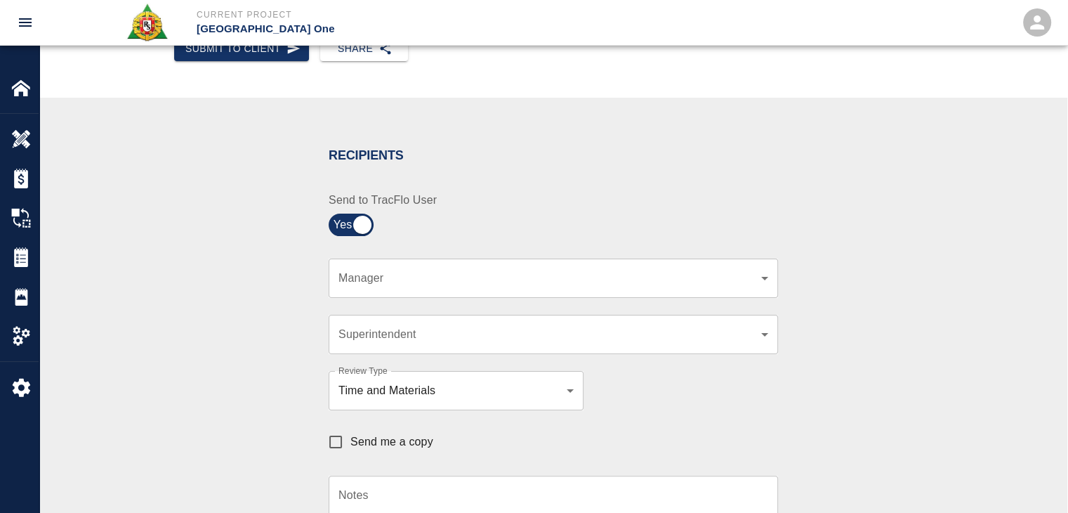
click at [452, 268] on div "​ Manager" at bounding box center [553, 277] width 449 height 39
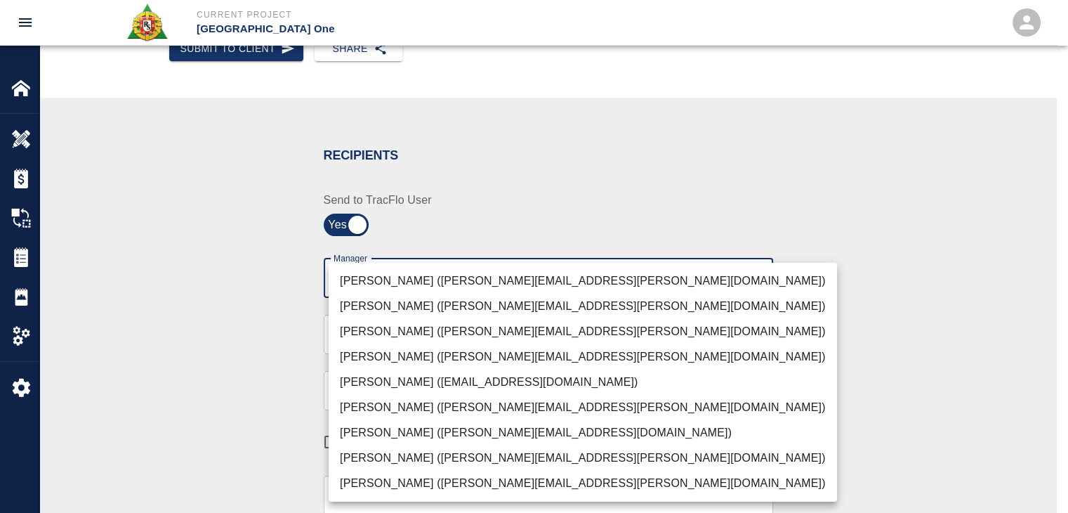
click at [452, 279] on body "Current Project JFK Terminal One Home JFK Terminal One Overview Estimates Chang…" at bounding box center [534, 43] width 1068 height 513
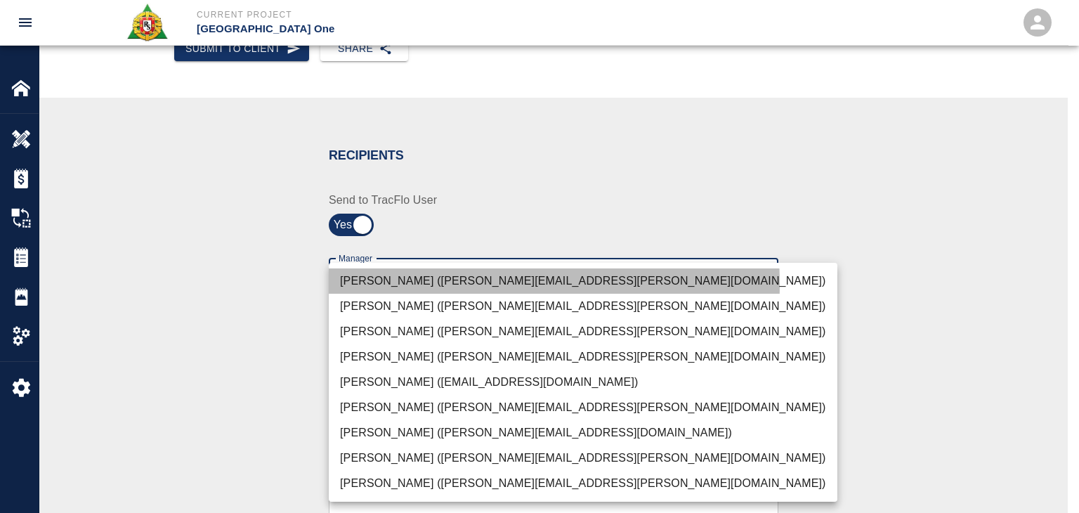
click at [394, 284] on li "Peter Hardecker (peter.hardecker@aecom.com)" at bounding box center [583, 280] width 508 height 25
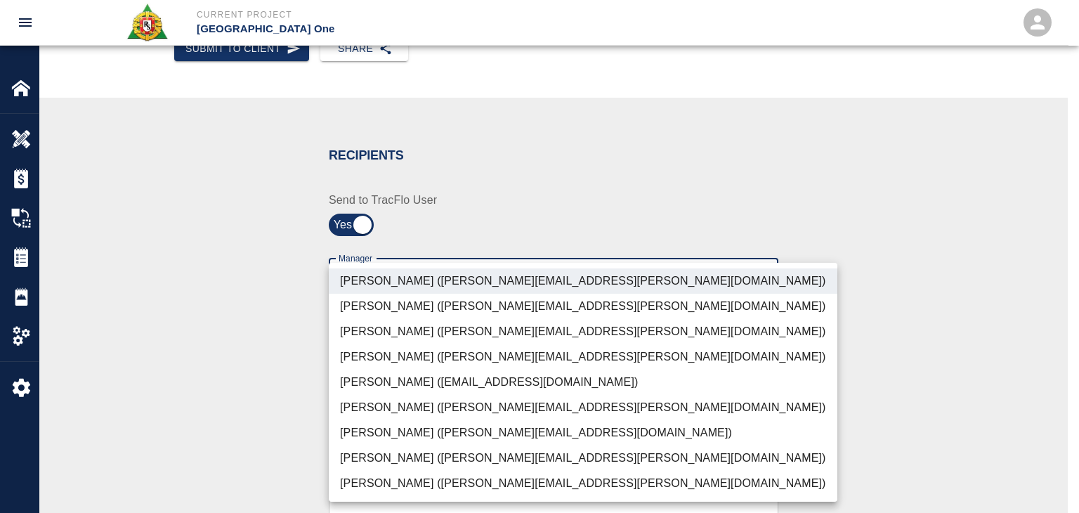
click at [402, 323] on li "Parin Kanani (parin.kanani@aecom.com)" at bounding box center [583, 331] width 508 height 25
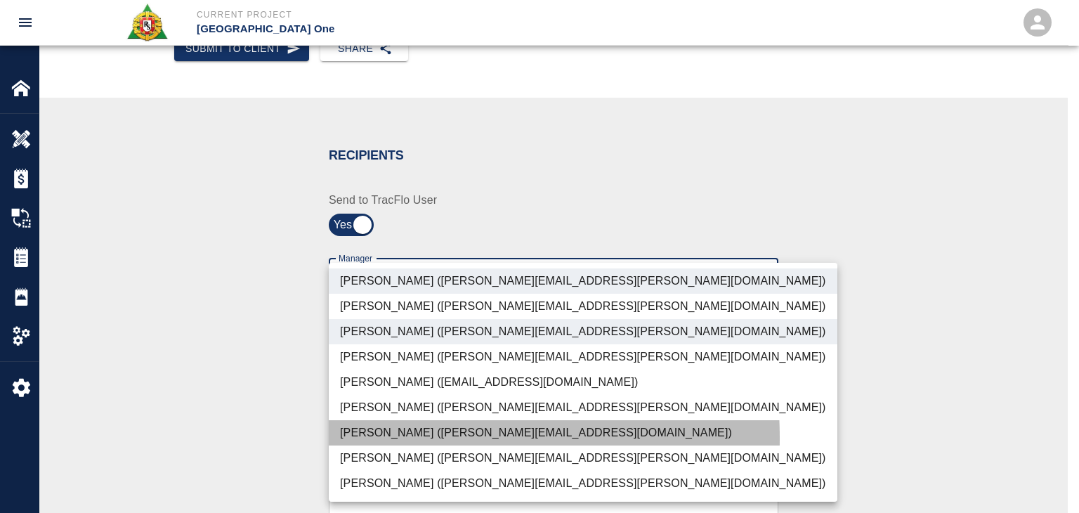
click at [401, 437] on li "Patrick Testino (patrick.testino@aecom.com)" at bounding box center [583, 432] width 508 height 25
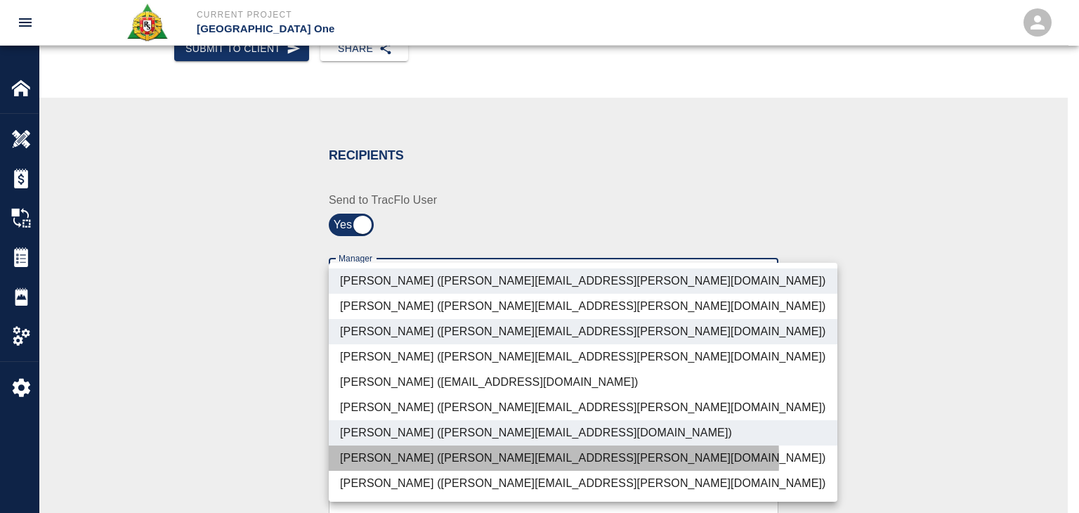
click at [403, 459] on li "Dylan Sims (dylan.sims@aecom.com)" at bounding box center [583, 457] width 508 height 25
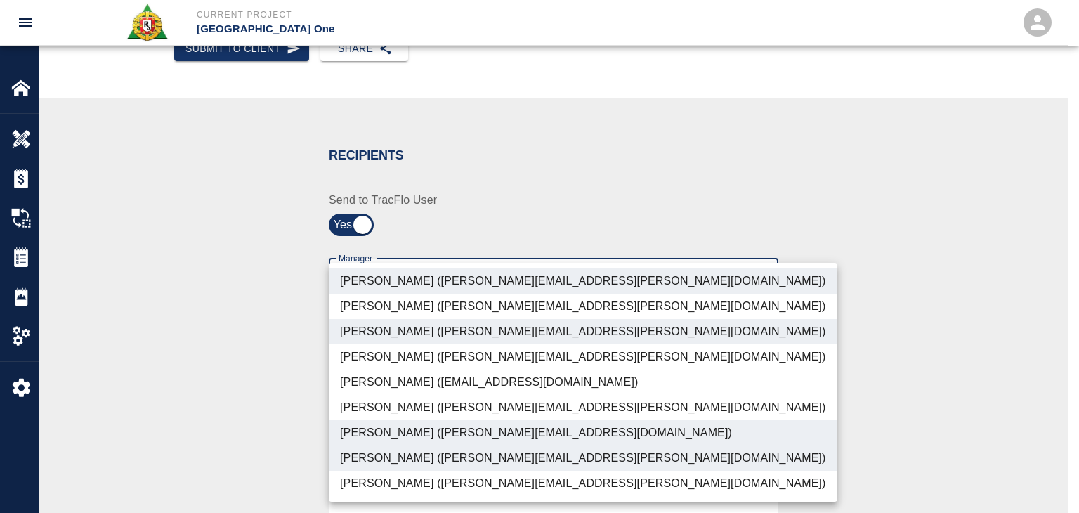
click at [412, 478] on li "Shane Lamay (shane.lamay@aecom.com)" at bounding box center [583, 482] width 508 height 25
type input "ede96749-2565-4a65-a76c-ac2c5448e16e,69d78ca4-8a93-4c72-a988-7271956ccf0b,ad99d…"
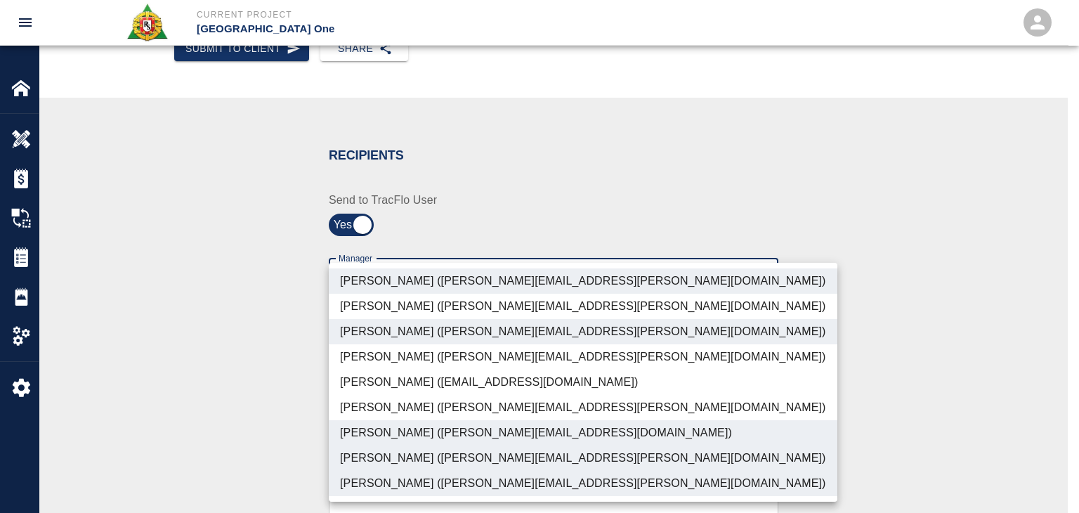
click at [256, 455] on div at bounding box center [539, 256] width 1079 height 513
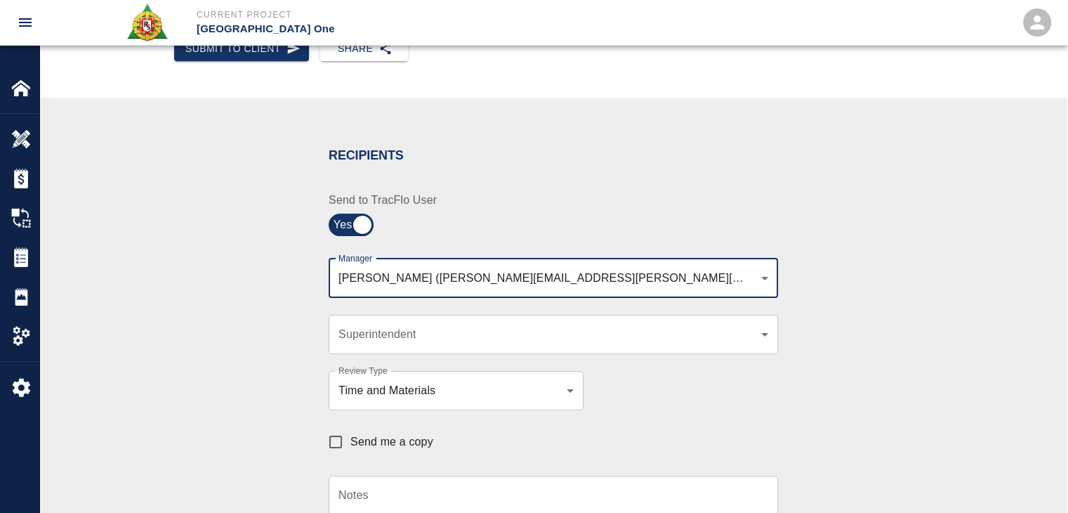
click at [379, 437] on span "Send me a copy" at bounding box center [391, 441] width 83 height 17
click at [350, 437] on input "Send me a copy" at bounding box center [335, 441] width 29 height 29
checkbox input "true"
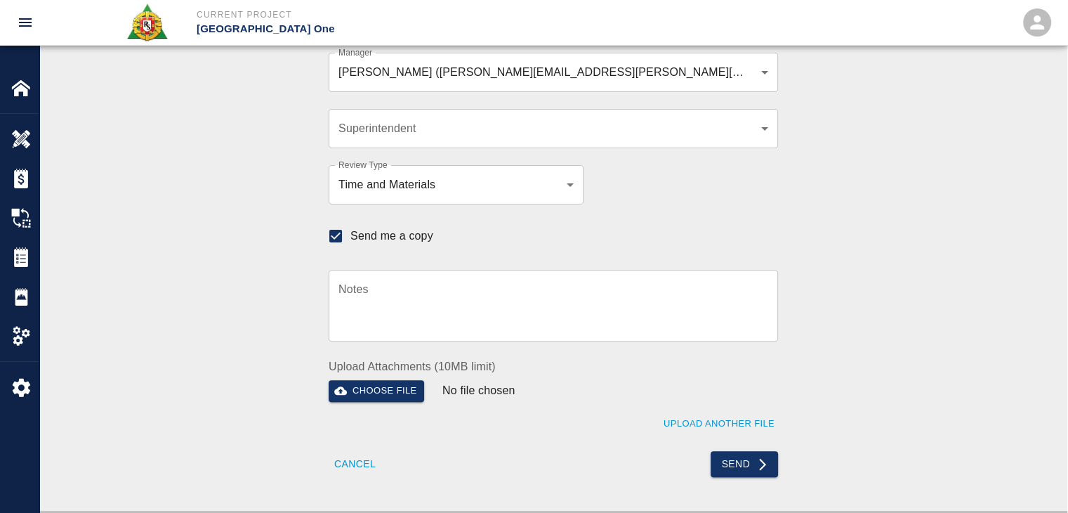
scroll to position [418, 0]
click at [721, 464] on button "Send" at bounding box center [745, 465] width 68 height 26
checkbox input "false"
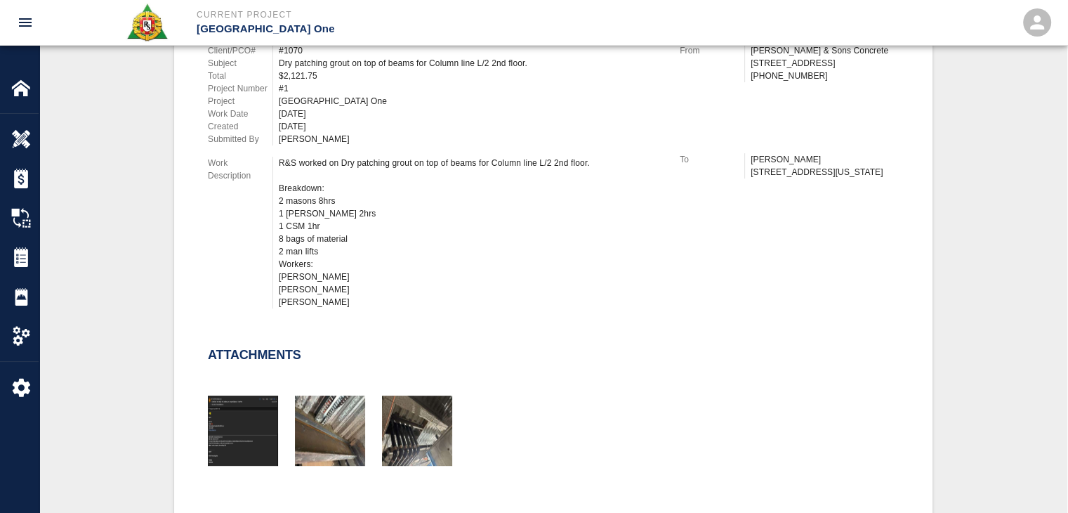
scroll to position [0, 0]
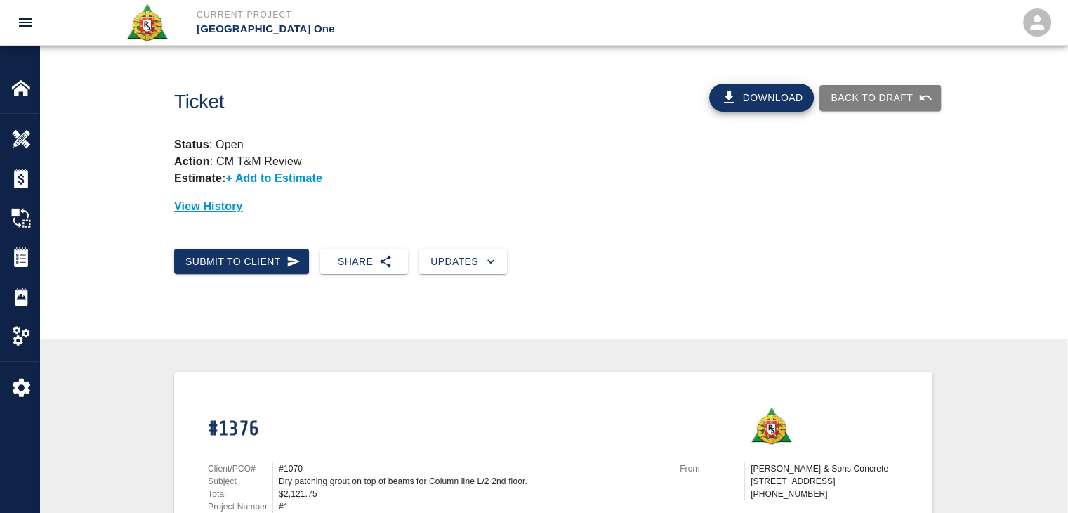
click at [389, 163] on div "Status : Open Action : CM T&M Review Estimate: + Add to Estimate View History" at bounding box center [548, 170] width 770 height 90
click at [4, 253] on div "Tickets" at bounding box center [19, 256] width 39 height 39
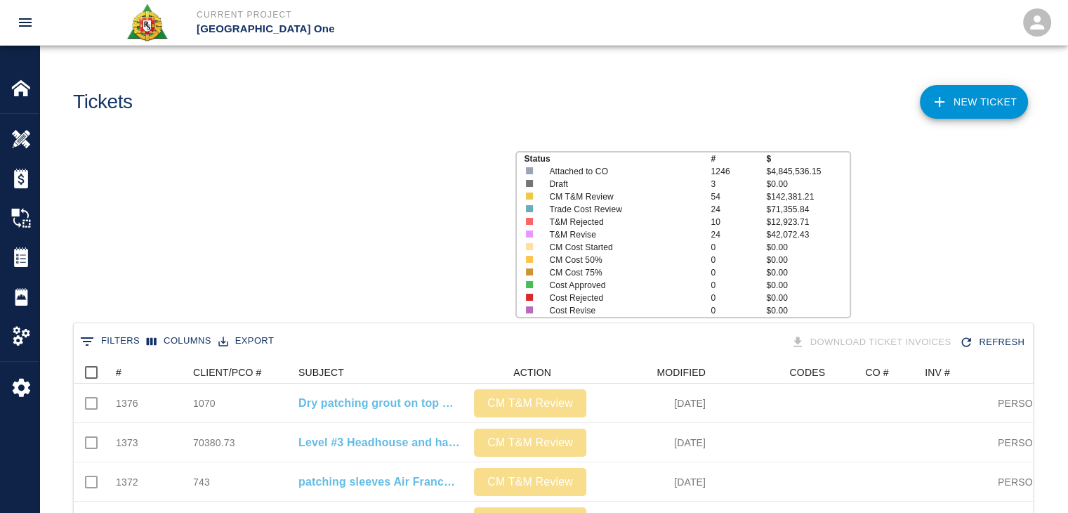
scroll to position [809, 949]
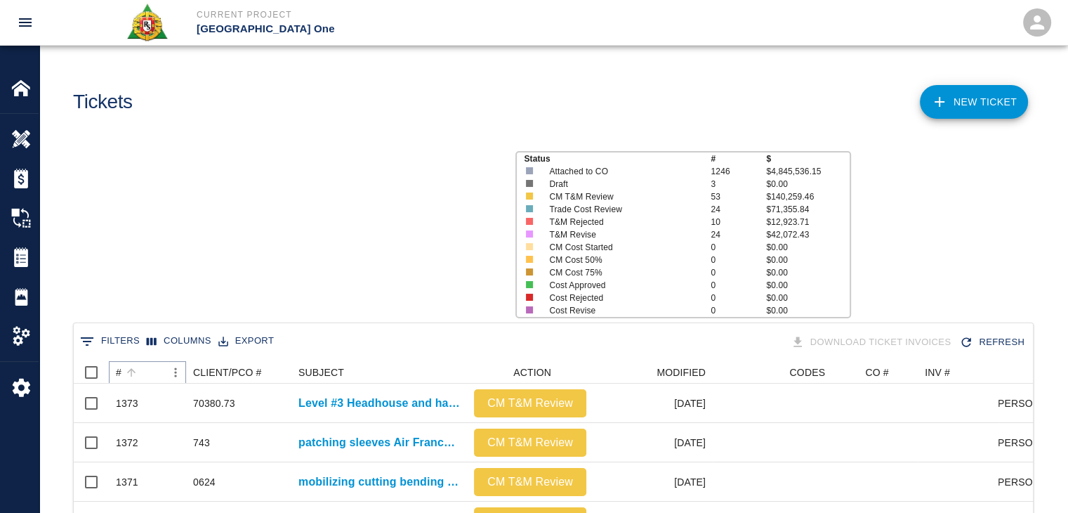
click at [138, 377] on button "Sort" at bounding box center [131, 372] width 20 height 20
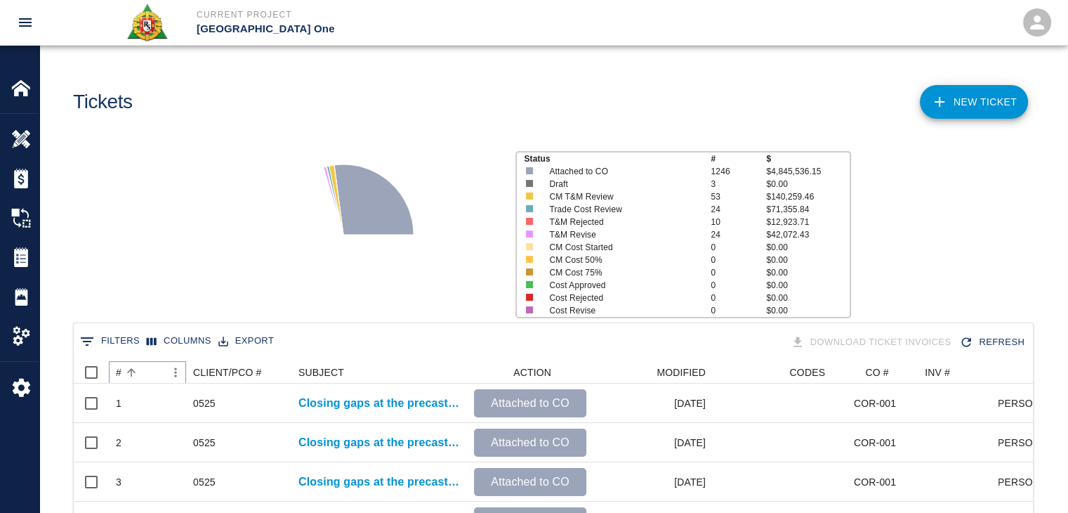
click at [138, 377] on button "Sort" at bounding box center [131, 372] width 20 height 20
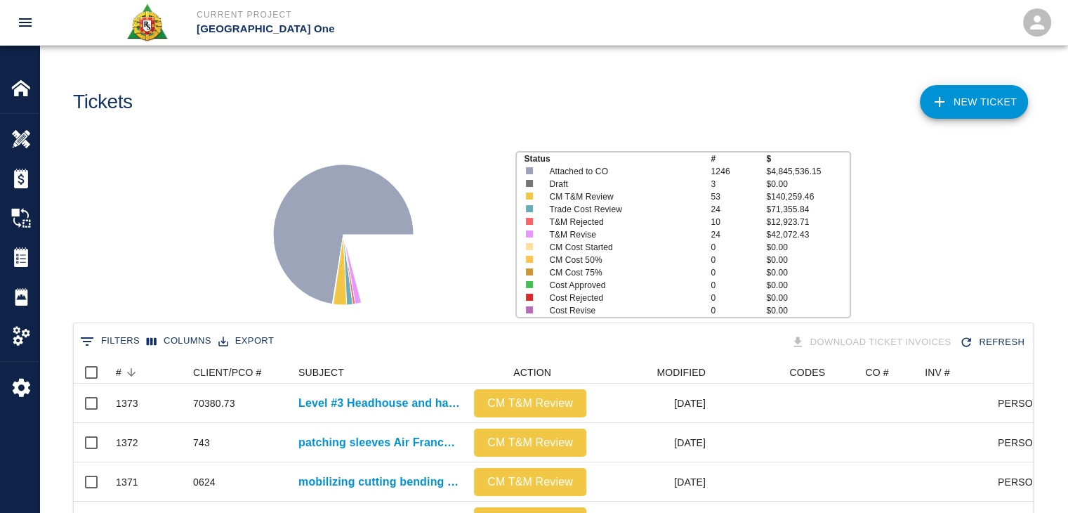
click at [160, 264] on div "Status # $ Attached to CO 1246 $4,845,536.15 Draft 3 $0.00 CM T&M Review 53 $14…" at bounding box center [547, 229] width 1039 height 187
click at [960, 88] on link "NEW TICKET" at bounding box center [974, 102] width 108 height 34
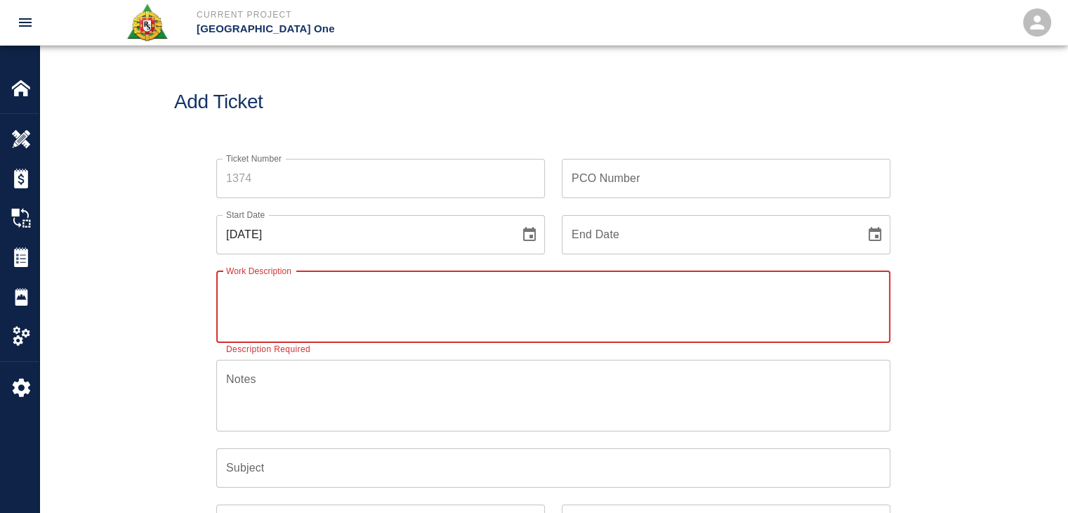
click at [531, 226] on icon "Choose date, selected date is Sep 24, 2025" at bounding box center [529, 234] width 17 height 17
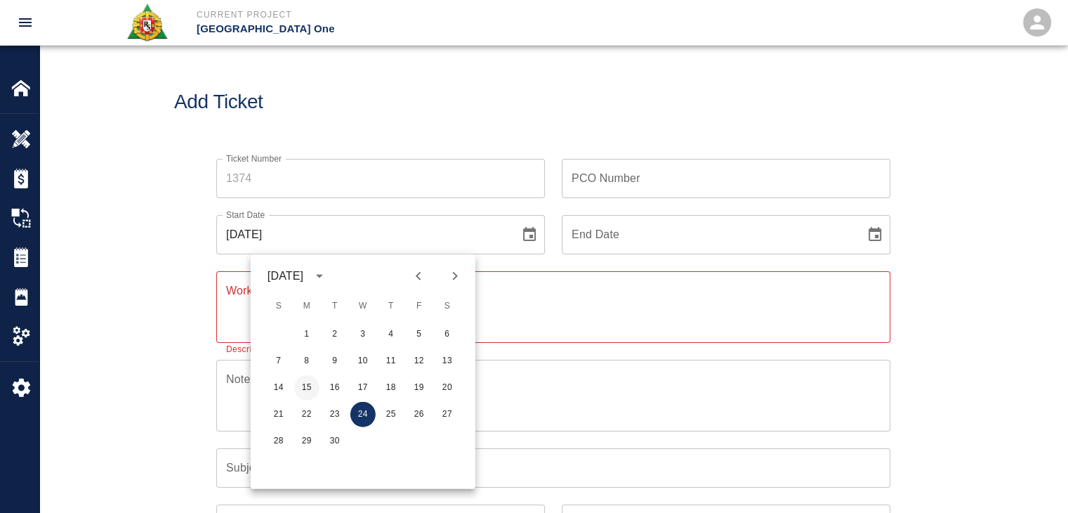
click at [312, 382] on button "15" at bounding box center [306, 387] width 25 height 25
type input "[DATE]"
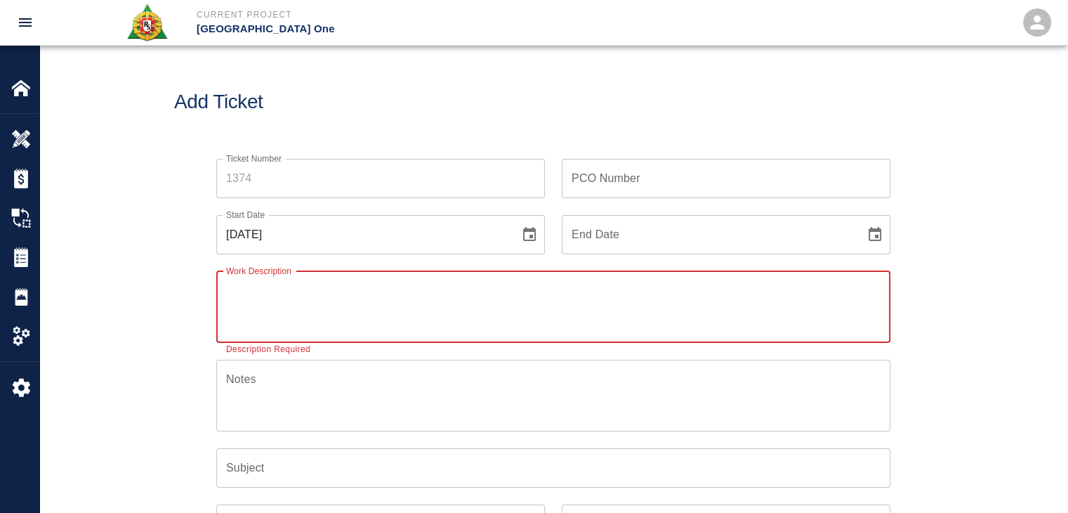
click at [303, 296] on textarea "Work Description" at bounding box center [553, 306] width 654 height 48
drag, startPoint x: 334, startPoint y: 299, endPoint x: 192, endPoint y: 281, distance: 143.7
click at [192, 281] on div "Ticket Number Ticket Number PCO Number PCO Number Start Date [DATE] Start Date …" at bounding box center [553, 423] width 758 height 562
type textarea "R&S worked on"
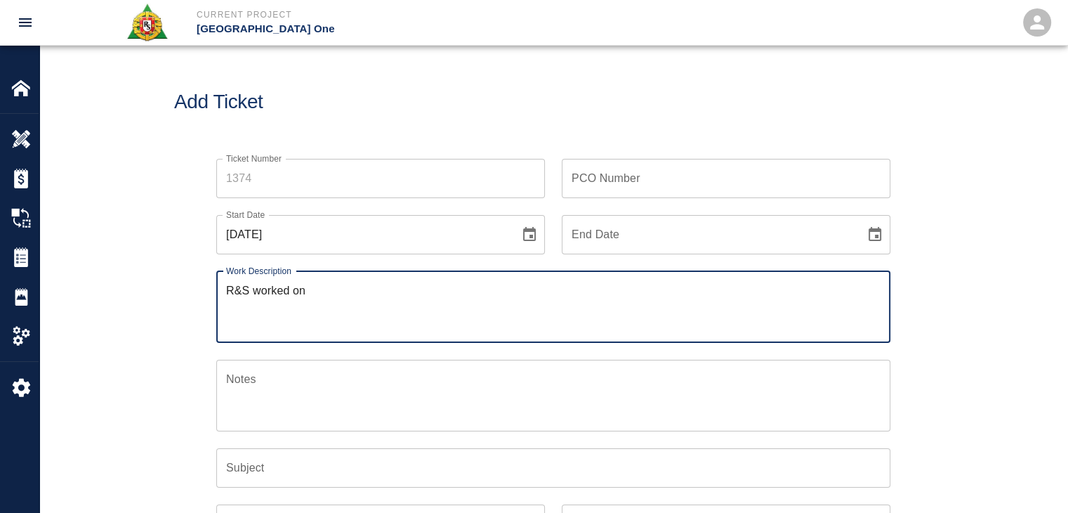
click at [259, 180] on input "Ticket Number" at bounding box center [380, 178] width 329 height 39
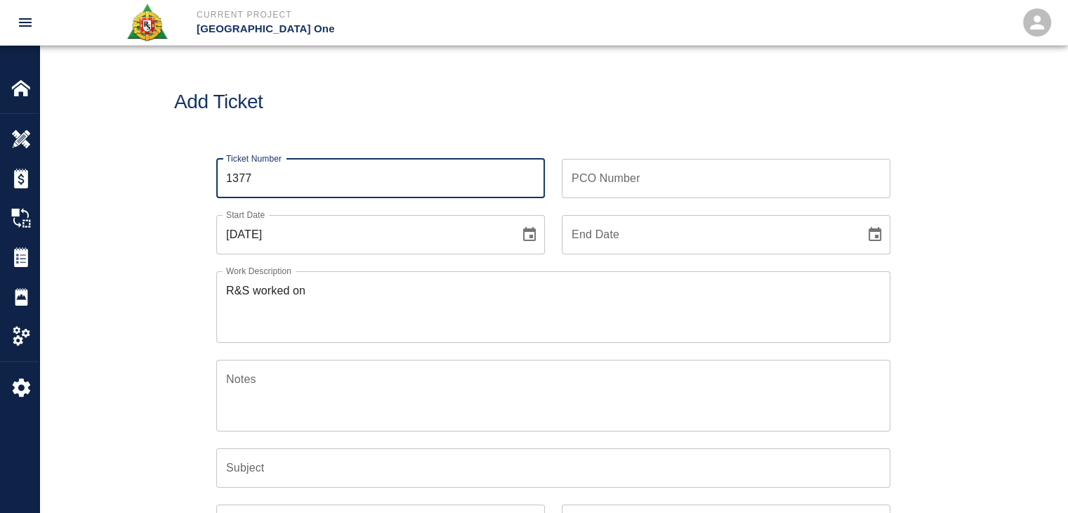
type input "1377"
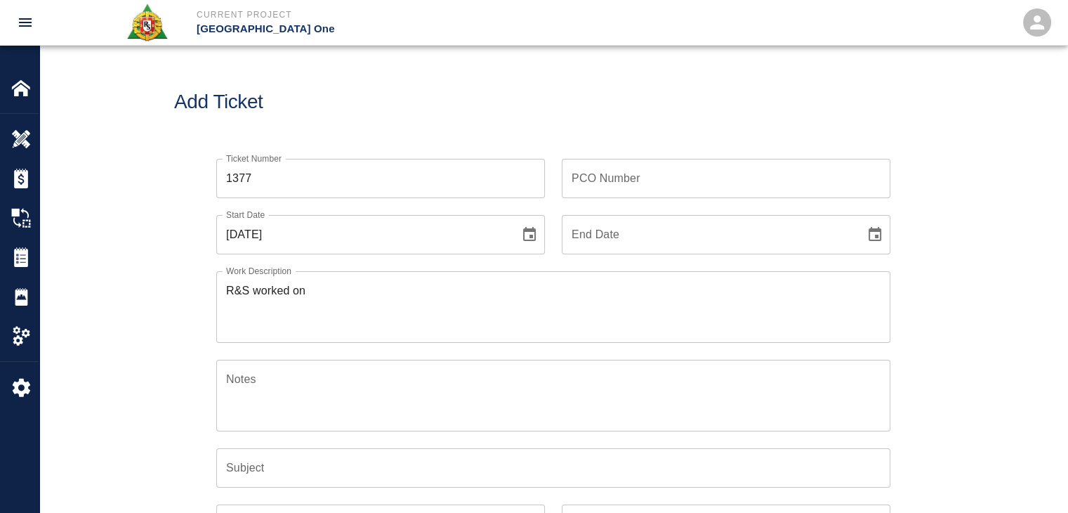
click at [309, 121] on div "Add Ticket" at bounding box center [553, 102] width 1028 height 113
click at [322, 305] on textarea "R&S worked on" at bounding box center [553, 306] width 654 height 48
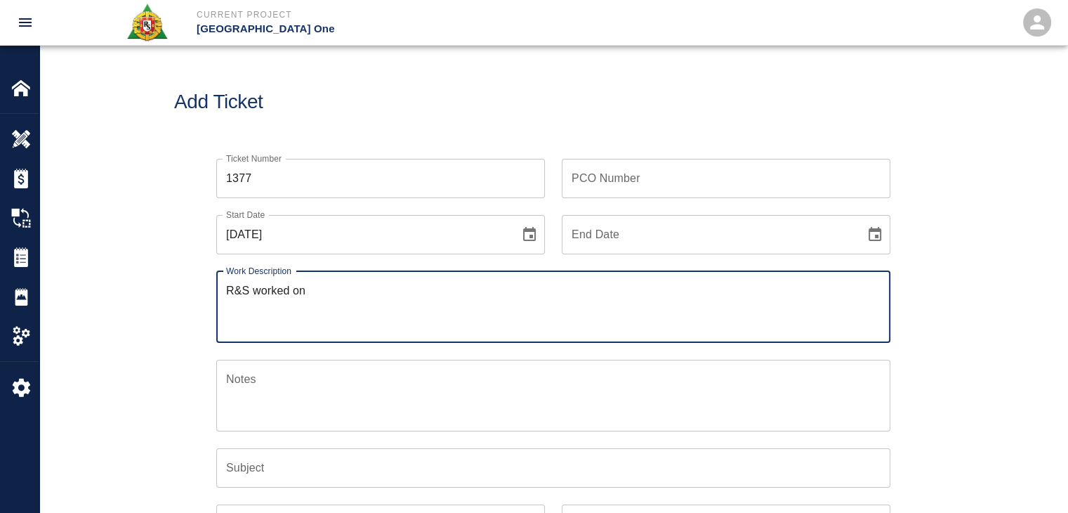
paste textarea "LOCATION: Stair #12- L1.5- south and north stair leave outs(deck was not patche…"
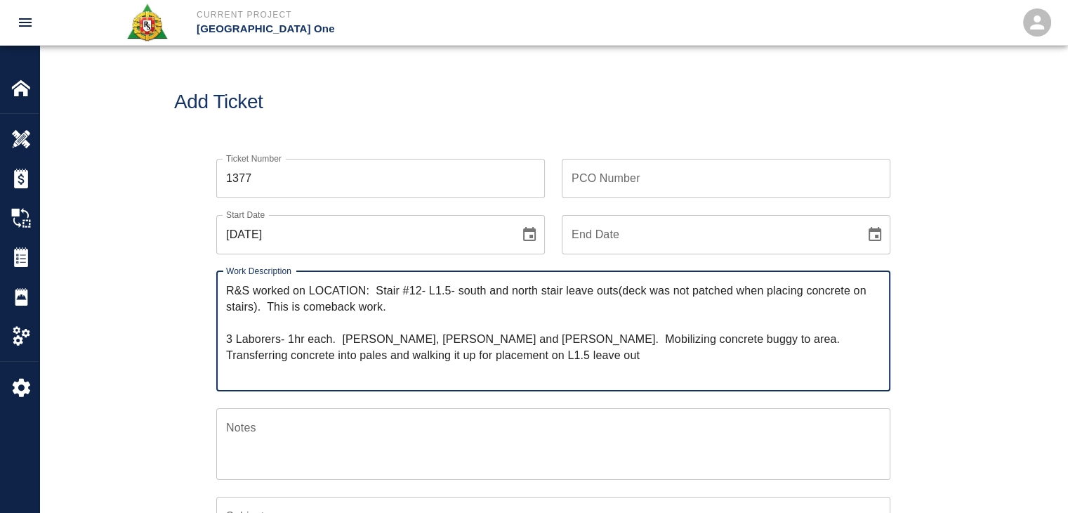
paste textarea "Concrete/PI#624"
type textarea "R&S worked on LOCATION: Stair #12- L1.5- south and north stair leave outs(deck …"
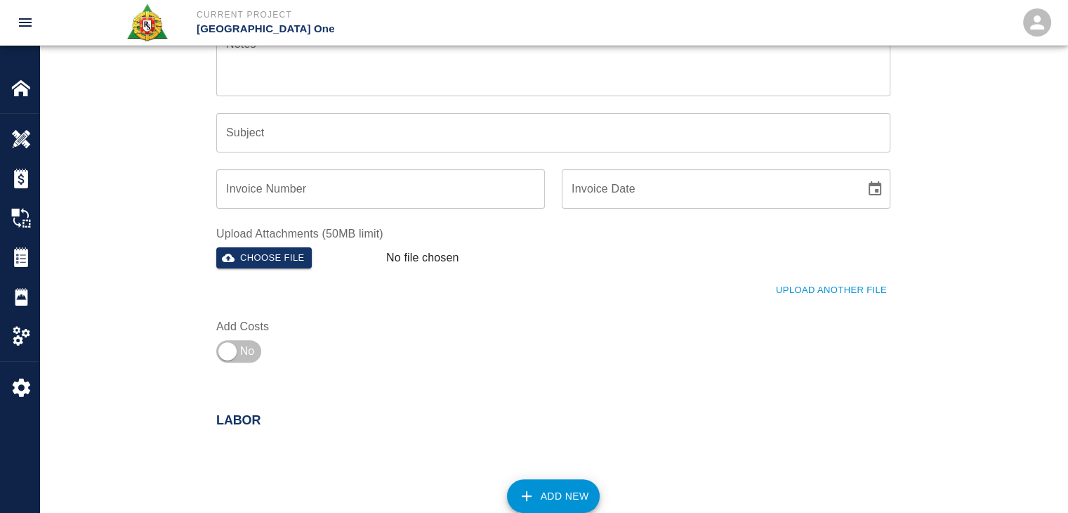
scroll to position [441, 0]
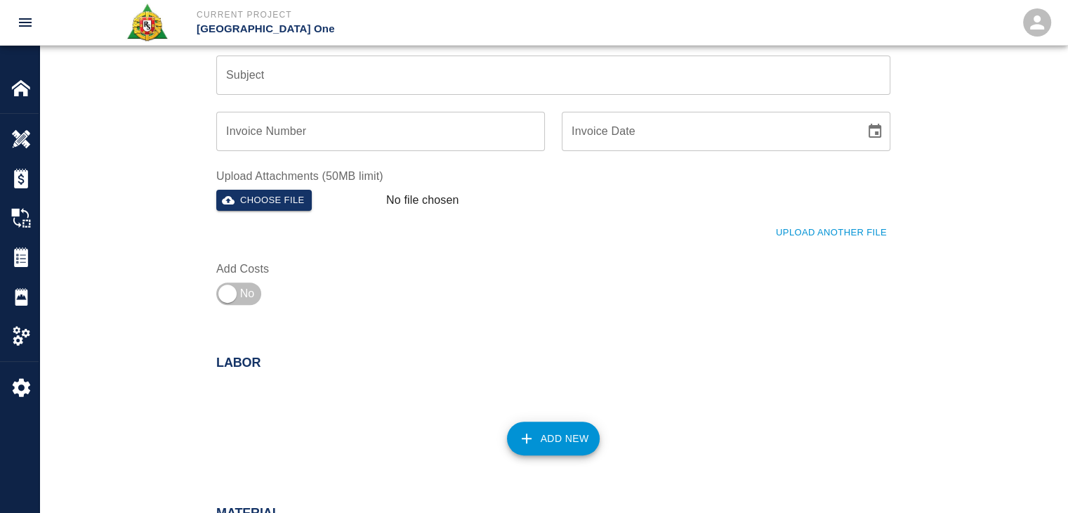
click at [776, 217] on div "Upload Another File" at bounding box center [544, 224] width 691 height 39
click at [789, 226] on button "Upload Another File" at bounding box center [831, 233] width 118 height 22
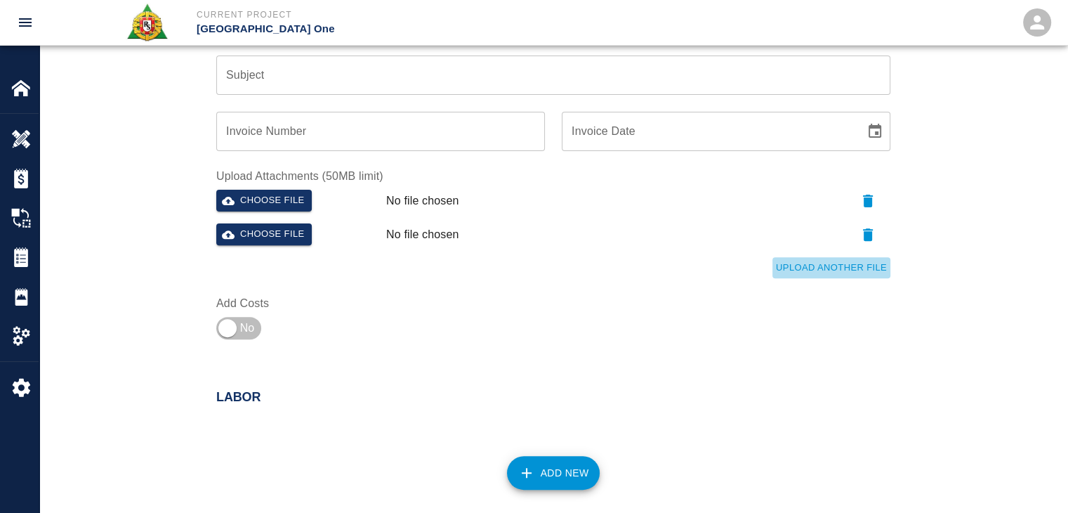
click at [825, 264] on button "Upload Another File" at bounding box center [831, 268] width 118 height 22
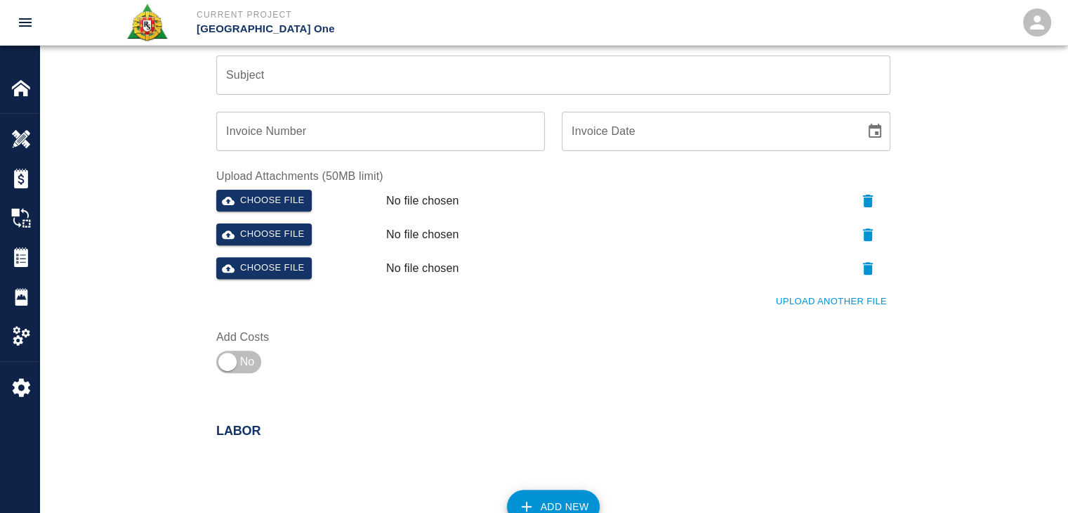
click at [277, 211] on div "Choose file" at bounding box center [296, 198] width 170 height 28
click at [272, 208] on button "Choose file" at bounding box center [264, 201] width 96 height 22
click at [258, 235] on button "Choose file" at bounding box center [264, 234] width 96 height 22
click at [833, 304] on button "Upload Another File" at bounding box center [831, 302] width 118 height 22
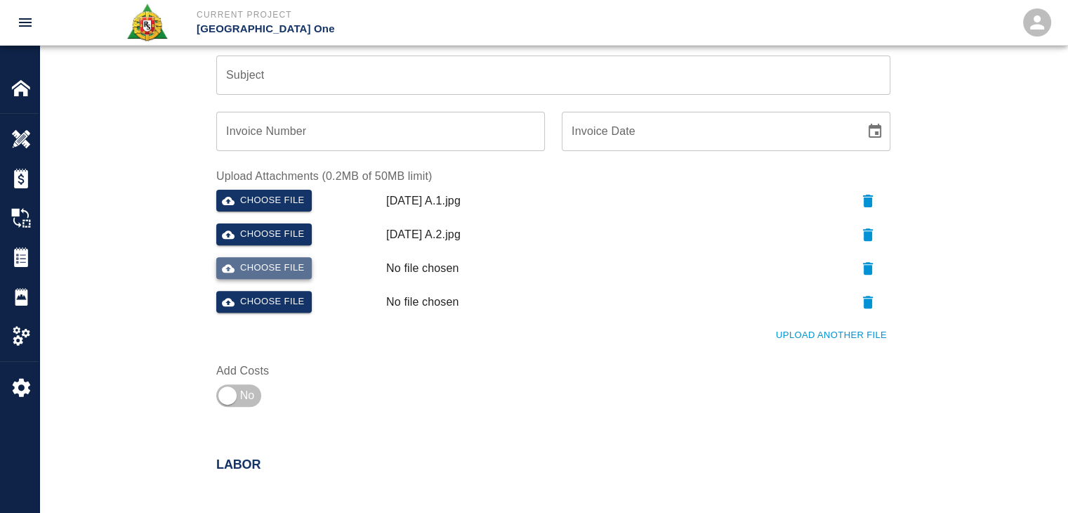
click at [287, 268] on button "Choose file" at bounding box center [264, 268] width 96 height 22
click at [267, 294] on button "Choose file" at bounding box center [264, 302] width 96 height 22
click at [174, 259] on div "Ticket Number 1377 Ticket Number PCO Number PCO Number Start Date [DATE] Start …" at bounding box center [553, 57] width 758 height 712
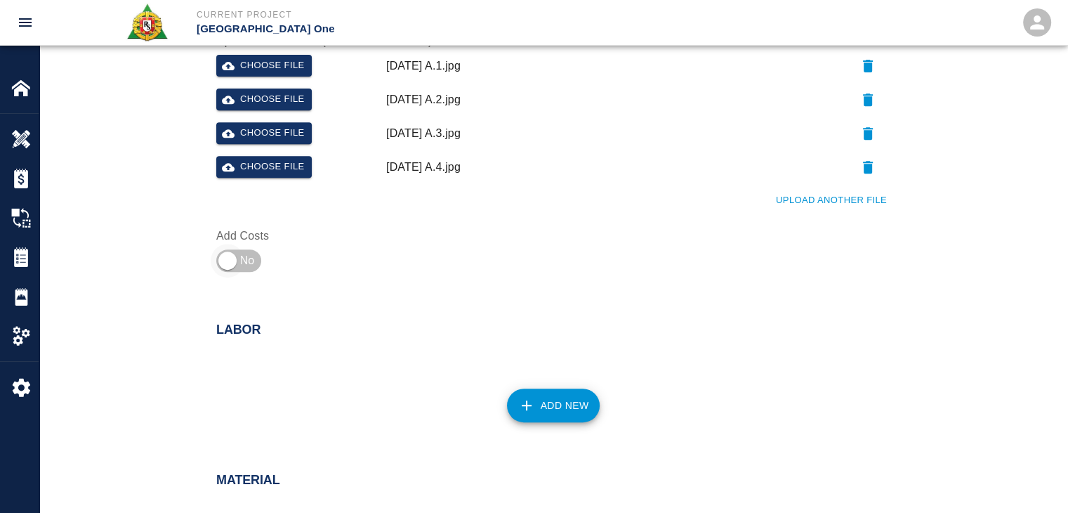
click at [216, 265] on input "checkbox" at bounding box center [227, 261] width 101 height 34
checkbox input "true"
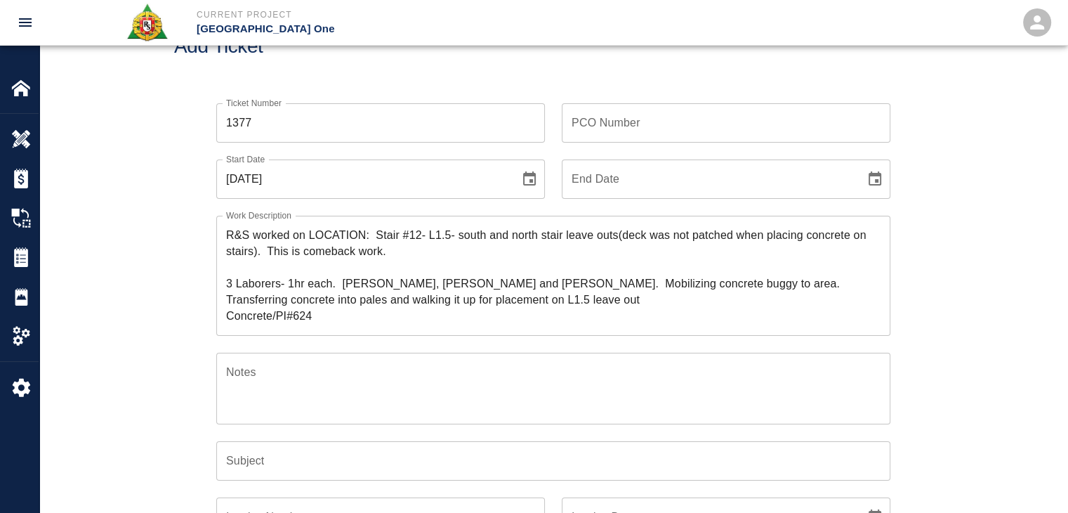
scroll to position [0, 0]
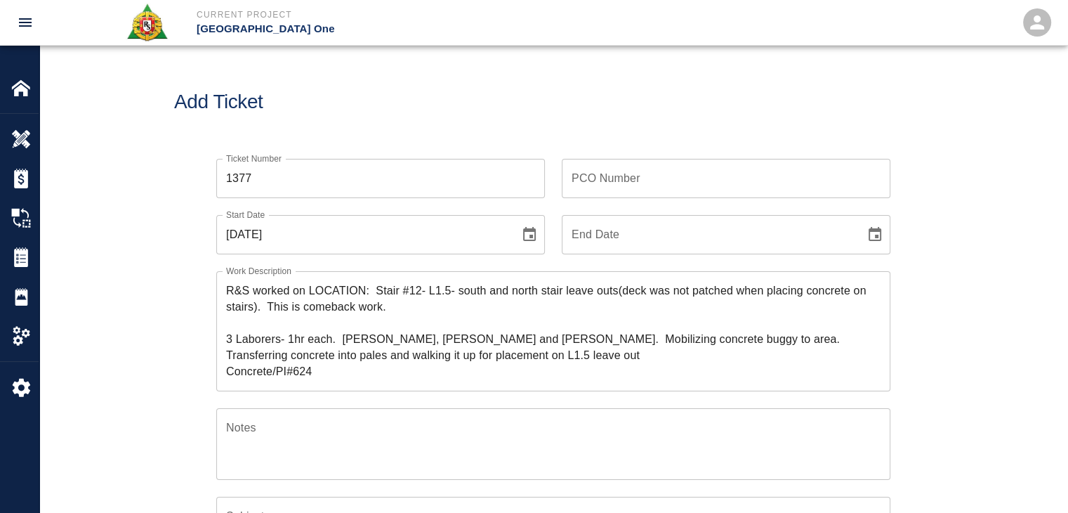
click at [656, 210] on div "End Date End Date" at bounding box center [718, 226] width 346 height 56
click at [584, 185] on input "PCO Number" at bounding box center [726, 178] width 329 height 39
click at [478, 150] on div "Ticket Number 1377 Ticket Number" at bounding box center [372, 170] width 346 height 56
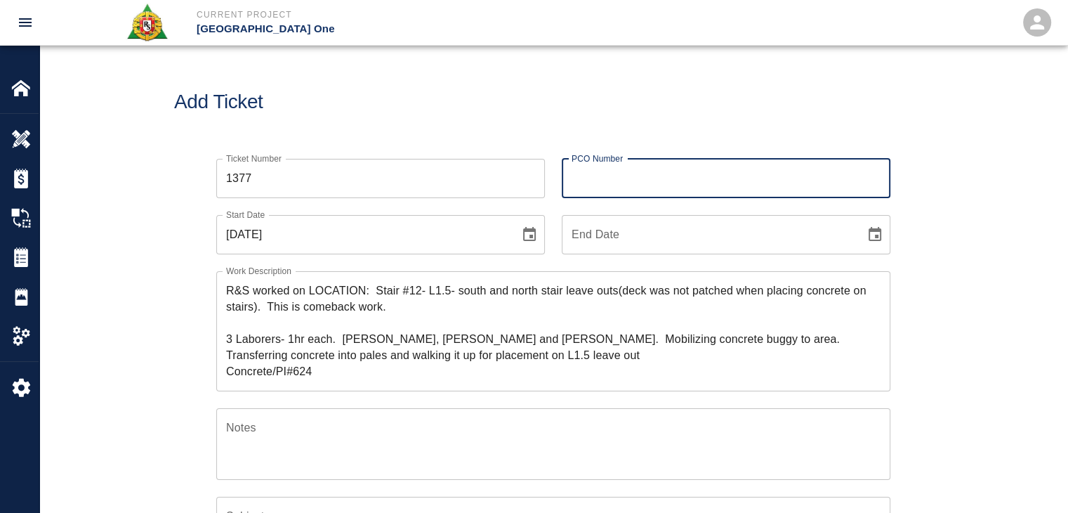
click at [584, 171] on div "PCO Number PCO Number" at bounding box center [726, 178] width 329 height 39
click at [497, 136] on div "Add Ticket" at bounding box center [553, 102] width 1028 height 113
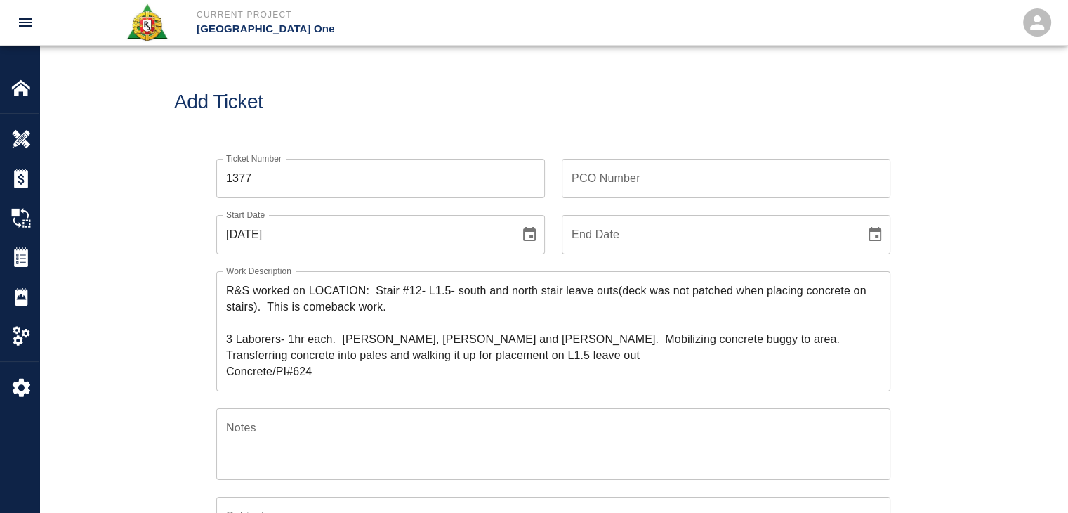
click at [610, 173] on input "PCO Number" at bounding box center [726, 178] width 329 height 39
click at [505, 133] on div "Add Ticket" at bounding box center [553, 102] width 1028 height 113
click at [576, 169] on div "PCO Number PCO Number" at bounding box center [726, 178] width 329 height 39
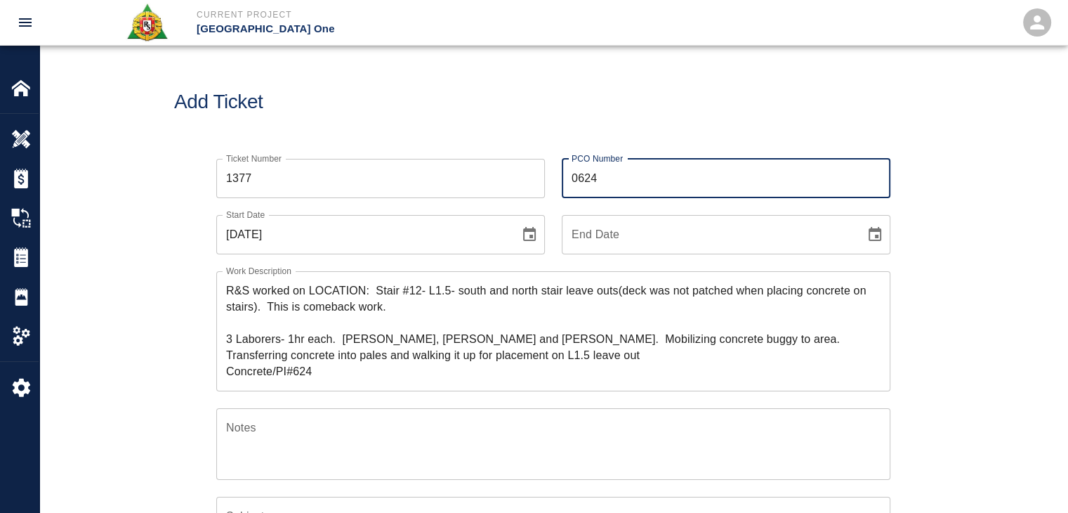
type input "0624"
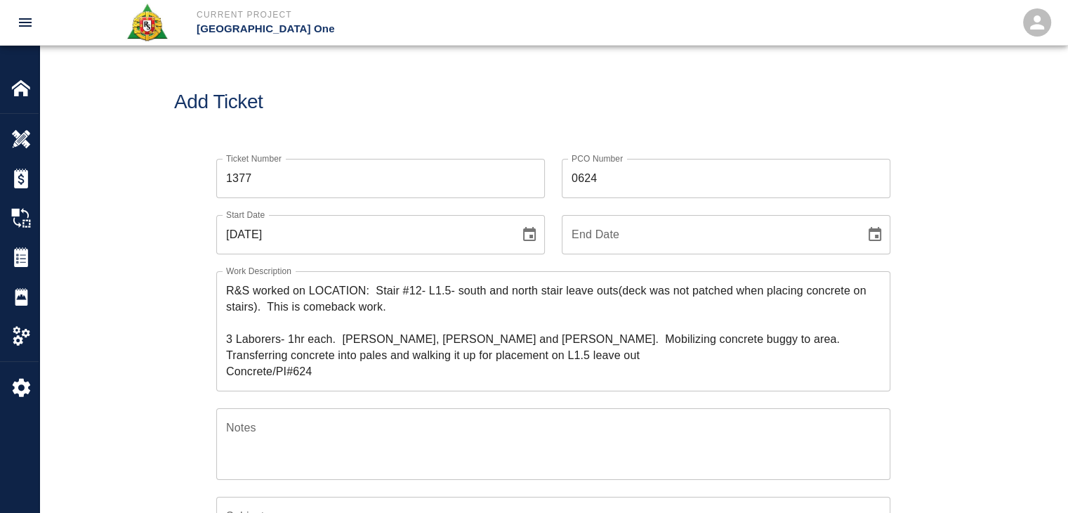
click at [482, 121] on div "Add Ticket" at bounding box center [553, 102] width 1028 height 113
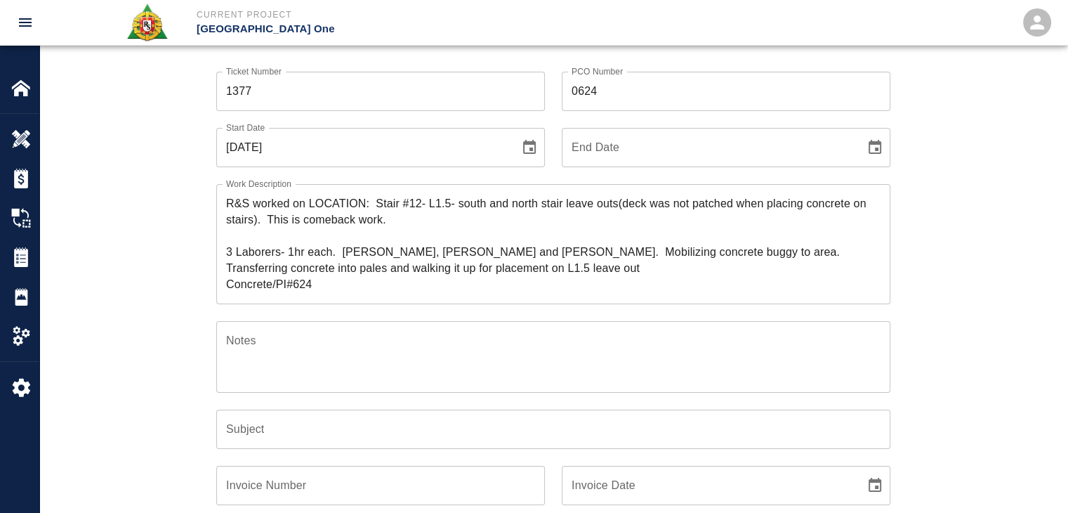
scroll to position [90, 0]
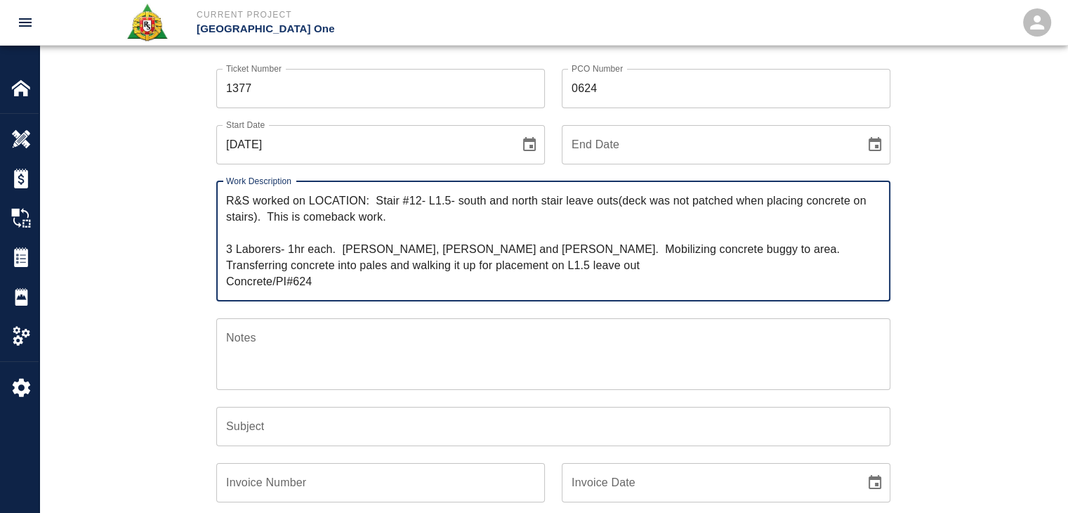
drag, startPoint x: 332, startPoint y: 284, endPoint x: 223, endPoint y: 282, distance: 109.6
click at [223, 282] on div "R&S worked on LOCATION: Stair #12- L1.5- south and north stair leave outs(deck …" at bounding box center [553, 241] width 674 height 120
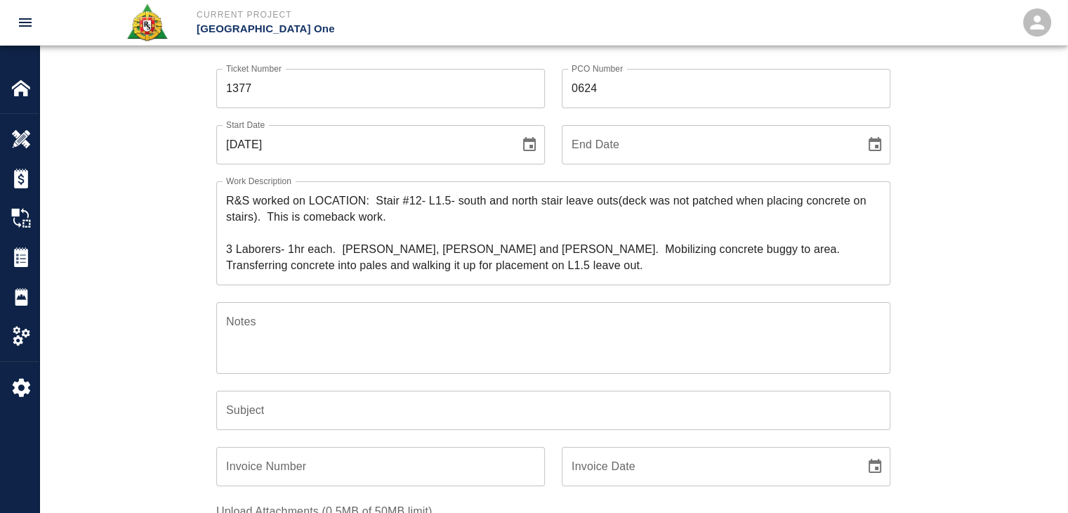
click at [171, 282] on div "Ticket Number 1377 Ticket Number PCO Number 0624 PCO Number Start Date [DATE] S…" at bounding box center [553, 417] width 1028 height 730
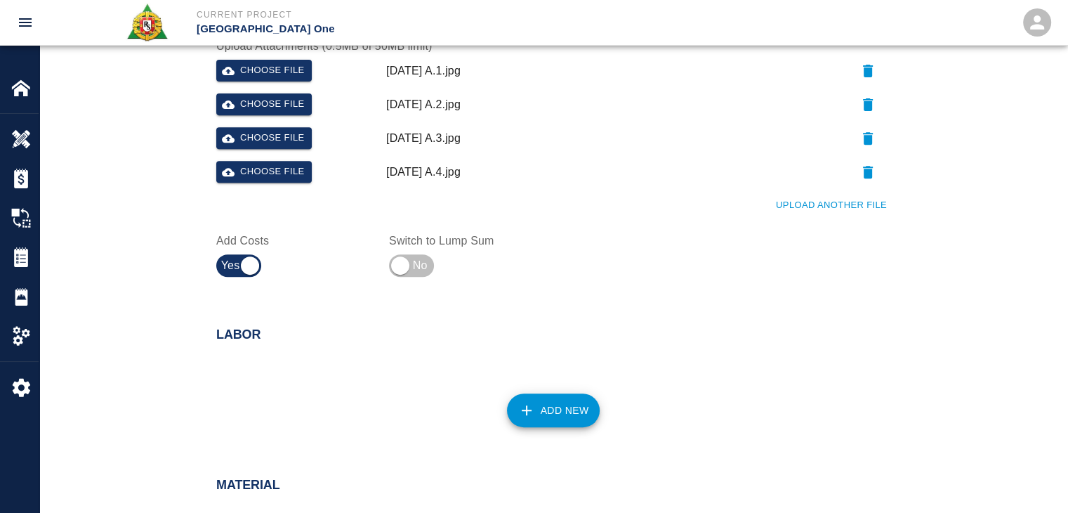
scroll to position [0, 0]
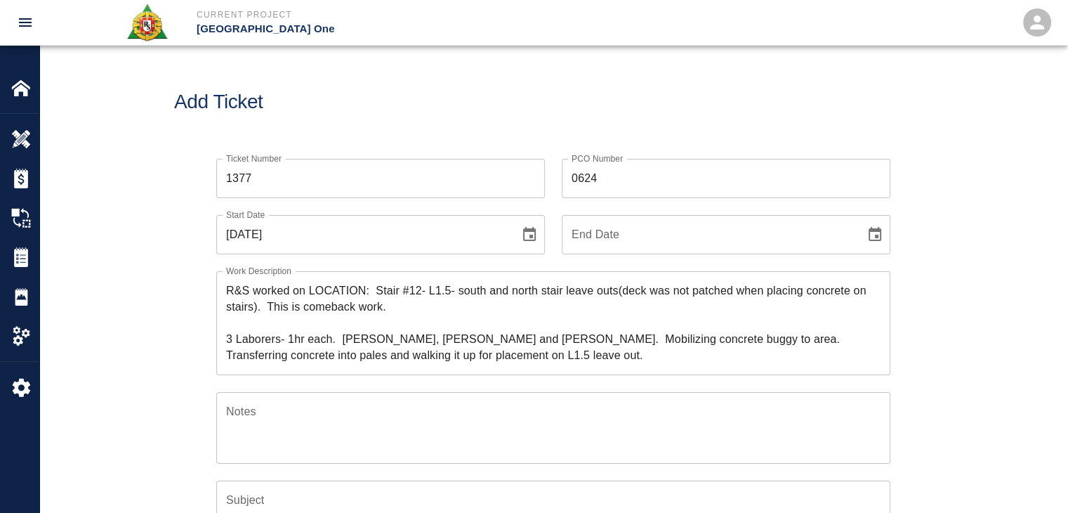
click at [468, 76] on div "Add Ticket" at bounding box center [553, 102] width 1028 height 113
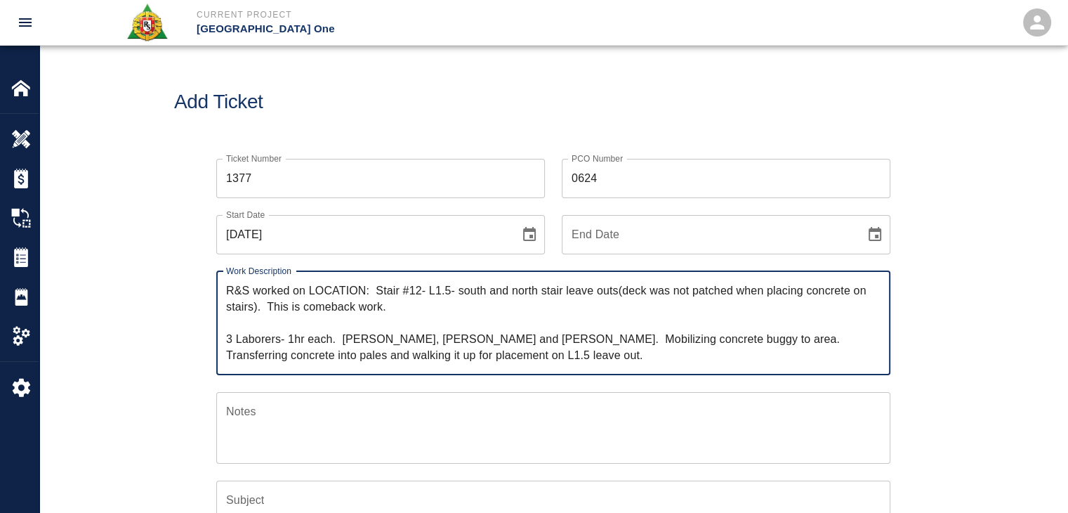
drag, startPoint x: 374, startPoint y: 293, endPoint x: 315, endPoint y: 285, distance: 60.2
click at [315, 285] on textarea "R&S worked on LOCATION: Stair #12- L1.5- south and north stair leave outs(deck …" at bounding box center [553, 322] width 654 height 81
click at [475, 293] on textarea "R&S worked on pouring concrete for Stair #12- L1.5- south and north stair leave…" at bounding box center [553, 322] width 654 height 81
click at [464, 291] on textarea "R&S worked on pouring concrete for Stair #12- Level #1.5- south and north stair…" at bounding box center [553, 322] width 654 height 81
click at [522, 292] on textarea "R&S worked on pouring concrete for Stair #12 Level #1.5- south and north stair …" at bounding box center [553, 322] width 654 height 81
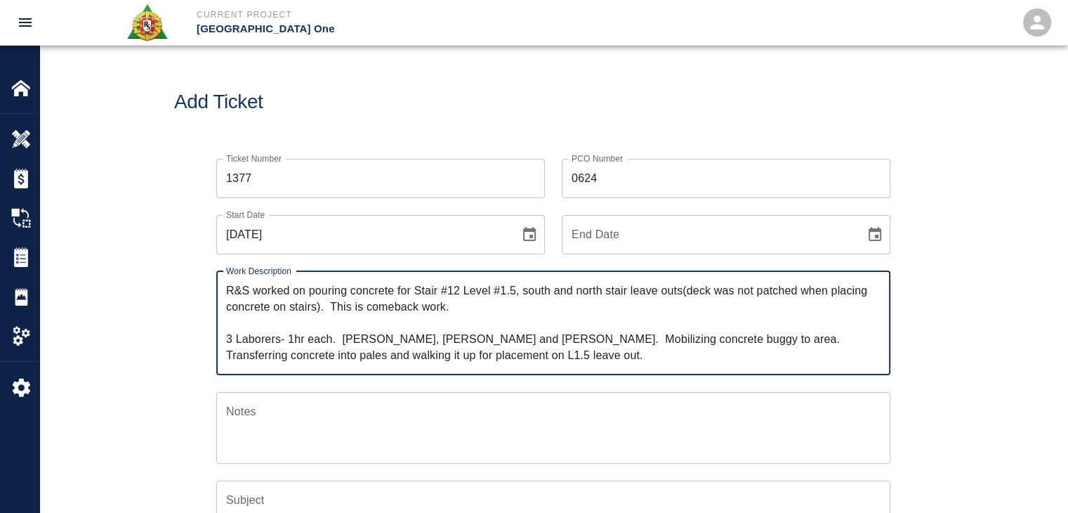
click at [659, 292] on textarea "R&S worked on pouring concrete for Stair #12 Level #1.5, south and north stair …" at bounding box center [553, 322] width 654 height 81
click at [692, 292] on textarea "R&S worked on pouring concrete for Stair #12 Level #1.5, south and north stair …" at bounding box center [553, 322] width 654 height 81
click at [685, 291] on textarea "R&S worked on pouring concrete for Stair #12 Level #1.5, south and north stair …" at bounding box center [553, 322] width 654 height 81
click at [317, 310] on textarea "R&S worked on pouring concrete for Stair #12 Level #1.5, south and north stair …" at bounding box center [553, 322] width 654 height 81
click at [331, 308] on textarea "R&S worked on pouring concrete for Stair #12 Level #1.5, south and north stair …" at bounding box center [553, 322] width 654 height 81
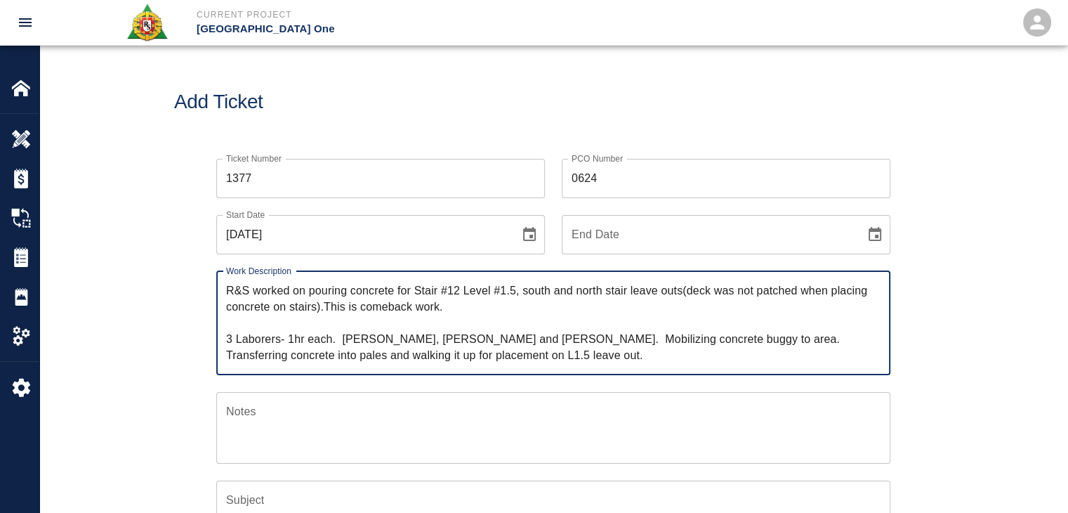
drag, startPoint x: 450, startPoint y: 305, endPoint x: 326, endPoint y: 305, distance: 124.3
click at [326, 305] on textarea "R&S worked on pouring concrete for Stair #12 Level #1.5, south and north stair …" at bounding box center [553, 322] width 654 height 81
click at [270, 324] on textarea "R&S worked on pouring concrete for Stair #12 Level #1.5, south and north stair …" at bounding box center [553, 322] width 654 height 81
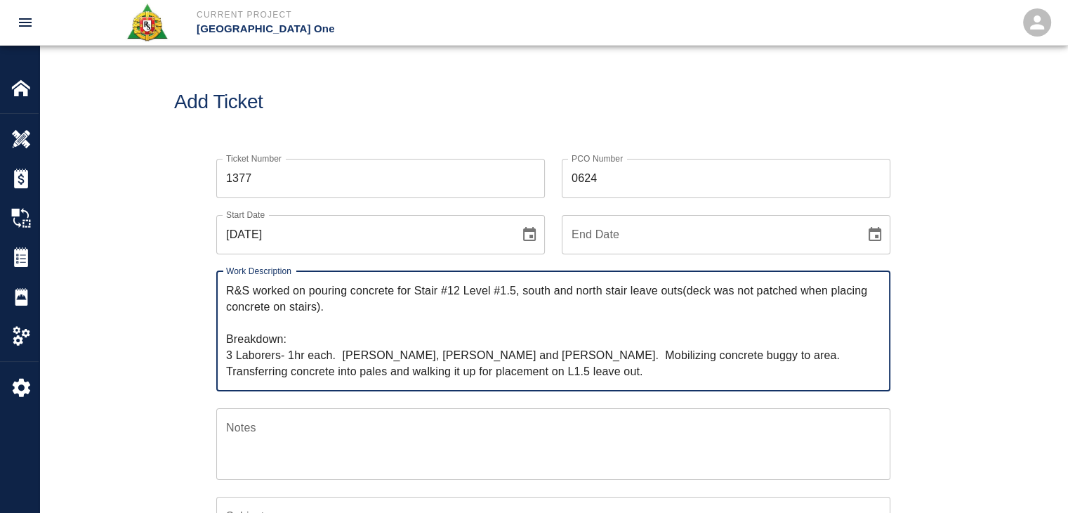
click at [291, 357] on textarea "R&S worked on pouring concrete for Stair #12 Level #1.5, south and north stair …" at bounding box center [553, 330] width 654 height 97
click at [330, 357] on textarea "R&S worked on pouring concrete for Stair #12 Level #1.5, south and north stair …" at bounding box center [553, 330] width 654 height 97
click at [337, 356] on textarea "R&S worked on pouring concrete for Stair #12 Level #1.5, south and north stair …" at bounding box center [553, 330] width 654 height 97
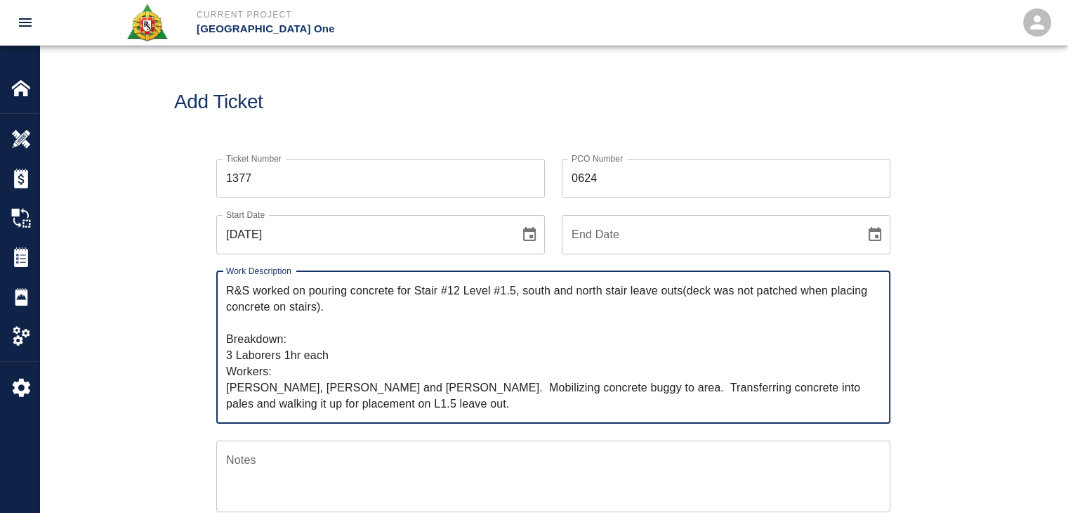
click at [297, 380] on textarea "R&S worked on pouring concrete for Stair #12 Level #1.5, south and north stair …" at bounding box center [553, 346] width 654 height 129
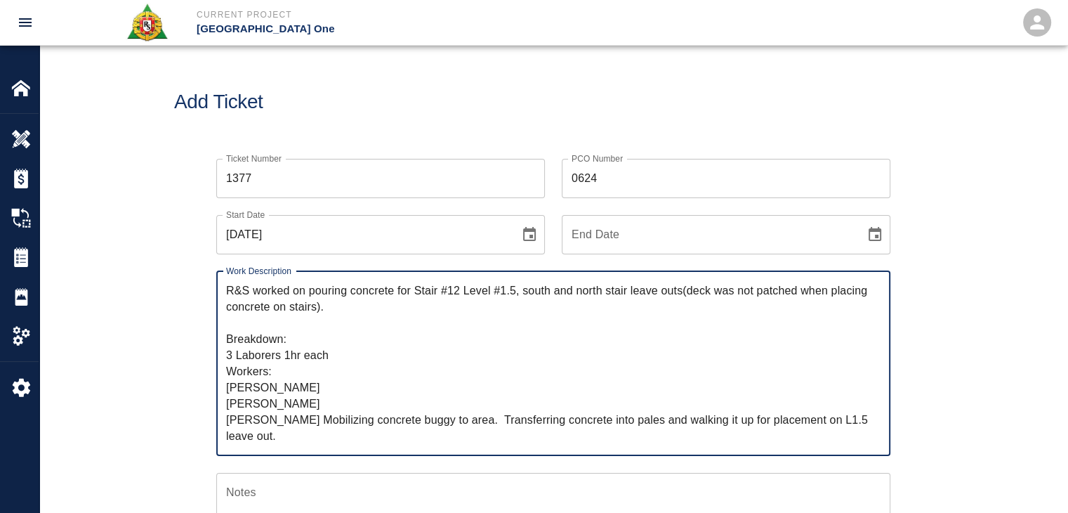
drag, startPoint x: 373, startPoint y: 431, endPoint x: 296, endPoint y: 419, distance: 78.2
click at [296, 419] on textarea "R&S worked on pouring concrete for Stair #12 Level #1.5, south and north stair …" at bounding box center [553, 363] width 654 height 162
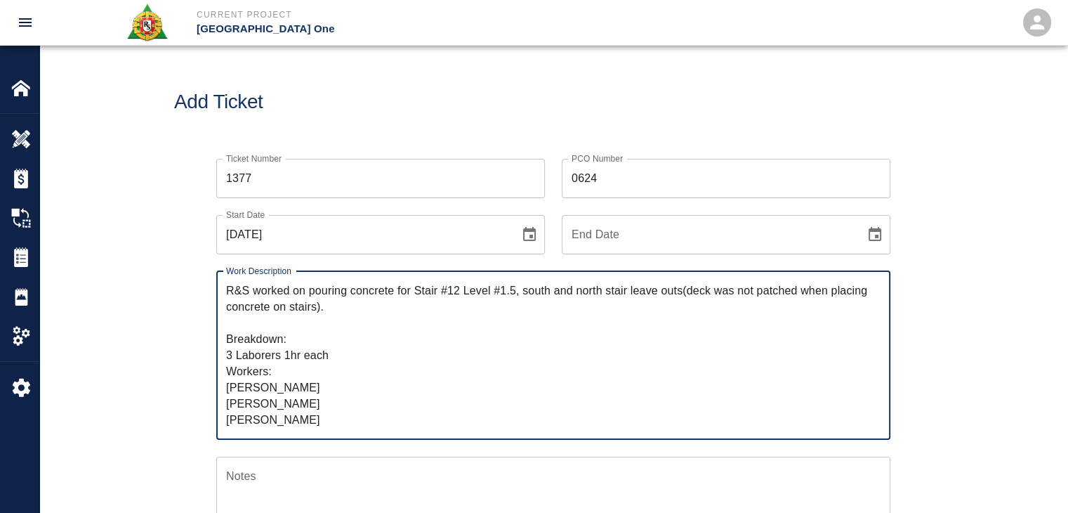
drag, startPoint x: 346, startPoint y: 287, endPoint x: 310, endPoint y: 287, distance: 35.1
click at [310, 287] on textarea "R&S worked on pouring concrete for Stair #12 Level #1.5, south and north stair …" at bounding box center [553, 354] width 654 height 145
paste textarea "Mobilizing concrete buggy to area. Transferring concrete into pales and walking…"
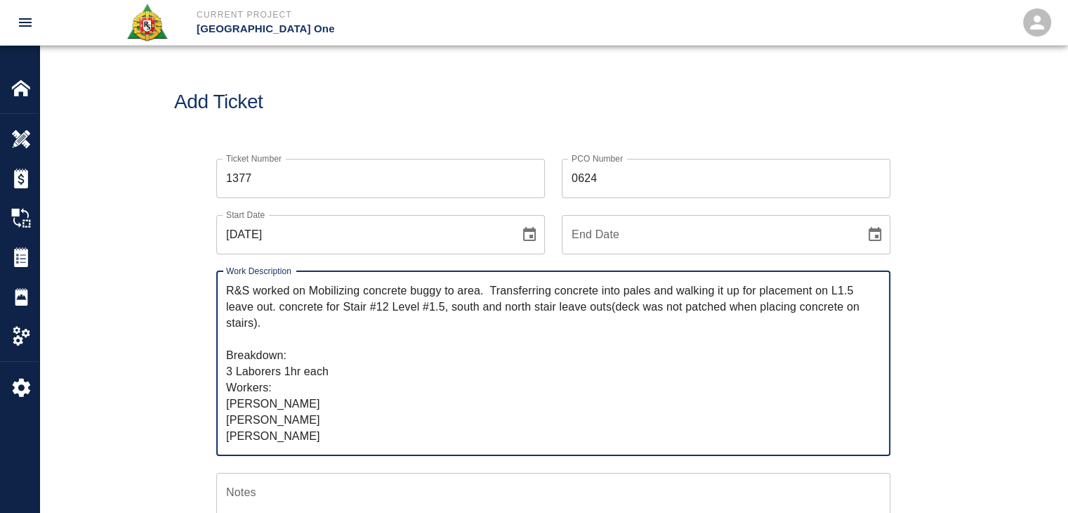
click at [317, 289] on textarea "R&S worked on Mobilizing concrete buggy to area. Transferring concrete into pal…" at bounding box center [553, 363] width 654 height 162
click at [487, 291] on textarea "R&S worked on mobilizing concrete buggy to area. Transferring concrete into pal…" at bounding box center [553, 363] width 654 height 162
click at [493, 292] on textarea "R&S worked on mobilizing concrete buggy to area. Transferring concrete into pal…" at bounding box center [553, 363] width 654 height 162
click at [486, 293] on textarea "R&S worked on mobilizing concrete buggy to area,.Transferring concrete into pal…" at bounding box center [553, 363] width 654 height 162
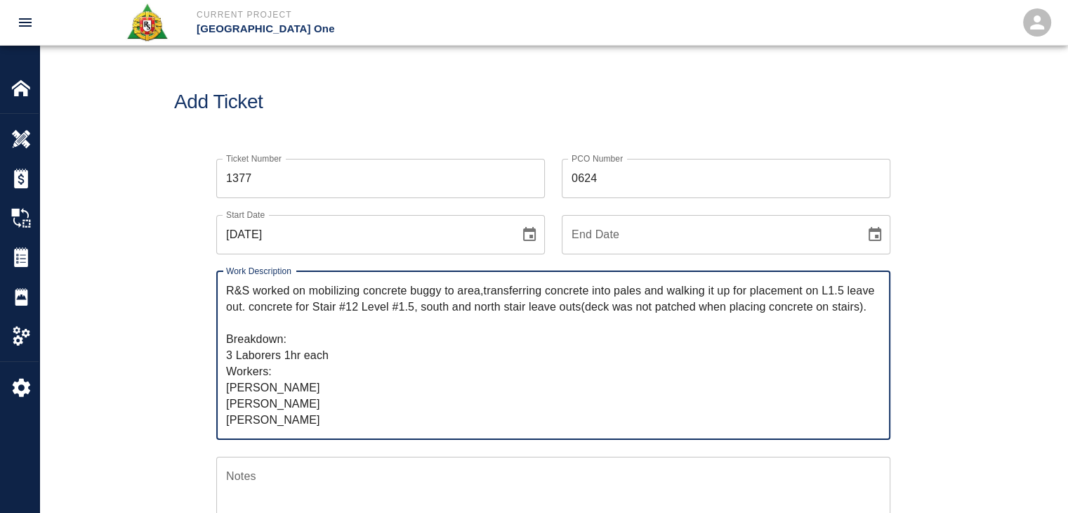
click at [484, 293] on textarea "R&S worked on mobilizing concrete buggy to area,transferring concrete into pale…" at bounding box center [553, 354] width 654 height 145
click at [577, 291] on textarea "R&S worked on mobilizing concrete buggy to area, transferring concrete into pal…" at bounding box center [553, 354] width 654 height 145
click at [667, 296] on textarea "R&S worked on mobilizing concrete buggy to area, transferring concrete into pal…" at bounding box center [553, 354] width 654 height 145
click at [743, 294] on textarea "R&S worked on mobilizing concrete buggy to area, transferring concrete into pal…" at bounding box center [553, 354] width 654 height 145
click at [807, 293] on textarea "R&S worked on mobilizing concrete buggy to area, transferring concrete into pal…" at bounding box center [553, 354] width 654 height 145
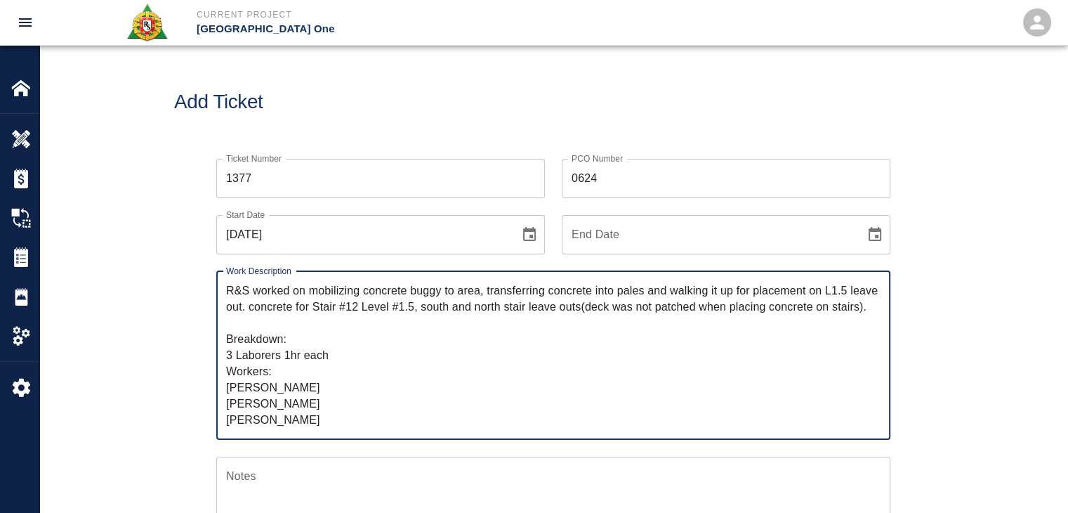
drag, startPoint x: 310, startPoint y: 306, endPoint x: 230, endPoint y: 309, distance: 80.1
click at [230, 309] on textarea "R&S worked on mobilizing concrete buggy to area, transferring concrete into pal…" at bounding box center [553, 354] width 654 height 145
click at [281, 309] on textarea "R&S worked on mobilizing concrete buggy to area, transferring concrete into pal…" at bounding box center [553, 354] width 654 height 145
drag, startPoint x: 290, startPoint y: 307, endPoint x: 219, endPoint y: 312, distance: 71.1
click at [219, 312] on div "R&S worked on mobilizing concrete buggy to area, transferring concrete into pal…" at bounding box center [553, 355] width 674 height 169
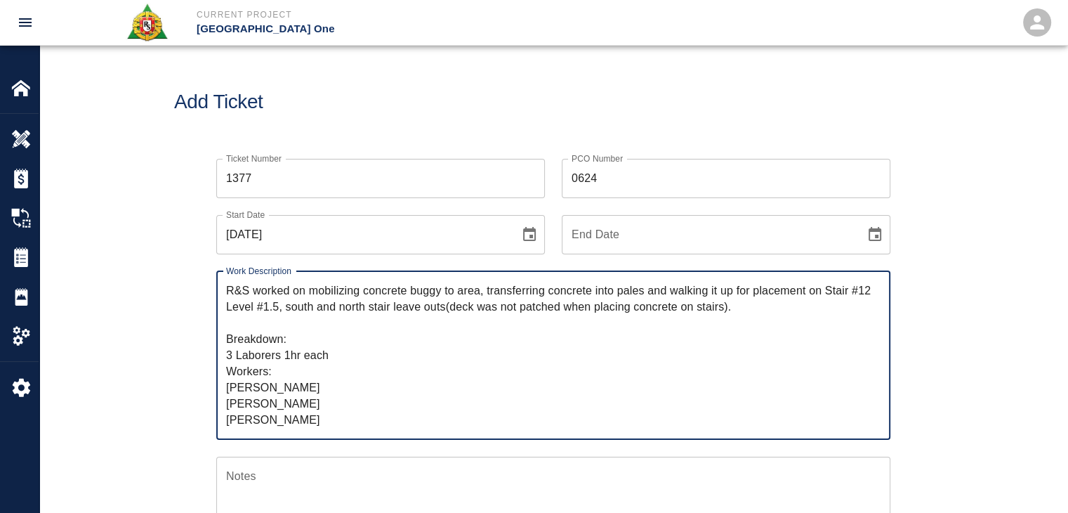
click at [284, 312] on textarea "R&S worked on mobilizing concrete buggy to area, transferring concrete into pal…" at bounding box center [553, 354] width 654 height 145
click at [316, 311] on textarea "R&S worked on mobilizing concrete buggy to area, transferring concrete into pal…" at bounding box center [553, 354] width 654 height 145
click at [371, 310] on textarea "R&S worked on mobilizing concrete buggy to area, transferring concrete into pal…" at bounding box center [553, 354] width 654 height 145
click at [471, 312] on textarea "R&S worked on mobilizing concrete buggy to area, transferring concrete into pal…" at bounding box center [553, 354] width 654 height 145
click at [446, 306] on textarea "R&S worked on mobilizing concrete buggy to area, transferring concrete into pal…" at bounding box center [553, 354] width 654 height 145
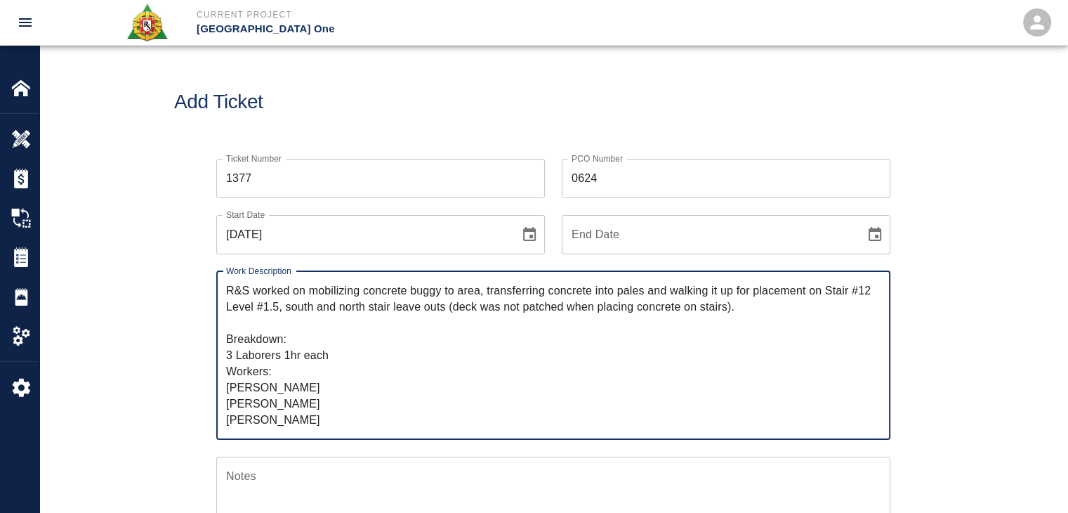
click at [612, 308] on textarea "R&S worked on mobilizing concrete buggy to area, transferring concrete into pal…" at bounding box center [553, 354] width 654 height 145
click at [730, 310] on textarea "R&S worked on mobilizing concrete buggy to area, transferring concrete into pal…" at bounding box center [553, 354] width 654 height 145
click at [557, 315] on textarea "R&S worked on mobilizing concrete buggy to area, transferring concrete into pal…" at bounding box center [553, 354] width 654 height 145
click at [679, 324] on textarea "R&S worked on mobilizing concrete buggy to area, transferring concrete into pal…" at bounding box center [553, 354] width 654 height 145
click at [299, 344] on textarea "R&S worked on mobilizing concrete buggy to area, transferring concrete into pal…" at bounding box center [553, 354] width 654 height 145
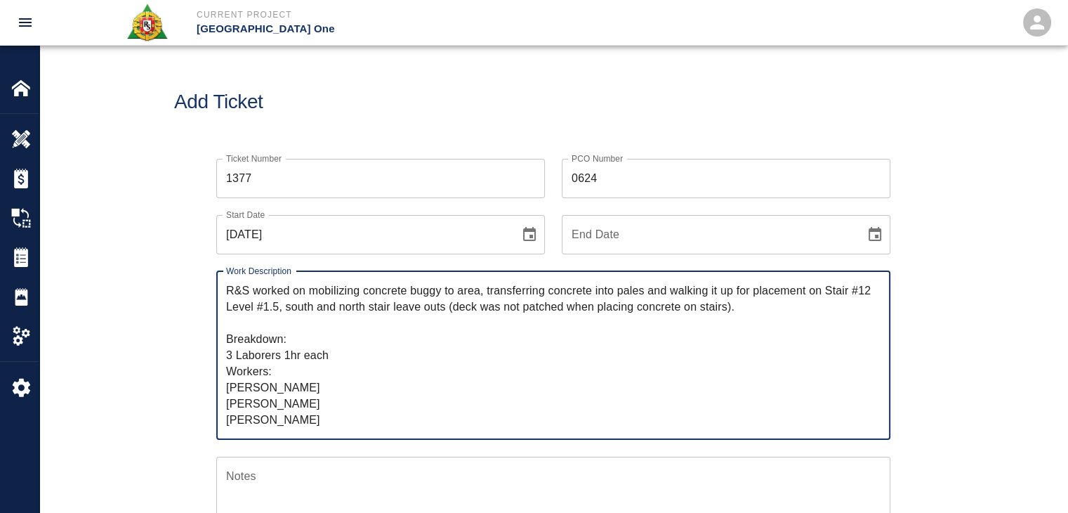
click at [375, 366] on textarea "R&S worked on mobilizing concrete buggy to area, transferring concrete into pal…" at bounding box center [553, 354] width 654 height 145
click at [318, 395] on textarea "R&S worked on mobilizing concrete buggy to area, transferring concrete into pal…" at bounding box center [553, 354] width 654 height 145
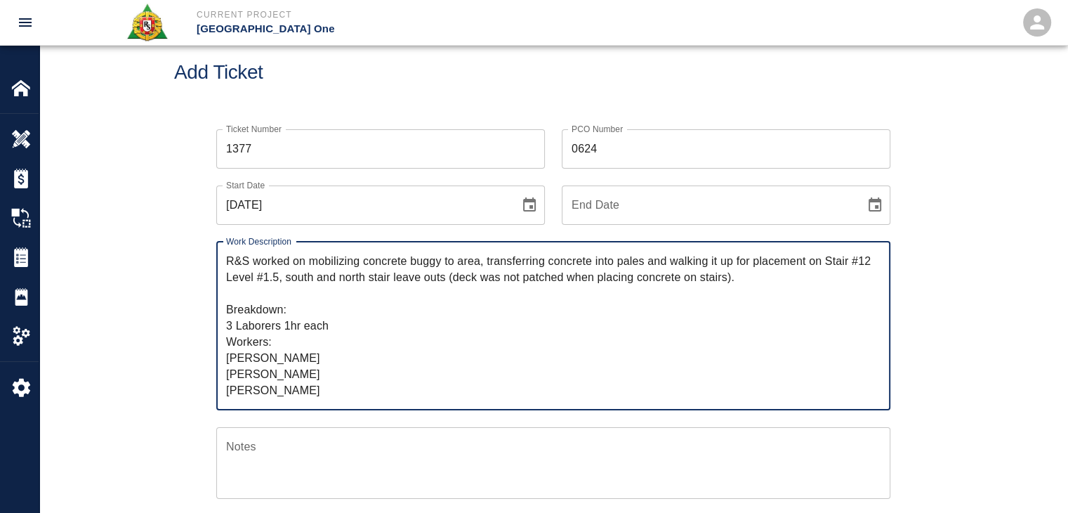
scroll to position [30, 0]
click at [305, 374] on textarea "R&S worked on mobilizing concrete buggy to area, transferring concrete into pal…" at bounding box center [553, 324] width 654 height 145
click at [324, 383] on textarea "R&S worked on mobilizing concrete buggy to area, transferring concrete into pal…" at bounding box center [553, 324] width 654 height 145
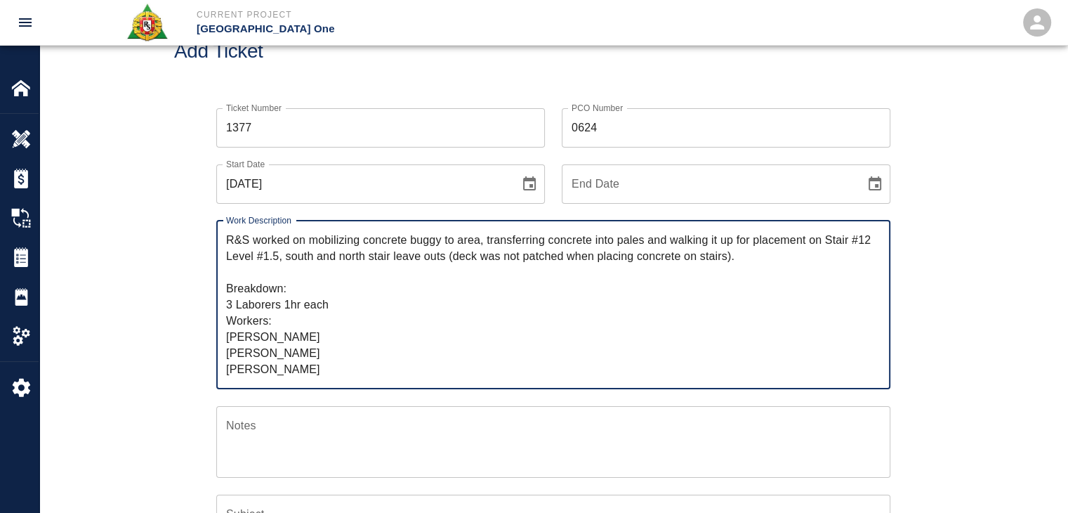
scroll to position [50, 0]
click at [292, 320] on textarea "R&S worked on mobilizing concrete buggy to area, transferring concrete into pal…" at bounding box center [553, 304] width 654 height 145
click at [194, 341] on div "Ticket Number 1377 Ticket Number PCO Number 0624 PCO Number Start Date 09/15/20…" at bounding box center [553, 472] width 758 height 761
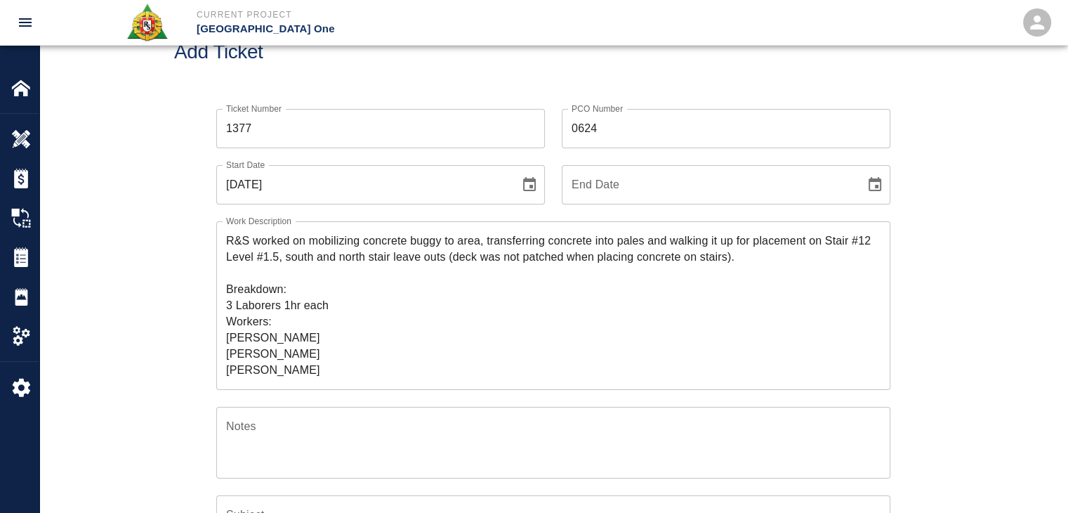
click at [261, 343] on textarea "R&S worked on mobilizing concrete buggy to area, transferring concrete into pal…" at bounding box center [553, 304] width 654 height 145
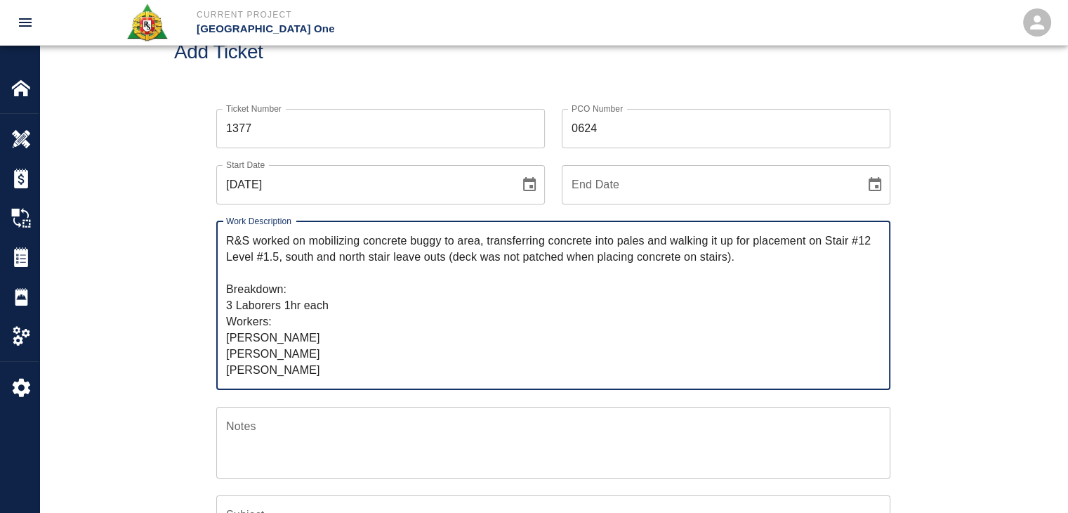
click at [247, 341] on textarea "R&S worked on mobilizing concrete buggy to area, transferring concrete into pal…" at bounding box center [553, 304] width 654 height 145
click at [277, 343] on textarea "R&S worked on mobilizing concrete buggy to area, transferring concrete into pal…" at bounding box center [553, 304] width 654 height 145
click at [189, 346] on div "Ticket Number 1377 Ticket Number PCO Number 0624 PCO Number Start Date 09/15/20…" at bounding box center [553, 472] width 758 height 761
click at [246, 341] on textarea "R&S worked on mobilizing concrete buggy to area, transferring concrete into pal…" at bounding box center [553, 304] width 654 height 145
click at [291, 306] on textarea "R&S worked on mobilizing concrete buggy to area, transferring concrete into pal…" at bounding box center [553, 304] width 654 height 145
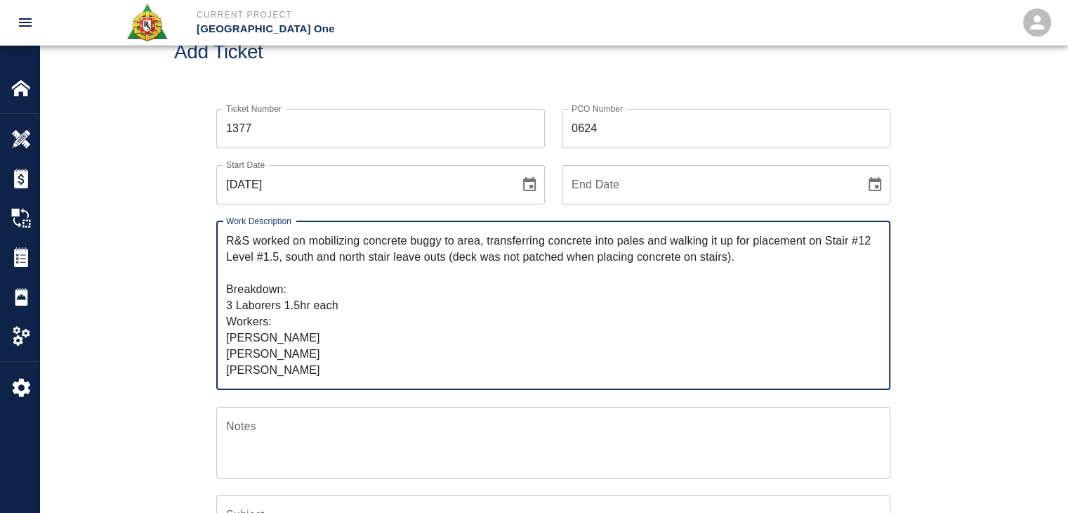
type textarea "R&S worked on mobilizing concrete buggy to area, transferring concrete into pal…"
click at [158, 323] on div "Ticket Number 1377 Ticket Number PCO Number 0624 PCO Number Start Date 09/15/20…" at bounding box center [553, 489] width 1028 height 794
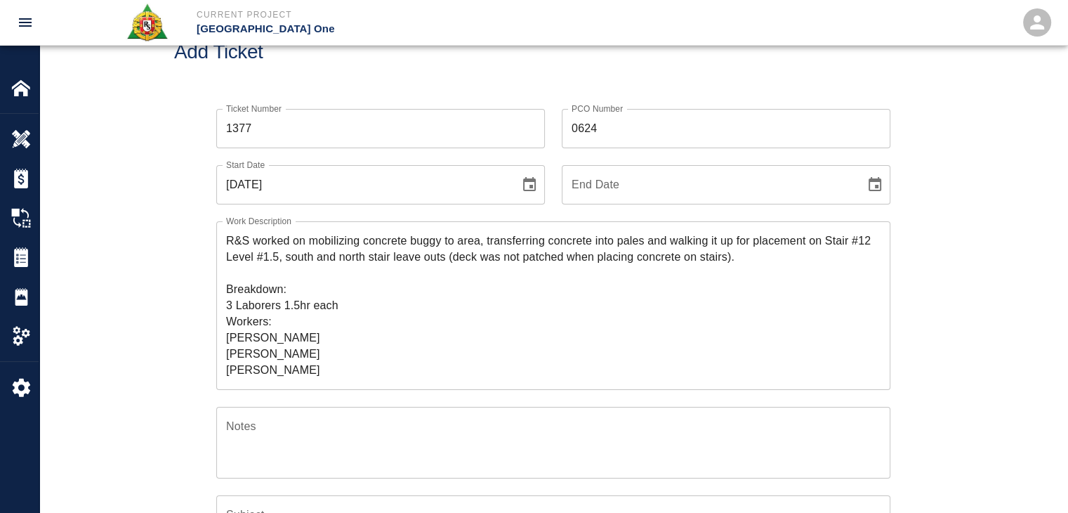
click at [176, 327] on div "Ticket Number 1377 Ticket Number PCO Number 0624 PCO Number Start Date 09/15/20…" at bounding box center [553, 472] width 758 height 761
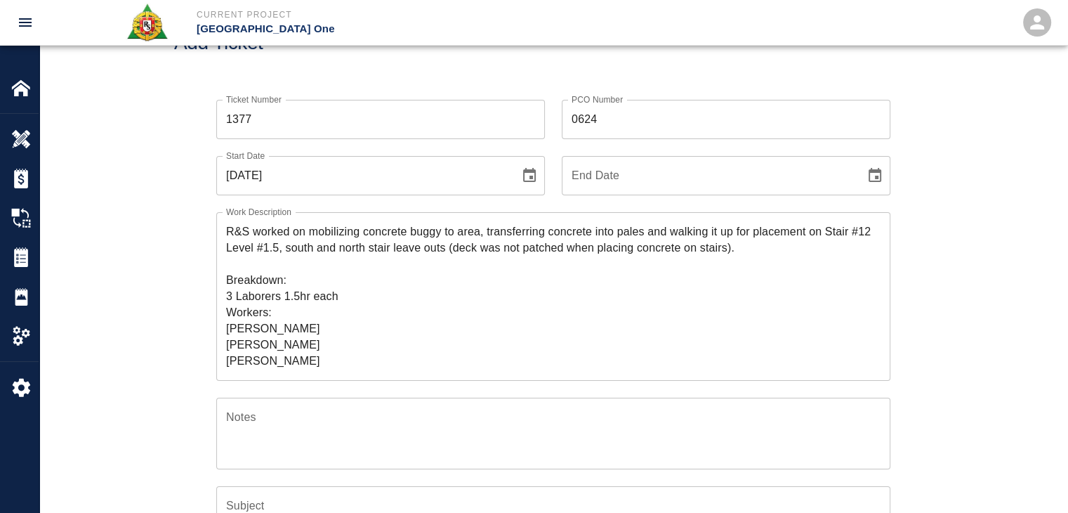
scroll to position [60, 0]
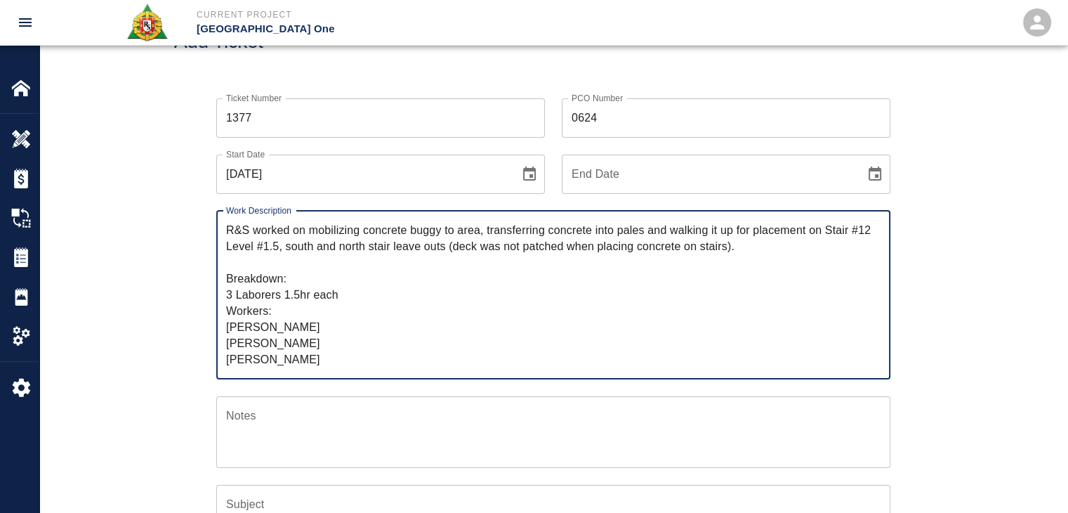
click at [303, 290] on textarea "R&S worked on mobilizing concrete buggy to area, transferring concrete into pal…" at bounding box center [553, 294] width 654 height 145
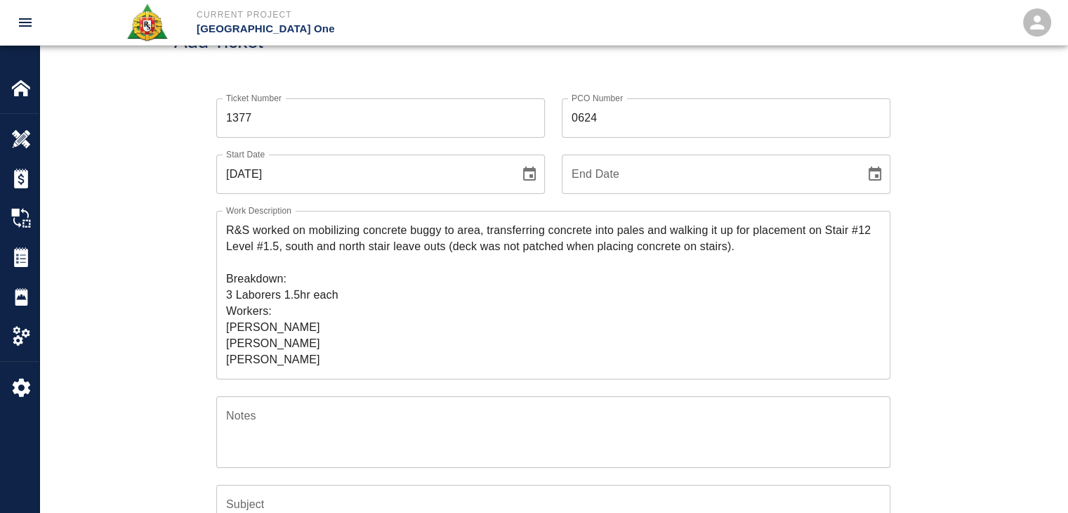
click at [180, 320] on div "Ticket Number 1377 Ticket Number PCO Number 0624 PCO Number Start Date 09/15/20…" at bounding box center [553, 461] width 758 height 761
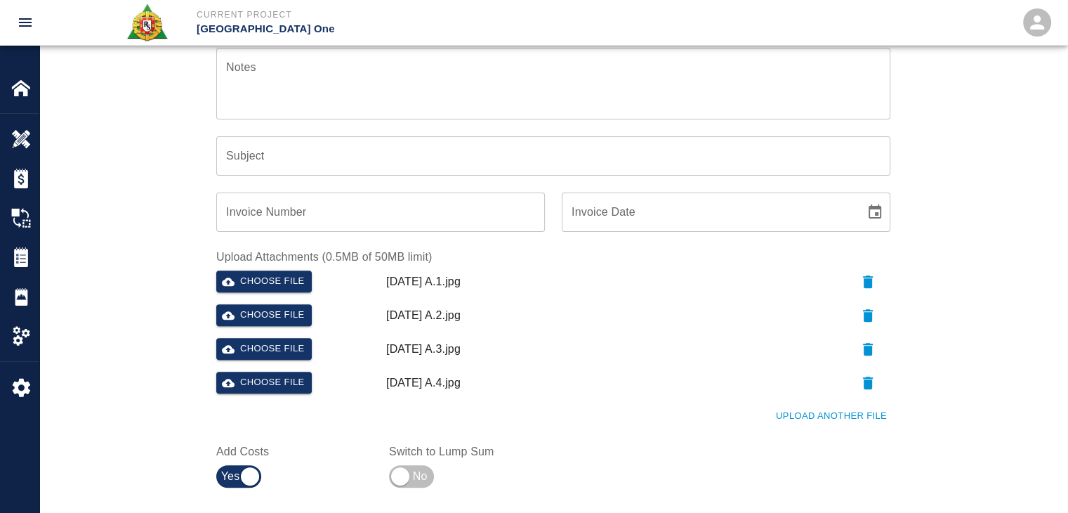
scroll to position [766, 0]
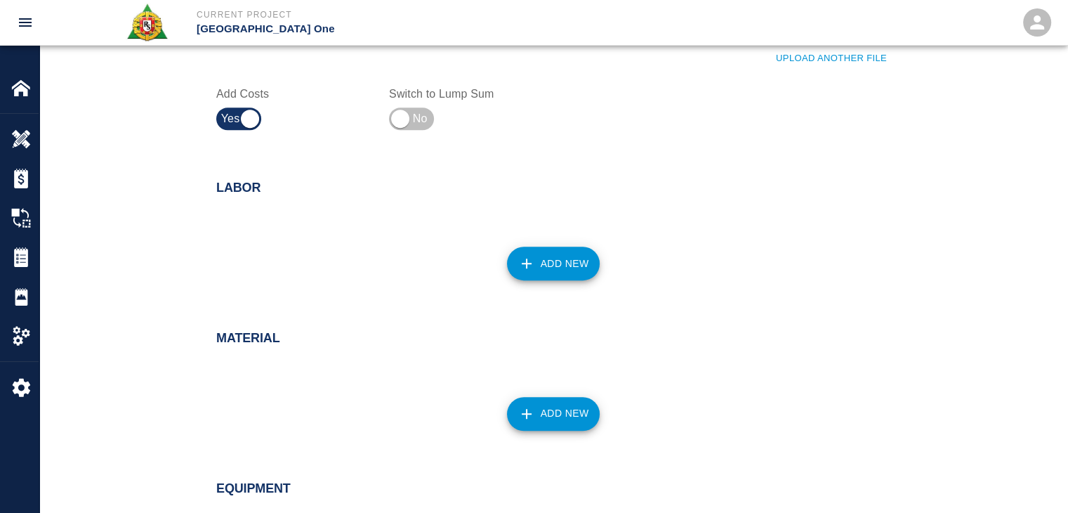
click at [534, 275] on button "Add New" at bounding box center [553, 263] width 93 height 34
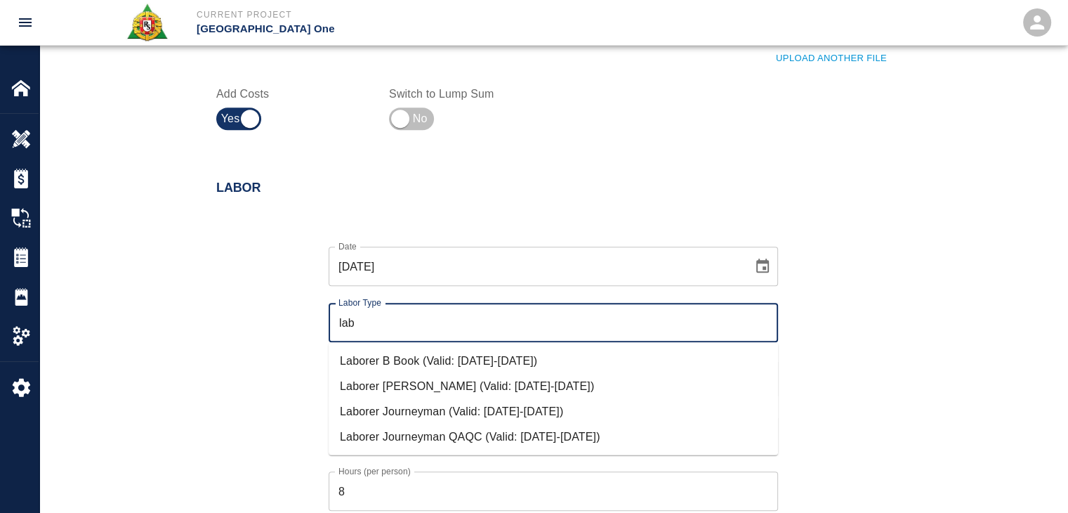
click at [416, 409] on li "Laborer Journeyman (Valid: 07/01/2024-09/30/2025)" at bounding box center [553, 410] width 449 height 25
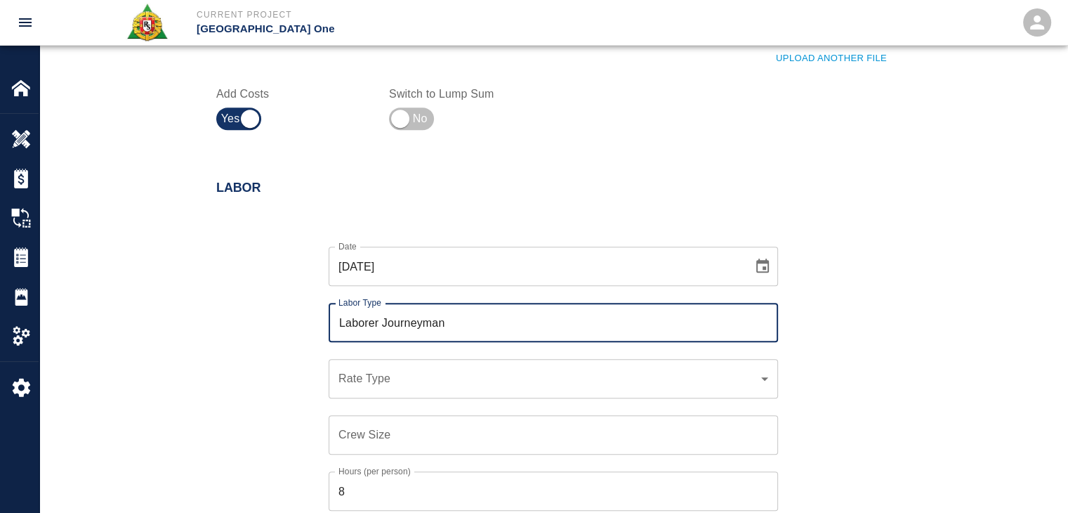
type input "Laborer Journeyman"
click at [376, 387] on div "​ Rate Type" at bounding box center [553, 378] width 449 height 39
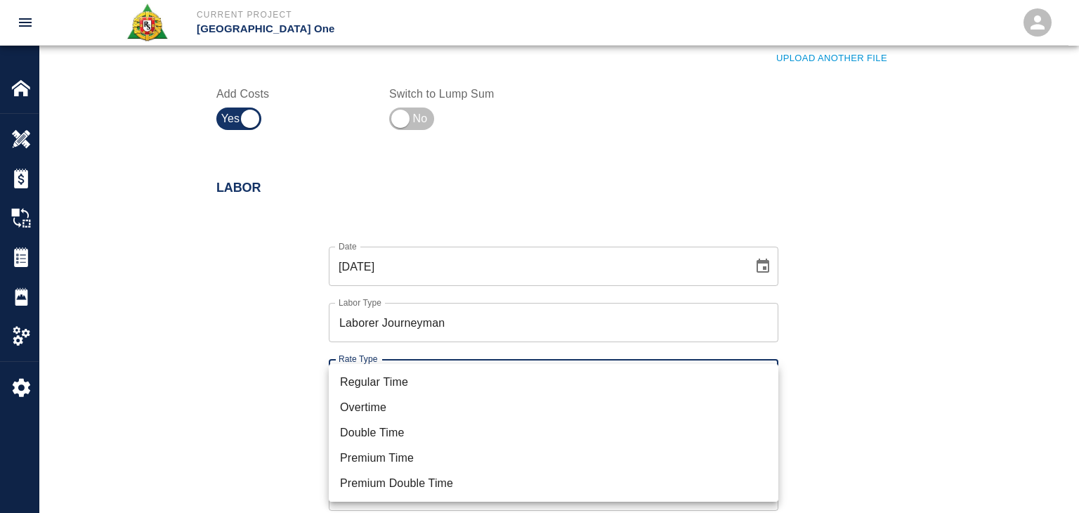
click at [374, 388] on li "Regular Time" at bounding box center [553, 381] width 449 height 25
type input "rate_rt"
type input "97.06"
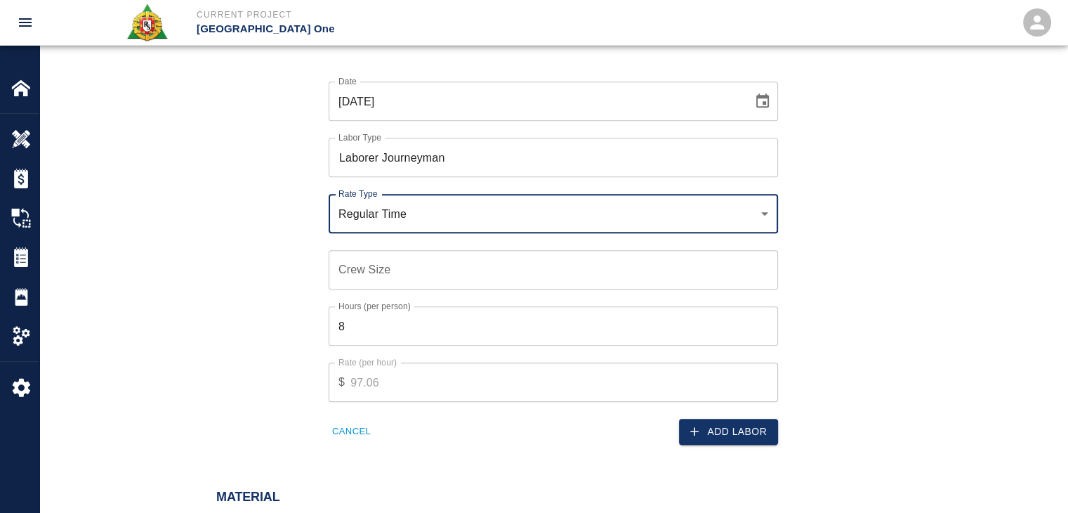
scroll to position [932, 0]
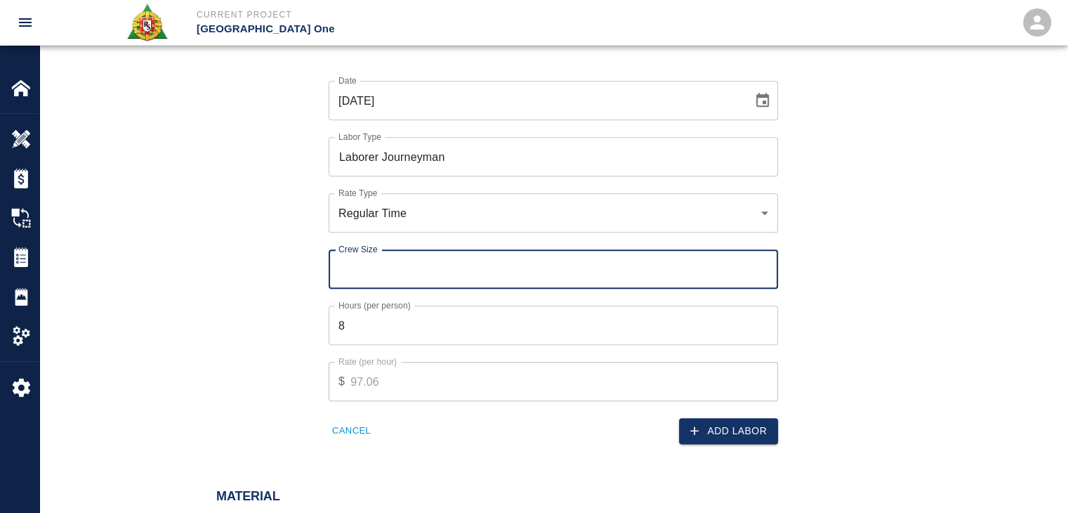
click at [361, 284] on input "Crew Size" at bounding box center [553, 268] width 449 height 39
type input "3"
click at [399, 338] on input "8" at bounding box center [553, 324] width 449 height 39
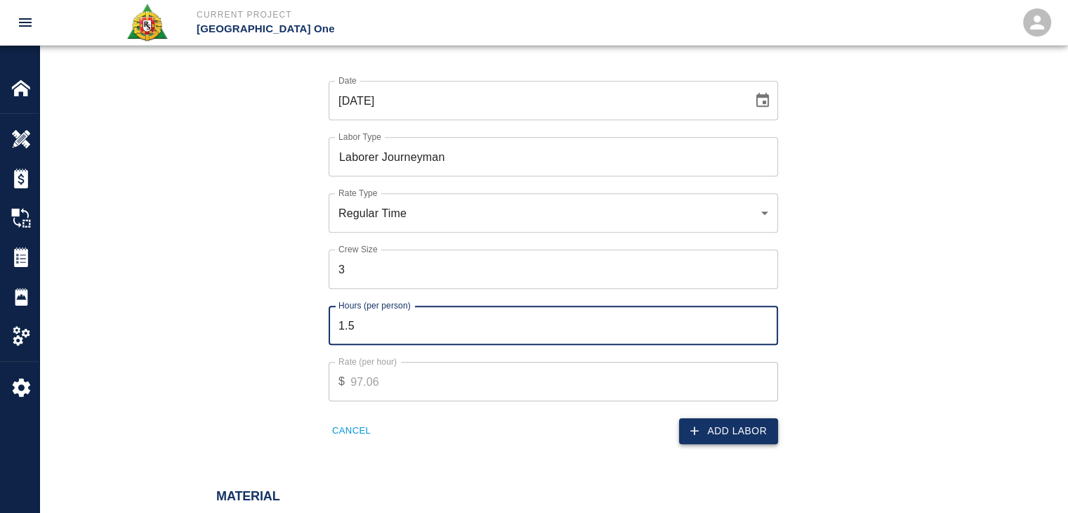
type input "1.5"
click at [693, 436] on icon "button" at bounding box center [694, 430] width 14 height 14
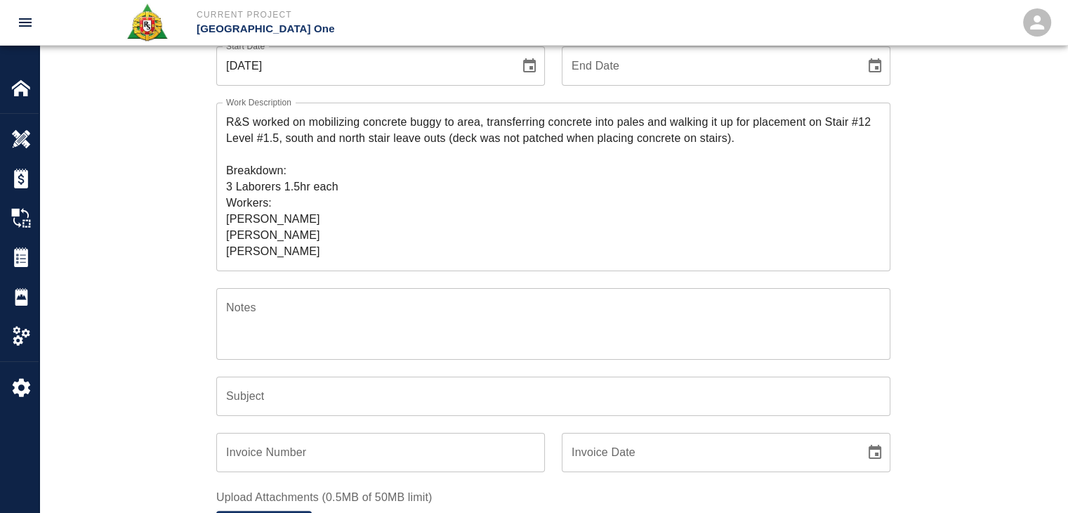
scroll to position [208, 0]
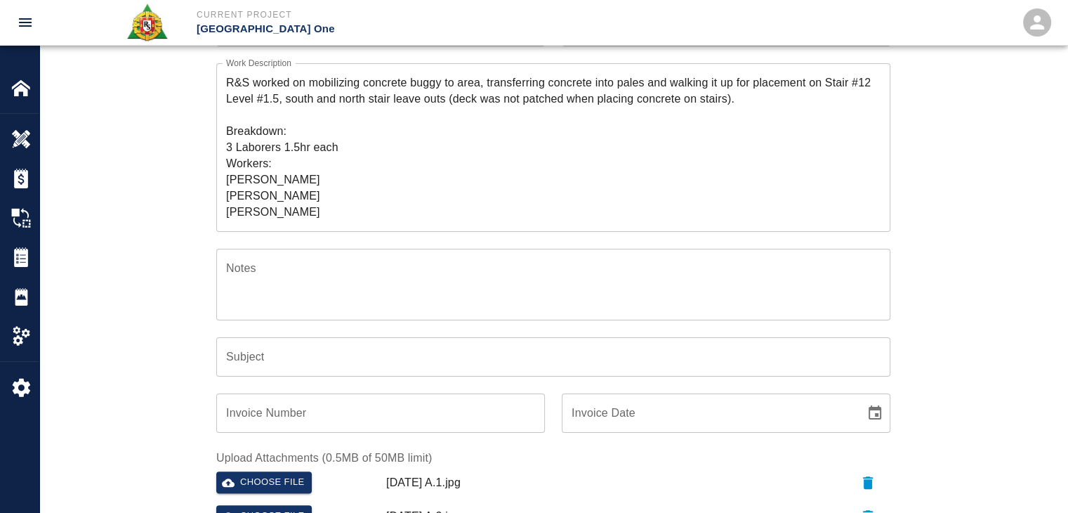
click at [184, 223] on div "Ticket Number 1377 Ticket Number PCO Number 0624 PCO Number Start Date 09/15/20…" at bounding box center [553, 314] width 758 height 761
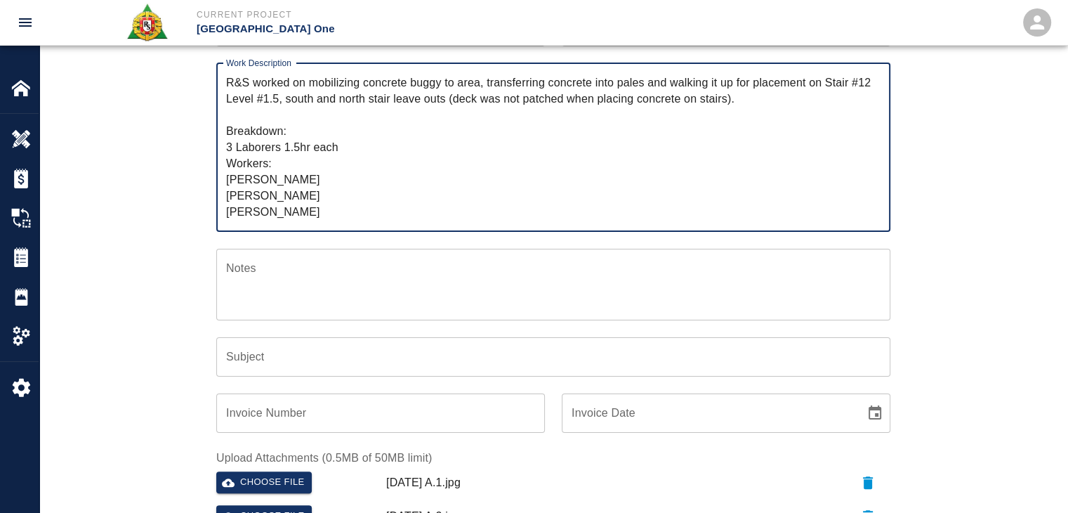
click at [320, 214] on textarea "R&S worked on mobilizing concrete buggy to area, transferring concrete into pal…" at bounding box center [553, 146] width 654 height 145
click at [315, 198] on textarea "R&S worked on mobilizing concrete buggy to area, transferring concrete into pal…" at bounding box center [553, 146] width 654 height 145
click at [306, 169] on textarea "R&S worked on mobilizing concrete buggy to area, transferring concrete into pal…" at bounding box center [553, 146] width 654 height 145
click at [298, 178] on textarea "R&S worked on mobilizing concrete buggy to area, transferring concrete into pal…" at bounding box center [553, 146] width 654 height 145
click at [178, 203] on div "Ticket Number 1377 Ticket Number PCO Number 0624 PCO Number Start Date 09/15/20…" at bounding box center [553, 314] width 758 height 761
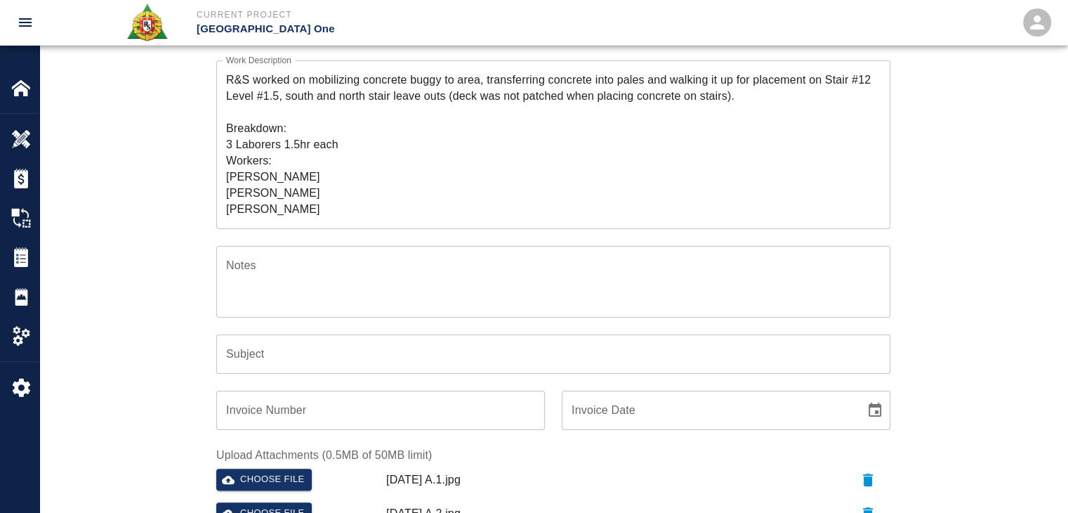
scroll to position [252, 0]
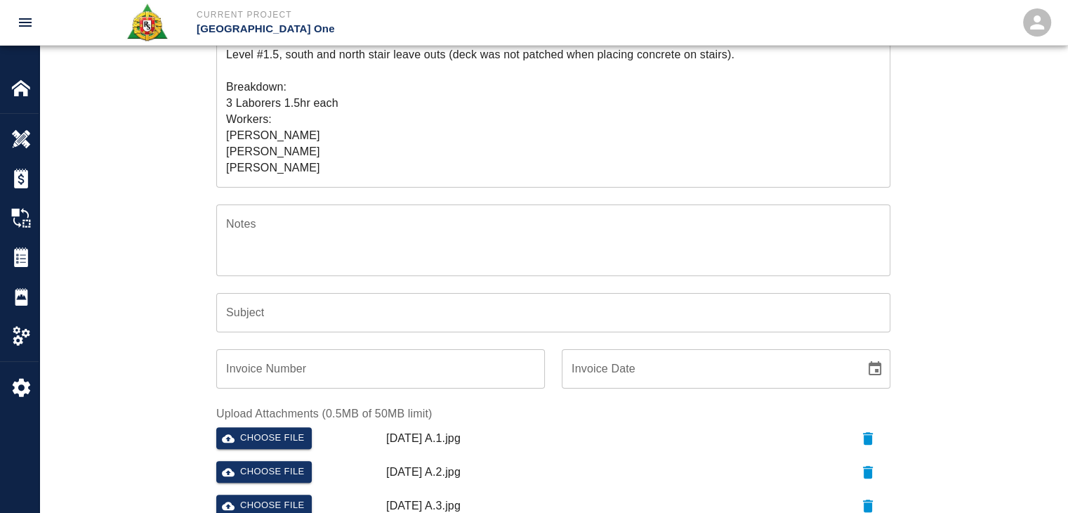
click at [348, 103] on textarea "R&S worked on mobilizing concrete buggy to area, transferring concrete into pal…" at bounding box center [553, 102] width 654 height 145
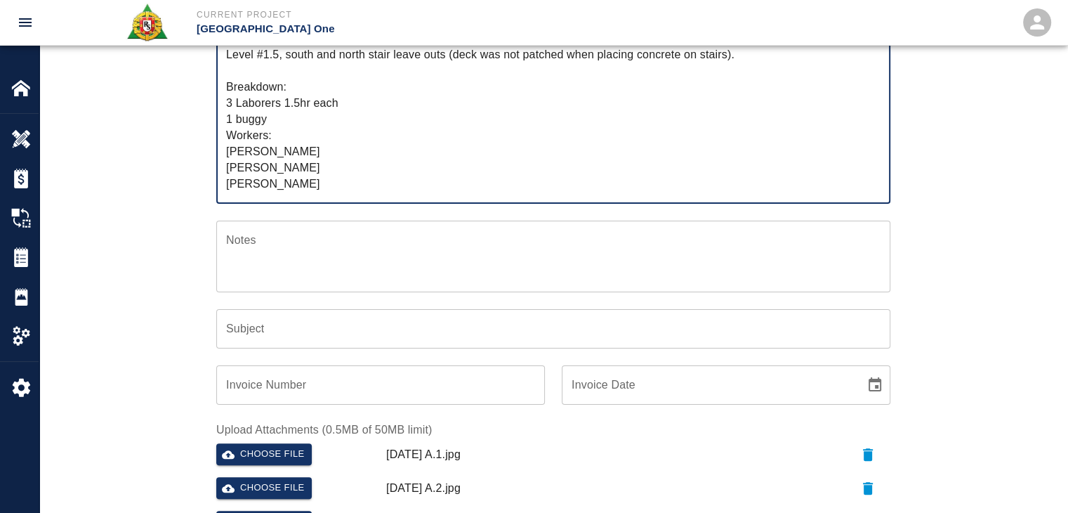
type textarea "R&S worked on mobilizing concrete buggy to area, transferring concrete into pal…"
click at [178, 182] on div "Ticket Number 1377 Ticket Number PCO Number 0624 PCO Number Start Date 09/15/20…" at bounding box center [553, 278] width 758 height 777
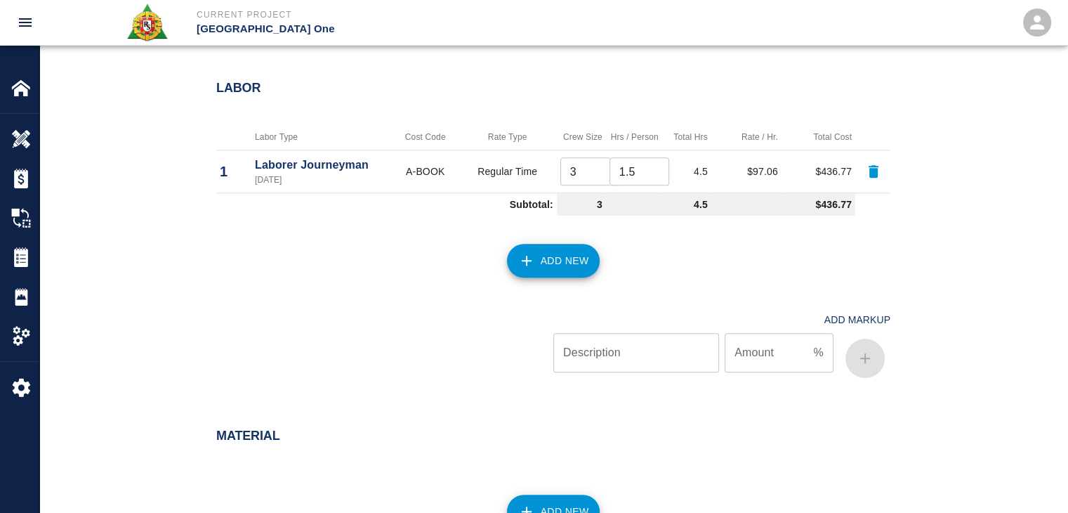
scroll to position [1115, 0]
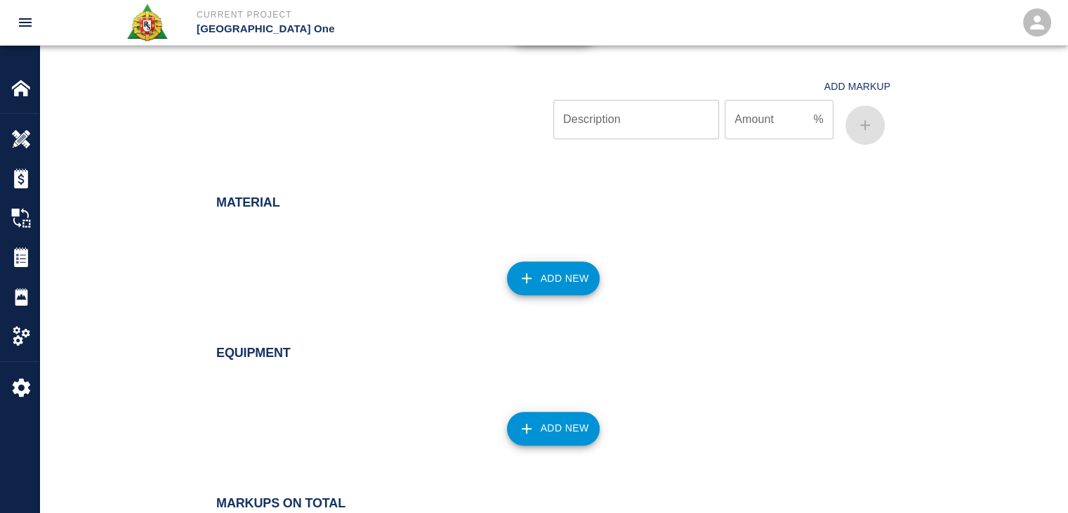
click at [539, 435] on button "Add New" at bounding box center [553, 429] width 93 height 34
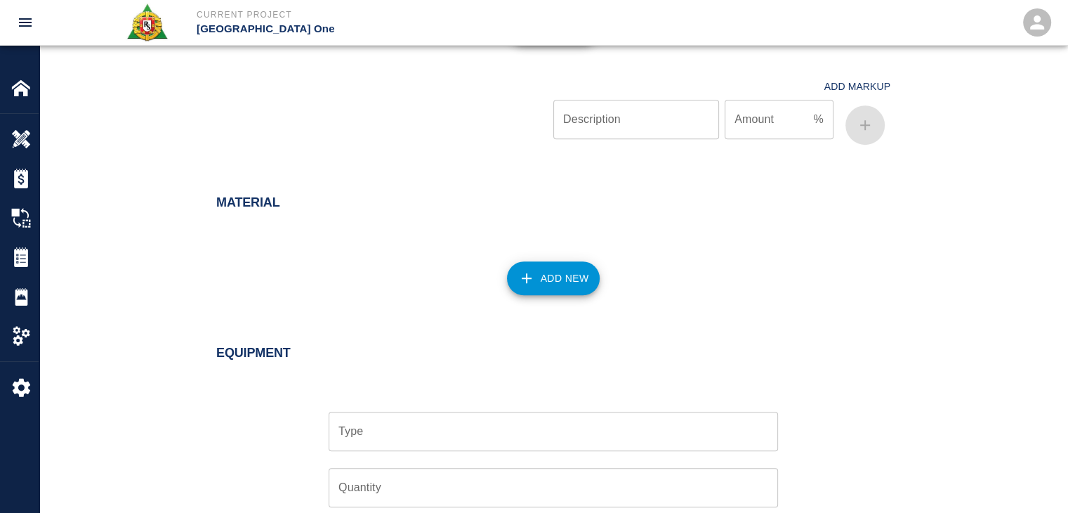
click at [437, 408] on div "Type Type" at bounding box center [545, 423] width 466 height 56
click at [454, 422] on input "Type" at bounding box center [553, 431] width 437 height 27
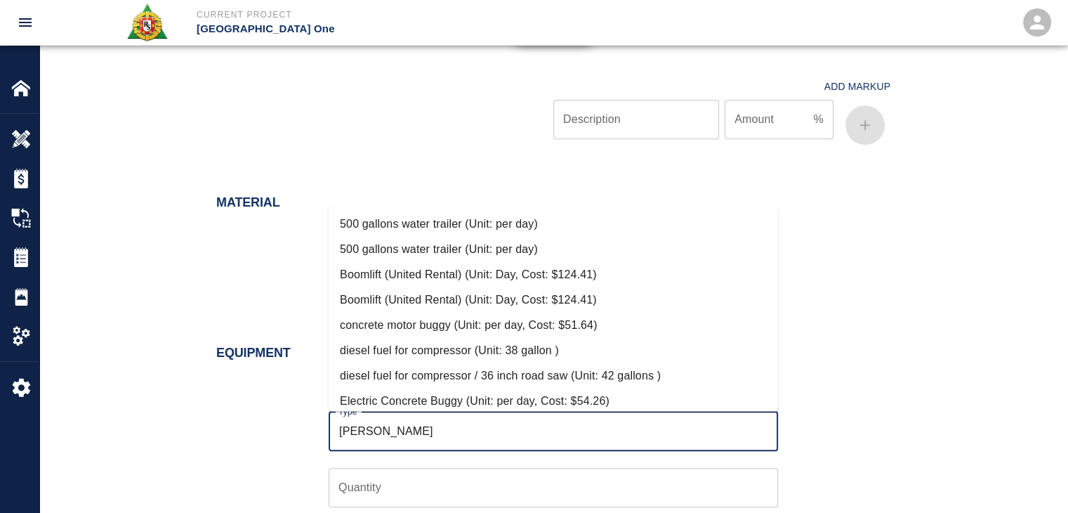
click at [458, 394] on li "Electric Concrete Buggy (Unit: per day, Cost: $54.26)" at bounding box center [553, 400] width 449 height 25
type input "Electric Concrete Buggy (Unit: per day, Cost: $54.26)"
type input "per day"
type input "54.26"
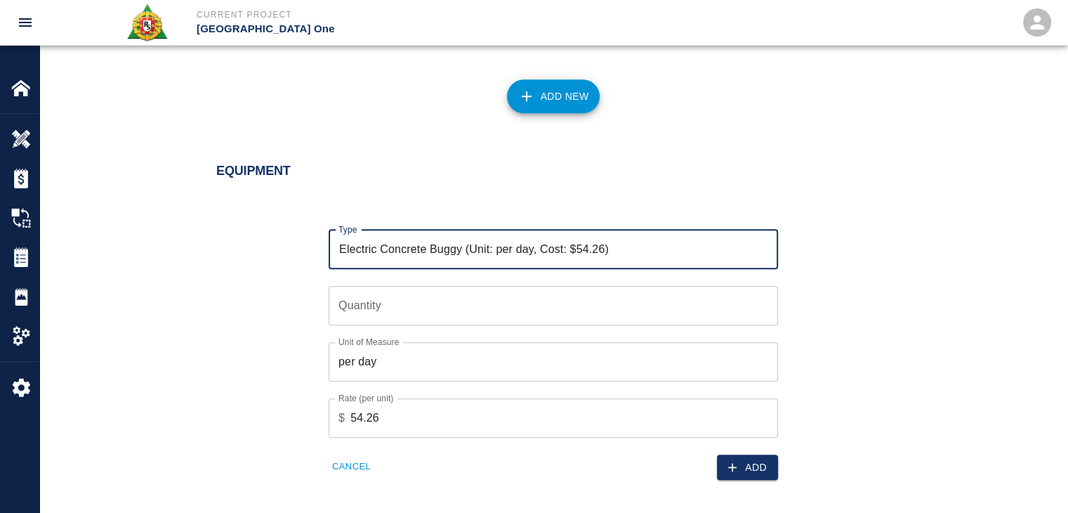
scroll to position [1298, 0]
type input "Electric Concrete Buggy (Unit: per day, Cost: $54.26)"
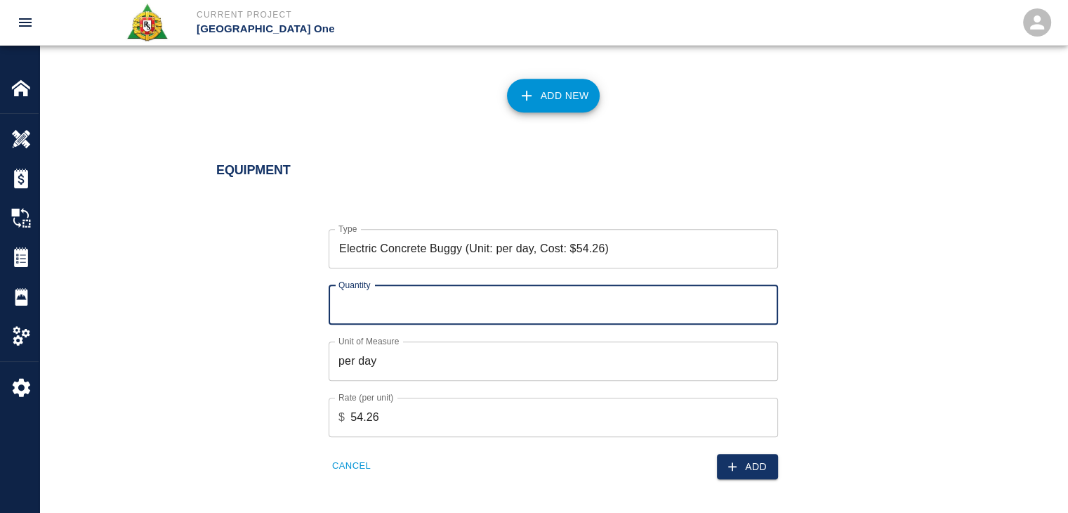
click at [371, 311] on input "Quantity" at bounding box center [553, 304] width 449 height 39
type input "1"
click at [735, 461] on icon "button" at bounding box center [732, 466] width 14 height 14
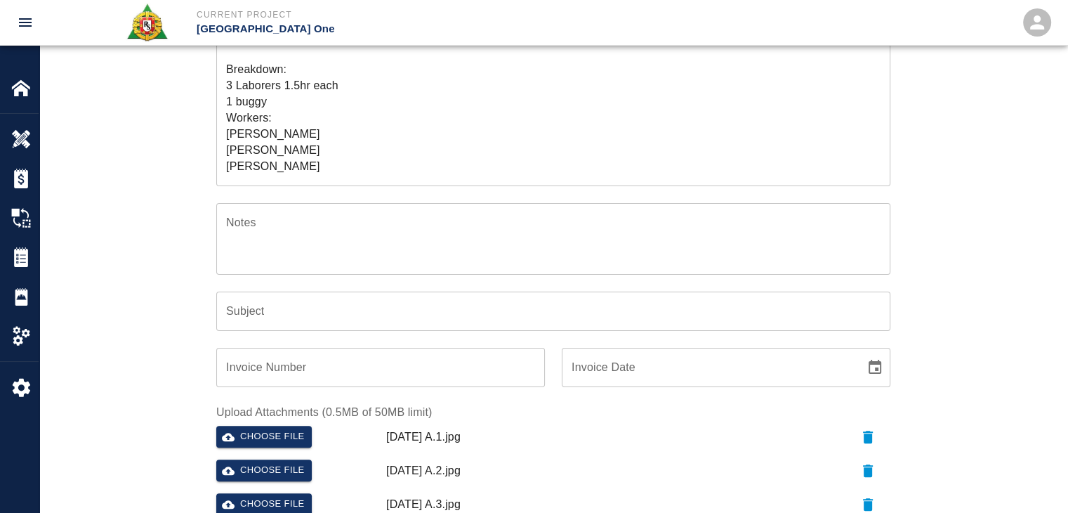
scroll to position [56, 0]
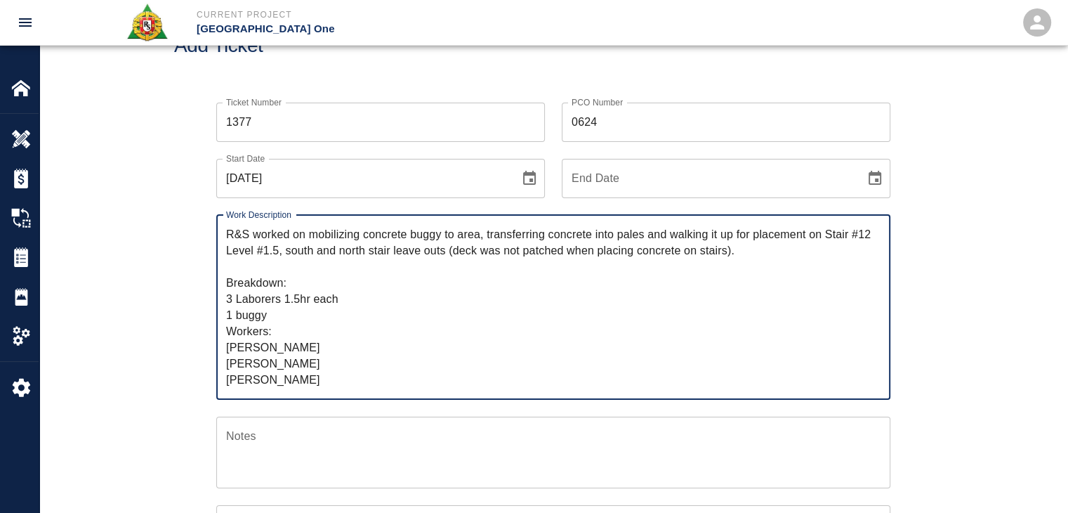
drag, startPoint x: 318, startPoint y: 376, endPoint x: 221, endPoint y: 214, distance: 188.7
click at [221, 215] on div "R&S worked on mobilizing concrete buggy to area, transferring concrete into pal…" at bounding box center [553, 307] width 674 height 185
click at [432, 72] on div "Add Ticket" at bounding box center [553, 45] width 1028 height 113
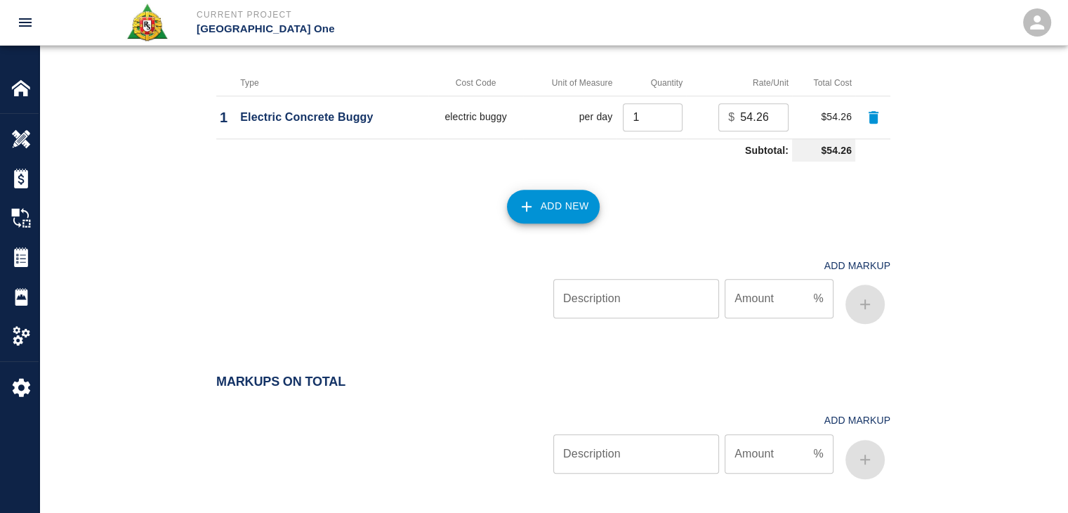
scroll to position [1582, 0]
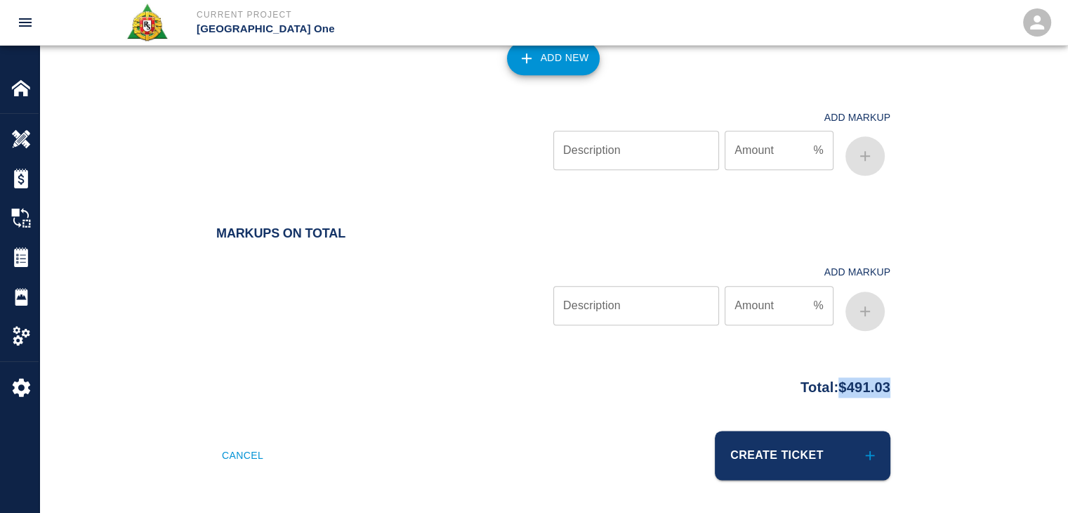
drag, startPoint x: 904, startPoint y: 390, endPoint x: 827, endPoint y: 387, distance: 76.6
click at [827, 387] on div "Total: $491.03" at bounding box center [553, 383] width 758 height 27
copy p "$491.03"
click at [443, 138] on div at bounding box center [384, 140] width 337 height 84
drag, startPoint x: 407, startPoint y: 173, endPoint x: 320, endPoint y: 194, distance: 90.1
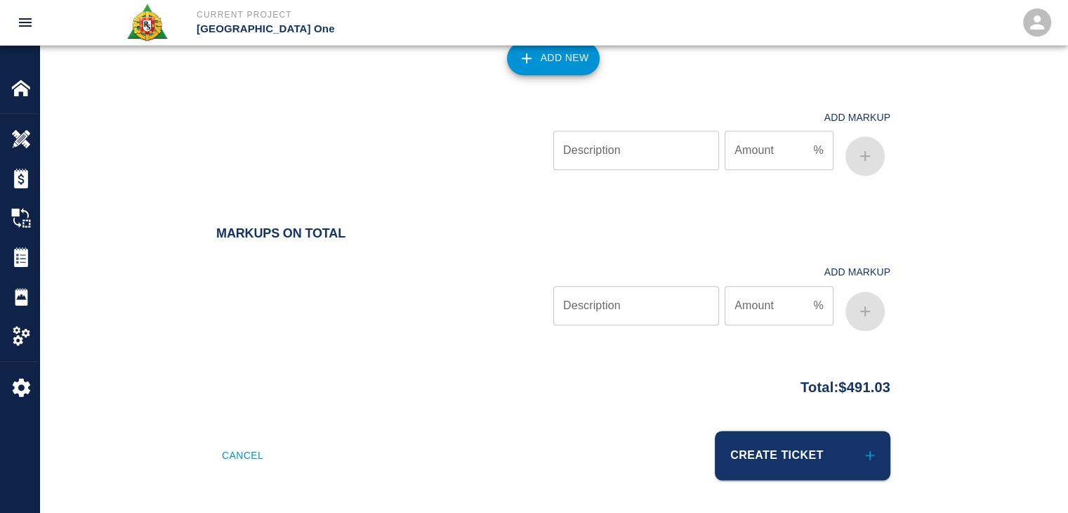
click at [320, 194] on div "Equipment Type Cost Code Unit of Measure Quantity Rate/Unit Total Cost 1 Electr…" at bounding box center [553, 32] width 1028 height 364
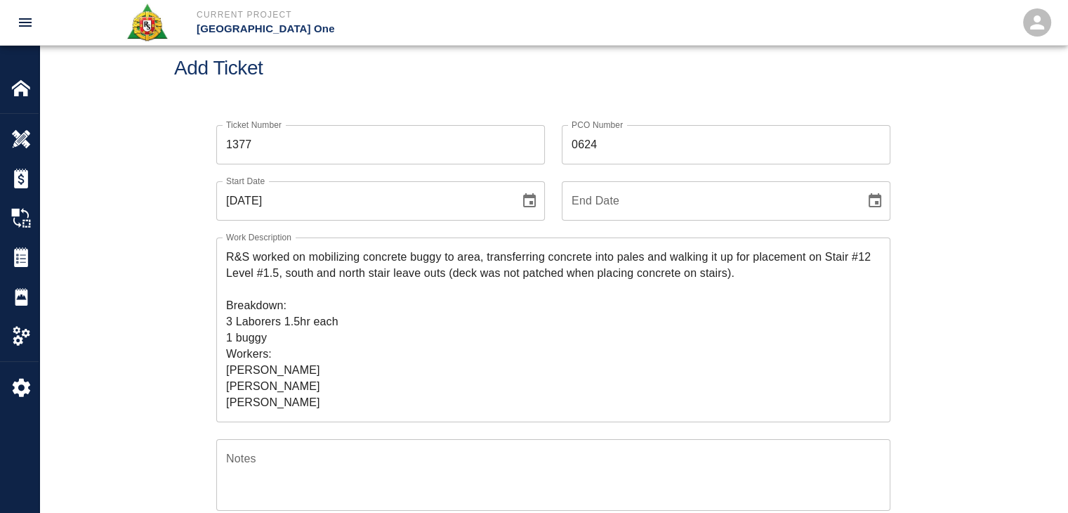
scroll to position [0, 0]
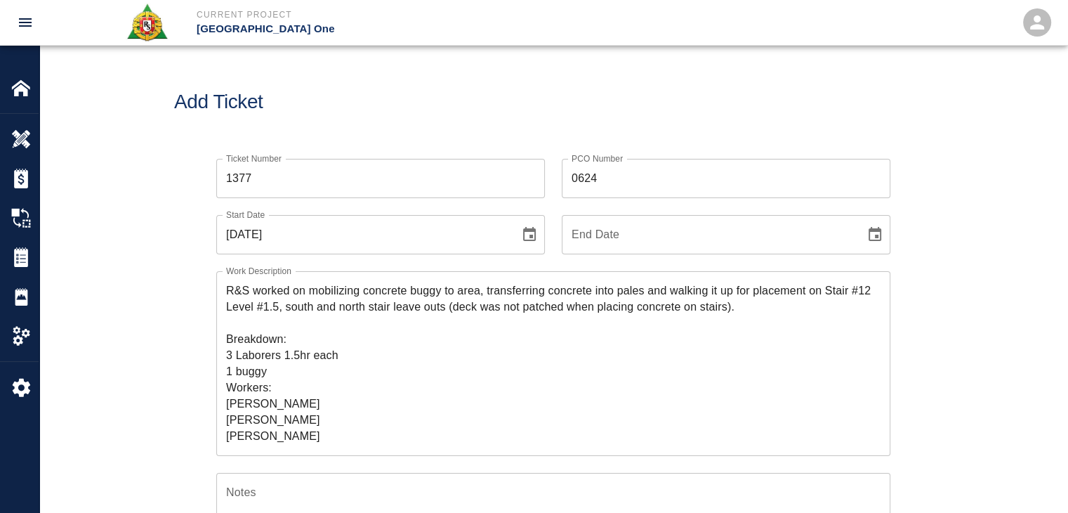
click at [393, 65] on div "Add Ticket" at bounding box center [553, 102] width 1028 height 113
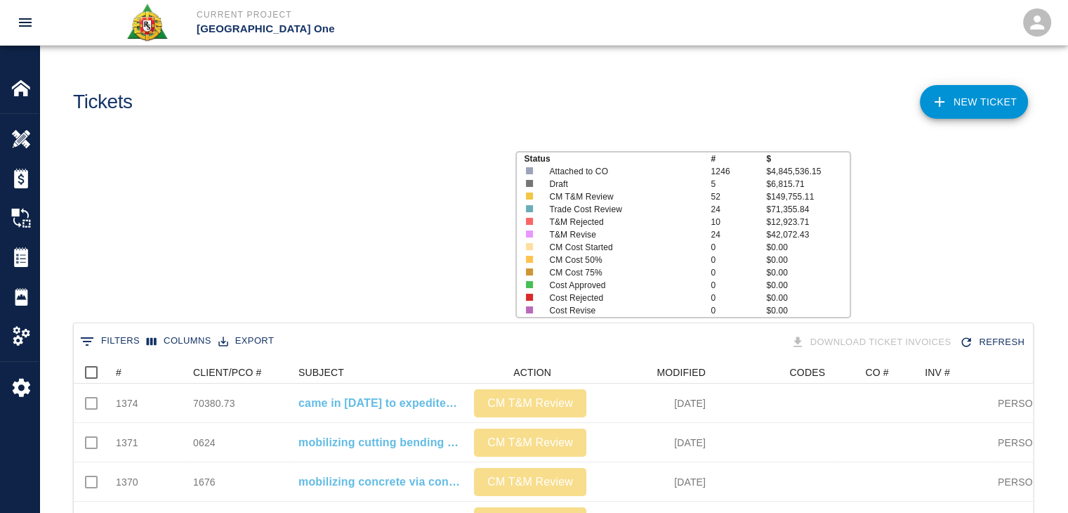
scroll to position [809, 949]
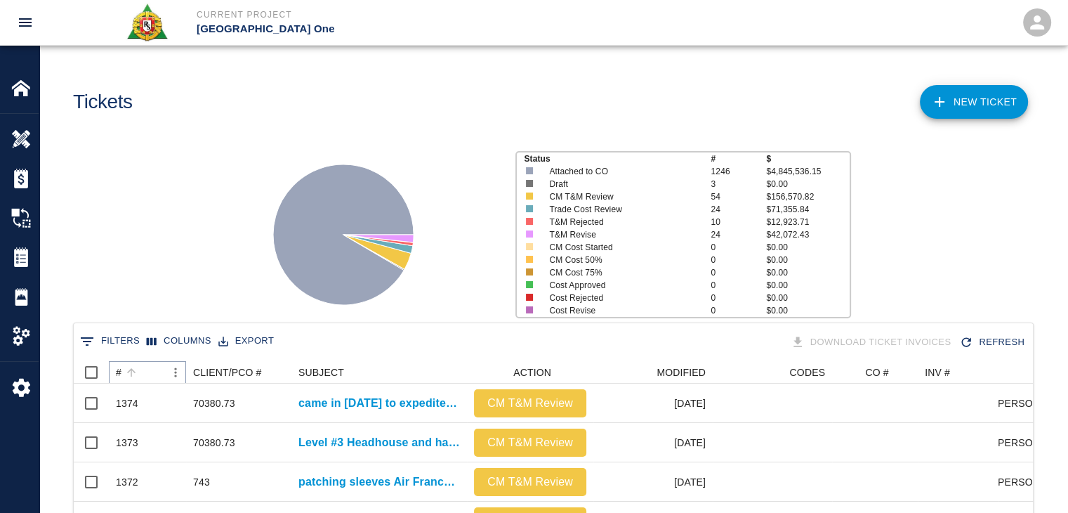
click at [135, 371] on icon "Sort" at bounding box center [131, 372] width 13 height 13
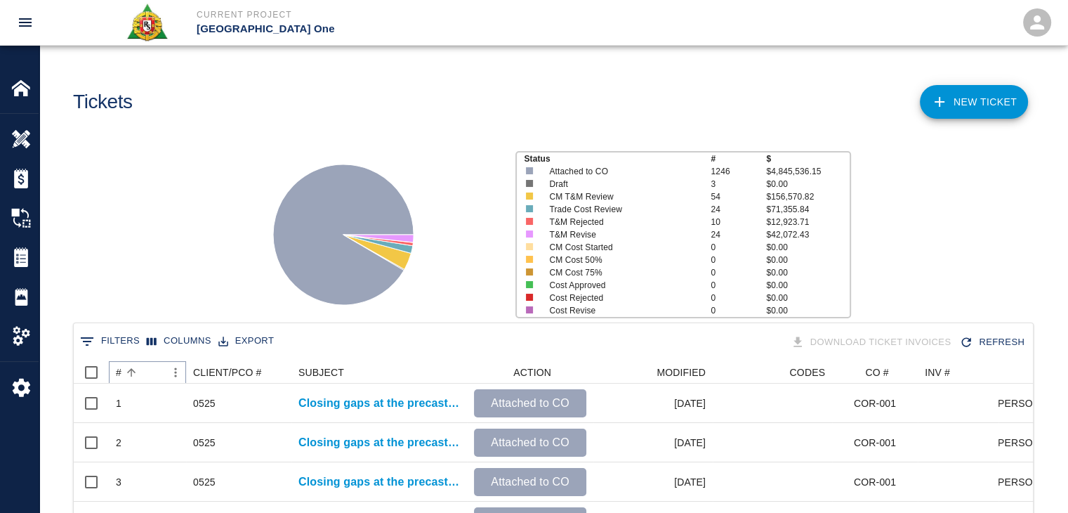
click at [135, 371] on icon "Sort" at bounding box center [131, 372] width 13 height 13
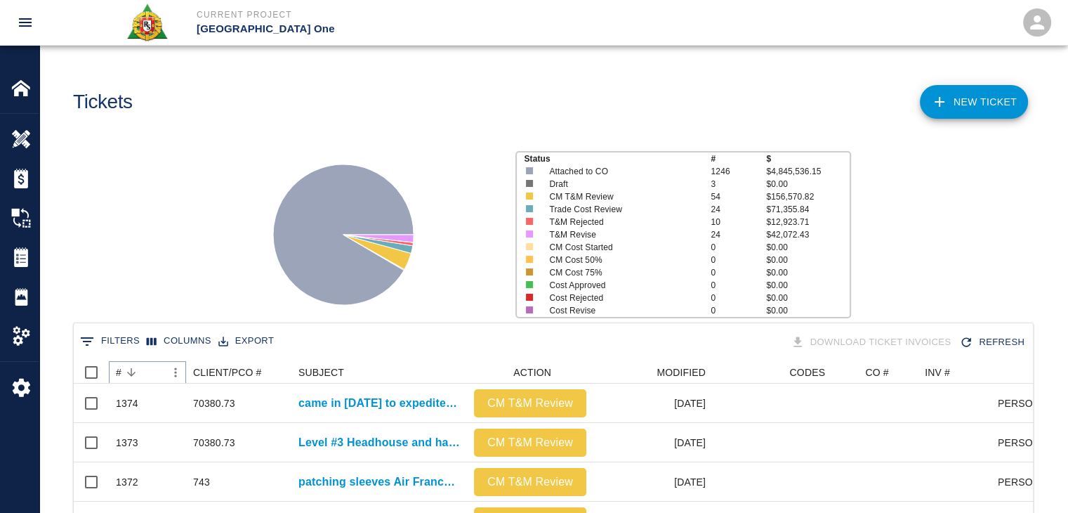
scroll to position [0, 0]
click at [145, 245] on div "Status # $ Attached to CO 1246 $4,845,536.15 Draft 3 $0.00 CM T&M Review 54 $15…" at bounding box center [547, 229] width 1039 height 187
click at [133, 369] on icon "Sort" at bounding box center [131, 372] width 13 height 13
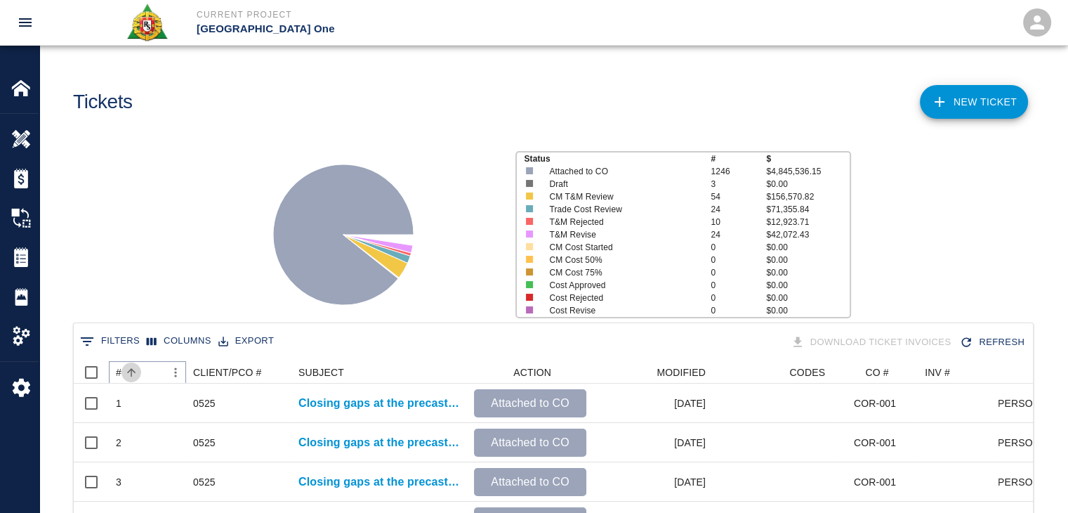
click at [133, 369] on icon "Sort" at bounding box center [131, 372] width 13 height 13
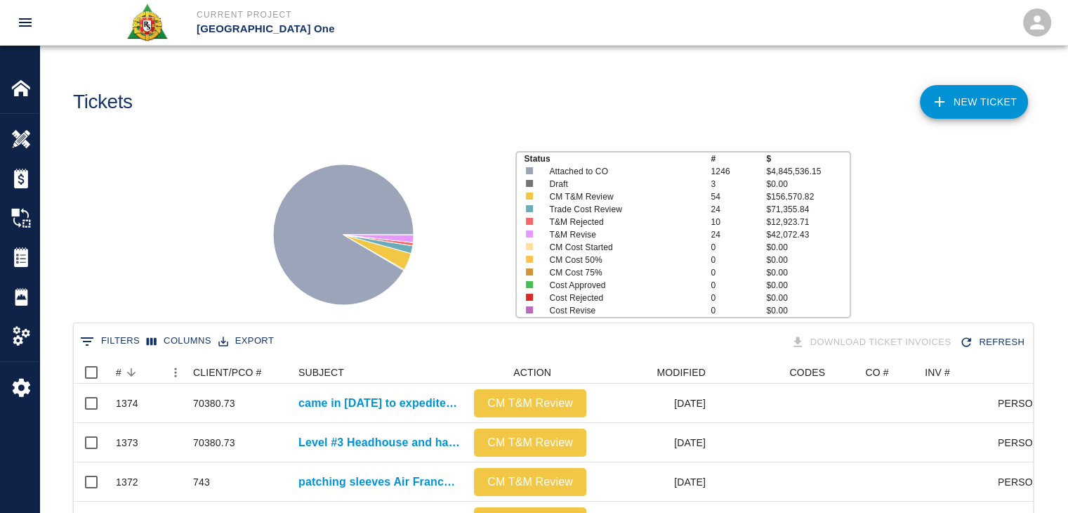
click at [159, 273] on div "Status # $ Attached to CO 1246 $4,845,536.15 Draft 3 $0.00 CM T&M Review 54 $15…" at bounding box center [547, 229] width 1039 height 187
click at [948, 107] on link "NEW TICKET" at bounding box center [974, 102] width 108 height 34
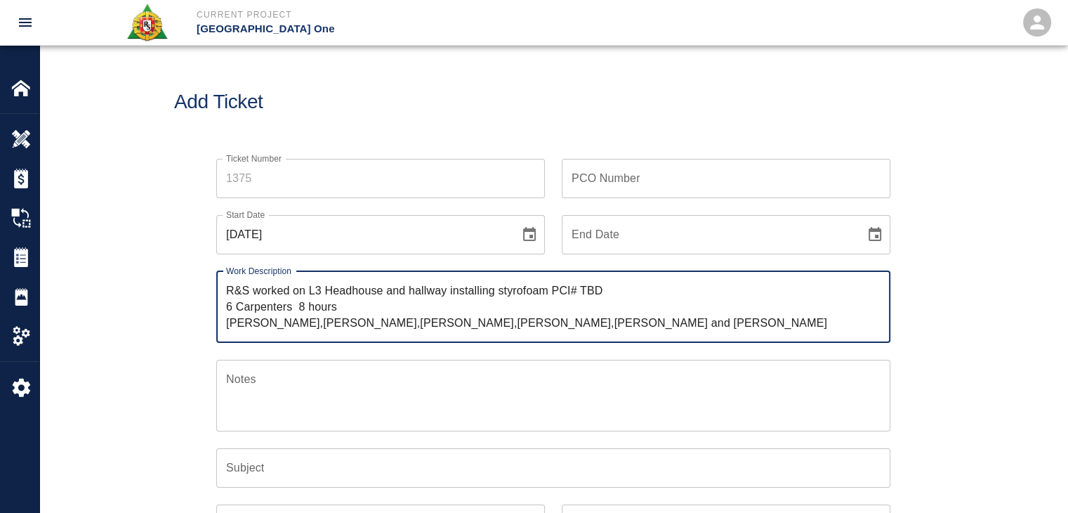
click at [314, 294] on textarea "R&S worked on L3 Headhouse and hallway installing styrofoam PCI# TBD 6 Carpente…" at bounding box center [553, 306] width 654 height 48
click at [446, 291] on textarea "R&S worked on Level #3 Headhouse and hallway installing styrofoam PCI# TBD 6 Ca…" at bounding box center [553, 306] width 654 height 48
click at [510, 295] on textarea "R&S worked on Level #3 Headhouse and hallway installing styrofoam PCI# TBD 6 Ca…" at bounding box center [553, 306] width 654 height 48
click at [553, 293] on textarea "R&S worked on Level #3 Headhouse and hallway installing styrofoam PCI# TBD 6 Ca…" at bounding box center [553, 306] width 654 height 48
click at [636, 287] on textarea "R&S worked on Level #3 Headhouse and hallway installing Styrofoam PCI# TBD 6 Ca…" at bounding box center [553, 306] width 654 height 48
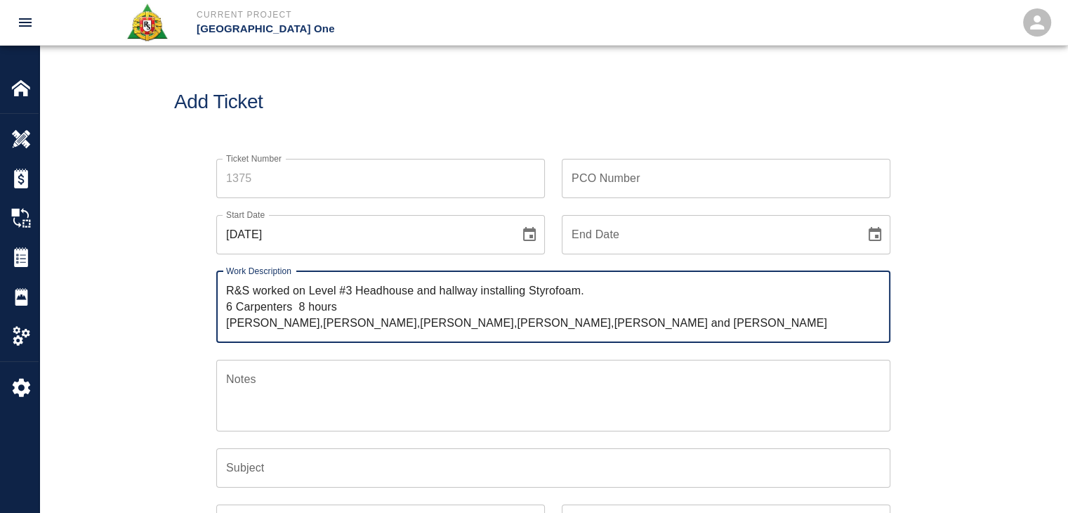
click at [329, 306] on textarea "R&S worked on Level #3 Headhouse and hallway installing Styrofoam. 6 Carpenters…" at bounding box center [553, 306] width 654 height 48
click at [329, 308] on textarea "R&S worked on Level #3 Headhouse and hallway installing Styrofoam. 6 Carpenters…" at bounding box center [553, 306] width 654 height 48
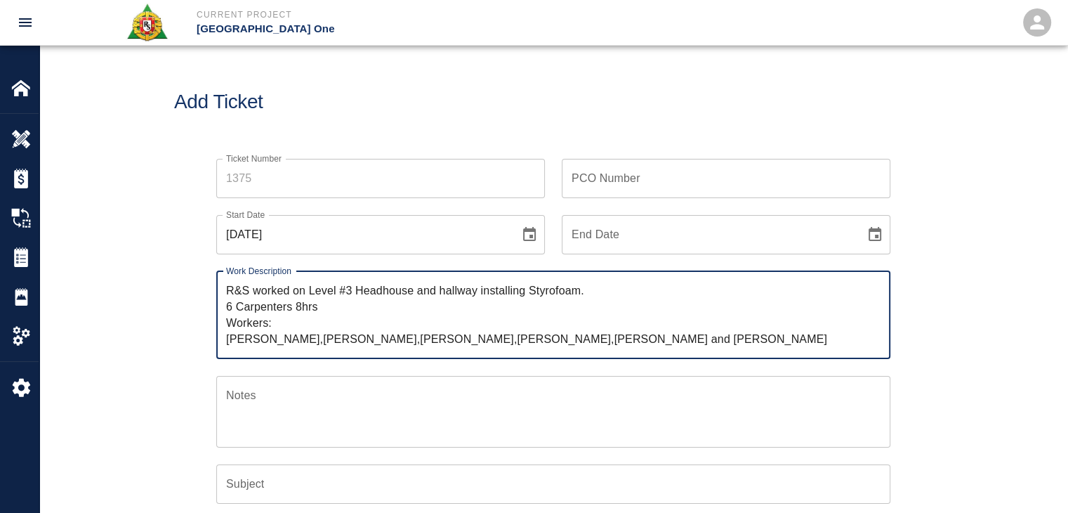
click at [305, 342] on textarea "R&S worked on Level #3 Headhouse and hallway installing Styrofoam. 6 Carpenters…" at bounding box center [553, 314] width 654 height 65
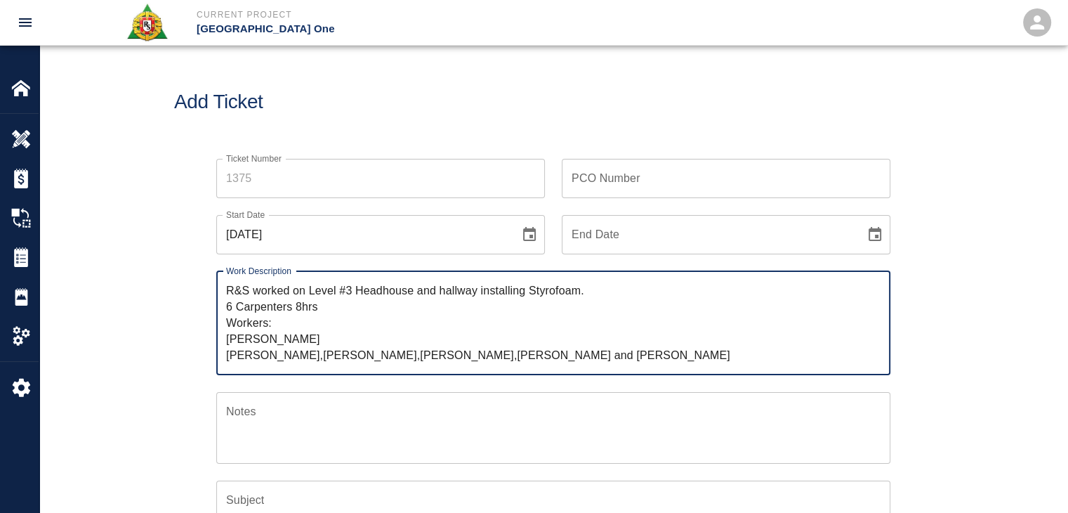
click at [317, 357] on textarea "R&S worked on Level #3 Headhouse and hallway installing Styrofoam. 6 Carpenters…" at bounding box center [553, 322] width 654 height 81
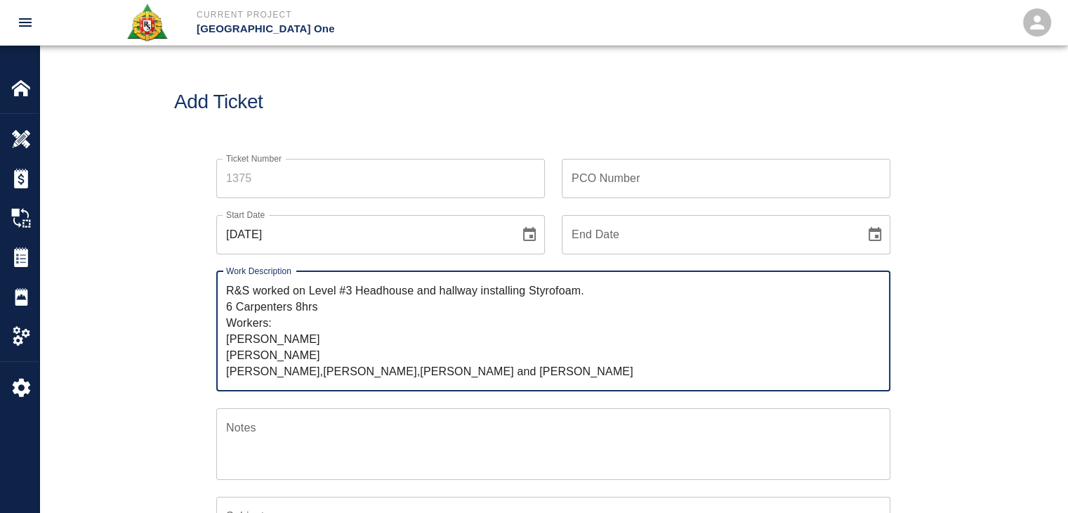
click at [301, 369] on textarea "R&S worked on Level #3 Headhouse and hallway installing Styrofoam. 6 Carpenters…" at bounding box center [553, 330] width 654 height 97
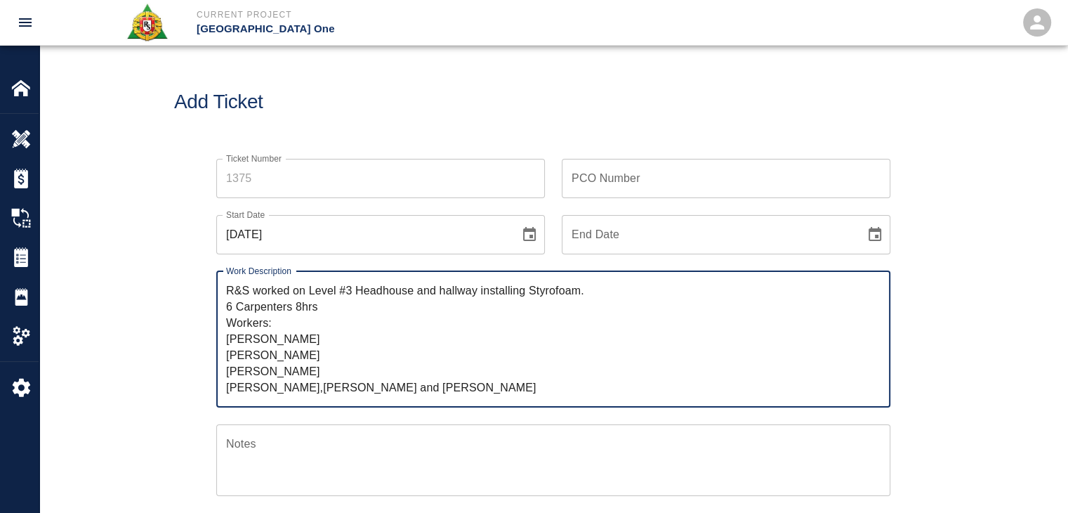
click at [317, 386] on textarea "R&S worked on Level #3 Headhouse and hallway installing Styrofoam. 6 Carpenters…" at bounding box center [553, 338] width 654 height 113
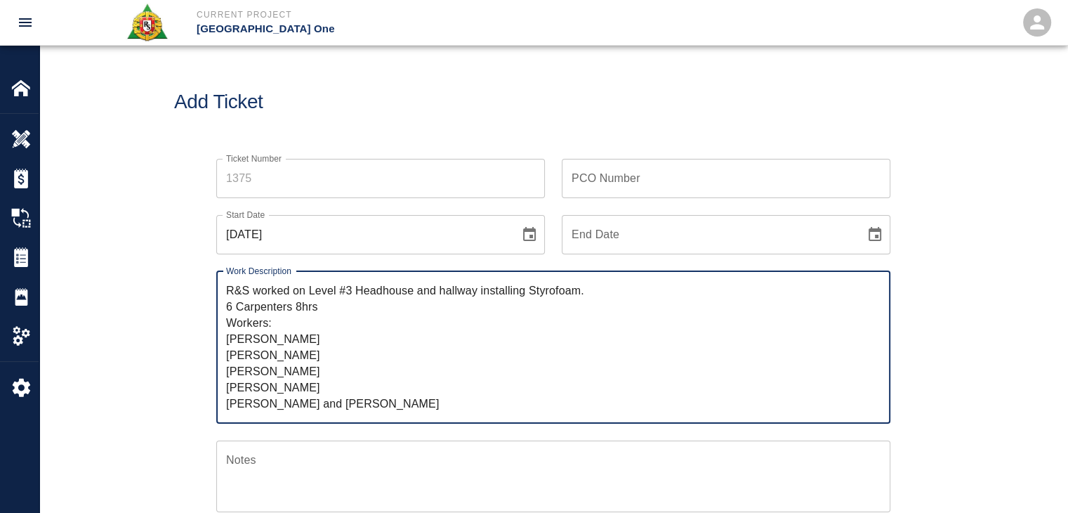
click at [329, 395] on textarea "R&S worked on Level #3 Headhouse and hallway installing Styrofoam. 6 Carpenters…" at bounding box center [553, 346] width 654 height 129
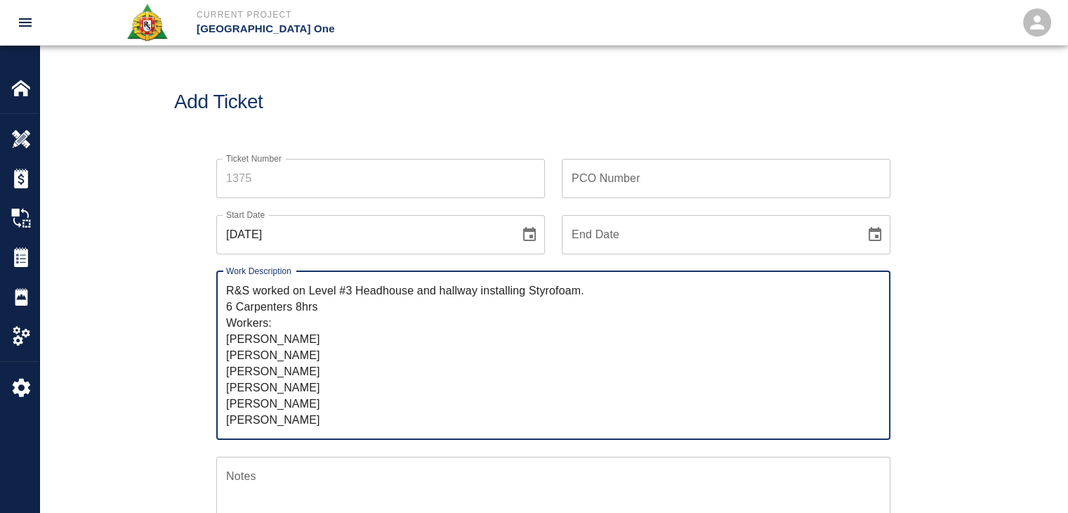
click at [312, 410] on textarea "R&S worked on Level #3 Headhouse and hallway installing Styrofoam. 6 Carpenters…" at bounding box center [553, 354] width 654 height 145
type textarea "R&S worked on Level #3 Headhouse and hallway installing Styrofoam. 6 Carpenters…"
drag, startPoint x: 311, startPoint y: 414, endPoint x: 204, endPoint y: 404, distance: 107.1
click at [204, 404] on div "Work Description R&S worked on Level #3 Headhouse and hallway installing Styrof…" at bounding box center [544, 346] width 691 height 185
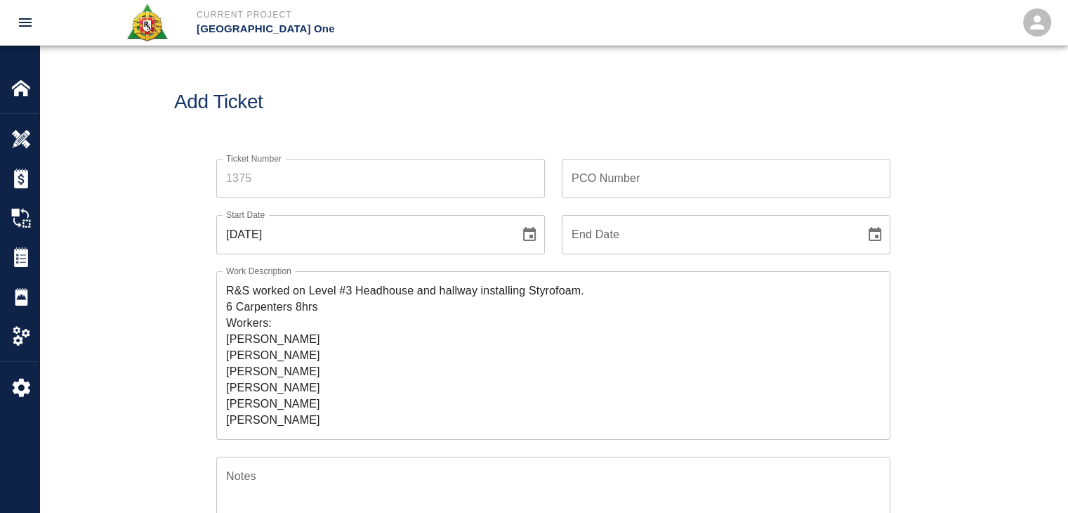
scroll to position [30, 0]
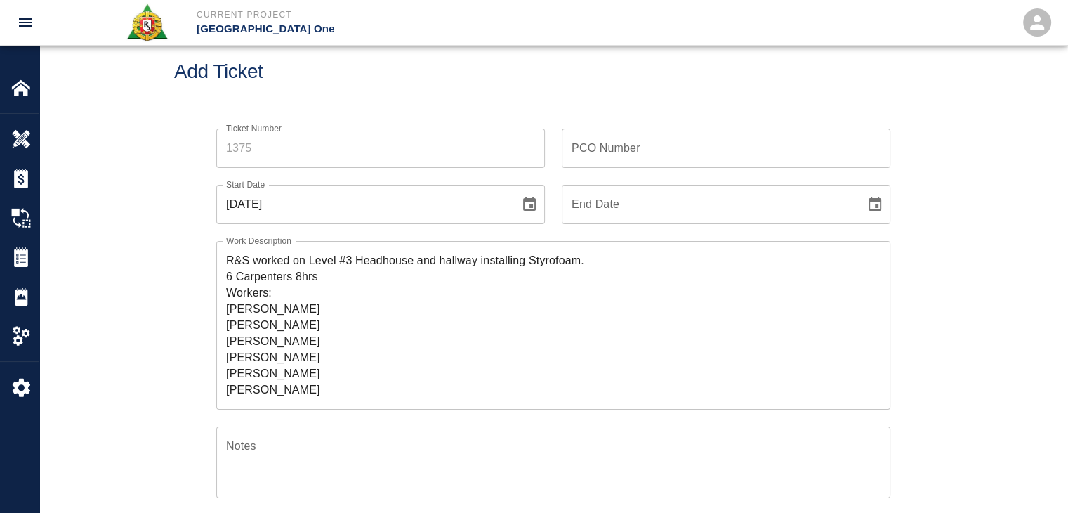
click at [270, 155] on input "Ticket Number" at bounding box center [380, 148] width 329 height 39
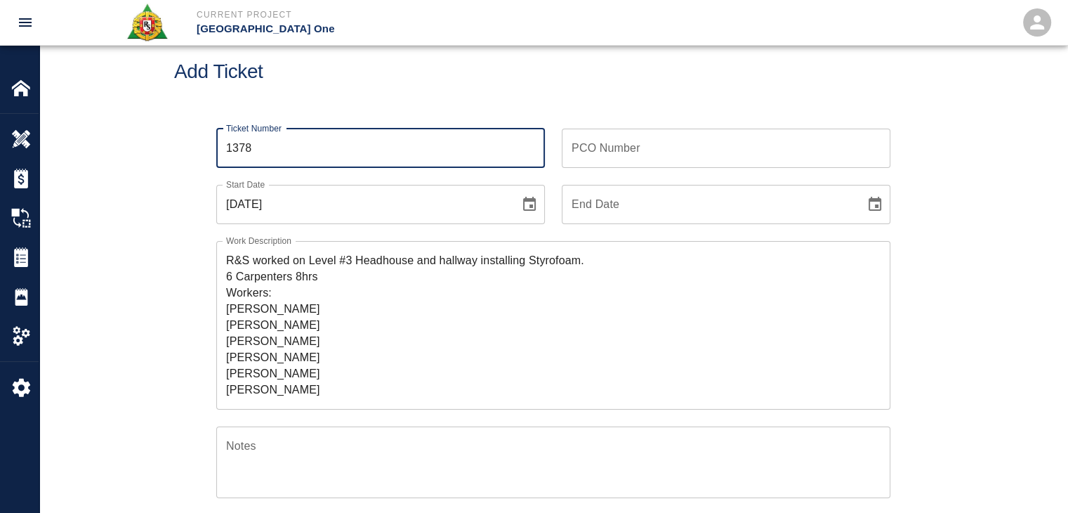
type input "1378"
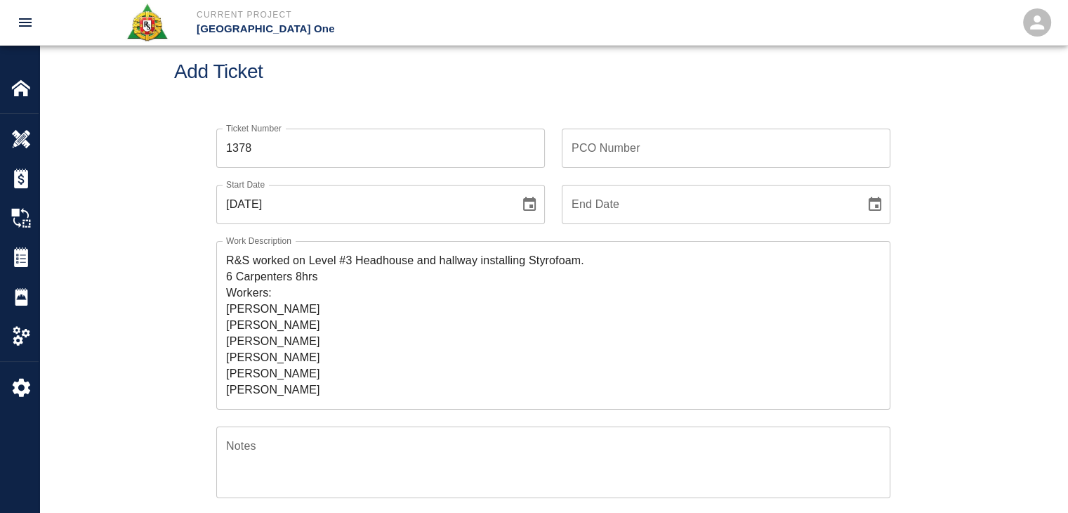
click at [353, 64] on h1 "Add Ticket" at bounding box center [553, 71] width 758 height 23
click at [521, 199] on icon "Choose date, selected date is Sep 24, 2025" at bounding box center [529, 204] width 17 height 17
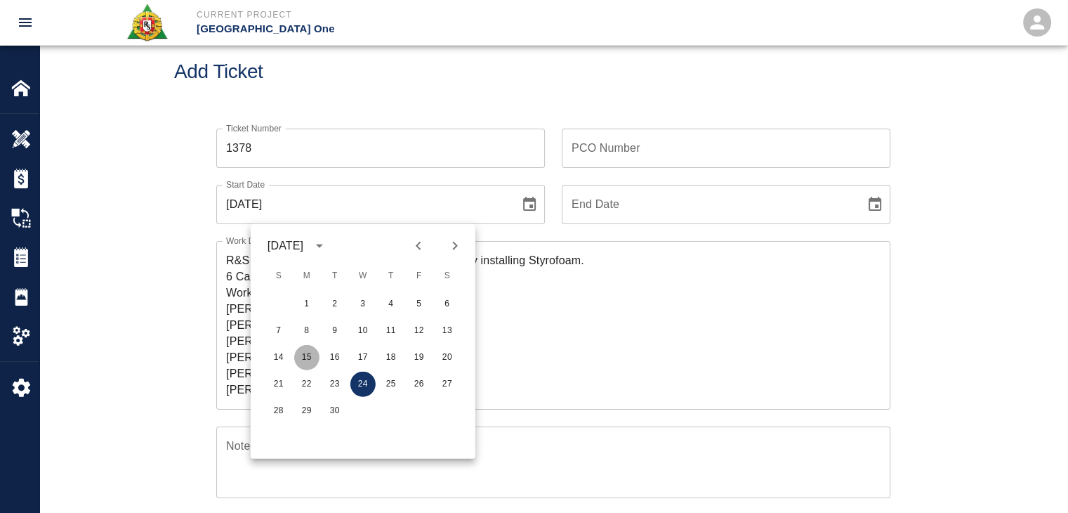
click at [315, 353] on button "15" at bounding box center [306, 357] width 25 height 25
type input "[DATE]"
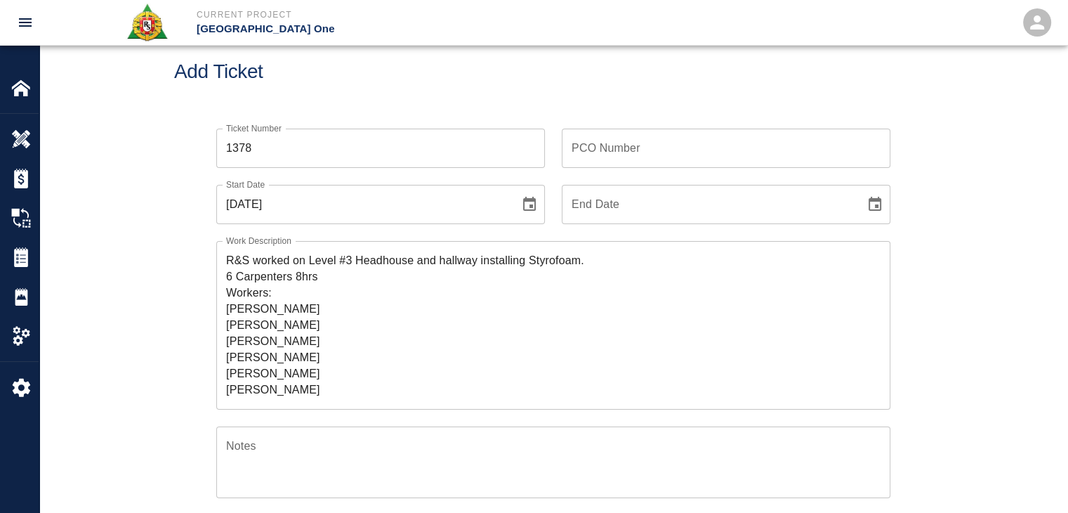
click at [196, 268] on div "Ticket Number 1378 Ticket Number PCO Number PCO Number Start Date [DATE] Start …" at bounding box center [553, 441] width 758 height 659
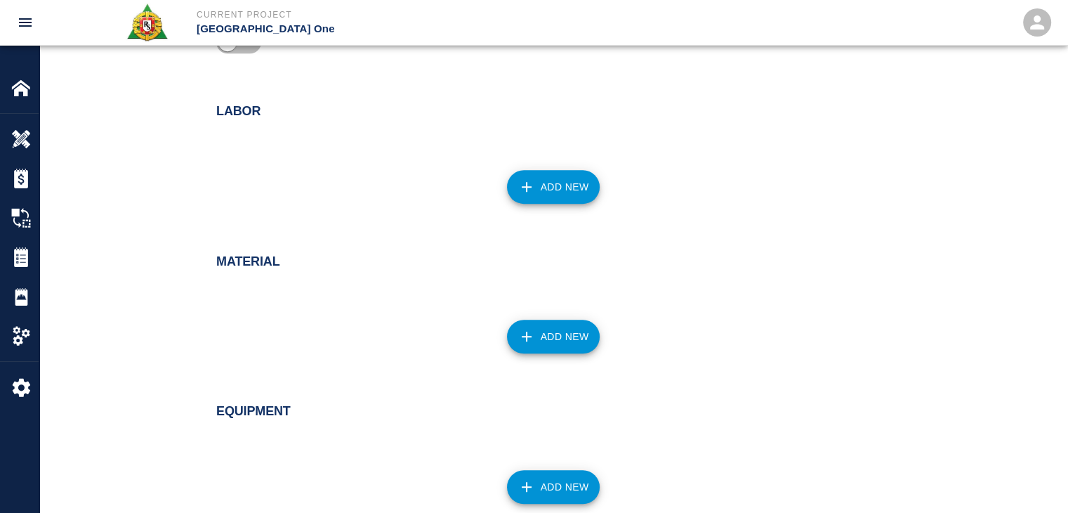
scroll to position [685, 0]
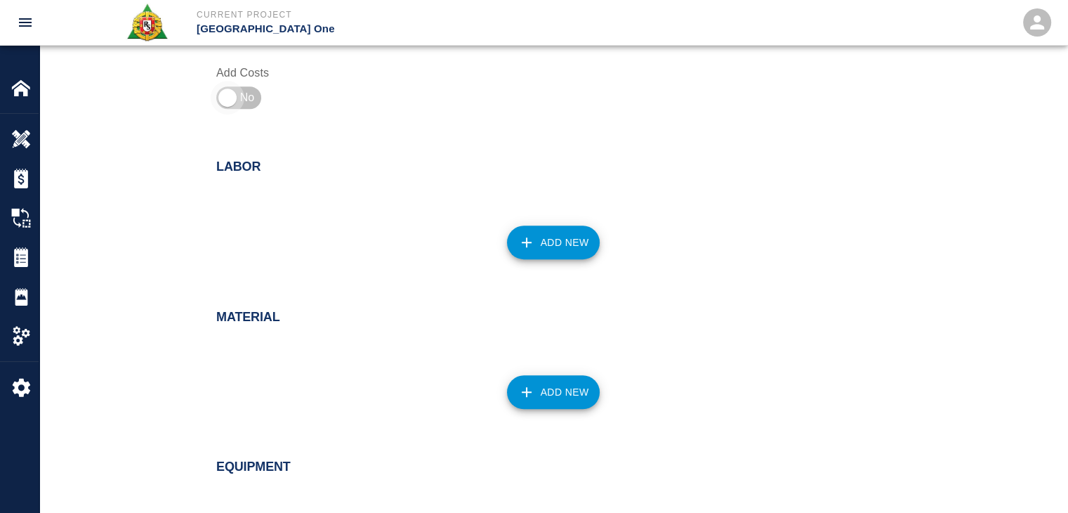
click at [245, 103] on input "checkbox" at bounding box center [227, 98] width 101 height 34
checkbox input "true"
click at [529, 243] on icon "button" at bounding box center [526, 242] width 17 height 17
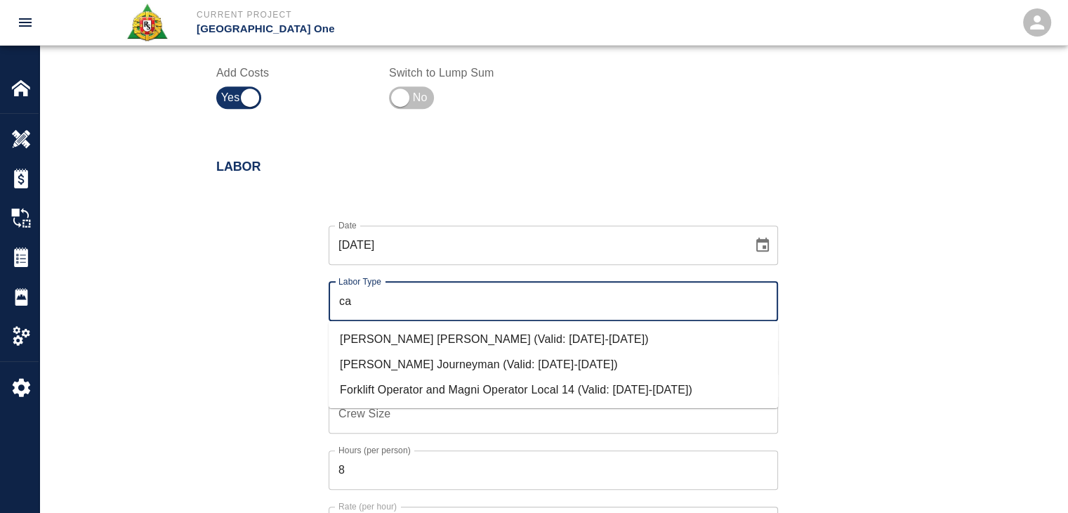
click at [423, 363] on li "[PERSON_NAME] Journeyman (Valid: [DATE]-[DATE])" at bounding box center [553, 364] width 449 height 25
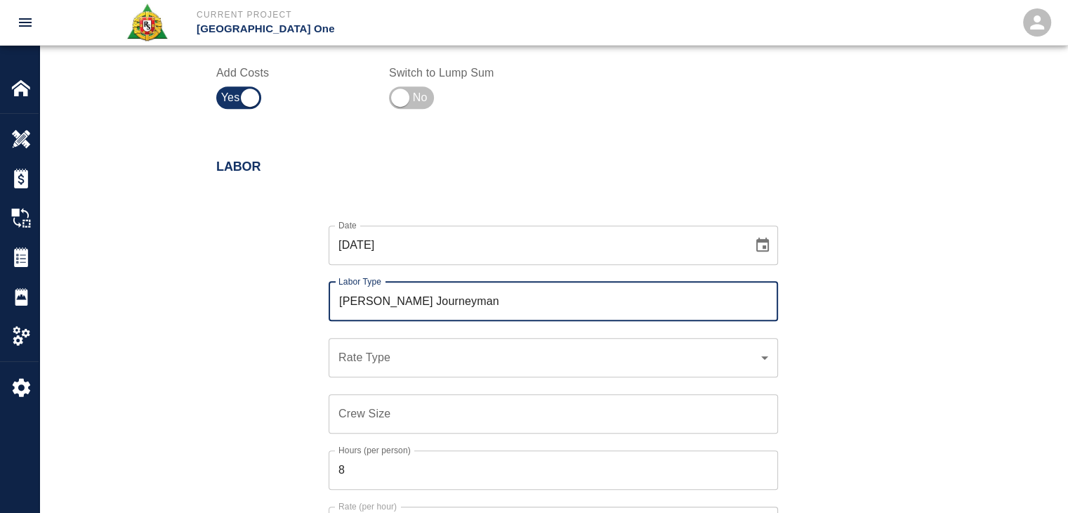
type input "[PERSON_NAME] Journeyman"
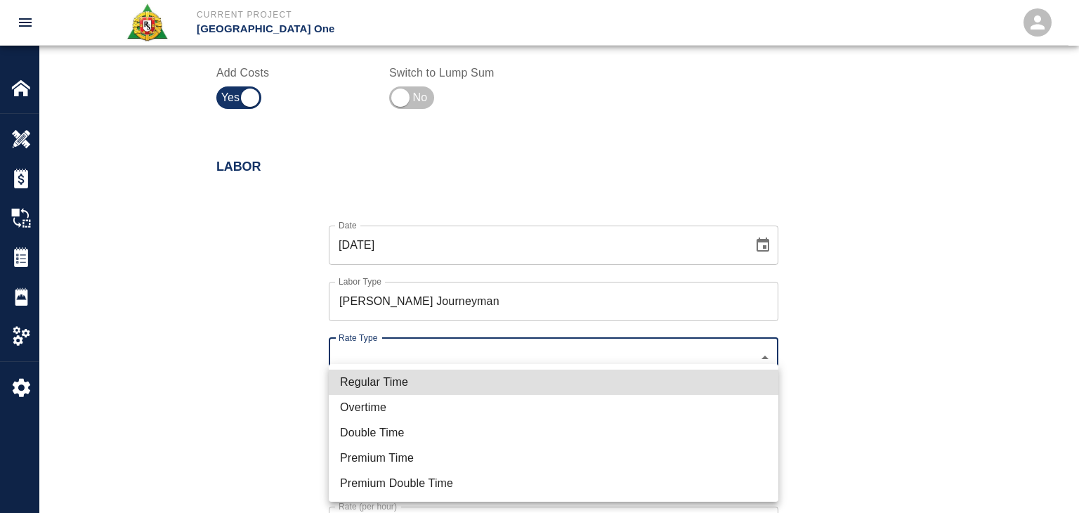
click at [415, 380] on li "Regular Time" at bounding box center [553, 381] width 449 height 25
type input "rate_rt"
type input "141.20"
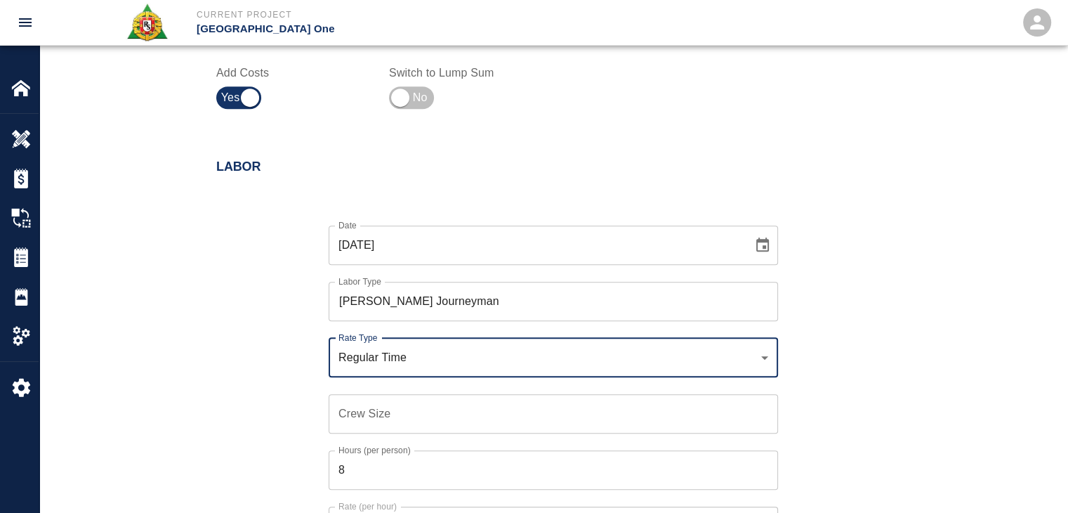
click at [390, 409] on input "Crew Size" at bounding box center [553, 413] width 449 height 39
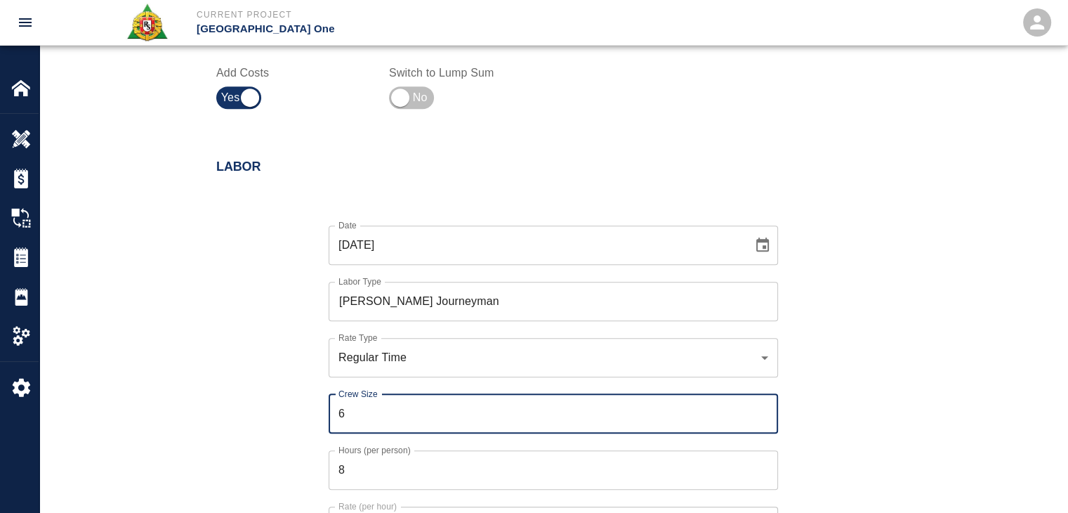
type input "6"
click at [289, 439] on div "Date [DATE] Date Labor Type [PERSON_NAME] Journeyman Labor Type Rate Type Regul…" at bounding box center [544, 396] width 691 height 386
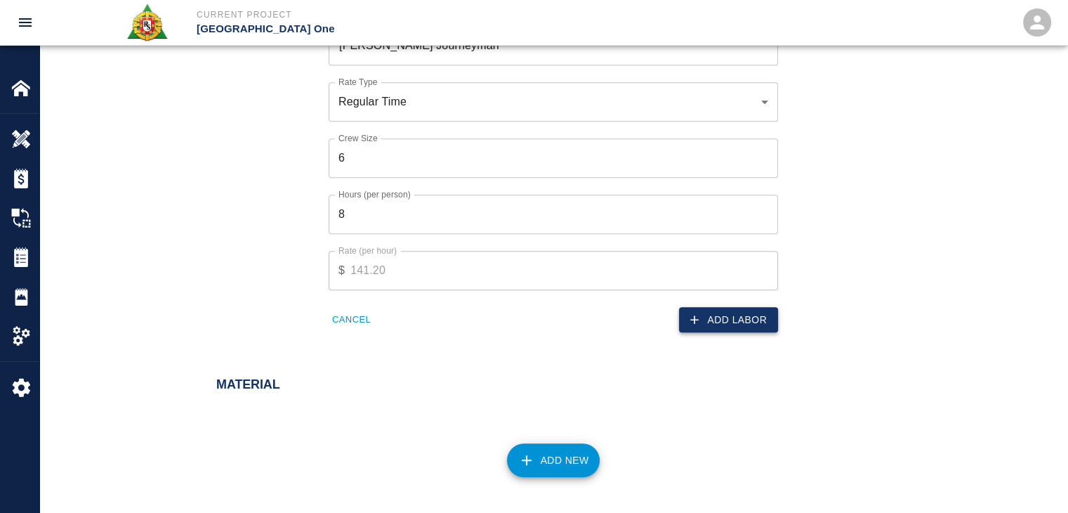
click at [725, 312] on button "Add Labor" at bounding box center [728, 320] width 99 height 26
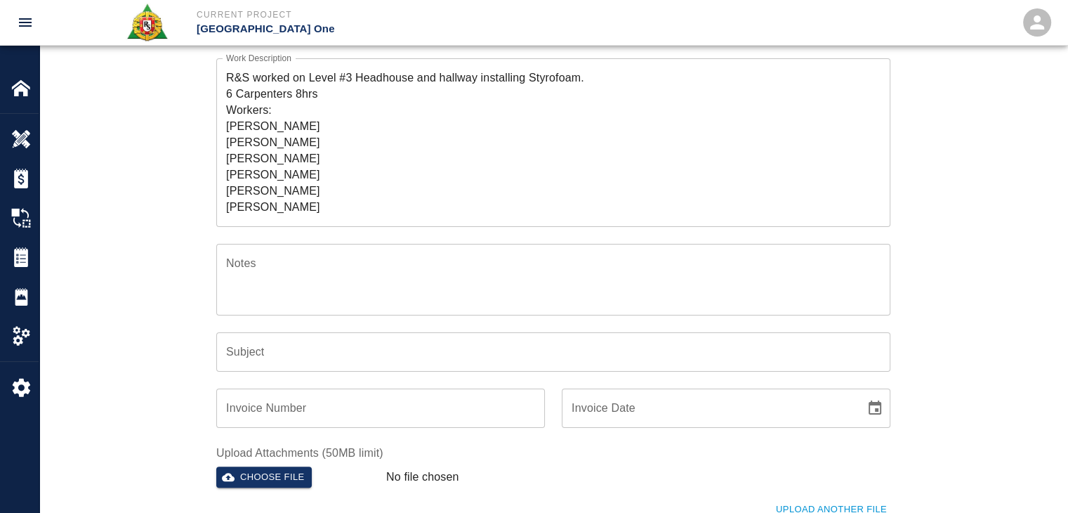
scroll to position [0, 0]
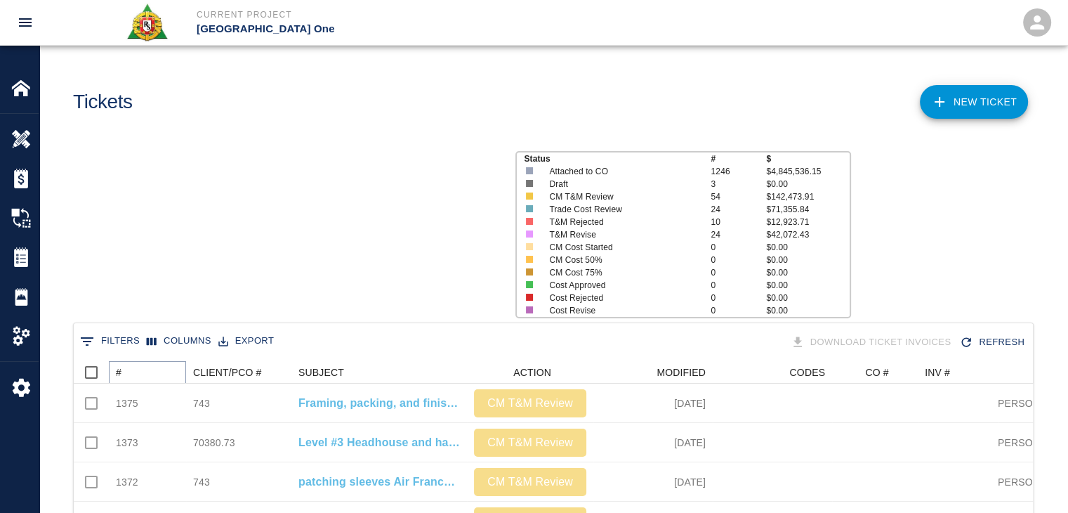
click at [134, 375] on icon "Sort" at bounding box center [131, 372] width 13 height 13
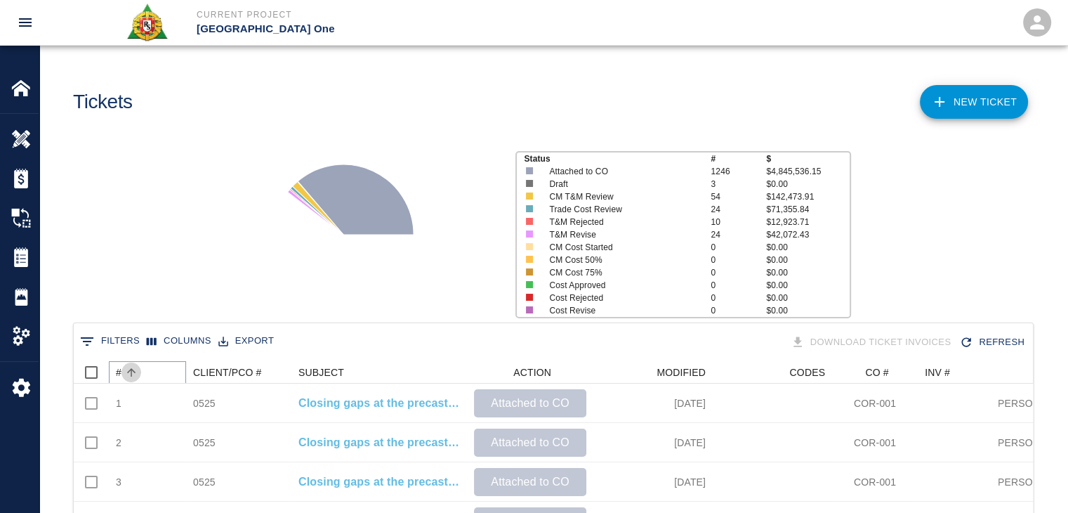
click at [134, 375] on icon "Sort" at bounding box center [131, 372] width 13 height 13
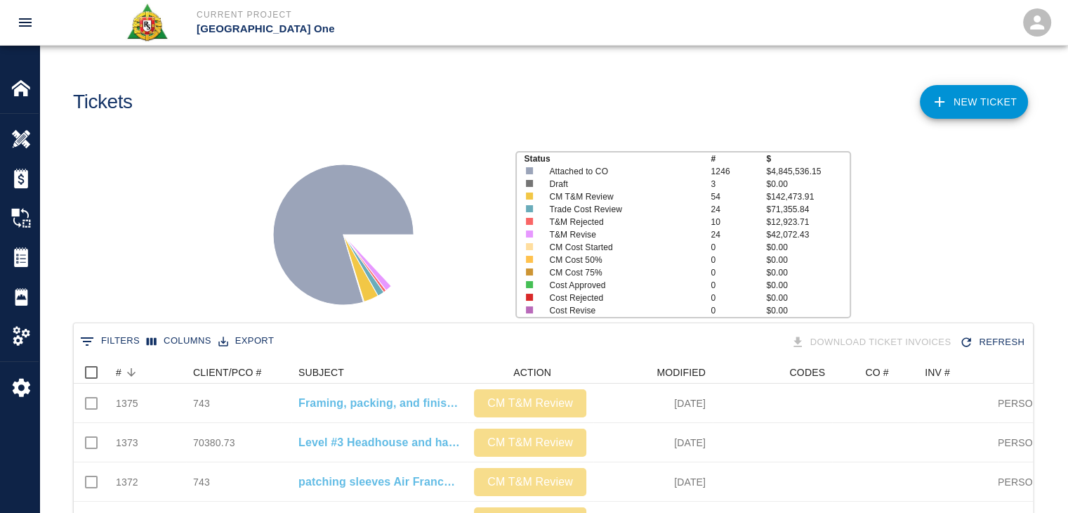
click at [206, 236] on div "Status # $ Attached to CO 1246 $4,845,536.15 Draft 3 $0.00 CM T&M Review 54 $14…" at bounding box center [547, 229] width 1039 height 187
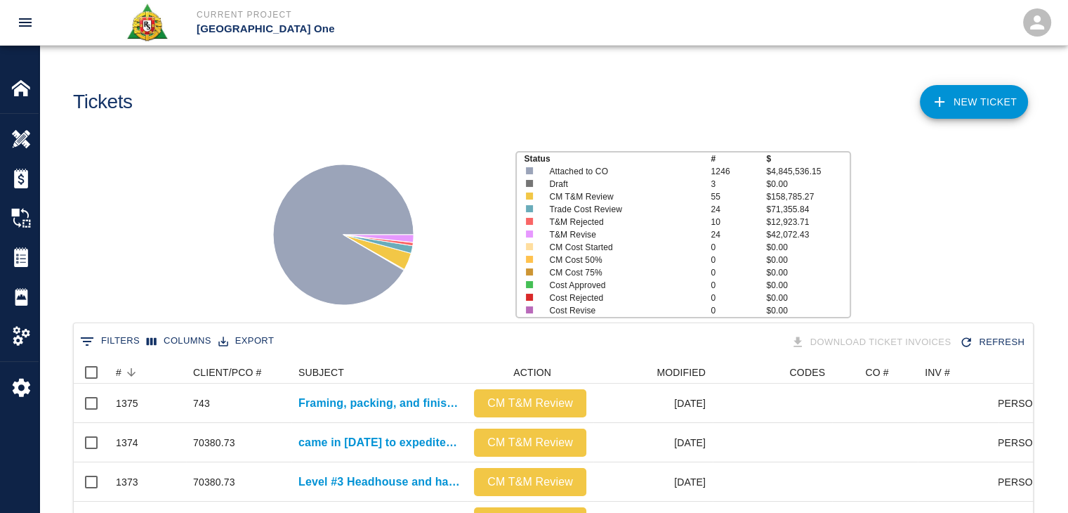
scroll to position [0, 0]
